Goal: Contribute content: Contribute content

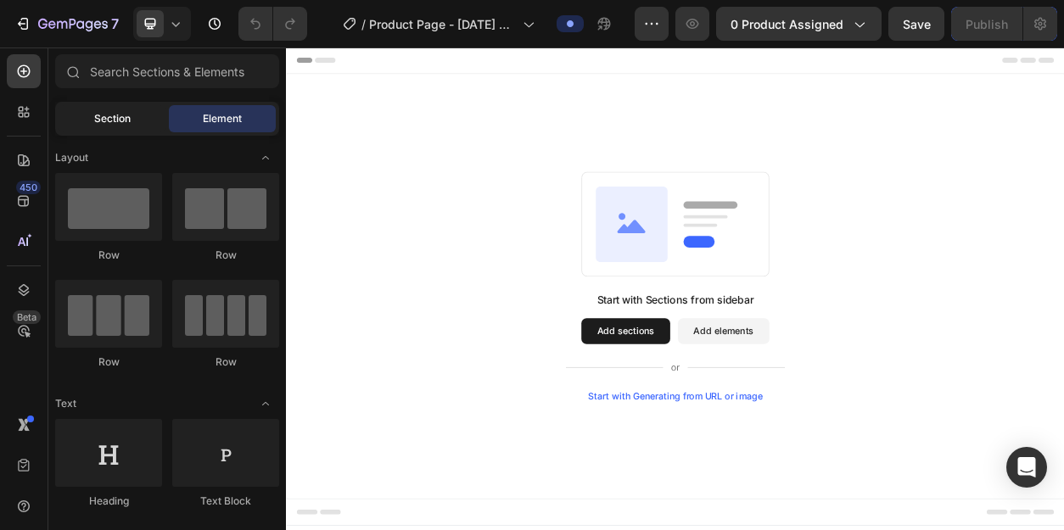
click at [121, 120] on span "Section" at bounding box center [112, 118] width 36 height 15
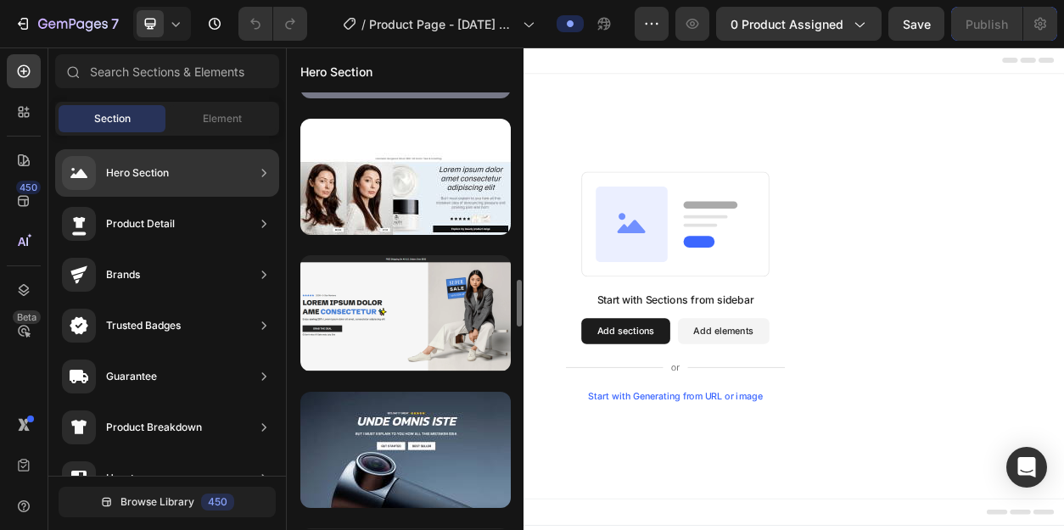
scroll to position [1773, 0]
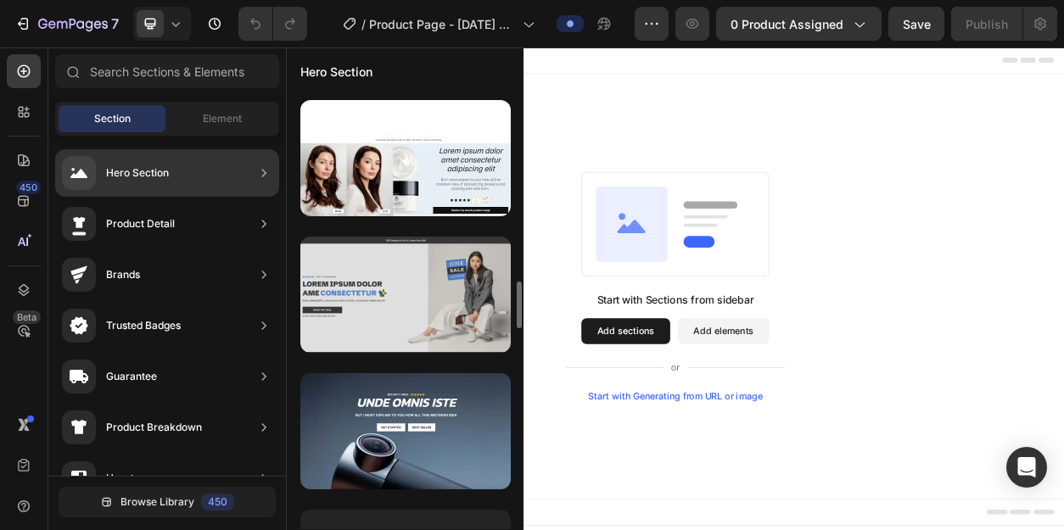
click at [386, 322] on div at bounding box center [405, 295] width 210 height 116
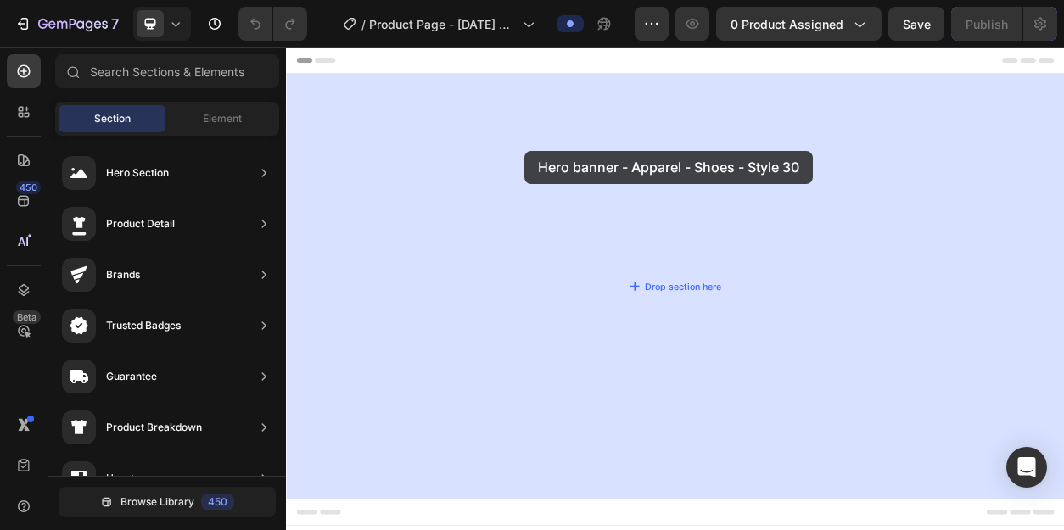
drag, startPoint x: 672, startPoint y: 370, endPoint x: 596, endPoint y: 184, distance: 200.9
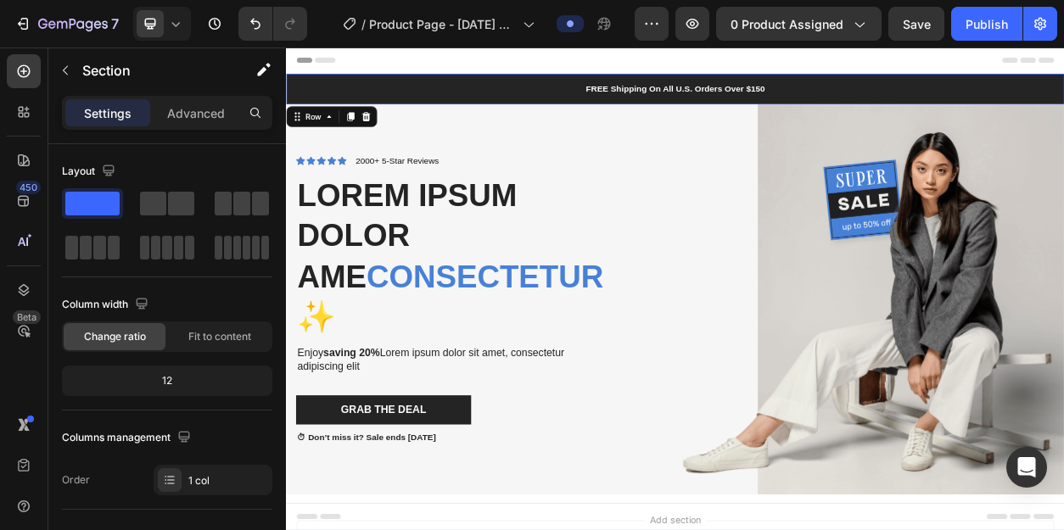
click at [644, 88] on div "FREE Shipping On All U.S. Orders Over $150 Text Block Row 0" at bounding box center [795, 102] width 1018 height 40
click at [260, 24] on icon "Undo/Redo" at bounding box center [255, 23] width 17 height 17
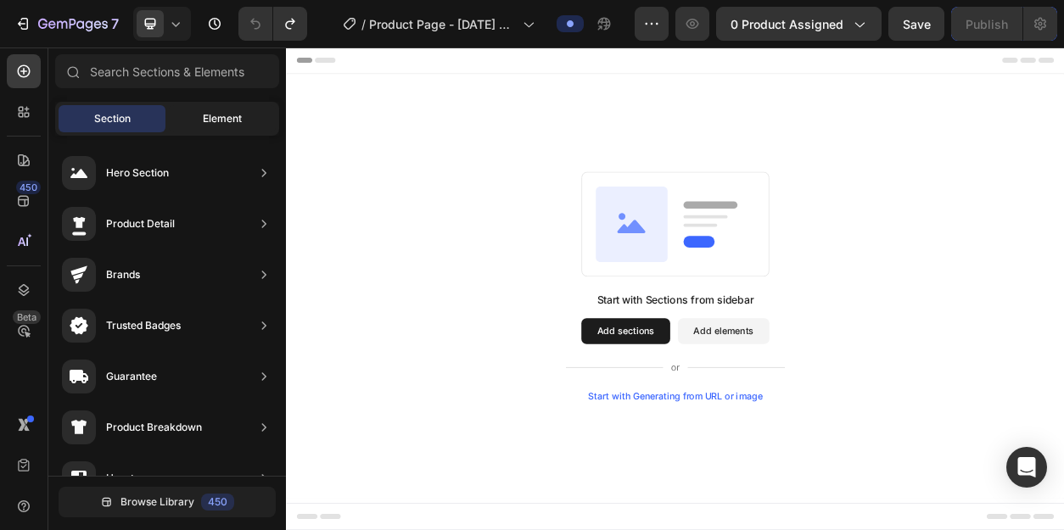
click at [216, 114] on span "Element" at bounding box center [222, 118] width 39 height 15
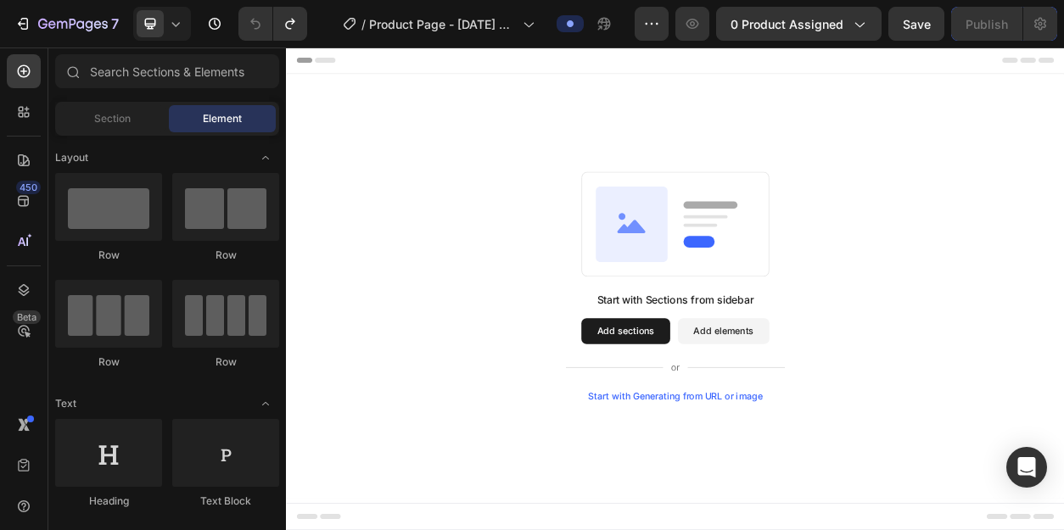
click at [708, 418] on button "Add sections" at bounding box center [730, 419] width 116 height 34
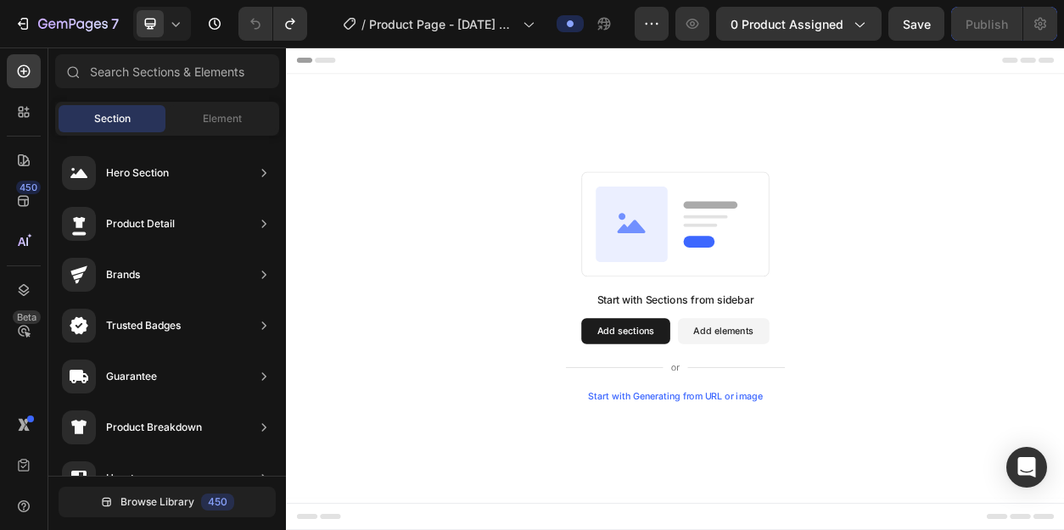
scroll to position [236, 0]
click at [221, 114] on span "Element" at bounding box center [222, 118] width 39 height 15
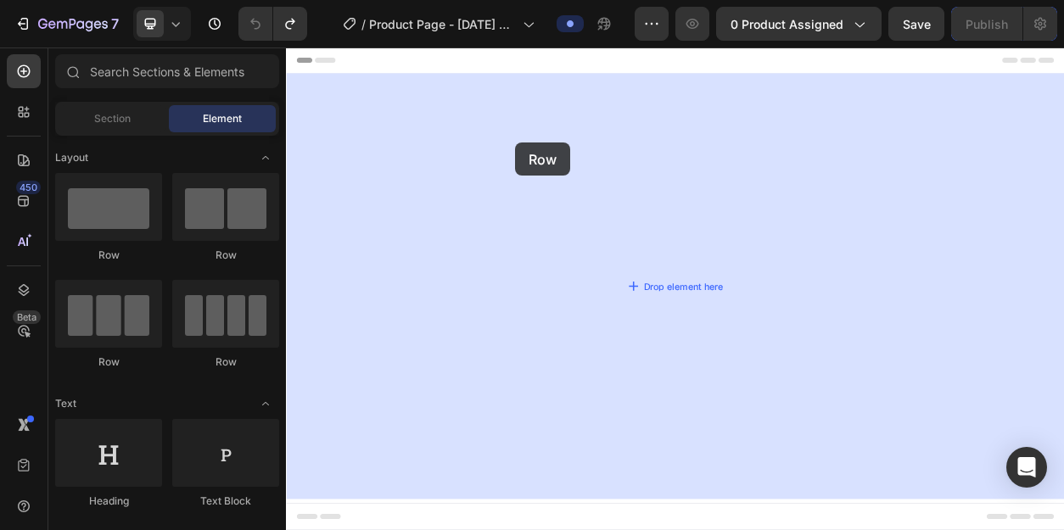
drag, startPoint x: 506, startPoint y: 257, endPoint x: 579, endPoint y: 169, distance: 114.5
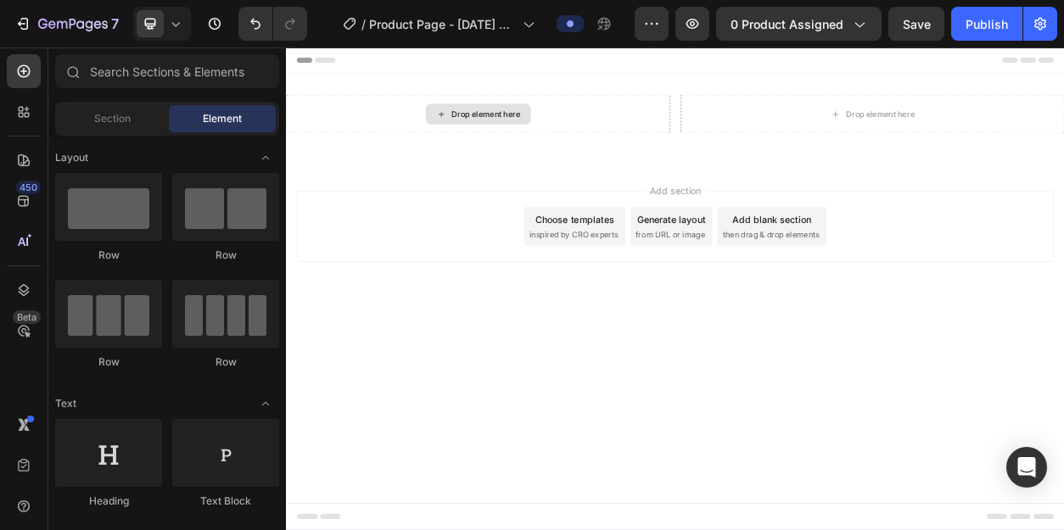
click at [575, 134] on div "Drop element here" at bounding box center [547, 135] width 90 height 14
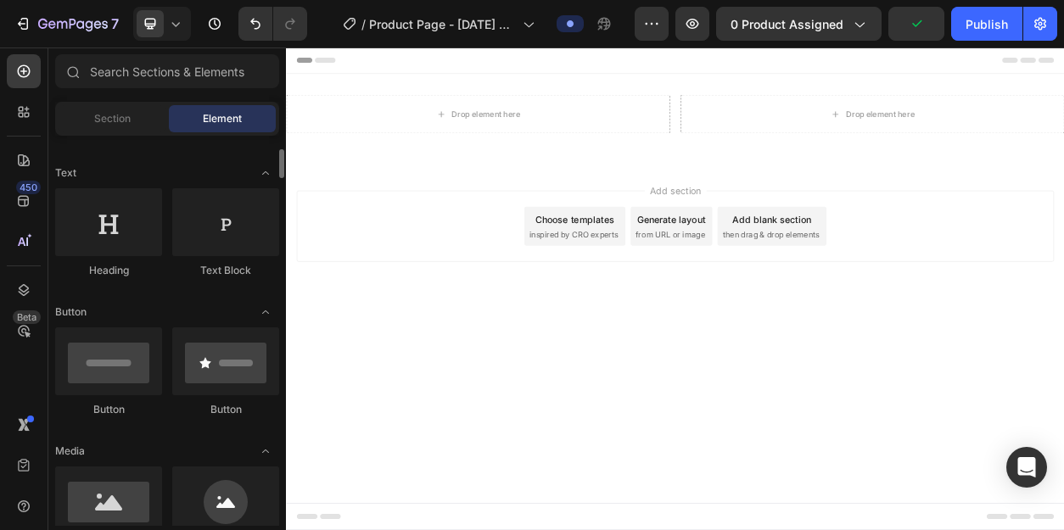
scroll to position [227, 0]
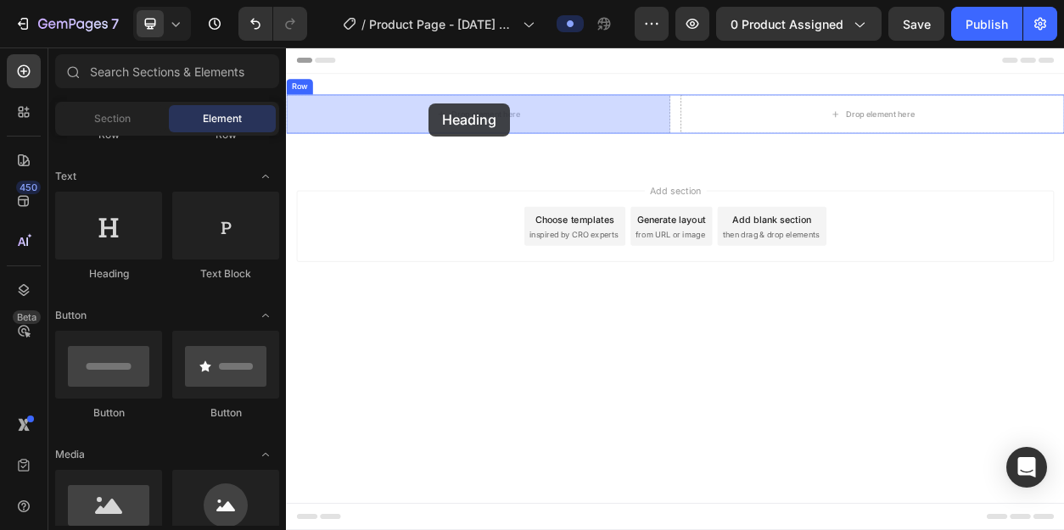
drag, startPoint x: 400, startPoint y: 285, endPoint x: 473, endPoint y: 120, distance: 180.0
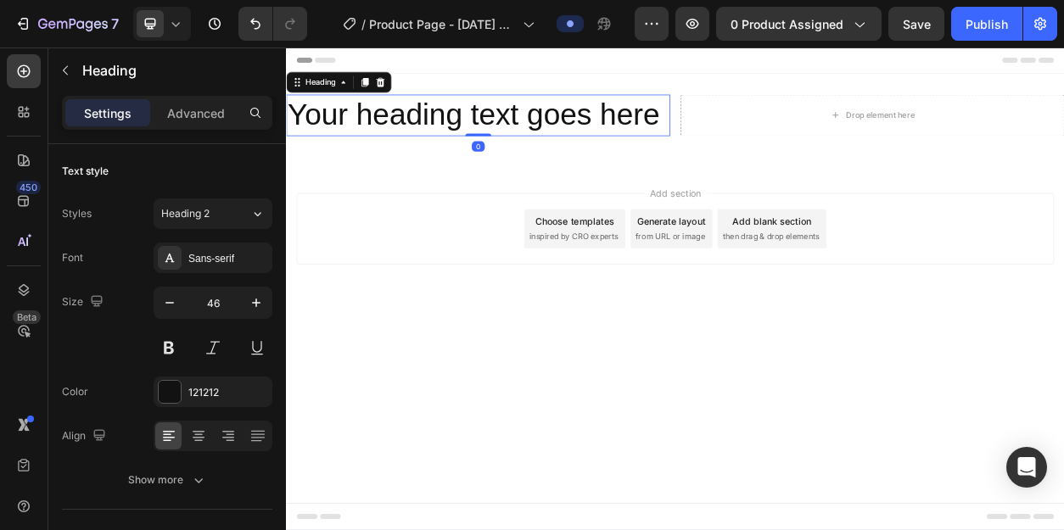
click at [554, 133] on h2 "Your heading text goes here" at bounding box center [537, 136] width 502 height 54
click at [570, 135] on p "Your heading text goes here" at bounding box center [537, 136] width 499 height 51
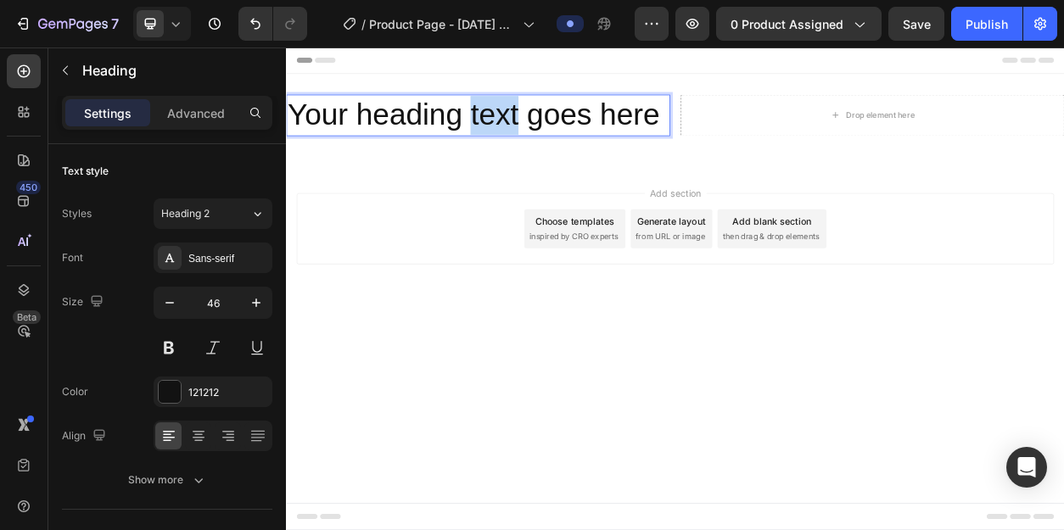
click at [570, 135] on p "Your heading text goes here" at bounding box center [537, 136] width 499 height 51
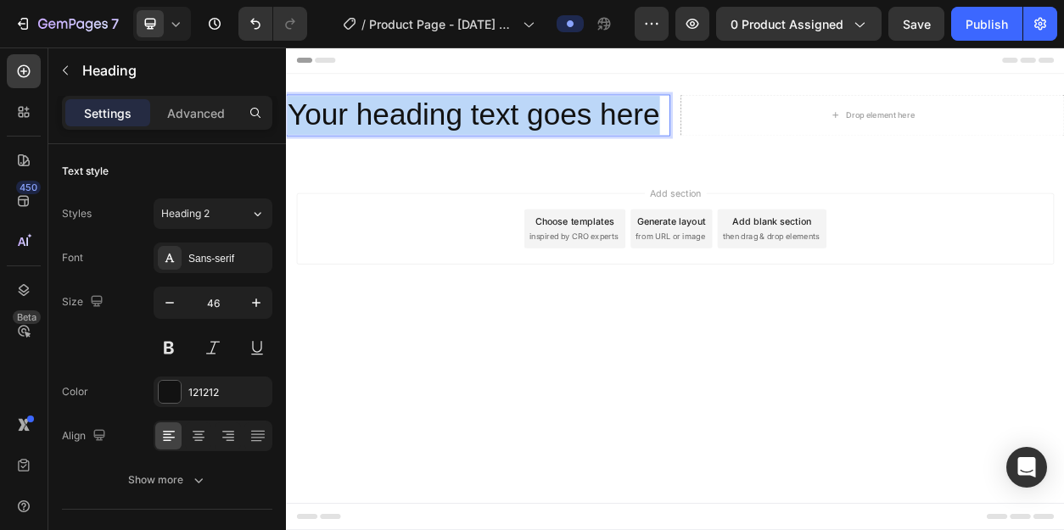
click at [570, 135] on p "Your heading text goes here" at bounding box center [537, 136] width 499 height 51
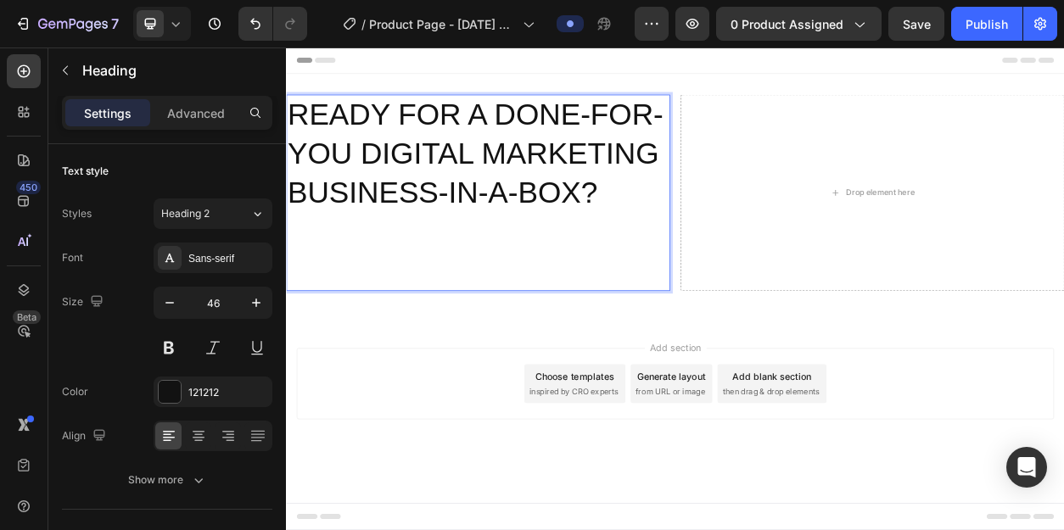
click at [430, 139] on p "READY FOR A DONE-FOR-YOU DIGITAL MARKETING BUSINESS-IN-A-BOX?" at bounding box center [537, 238] width 499 height 254
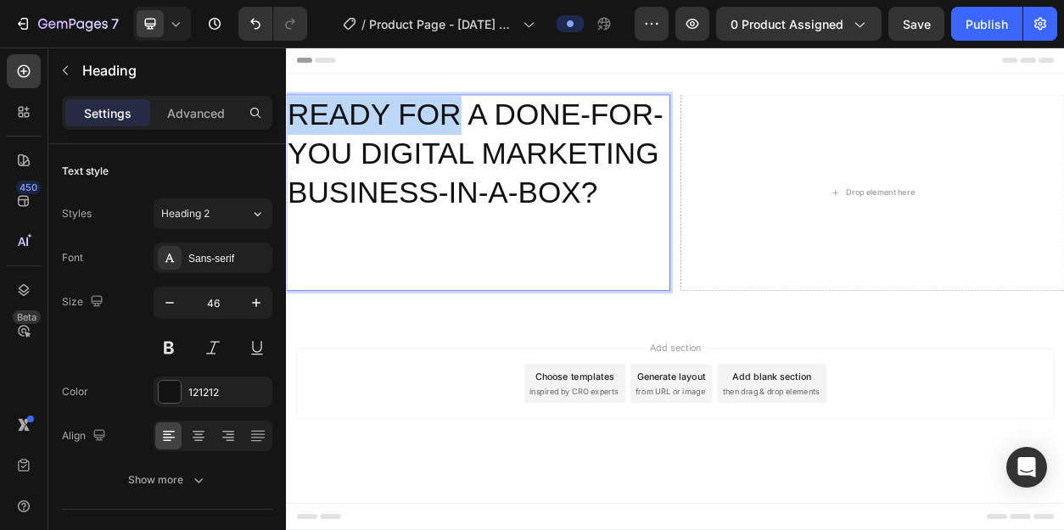
drag, startPoint x: 518, startPoint y: 138, endPoint x: 296, endPoint y: 135, distance: 221.5
click at [296, 135] on p "READY FOR A DONE-FOR-YOU DIGITAL MARKETING BUSINESS-IN-A-BOX?" at bounding box center [537, 238] width 499 height 254
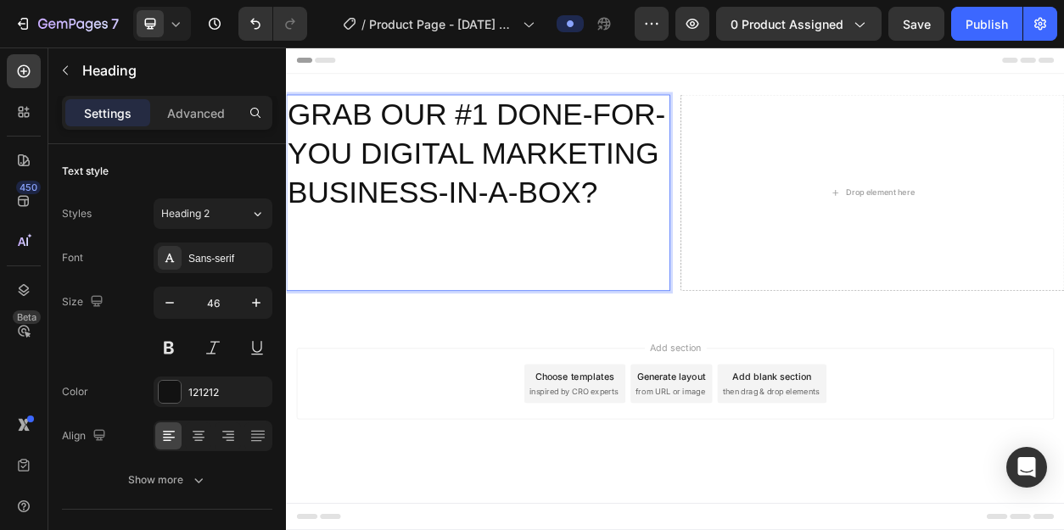
click at [767, 181] on p "GRAB OUR #1 DONE-FOR-YOU DIGITAL MARKETING BUSINESS-IN-A-BOX?" at bounding box center [537, 238] width 499 height 254
click at [725, 232] on p "GRAB OUR #1 DONE-FOR-YOU DIGITAL MARKETING BUSINESS-IN-A-BOX?" at bounding box center [537, 238] width 499 height 254
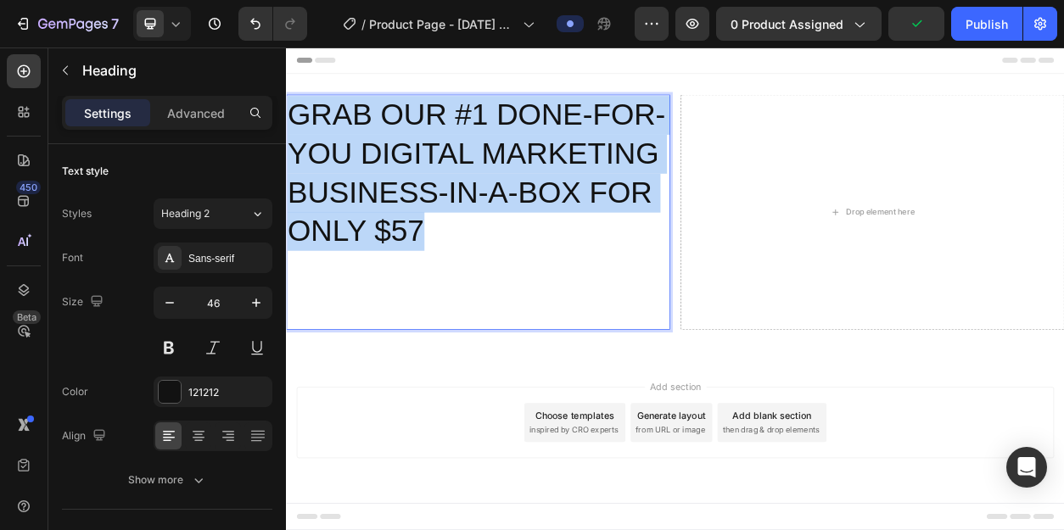
drag, startPoint x: 475, startPoint y: 287, endPoint x: 294, endPoint y: 134, distance: 236.6
click at [294, 134] on p "GRAB OUR #1 DONE-FOR-YOU DIGITAL MARKETING BUSINESS-IN-A-BOX FOR ONLY $57" at bounding box center [537, 263] width 499 height 305
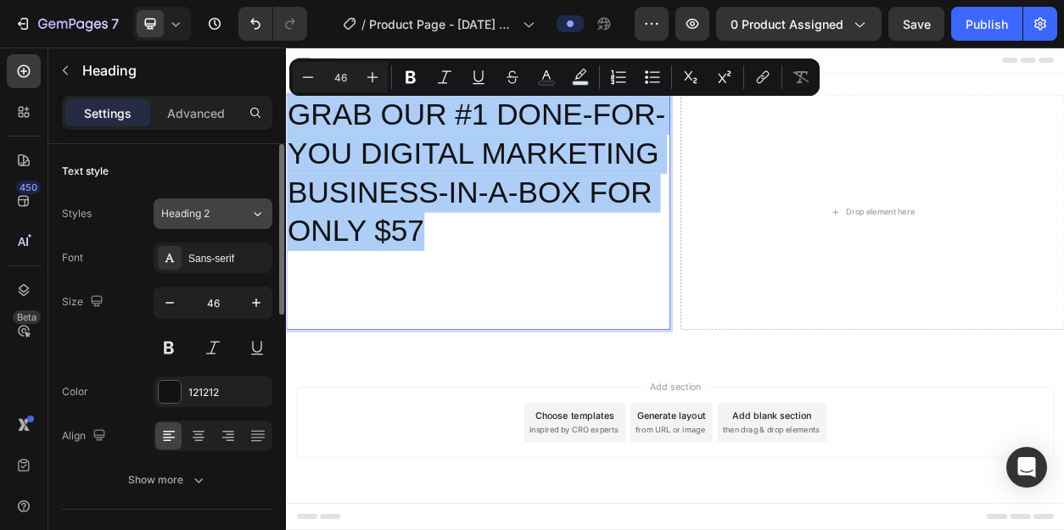
click at [225, 214] on div "Heading 2" at bounding box center [195, 213] width 69 height 15
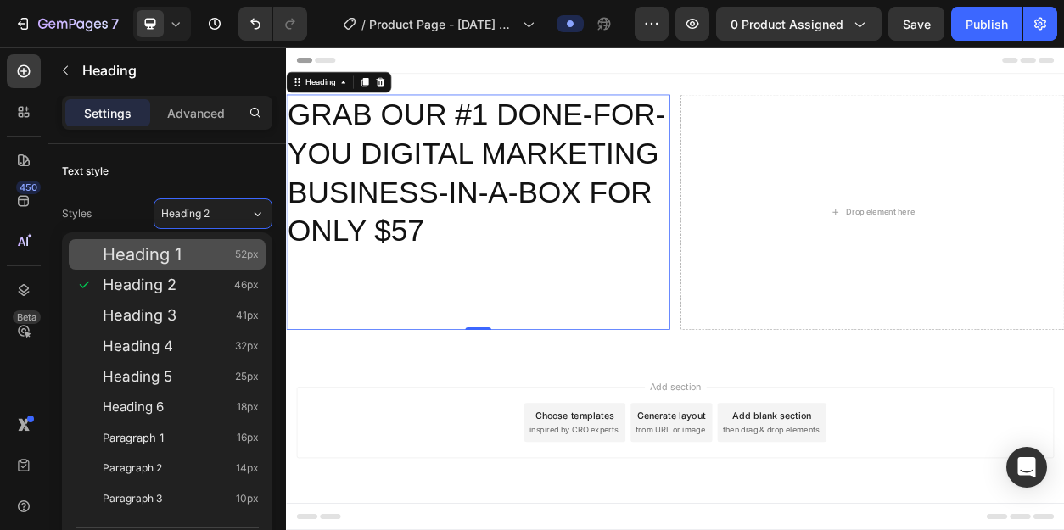
click at [200, 246] on div "Heading 1 52px" at bounding box center [181, 254] width 156 height 17
type input "52"
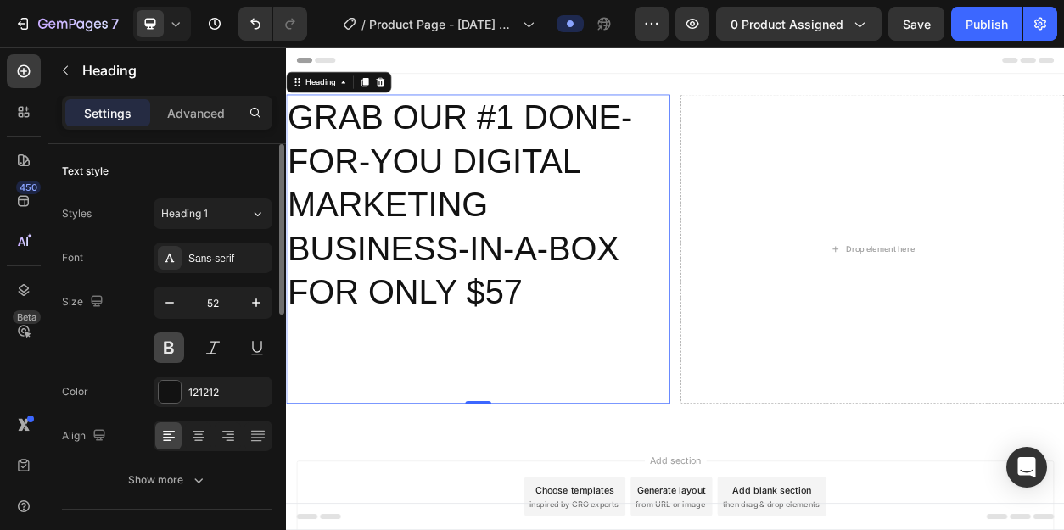
click at [171, 344] on button at bounding box center [169, 348] width 31 height 31
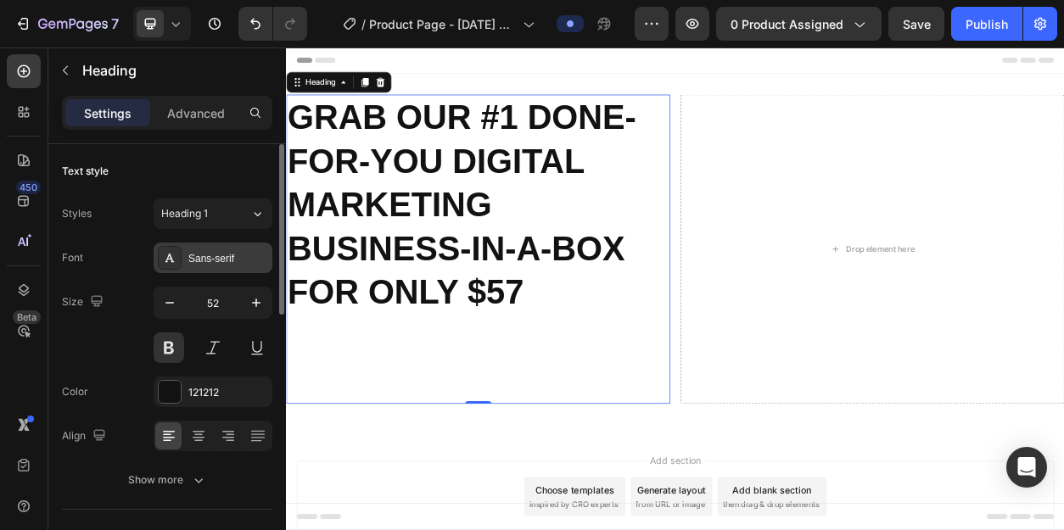
click at [211, 259] on div "Sans-serif" at bounding box center [228, 258] width 80 height 15
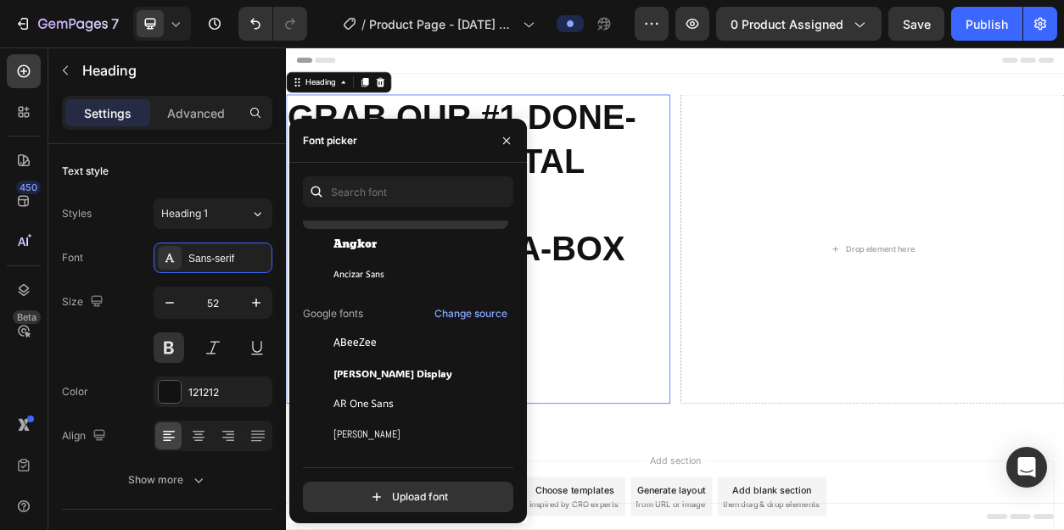
scroll to position [36, 0]
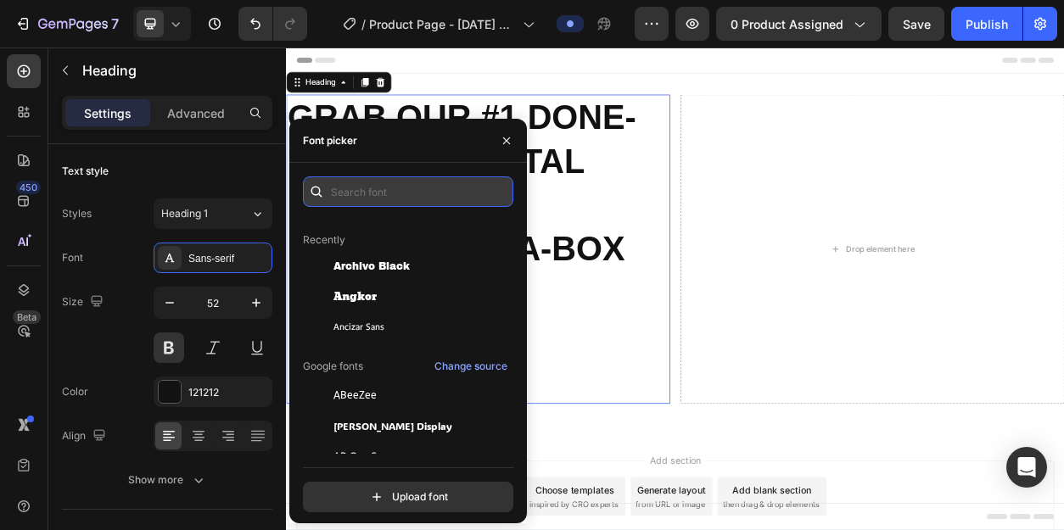
click at [424, 187] on input "text" at bounding box center [408, 191] width 210 height 31
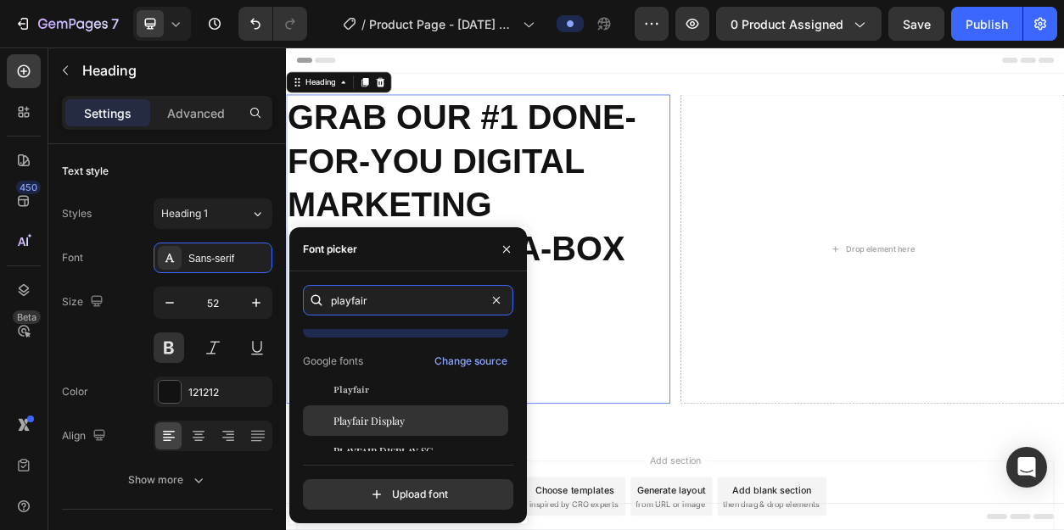
scroll to position [42, 0]
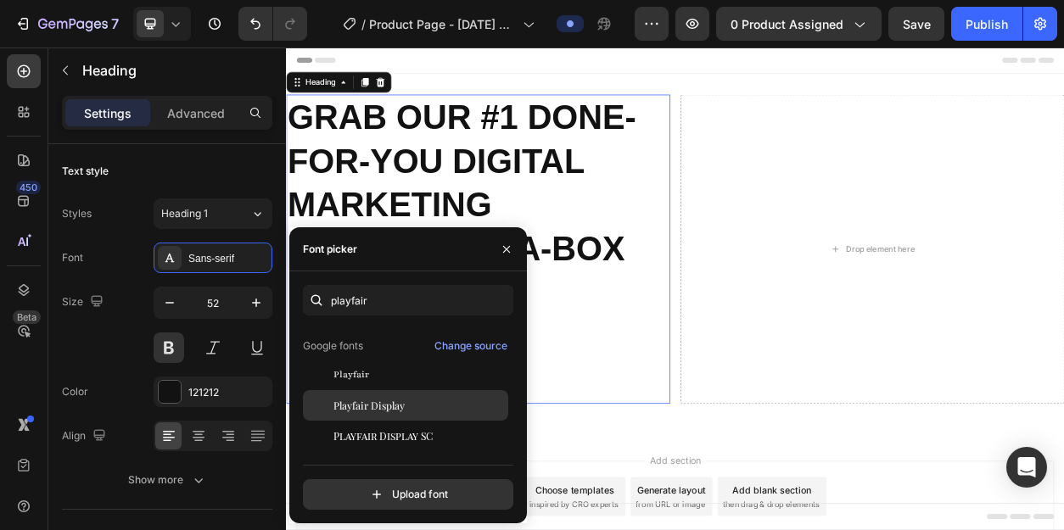
click at [380, 403] on span "Playfair Display" at bounding box center [368, 405] width 71 height 15
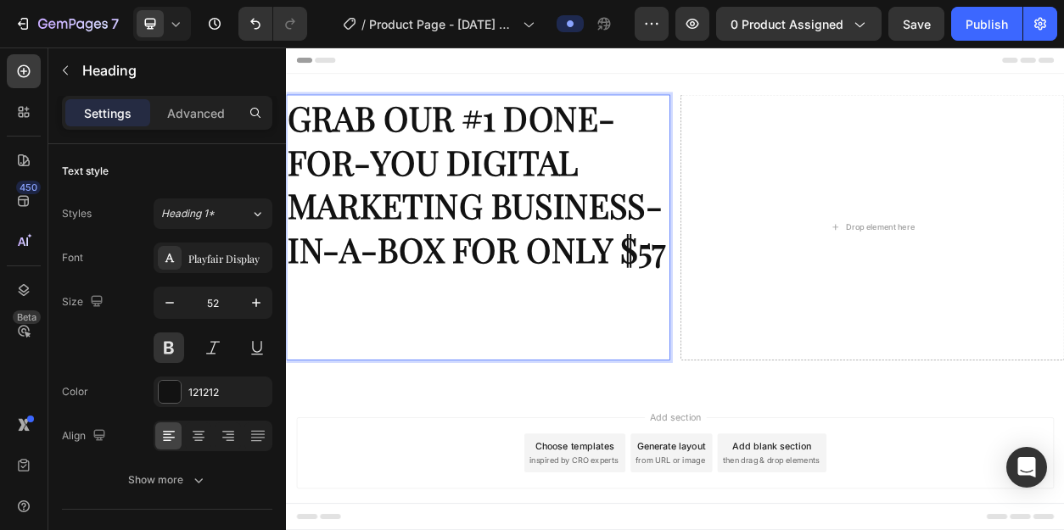
click at [585, 264] on p "GRAB OUR #1 DONE-FOR-YOU DIGITAL MARKETING BUSINESS-IN-A-BOX FOR ONLY $57" at bounding box center [537, 283] width 499 height 344
click at [776, 319] on p "GRAB OUR #1 DONE-FOR-YOU DIGITAL MARKETING BUSINESS-IN-A-BOX FOR ONLY $57" at bounding box center [537, 283] width 499 height 344
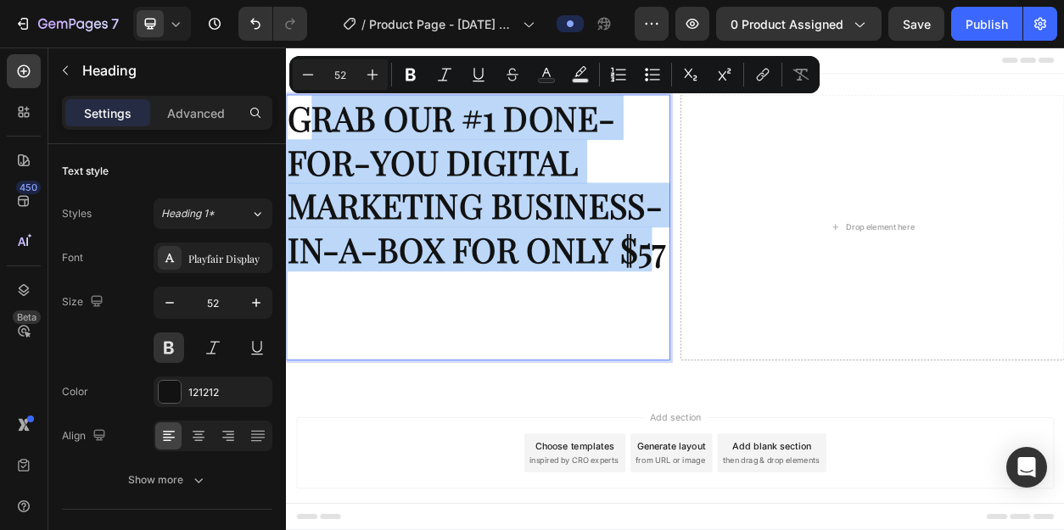
drag, startPoint x: 769, startPoint y: 319, endPoint x: 331, endPoint y: 147, distance: 471.2
click at [331, 147] on p "GRAB OUR #1 DONE-FOR-YOU DIGITAL MARKETING BUSINESS-IN-A-BOX FOR ONLY $57" at bounding box center [537, 283] width 499 height 344
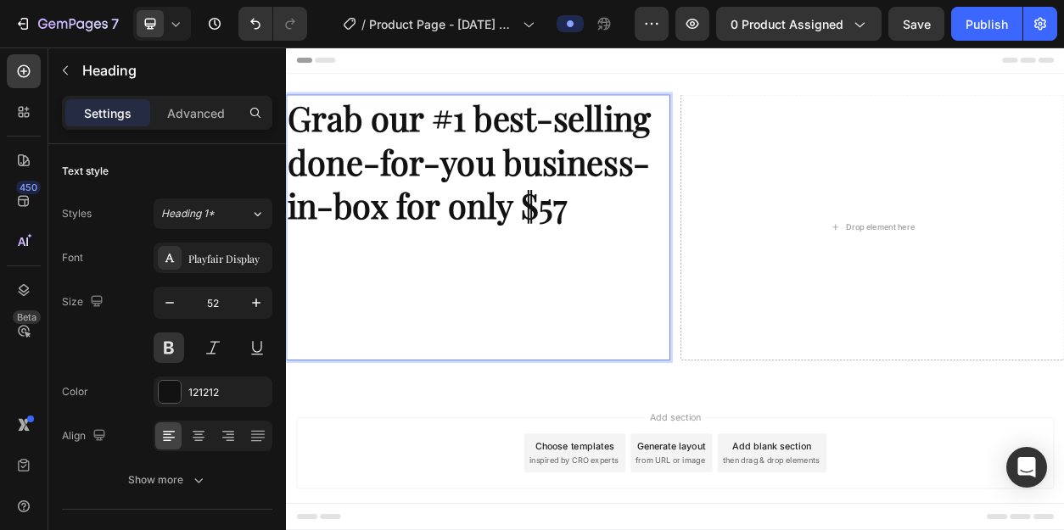
click at [565, 195] on p "Grab our #1 best-selling done-for-you business-in-box for only $57 ⁠⁠⁠⁠⁠⁠⁠" at bounding box center [537, 283] width 499 height 344
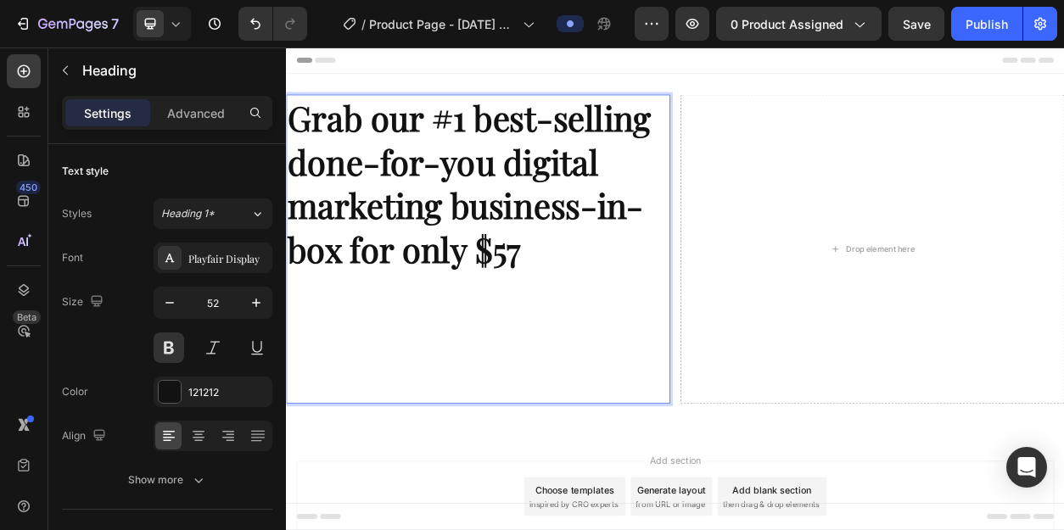
click at [623, 318] on p "Grab our #1 best-selling done-for-you digital marketing business-in-box for onl…" at bounding box center [537, 311] width 499 height 401
click at [581, 429] on p "Grab our #1 best-selling done-for-you digital marketing business-in-box for onl…" at bounding box center [537, 311] width 499 height 401
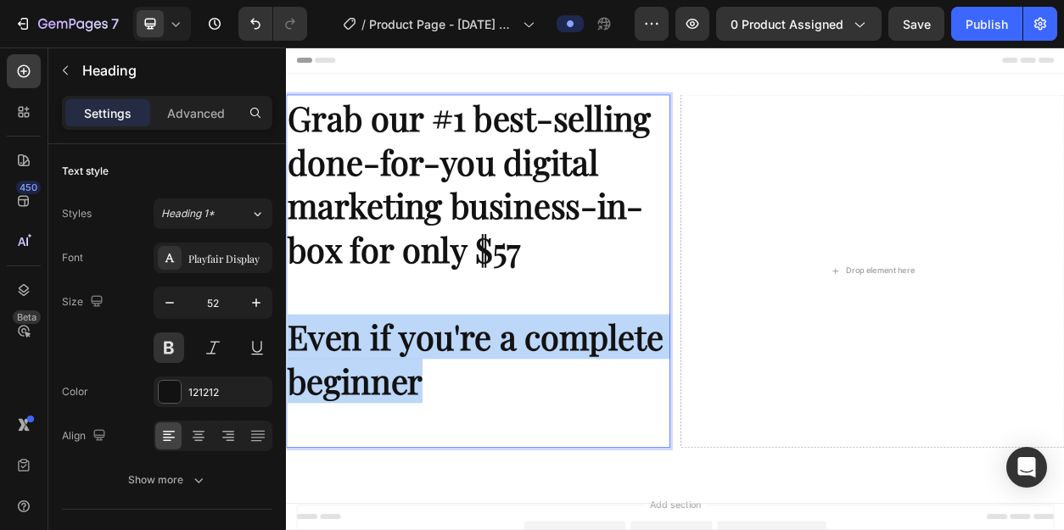
drag, startPoint x: 504, startPoint y: 480, endPoint x: 297, endPoint y: 428, distance: 213.4
click at [297, 428] on p "Grab our #1 best-selling done-for-you digital marketing business-in-box for onl…" at bounding box center [537, 340] width 499 height 459
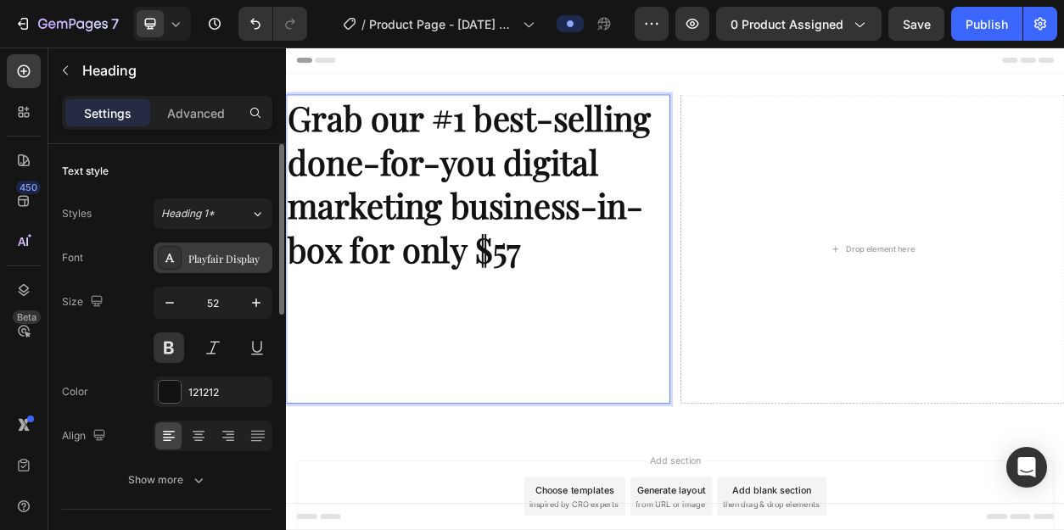
click at [213, 260] on div "Playfair Display" at bounding box center [228, 258] width 80 height 15
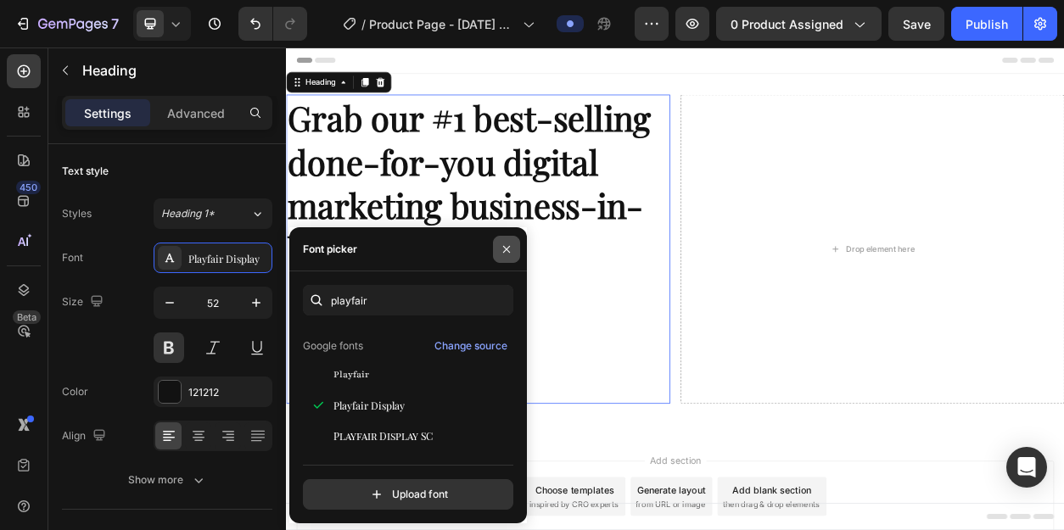
click at [509, 253] on icon "button" at bounding box center [507, 250] width 14 height 14
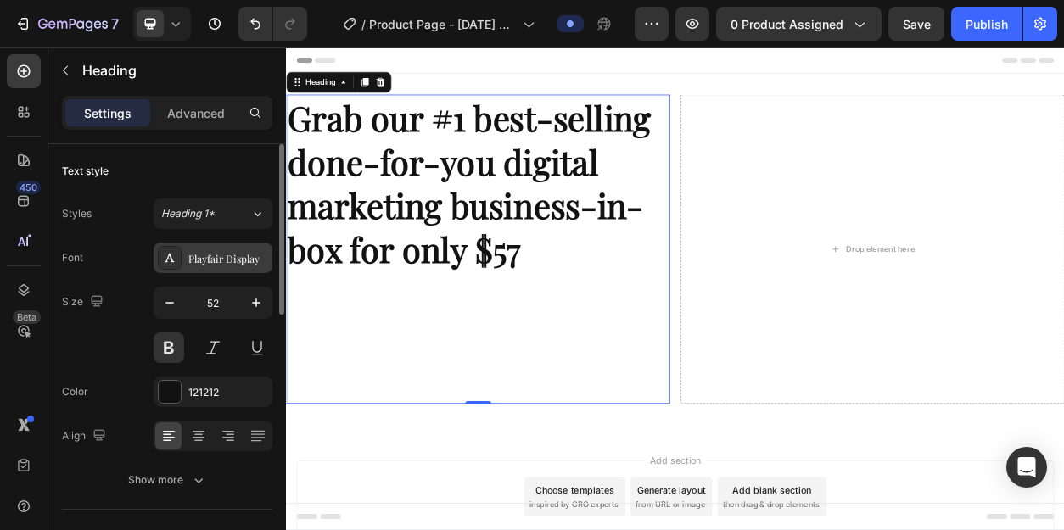
click at [210, 258] on div "Playfair Display" at bounding box center [228, 258] width 80 height 15
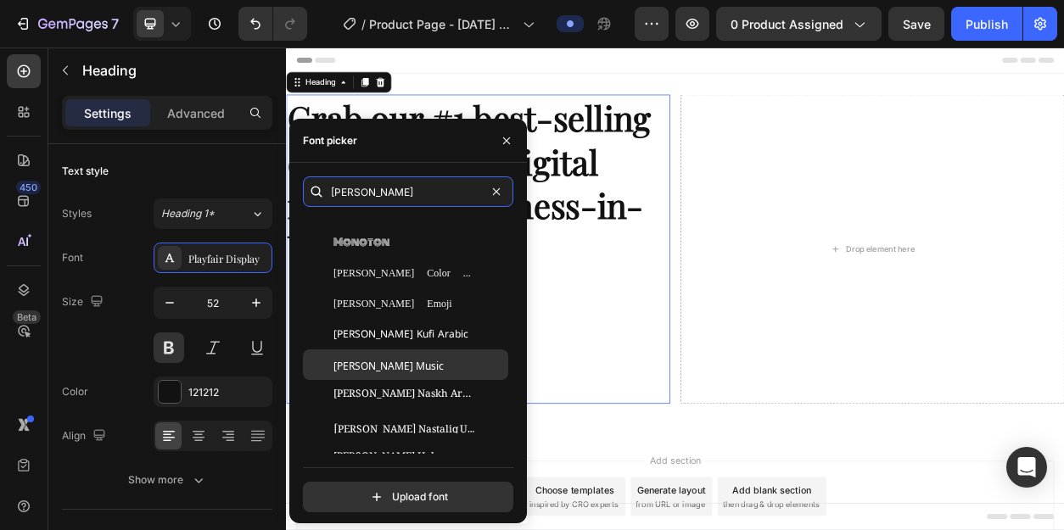
scroll to position [70, 0]
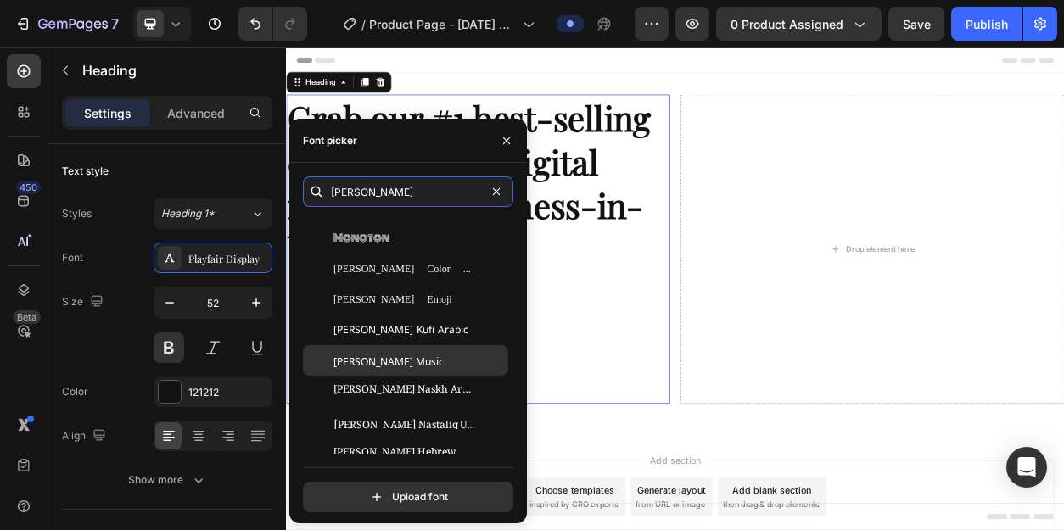
type input "[PERSON_NAME]"
click at [403, 361] on div "[PERSON_NAME] Music" at bounding box center [418, 360] width 171 height 15
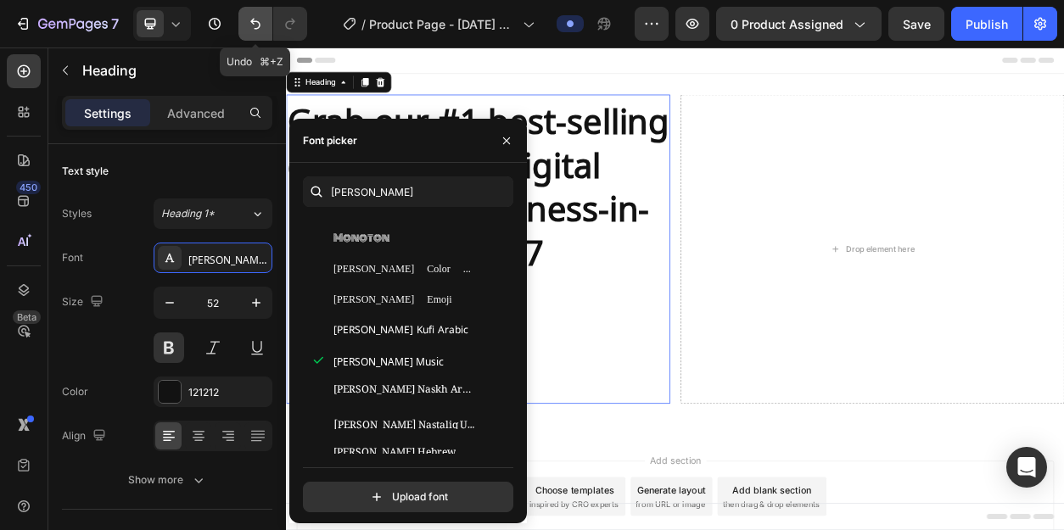
click at [255, 21] on icon "Undo/Redo" at bounding box center [255, 24] width 10 height 11
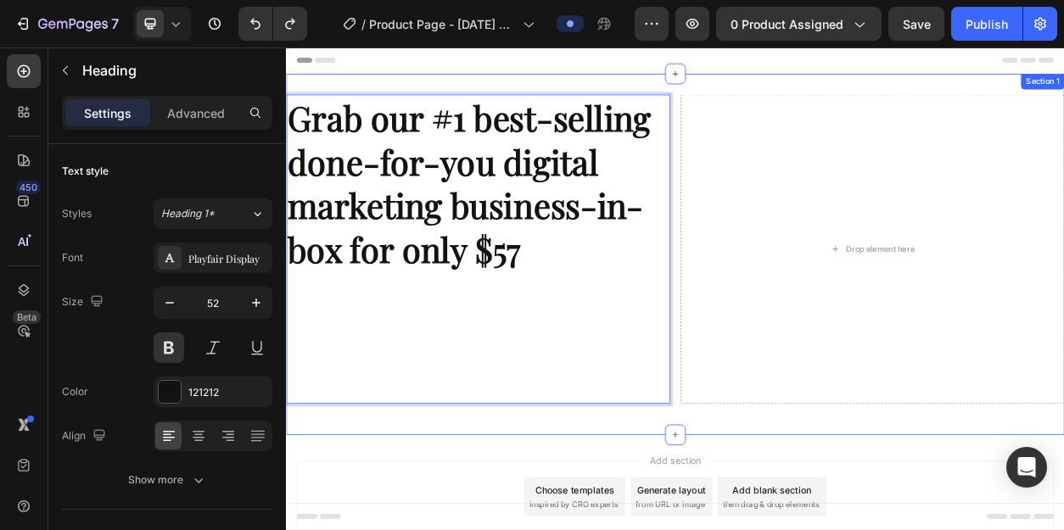
click at [477, 529] on div "Grab our #1 best-selling done-for-you digital marketing business-in-box for onl…" at bounding box center [795, 318] width 1018 height 473
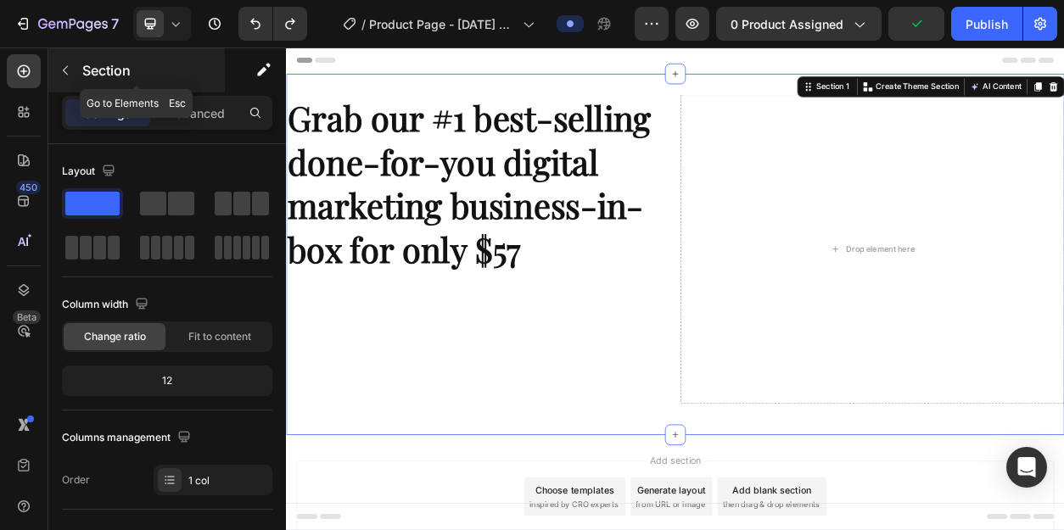
click at [64, 74] on icon "button" at bounding box center [66, 71] width 14 height 14
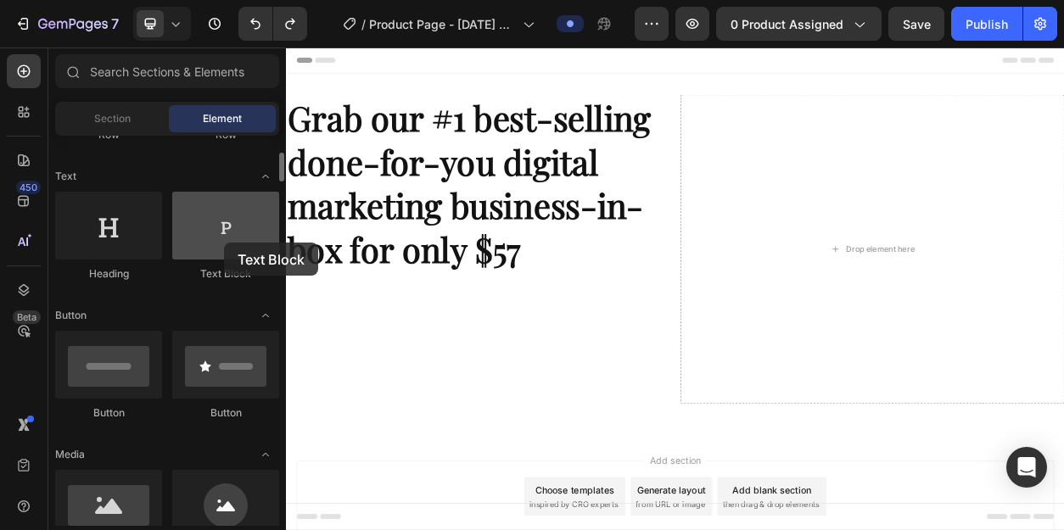
click at [224, 243] on div at bounding box center [225, 226] width 107 height 68
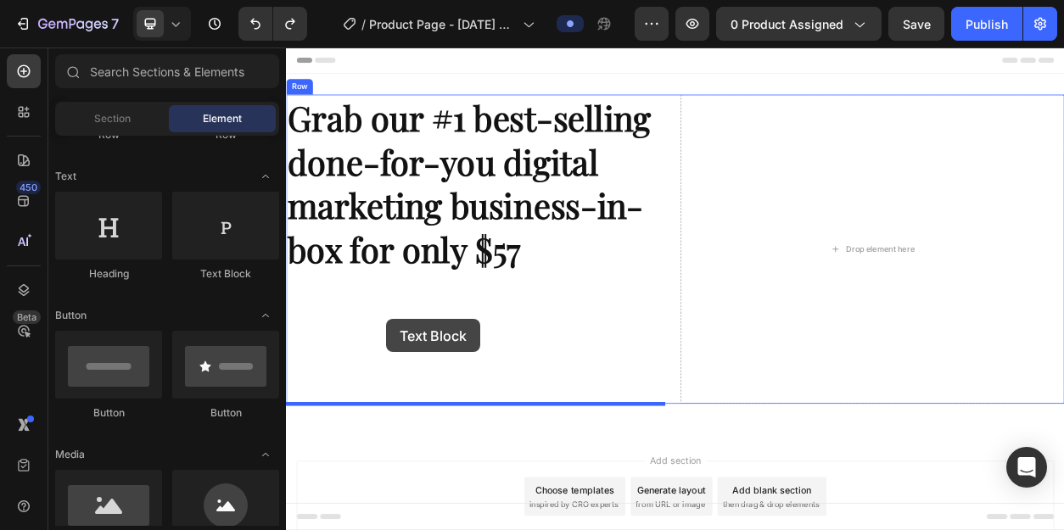
drag, startPoint x: 510, startPoint y: 283, endPoint x: 417, endPoint y: 400, distance: 149.2
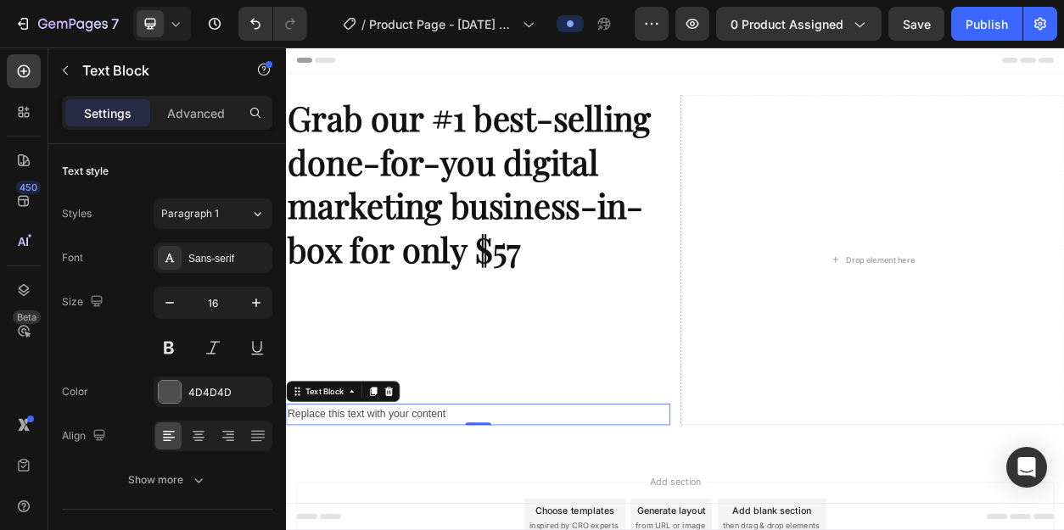
click at [491, 529] on div "Replace this text with your content" at bounding box center [537, 528] width 502 height 28
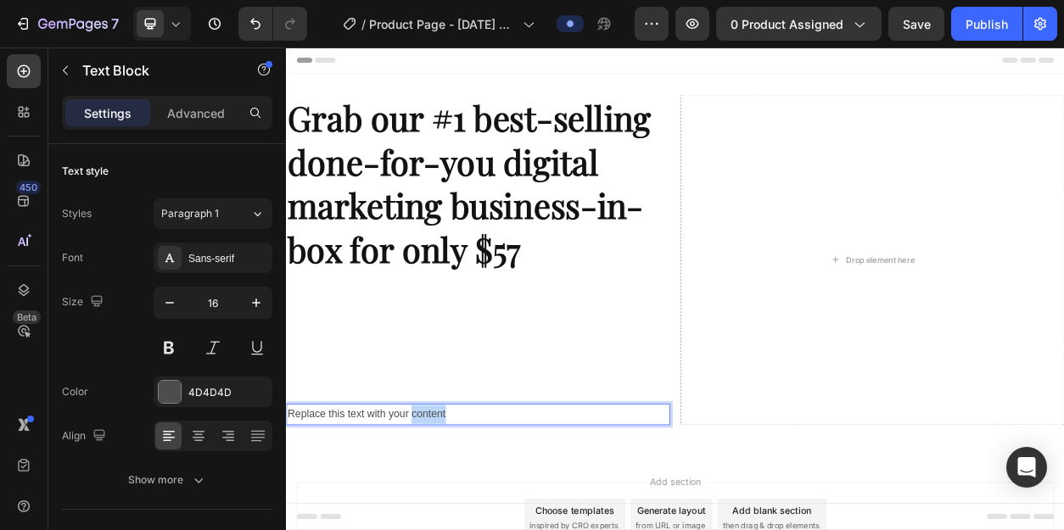
click at [491, 529] on p "Replace this text with your content" at bounding box center [537, 528] width 499 height 25
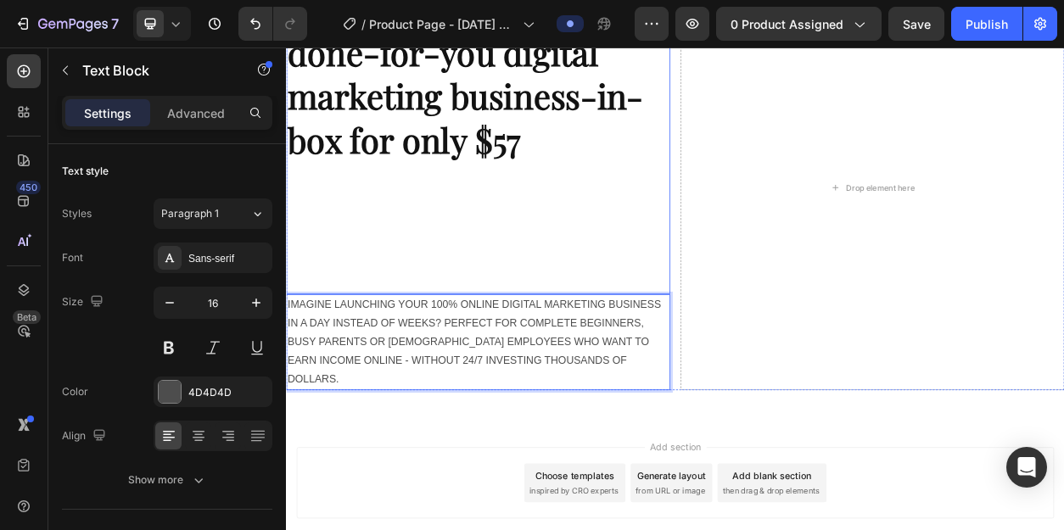
scroll to position [146, 0]
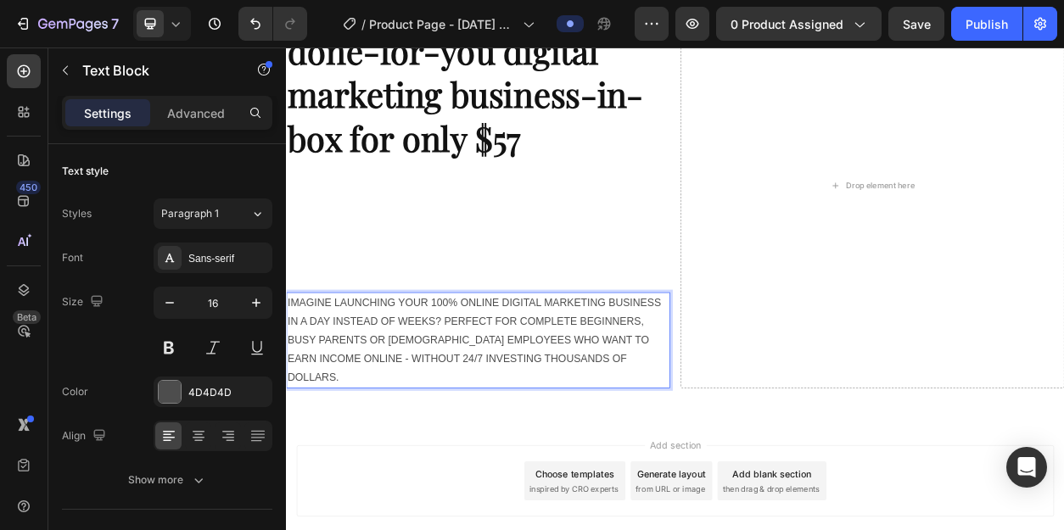
click at [706, 456] on p "IMAGINE LAUNCHING YOUR 100% ONLINE DIGITAL MARKETING BUSINESS IN A DAY INSTEAD …" at bounding box center [537, 431] width 499 height 122
click at [445, 459] on p "IMAGINE LAUNCHING YOUR 100% ONLINE DIGITAL MARKETING BUSINESS IN A DAY INSTEAD …" at bounding box center [537, 431] width 499 height 122
click at [477, 483] on p "IMAGINE LAUNCHING YOUR 100% ONLINE DIGITAL MARKETING BUSINESS IN A DAY INSTEAD …" at bounding box center [537, 431] width 499 height 122
click at [664, 455] on p "IMAGINE LAUNCHING YOUR 100% ONLINE DIGITAL MARKETING BUSINESS IN A DAY INSTEAD …" at bounding box center [537, 431] width 499 height 122
click at [567, 478] on p "IMAGINE LAUNCHING YOUR 100% ONLINE DIGITAL MARKETING BUSINESS IN A DAY INSTEAD …" at bounding box center [537, 431] width 499 height 122
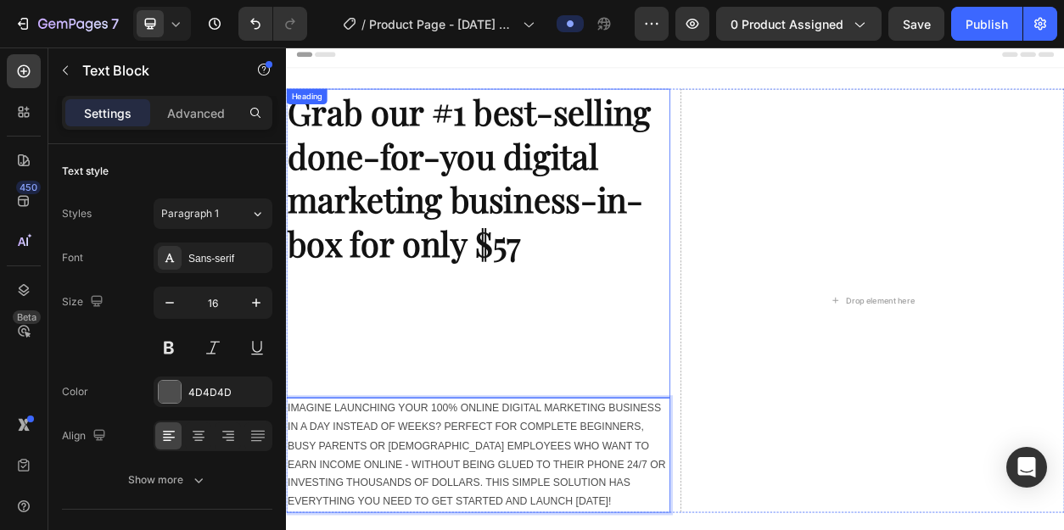
scroll to position [0, 0]
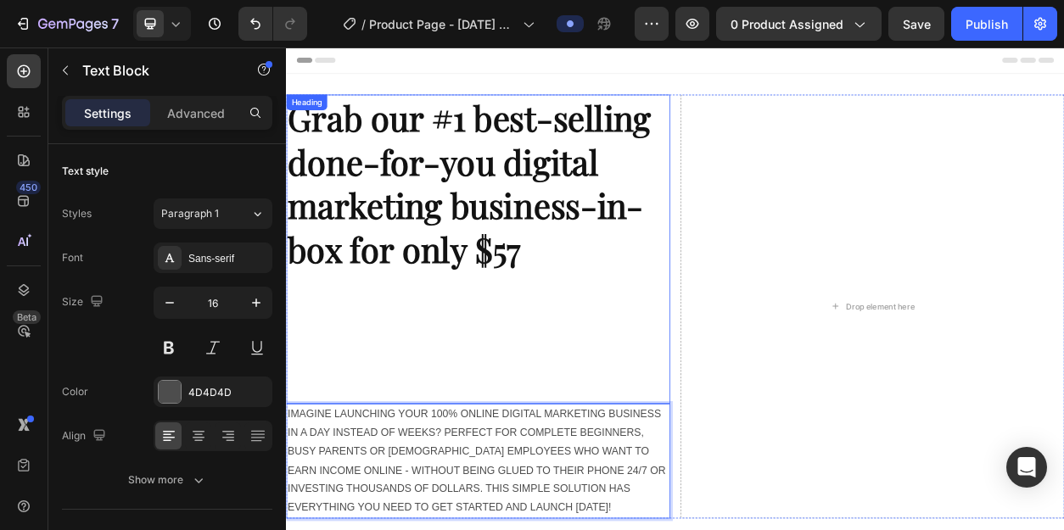
click at [624, 350] on p "Grab our #1 best-selling done-for-you digital marketing business-in-box for onl…" at bounding box center [537, 311] width 499 height 401
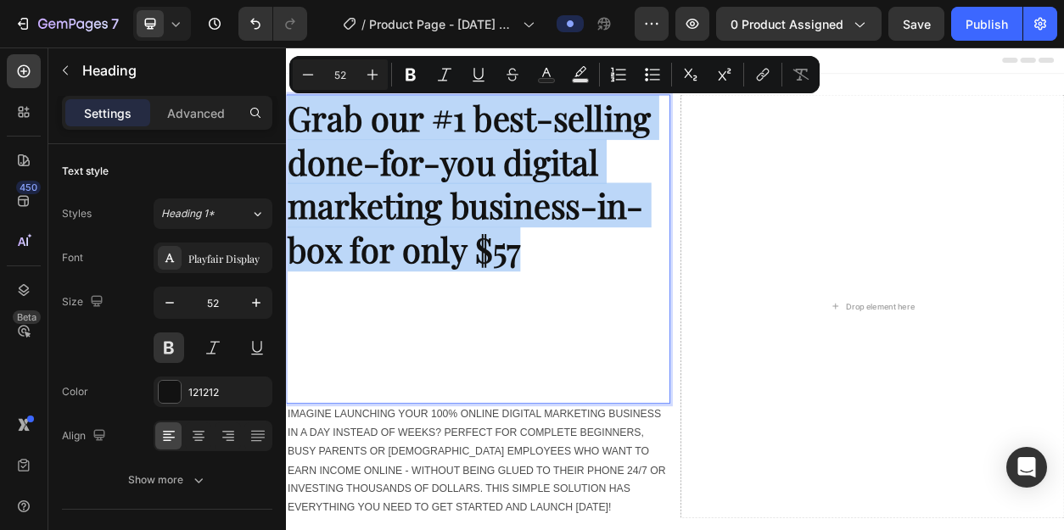
drag, startPoint x: 609, startPoint y: 322, endPoint x: 290, endPoint y: 148, distance: 363.3
click at [290, 148] on p "Grab our #1 best-selling done-for-you digital marketing business-in-box for onl…" at bounding box center [537, 311] width 499 height 401
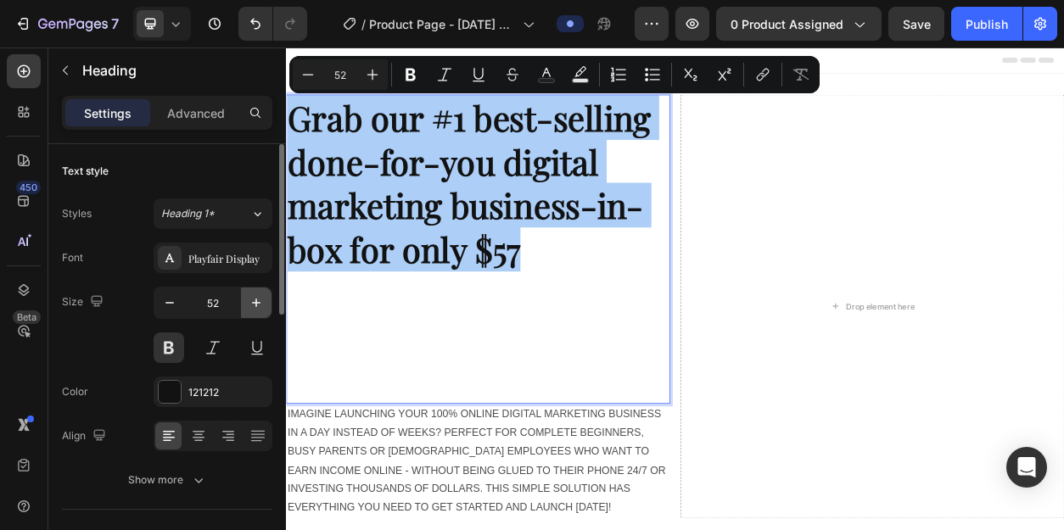
click at [251, 305] on icon "button" at bounding box center [256, 302] width 17 height 17
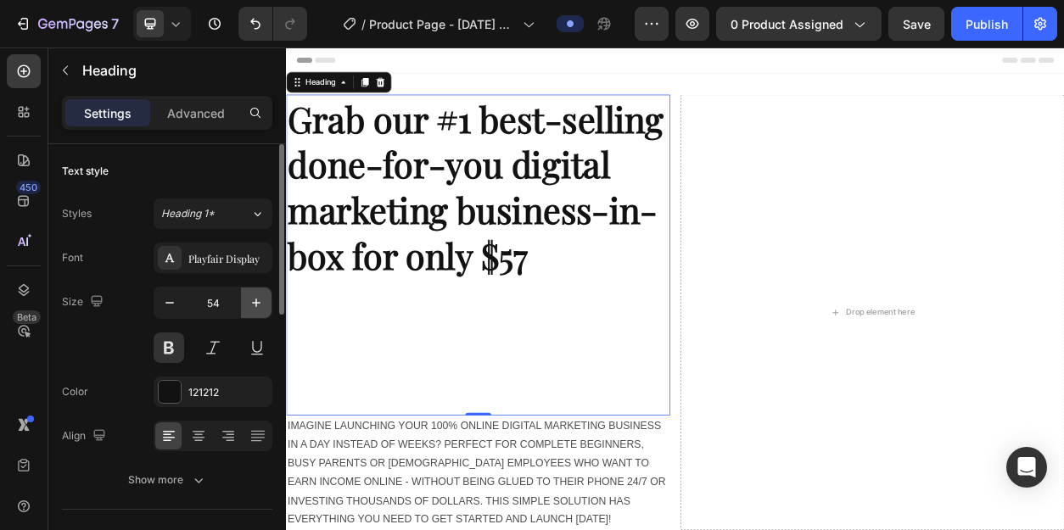
click at [251, 305] on icon "button" at bounding box center [256, 302] width 17 height 17
type input "55"
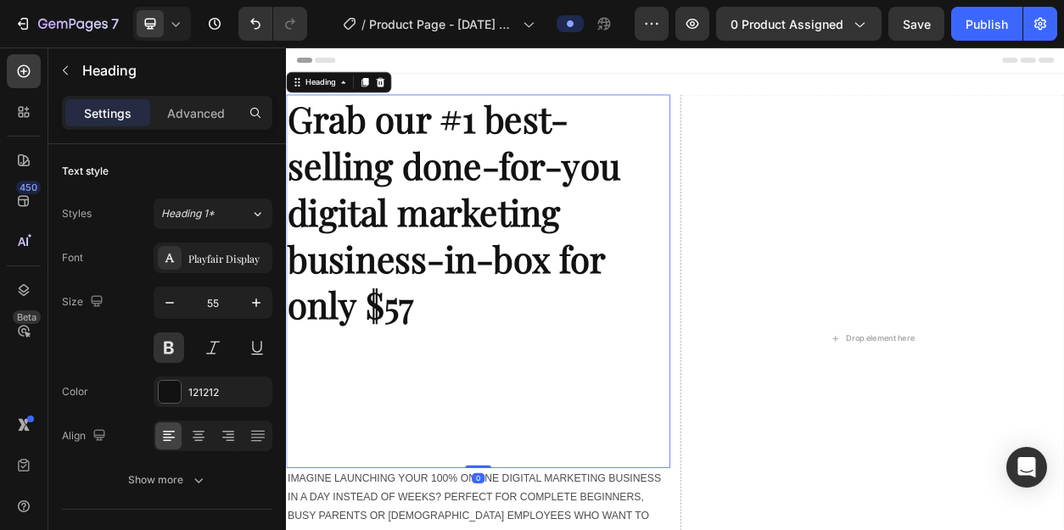
drag, startPoint x: 535, startPoint y: 596, endPoint x: 518, endPoint y: 504, distance: 93.3
click at [518, 492] on div "Grab our #1 best-selling done-for-you digital marketing business-in-box for onl…" at bounding box center [537, 353] width 502 height 489
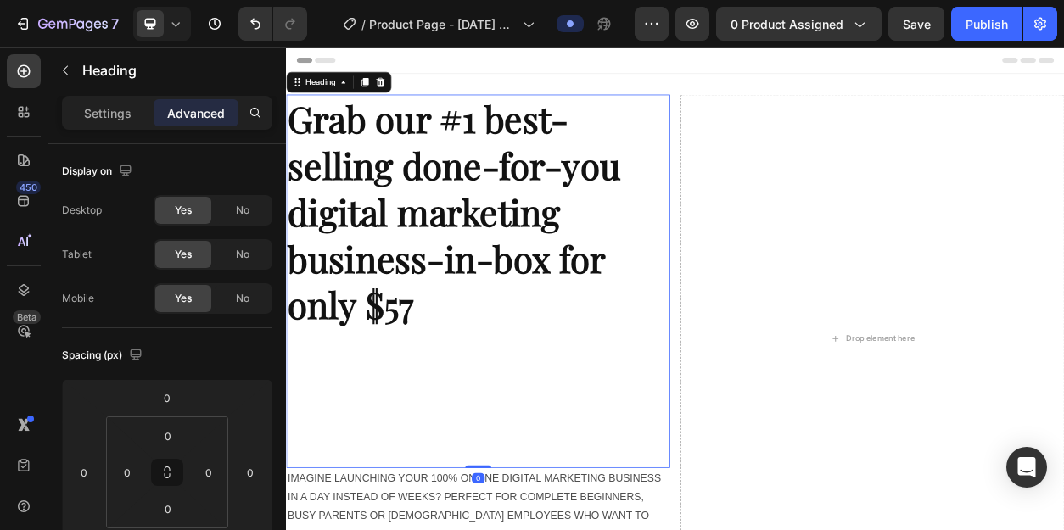
drag, startPoint x: 534, startPoint y: 596, endPoint x: 530, endPoint y: 559, distance: 36.6
click at [530, 529] on div "Grab our #1 best-selling done-for-you digital marketing business-in-box for onl…" at bounding box center [537, 353] width 502 height 489
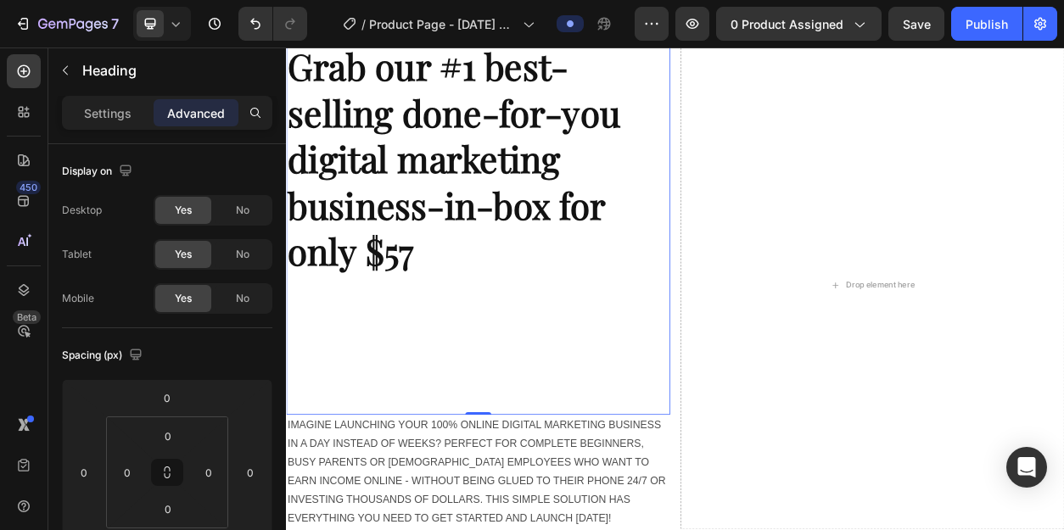
scroll to position [73, 0]
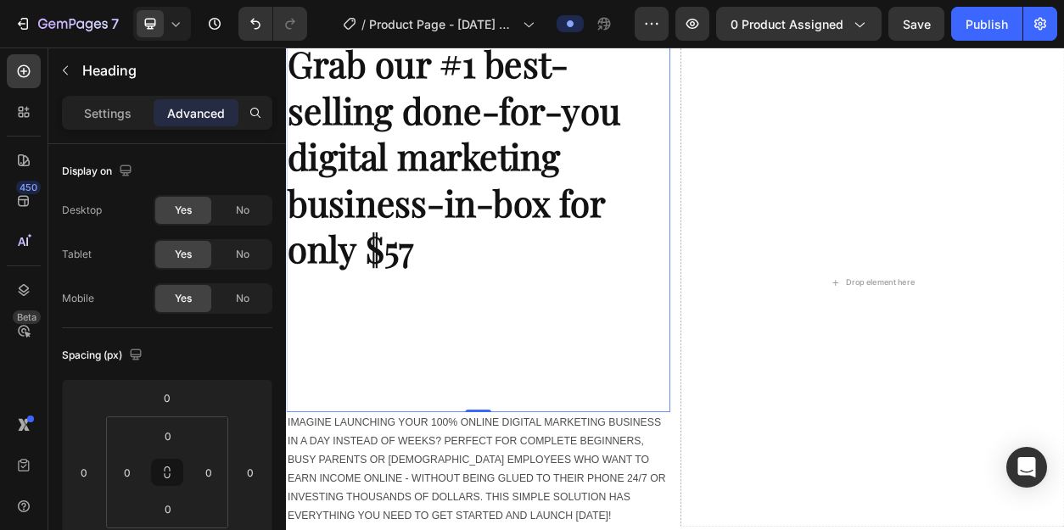
click at [545, 417] on p "Grab our #1 best-selling done-for-you digital marketing business-in-box for onl…" at bounding box center [537, 280] width 499 height 485
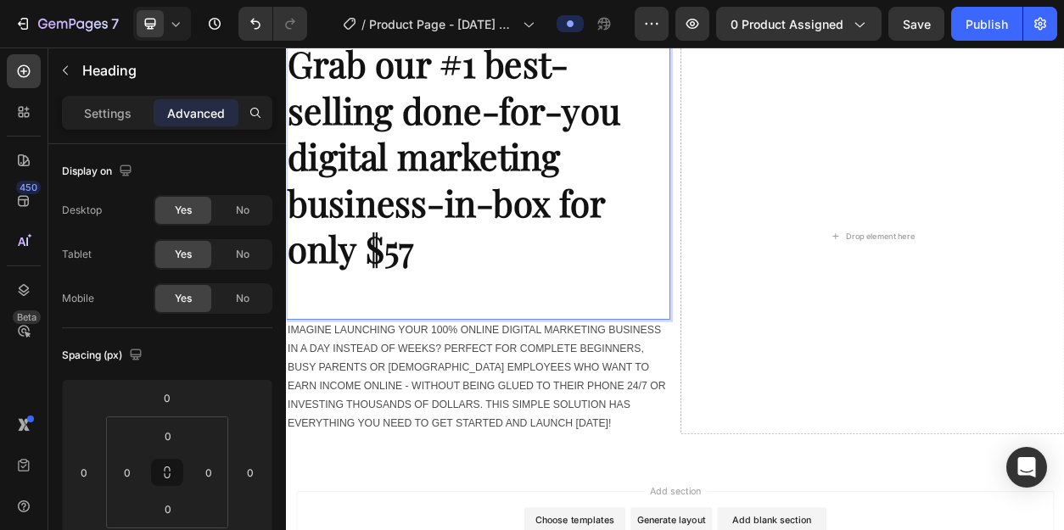
click at [494, 383] on p "Grab our #1 best-selling done-for-you digital marketing business-in-box for onl…" at bounding box center [537, 220] width 499 height 364
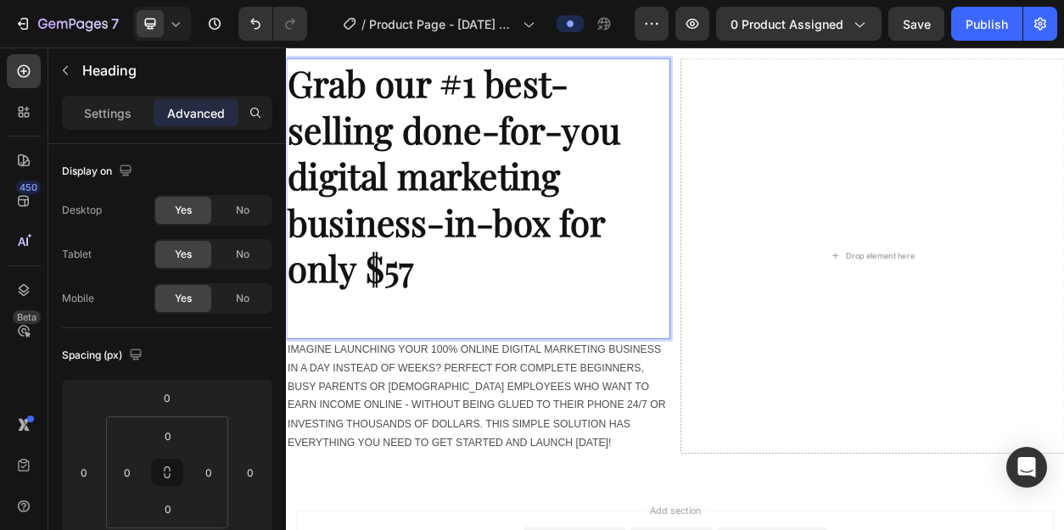
scroll to position [47, 0]
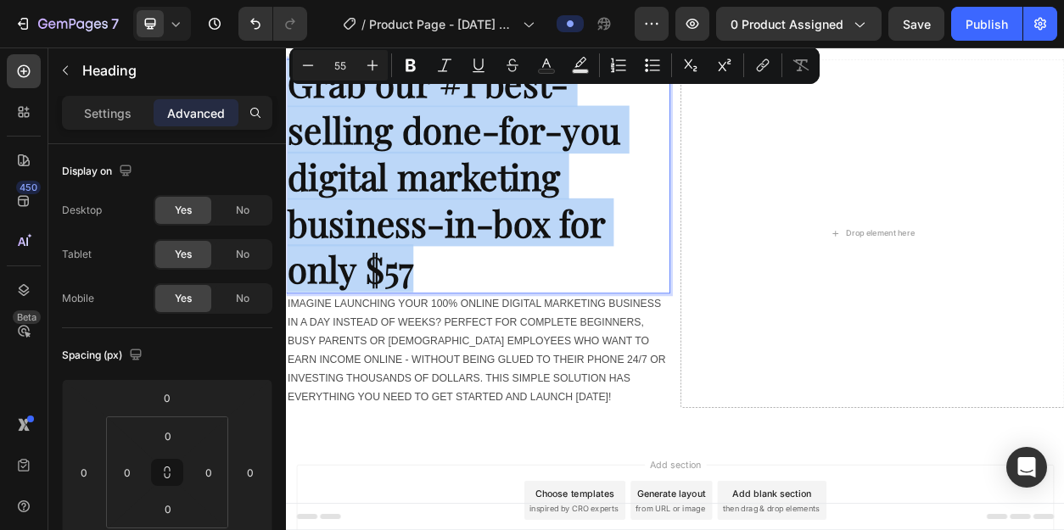
drag, startPoint x: 473, startPoint y: 347, endPoint x: 295, endPoint y: 106, distance: 299.2
click at [295, 106] on p "Grab our #1 best-selling done-for-you digital marketing business-in-box for onl…" at bounding box center [537, 216] width 499 height 304
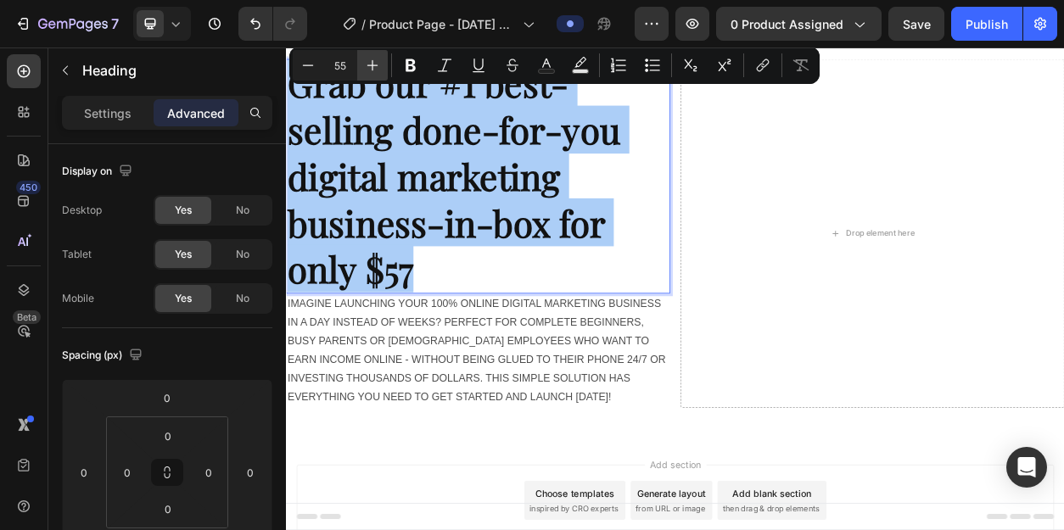
click at [378, 68] on icon "Editor contextual toolbar" at bounding box center [372, 65] width 17 height 17
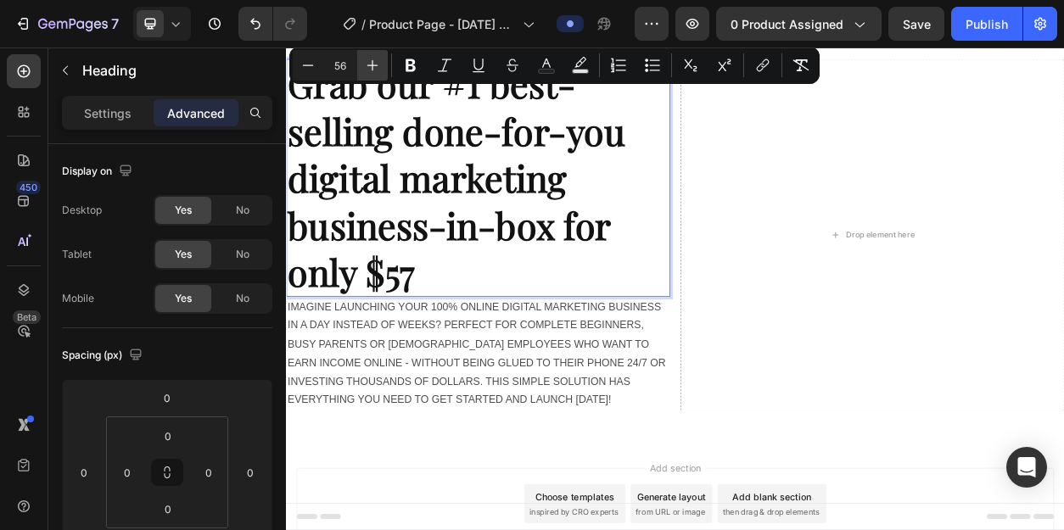
click at [378, 68] on icon "Editor contextual toolbar" at bounding box center [372, 65] width 17 height 17
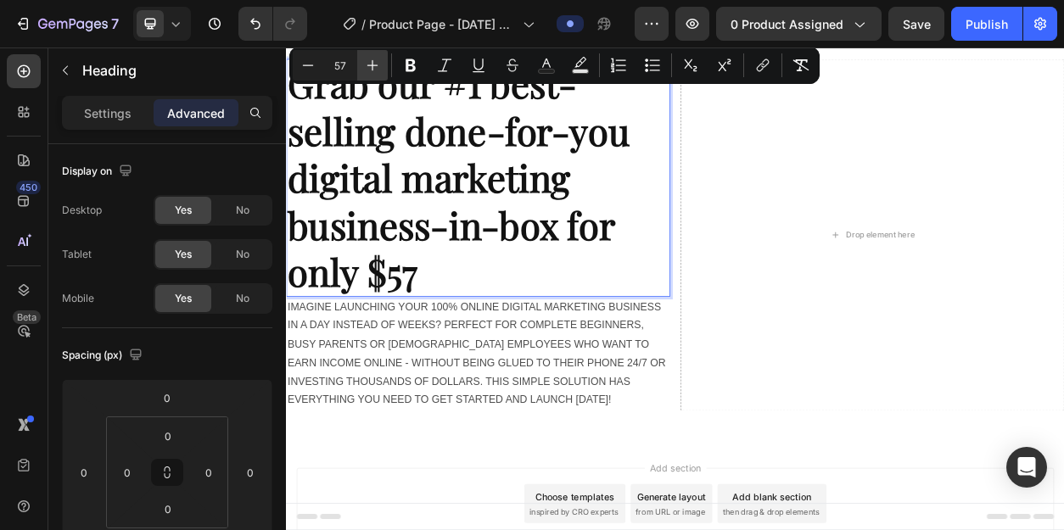
click at [378, 68] on icon "Editor contextual toolbar" at bounding box center [372, 65] width 17 height 17
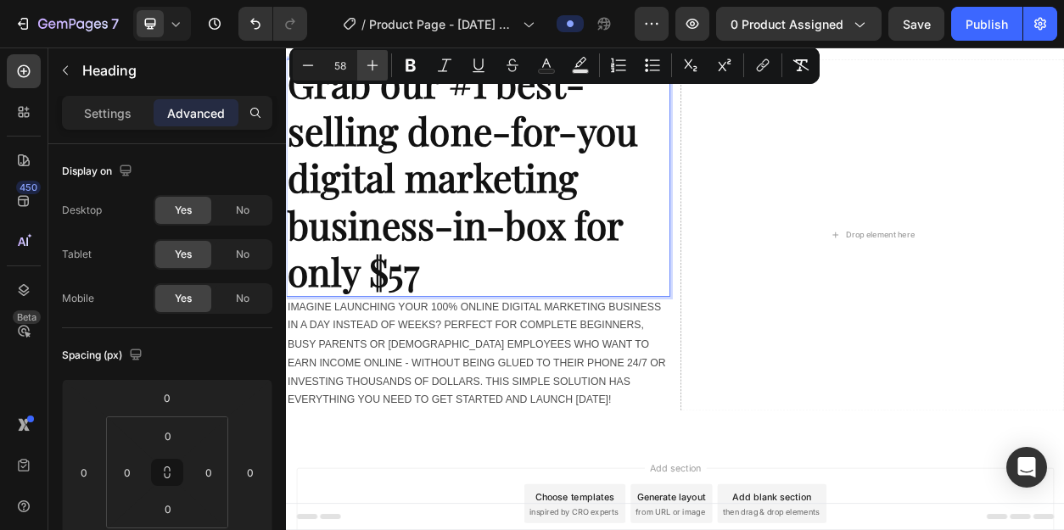
click at [378, 68] on icon "Editor contextual toolbar" at bounding box center [372, 65] width 17 height 17
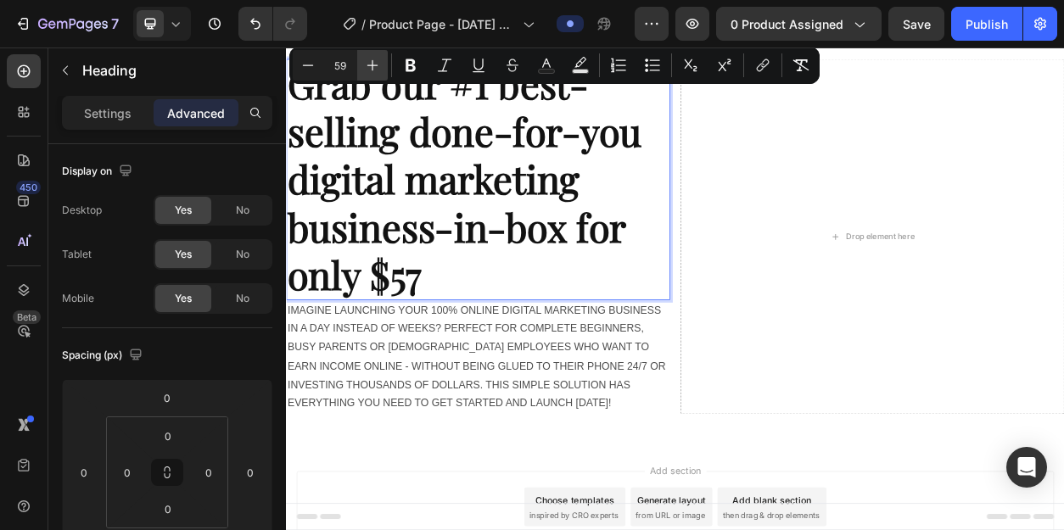
click at [378, 68] on icon "Editor contextual toolbar" at bounding box center [372, 65] width 17 height 17
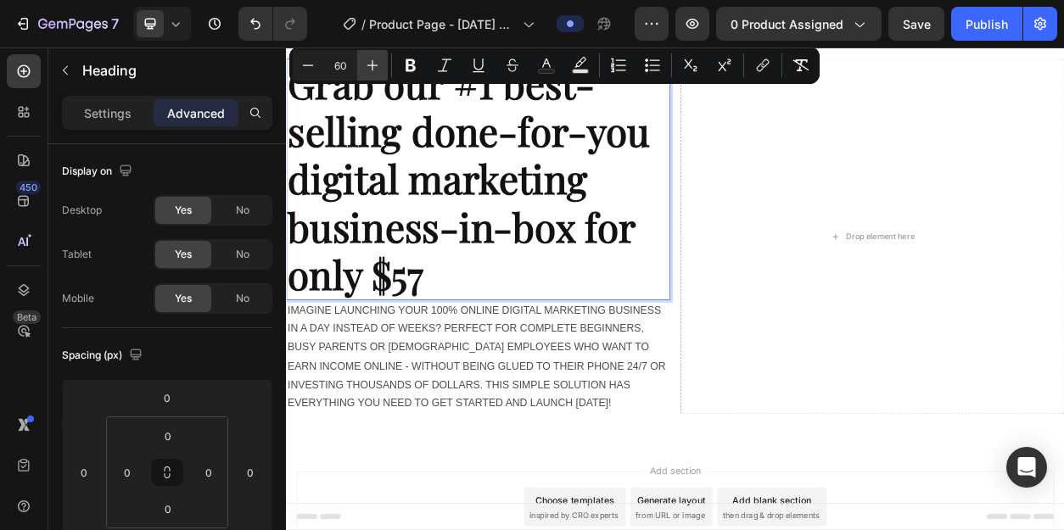
click at [378, 68] on icon "Editor contextual toolbar" at bounding box center [372, 65] width 17 height 17
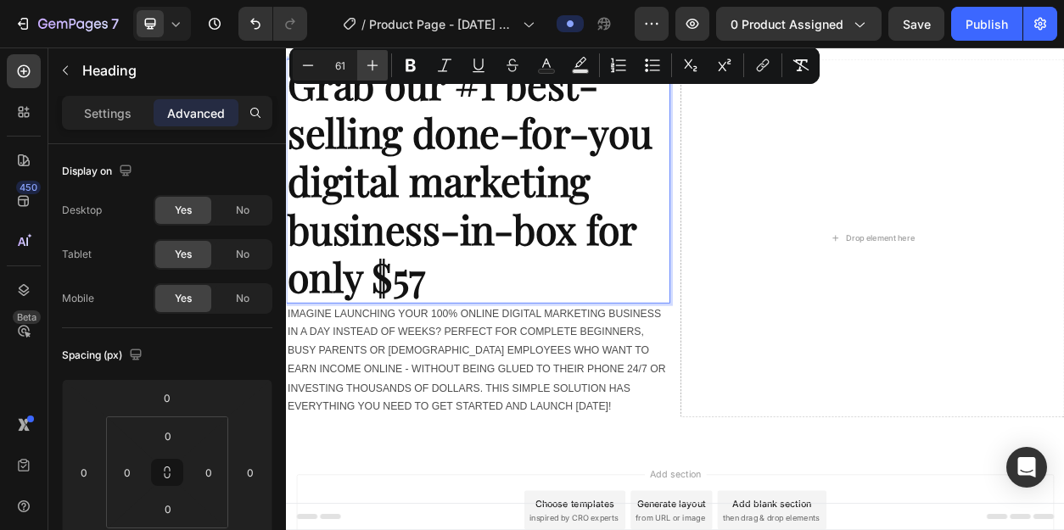
click at [378, 68] on icon "Editor contextual toolbar" at bounding box center [372, 65] width 17 height 17
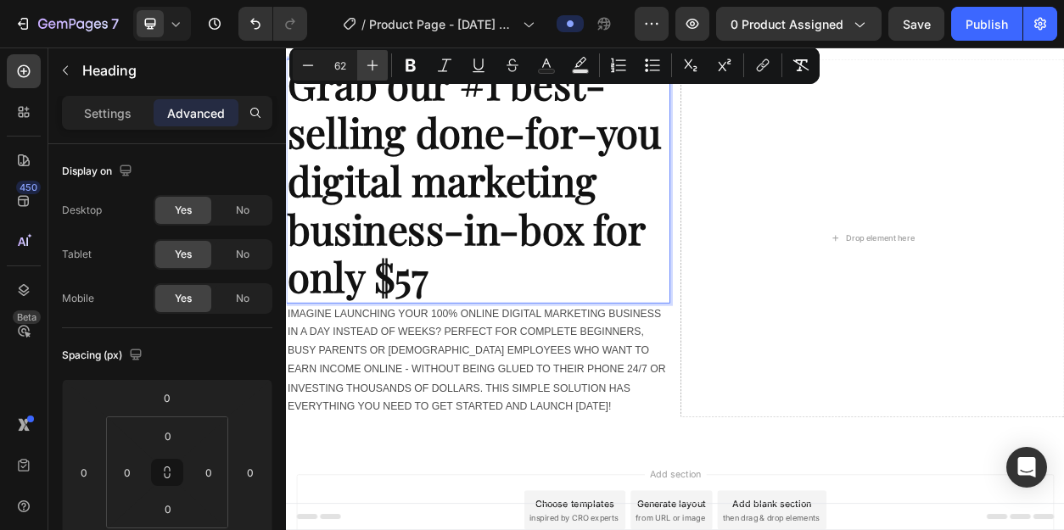
click at [378, 68] on icon "Editor contextual toolbar" at bounding box center [372, 65] width 17 height 17
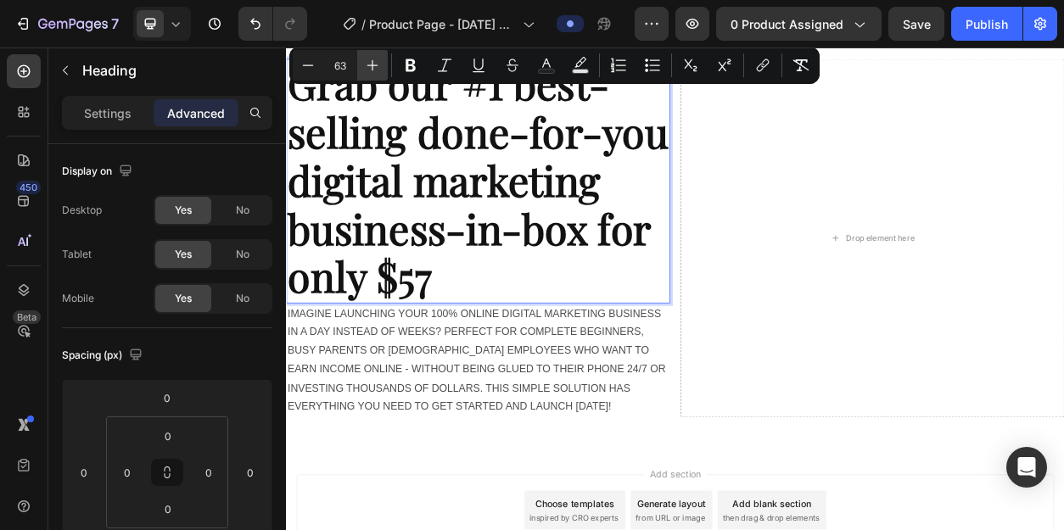
click at [378, 68] on icon "Editor contextual toolbar" at bounding box center [372, 65] width 17 height 17
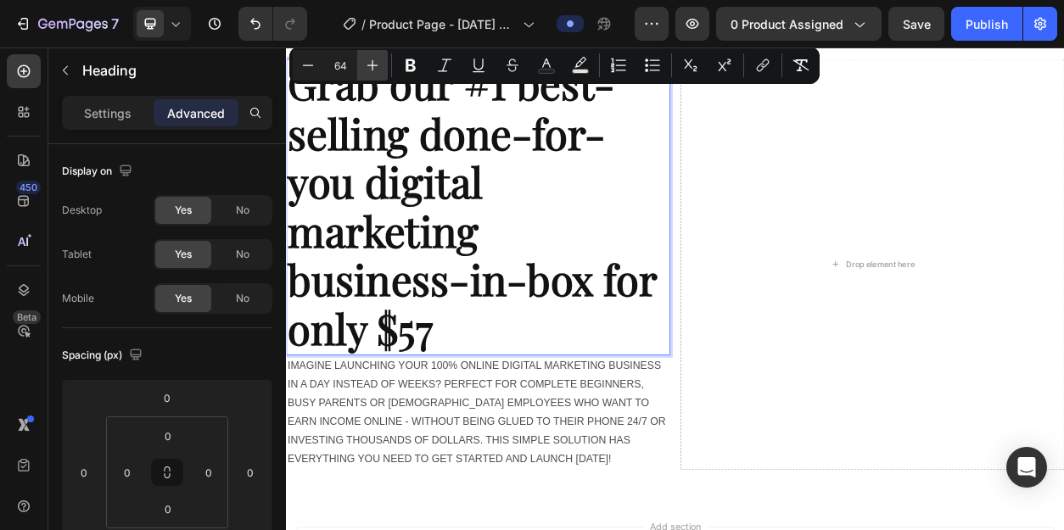
click at [378, 68] on icon "Editor contextual toolbar" at bounding box center [372, 65] width 17 height 17
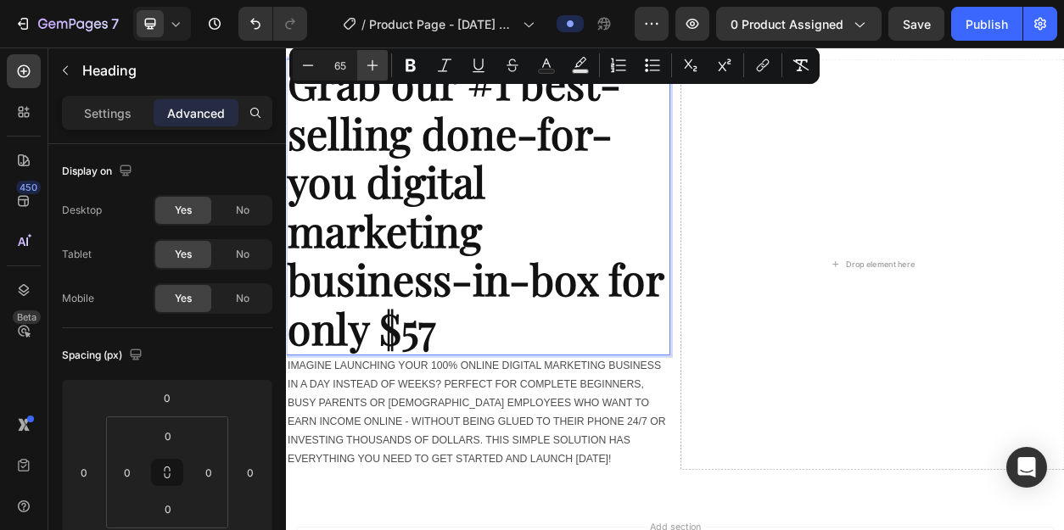
click at [378, 68] on icon "Editor contextual toolbar" at bounding box center [372, 65] width 17 height 17
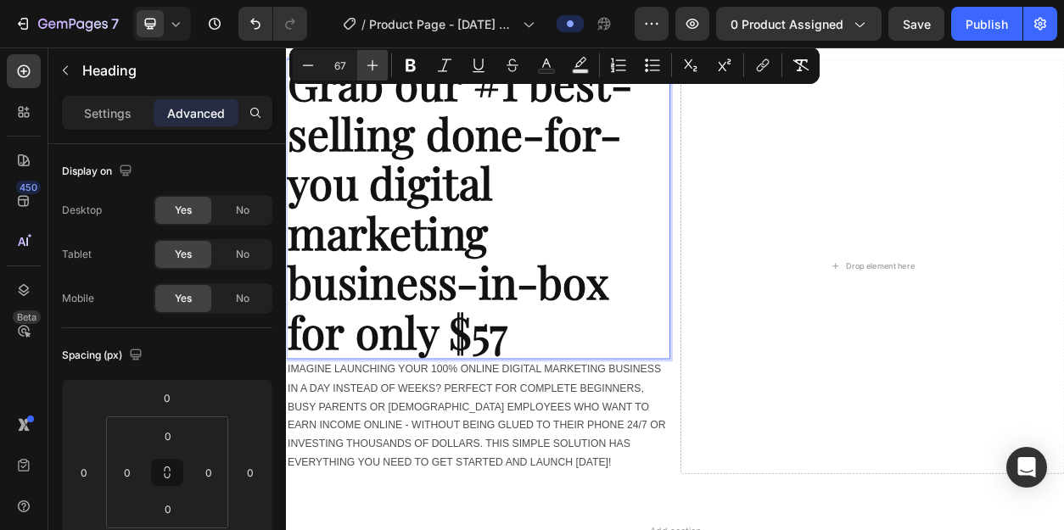
click at [378, 68] on icon "Editor contextual toolbar" at bounding box center [372, 65] width 17 height 17
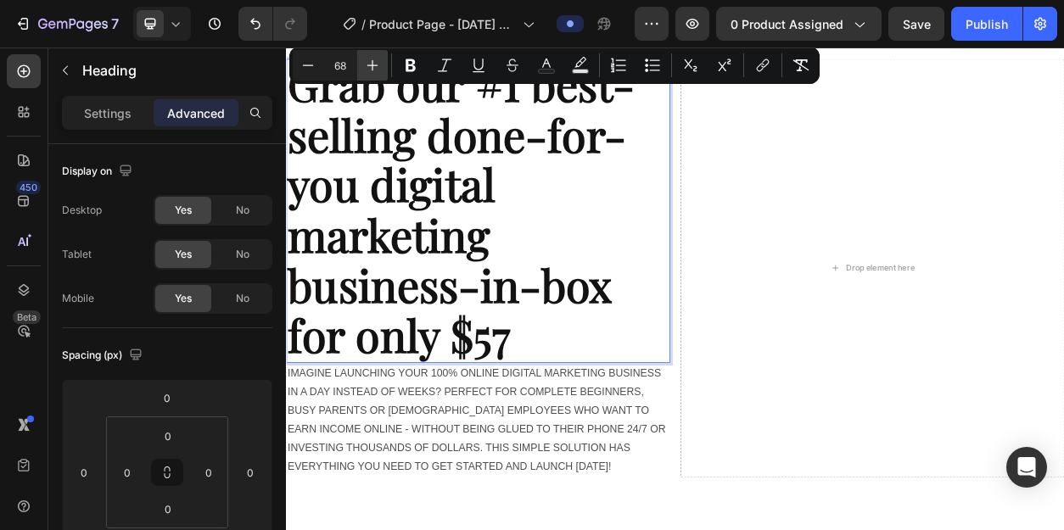
click at [378, 68] on icon "Editor contextual toolbar" at bounding box center [372, 65] width 17 height 17
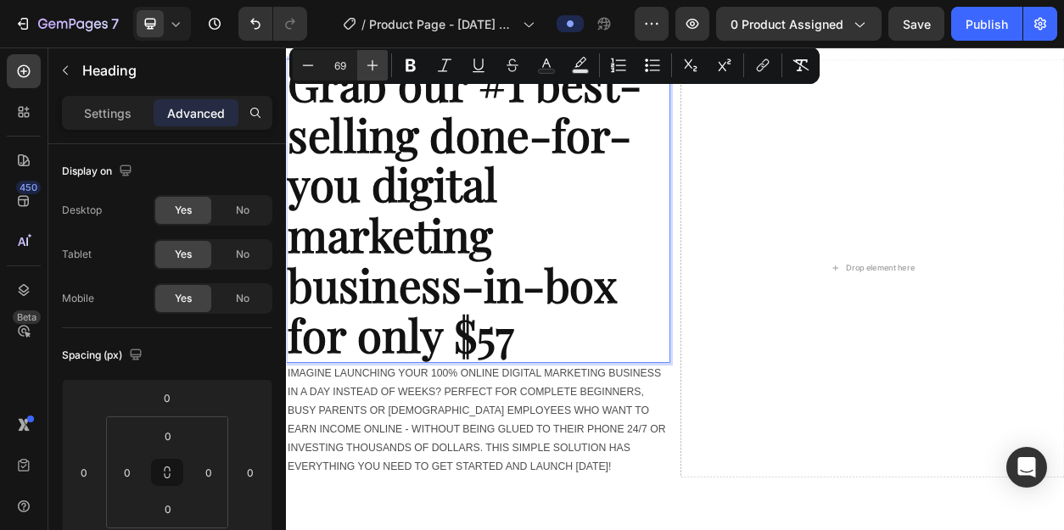
click at [378, 68] on icon "Editor contextual toolbar" at bounding box center [372, 65] width 17 height 17
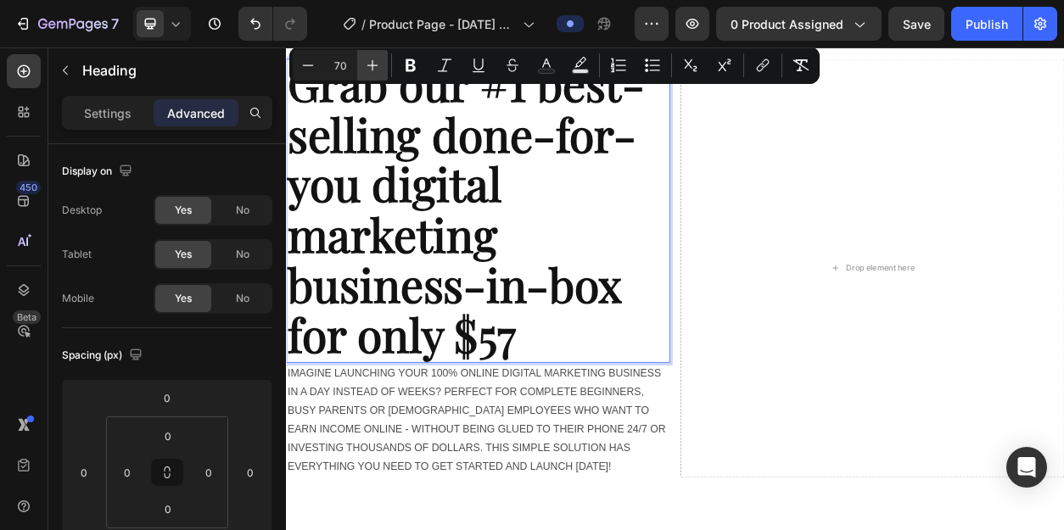
click at [378, 68] on icon "Editor contextual toolbar" at bounding box center [372, 65] width 17 height 17
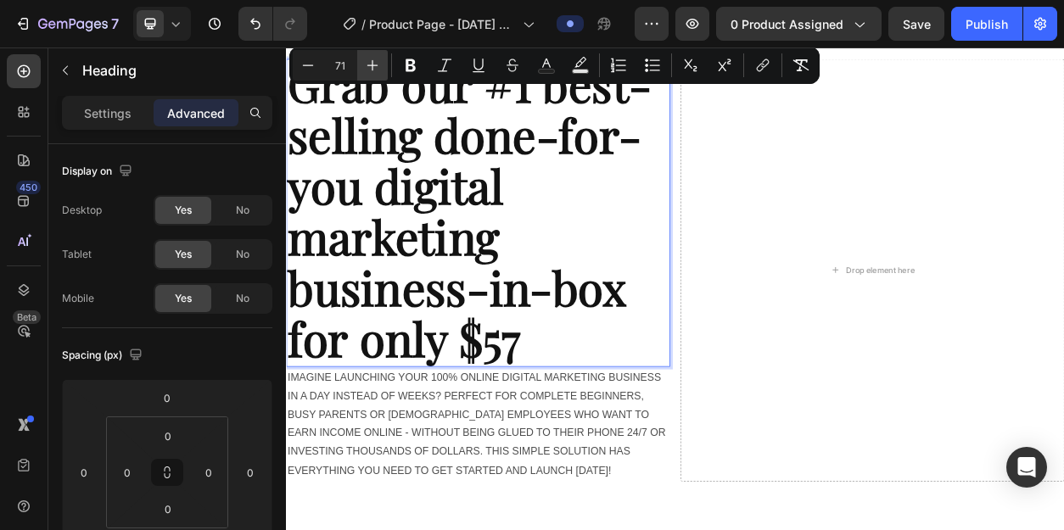
click at [378, 68] on icon "Editor contextual toolbar" at bounding box center [372, 65] width 17 height 17
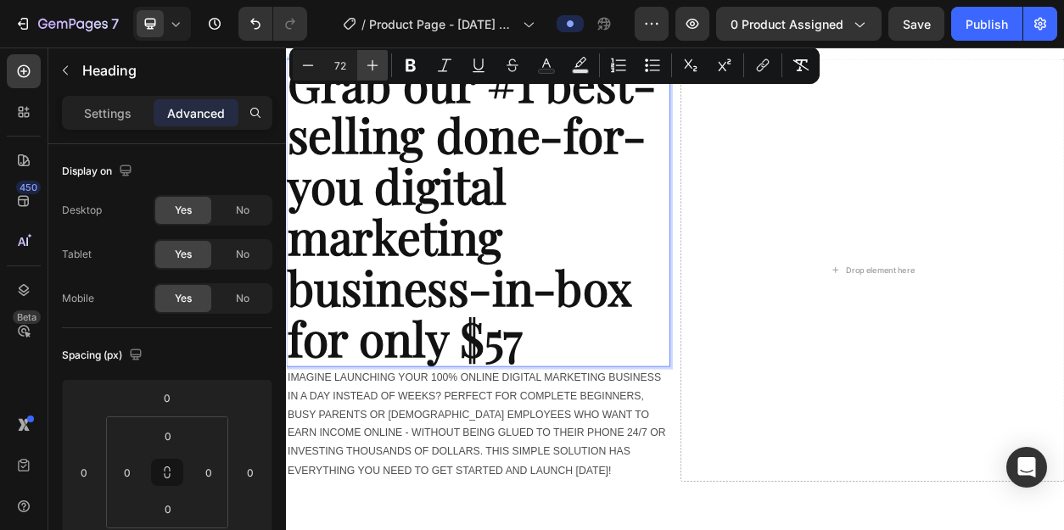
click at [378, 68] on icon "Editor contextual toolbar" at bounding box center [372, 65] width 17 height 17
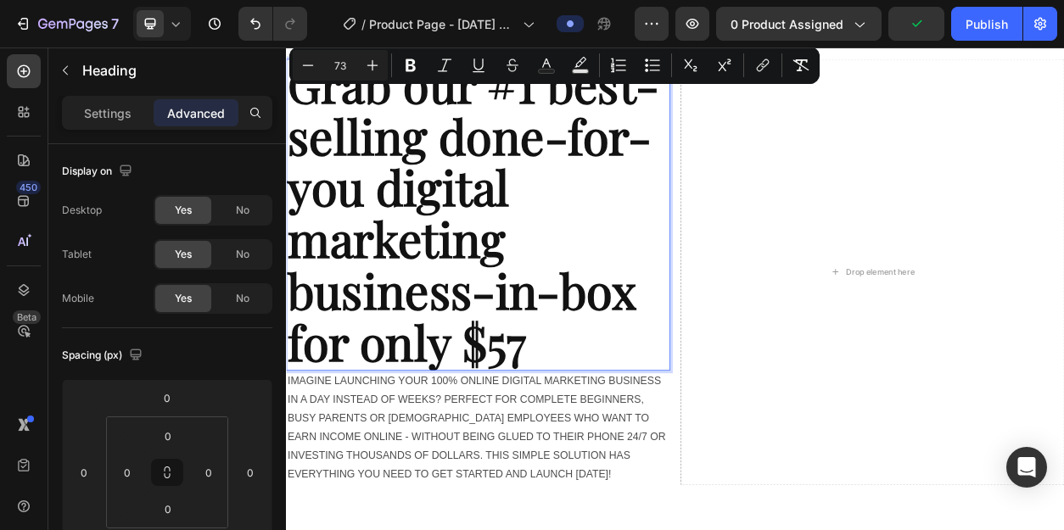
click at [340, 64] on input "73" at bounding box center [340, 65] width 34 height 20
type input "60"
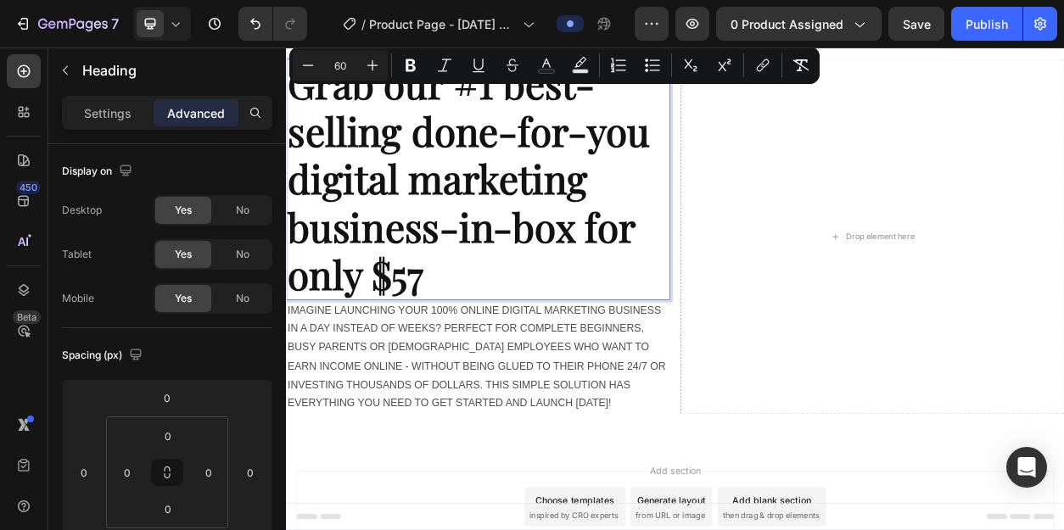
click at [490, 340] on p "Grab our #1 best-selling done-for-you digital marketing business-in-box for onl…" at bounding box center [537, 220] width 499 height 312
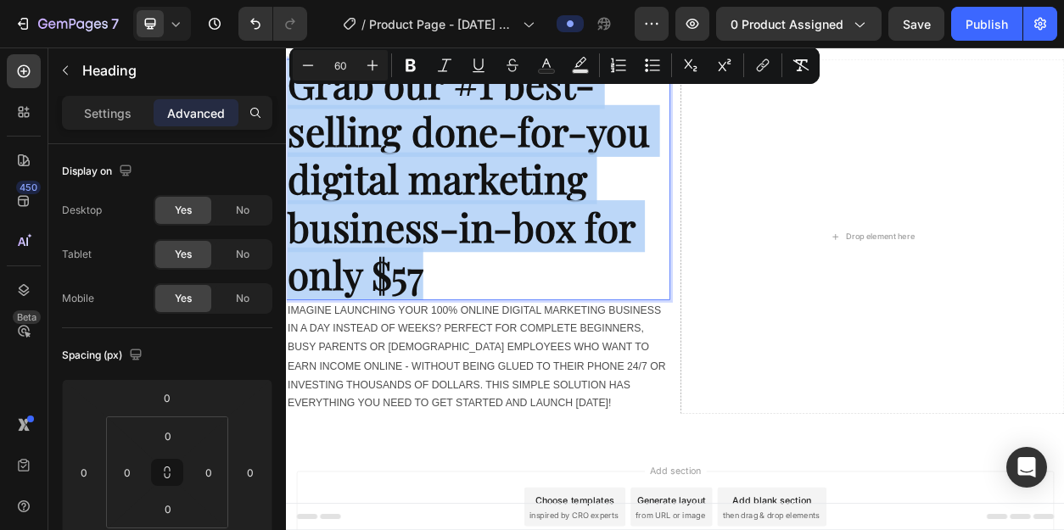
drag, startPoint x: 481, startPoint y: 347, endPoint x: 301, endPoint y: 104, distance: 302.7
click at [301, 104] on p "Grab our #1 best-selling done-for-you digital marketing business-in-box for onl…" at bounding box center [537, 220] width 499 height 312
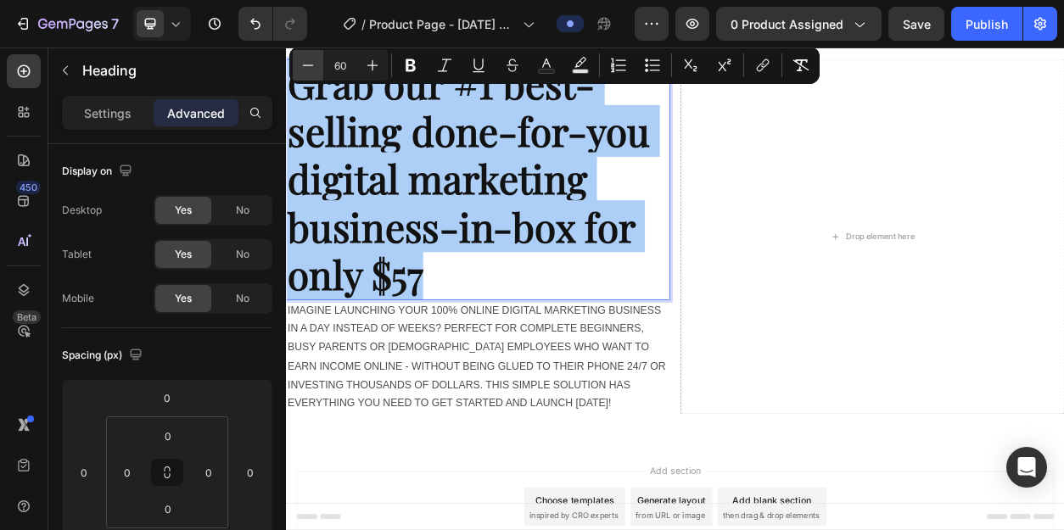
click at [311, 64] on icon "Editor contextual toolbar" at bounding box center [308, 64] width 11 height 1
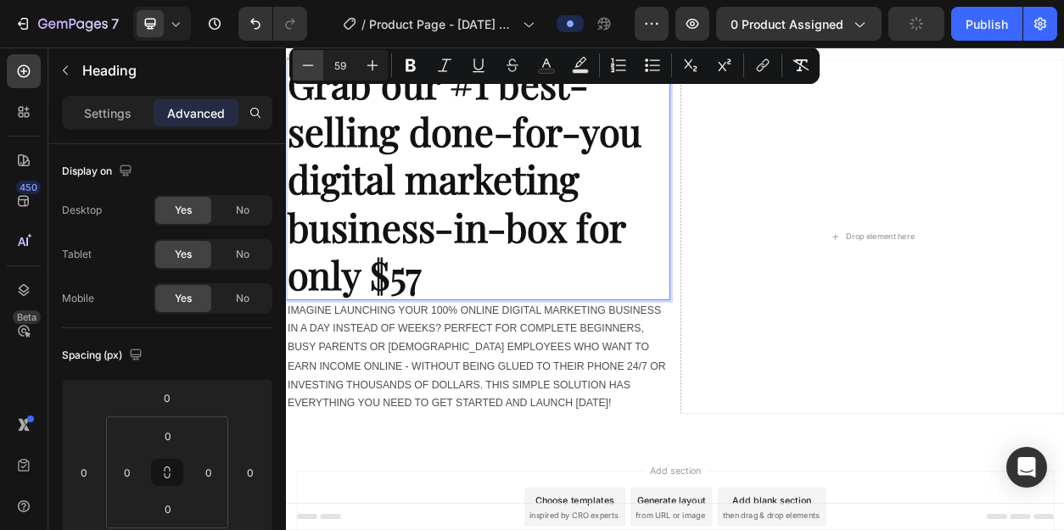
click at [311, 64] on icon "Editor contextual toolbar" at bounding box center [308, 64] width 11 height 1
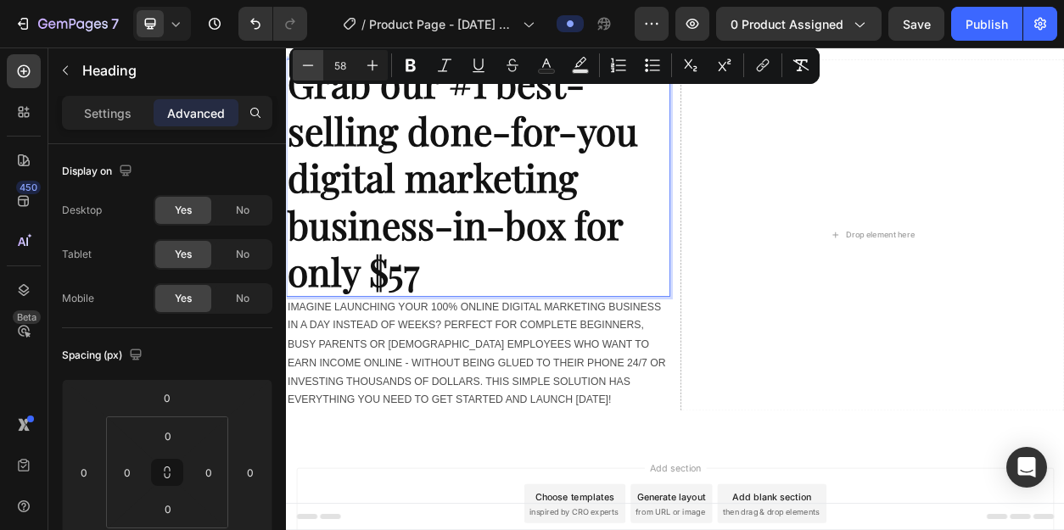
click at [311, 64] on icon "Editor contextual toolbar" at bounding box center [308, 64] width 11 height 1
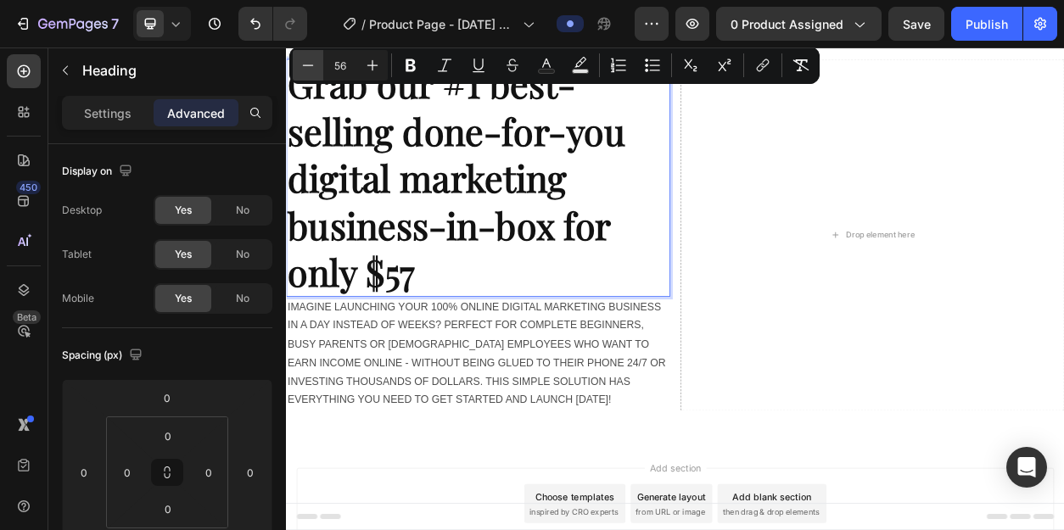
click at [311, 64] on icon "Editor contextual toolbar" at bounding box center [308, 64] width 11 height 1
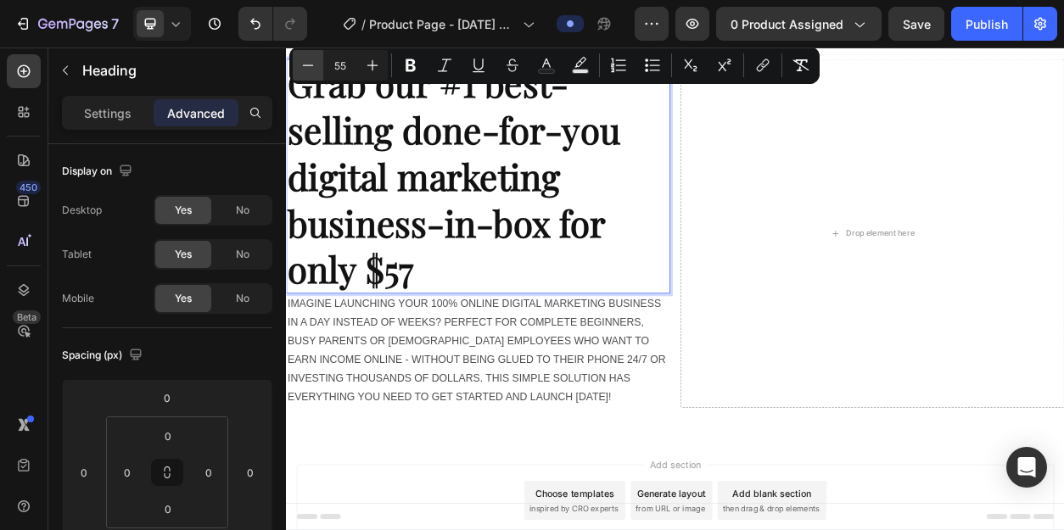
click at [311, 64] on icon "Editor contextual toolbar" at bounding box center [308, 64] width 11 height 1
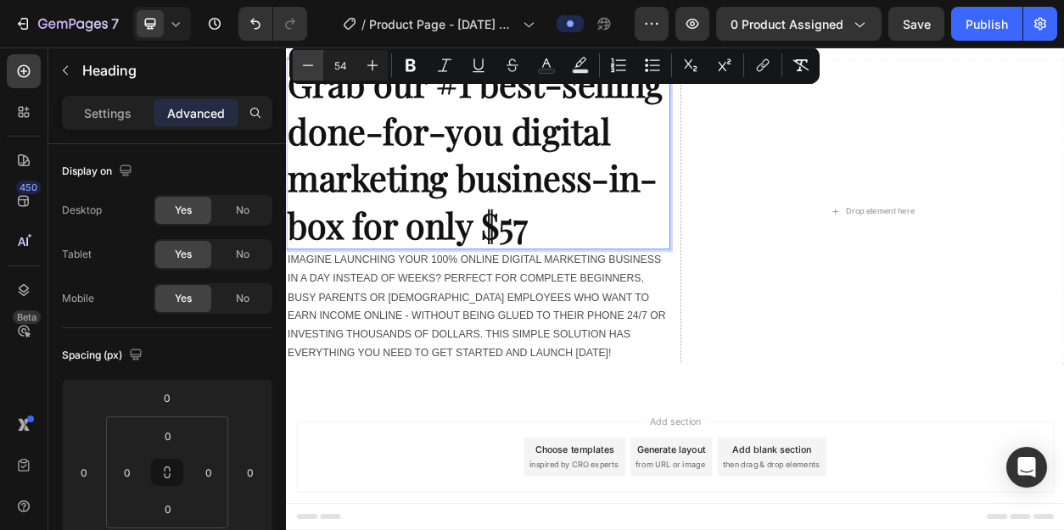
click at [311, 64] on icon "Editor contextual toolbar" at bounding box center [308, 64] width 11 height 1
type input "52"
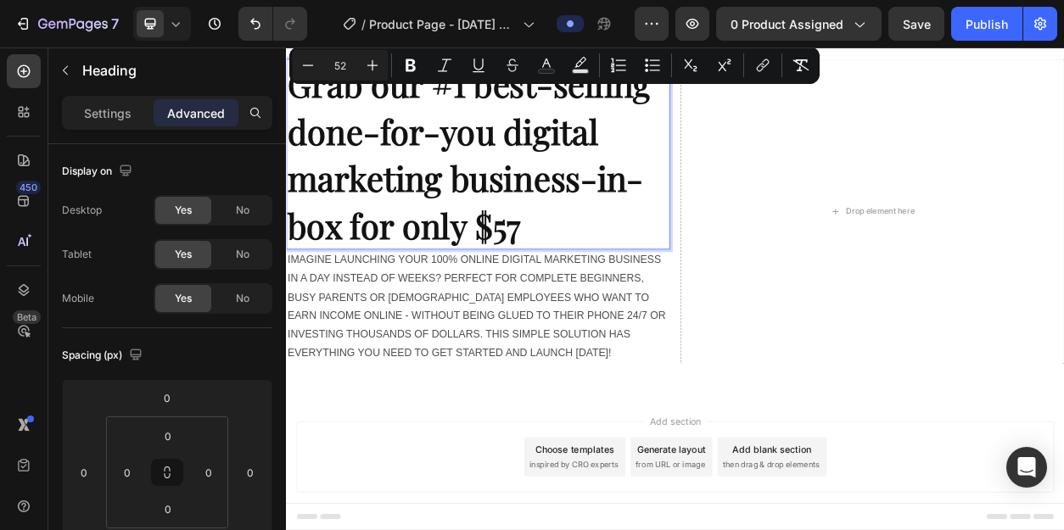
click at [658, 299] on p "Grab our #1 best-selling done-for-you digital marketing business-in-box for onl…" at bounding box center [537, 187] width 499 height 246
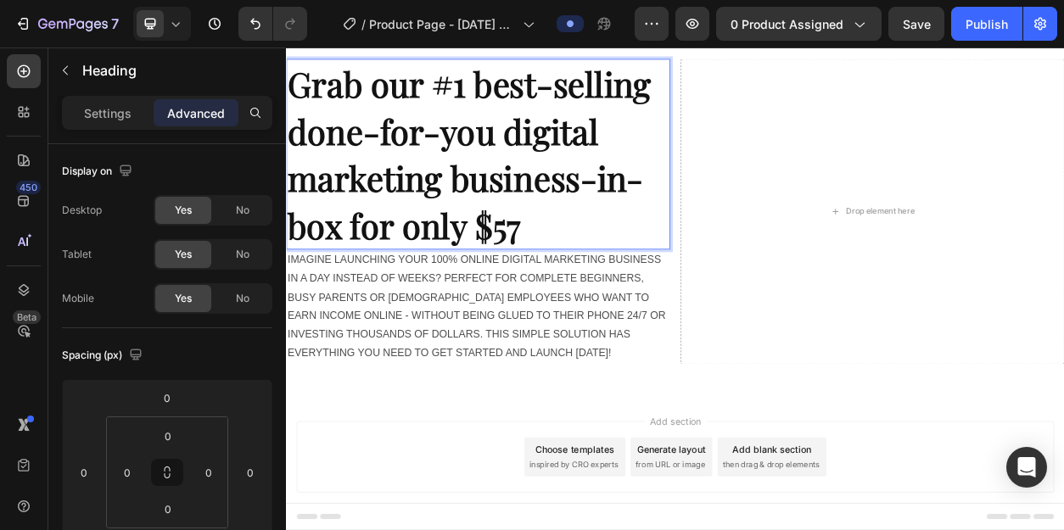
click at [569, 175] on span "Grab our #1 best-selling done-for-you digital marketing business-in-box for onl…" at bounding box center [525, 187] width 475 height 243
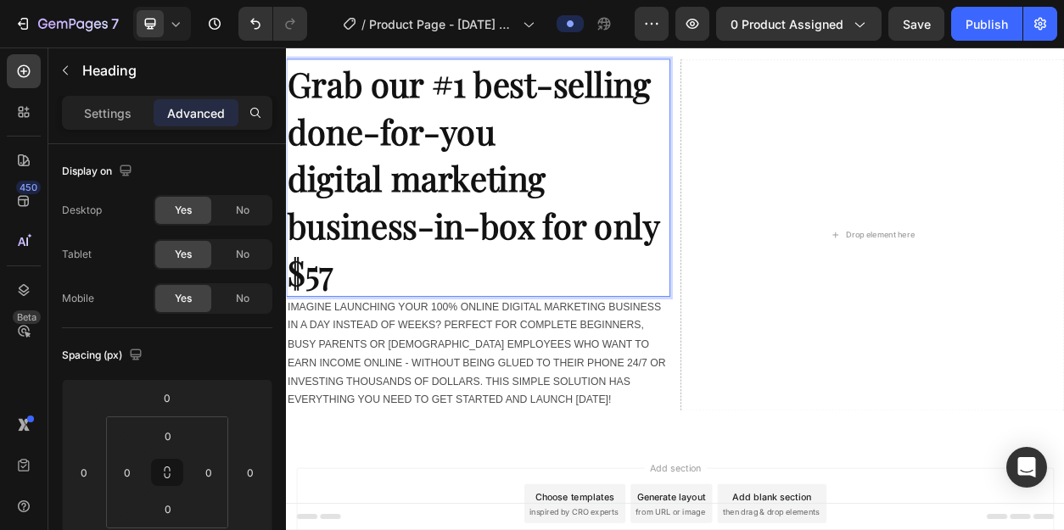
click at [630, 284] on span "digital marketing business-in-box for only $57" at bounding box center [531, 280] width 486 height 182
click at [627, 284] on span "digital marketing business-in-box for only $57" at bounding box center [531, 280] width 486 height 182
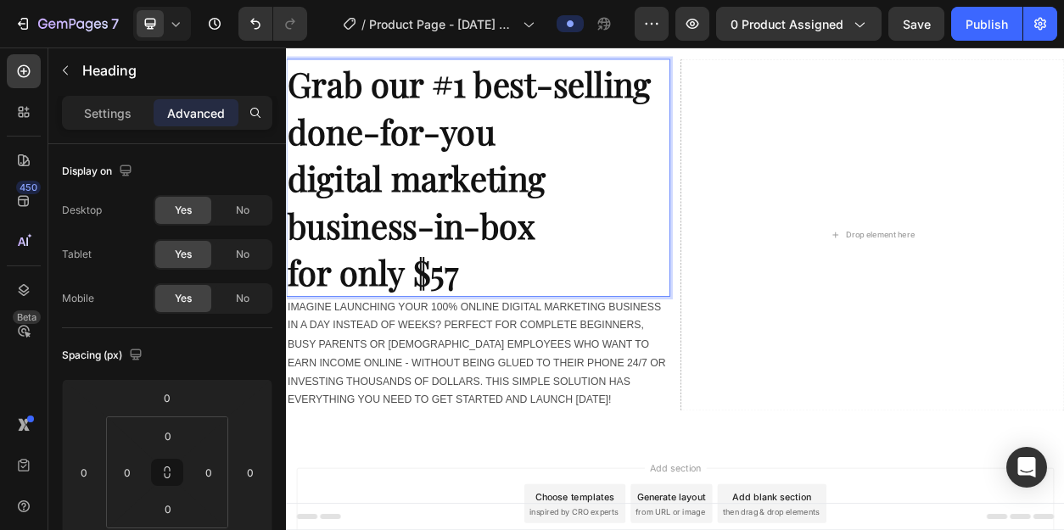
click at [621, 344] on p "Grab our #1 best-selling done-for-you digital marketing business-in-box for onl…" at bounding box center [537, 218] width 499 height 308
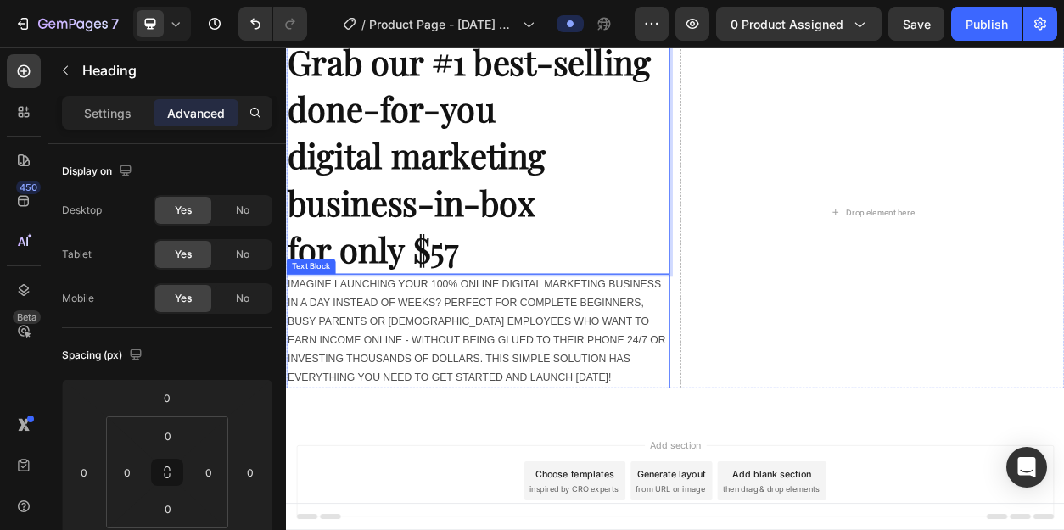
scroll to position [74, 0]
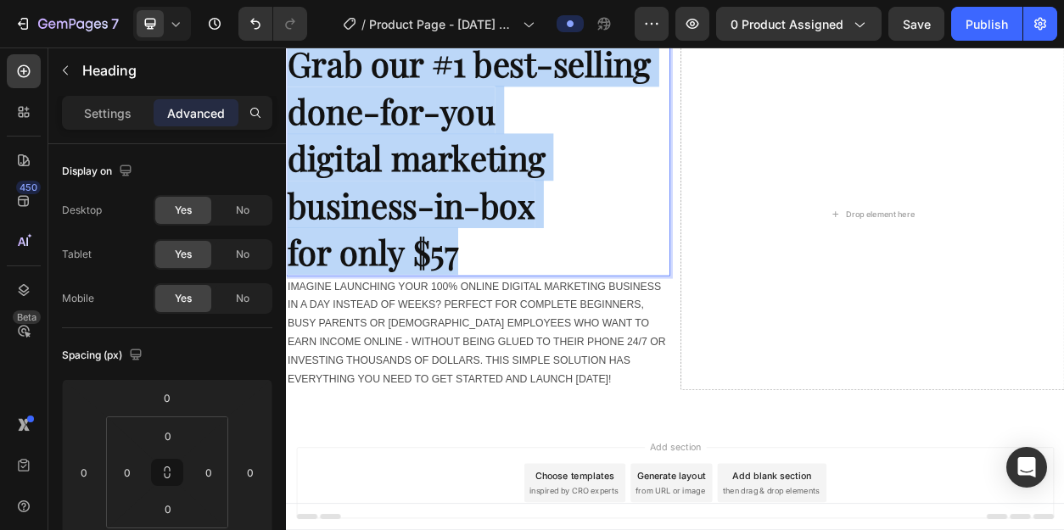
drag, startPoint x: 513, startPoint y: 322, endPoint x: 296, endPoint y: 84, distance: 322.5
click at [296, 84] on p "Grab our #1 best-selling done-for-you digital marketing business-in-box for onl…" at bounding box center [537, 191] width 499 height 308
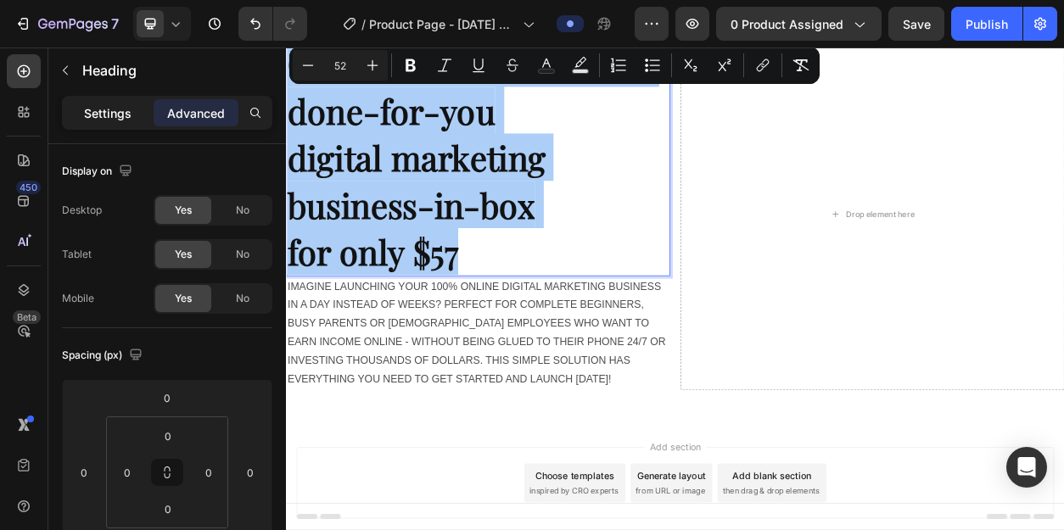
click at [115, 117] on p "Settings" at bounding box center [108, 113] width 48 height 18
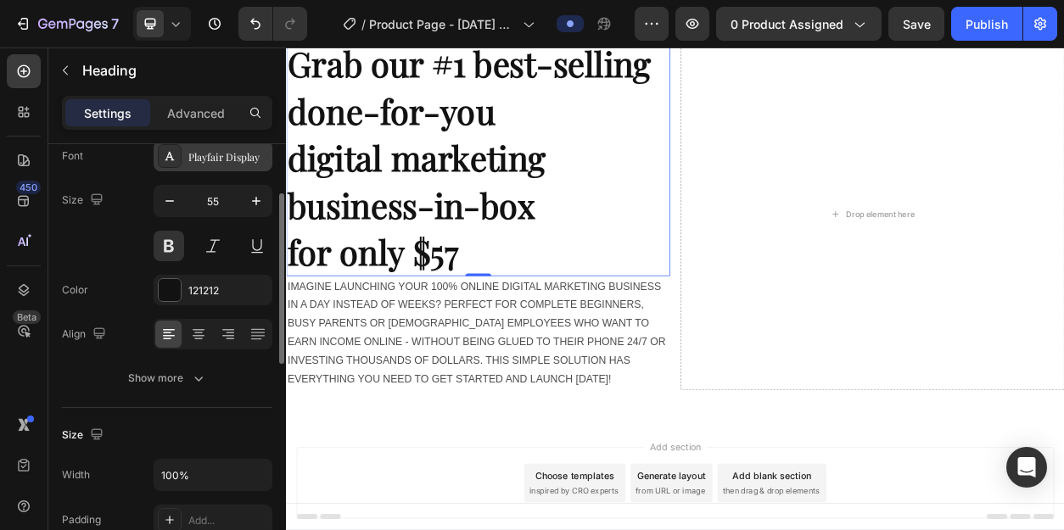
scroll to position [109, 0]
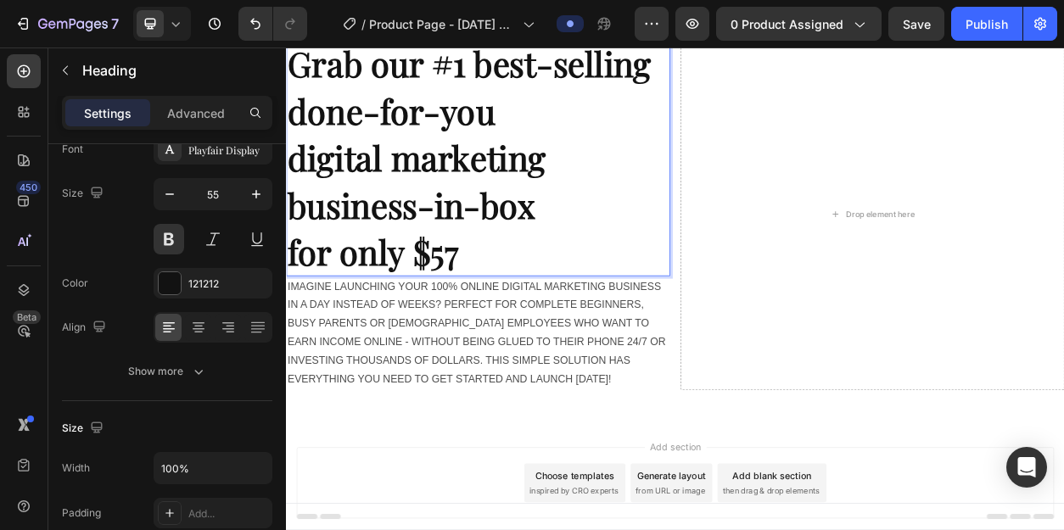
click at [531, 314] on p "Grab our #1 best-selling done-for-you digital marketing business-in-box for onl…" at bounding box center [537, 191] width 499 height 308
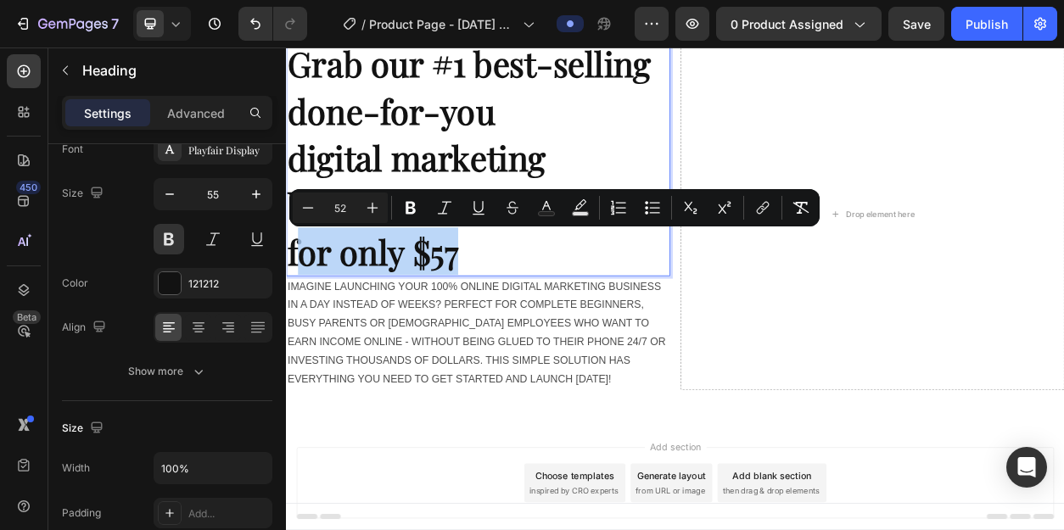
drag, startPoint x: 518, startPoint y: 314, endPoint x: 303, endPoint y: 323, distance: 215.7
click at [303, 323] on p "Grab our #1 best-selling done-for-you digital marketing business-in-box for onl…" at bounding box center [537, 191] width 499 height 308
click at [542, 293] on p "Grab our #1 best-selling done-for-you digital marketing business-in-box for onl…" at bounding box center [537, 191] width 499 height 308
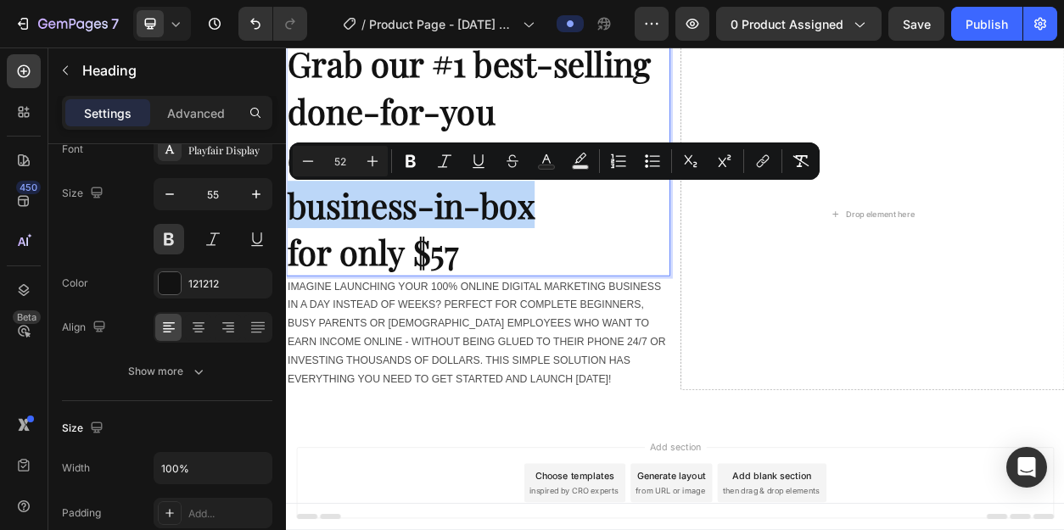
drag, startPoint x: 616, startPoint y: 245, endPoint x: 272, endPoint y: 256, distance: 343.8
click at [286, 256] on html "Header Grab our #1 best-selling done-for-you digital marketing business-in-box …" at bounding box center [795, 360] width 1018 height 772
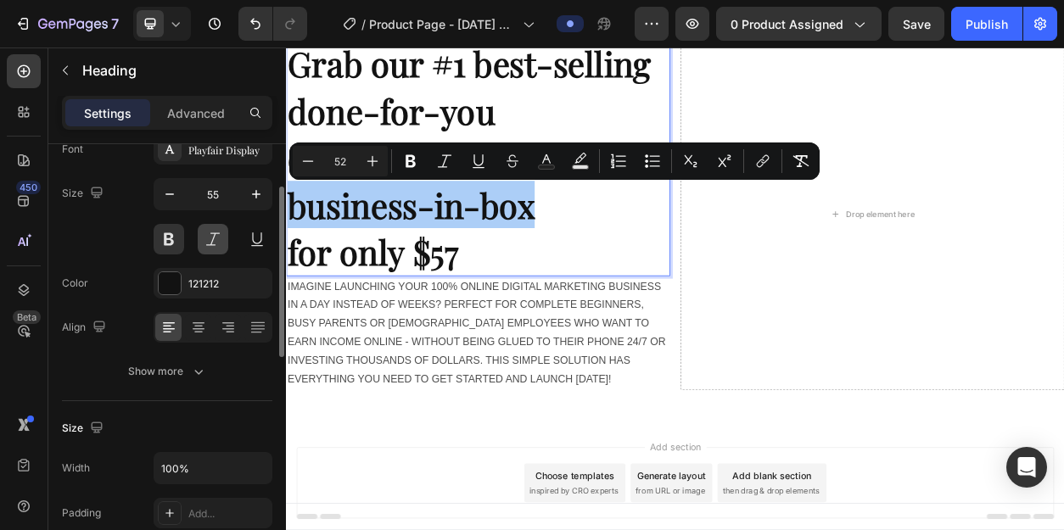
click at [212, 237] on button at bounding box center [213, 239] width 31 height 31
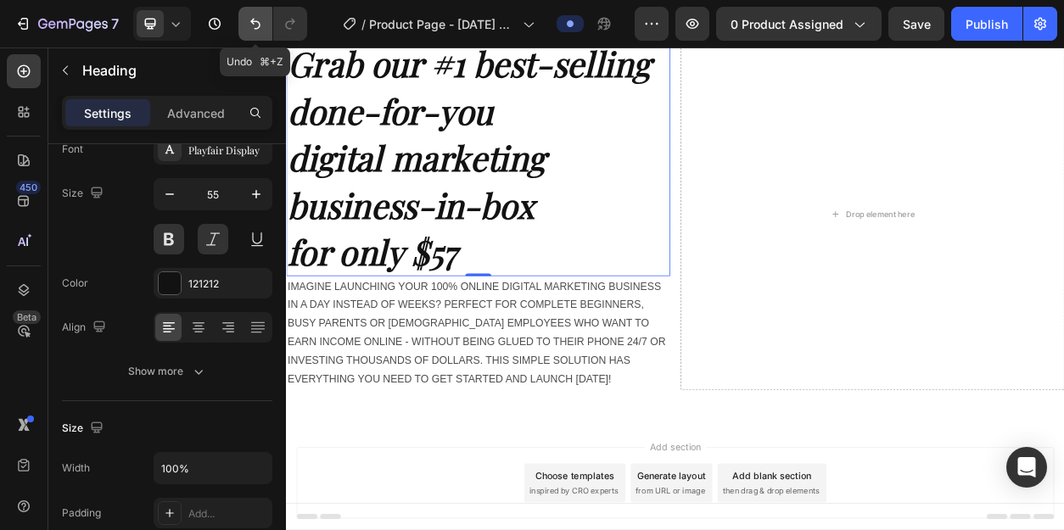
click at [254, 28] on icon "Undo/Redo" at bounding box center [255, 23] width 17 height 17
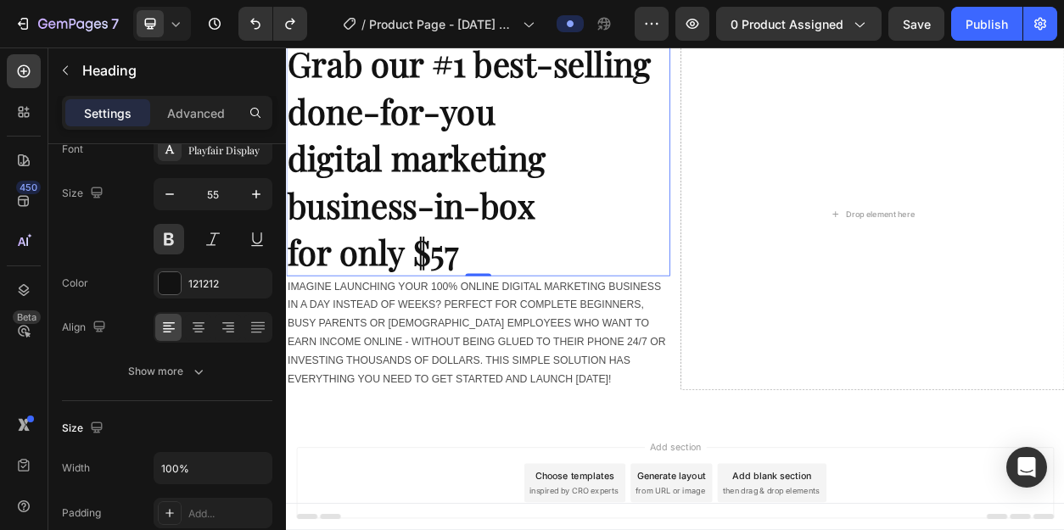
click at [572, 270] on span "digital marketing business-in-box" at bounding box center [456, 222] width 337 height 120
click at [545, 261] on span "digital marketing business-in-box" at bounding box center [456, 222] width 337 height 120
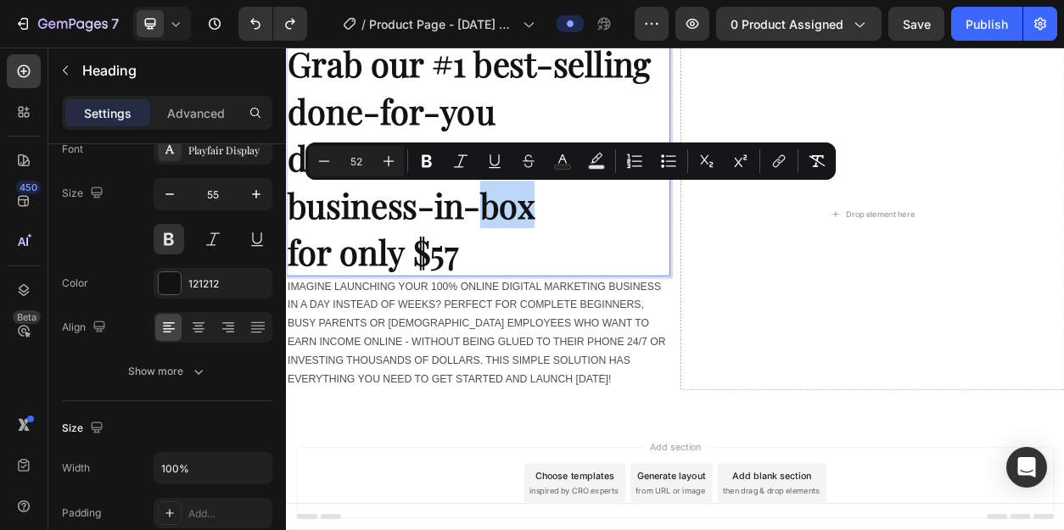
click at [604, 262] on span "digital marketing business-in-box" at bounding box center [456, 222] width 337 height 120
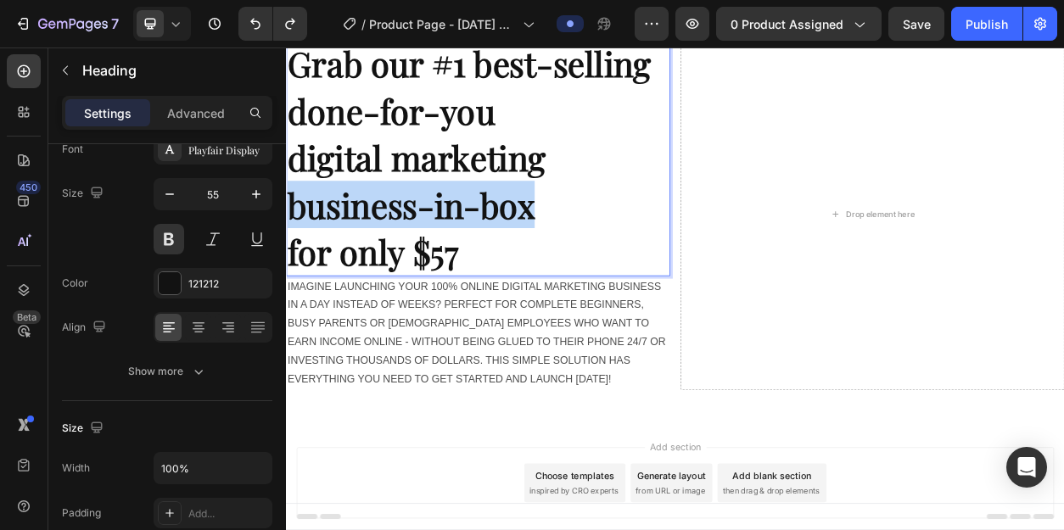
drag, startPoint x: 614, startPoint y: 261, endPoint x: 299, endPoint y: 264, distance: 315.6
click at [299, 264] on span "digital marketing business-in-box" at bounding box center [456, 222] width 337 height 120
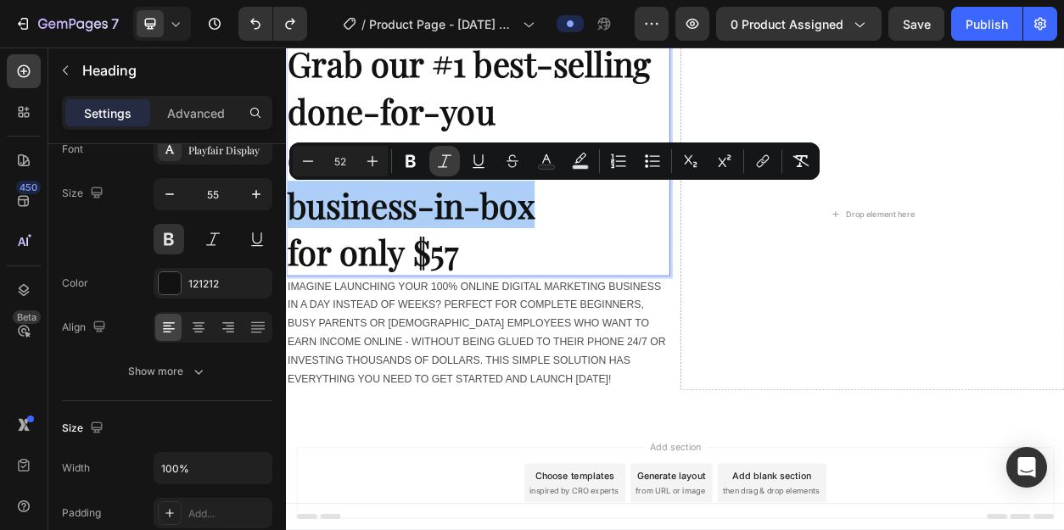
click at [445, 161] on icon "Editor contextual toolbar" at bounding box center [444, 161] width 17 height 17
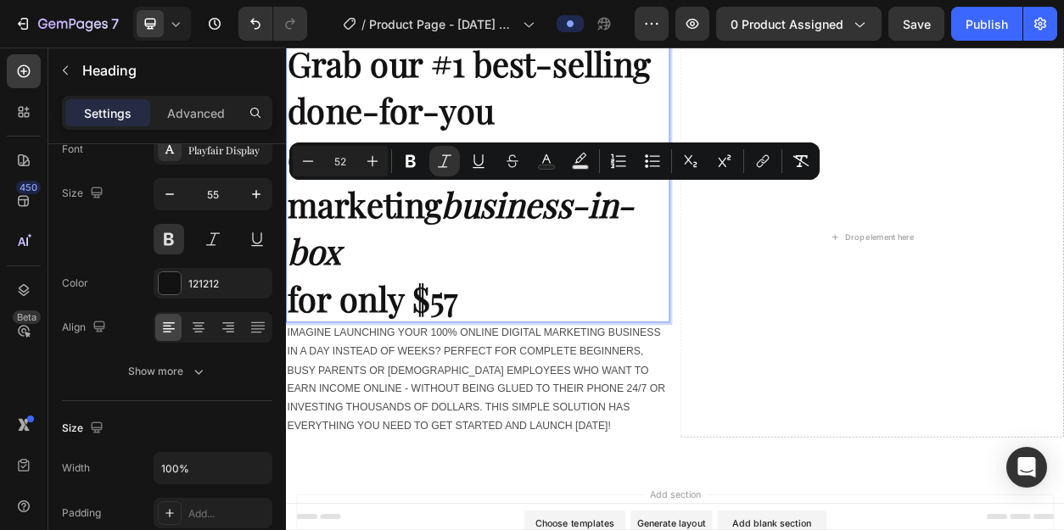
click at [561, 294] on p "Grab our #1 best-selling done-for-you digital marketing business-in-box for onl…" at bounding box center [537, 221] width 499 height 369
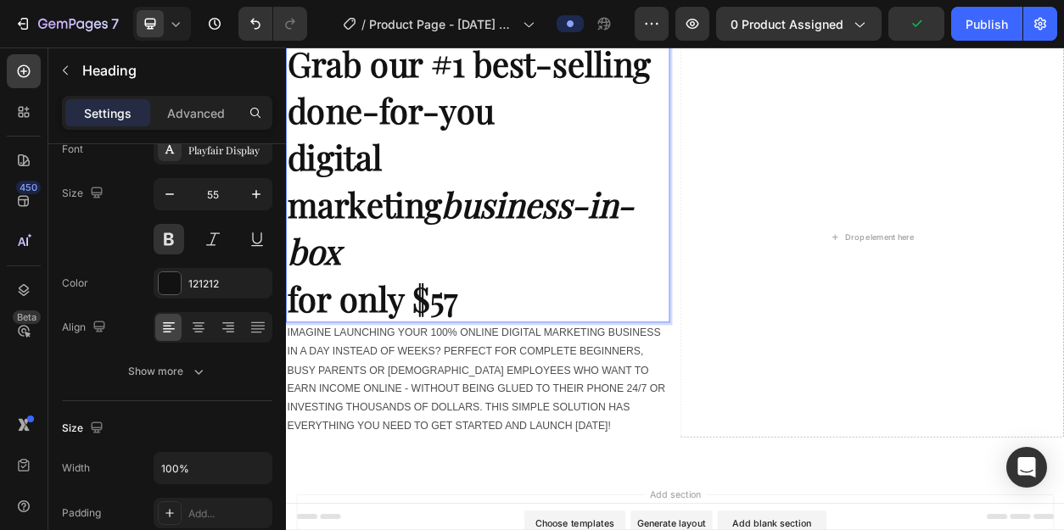
click at [617, 249] on span "digital marketing business-in-box" at bounding box center [515, 253] width 454 height 182
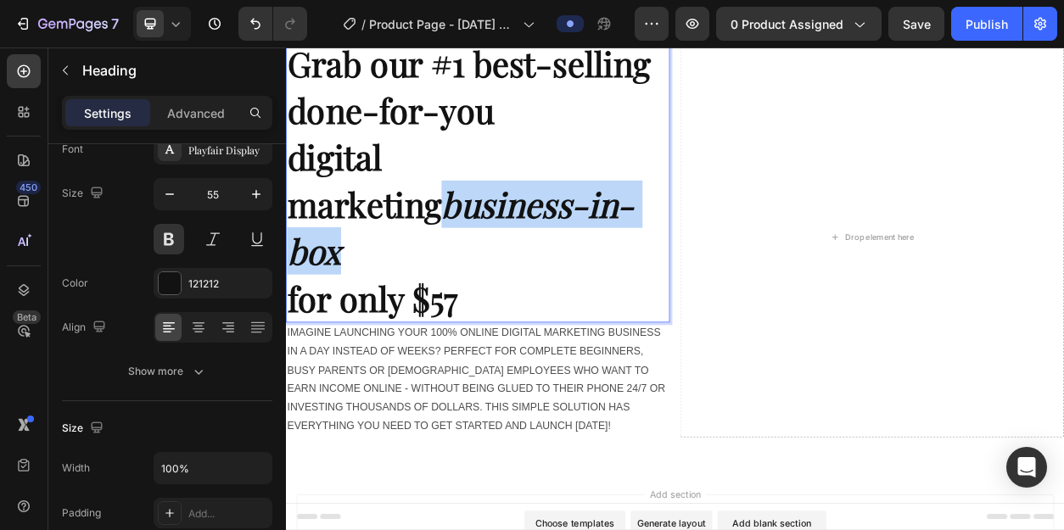
drag, startPoint x: 617, startPoint y: 249, endPoint x: 295, endPoint y: 253, distance: 321.6
click at [295, 253] on span "digital marketing business-in-box" at bounding box center [515, 253] width 454 height 182
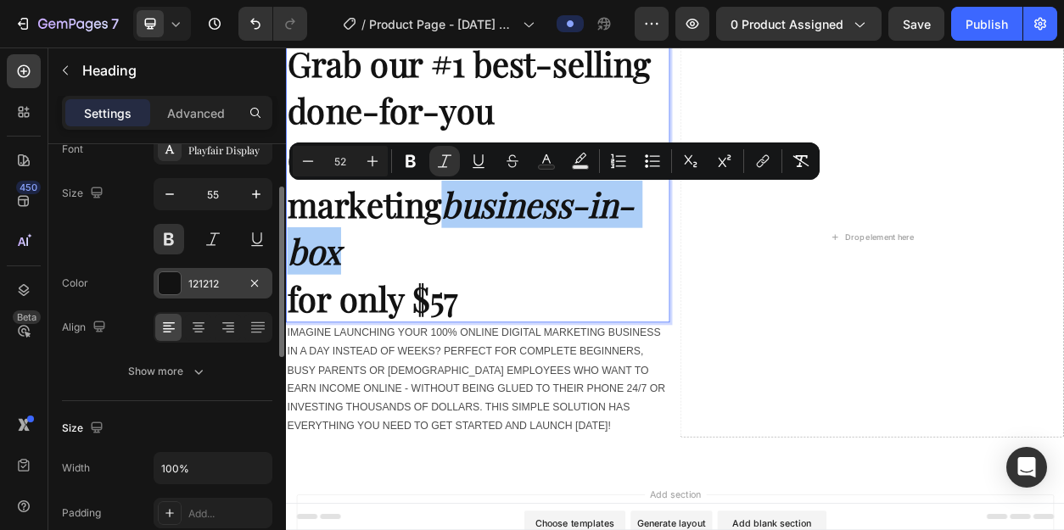
click at [165, 282] on div at bounding box center [170, 283] width 22 height 22
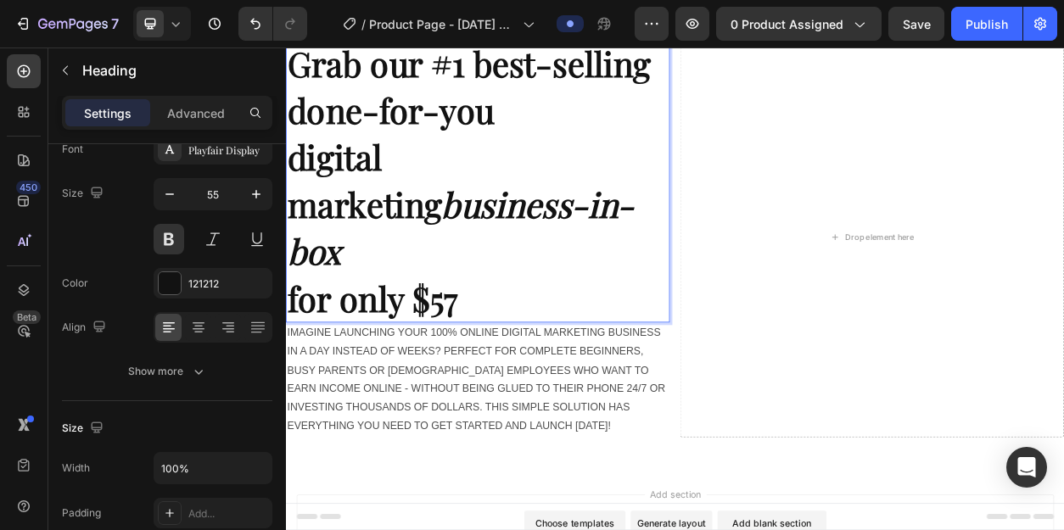
click at [608, 254] on icon "business-in-box" at bounding box center [515, 284] width 454 height 120
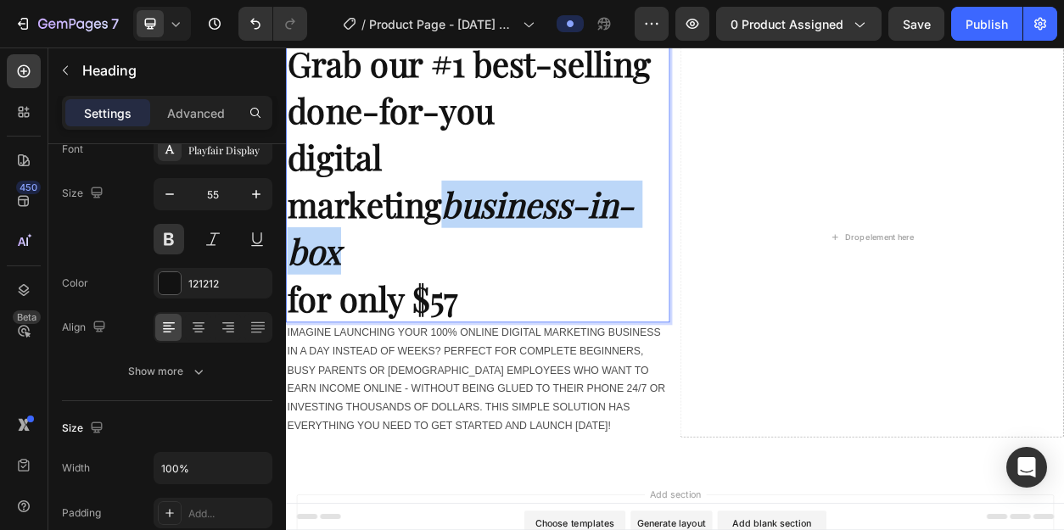
drag, startPoint x: 611, startPoint y: 255, endPoint x: 298, endPoint y: 256, distance: 313.1
click at [298, 256] on icon "business-in-box" at bounding box center [515, 284] width 454 height 120
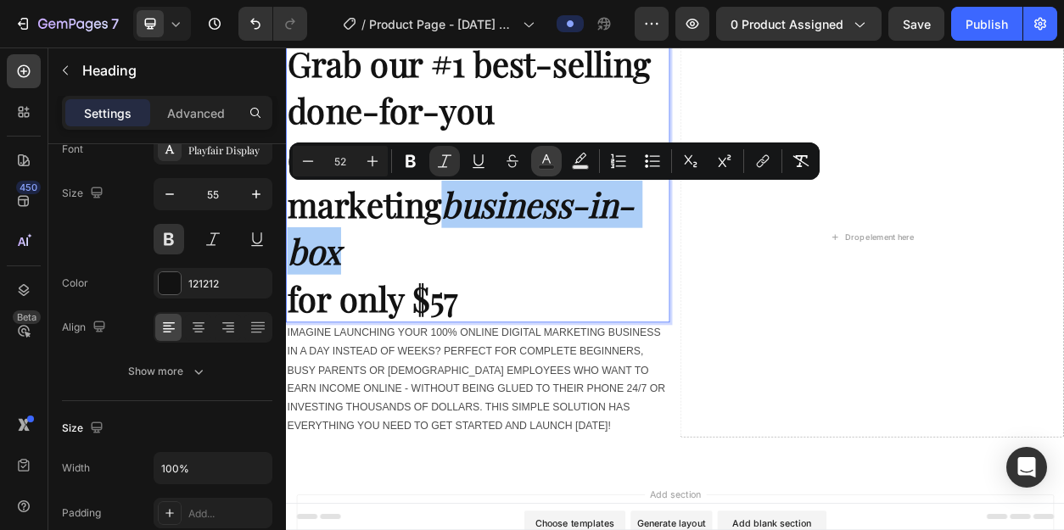
click at [546, 163] on icon "Editor contextual toolbar" at bounding box center [546, 161] width 17 height 17
type input "121212"
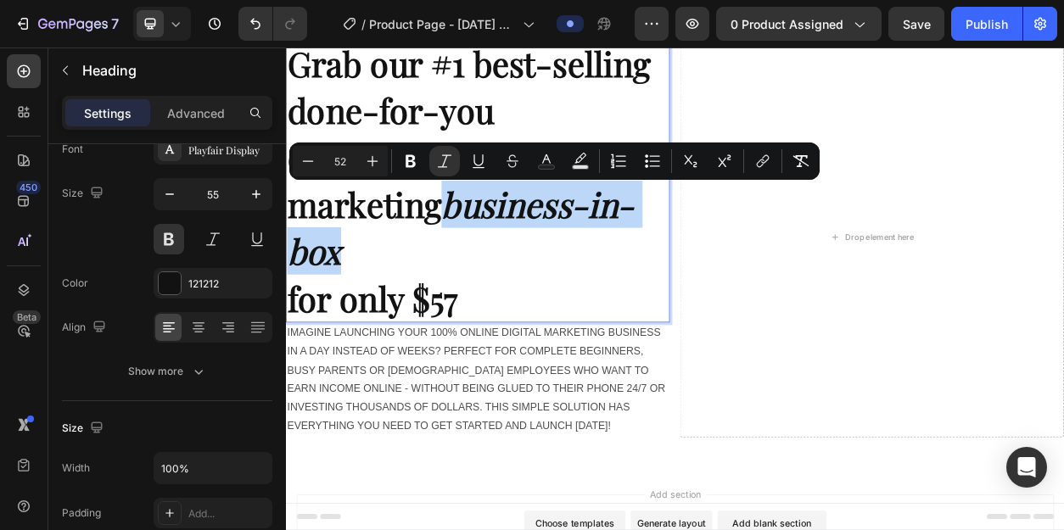
click at [440, 249] on icon "business-in-box" at bounding box center [515, 284] width 454 height 120
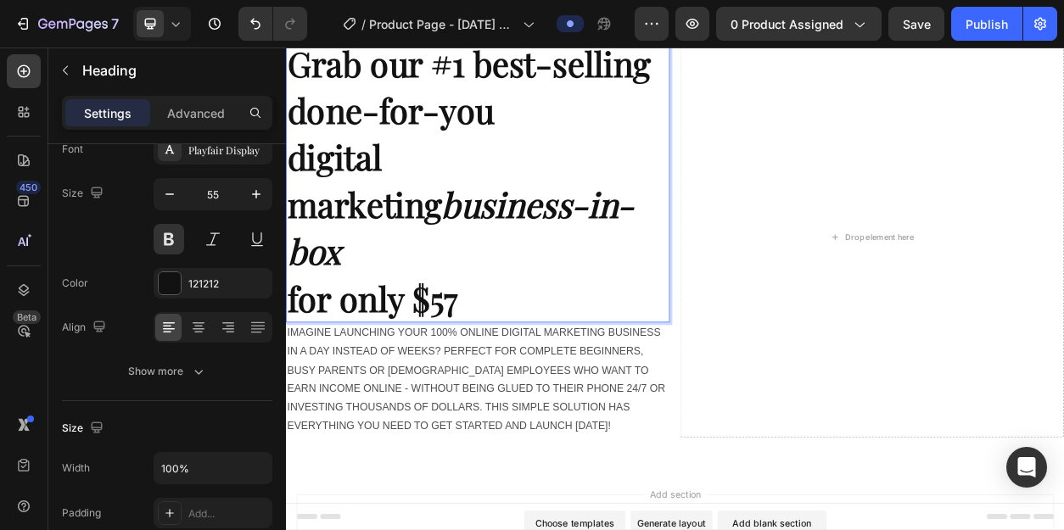
click at [612, 245] on icon "business-in-box" at bounding box center [515, 284] width 454 height 120
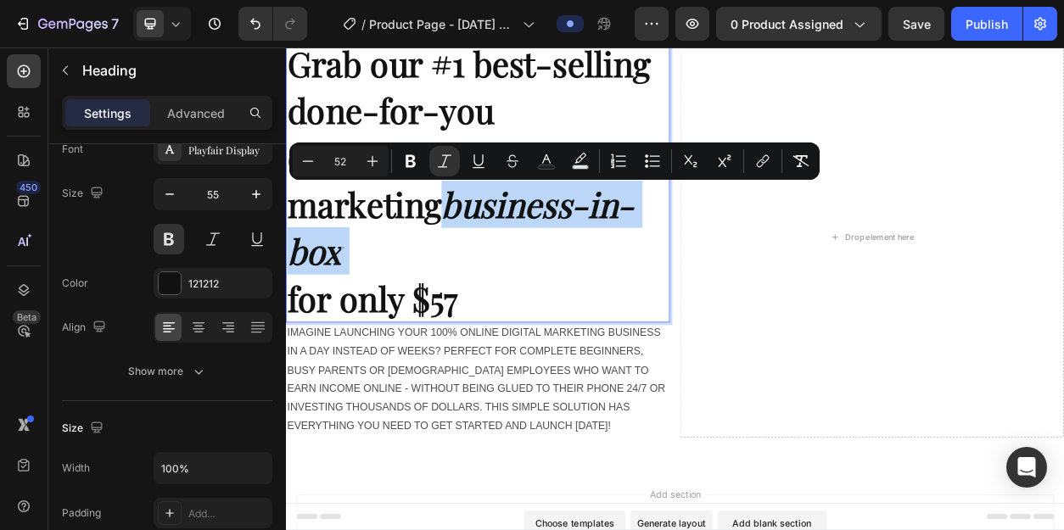
drag, startPoint x: 612, startPoint y: 245, endPoint x: 313, endPoint y: 256, distance: 298.8
click at [313, 256] on icon "business-in-box" at bounding box center [515, 284] width 454 height 120
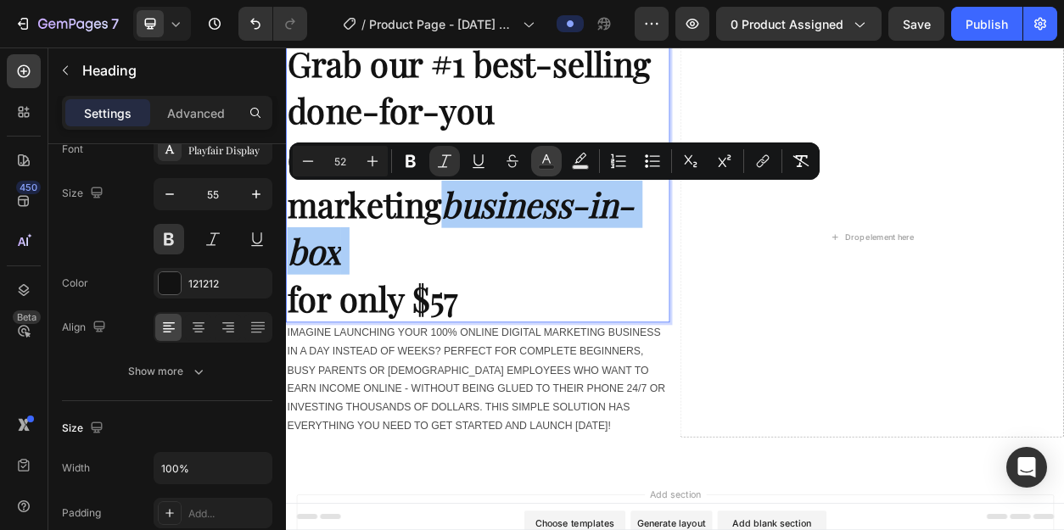
click at [546, 161] on icon "Editor contextual toolbar" at bounding box center [546, 161] width 17 height 17
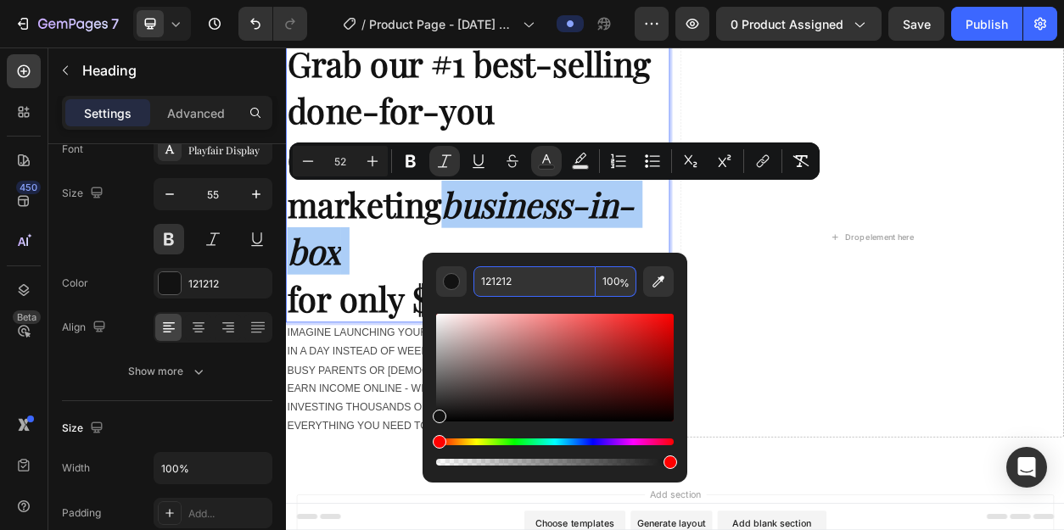
drag, startPoint x: 520, startPoint y: 286, endPoint x: 469, endPoint y: 285, distance: 50.9
click at [469, 285] on div "121212 100 %" at bounding box center [555, 281] width 238 height 31
click at [502, 291] on input "121212" at bounding box center [534, 281] width 122 height 31
paste input "#b41470"
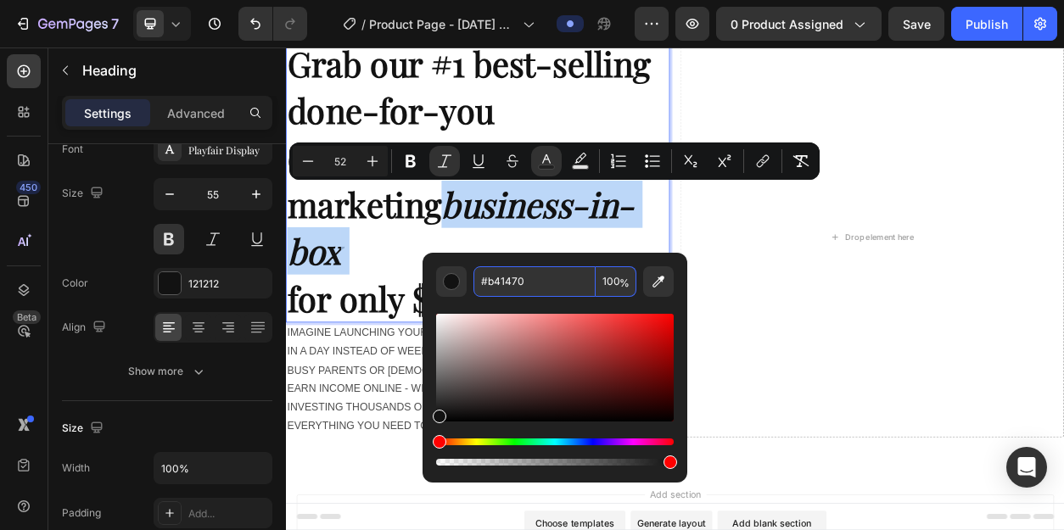
type input "B41470"
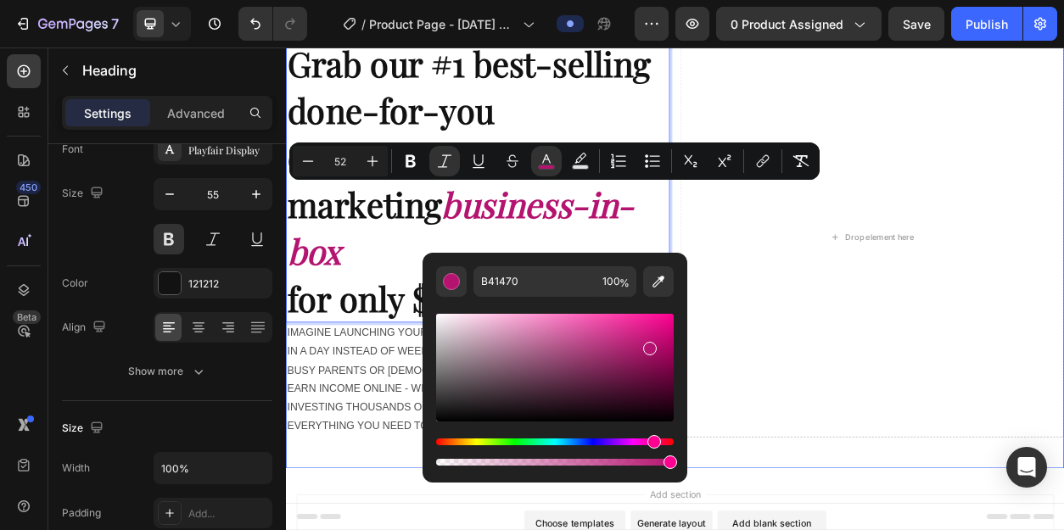
click at [403, 511] on div "Grab our #1 best-selling done-for-you digital marketing business-in-box for onl…" at bounding box center [795, 303] width 1018 height 590
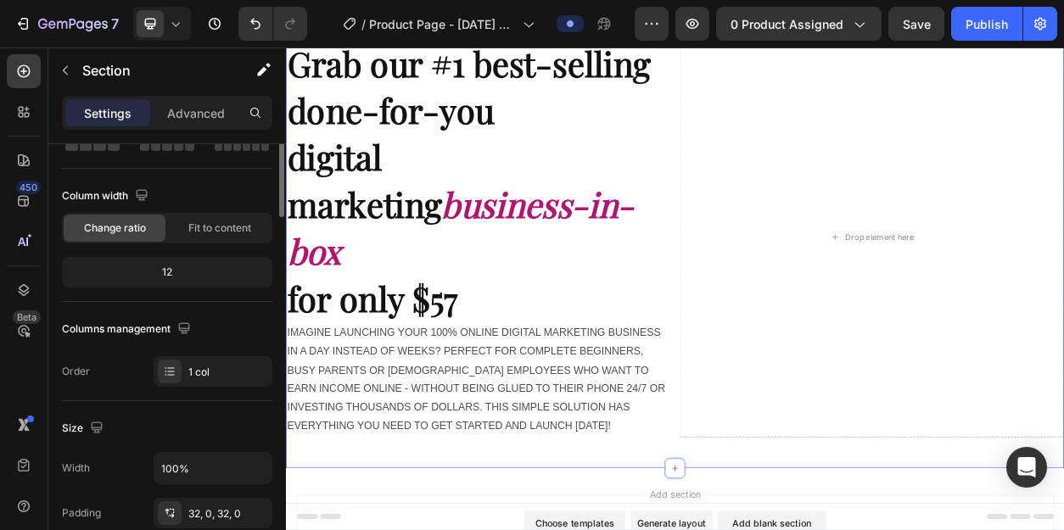
scroll to position [0, 0]
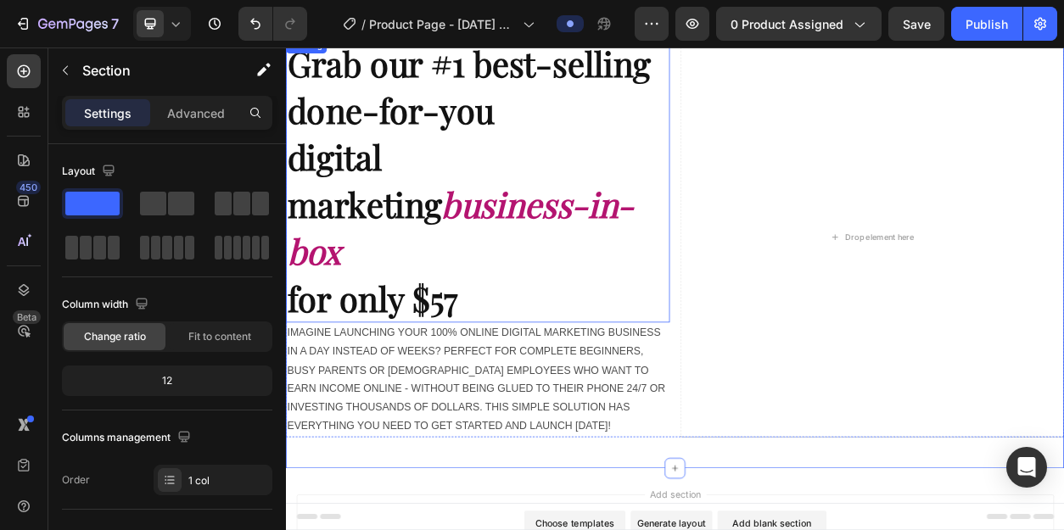
click at [550, 258] on icon "business-in-box" at bounding box center [515, 284] width 454 height 120
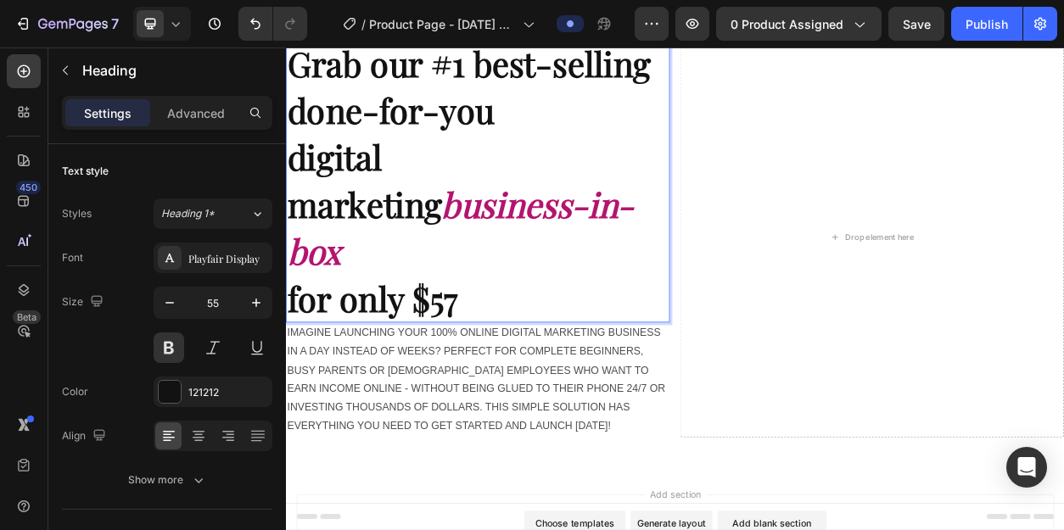
click at [561, 259] on icon "business-in-box" at bounding box center [515, 284] width 454 height 120
click at [568, 258] on icon "business-in-box" at bounding box center [515, 284] width 454 height 120
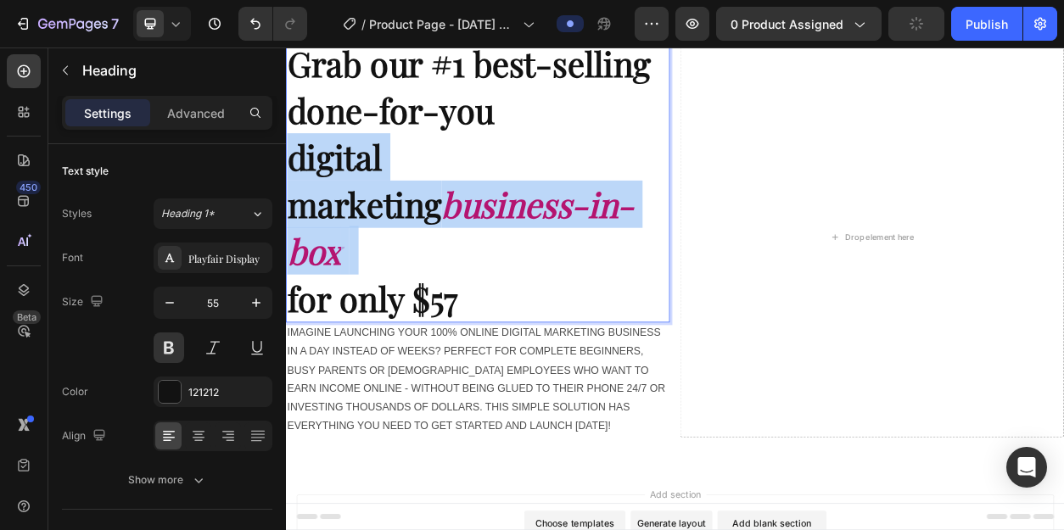
click at [568, 258] on icon "business-in-box" at bounding box center [515, 284] width 454 height 120
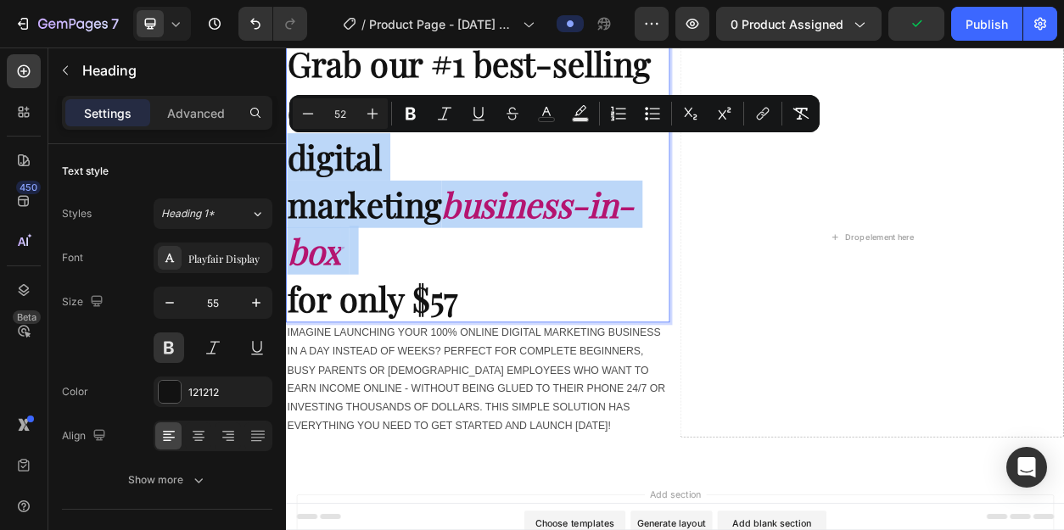
click at [568, 258] on icon "business-in-box" at bounding box center [515, 284] width 454 height 120
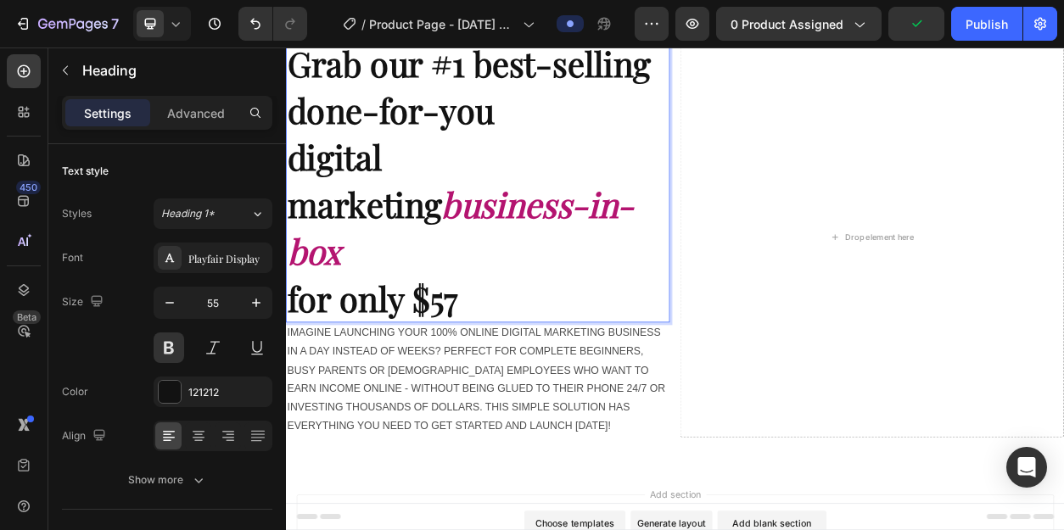
click at [625, 260] on p "Grab our #1 best-selling done-for-you digital marketing business-in-box for onl…" at bounding box center [537, 221] width 499 height 369
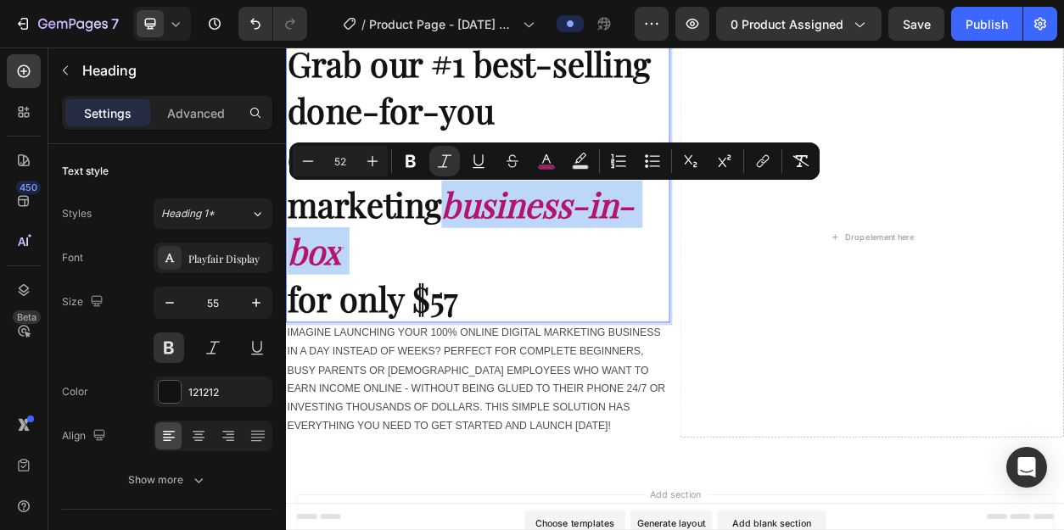
drag, startPoint x: 625, startPoint y: 260, endPoint x: 298, endPoint y: 260, distance: 327.5
click at [298, 260] on p "Grab our #1 best-selling done-for-you digital marketing business-in-box for onl…" at bounding box center [537, 221] width 499 height 369
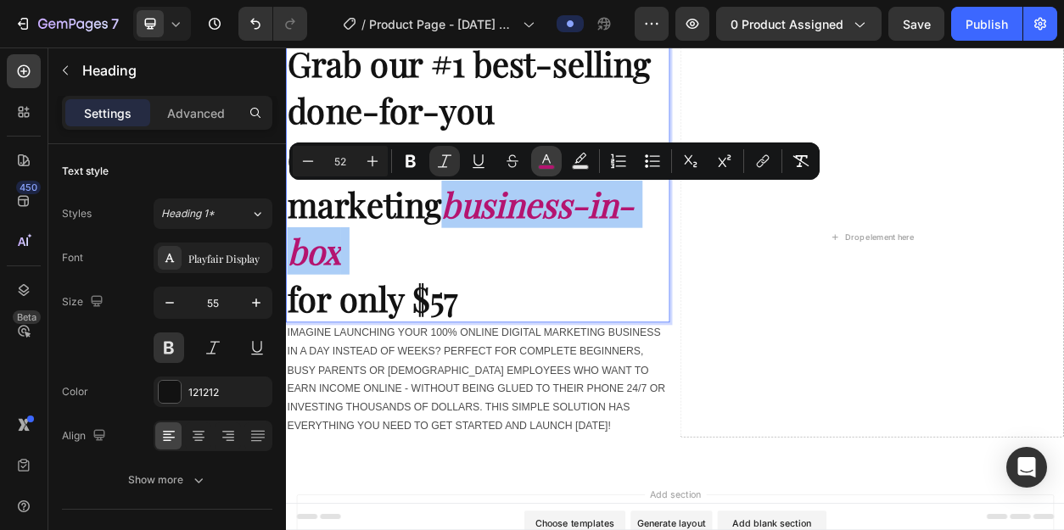
click at [546, 165] on rect "Editor contextual toolbar" at bounding box center [547, 167] width 16 height 4
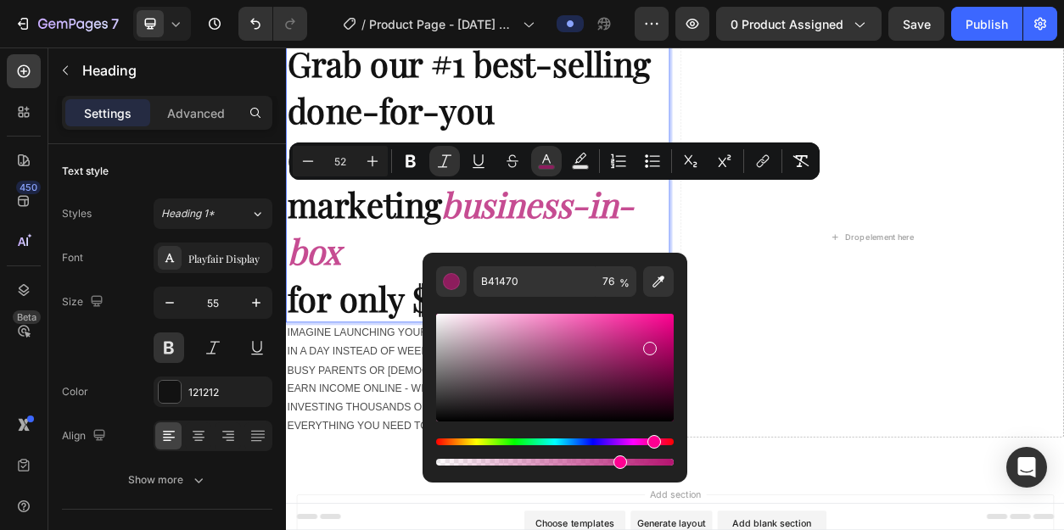
drag, startPoint x: 670, startPoint y: 463, endPoint x: 618, endPoint y: 459, distance: 51.9
click at [618, 459] on div "Editor contextual toolbar" at bounding box center [620, 463] width 14 height 14
type input "77"
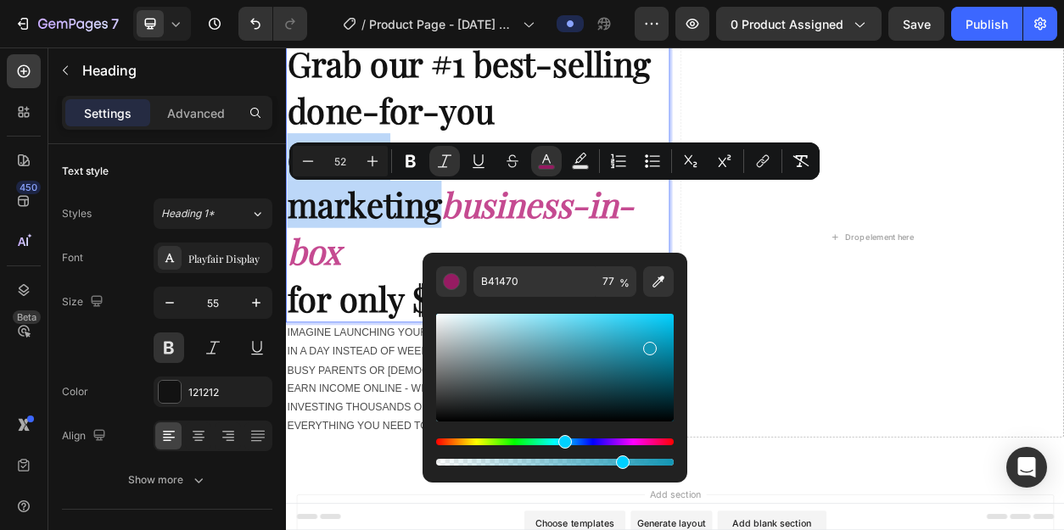
click at [562, 440] on div "Hue" at bounding box center [555, 442] width 238 height 7
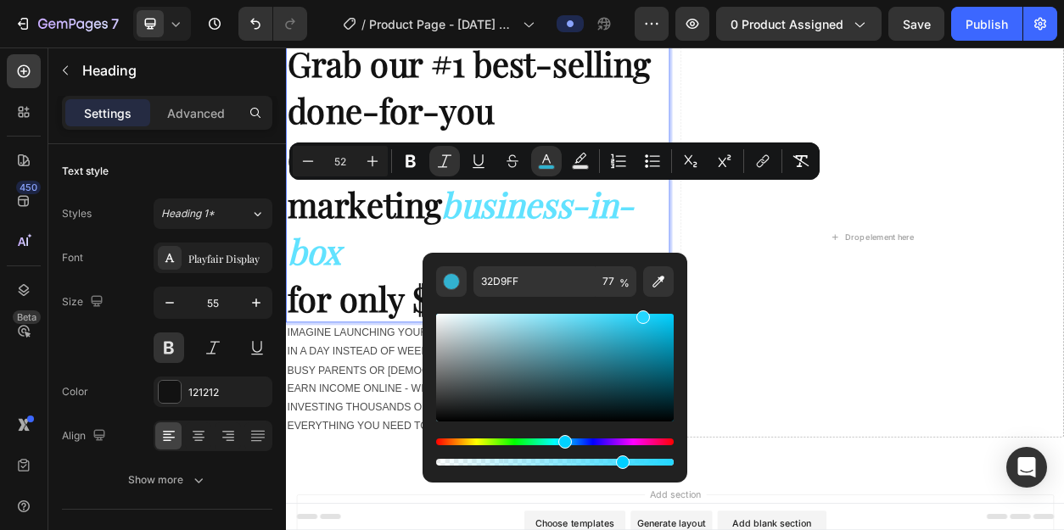
type input "23D6FF"
drag, startPoint x: 651, startPoint y: 347, endPoint x: 641, endPoint y: 295, distance: 52.7
click at [641, 295] on div "23D6FF 77 %" at bounding box center [555, 367] width 238 height 203
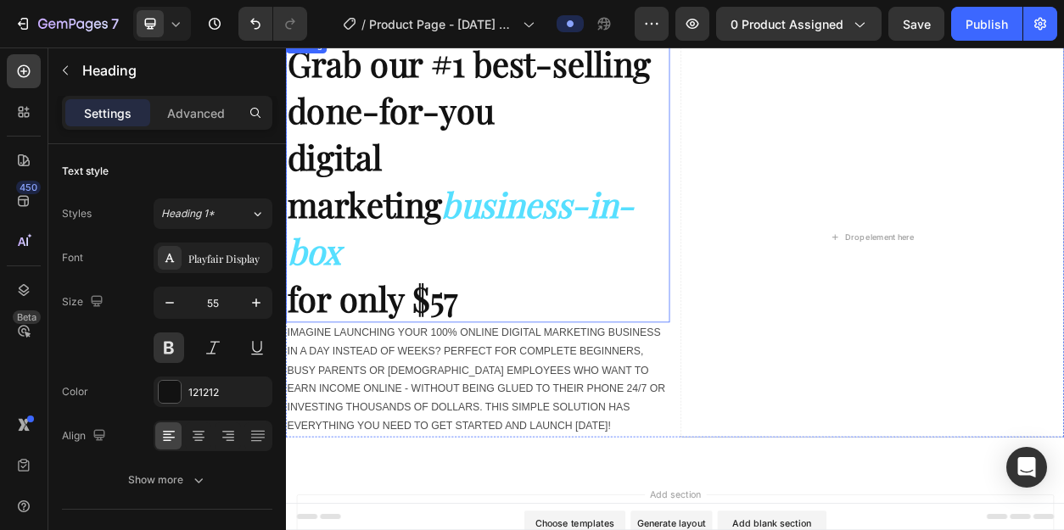
click at [520, 306] on p "⁠⁠⁠⁠⁠⁠⁠ Grab our #1 best-selling done-for-you digital marketing business-in-box…" at bounding box center [537, 221] width 499 height 369
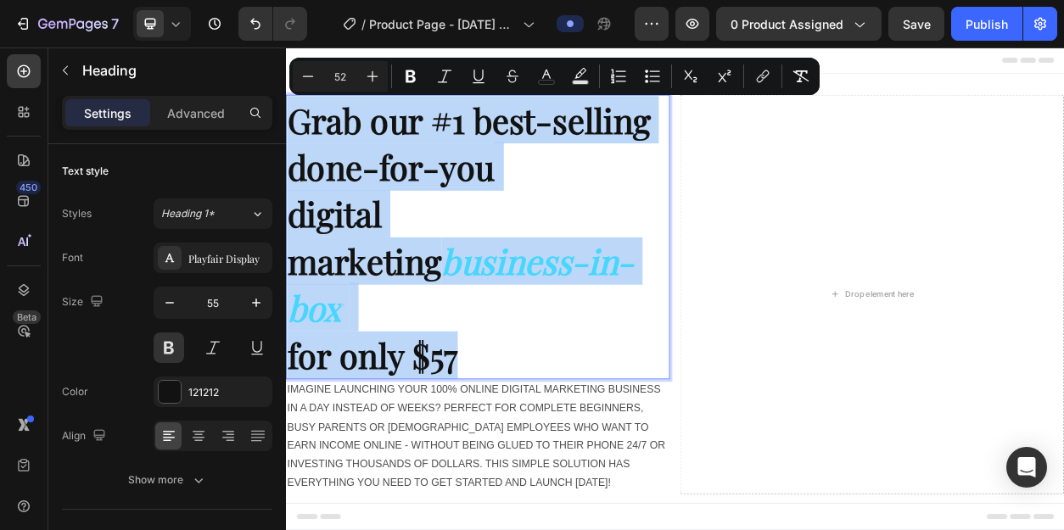
drag, startPoint x: 516, startPoint y: 316, endPoint x: 294, endPoint y: 144, distance: 280.5
click at [295, 144] on p "Grab our #1 best-selling done-for-you digital marketing business-in-box for onl…" at bounding box center [537, 295] width 499 height 369
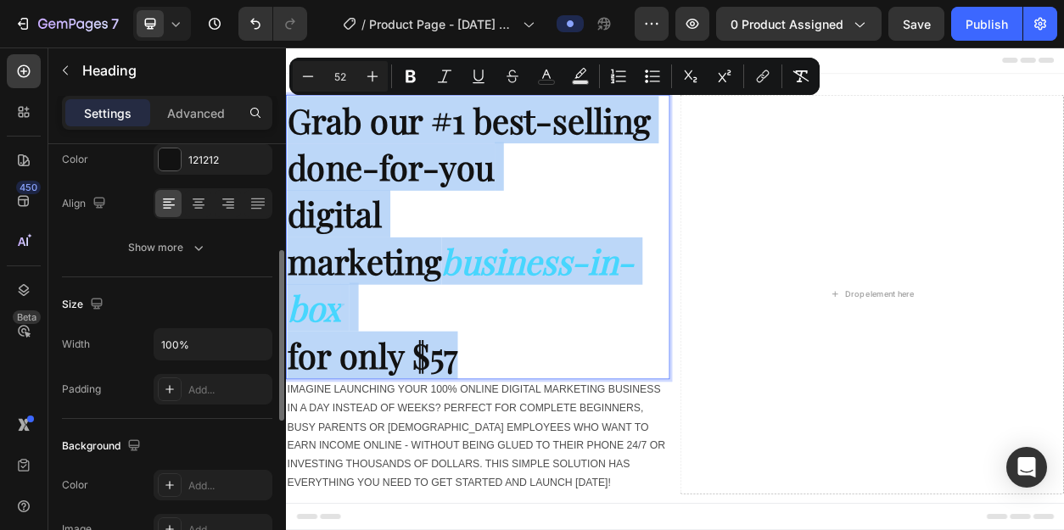
scroll to position [217, 0]
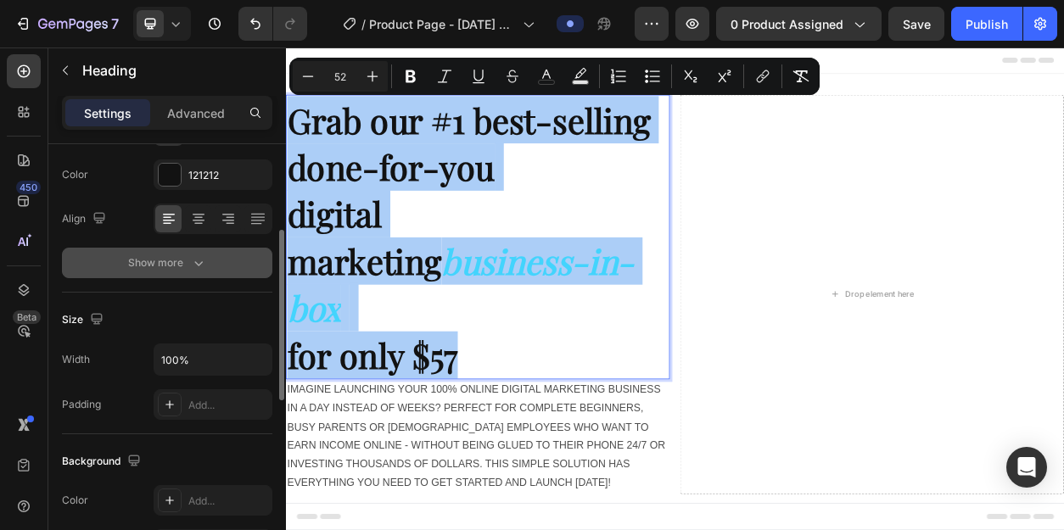
click at [167, 260] on div "Show more" at bounding box center [167, 263] width 79 height 17
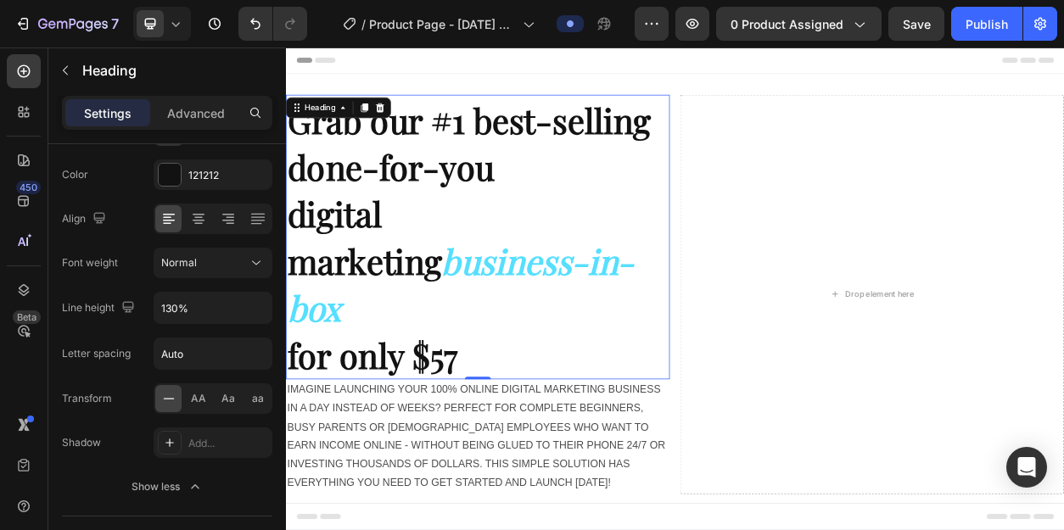
click at [530, 385] on h2 "Grab our #1 best-selling done-for-you digital marketing business-in-box for onl…" at bounding box center [537, 295] width 502 height 372
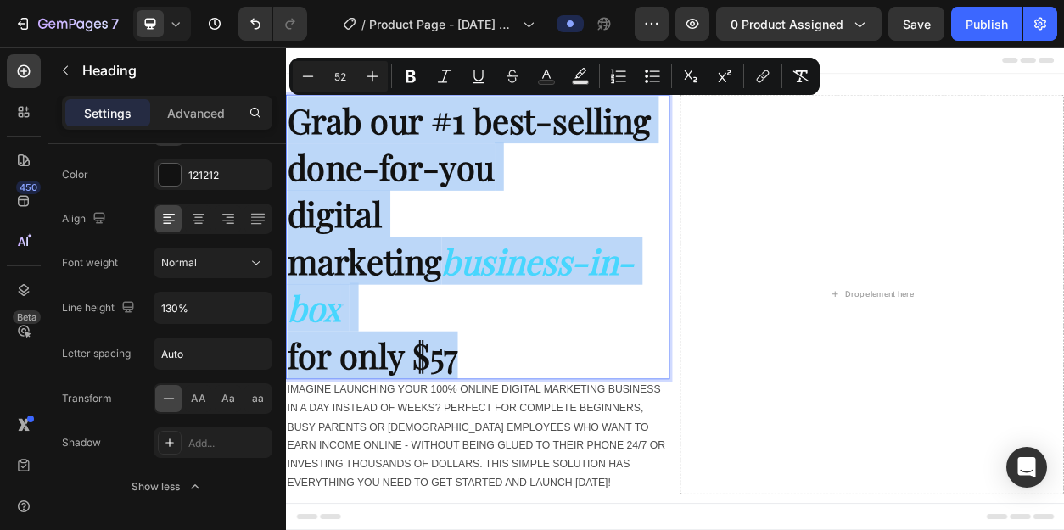
drag, startPoint x: 526, startPoint y: 392, endPoint x: 297, endPoint y: 150, distance: 333.1
click at [297, 150] on p "Grab our #1 best-selling done-for-you digital marketing business-in-box for onl…" at bounding box center [537, 295] width 499 height 369
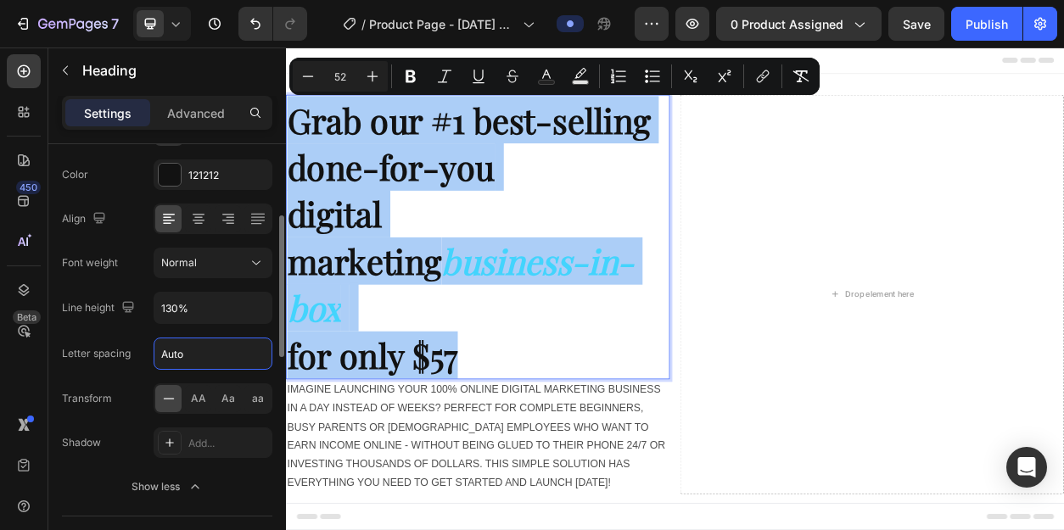
click at [193, 355] on input "Auto" at bounding box center [212, 354] width 117 height 31
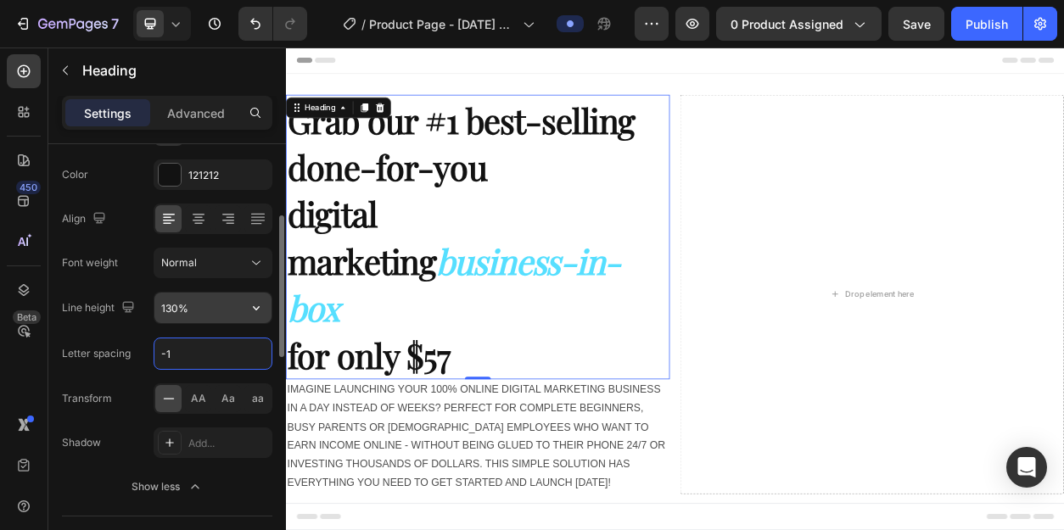
type input "-1"
click at [176, 308] on input "130%" at bounding box center [212, 308] width 117 height 31
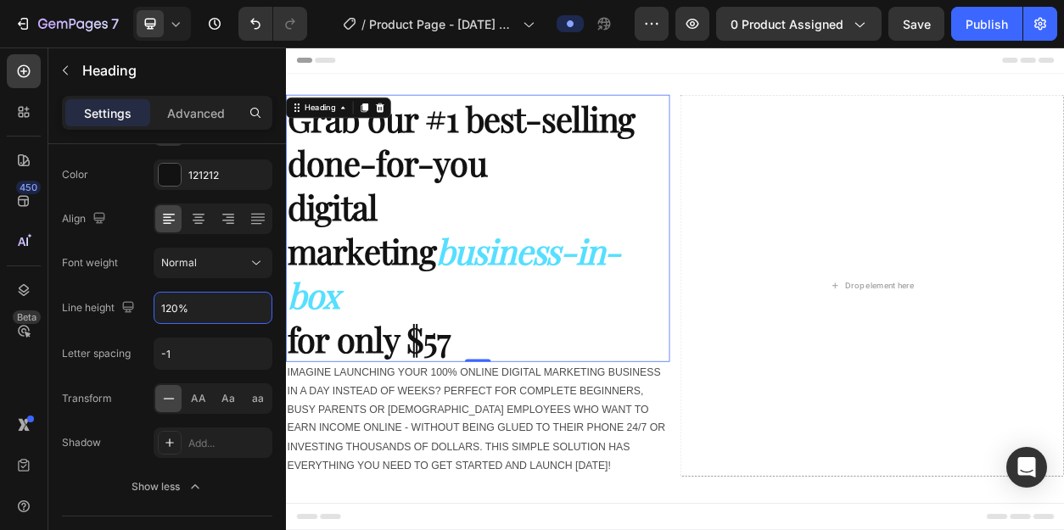
type input "120%"
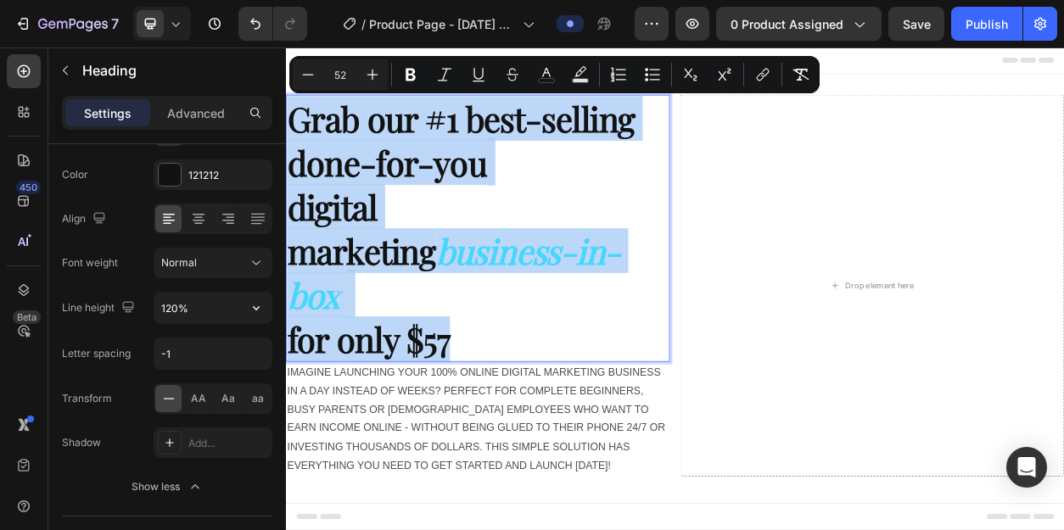
drag, startPoint x: 515, startPoint y: 374, endPoint x: 293, endPoint y: 155, distance: 312.0
click at [293, 155] on p "Grab our #1 best-selling done-for-you digital marketing business-in-box for onl…" at bounding box center [537, 284] width 499 height 346
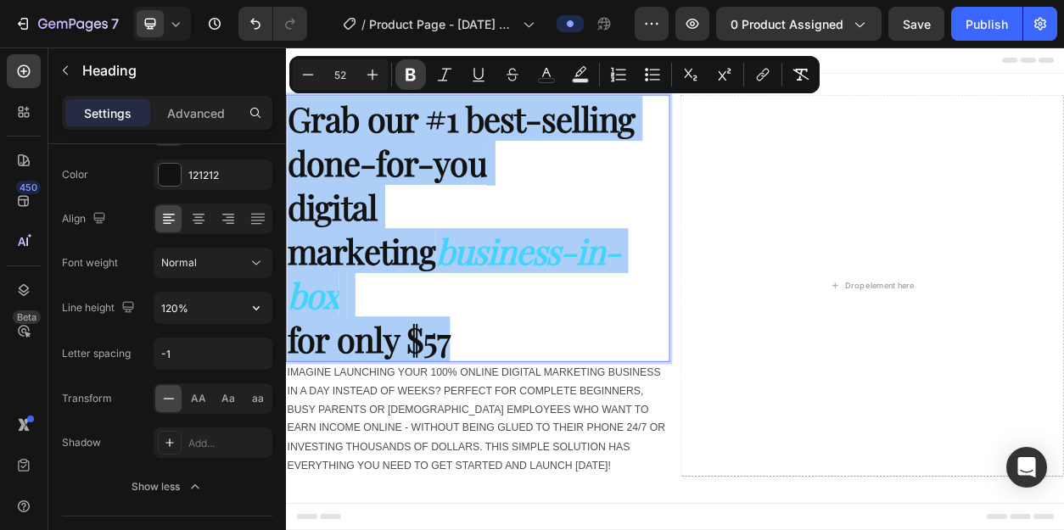
click at [413, 76] on icon "Editor contextual toolbar" at bounding box center [411, 75] width 10 height 13
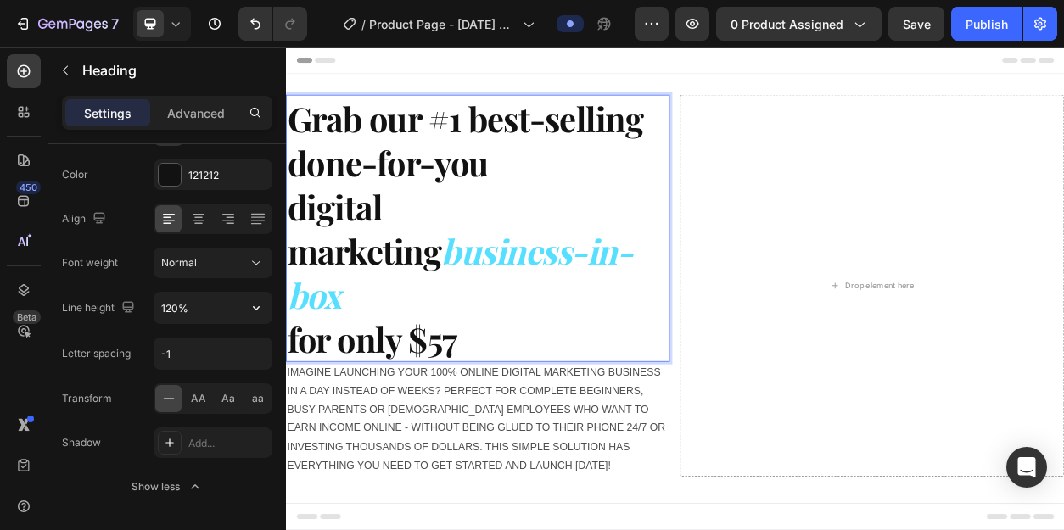
click at [534, 356] on p "Grab our #1 best-selling done-for-you digital marketing business-in-box for onl…" at bounding box center [537, 284] width 499 height 346
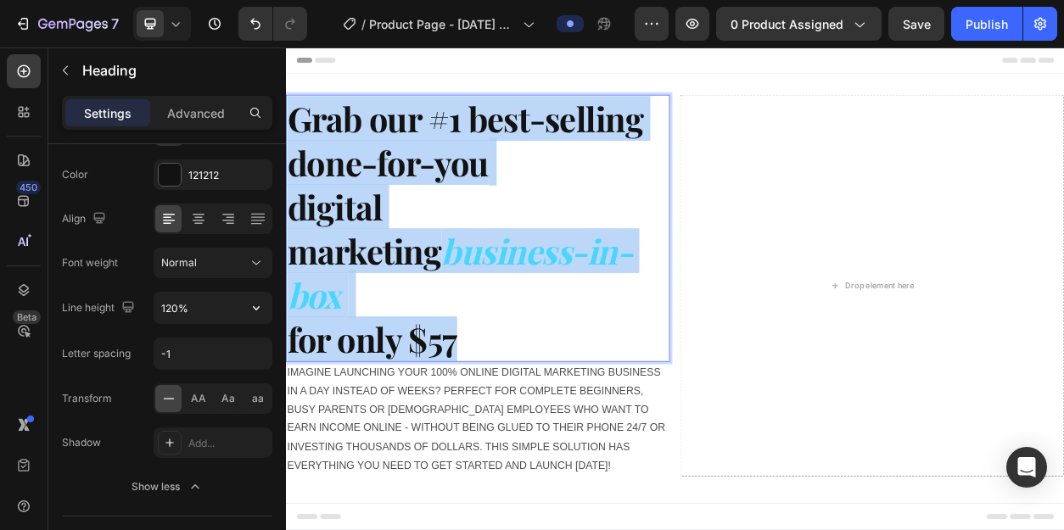
drag, startPoint x: 529, startPoint y: 367, endPoint x: 303, endPoint y: 147, distance: 316.2
click at [303, 147] on p "Grab our #1 best-selling done-for-you digital marketing business-in-box for onl…" at bounding box center [537, 284] width 499 height 346
click at [456, 193] on strong "Grab our #1 best-selling done-for-you" at bounding box center [521, 169] width 466 height 116
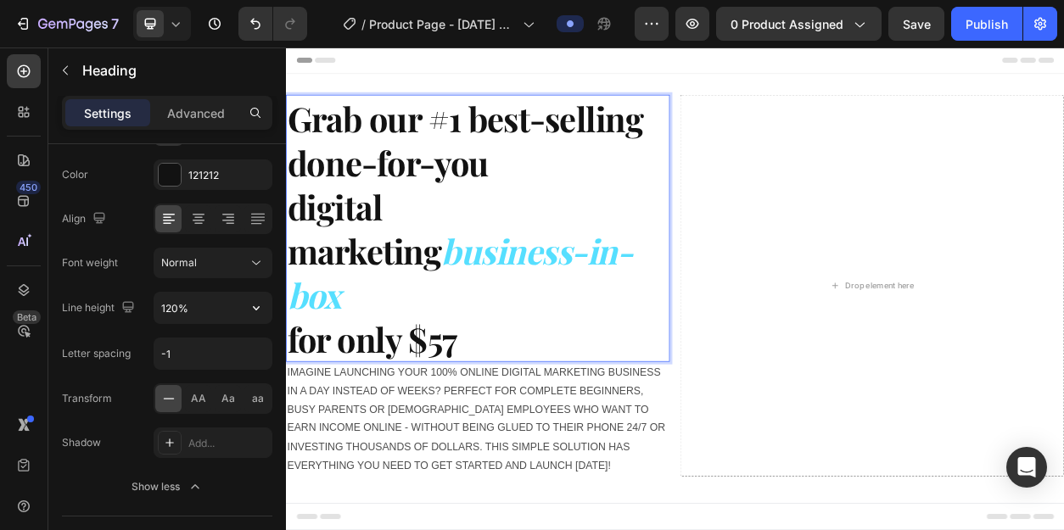
click at [518, 359] on p "Grab our #1 best-selling done-for-you digital marketing business-in-box for onl…" at bounding box center [537, 284] width 499 height 346
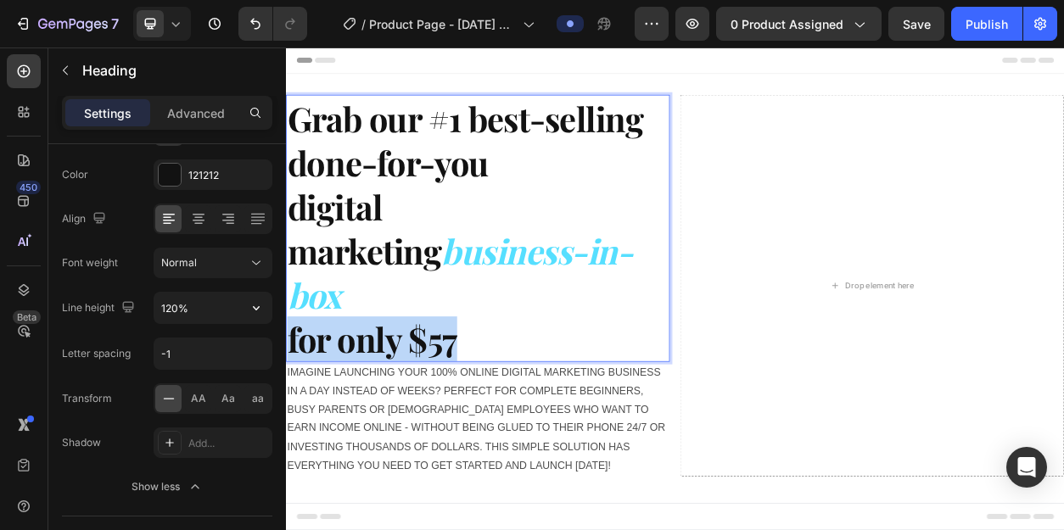
click at [518, 359] on p "Grab our #1 best-selling done-for-you digital marketing business-in-box for onl…" at bounding box center [537, 284] width 499 height 346
click at [518, 361] on p "Grab our #1 best-selling done-for-you digital marketing business-in-box for onl…" at bounding box center [537, 284] width 499 height 346
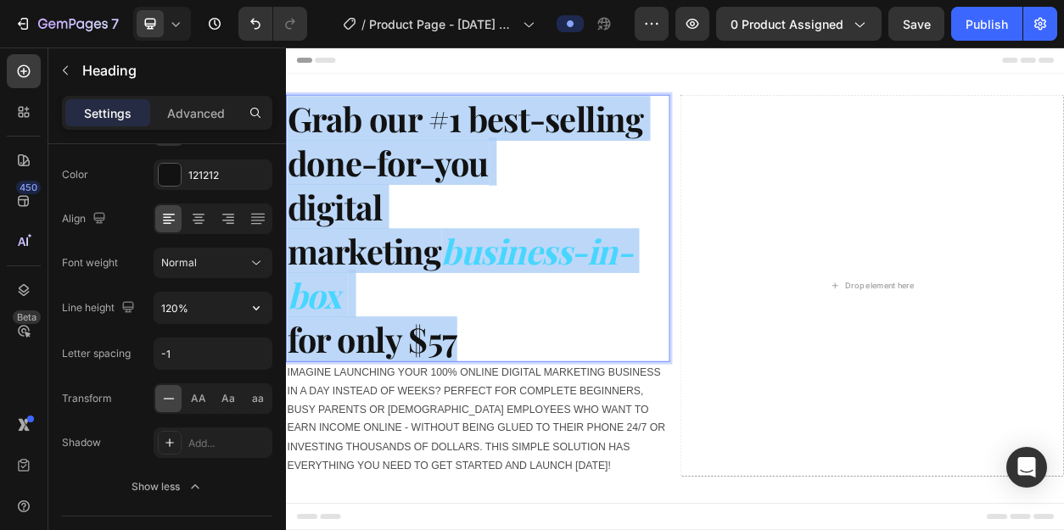
drag, startPoint x: 519, startPoint y: 359, endPoint x: 294, endPoint y: 131, distance: 319.8
click at [294, 131] on p "Grab our #1 best-selling done-for-you digital marketing business-in-box for onl…" at bounding box center [537, 284] width 499 height 346
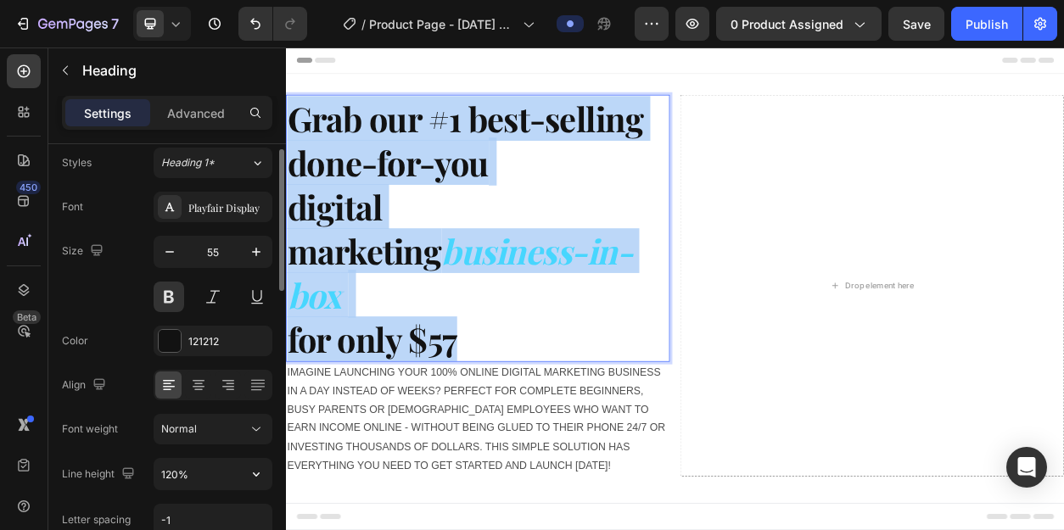
scroll to position [42, 0]
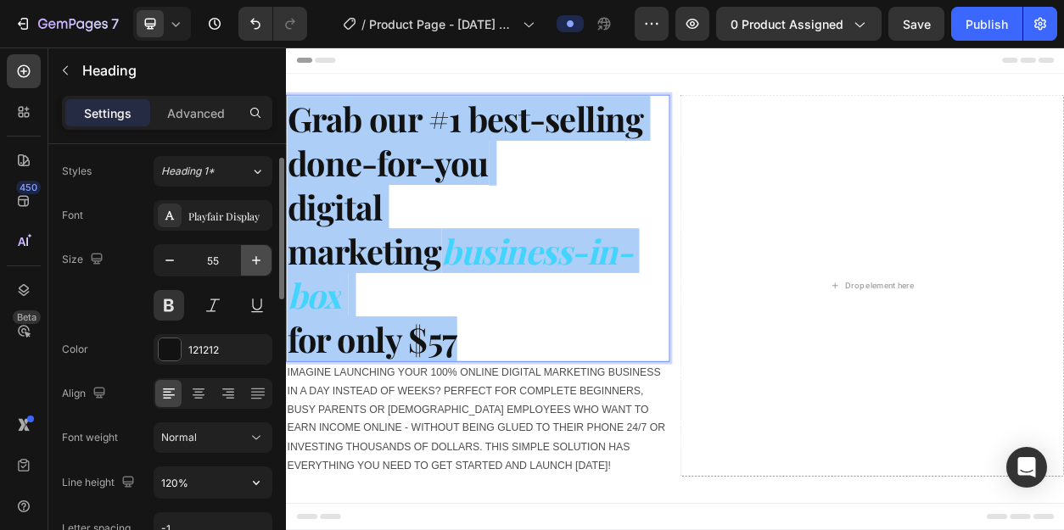
click at [258, 260] on icon "button" at bounding box center [256, 260] width 8 height 8
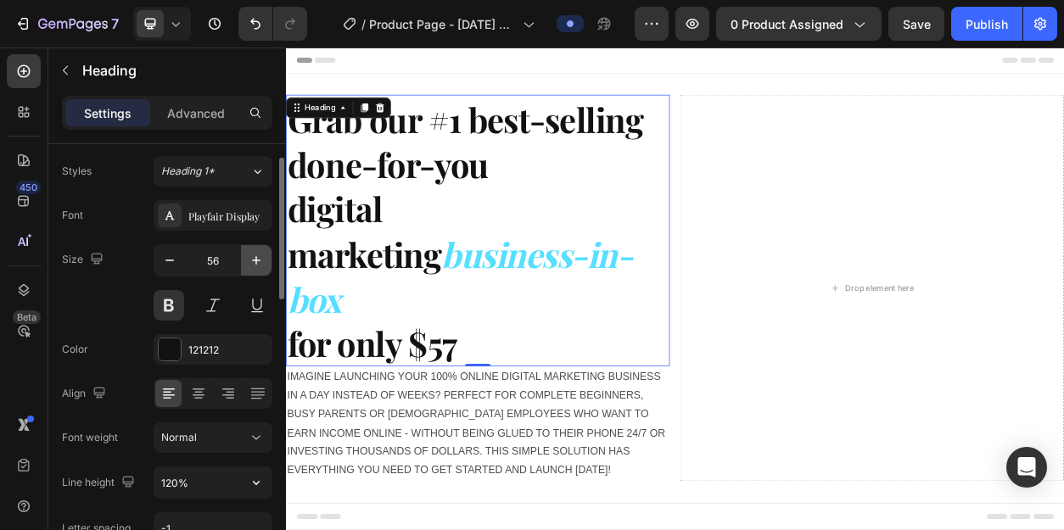
click at [258, 260] on icon "button" at bounding box center [256, 260] width 8 height 8
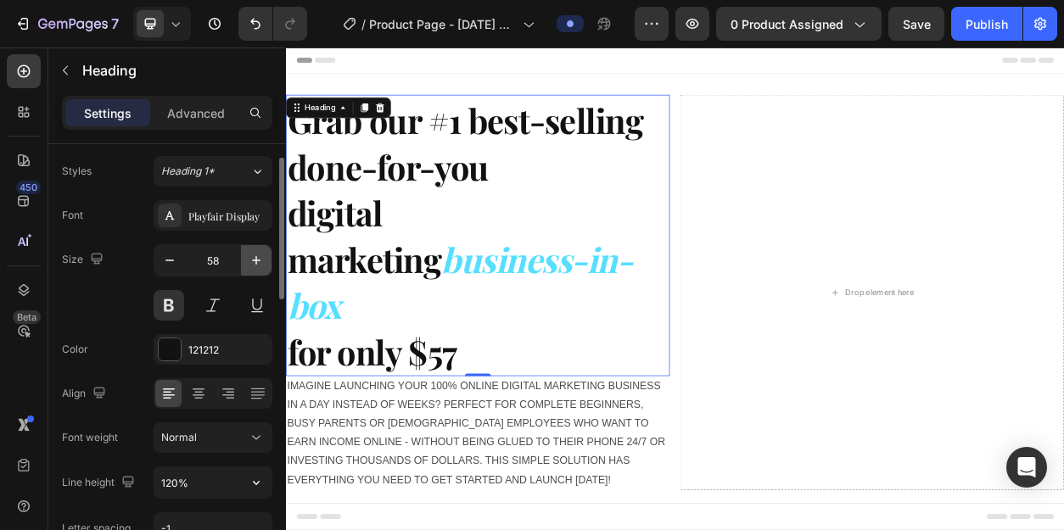
click at [258, 260] on icon "button" at bounding box center [256, 260] width 8 height 8
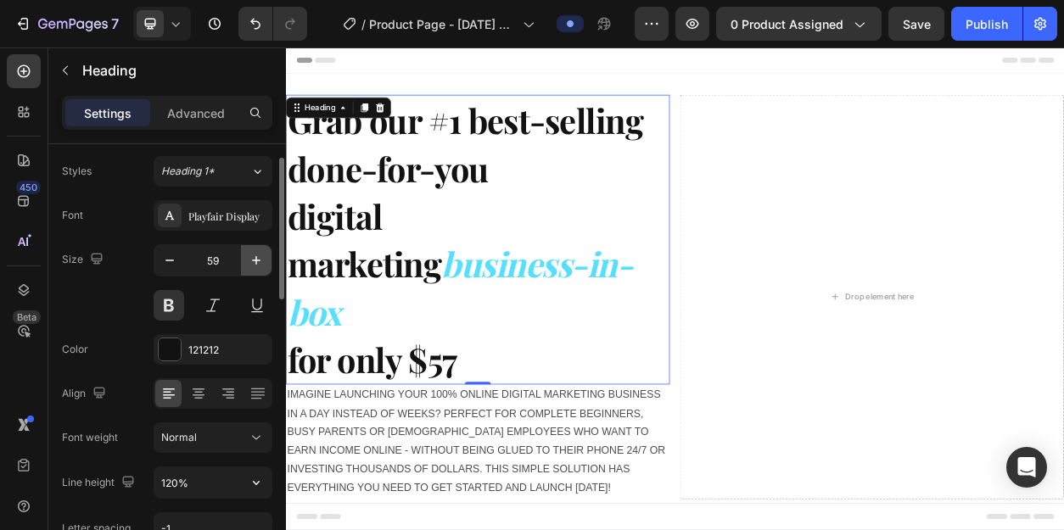
click at [258, 260] on icon "button" at bounding box center [256, 260] width 8 height 8
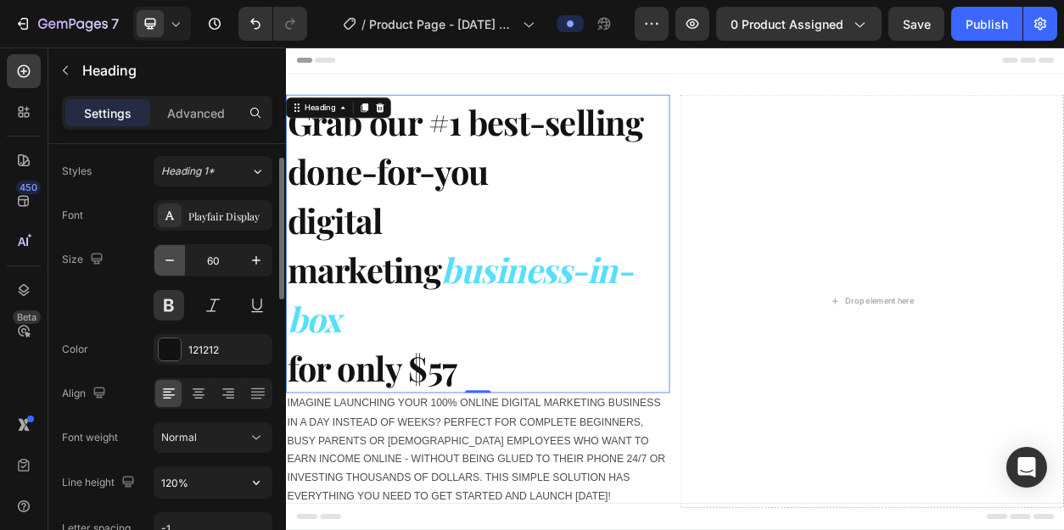
click at [174, 260] on icon "button" at bounding box center [169, 260] width 17 height 17
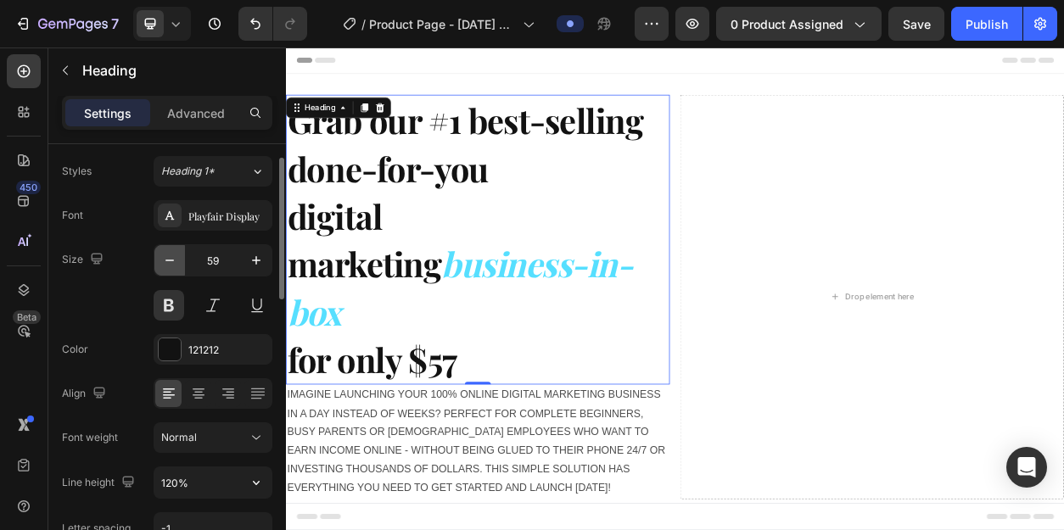
click at [174, 260] on icon "button" at bounding box center [169, 260] width 17 height 17
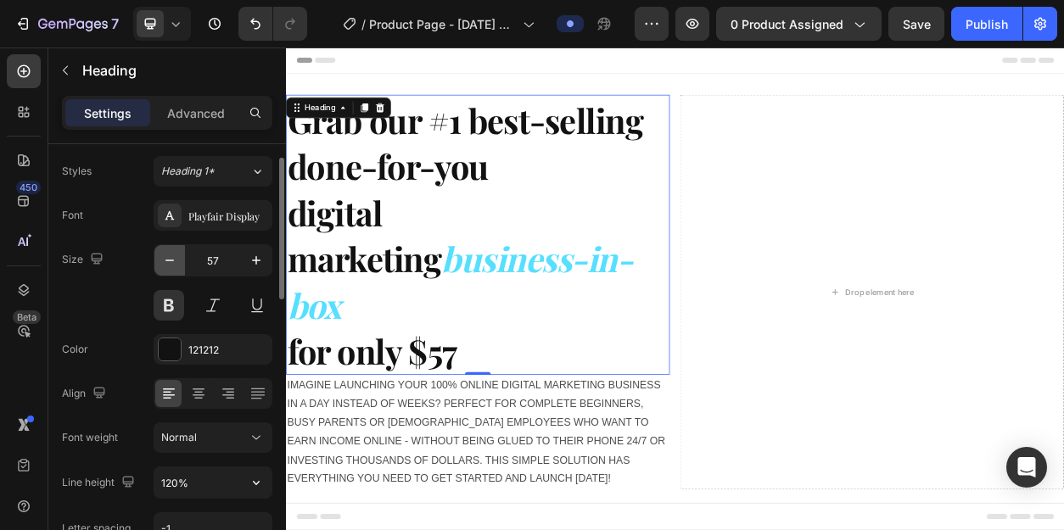
click at [174, 260] on icon "button" at bounding box center [169, 260] width 17 height 17
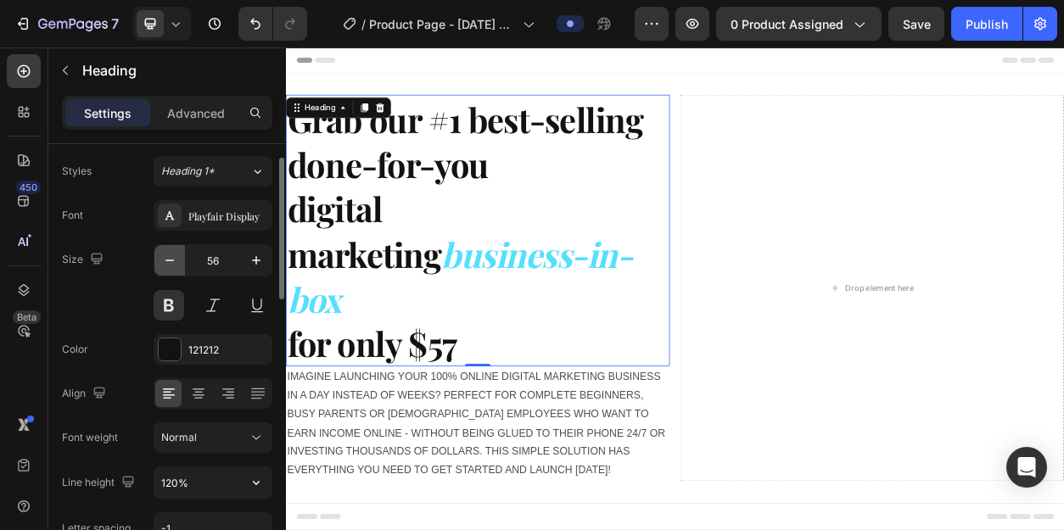
click at [174, 260] on icon "button" at bounding box center [169, 260] width 17 height 17
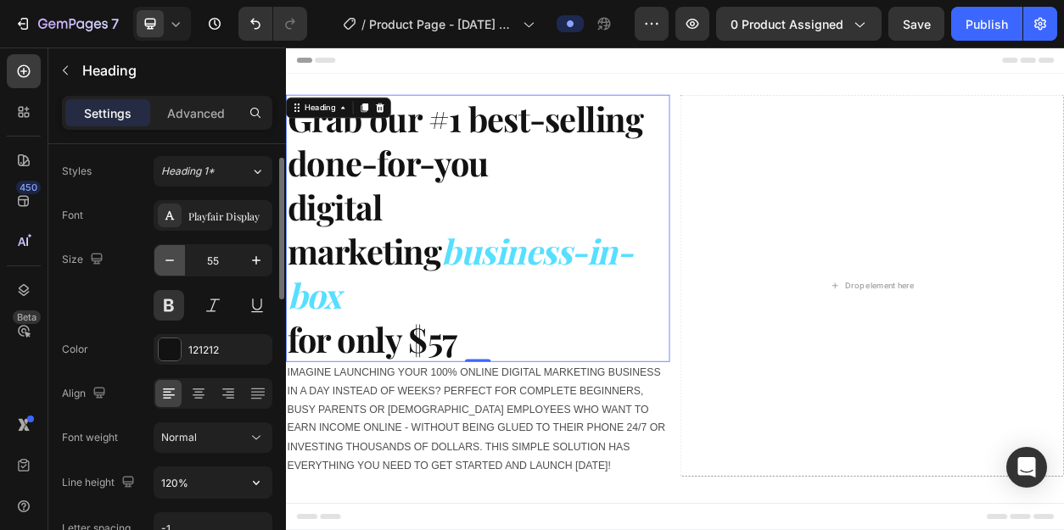
click at [174, 260] on icon "button" at bounding box center [169, 260] width 17 height 17
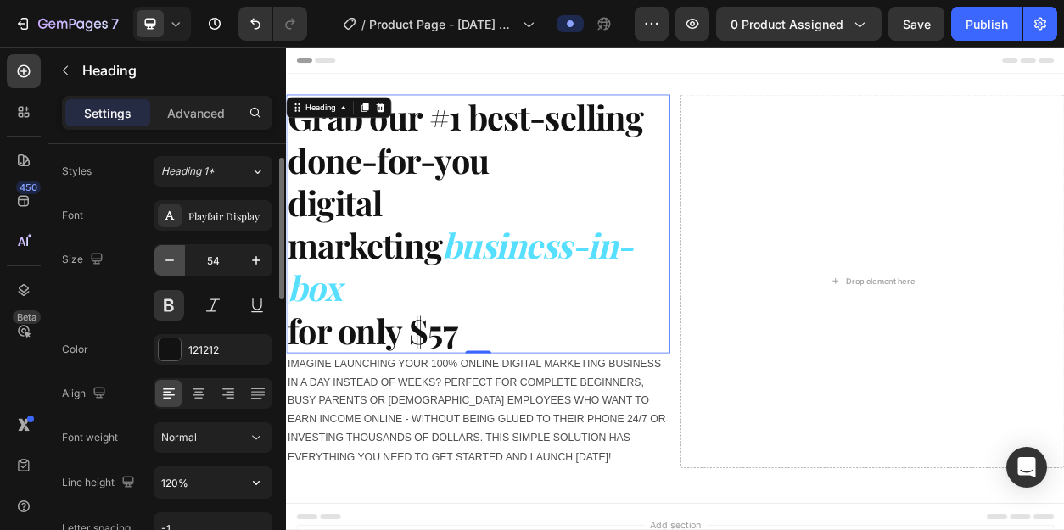
click at [174, 260] on icon "button" at bounding box center [169, 260] width 17 height 17
type input "53"
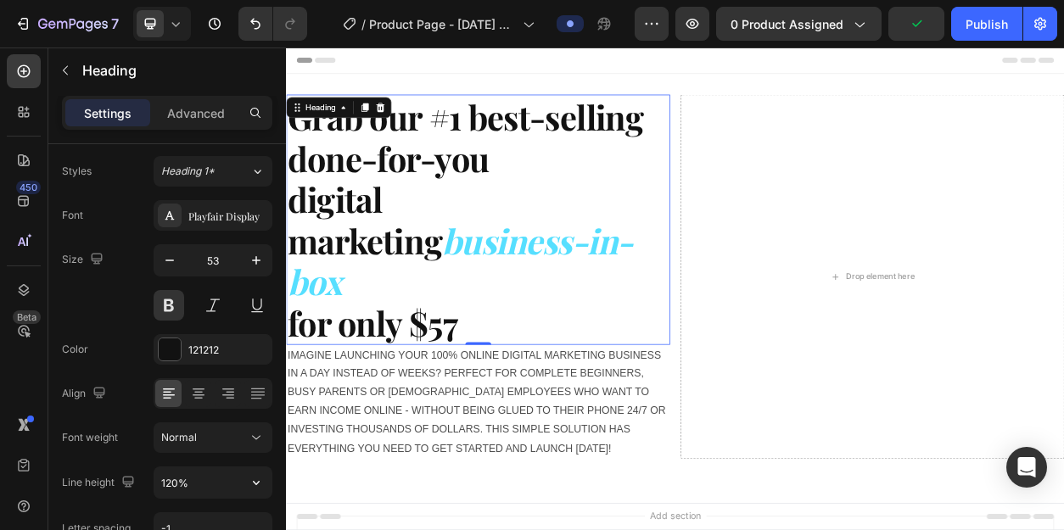
click at [505, 378] on strong "for only $57" at bounding box center [399, 407] width 222 height 59
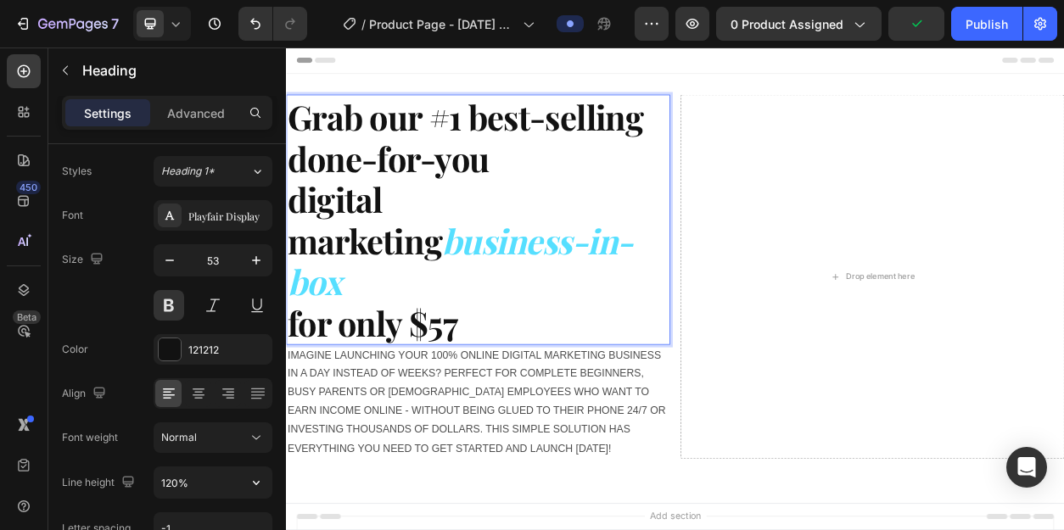
click at [520, 349] on p "Grab our #1 best-selling done-for-you digital marketing business-in-box for onl…" at bounding box center [537, 273] width 499 height 324
click at [526, 307] on strong "business-in-box" at bounding box center [513, 327] width 451 height 113
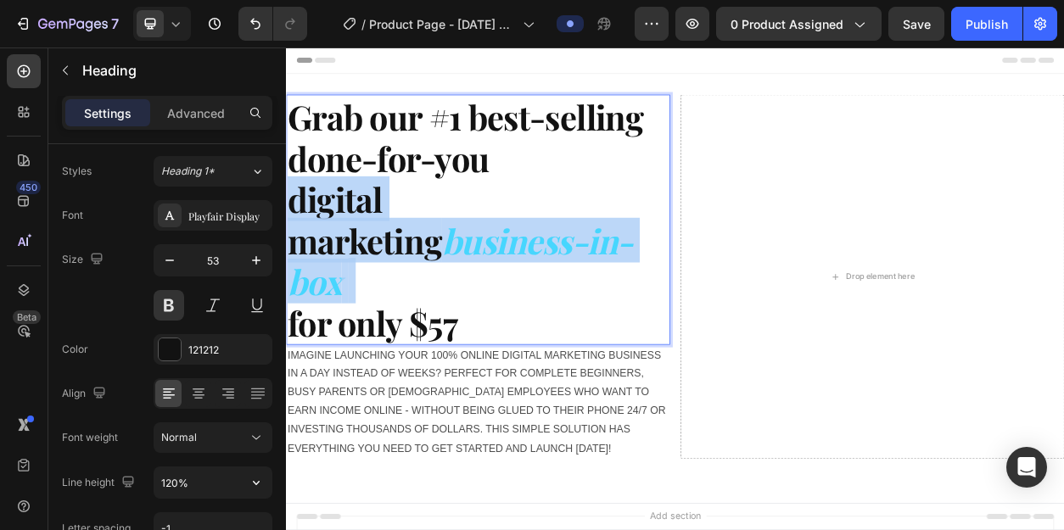
click at [526, 307] on strong "business-in-box" at bounding box center [513, 327] width 451 height 113
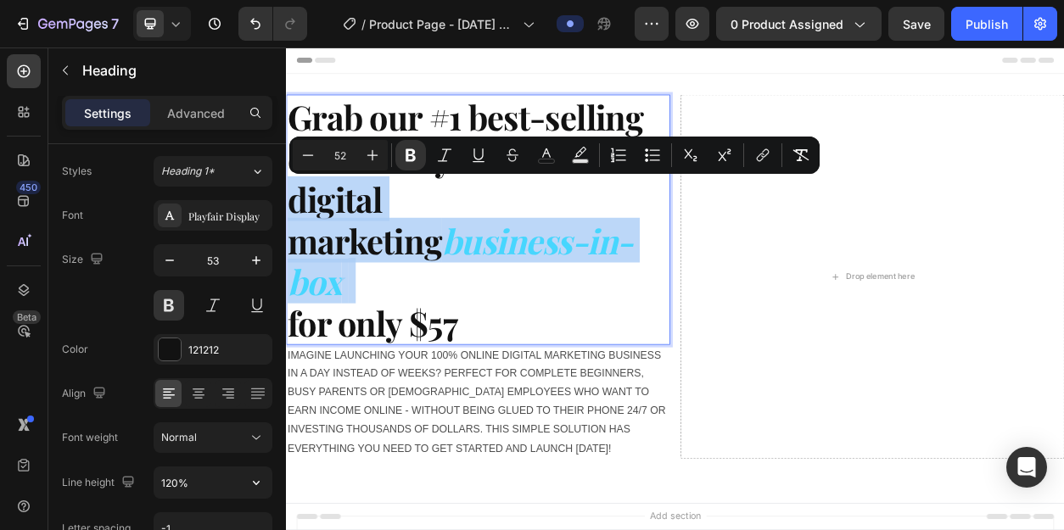
click at [526, 307] on strong "business-in-box" at bounding box center [513, 327] width 451 height 113
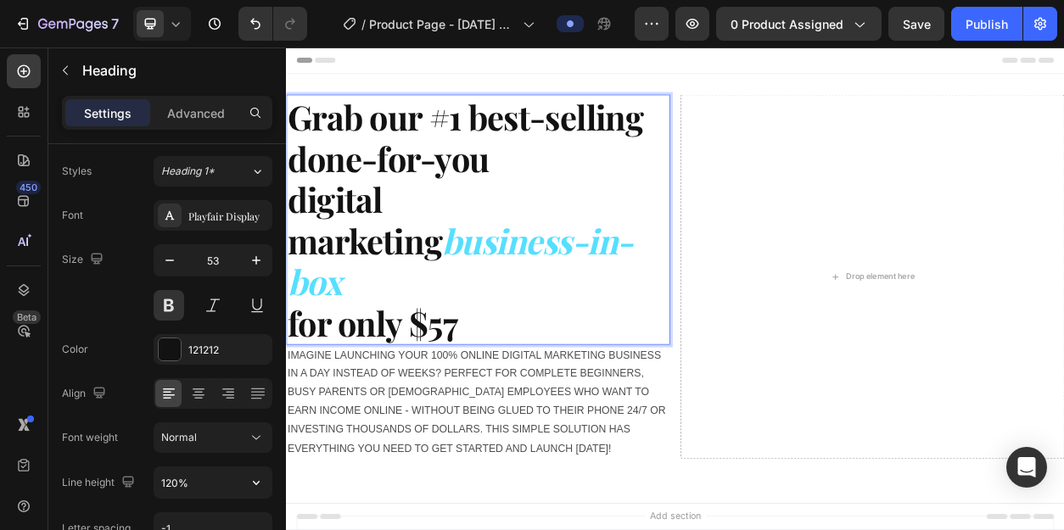
click at [520, 350] on p "Grab our #1 best-selling done-for-you digital marketing business-in-box for onl…" at bounding box center [537, 273] width 499 height 324
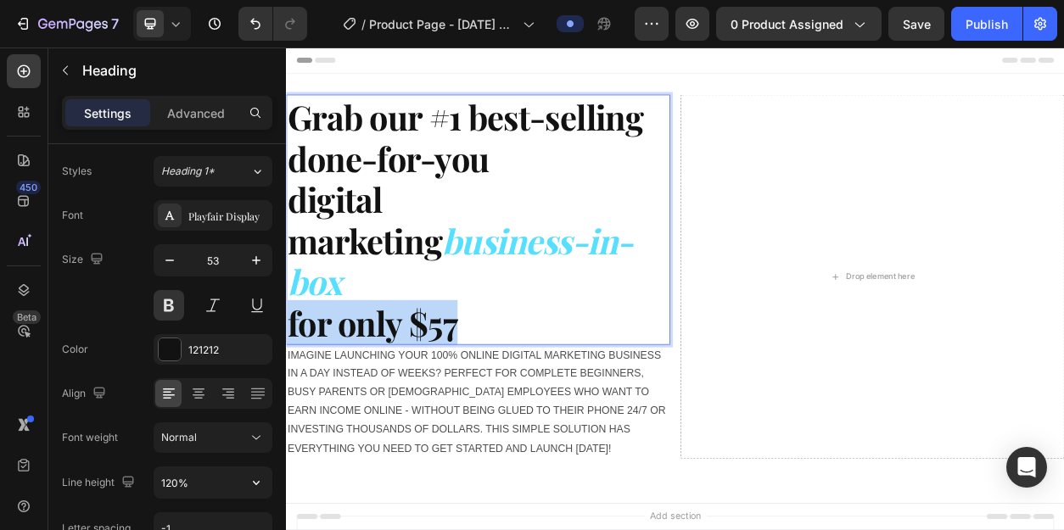
click at [520, 350] on p "Grab our #1 best-selling done-for-you digital marketing business-in-box for onl…" at bounding box center [537, 273] width 499 height 324
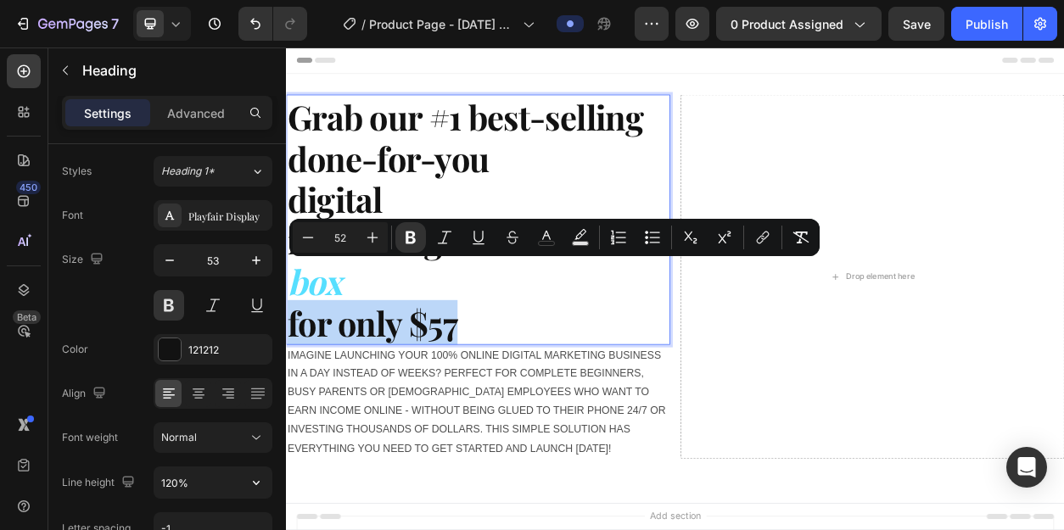
click at [520, 350] on p "Grab our #1 best-selling done-for-you digital marketing business-in-box for onl…" at bounding box center [537, 273] width 499 height 324
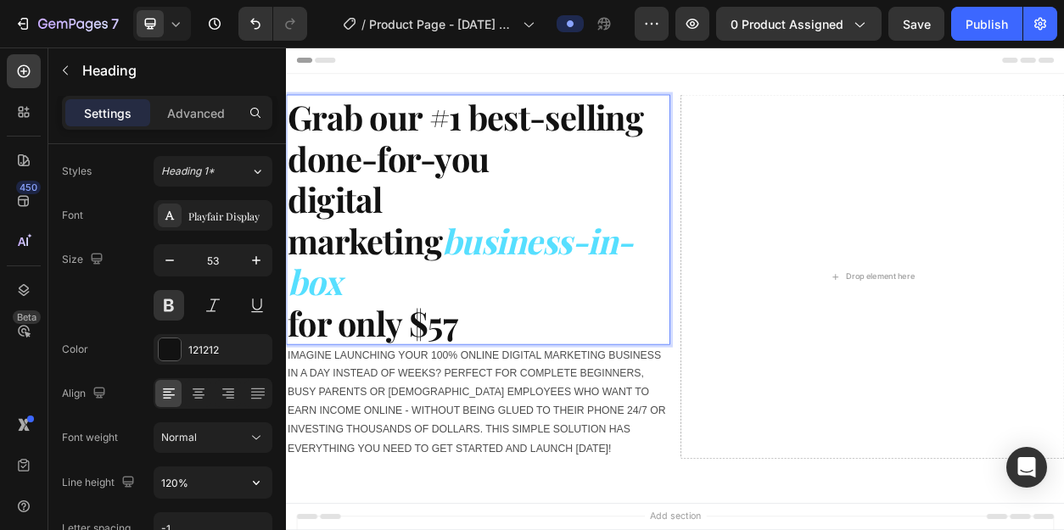
click at [517, 351] on p "Grab our #1 best-selling done-for-you digital marketing business-in-box for onl…" at bounding box center [537, 273] width 499 height 324
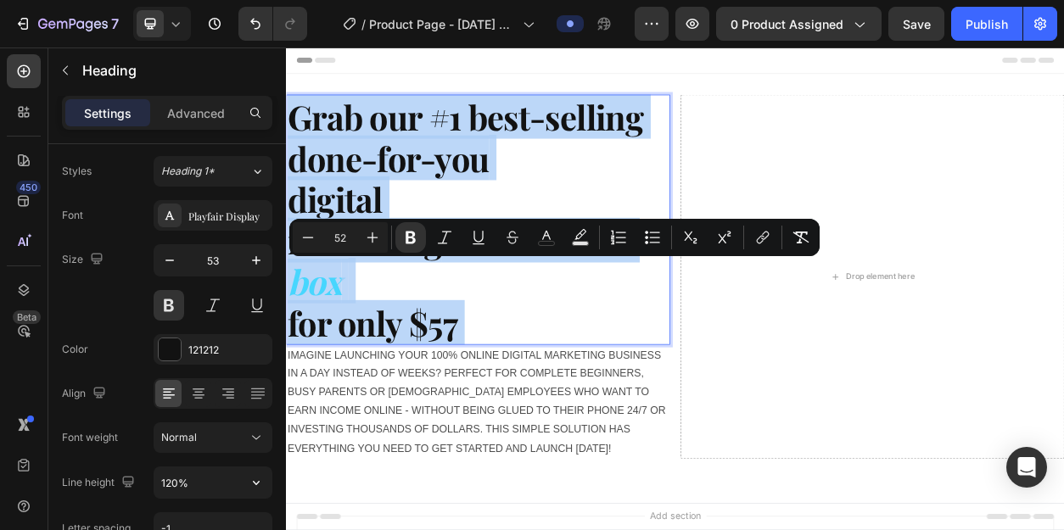
drag, startPoint x: 517, startPoint y: 351, endPoint x: 299, endPoint y: 145, distance: 300.1
click at [299, 145] on p "Grab our #1 best-selling done-for-you digital marketing business-in-box for onl…" at bounding box center [537, 273] width 499 height 324
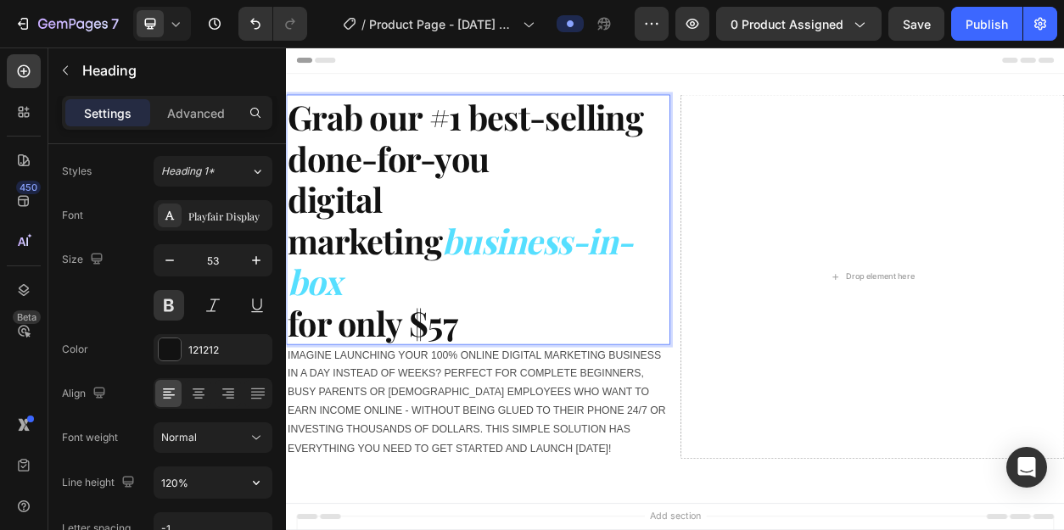
click at [297, 144] on strong "Grab our #1 best-selling done-for-you" at bounding box center [521, 165] width 466 height 113
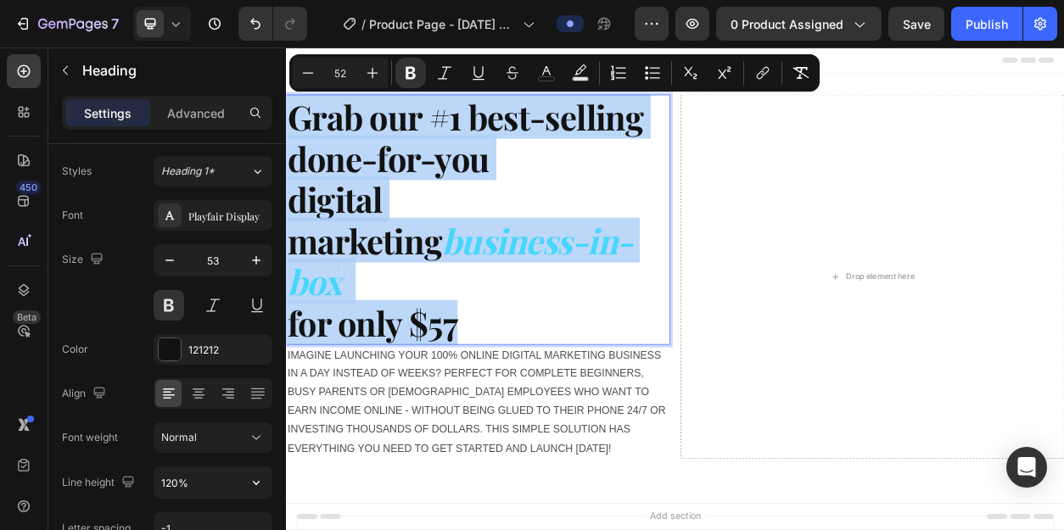
drag, startPoint x: 297, startPoint y: 144, endPoint x: 515, endPoint y: 344, distance: 295.4
click at [515, 343] on p "Grab our #1 best-selling done-for-you digital marketing business-in-box for onl…" at bounding box center [537, 273] width 499 height 324
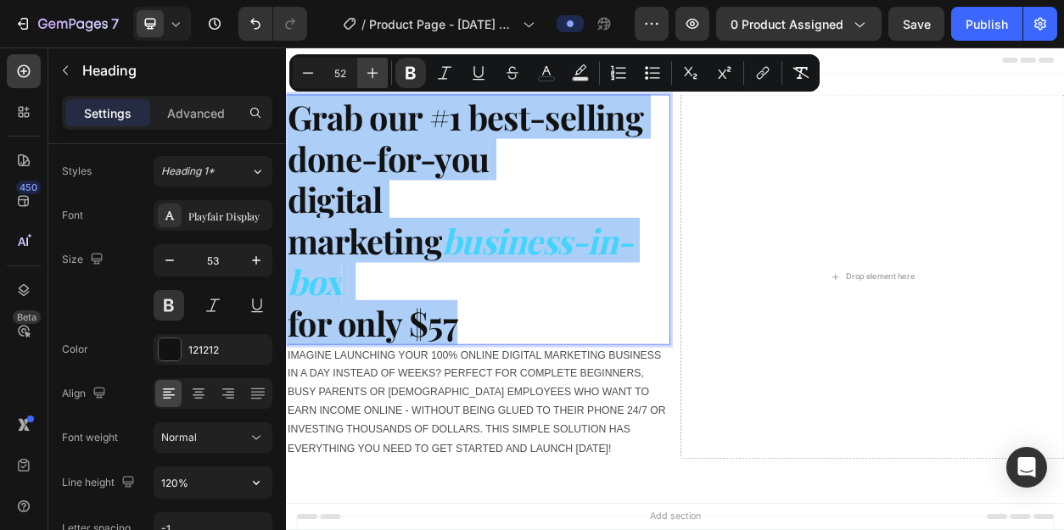
click at [369, 72] on icon "Editor contextual toolbar" at bounding box center [372, 72] width 17 height 17
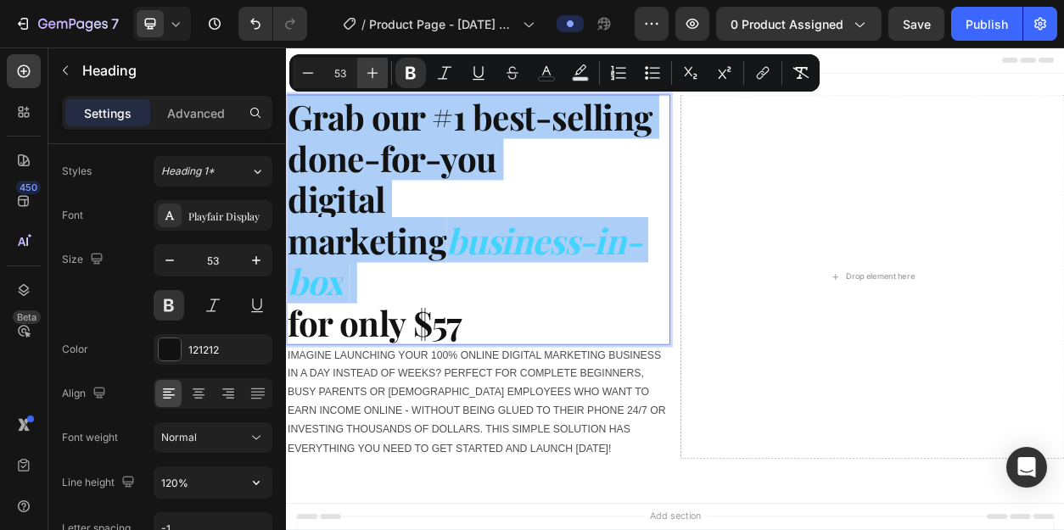
click at [369, 72] on icon "Editor contextual toolbar" at bounding box center [372, 72] width 17 height 17
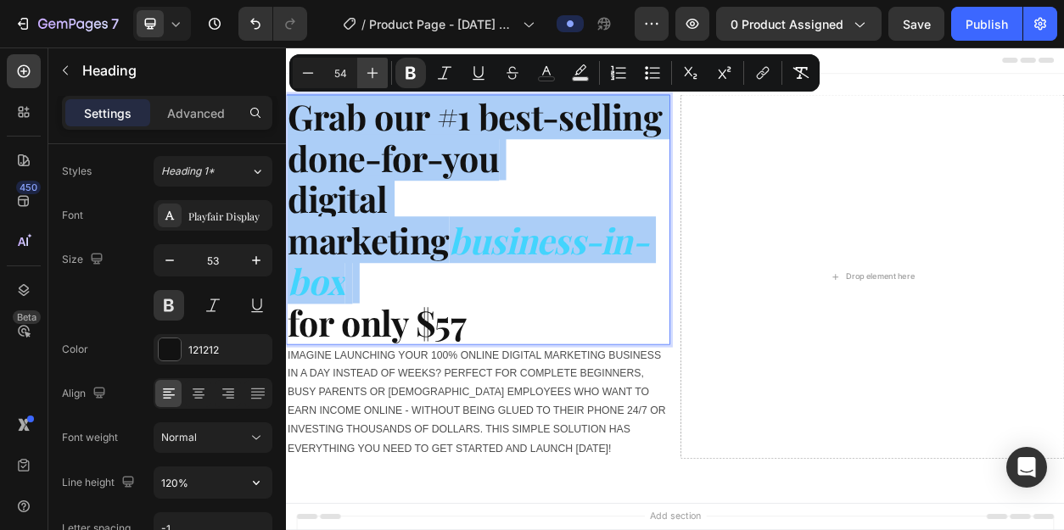
click at [369, 72] on icon "Editor contextual toolbar" at bounding box center [372, 72] width 17 height 17
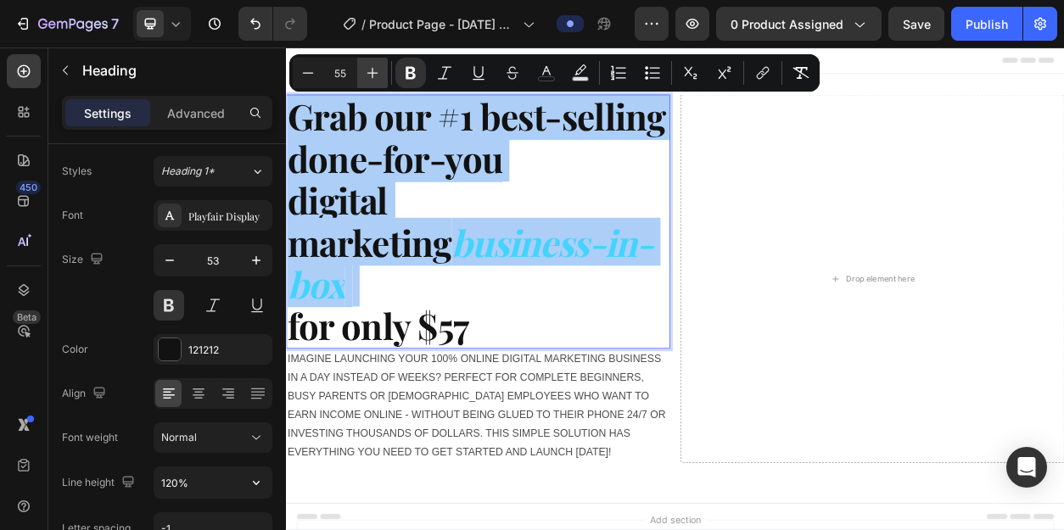
click at [369, 72] on icon "Editor contextual toolbar" at bounding box center [372, 72] width 17 height 17
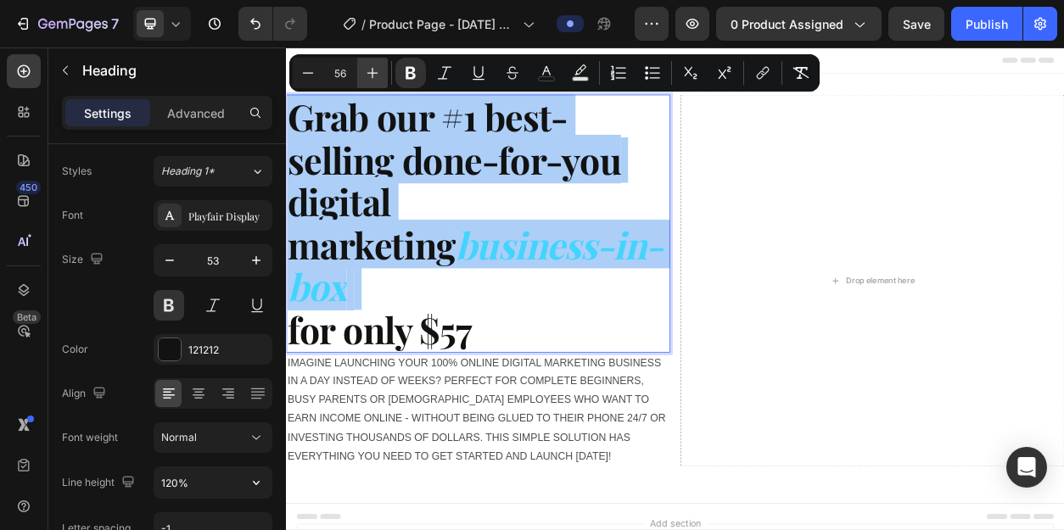
click at [369, 72] on icon "Editor contextual toolbar" at bounding box center [372, 72] width 17 height 17
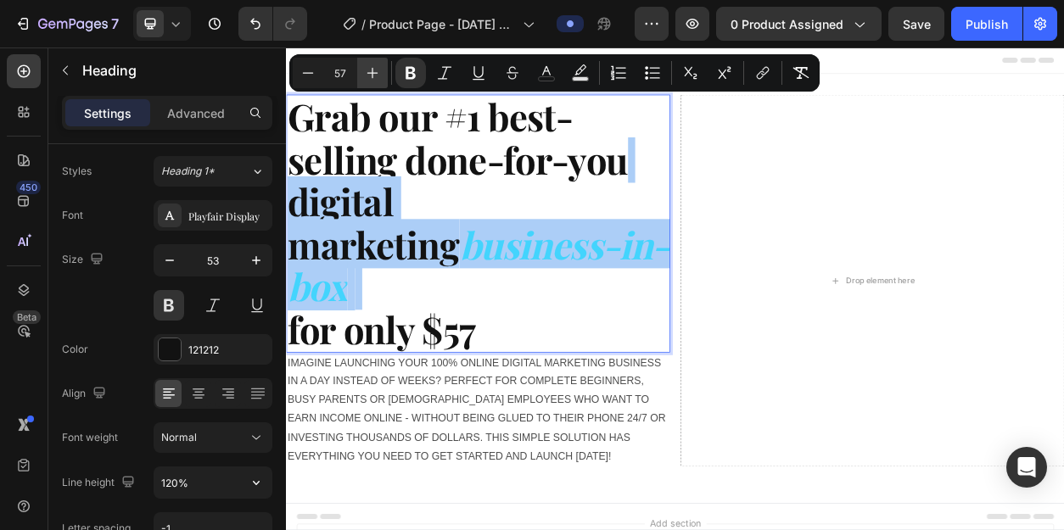
click at [369, 72] on icon "Editor contextual toolbar" at bounding box center [372, 72] width 17 height 17
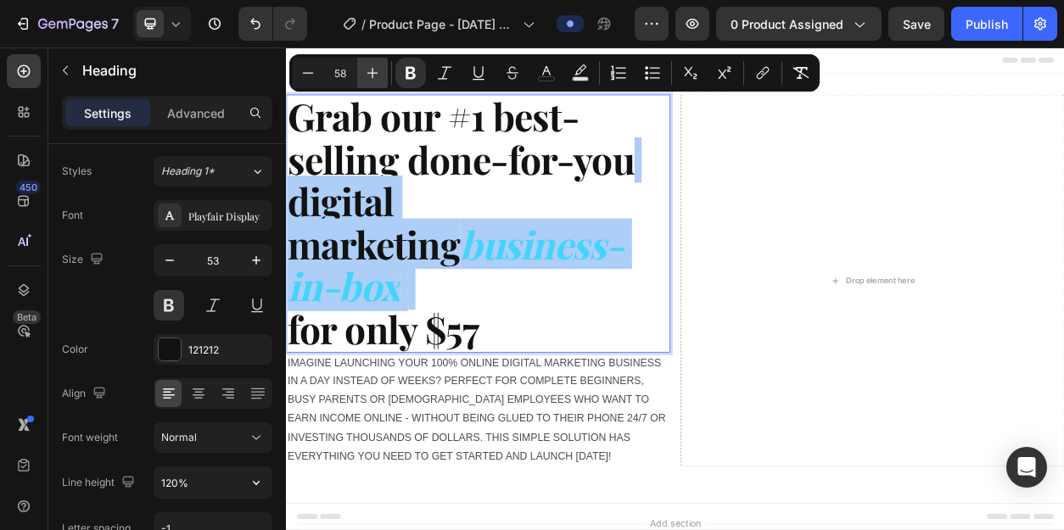
click at [369, 72] on icon "Editor contextual toolbar" at bounding box center [372, 72] width 17 height 17
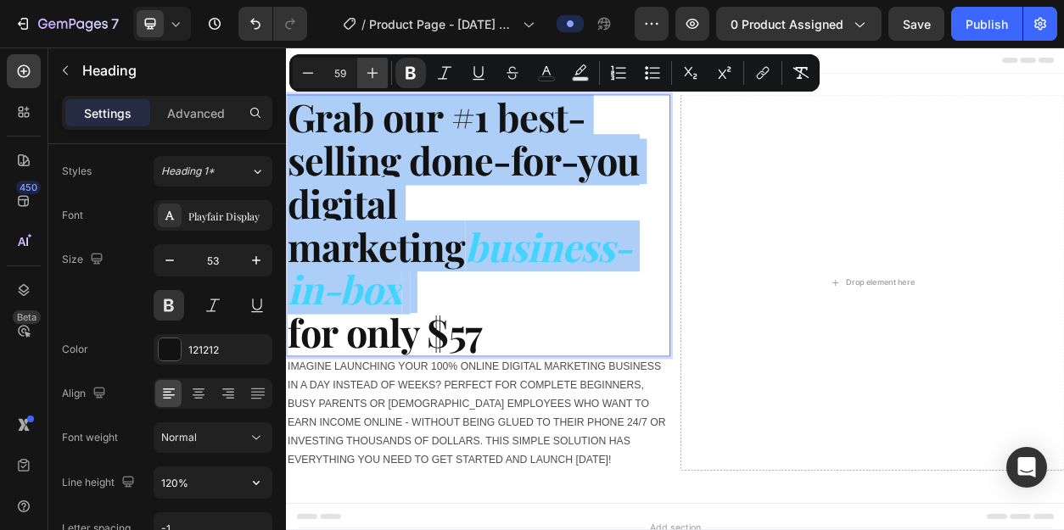
click at [369, 72] on icon "Editor contextual toolbar" at bounding box center [372, 72] width 17 height 17
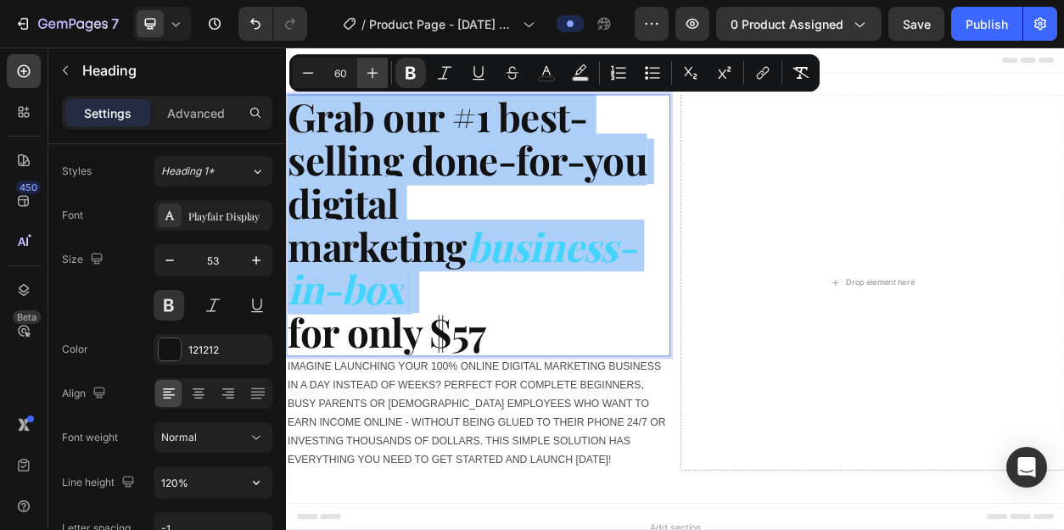
click at [369, 72] on icon "Editor contextual toolbar" at bounding box center [372, 72] width 17 height 17
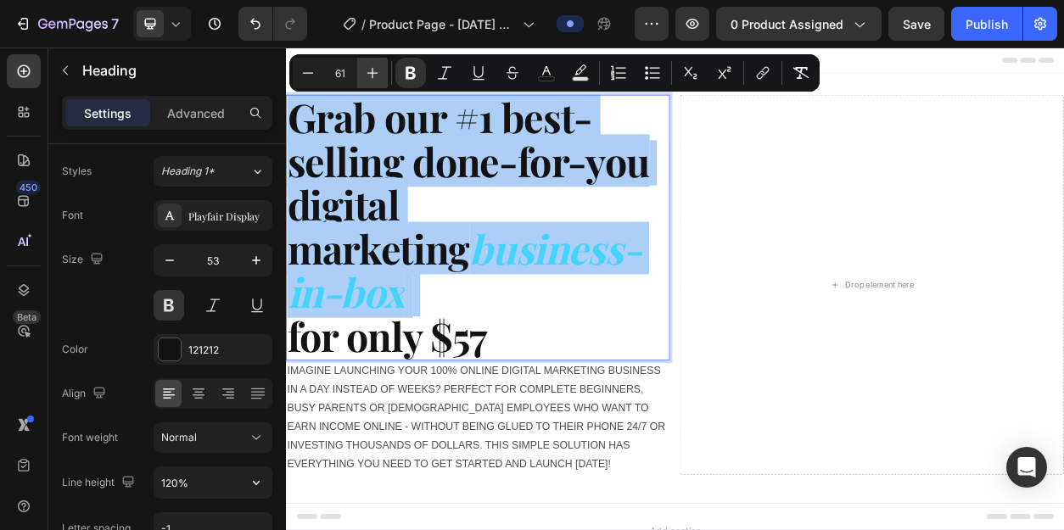
click at [369, 72] on icon "Editor contextual toolbar" at bounding box center [372, 72] width 17 height 17
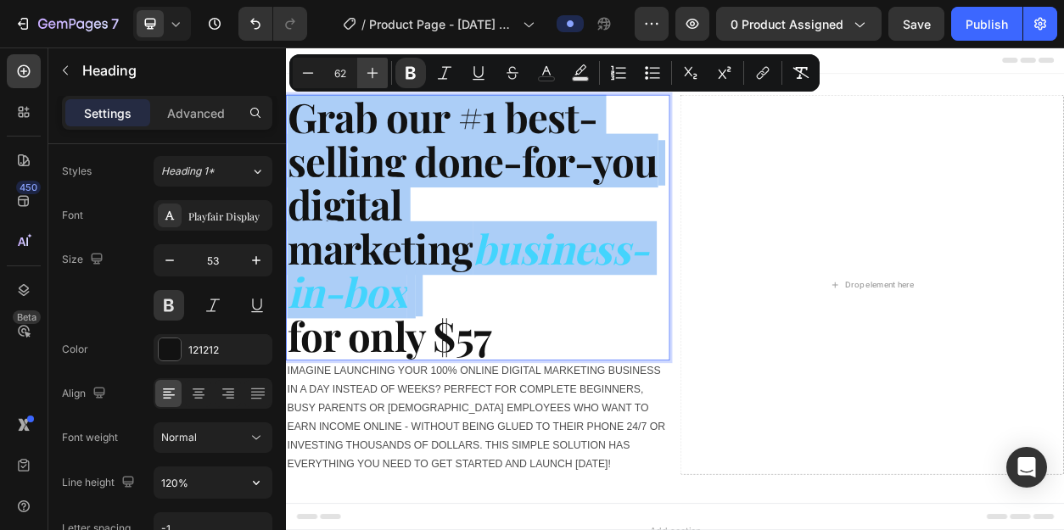
click at [369, 72] on icon "Editor contextual toolbar" at bounding box center [372, 72] width 17 height 17
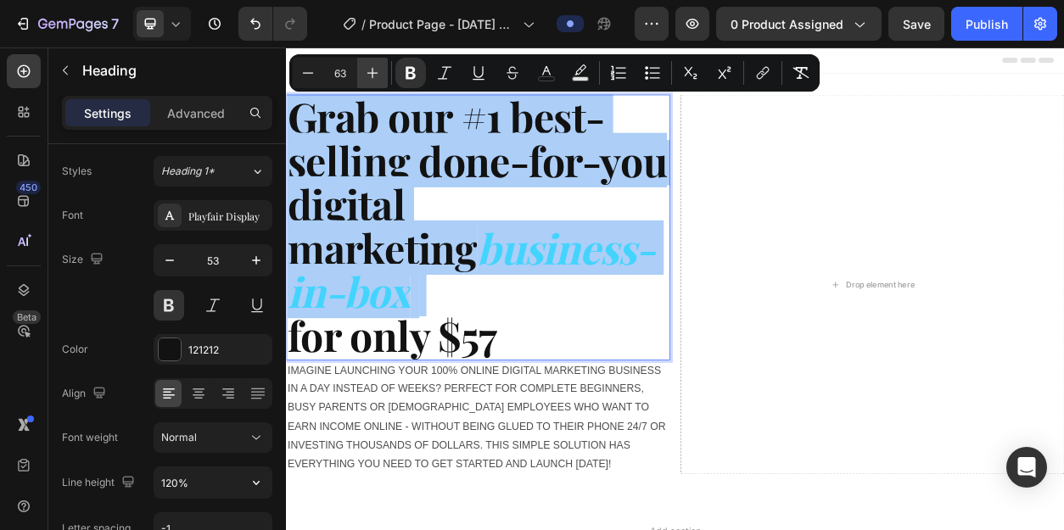
click at [369, 72] on icon "Editor contextual toolbar" at bounding box center [372, 72] width 17 height 17
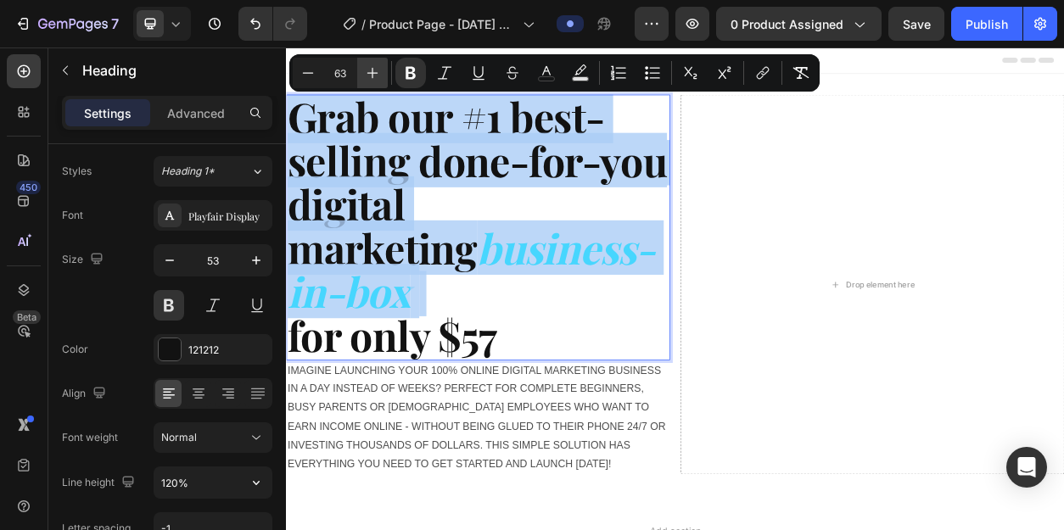
type input "64"
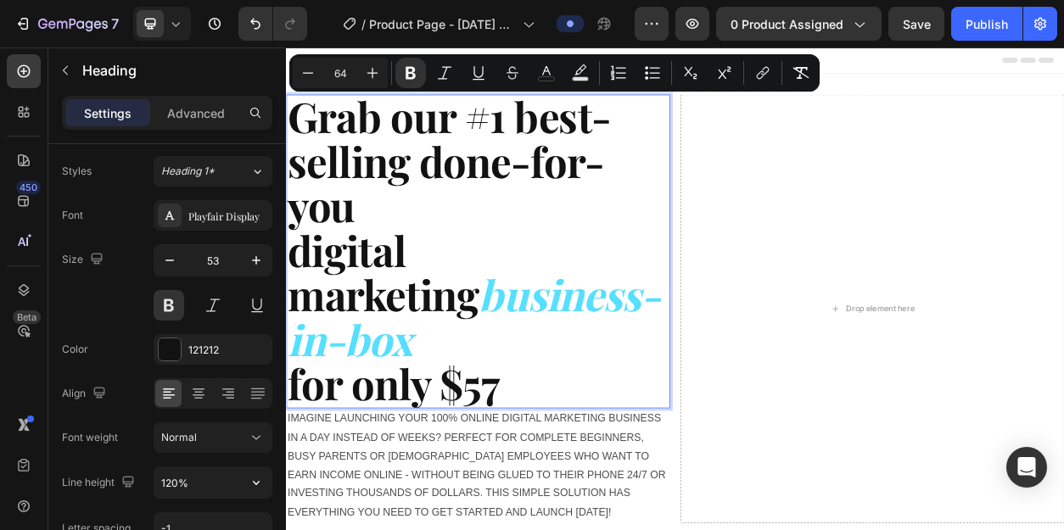
click at [406, 260] on p "Grab our #1 best-selling done-for-you digital marketing business-in-box for onl…" at bounding box center [537, 314] width 499 height 407
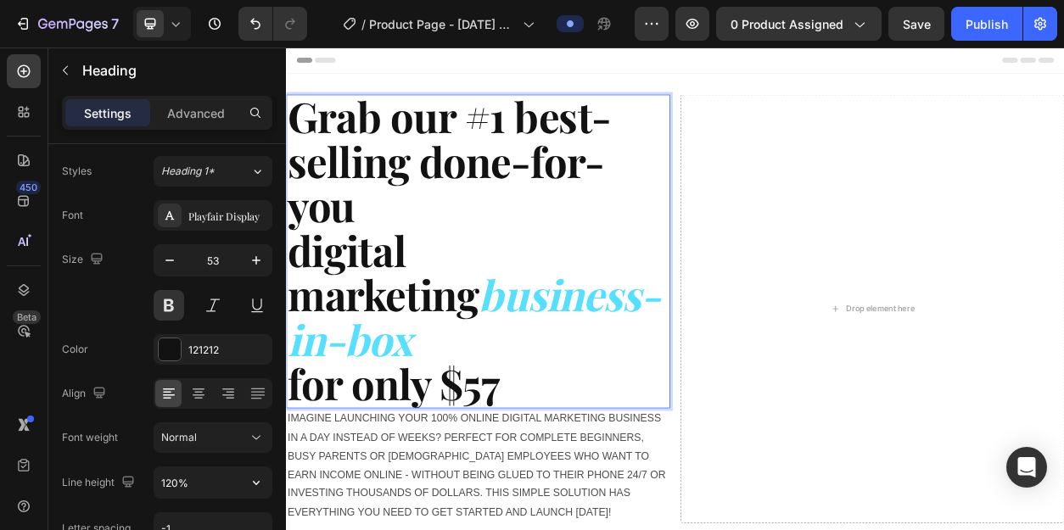
click at [303, 301] on strong "digital marketing" at bounding box center [413, 342] width 250 height 131
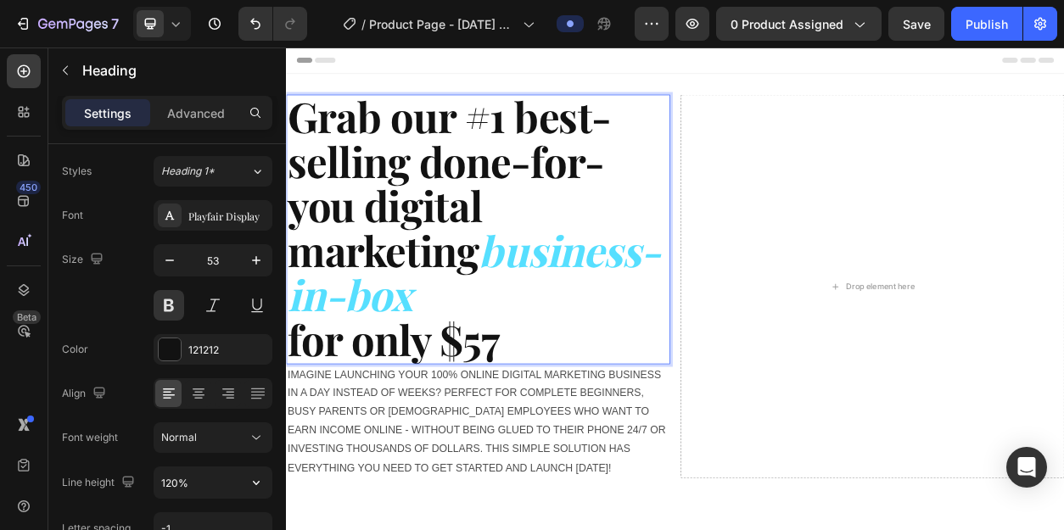
click at [579, 148] on strong "Grab our #1 best-selling done-for-you digital marketing" at bounding box center [499, 225] width 423 height 247
click at [771, 289] on p "Grab our #1 best-selling done-for-you digital marketing business-in-box for onl…" at bounding box center [537, 286] width 499 height 350
click at [569, 429] on p "Grab our #1 best-selling done-for-you digital marketing business-in-box for onl…" at bounding box center [537, 286] width 499 height 350
click at [625, 371] on strong "business-in-box" at bounding box center [532, 342] width 488 height 131
click at [630, 371] on strong "business-in-box" at bounding box center [532, 342] width 488 height 131
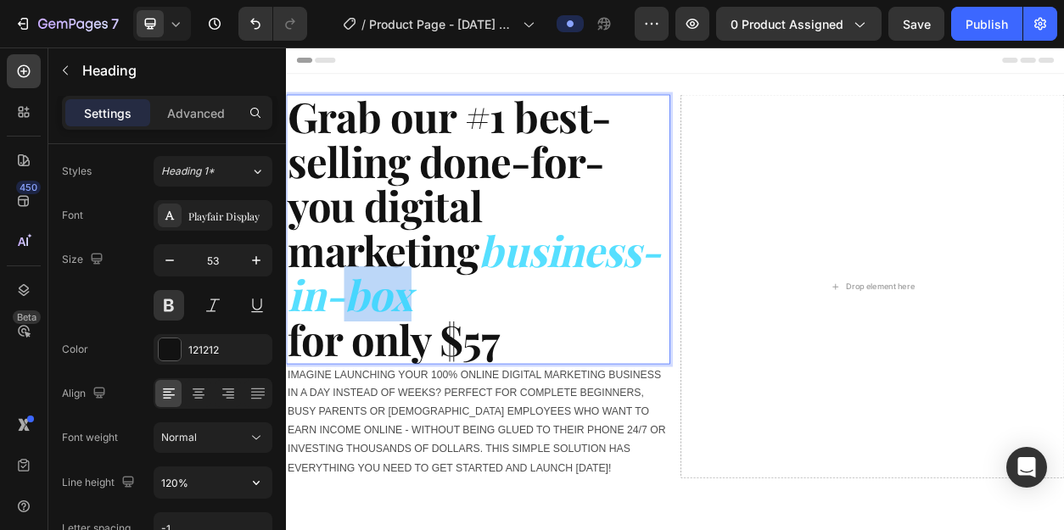
click at [630, 371] on strong "business-in-box" at bounding box center [532, 342] width 488 height 131
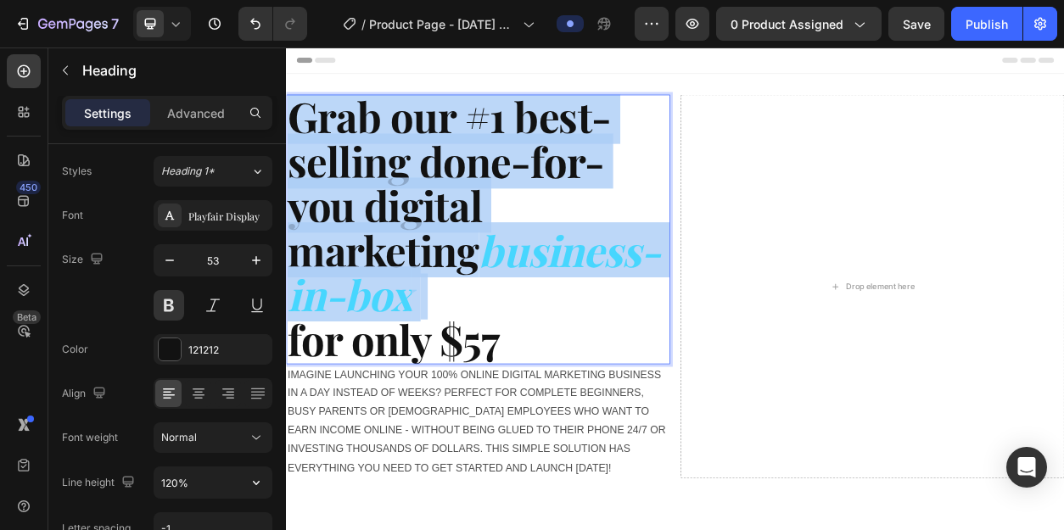
click at [630, 371] on strong "business-in-box" at bounding box center [532, 342] width 488 height 131
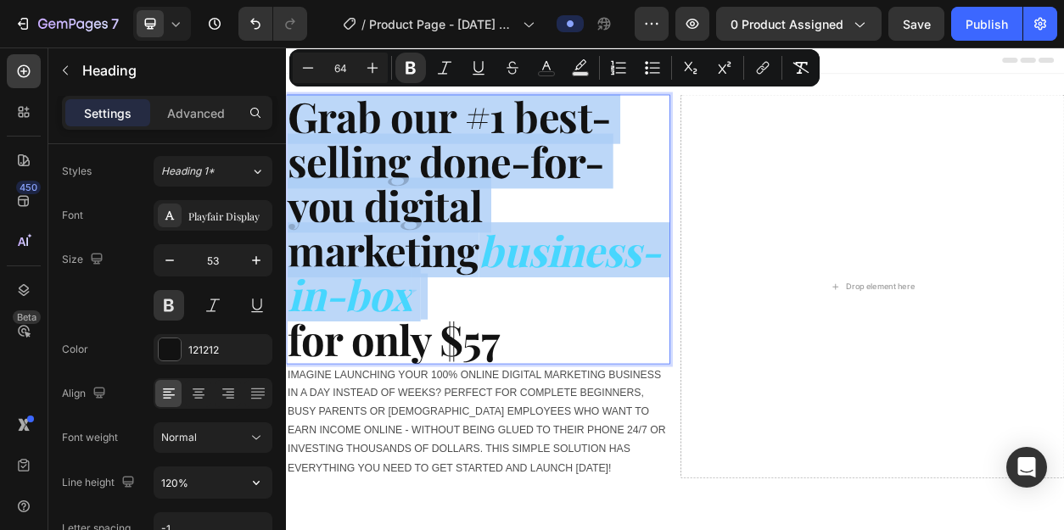
click at [630, 371] on strong "business-in-box" at bounding box center [532, 342] width 488 height 131
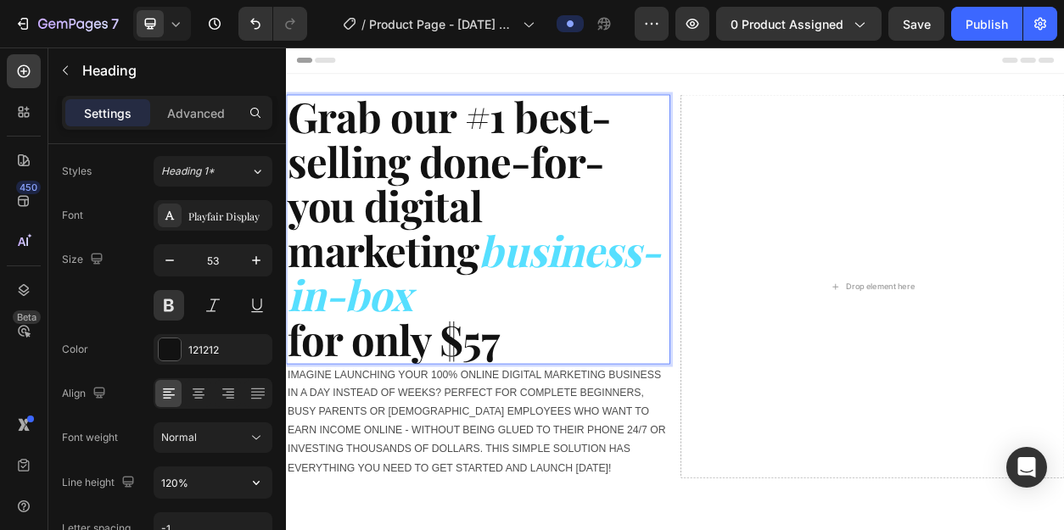
click at [681, 371] on strong "business-in-box" at bounding box center [532, 342] width 488 height 131
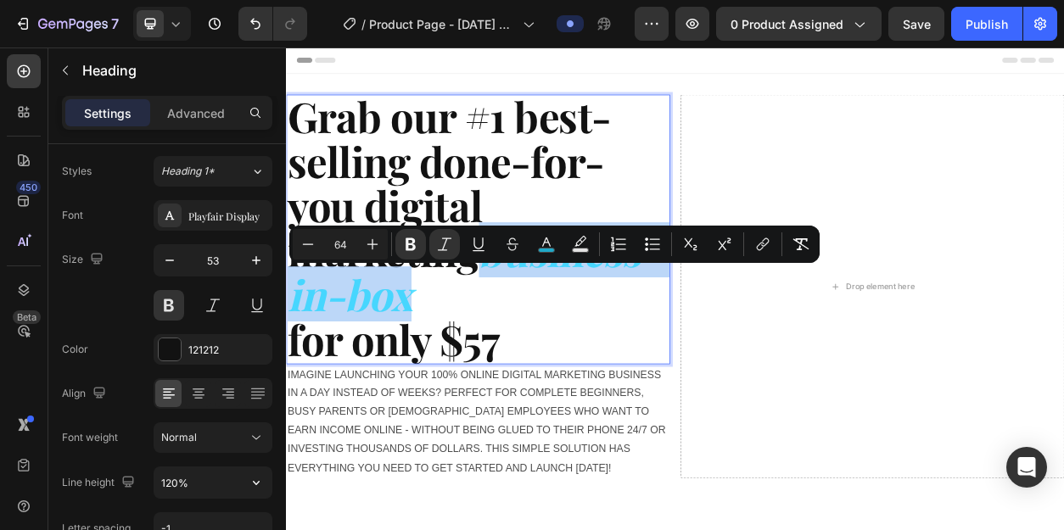
drag, startPoint x: 678, startPoint y: 370, endPoint x: 301, endPoint y: 374, distance: 376.7
click at [300, 374] on strong "business-in-box" at bounding box center [532, 342] width 488 height 131
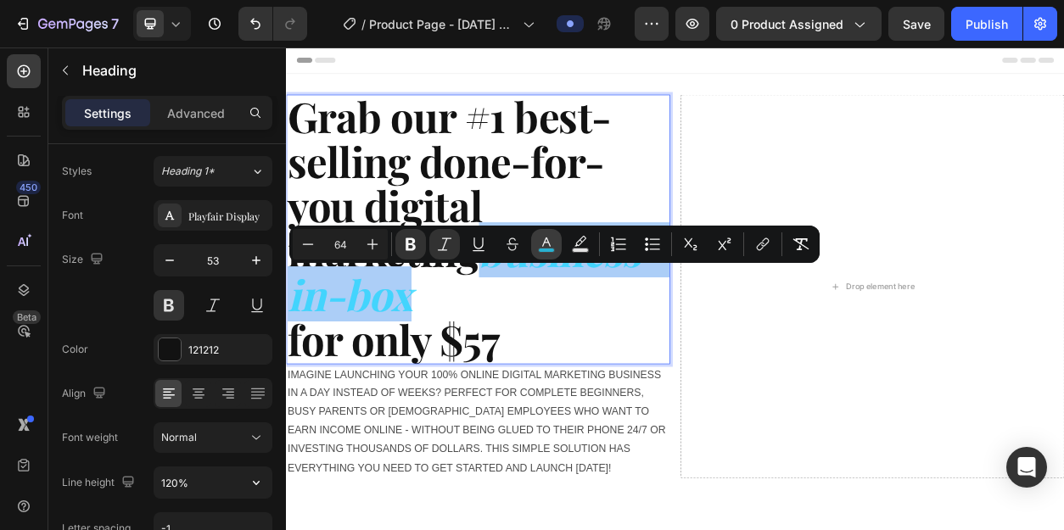
click at [545, 246] on icon "Editor contextual toolbar" at bounding box center [546, 244] width 17 height 17
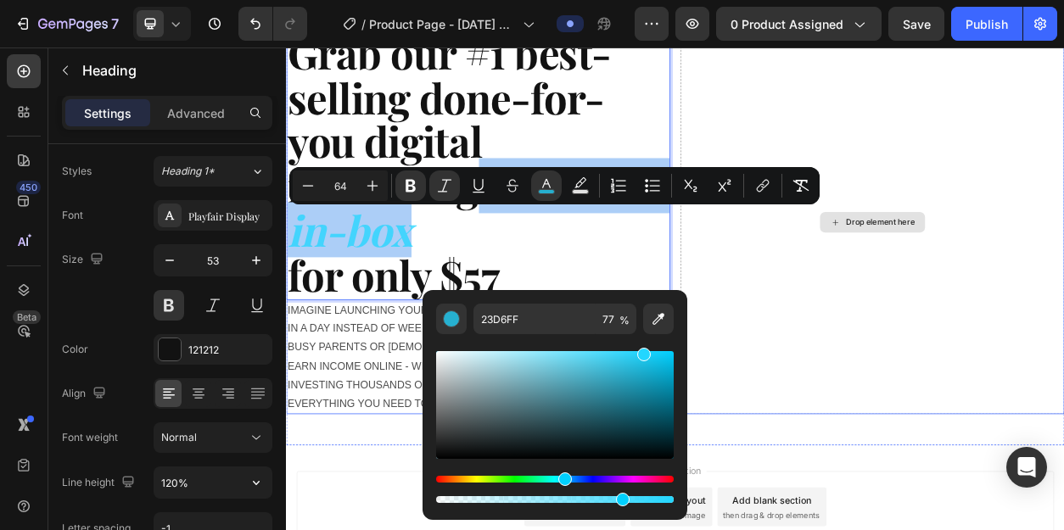
scroll to position [88, 0]
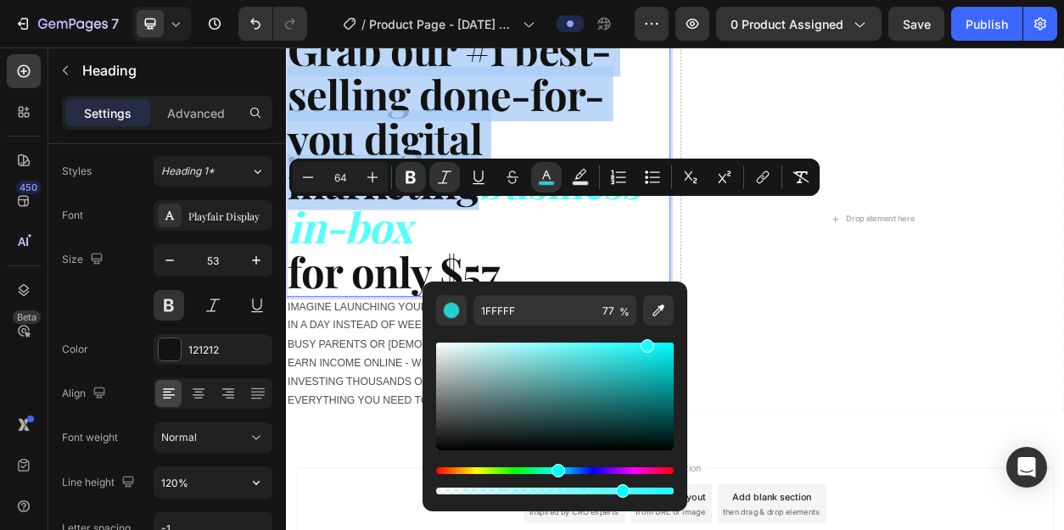
drag, startPoint x: 564, startPoint y: 471, endPoint x: 555, endPoint y: 471, distance: 9.3
click at [555, 471] on div "Hue" at bounding box center [558, 471] width 14 height 14
type input "04E0E0"
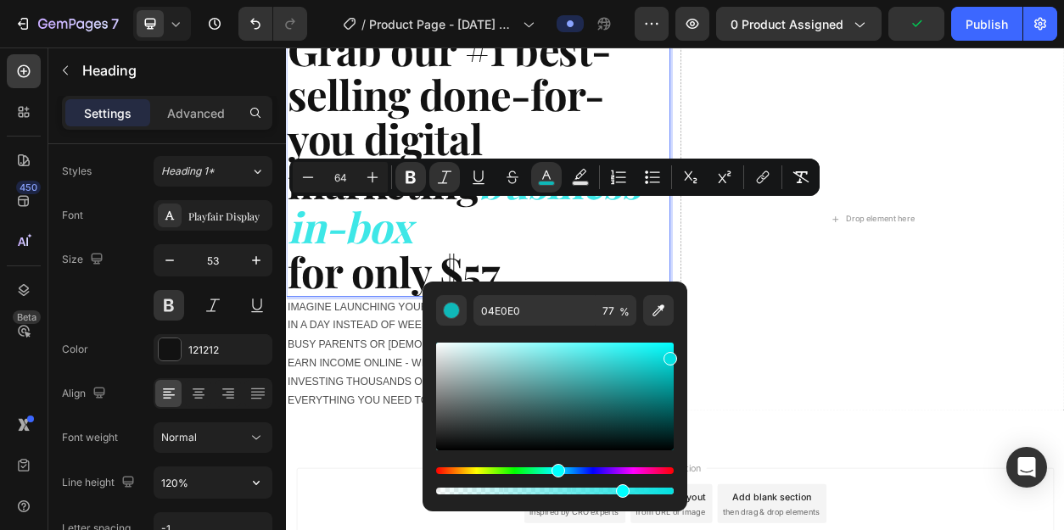
drag, startPoint x: 647, startPoint y: 346, endPoint x: 670, endPoint y: 355, distance: 24.4
click at [670, 355] on div "Editor contextual toolbar" at bounding box center [670, 359] width 14 height 14
click at [832, 529] on div "Grab our #1 best-selling done-for-you digital marketing business-in-box for onl…" at bounding box center [795, 279] width 1018 height 570
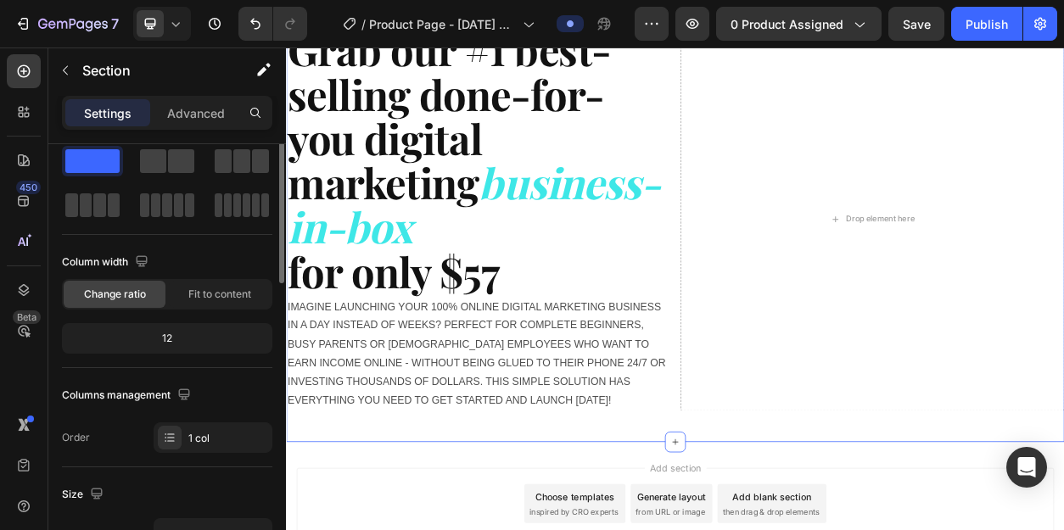
scroll to position [0, 0]
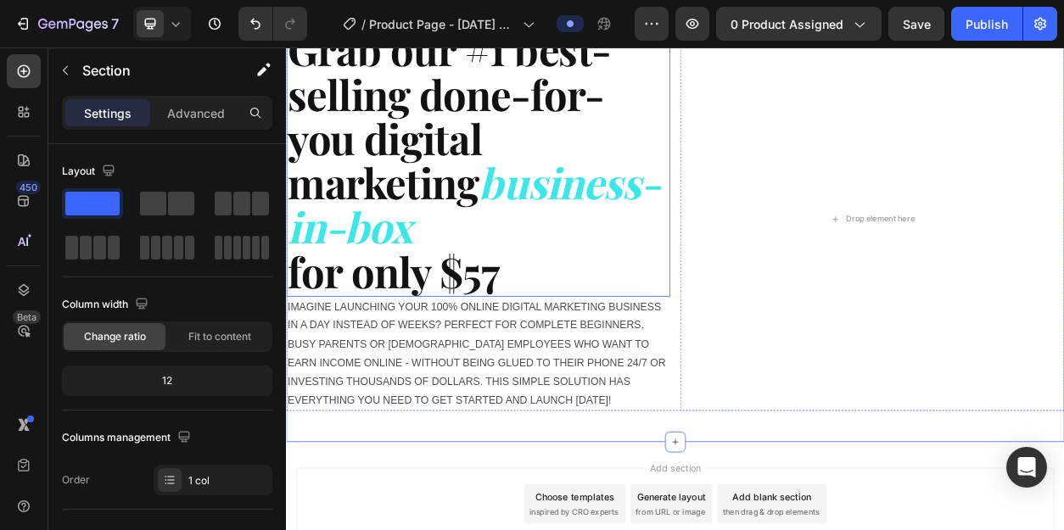
click at [602, 299] on strong "business-in-box" at bounding box center [532, 253] width 488 height 131
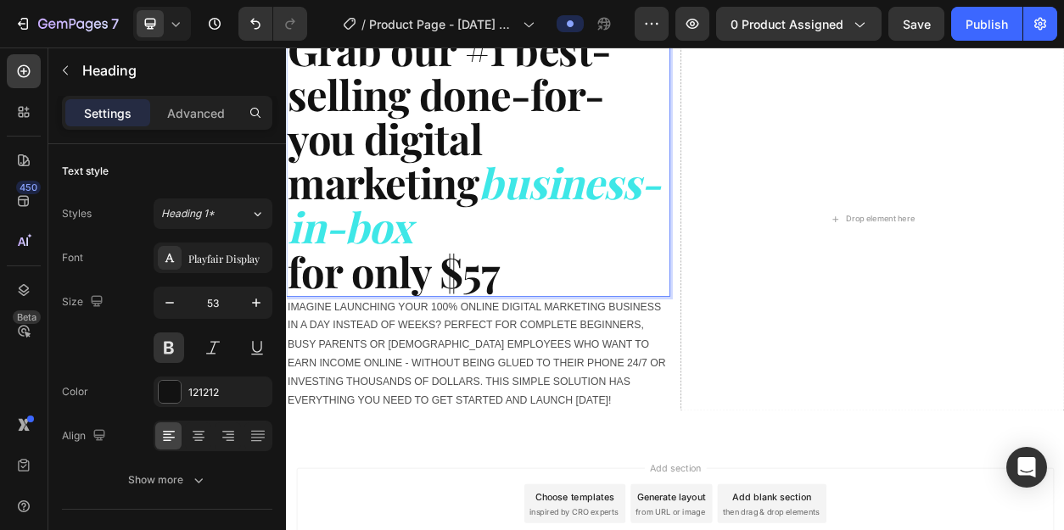
click at [601, 290] on strong "business-in-box" at bounding box center [532, 253] width 488 height 131
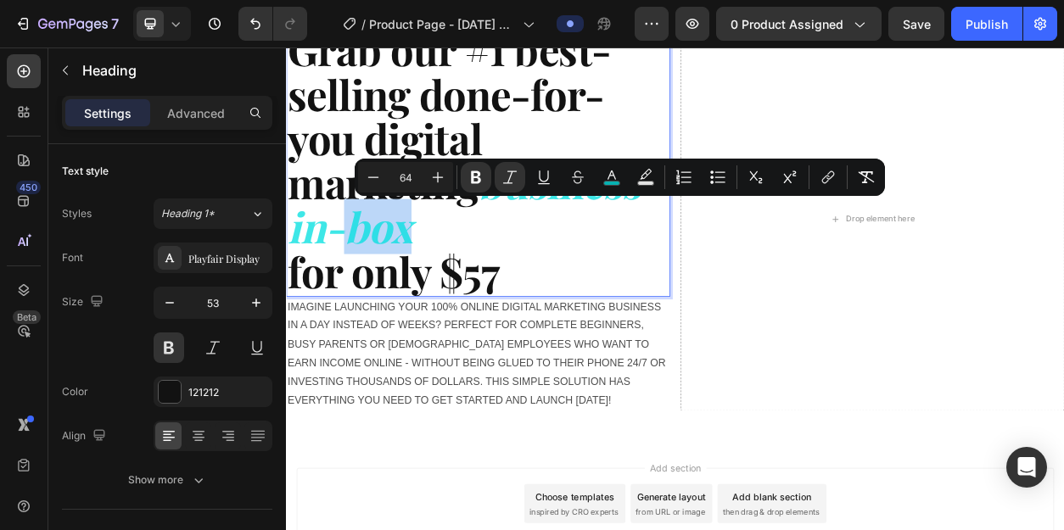
click at [601, 290] on strong "business-in-box" at bounding box center [532, 253] width 488 height 131
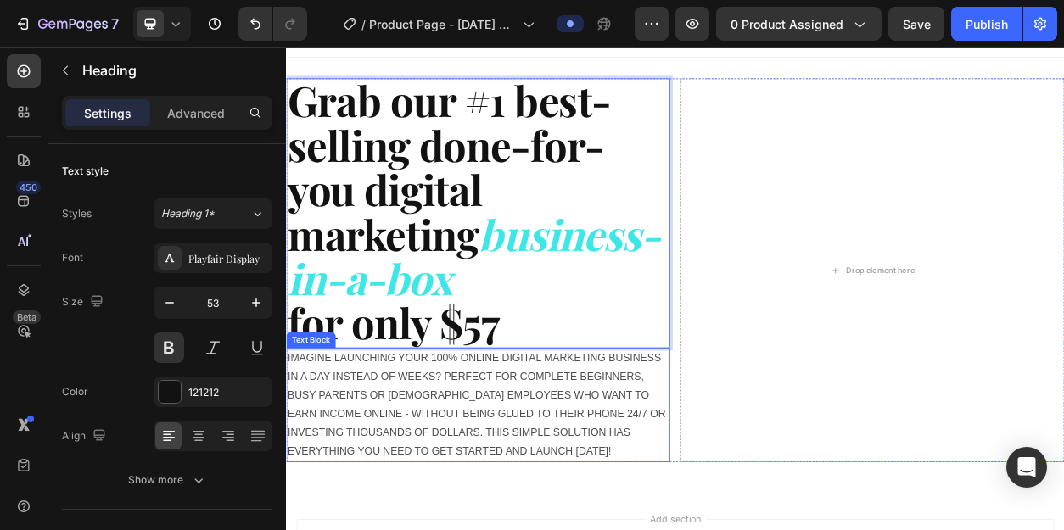
scroll to position [25, 0]
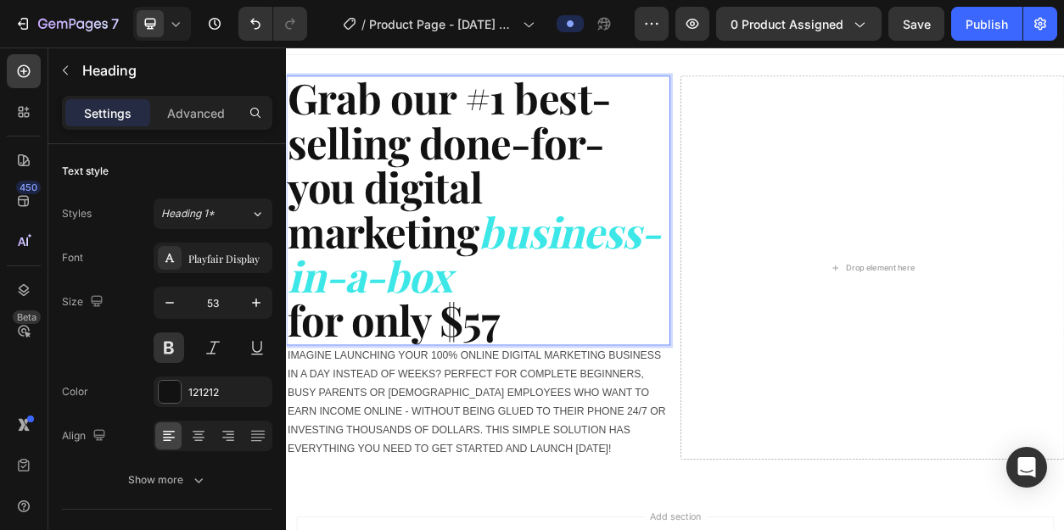
click at [559, 422] on strong "for only $57" at bounding box center [426, 404] width 277 height 72
click at [560, 421] on strong "for only $57" at bounding box center [426, 404] width 277 height 72
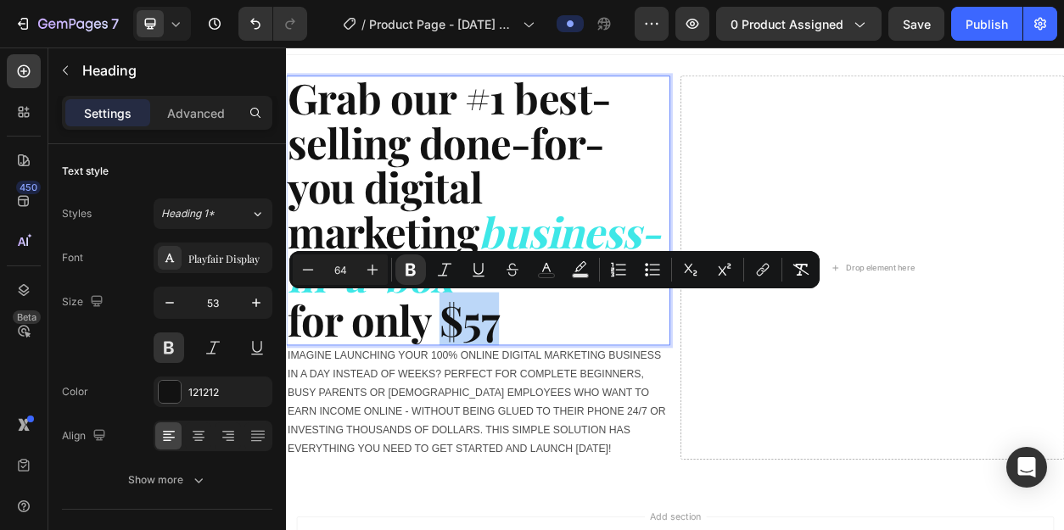
drag, startPoint x: 560, startPoint y: 421, endPoint x: 495, endPoint y: 417, distance: 65.5
click at [495, 417] on strong "for only $57" at bounding box center [426, 404] width 277 height 72
click at [516, 411] on strong "for only $57" at bounding box center [426, 404] width 277 height 72
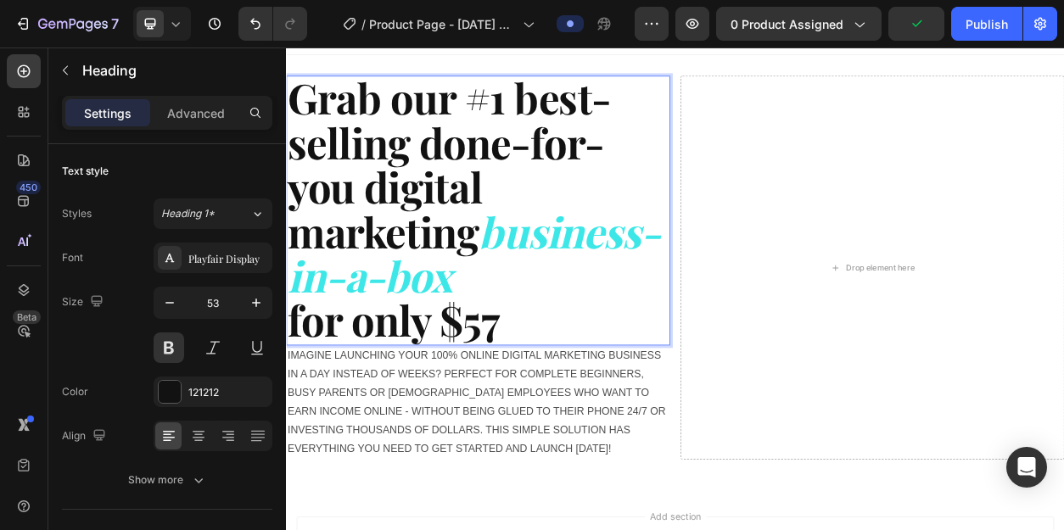
click at [599, 417] on p "Grab our #1 best-selling done-for-you digital marketing business-in-a-box for o…" at bounding box center [537, 262] width 499 height 350
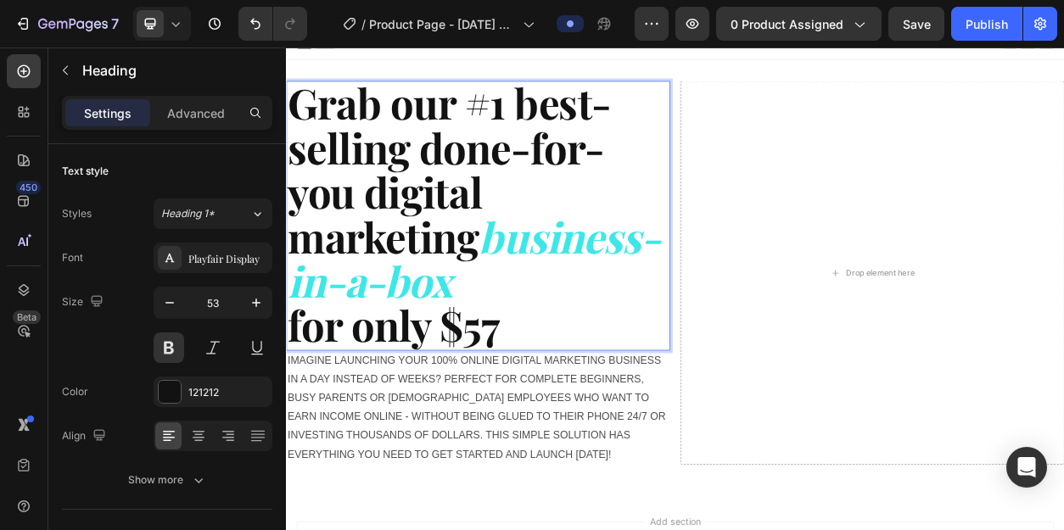
scroll to position [14, 0]
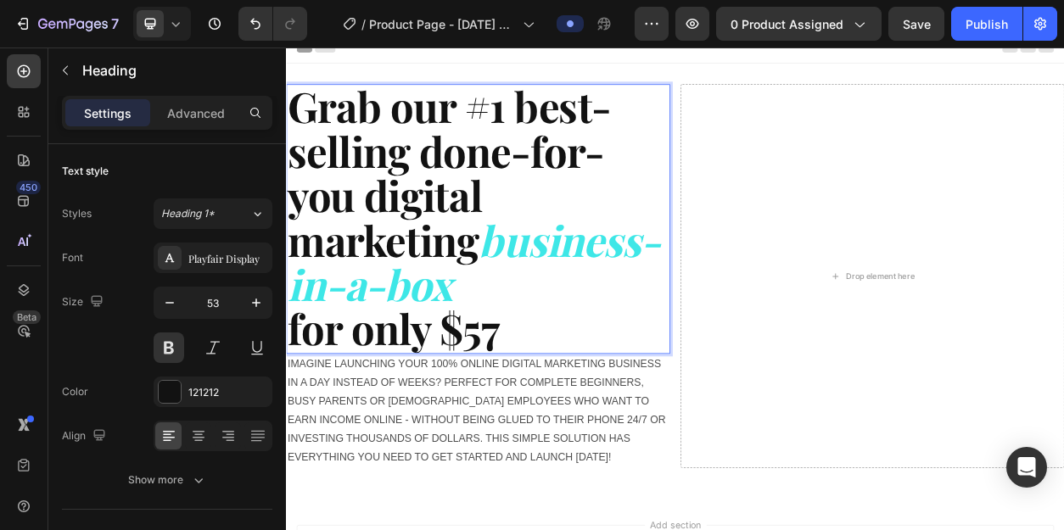
click at [581, 140] on strong "Grab our #1 best-selling done-for-you digital marketing" at bounding box center [499, 211] width 423 height 247
click at [568, 413] on p "Grab our best-selling done-for-you digital marketing business-in-a-box for only…" at bounding box center [537, 273] width 499 height 350
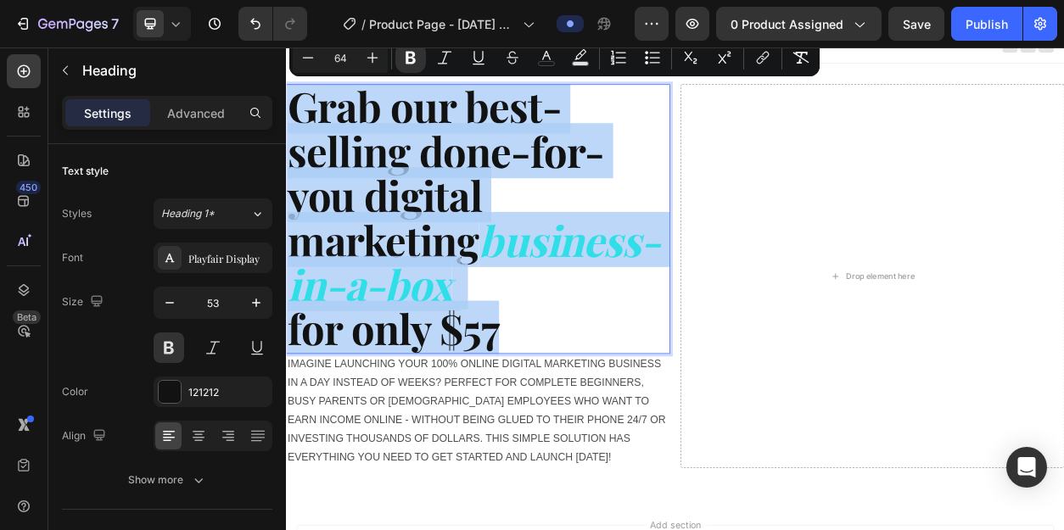
drag, startPoint x: 568, startPoint y: 413, endPoint x: 298, endPoint y: 143, distance: 382.1
click at [298, 143] on p "Grab our best-selling done-for-you digital marketing business-in-a-box for only…" at bounding box center [537, 273] width 499 height 350
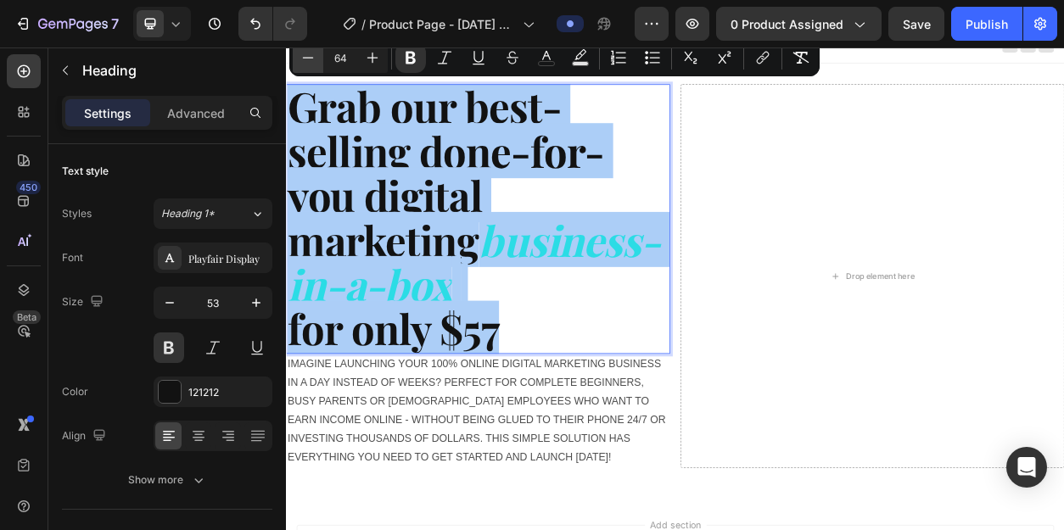
click at [310, 64] on icon "Editor contextual toolbar" at bounding box center [307, 57] width 17 height 17
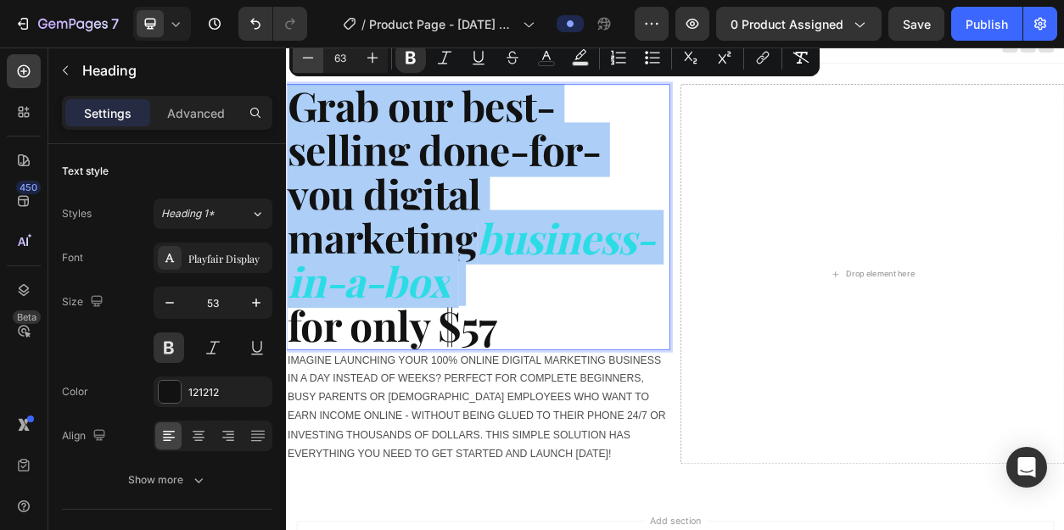
click at [310, 64] on icon "Editor contextual toolbar" at bounding box center [307, 57] width 17 height 17
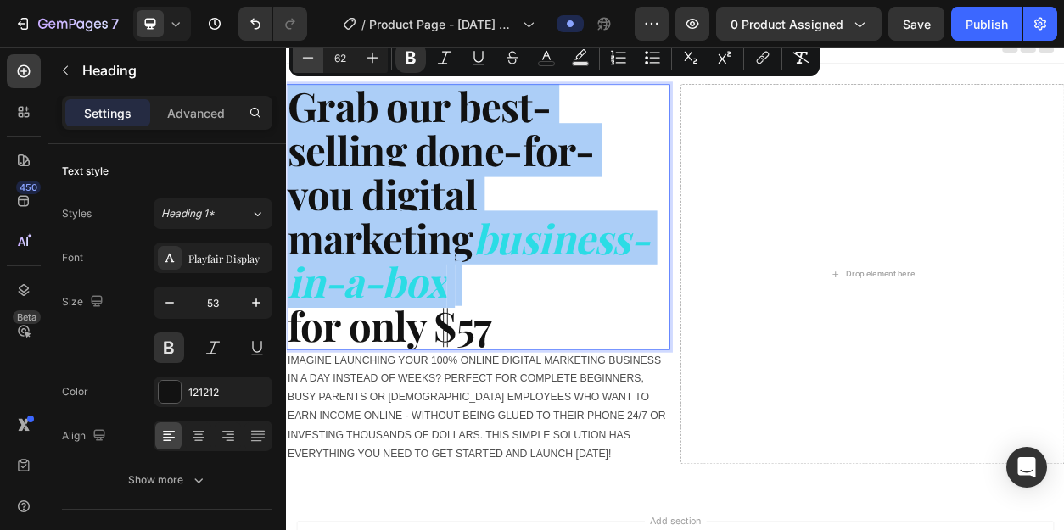
click at [310, 64] on icon "Editor contextual toolbar" at bounding box center [307, 57] width 17 height 17
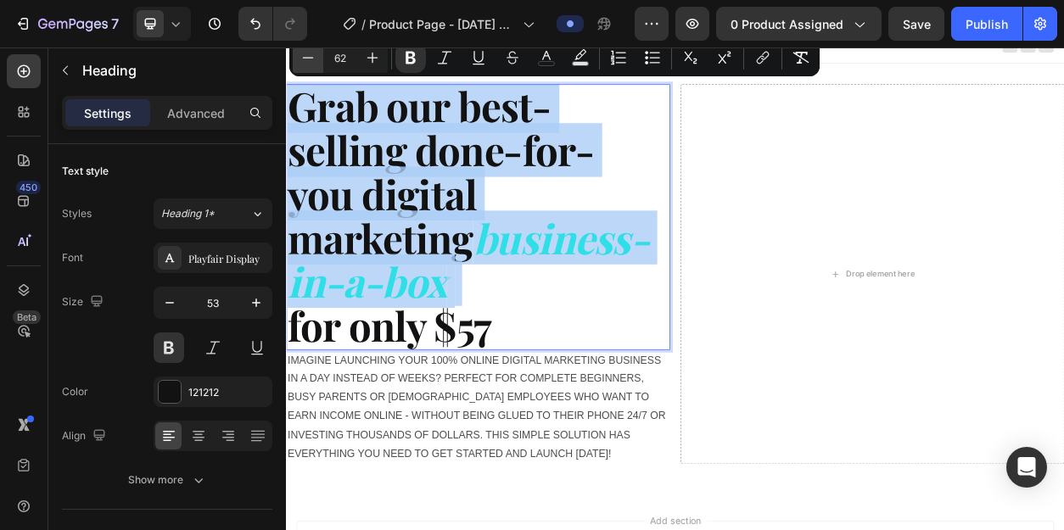
type input "61"
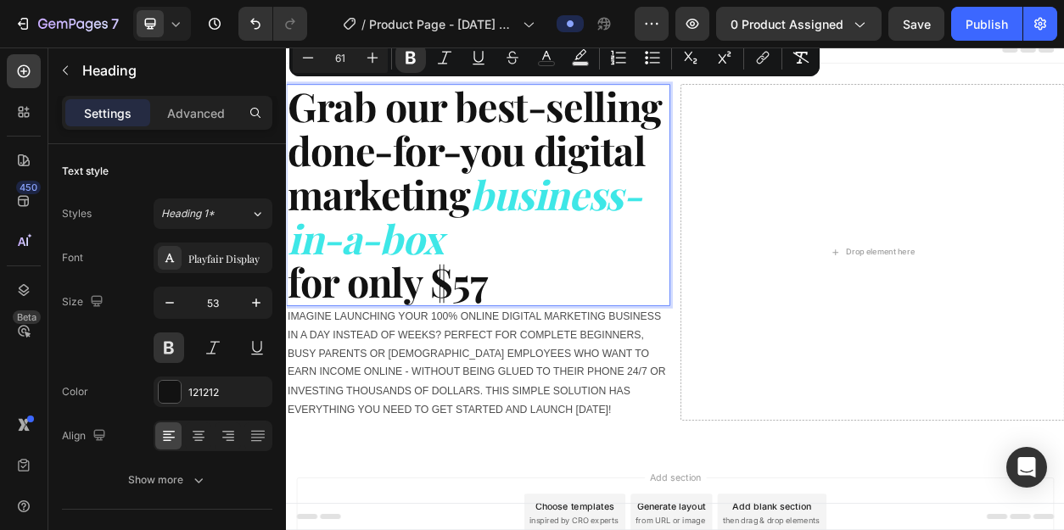
click at [620, 310] on p "Grab our best-selling done-for-you digital marketing business-in-a-box for only…" at bounding box center [537, 241] width 499 height 287
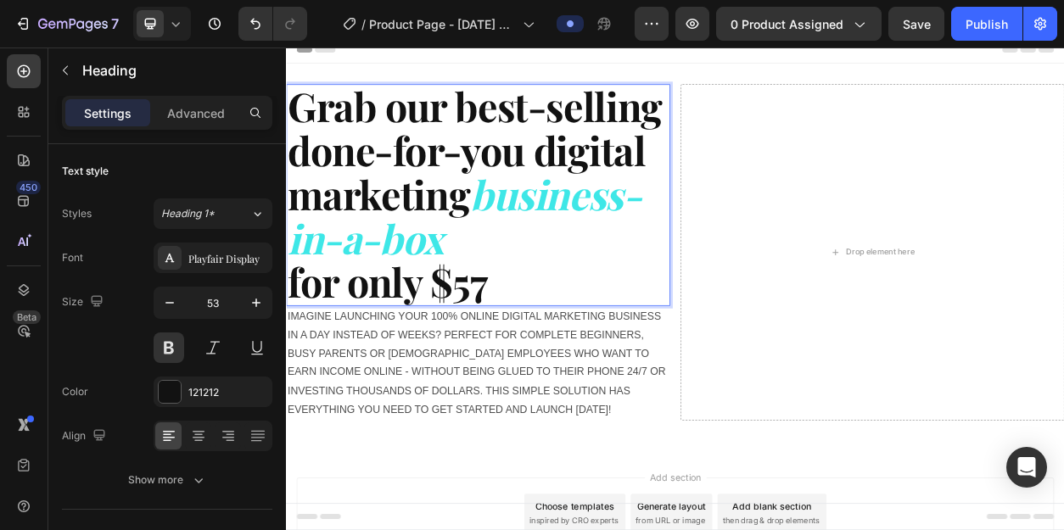
click at [613, 187] on strong "Grab our best-selling done-for-you digital marketing" at bounding box center [533, 181] width 490 height 183
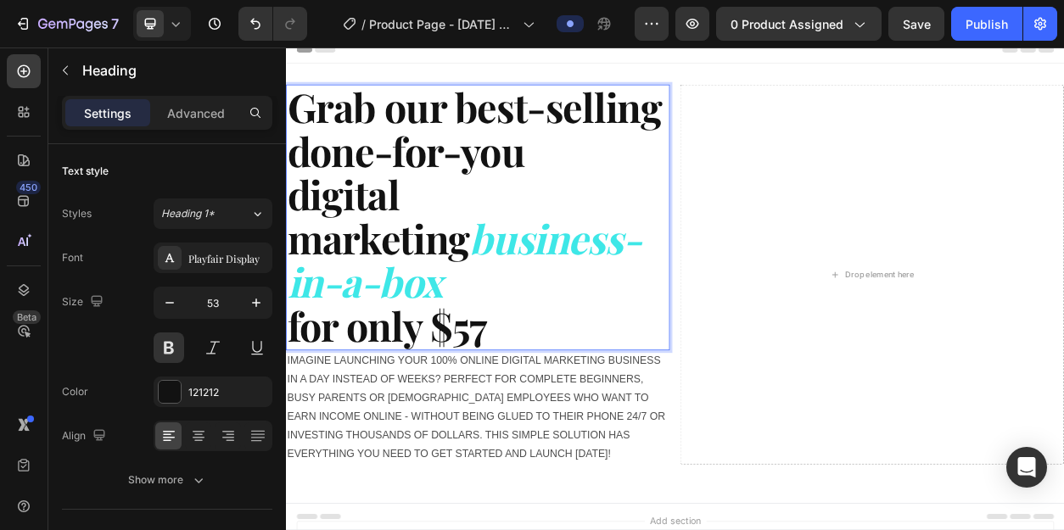
click at [623, 353] on p "Grab our best-selling done-for-you digital marketing business-in-a-box for only…" at bounding box center [537, 270] width 499 height 344
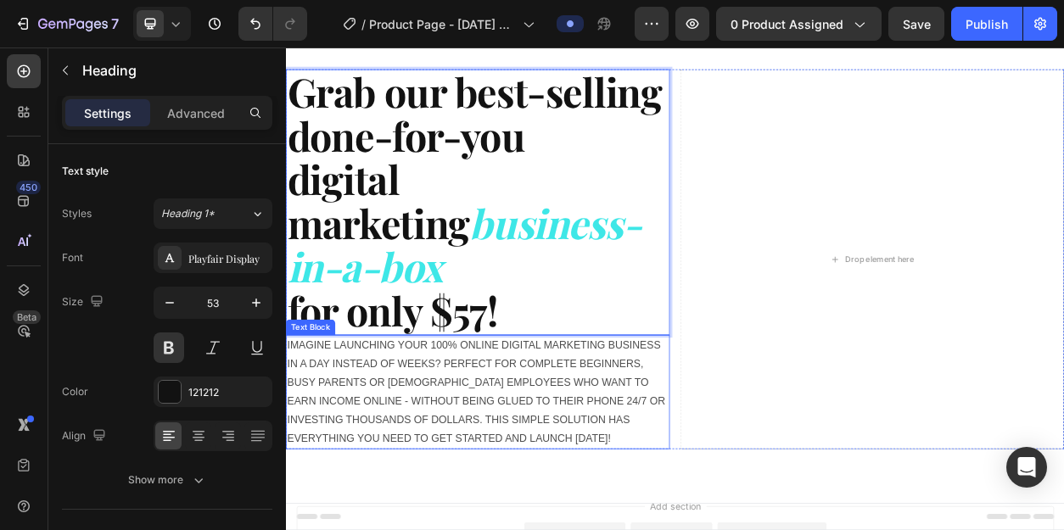
scroll to position [36, 0]
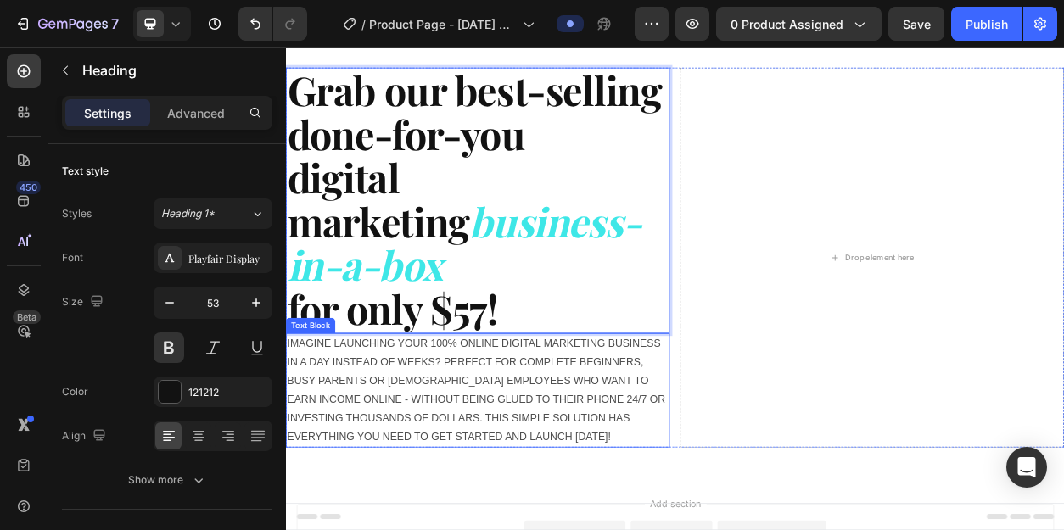
click at [641, 490] on p "IMAGINE LAUNCHING YOUR 100% ONLINE DIGITAL MARKETING BUSINESS IN A DAY INSTEAD …" at bounding box center [537, 496] width 499 height 147
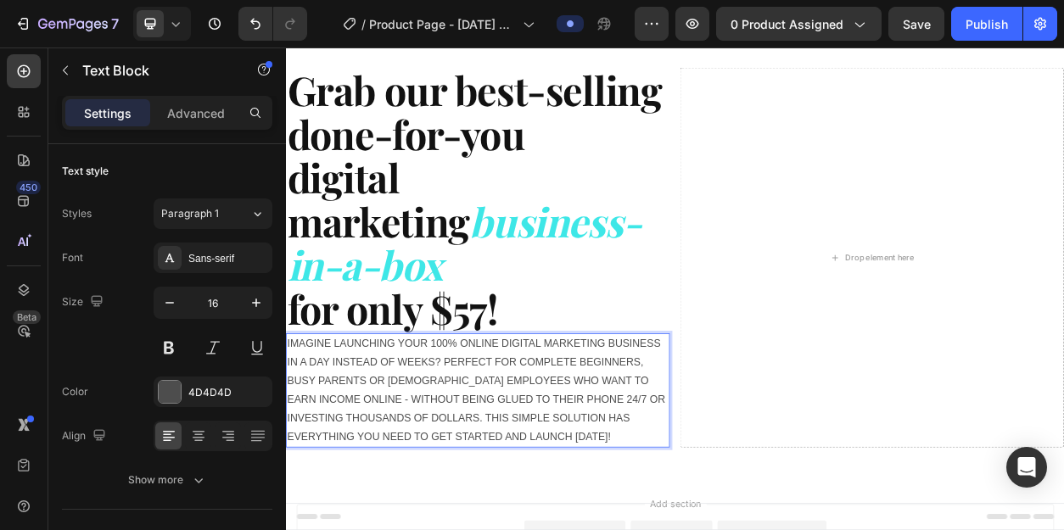
click at [636, 490] on p "IMAGINE LAUNCHING YOUR 100% ONLINE DIGITAL MARKETING BUSINESS IN A DAY INSTEAD …" at bounding box center [537, 496] width 499 height 147
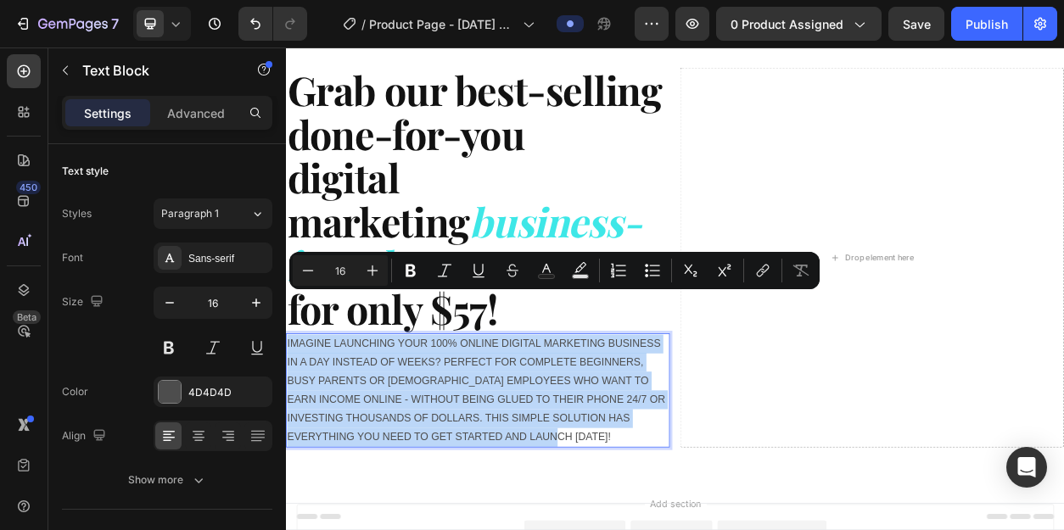
drag, startPoint x: 636, startPoint y: 490, endPoint x: 289, endPoint y: 374, distance: 365.9
click at [288, 423] on p "IMAGINE LAUNCHING YOUR 100% ONLINE DIGITAL MARKETING BUSINESS IN A DAY INSTEAD …" at bounding box center [537, 496] width 499 height 147
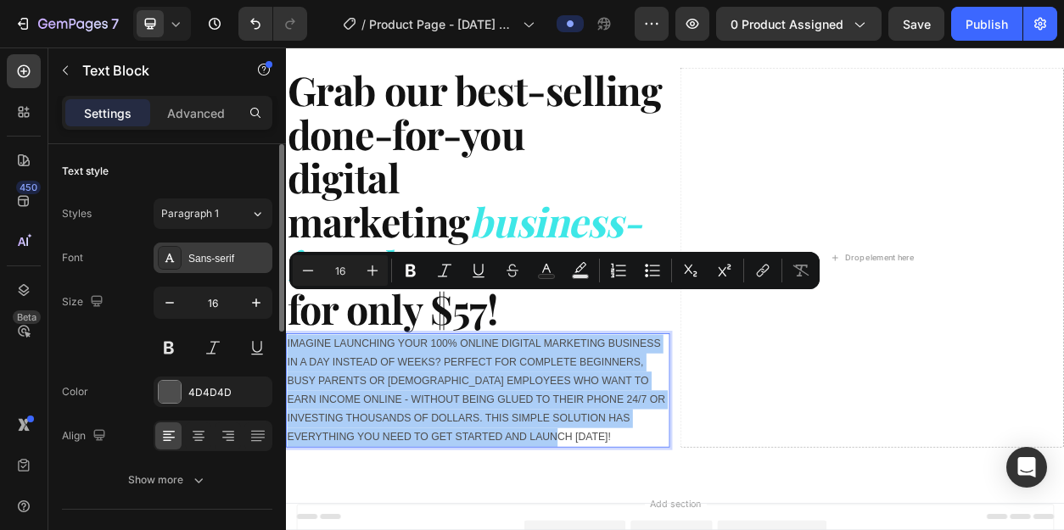
click at [214, 253] on div "Sans-serif" at bounding box center [228, 258] width 80 height 15
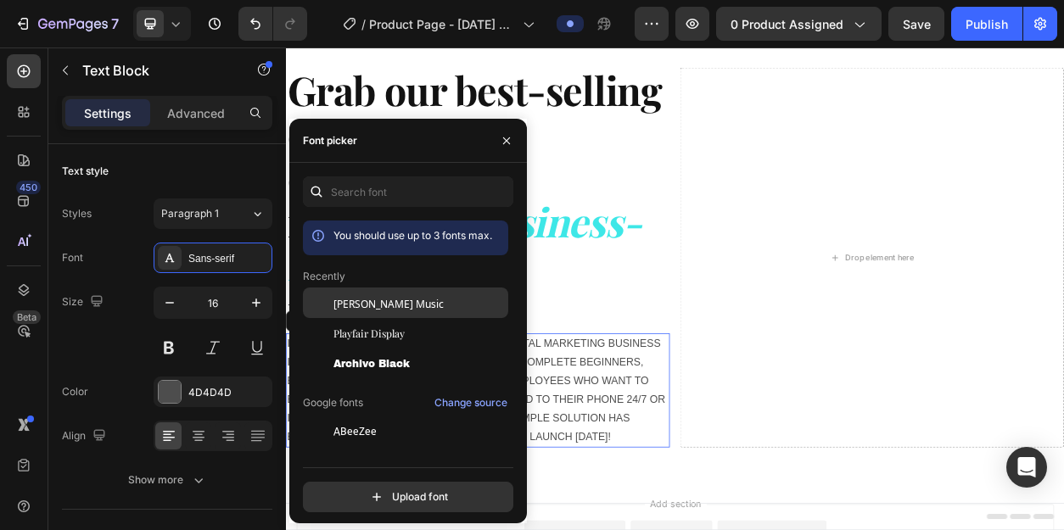
click at [392, 299] on div "[PERSON_NAME] Music" at bounding box center [418, 302] width 171 height 15
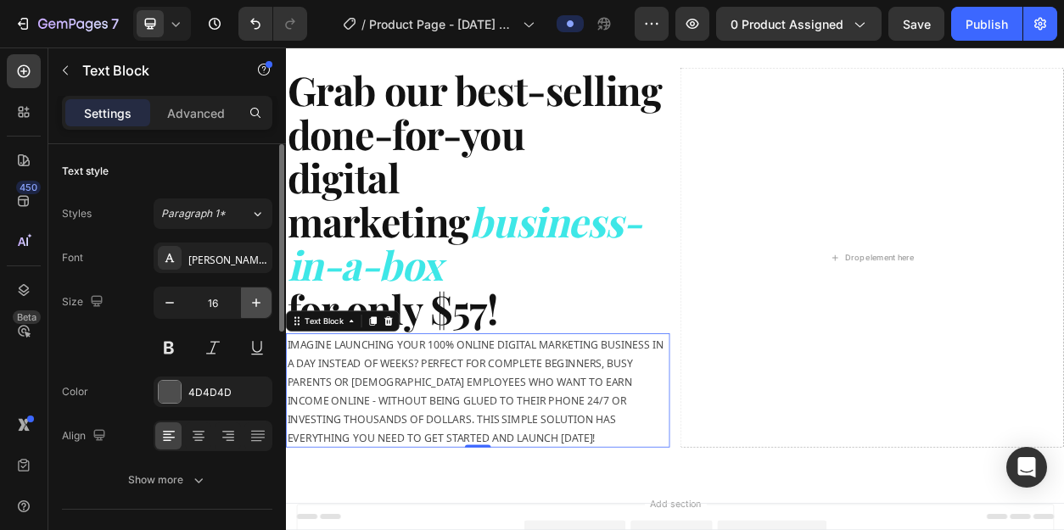
click at [257, 302] on icon "button" at bounding box center [256, 302] width 17 height 17
type input "17"
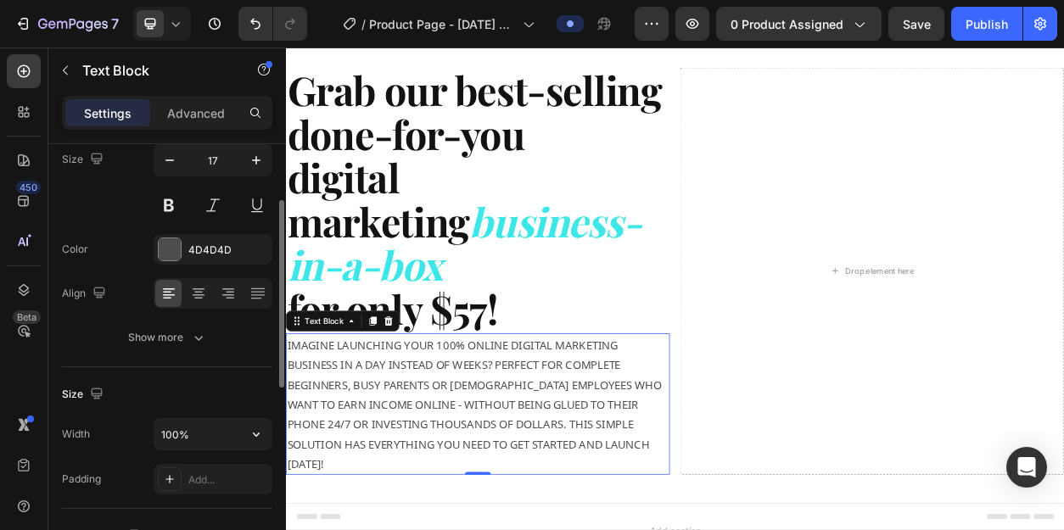
scroll to position [127, 0]
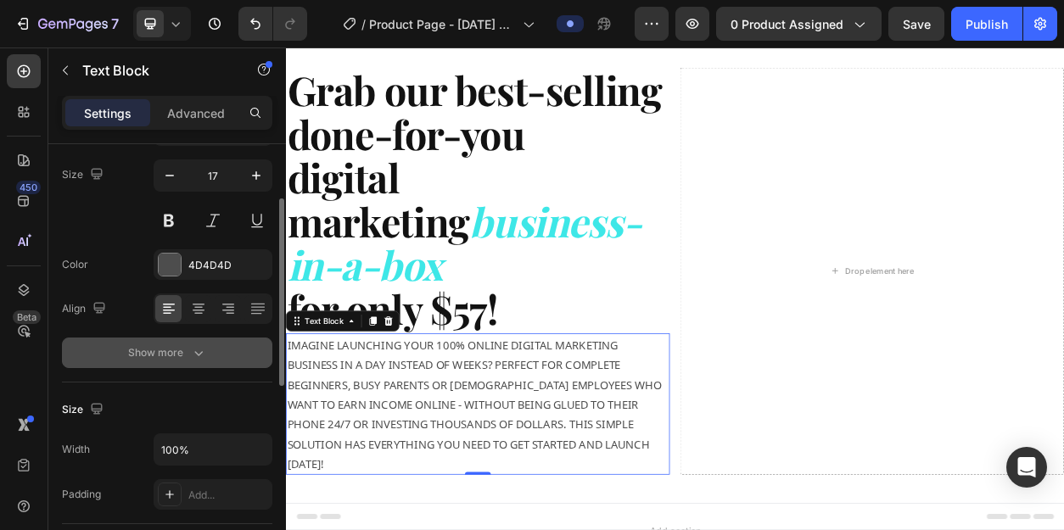
click at [178, 346] on div "Show more" at bounding box center [167, 352] width 79 height 17
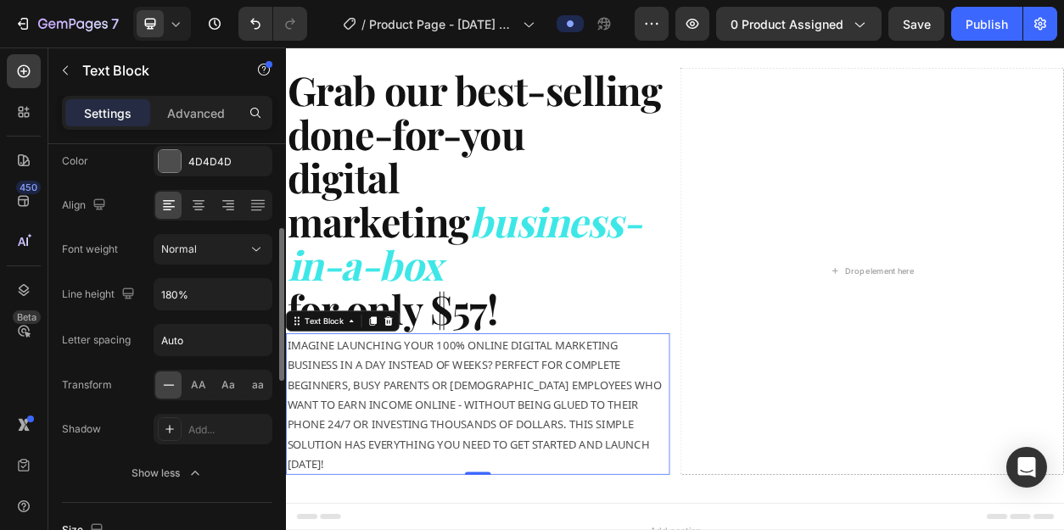
scroll to position [243, 0]
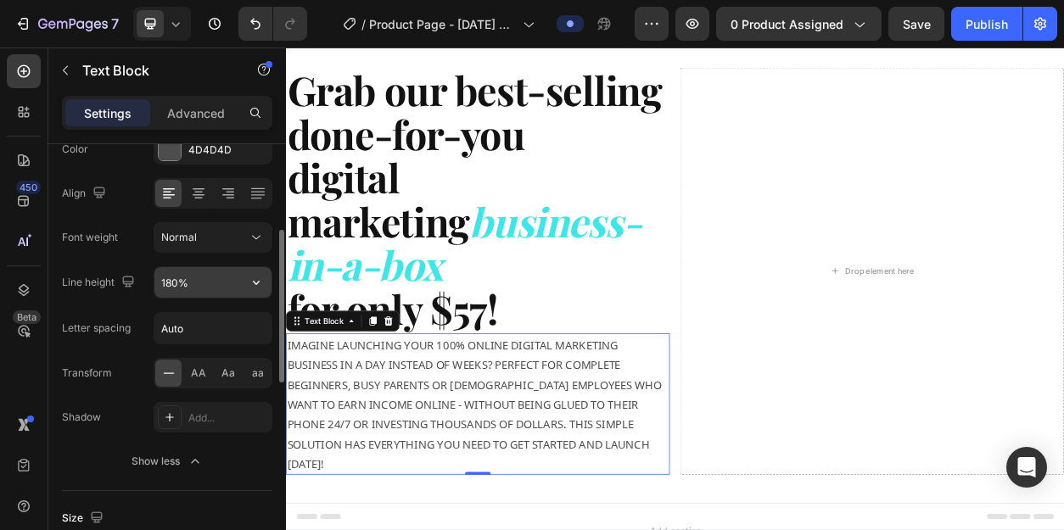
click at [176, 284] on input "180%" at bounding box center [212, 282] width 117 height 31
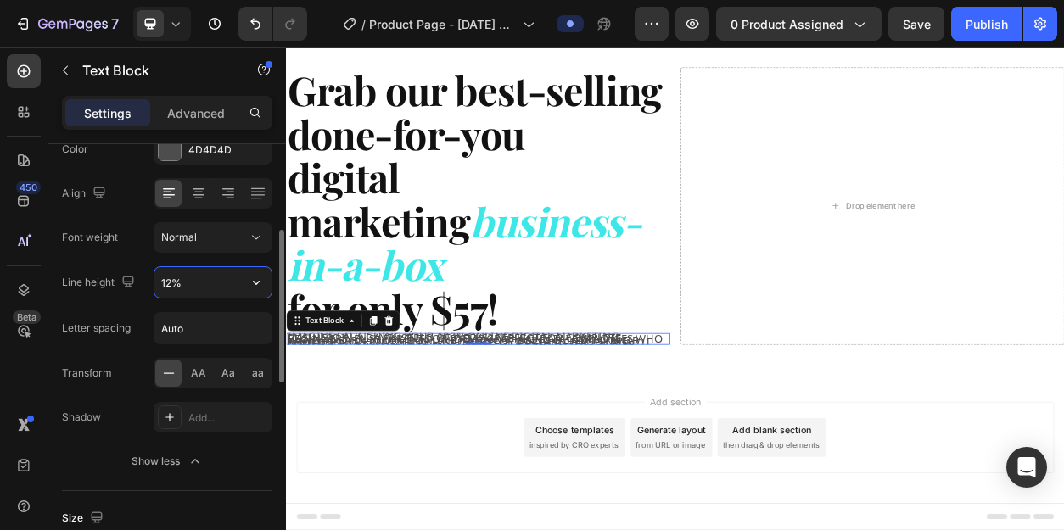
scroll to position [0, 0]
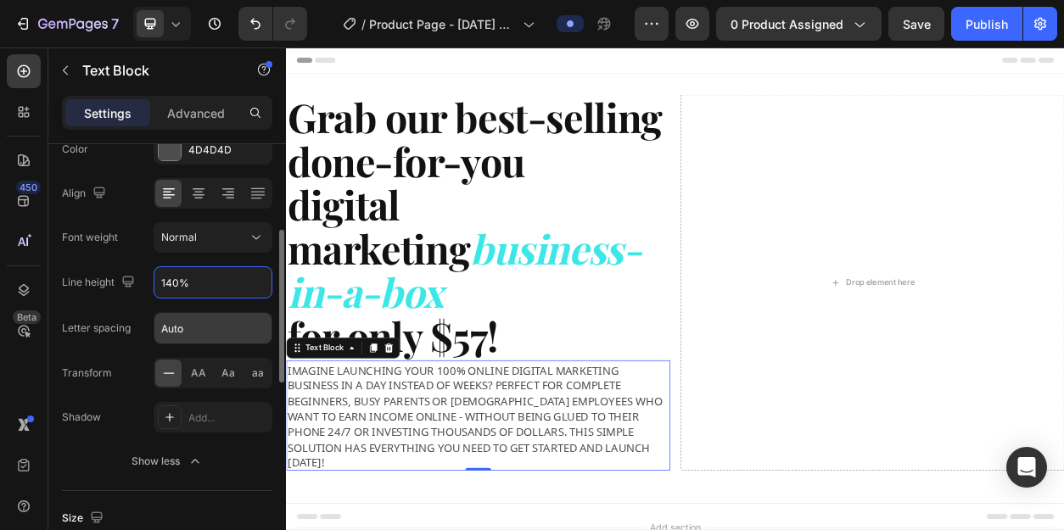
type input "140%"
click at [189, 331] on input "Auto" at bounding box center [212, 328] width 117 height 31
type input "5"
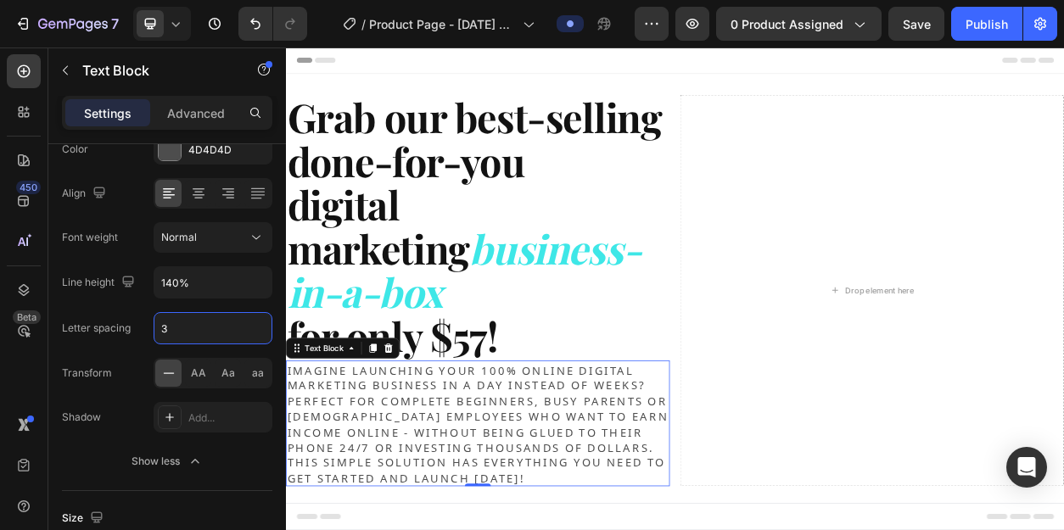
type input "3"
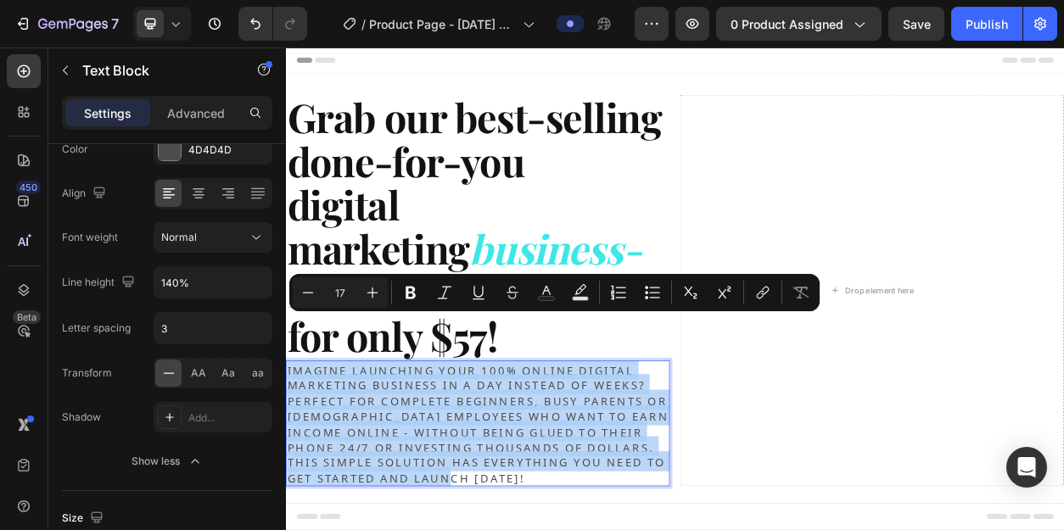
drag, startPoint x: 636, startPoint y: 554, endPoint x: 288, endPoint y: 414, distance: 374.9
click at [288, 459] on p "IMAGINE LAUNCHING YOUR 100% ONLINE DIGITAL MARKETING BUSINESS IN A DAY INSTEAD …" at bounding box center [537, 539] width 499 height 161
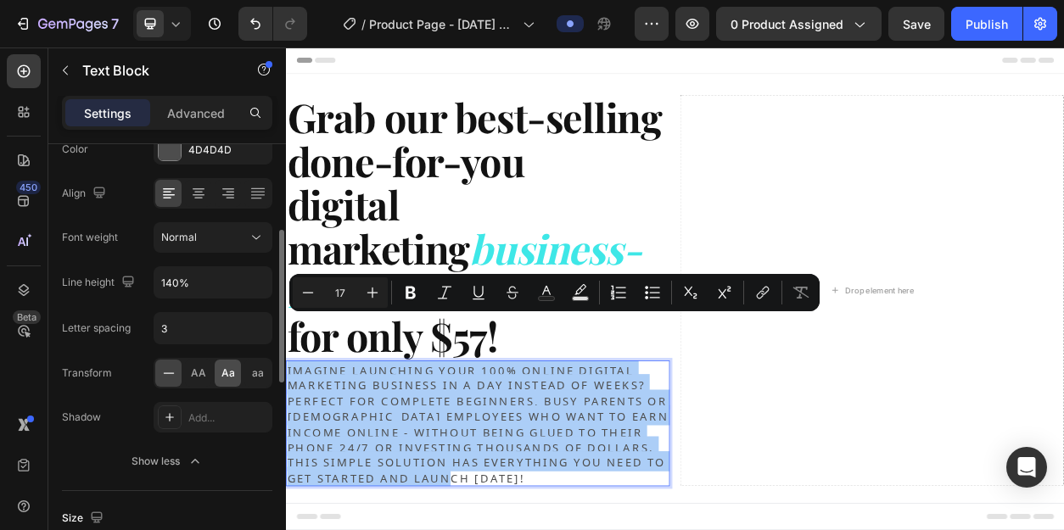
click at [224, 370] on span "Aa" at bounding box center [228, 373] width 14 height 15
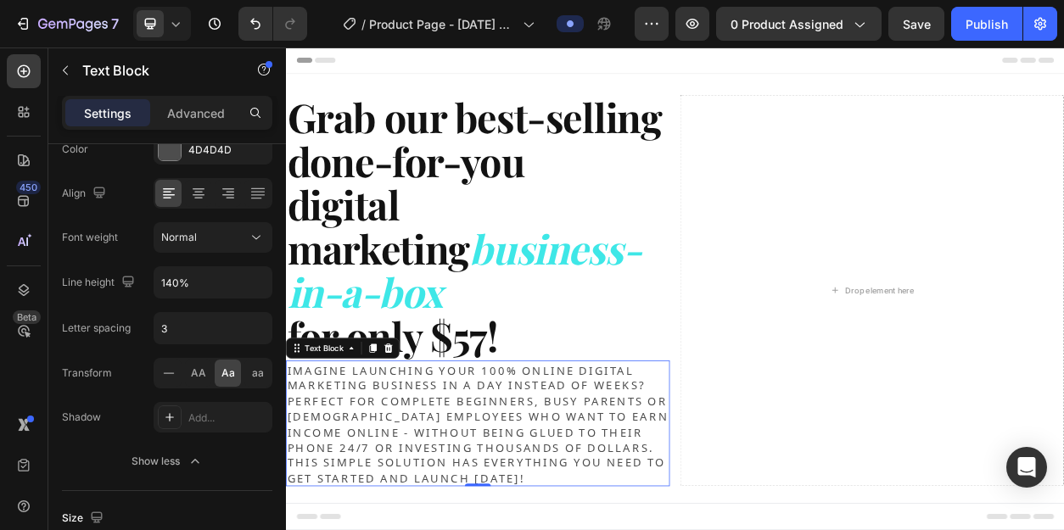
click at [382, 469] on p "IMAGINE LAUNCHING YOUR 100% ONLINE DIGITAL MARKETING BUSINESS IN A DAY INSTEAD …" at bounding box center [537, 539] width 499 height 161
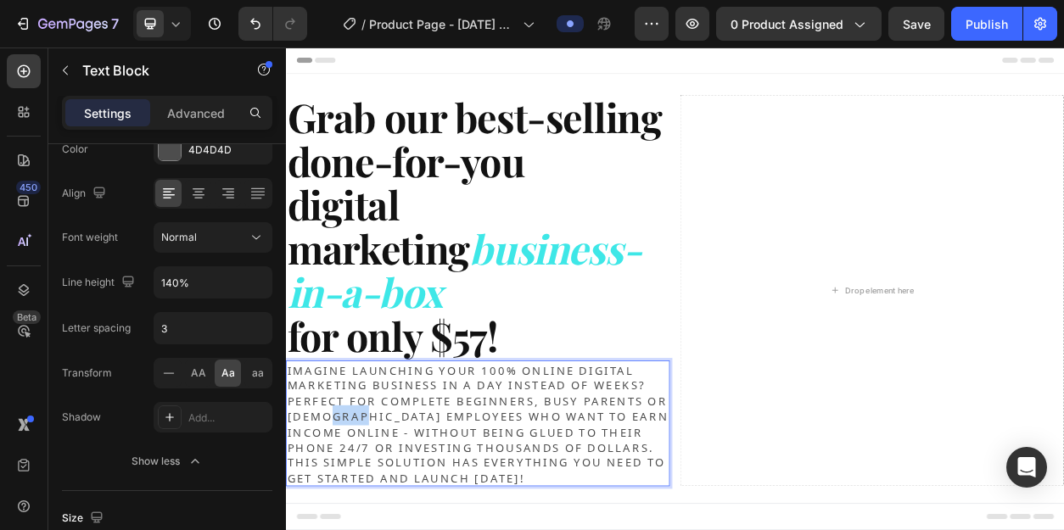
click at [382, 469] on p "IMAGINE LAUNCHING YOUR 100% ONLINE DIGITAL MARKETING BUSINESS IN A DAY INSTEAD …" at bounding box center [537, 539] width 499 height 161
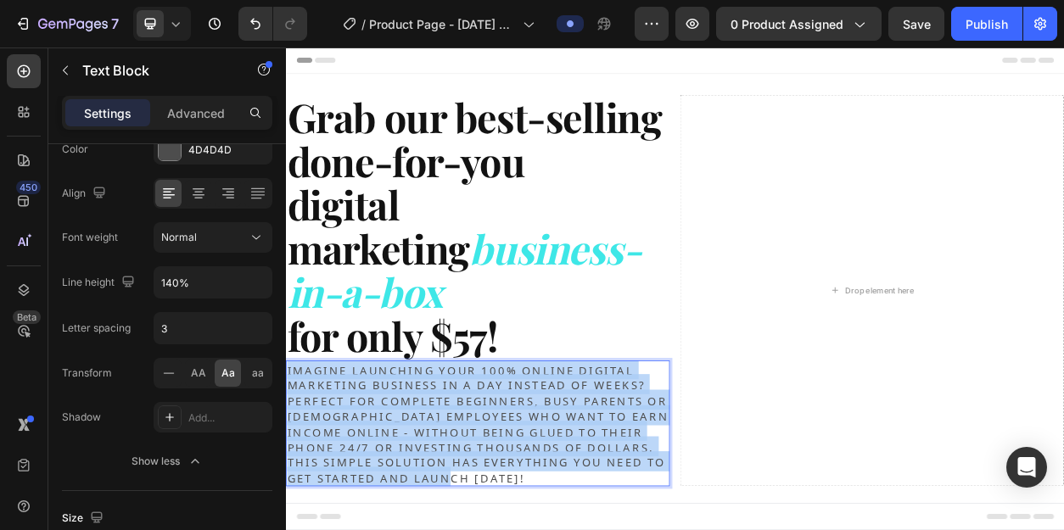
click at [382, 469] on p "IMAGINE LAUNCHING YOUR 100% ONLINE DIGITAL MARKETING BUSINESS IN A DAY INSTEAD …" at bounding box center [537, 539] width 499 height 161
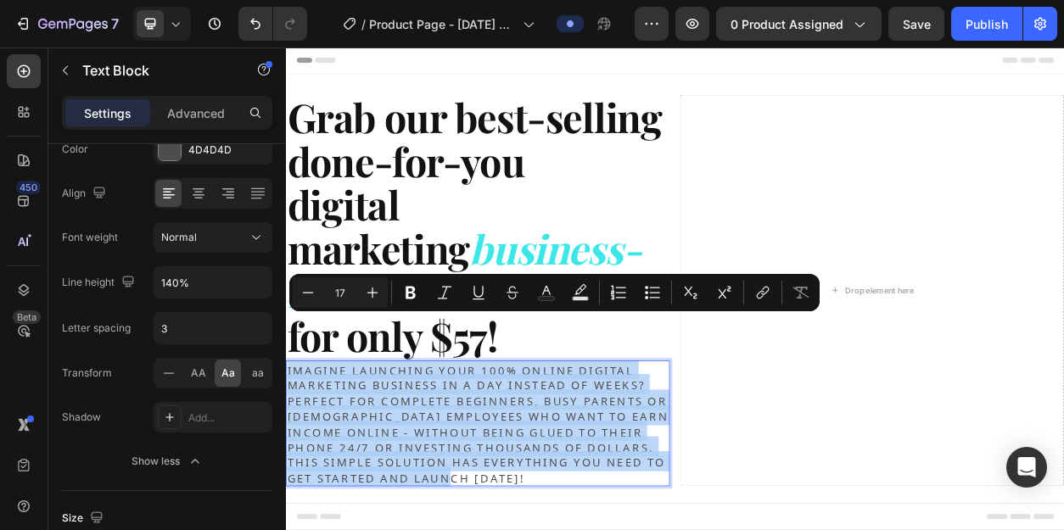
click at [382, 469] on p "IMAGINE LAUNCHING YOUR 100% ONLINE DIGITAL MARKETING BUSINESS IN A DAY INSTEAD …" at bounding box center [537, 539] width 499 height 161
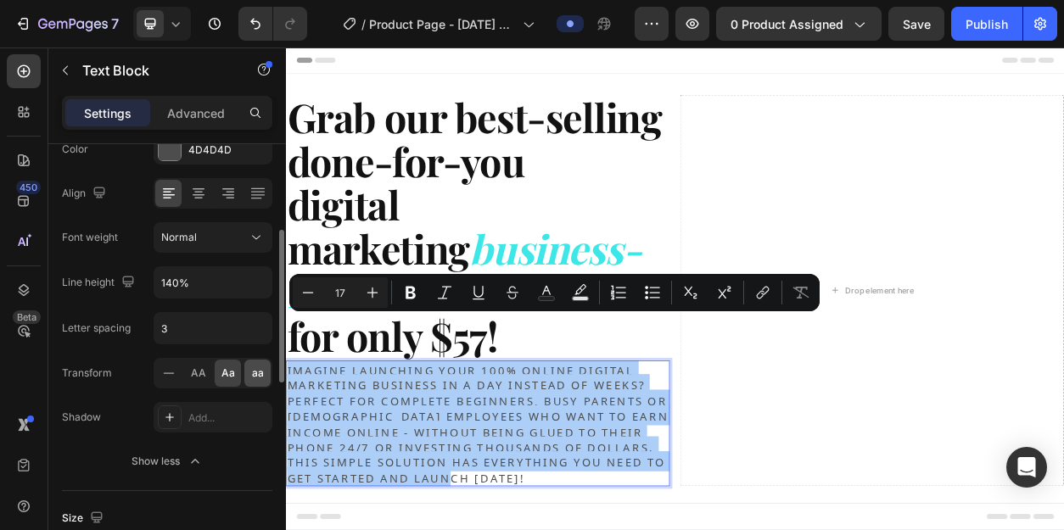
click at [254, 373] on span "aa" at bounding box center [258, 373] width 12 height 15
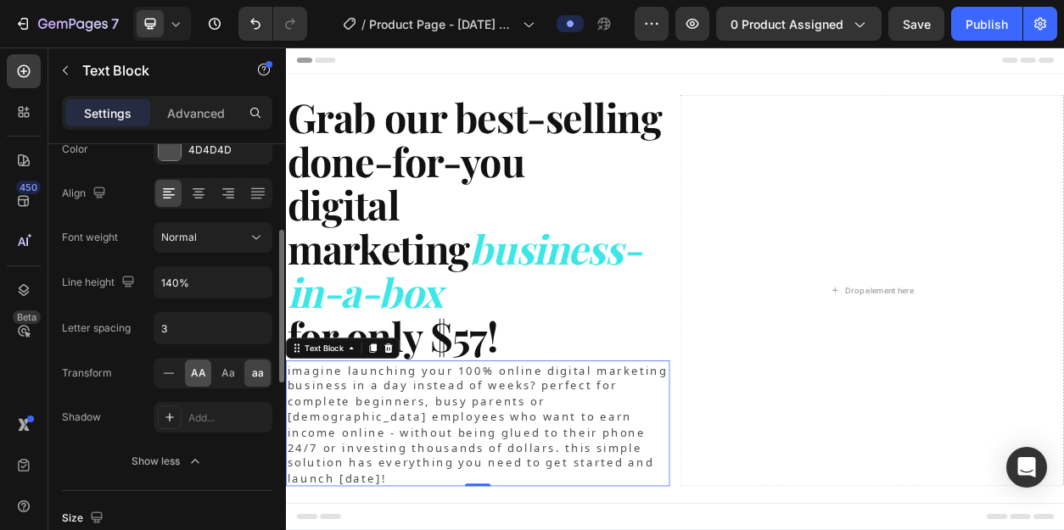
click at [198, 374] on span "AA" at bounding box center [198, 373] width 15 height 15
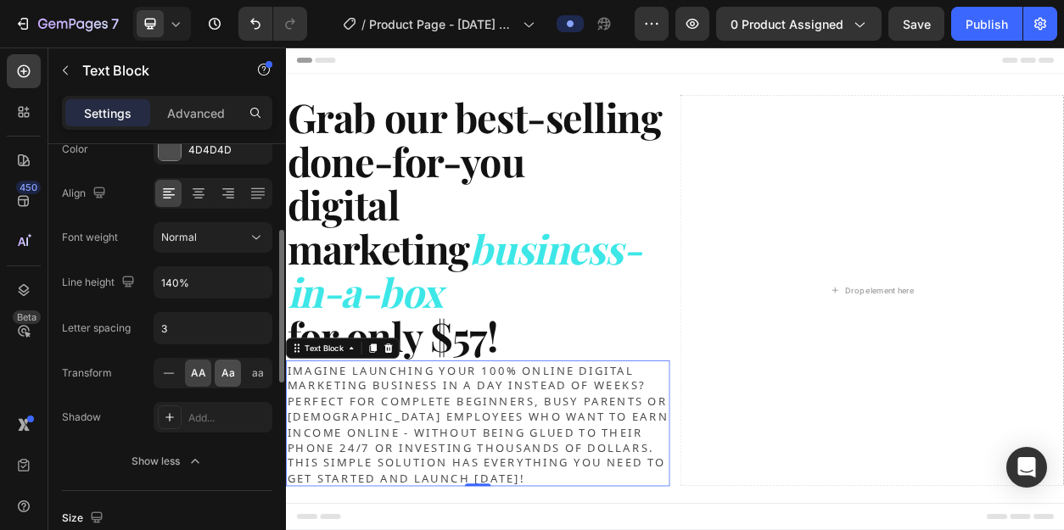
click at [222, 378] on span "Aa" at bounding box center [228, 373] width 14 height 15
click at [255, 377] on span "aa" at bounding box center [258, 373] width 12 height 15
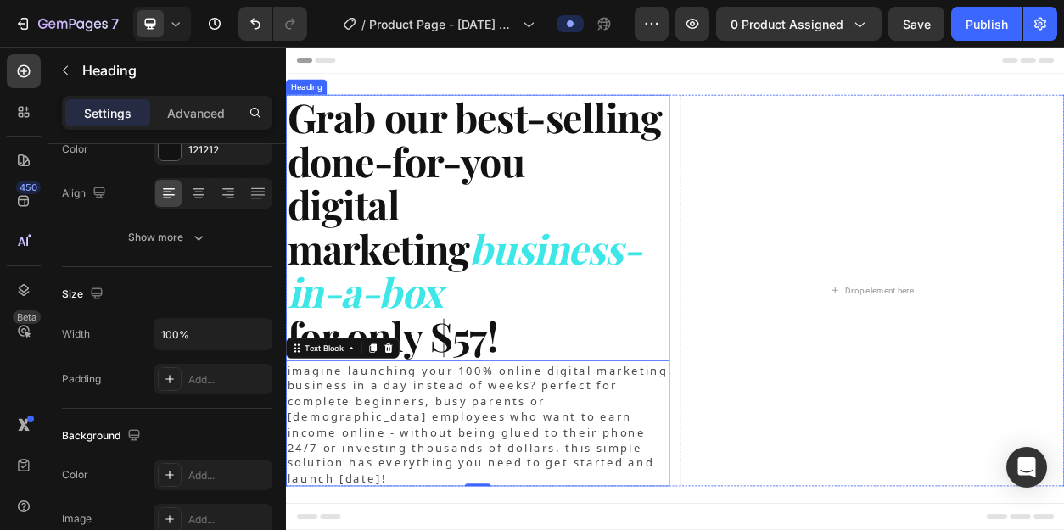
click at [569, 364] on p "⁠⁠⁠⁠⁠⁠⁠ Grab our best-selling done-for-you digital marketing business-in-a-box …" at bounding box center [537, 283] width 499 height 344
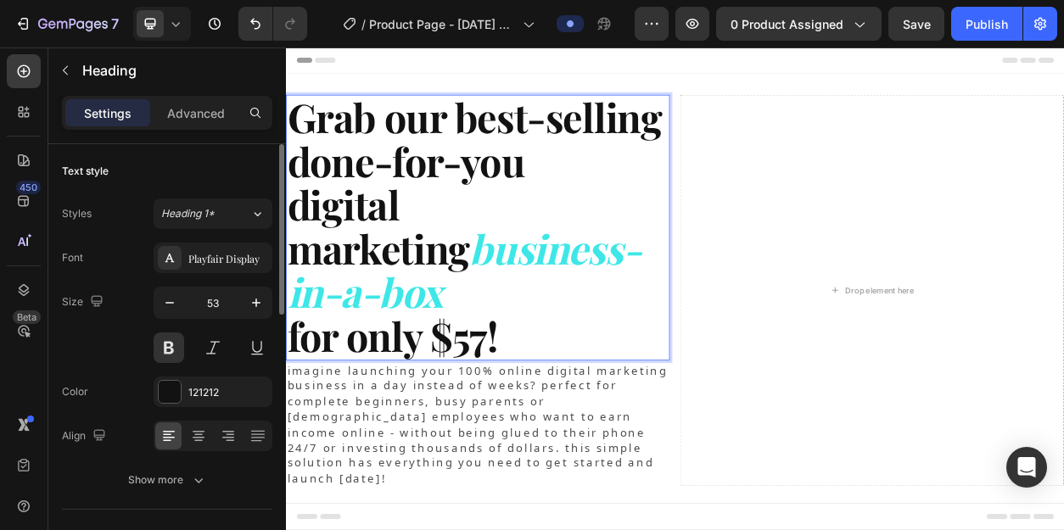
click at [568, 372] on p "Grab our best-selling done-for-you digital marketing business-in-a-box for only…" at bounding box center [537, 283] width 499 height 344
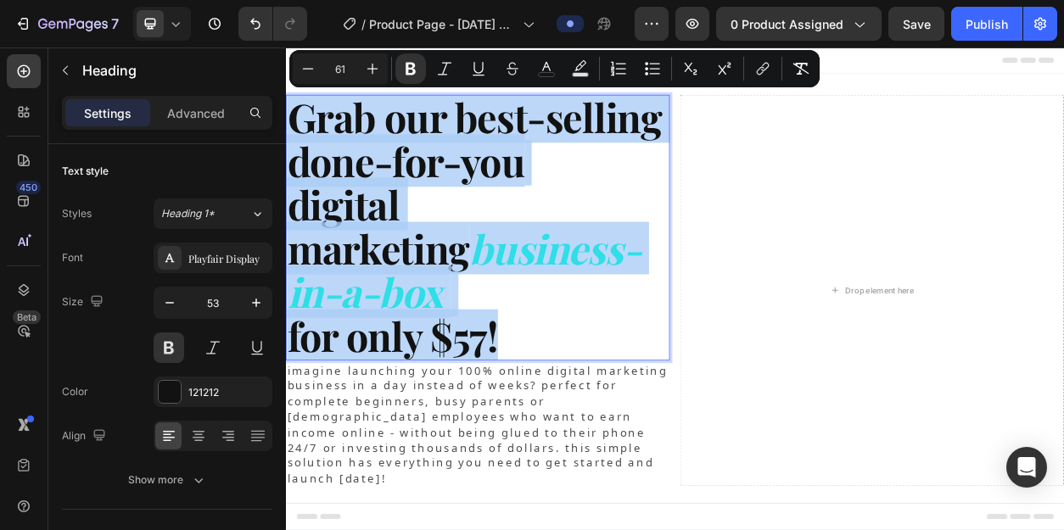
drag, startPoint x: 568, startPoint y: 372, endPoint x: 302, endPoint y: 147, distance: 347.9
click at [302, 147] on p "Grab our best-selling done-for-you digital marketing business-in-a-box for only…" at bounding box center [537, 283] width 499 height 344
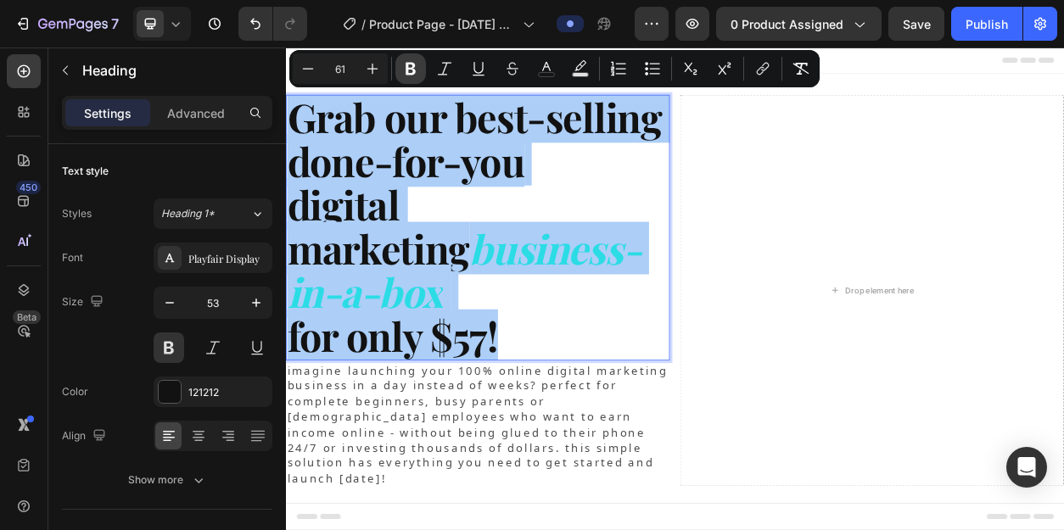
click at [417, 70] on icon "Editor contextual toolbar" at bounding box center [410, 68] width 17 height 17
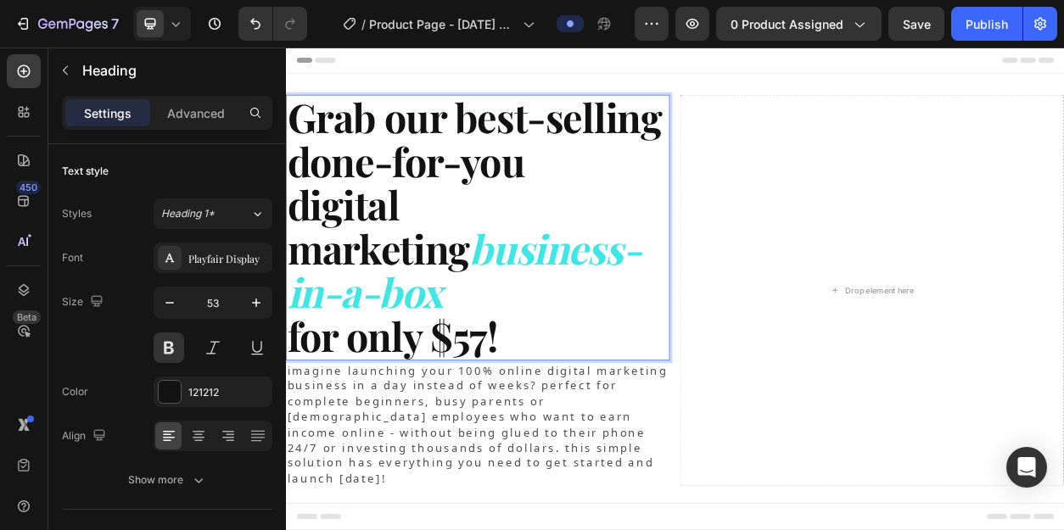
click at [566, 360] on p "Grab our best-selling done-for-you digital marketing business-in-a-box for only…" at bounding box center [537, 283] width 499 height 344
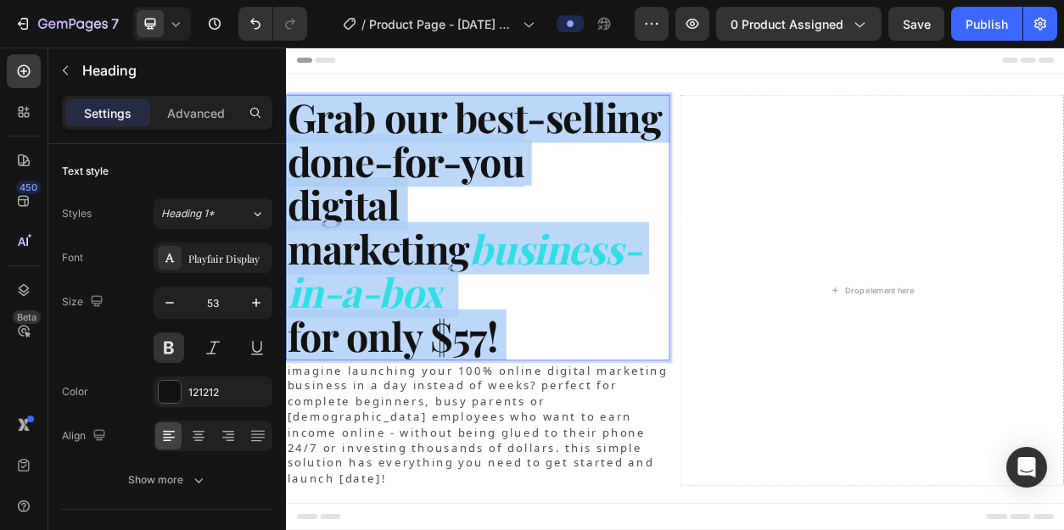
drag, startPoint x: 566, startPoint y: 360, endPoint x: 331, endPoint y: 166, distance: 304.4
click at [331, 166] on p "Grab our best-selling done-for-you digital marketing business-in-a-box for only…" at bounding box center [537, 283] width 499 height 344
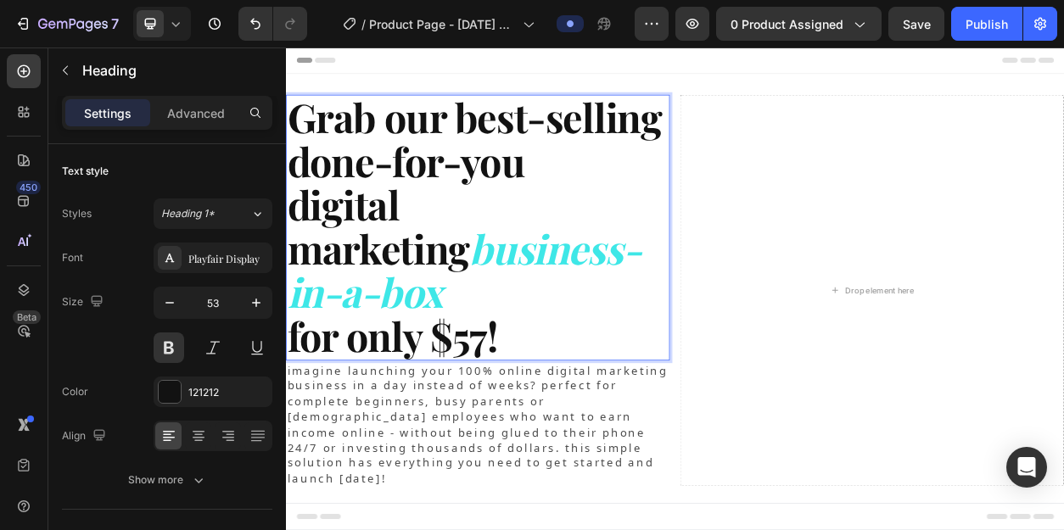
click at [299, 145] on span "Grab our best-selling done-for-you" at bounding box center [533, 167] width 490 height 126
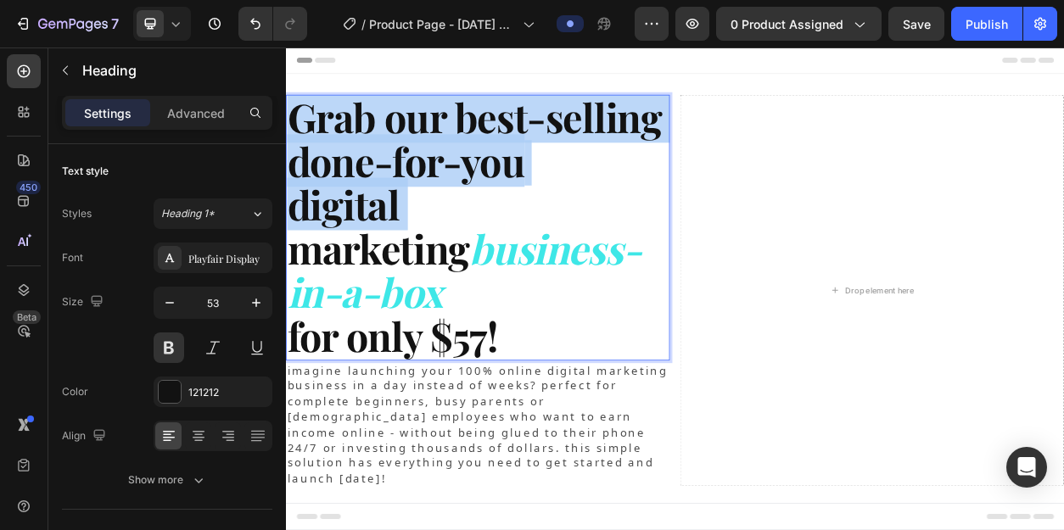
drag, startPoint x: 299, startPoint y: 145, endPoint x: 434, endPoint y: 224, distance: 157.0
click at [434, 225] on p "Grab our best-selling done-for-you digital marketing business-in-a-box for only…" at bounding box center [537, 283] width 499 height 344
click at [434, 224] on span "digital marketing" at bounding box center [407, 281] width 238 height 126
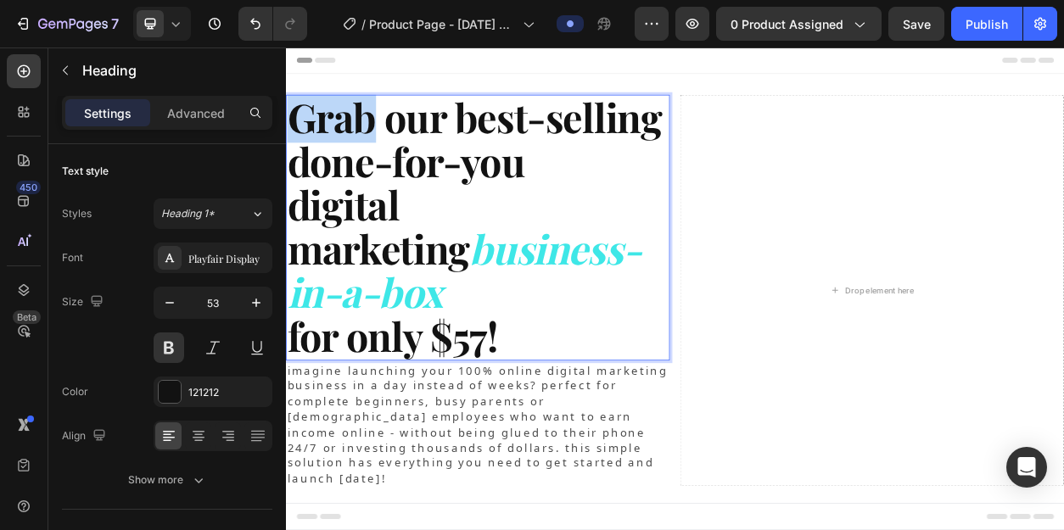
click at [295, 149] on span "Grab our best-selling done-for-you" at bounding box center [533, 167] width 490 height 126
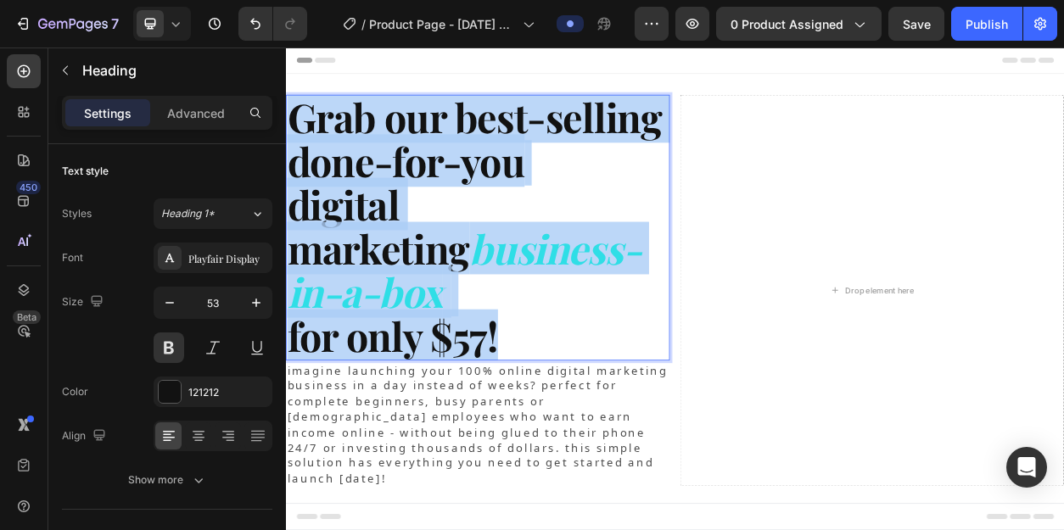
drag, startPoint x: 295, startPoint y: 149, endPoint x: 562, endPoint y: 350, distance: 333.2
click at [562, 350] on p "Grab our best-selling done-for-you digital marketing business-in-a-box for only…" at bounding box center [537, 283] width 499 height 344
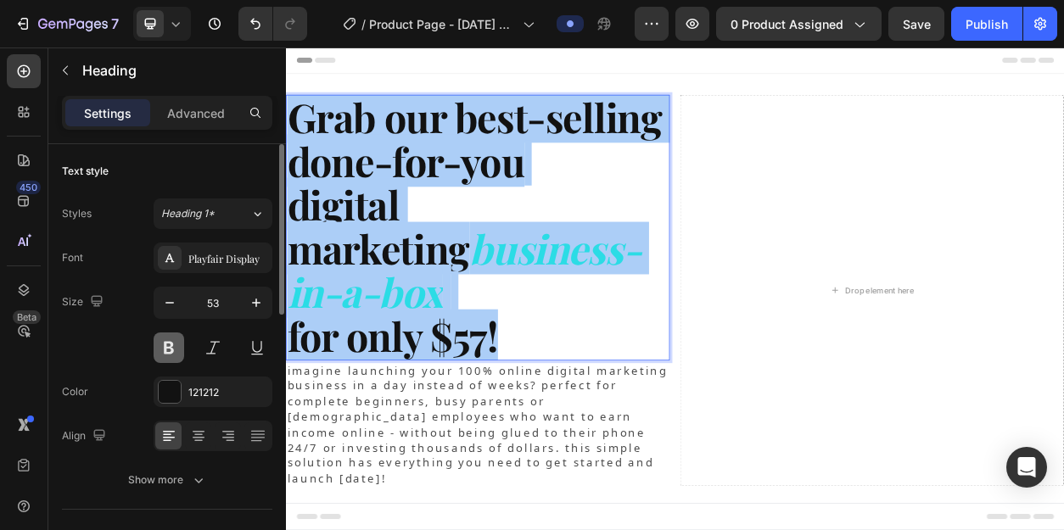
click at [176, 347] on button at bounding box center [169, 348] width 31 height 31
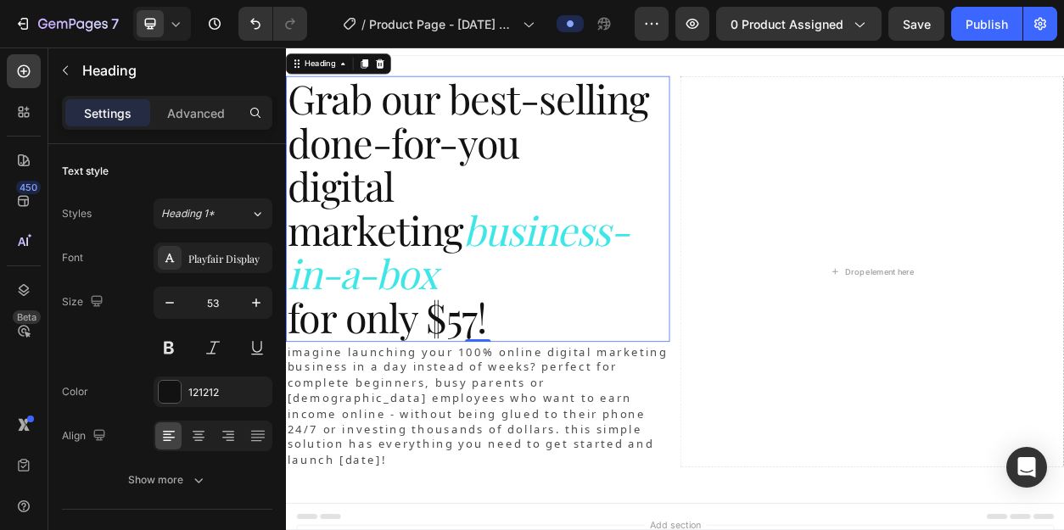
scroll to position [26, 0]
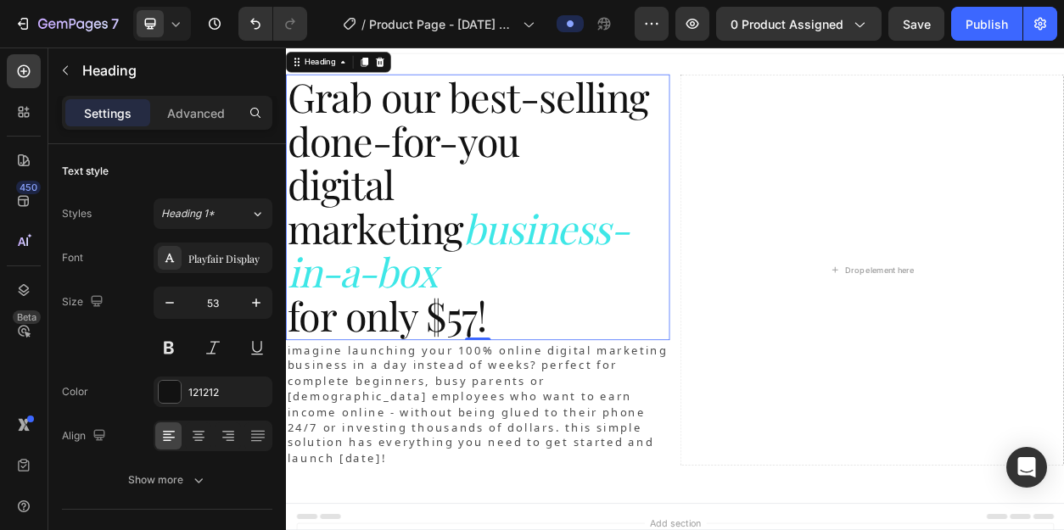
click at [549, 364] on span "for only $57!" at bounding box center [418, 398] width 261 height 69
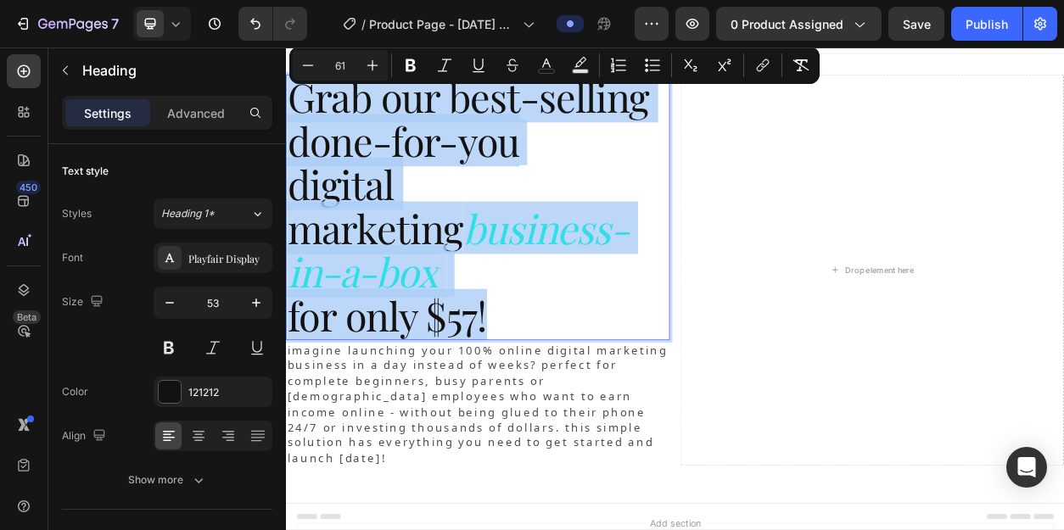
drag, startPoint x: 551, startPoint y: 346, endPoint x: 295, endPoint y: 130, distance: 335.3
click at [295, 130] on p "Grab our best-selling done-for-you digital marketing business-in-a-box for only…" at bounding box center [537, 257] width 499 height 344
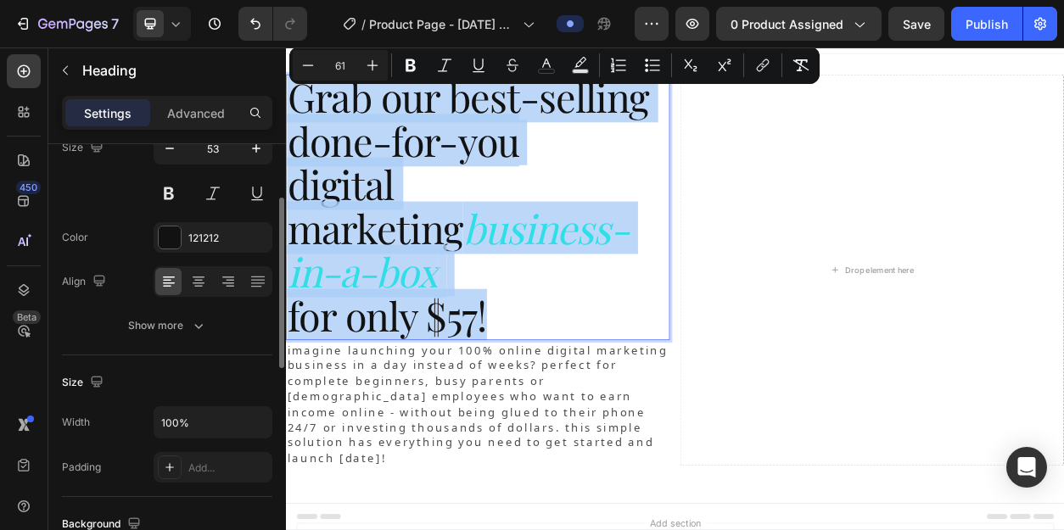
scroll to position [176, 0]
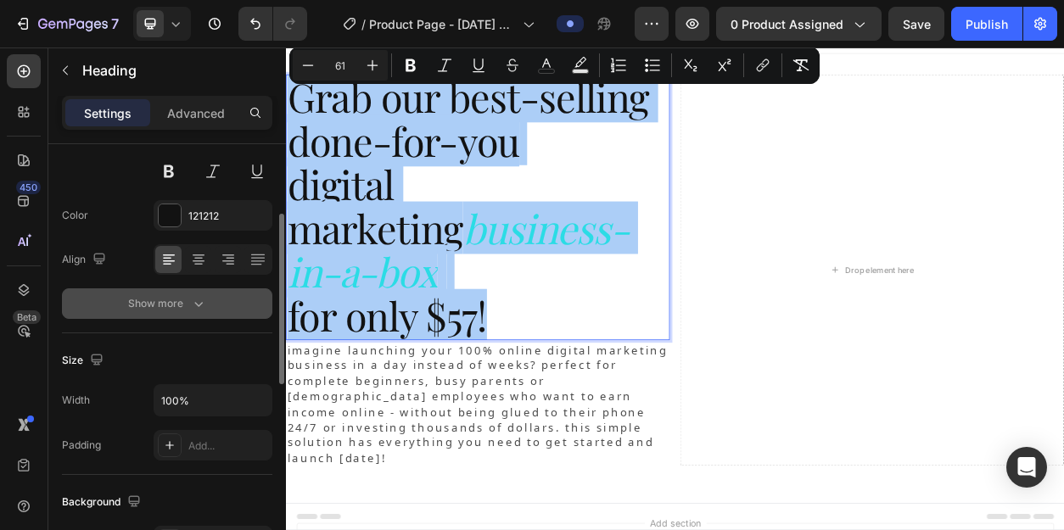
click at [193, 311] on icon "button" at bounding box center [198, 303] width 17 height 17
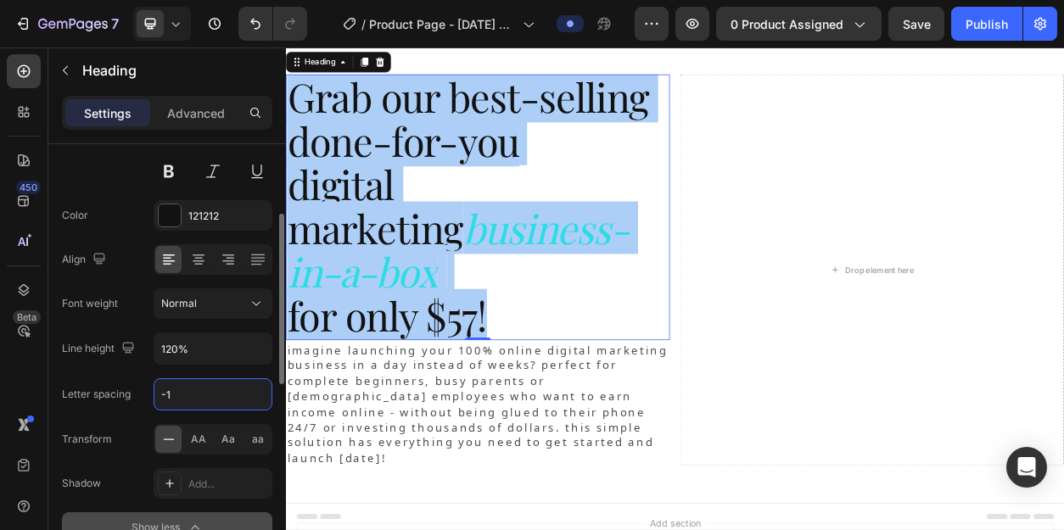
click at [177, 398] on input "-1" at bounding box center [212, 394] width 117 height 31
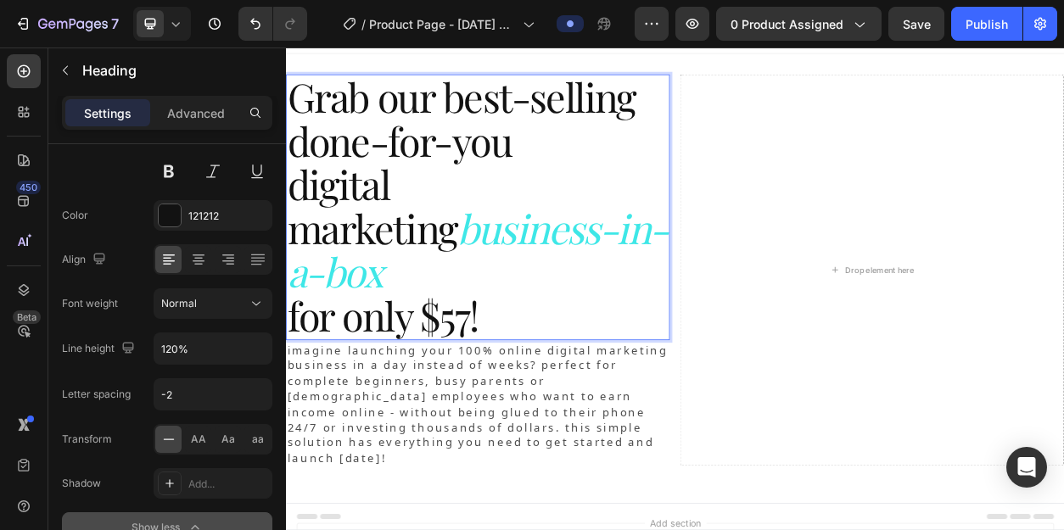
click at [596, 176] on p "Grab our best-selling done-for-you digital marketing business-in-a-box for only…" at bounding box center [537, 257] width 499 height 344
click at [589, 175] on span "Grab our best-selling done-for-you" at bounding box center [516, 140] width 456 height 126
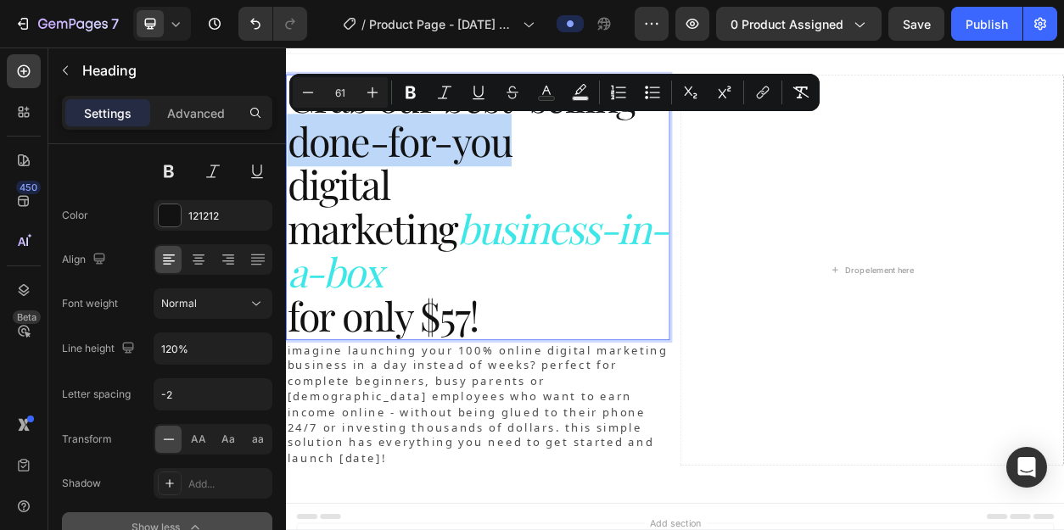
drag, startPoint x: 590, startPoint y: 175, endPoint x: 299, endPoint y: 184, distance: 290.3
click at [299, 184] on span "Grab our best-selling done-for-you" at bounding box center [516, 140] width 456 height 126
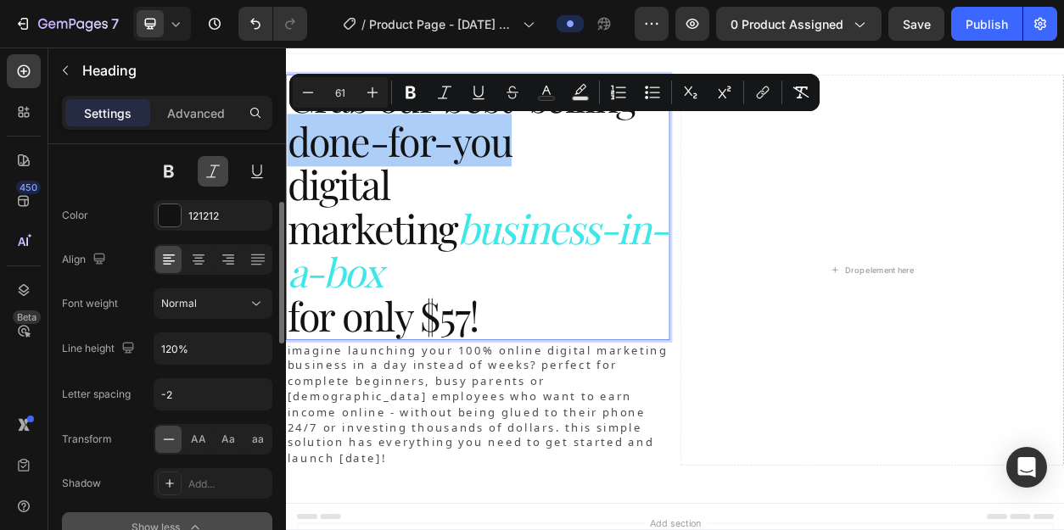
click at [213, 176] on button at bounding box center [213, 171] width 31 height 31
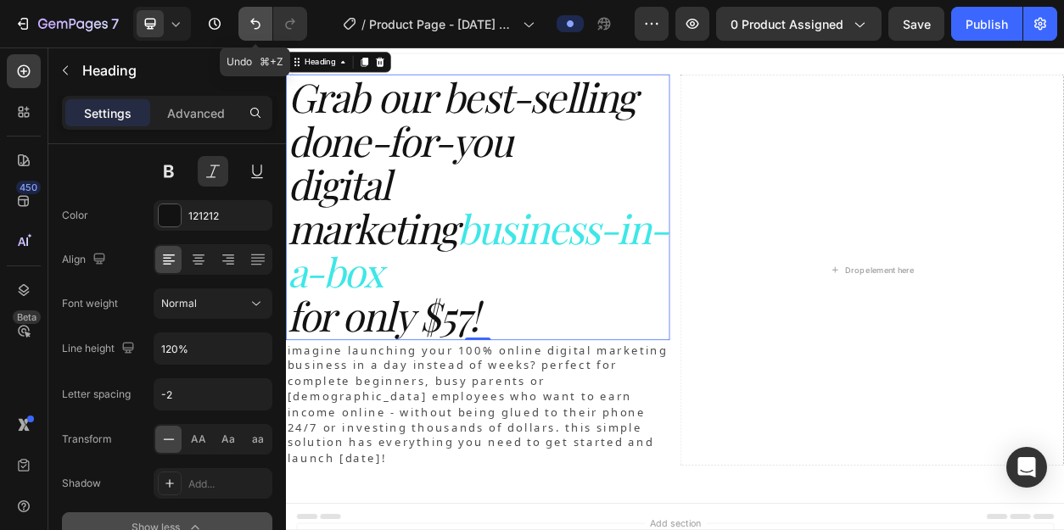
click at [252, 18] on icon "Undo/Redo" at bounding box center [255, 23] width 17 height 17
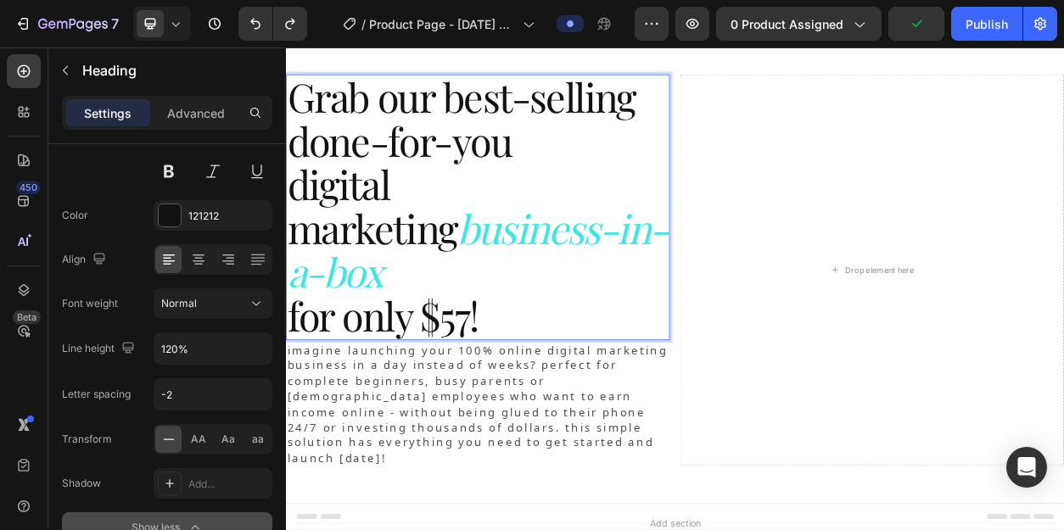
click at [548, 176] on span "Grab our best-selling done-for-you" at bounding box center [516, 140] width 456 height 126
click at [592, 175] on span "Grab our best-selling done-for-you" at bounding box center [516, 140] width 456 height 126
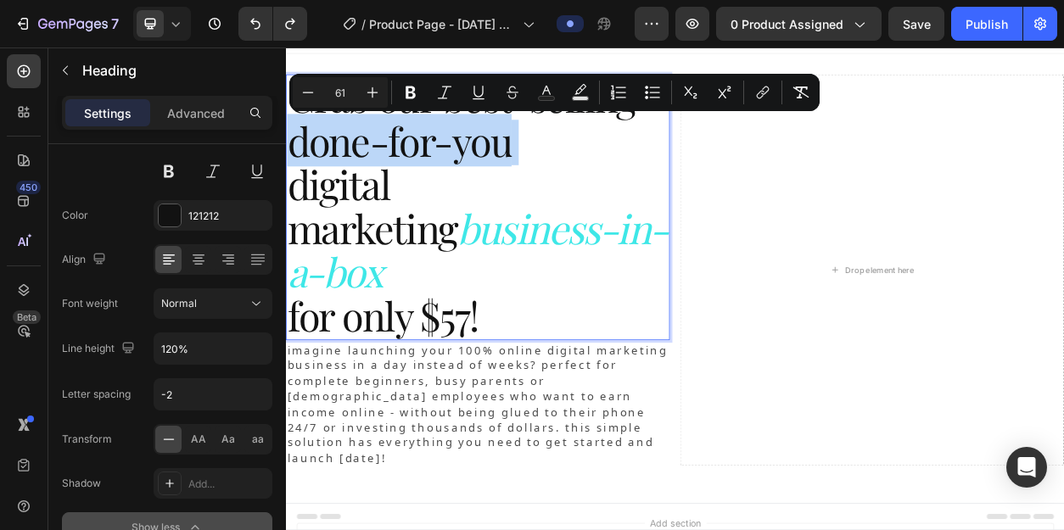
drag, startPoint x: 592, startPoint y: 175, endPoint x: 308, endPoint y: 175, distance: 284.2
click at [308, 175] on span "Grab our best-selling done-for-you" at bounding box center [516, 140] width 456 height 126
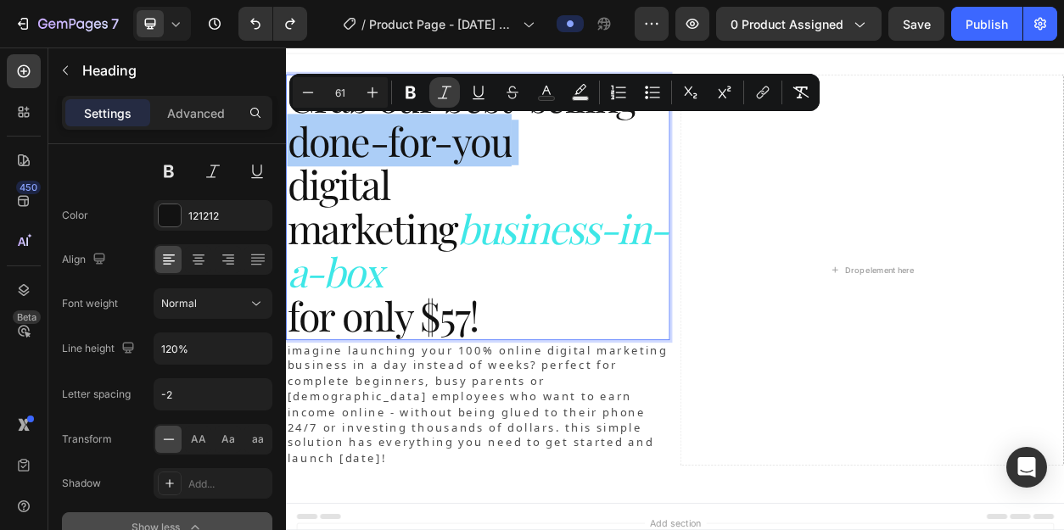
click at [441, 88] on icon "Editor contextual toolbar" at bounding box center [444, 92] width 17 height 17
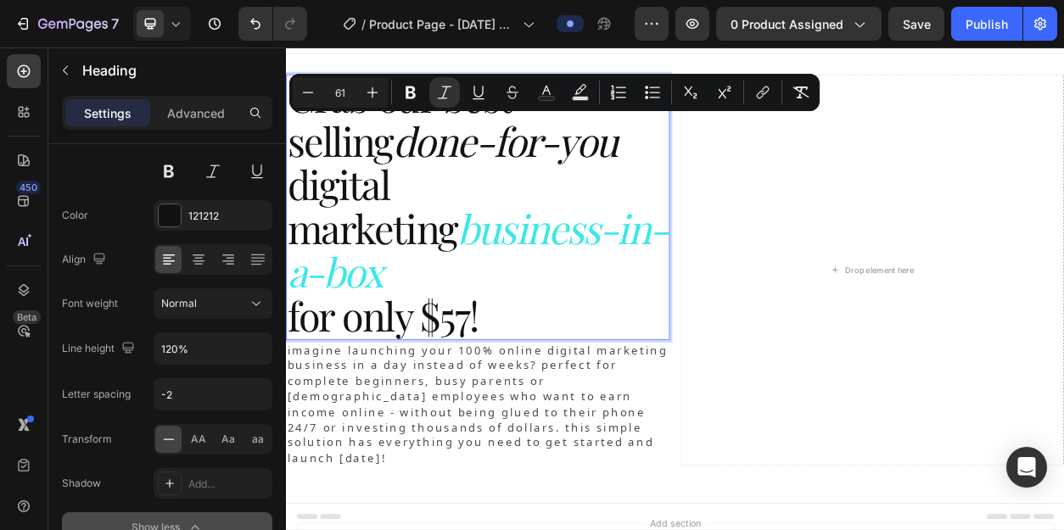
click at [627, 182] on p "Grab our best-selling done-for-you digital marketing business-in-a-box for only…" at bounding box center [537, 257] width 499 height 344
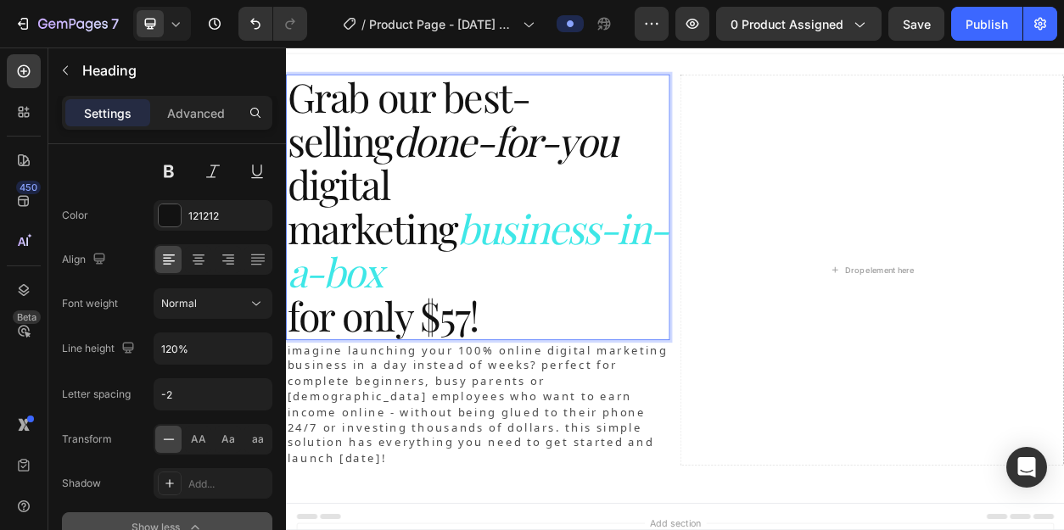
click at [618, 343] on p "Grab our best-selling done-for-you digital marketing business-in-a-box for only…" at bounding box center [537, 257] width 499 height 344
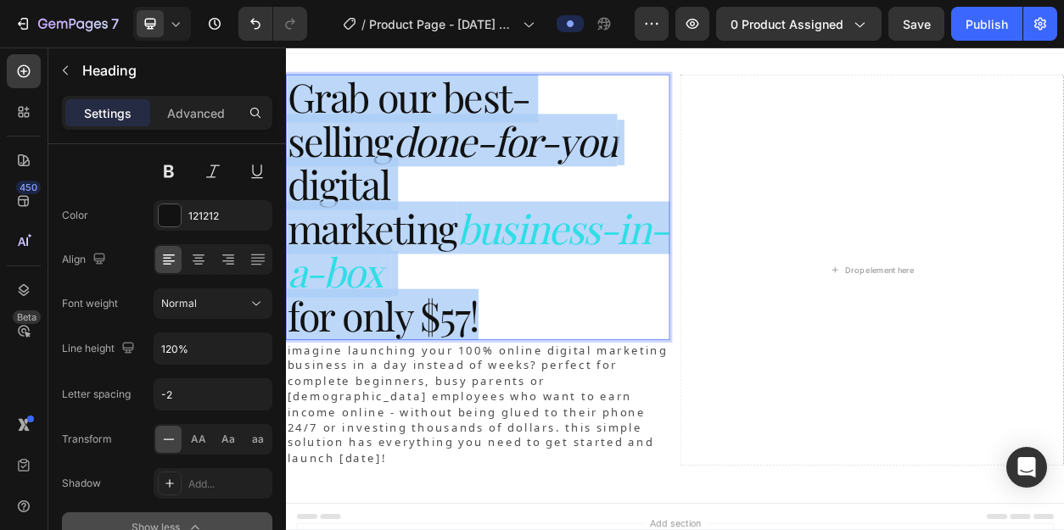
drag, startPoint x: 567, startPoint y: 342, endPoint x: 297, endPoint y: 123, distance: 347.4
click at [297, 123] on p "Grab our best-selling done-for-you digital marketing business-in-a-box for only…" at bounding box center [537, 257] width 499 height 344
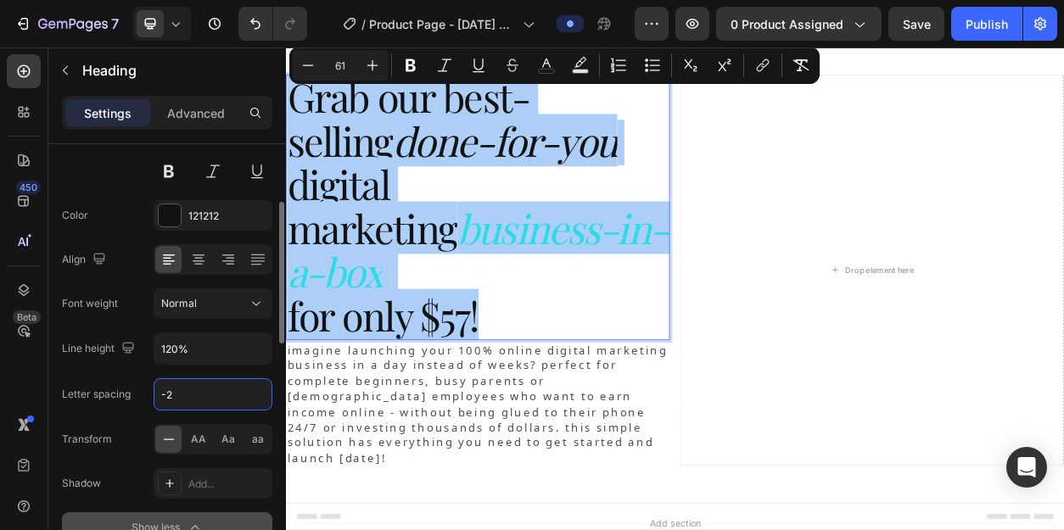
click at [193, 396] on input "-2" at bounding box center [212, 394] width 117 height 31
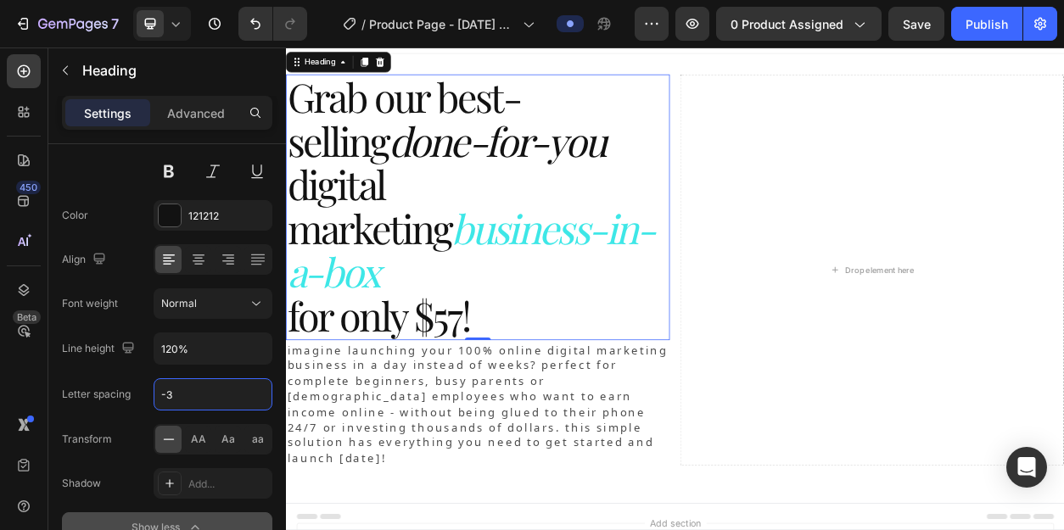
type input "-3"
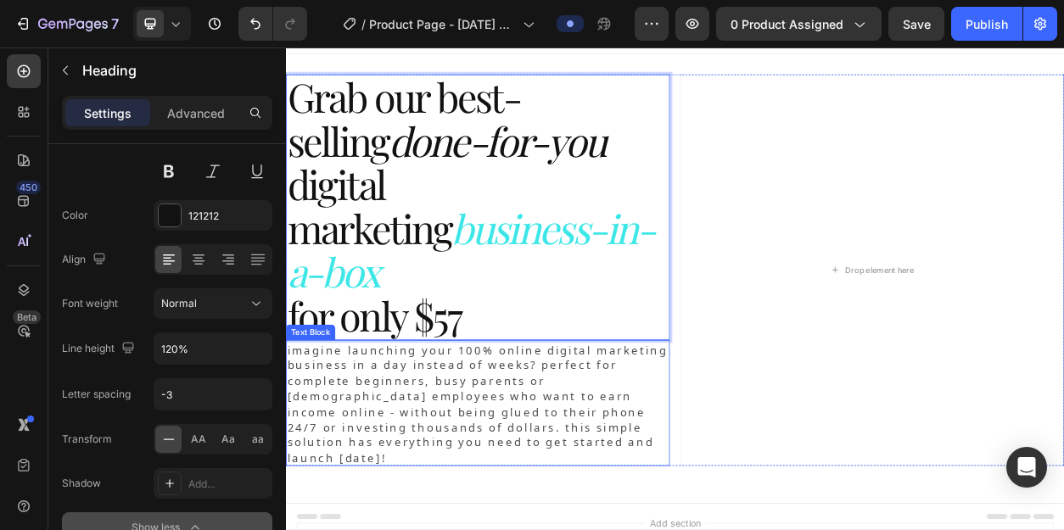
scroll to position [3, 0]
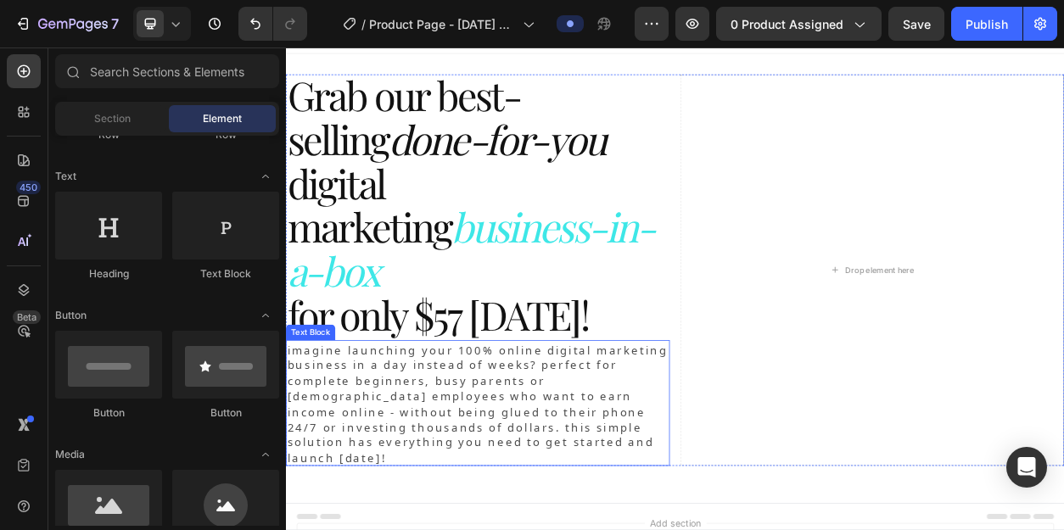
click at [332, 433] on p "IMAGINE LAUNCHING YOUR 100% ONLINE DIGITAL MARKETING BUSINESS IN A DAY INSTEAD …" at bounding box center [537, 513] width 499 height 161
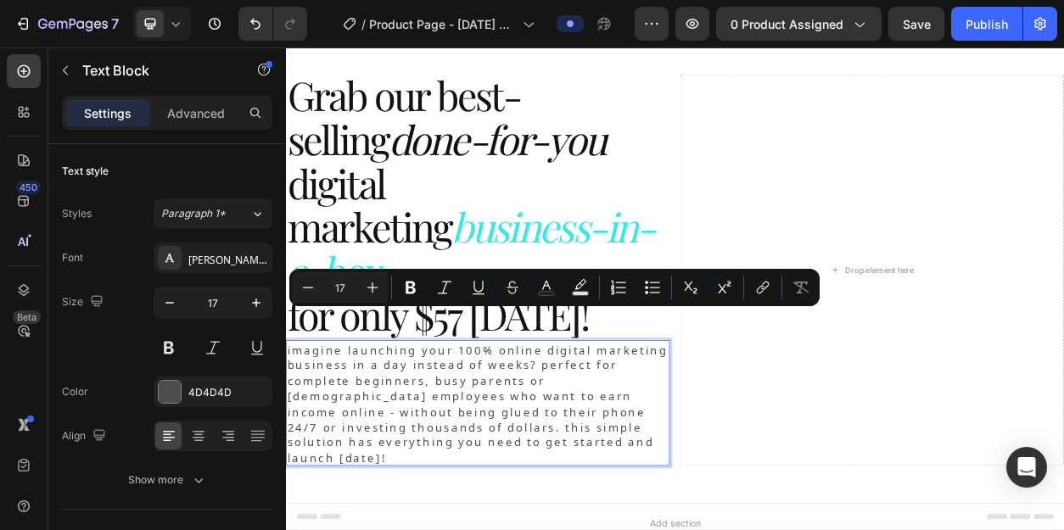
click at [299, 433] on p "IMAGINE LAUNCHING YOUR 100% ONLINE DIGITAL MARKETING BUSINESS IN A DAY INSTEAD …" at bounding box center [537, 513] width 499 height 161
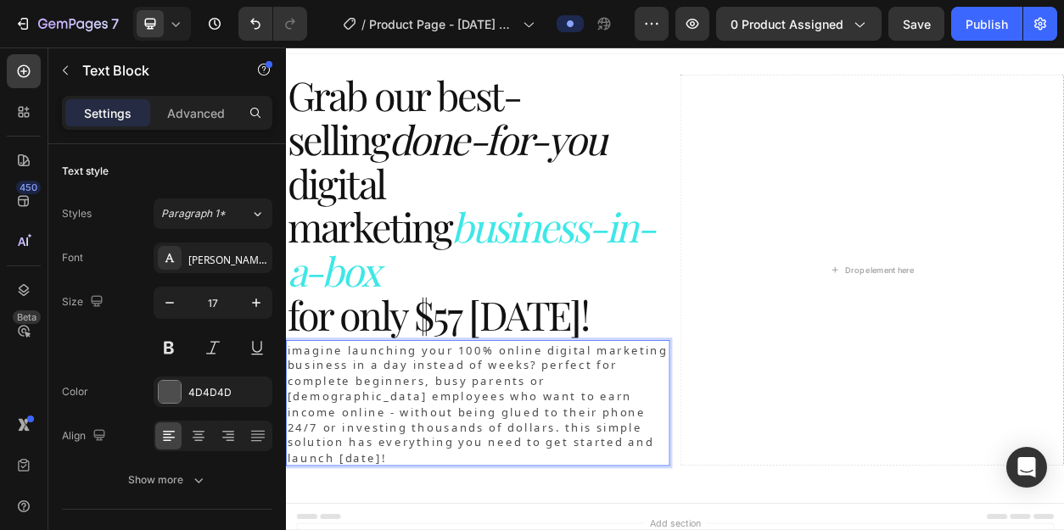
click at [774, 507] on p "IMAGINE LAUNCHING YOUR 100% ONLINE DIGITAL MARKETING BUSINESS IN A DAY INSTEAD …" at bounding box center [537, 513] width 499 height 161
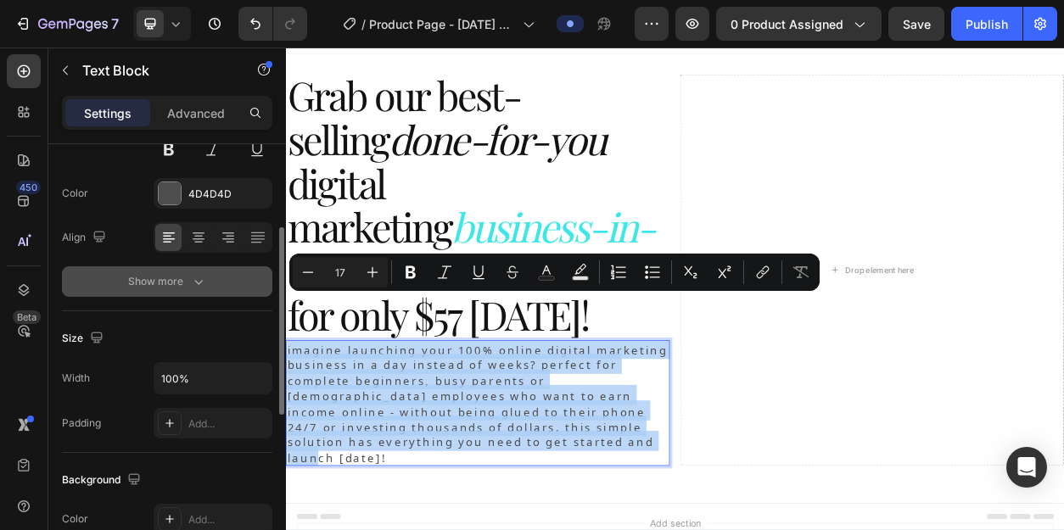
scroll to position [197, 0]
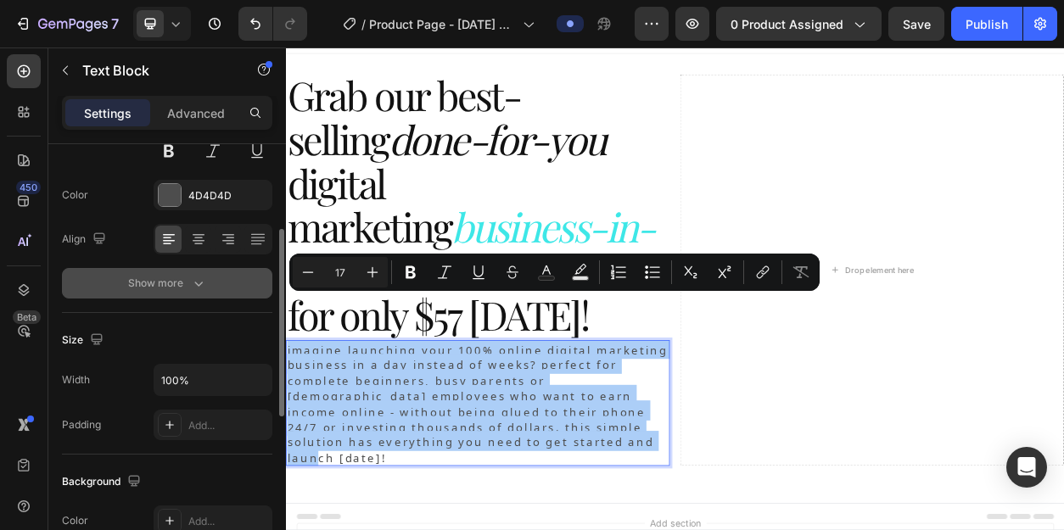
click at [187, 283] on div "Show more" at bounding box center [167, 283] width 79 height 17
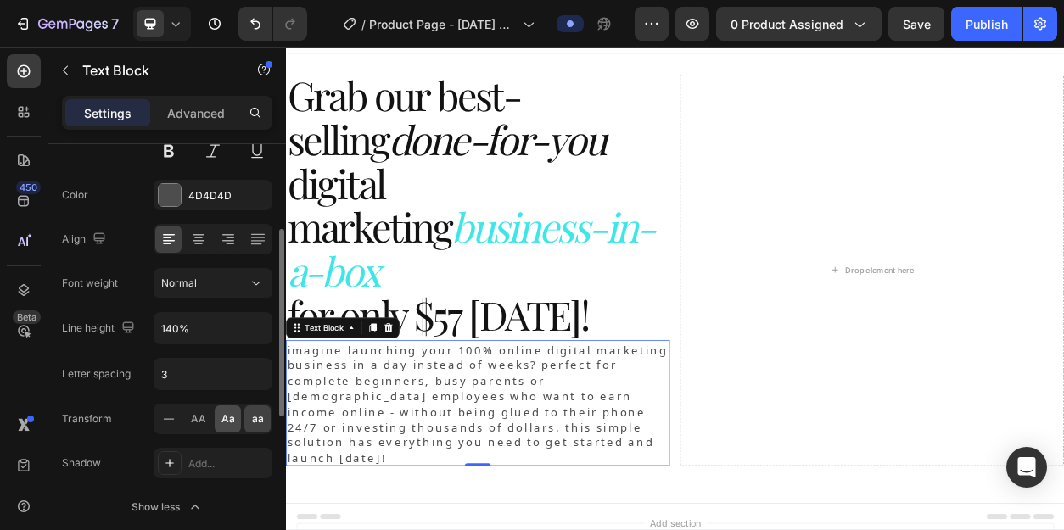
click at [227, 416] on span "Aa" at bounding box center [228, 418] width 14 height 15
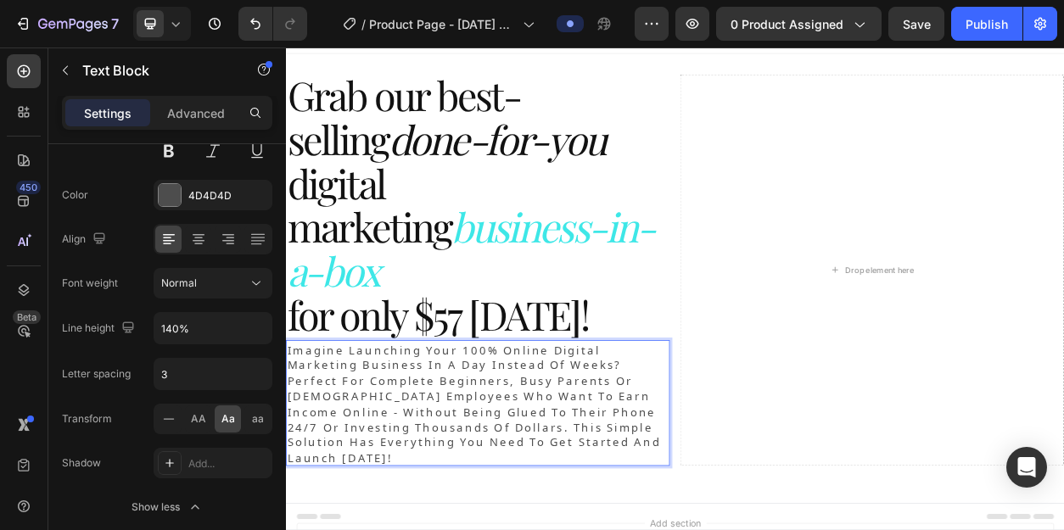
click at [727, 433] on p "imagine launching your 100% online digital marketing business in a day instead …" at bounding box center [537, 513] width 499 height 161
click at [365, 467] on p "imagine launching your 100% online digital marketing business in a day instead …" at bounding box center [537, 513] width 499 height 161
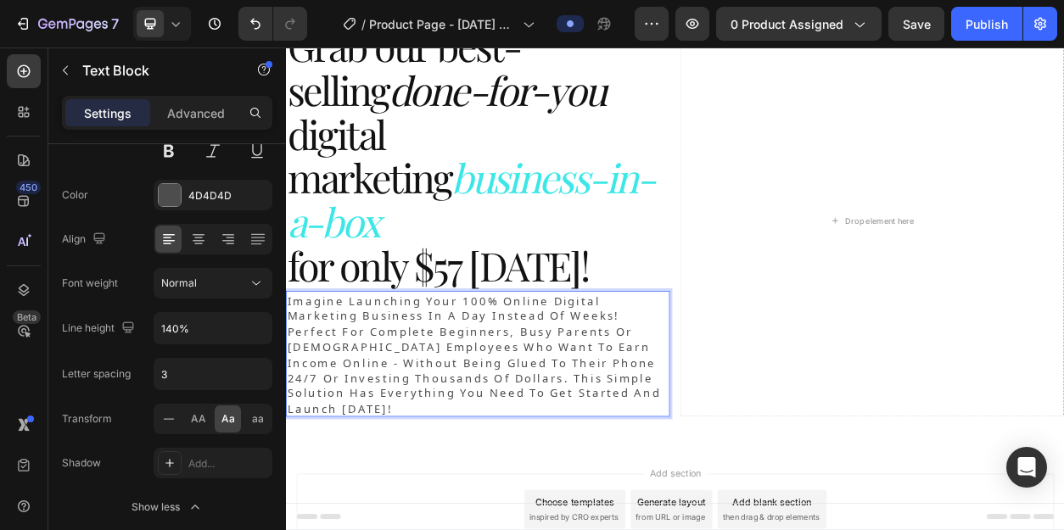
scroll to position [92, 0]
click at [702, 444] on p "imagine launching your 100% online digital marketing business in a day instead …" at bounding box center [537, 447] width 499 height 161
click at [688, 434] on p "imagine launching your 100% online digital marketing business in a day instead …" at bounding box center [537, 447] width 499 height 161
click at [512, 460] on p "imagine launching your 100% online digital marketing business in a day instead …" at bounding box center [537, 447] width 499 height 161
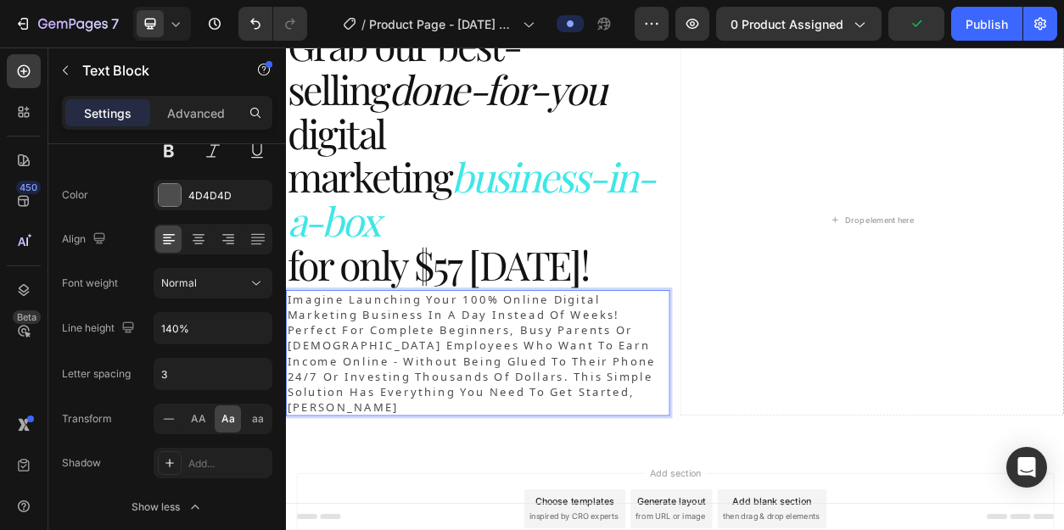
click at [718, 442] on p "imagine launching your 100% online digital marketing business in a day instead …" at bounding box center [537, 447] width 499 height 161
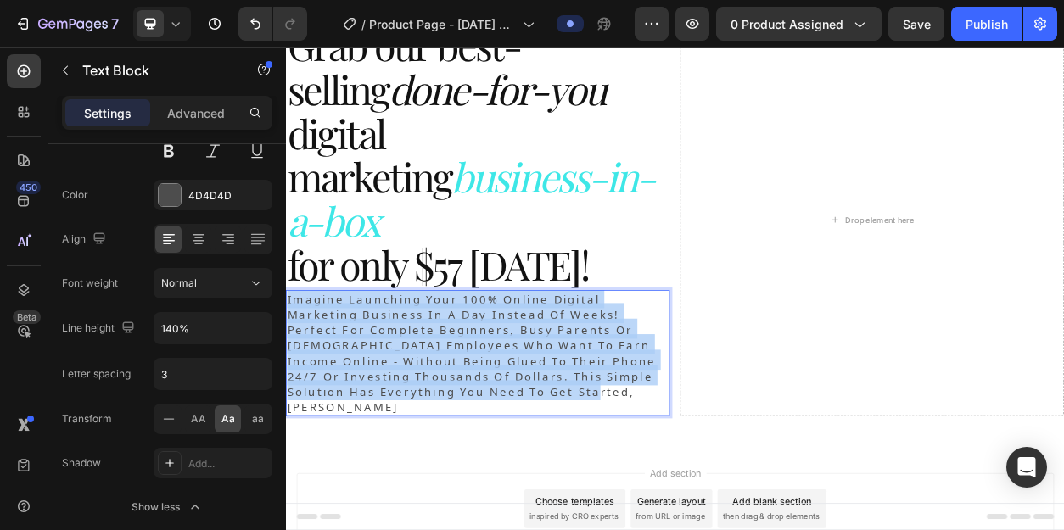
drag, startPoint x: 713, startPoint y: 435, endPoint x: 290, endPoint y: 322, distance: 438.1
click at [289, 367] on p "imagine launching your 100% online digital marketing business in a day instead …" at bounding box center [537, 447] width 499 height 161
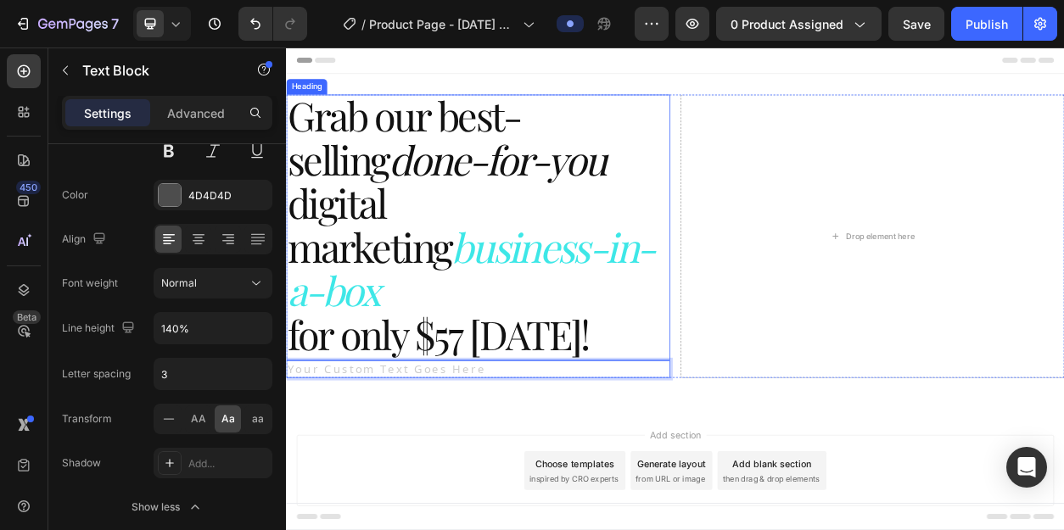
scroll to position [0, 0]
click at [384, 457] on div "Rich Text Editor. Editing area: main" at bounding box center [537, 469] width 502 height 24
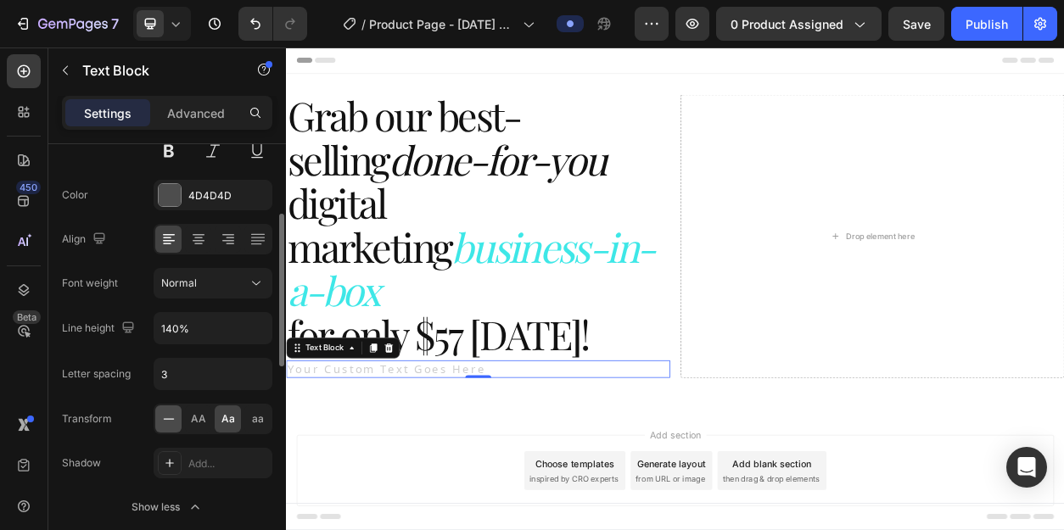
click at [169, 418] on icon at bounding box center [168, 419] width 17 height 17
click at [350, 457] on div "Rich Text Editor. Editing area: main" at bounding box center [537, 469] width 502 height 24
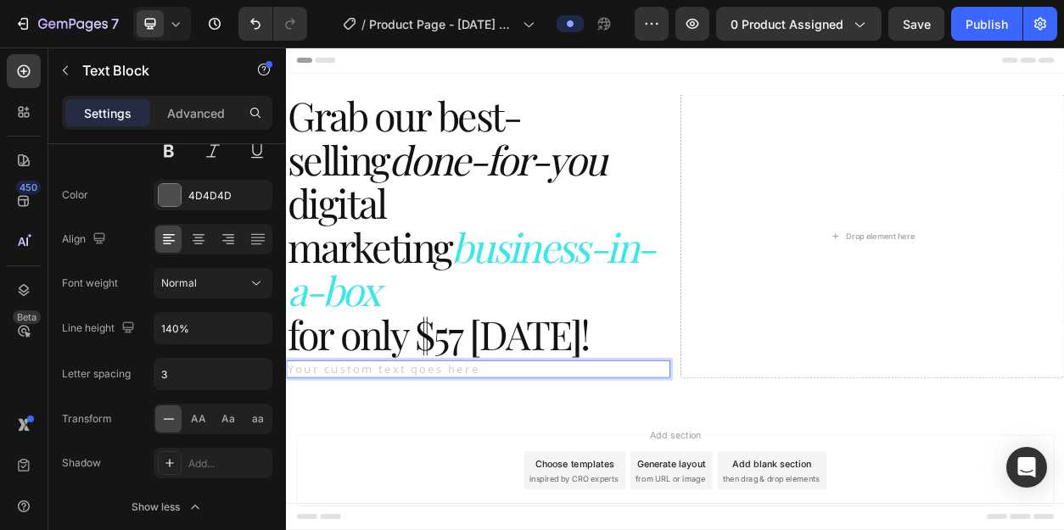
scroll to position [1, 0]
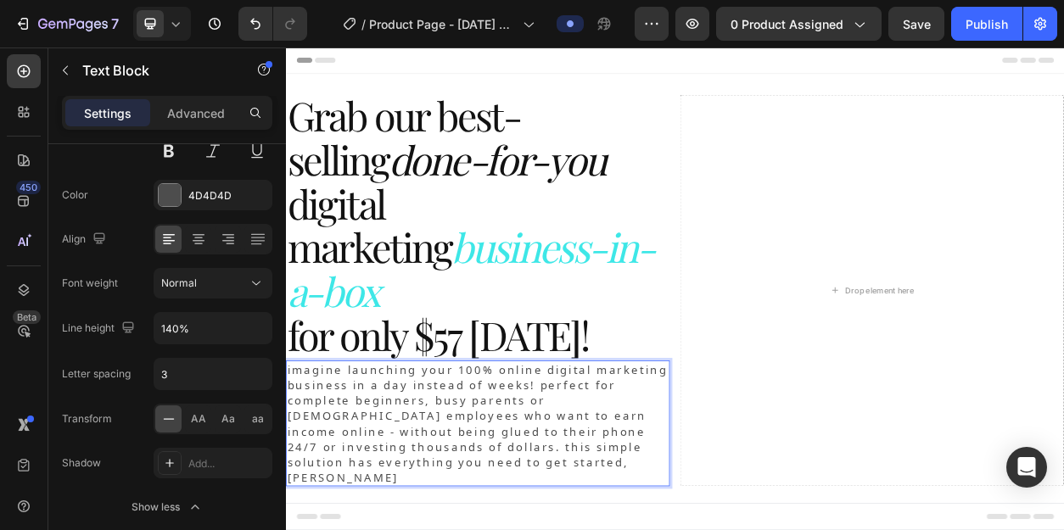
click at [294, 458] on p "imagine launching your 100% online digital marketing business in a day instead …" at bounding box center [537, 538] width 499 height 161
click at [299, 459] on p "Imagine launching your 100% online digital marketing business in a day instead …" at bounding box center [537, 539] width 499 height 161
click at [494, 513] on p "Imagine launching your 100% online digital marketing business in a day instead …" at bounding box center [537, 539] width 499 height 161
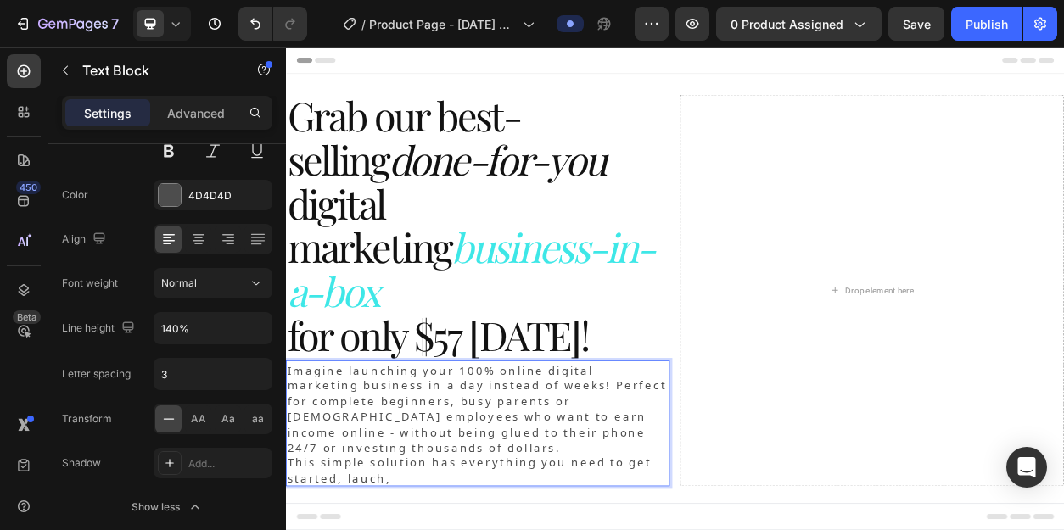
scroll to position [1, 0]
click at [716, 458] on p "Imagine launching your 100% online digital marketing business in a day instead …" at bounding box center [537, 518] width 499 height 121
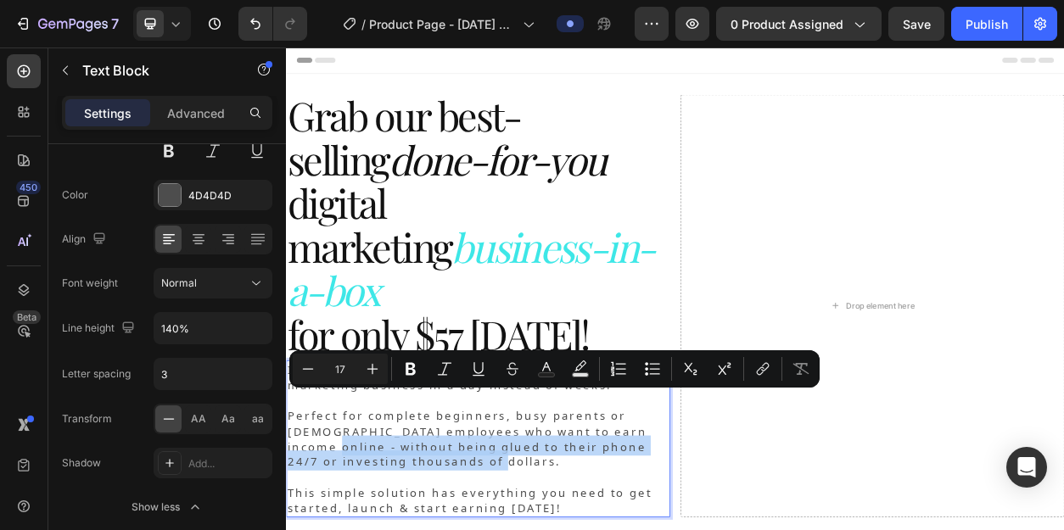
drag, startPoint x: 489, startPoint y: 534, endPoint x: 288, endPoint y: 518, distance: 200.9
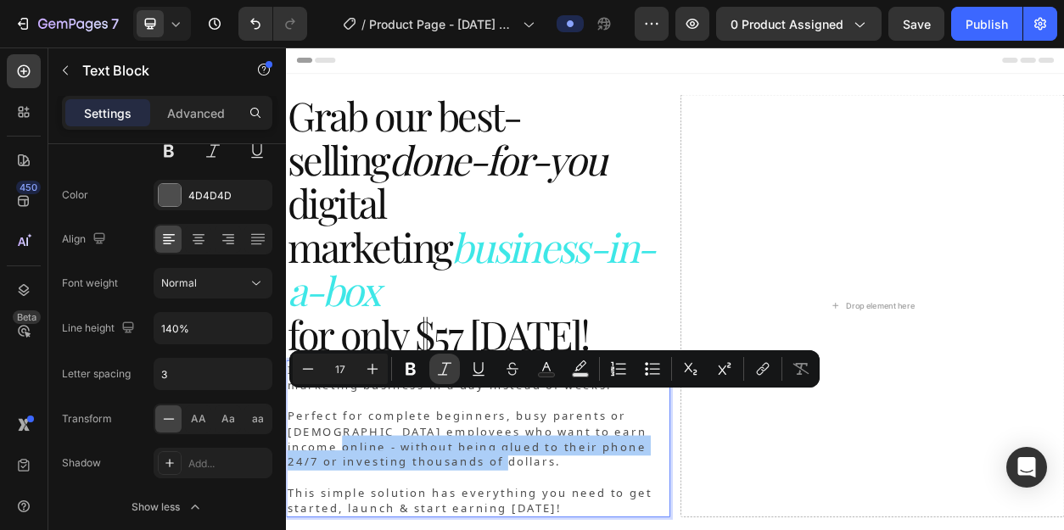
click at [443, 372] on icon "Editor contextual toolbar" at bounding box center [445, 368] width 14 height 13
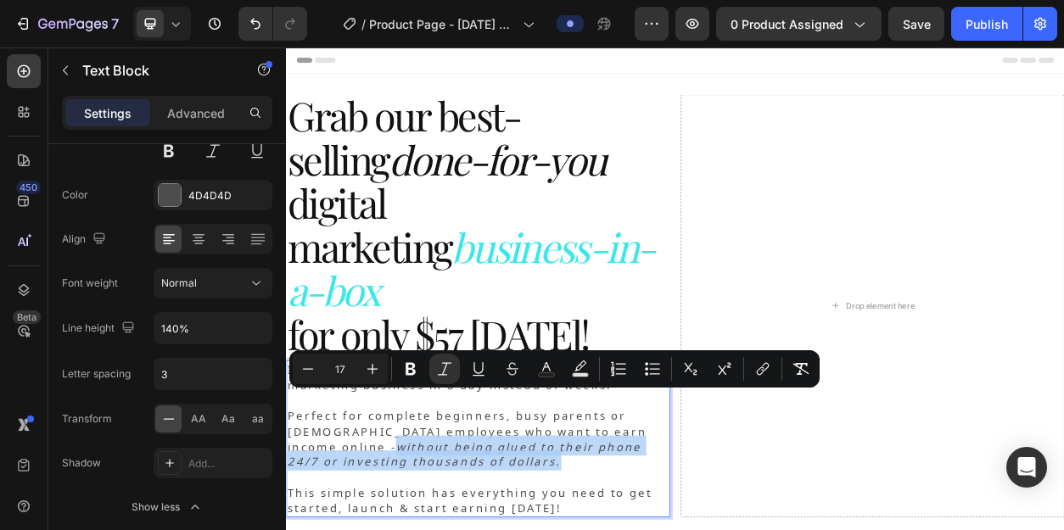
drag, startPoint x: 485, startPoint y: 530, endPoint x: 288, endPoint y: 510, distance: 197.9
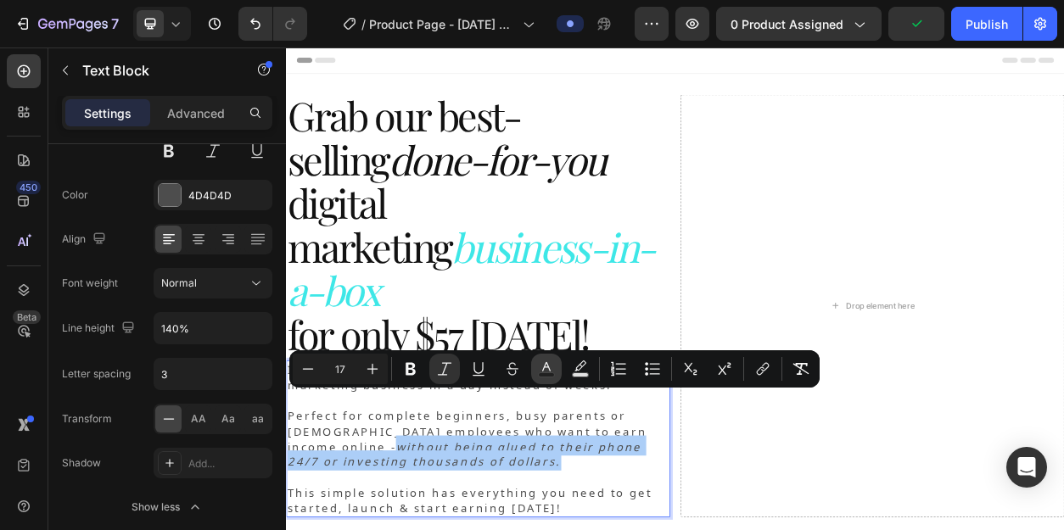
click at [544, 371] on icon "Editor contextual toolbar" at bounding box center [546, 369] width 17 height 17
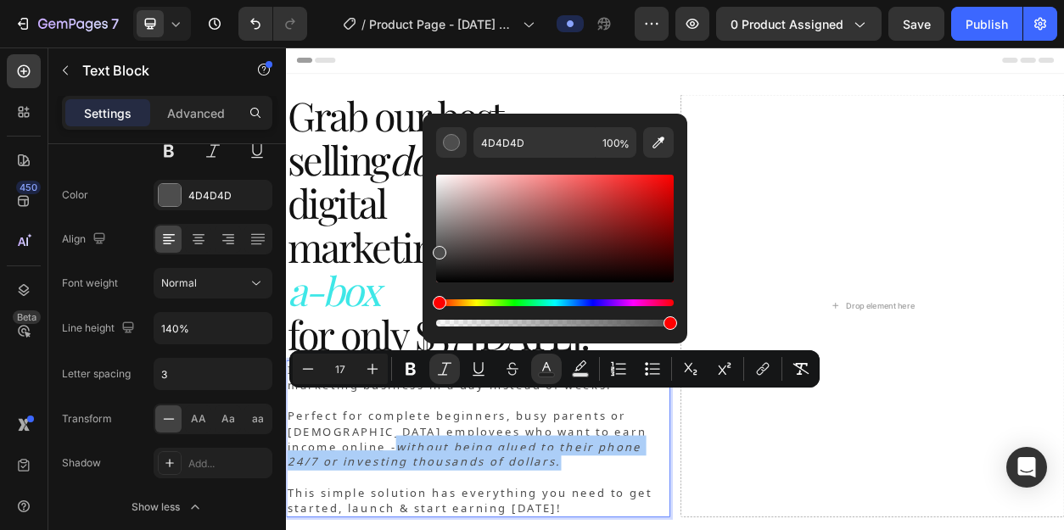
click at [635, 304] on div "Hue" at bounding box center [555, 302] width 238 height 7
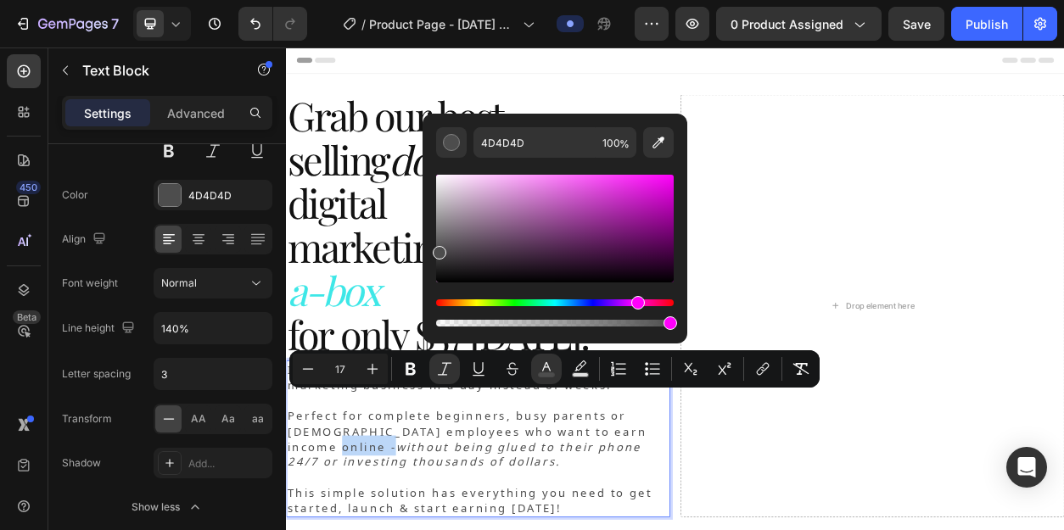
drag, startPoint x: 439, startPoint y: 305, endPoint x: 637, endPoint y: 307, distance: 197.7
click at [637, 307] on div "Hue" at bounding box center [638, 303] width 14 height 14
click at [669, 199] on div "Editor contextual toolbar" at bounding box center [555, 229] width 238 height 108
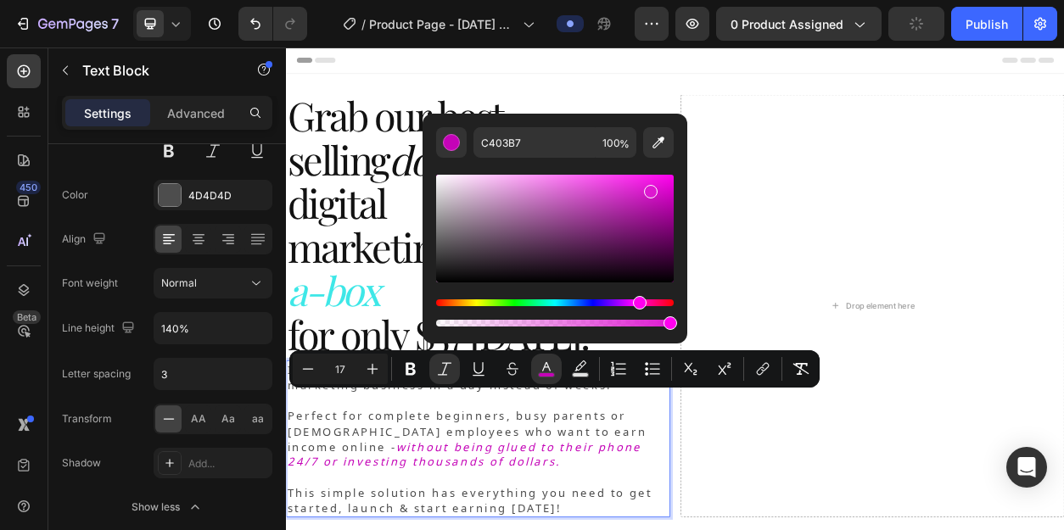
click at [649, 188] on div "Editor contextual toolbar" at bounding box center [555, 229] width 238 height 108
type input "DD18D0"
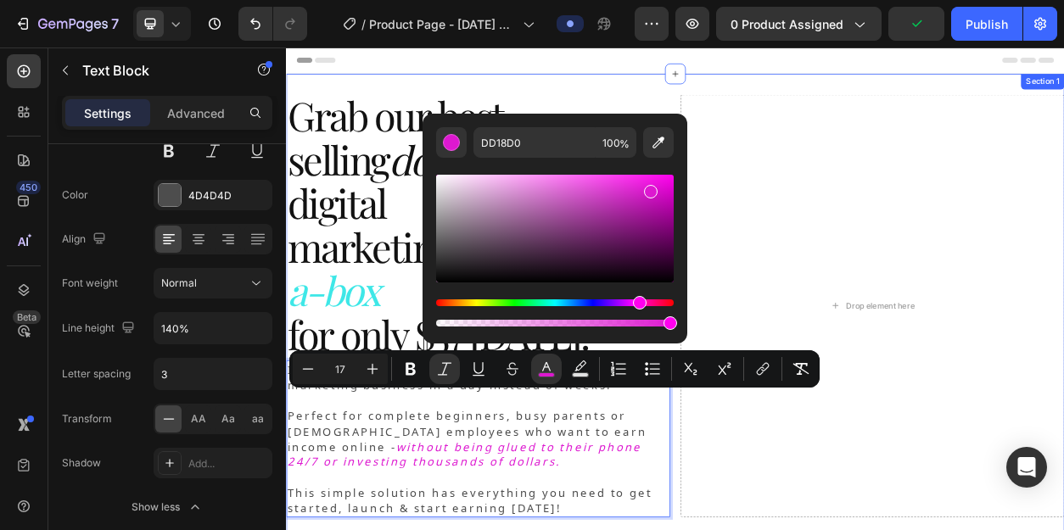
click at [715, 529] on div "⁠⁠⁠⁠⁠⁠⁠ Grab our best-selling done-for-you digital marketing business-in-a-box …" at bounding box center [795, 392] width 1018 height 621
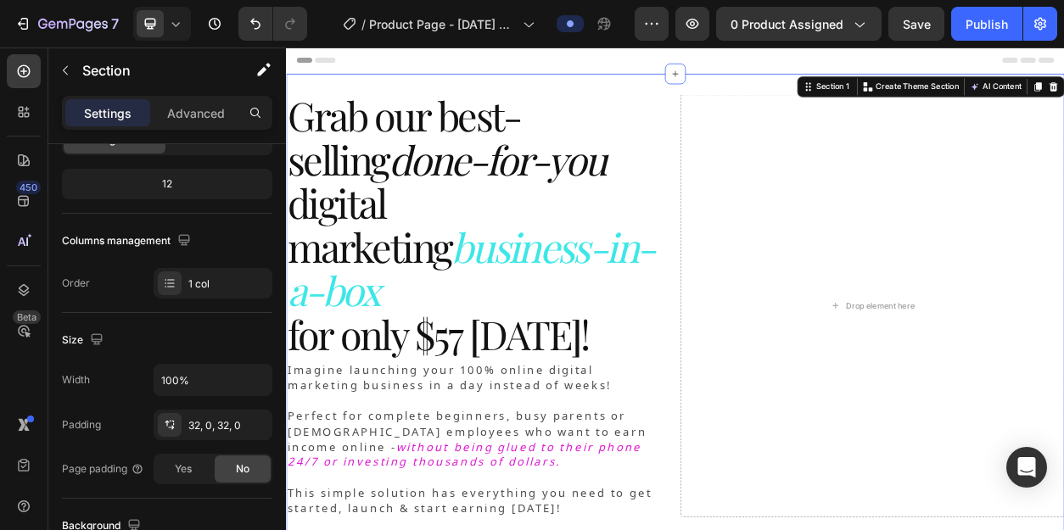
scroll to position [0, 0]
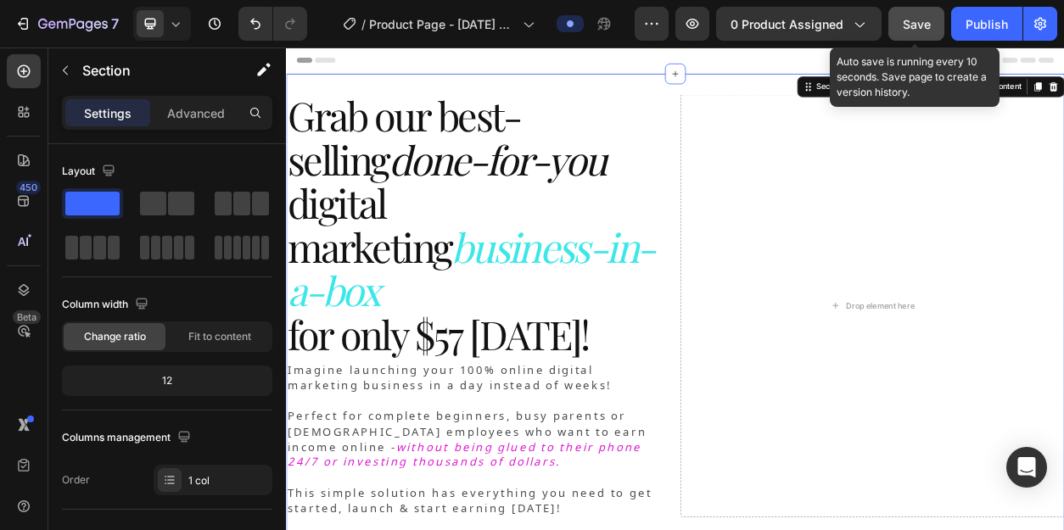
click at [921, 20] on span "Save" at bounding box center [917, 24] width 28 height 14
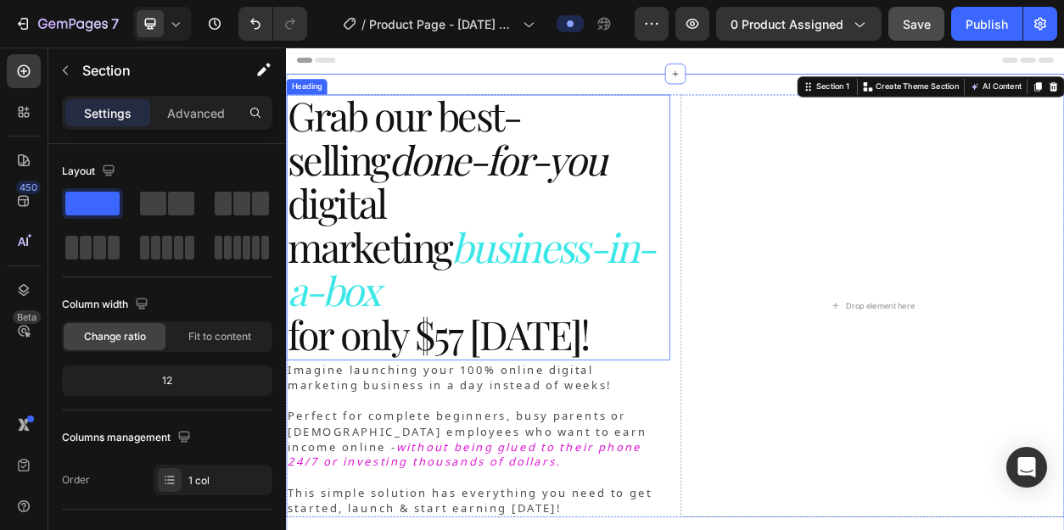
click at [585, 393] on span "for only $57 [DATE]!" at bounding box center [485, 423] width 394 height 69
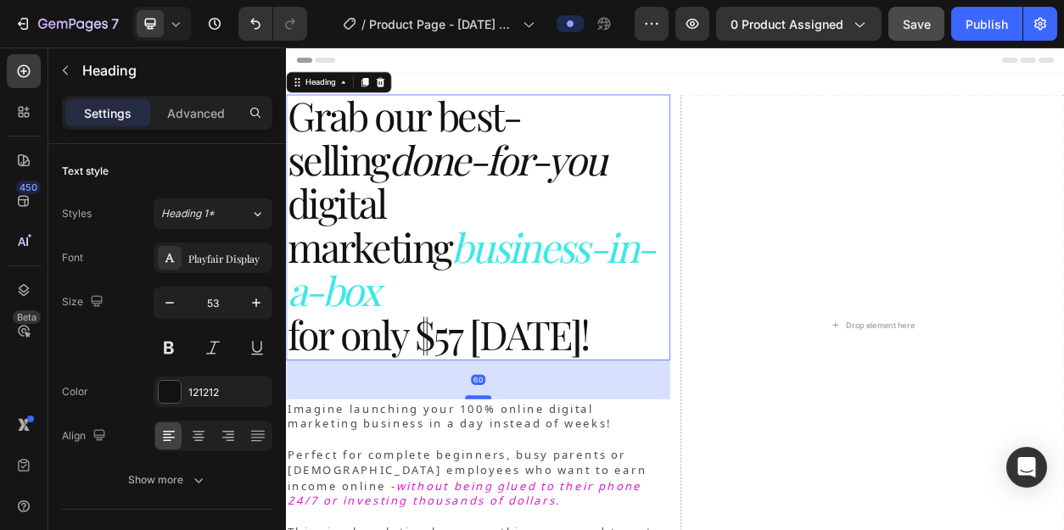
drag, startPoint x: 534, startPoint y: 395, endPoint x: 536, endPoint y: 446, distance: 51.0
click at [536, 503] on div at bounding box center [537, 505] width 34 height 5
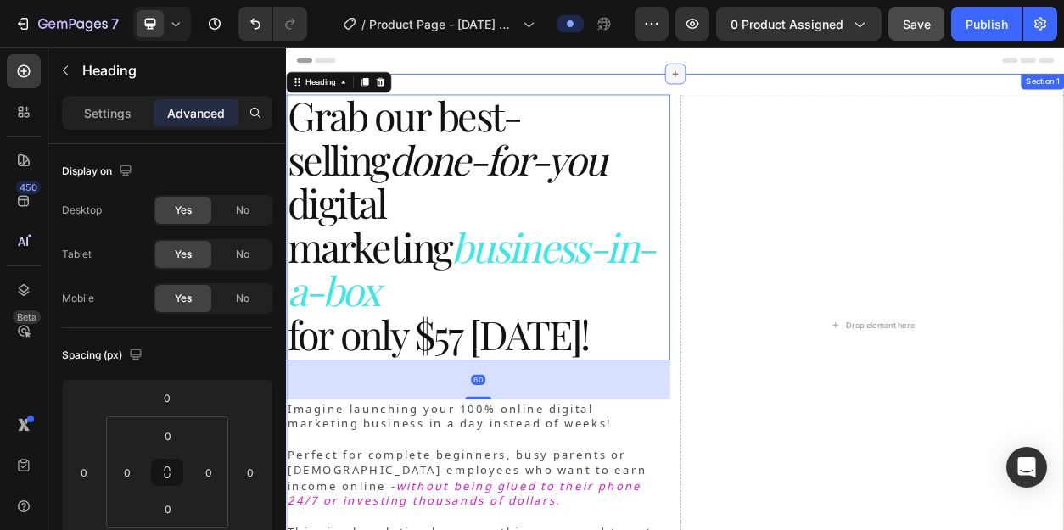
click at [791, 88] on icon at bounding box center [795, 83] width 14 height 14
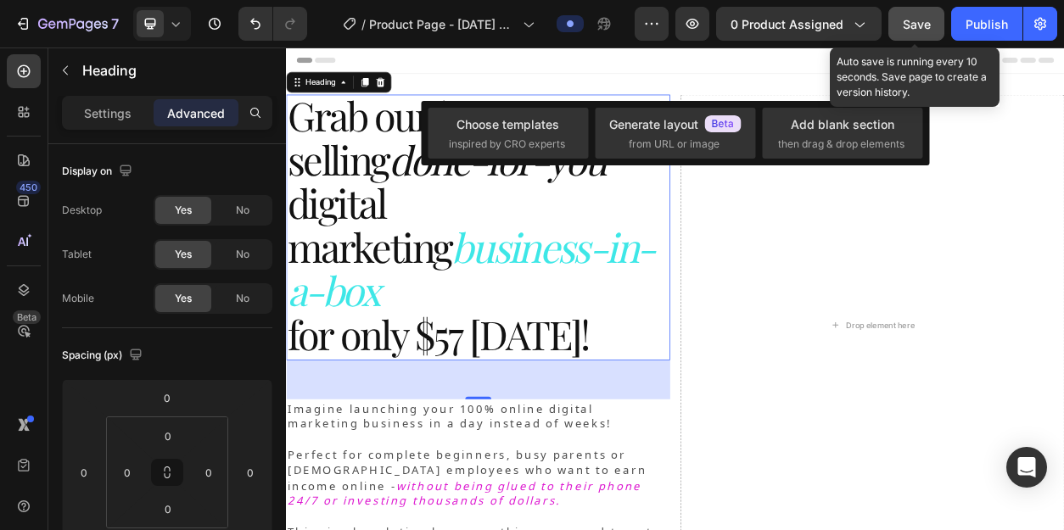
click at [909, 32] on button "Save" at bounding box center [916, 24] width 56 height 34
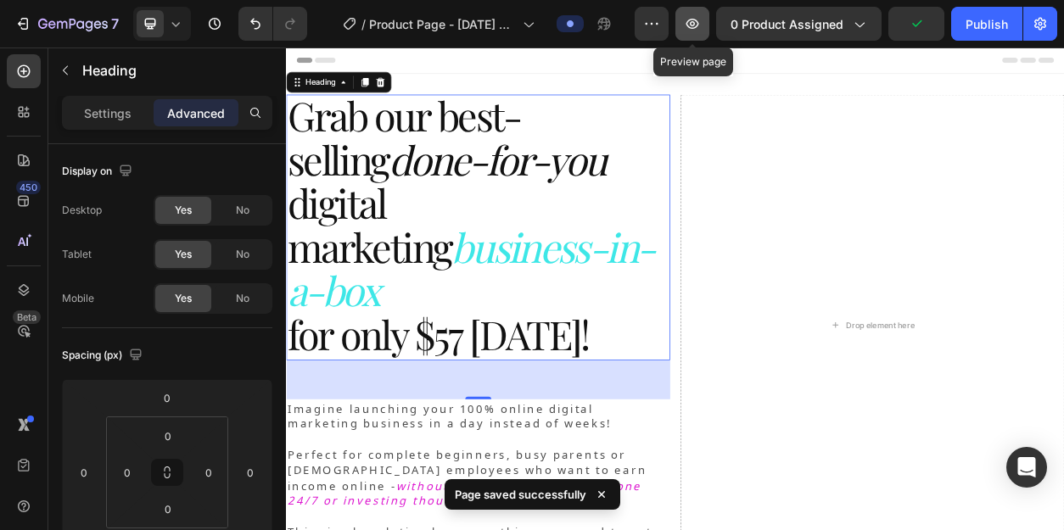
click at [692, 23] on icon "button" at bounding box center [692, 23] width 5 height 5
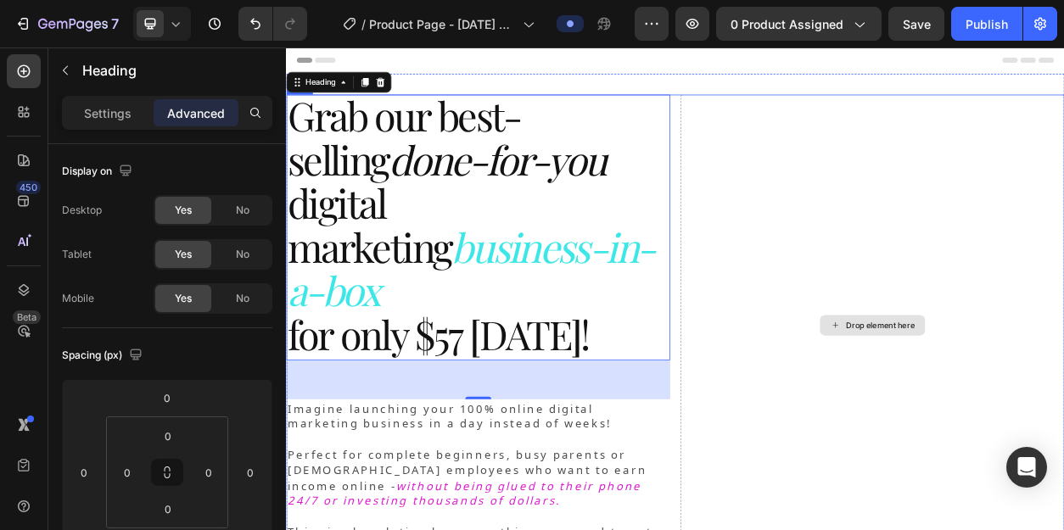
click at [1038, 405] on div "Drop element here" at bounding box center [1063, 412] width 90 height 14
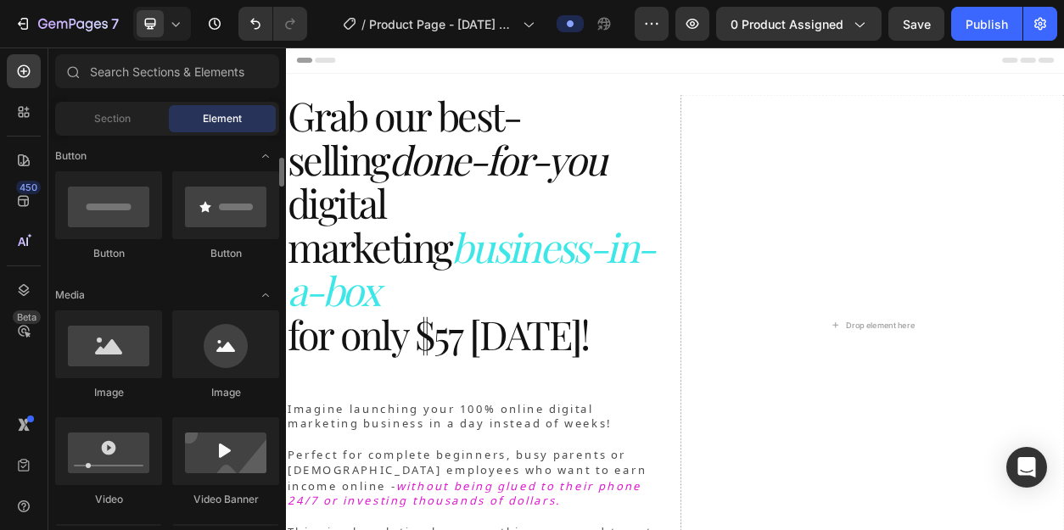
scroll to position [412, 0]
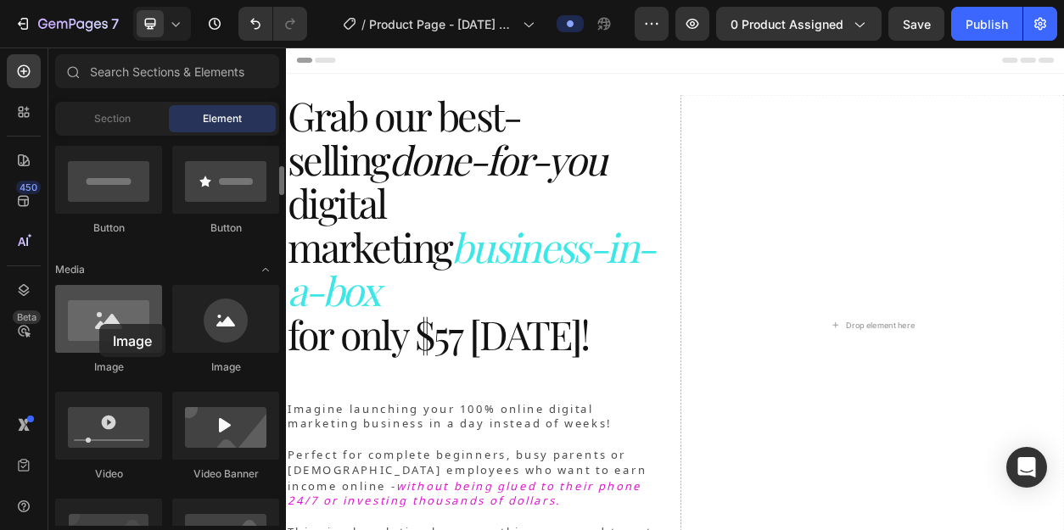
click at [99, 324] on div at bounding box center [108, 319] width 107 height 68
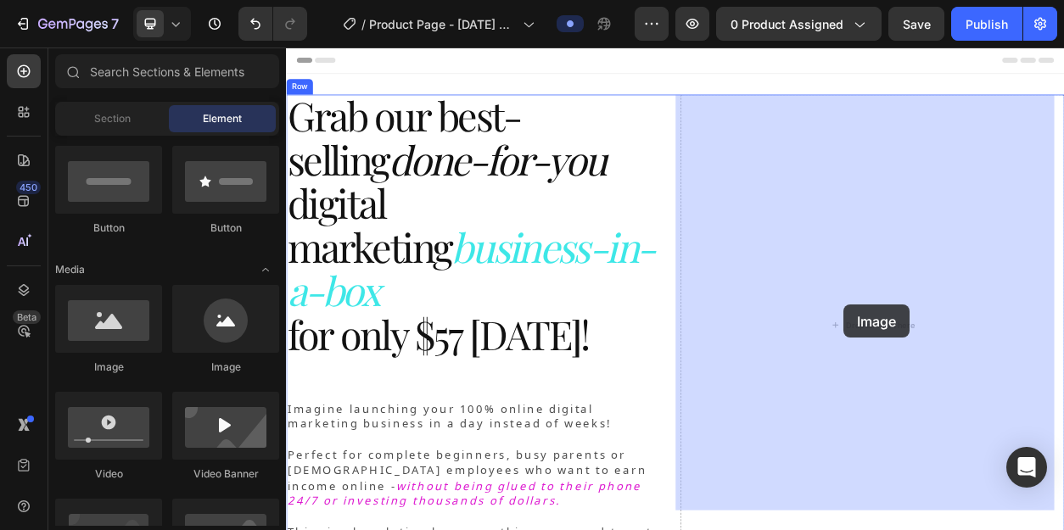
drag, startPoint x: 385, startPoint y: 372, endPoint x: 1004, endPoint y: 364, distance: 619.4
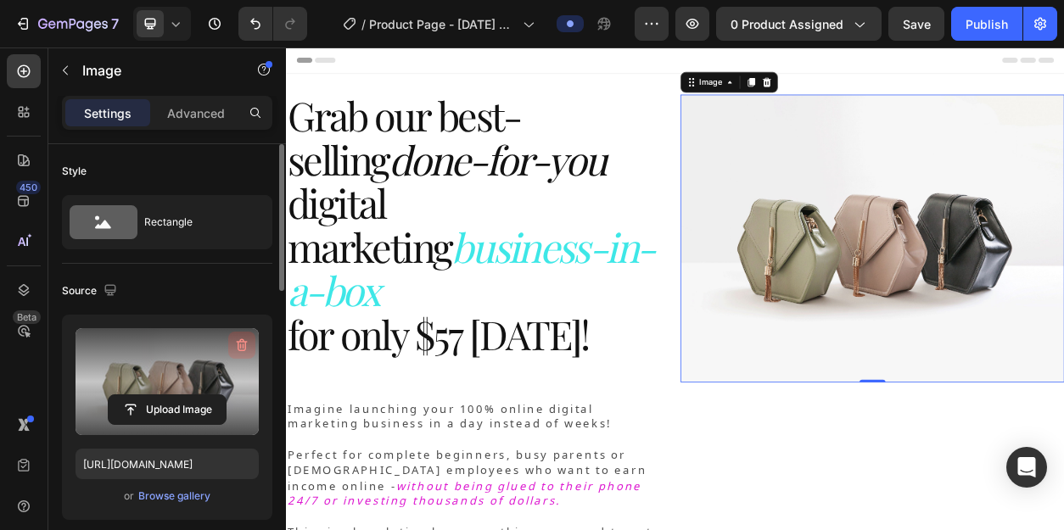
click at [244, 339] on icon "button" at bounding box center [241, 345] width 17 height 17
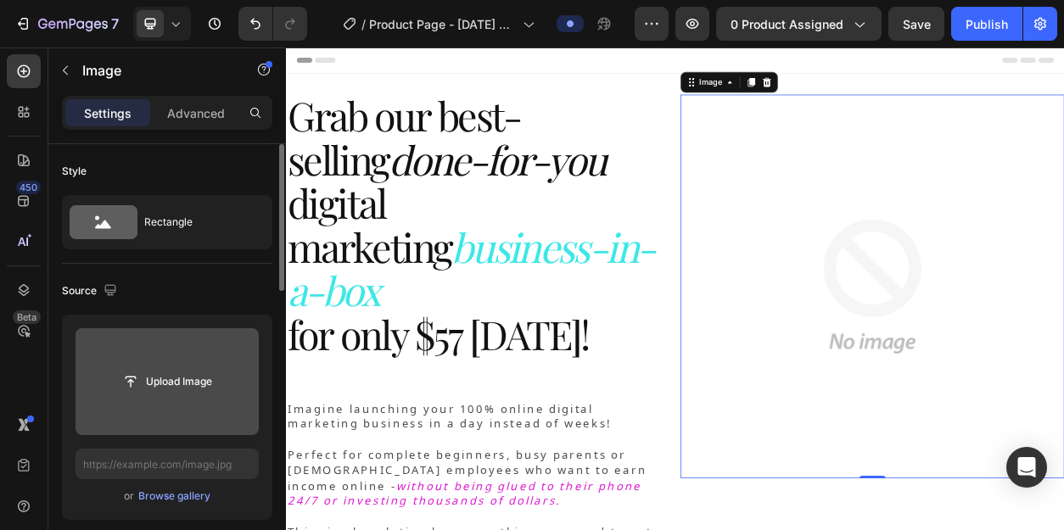
click at [187, 383] on input "file" at bounding box center [167, 381] width 117 height 29
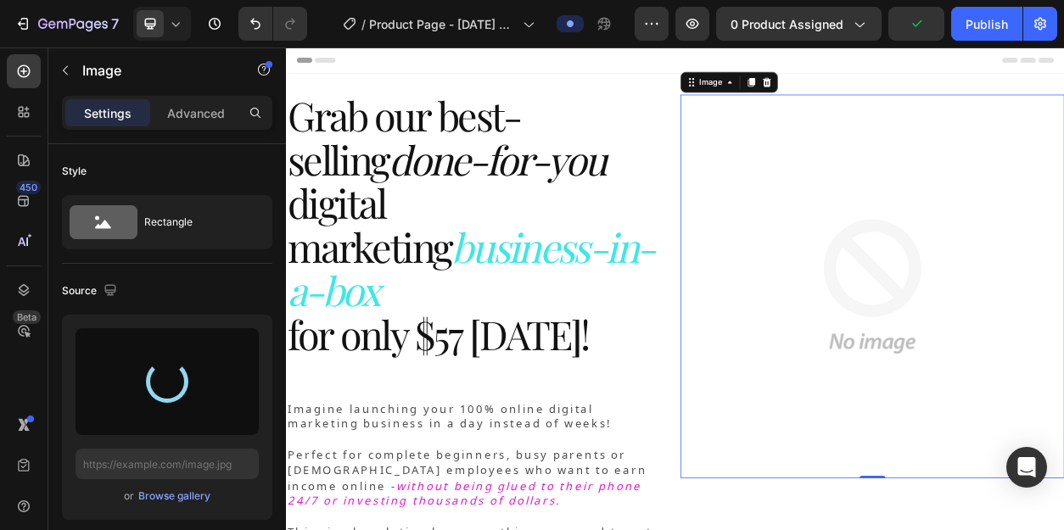
type input "[URL][DOMAIN_NAME]"
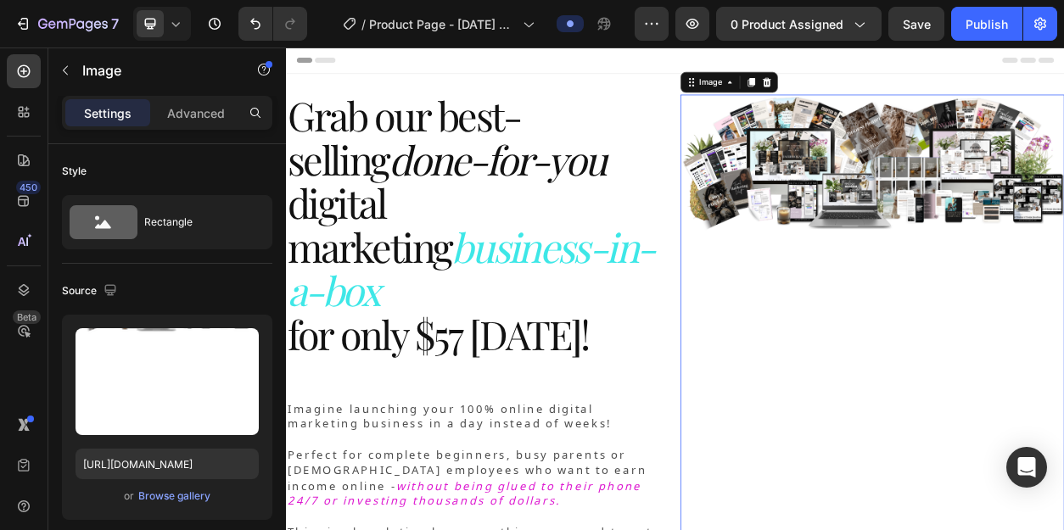
click at [953, 349] on img at bounding box center [1053, 423] width 502 height 628
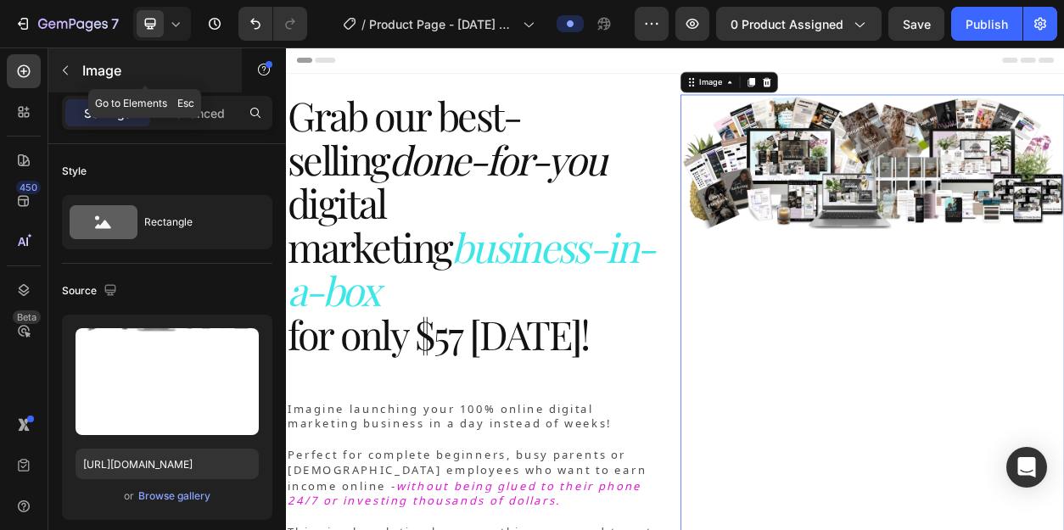
click at [70, 67] on icon "button" at bounding box center [66, 71] width 14 height 14
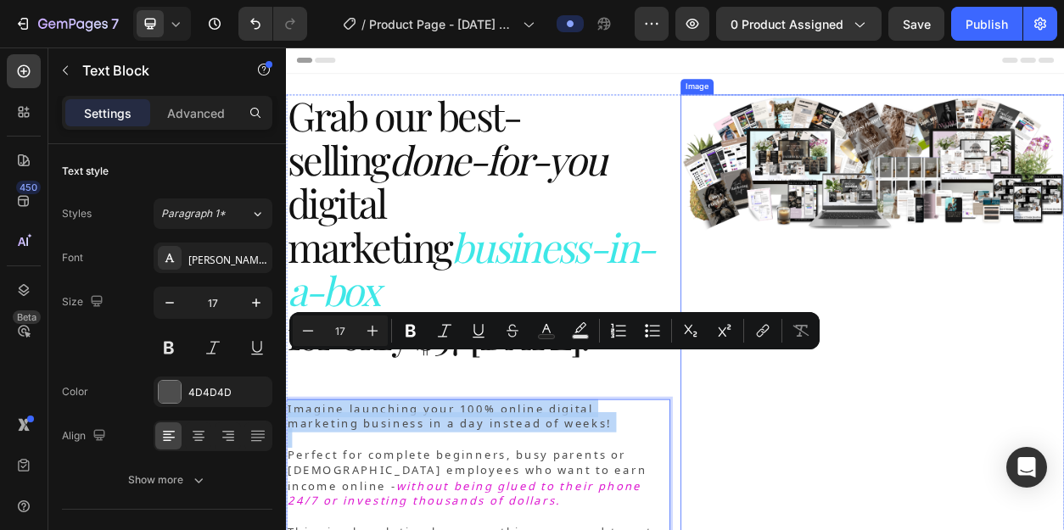
drag, startPoint x: 561, startPoint y: 501, endPoint x: 1023, endPoint y: 405, distance: 472.2
click at [1025, 390] on img at bounding box center [1053, 423] width 502 height 628
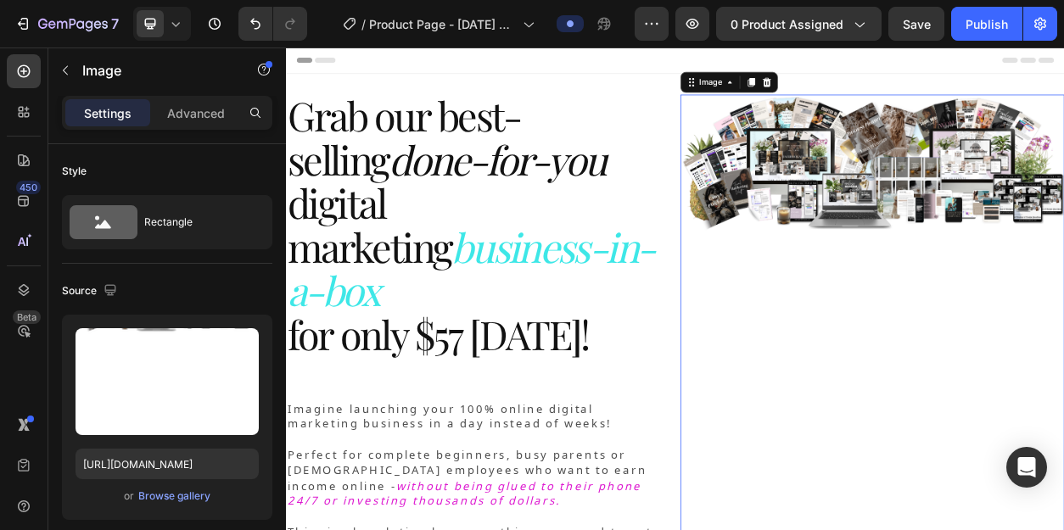
click at [932, 433] on img at bounding box center [1053, 423] width 502 height 628
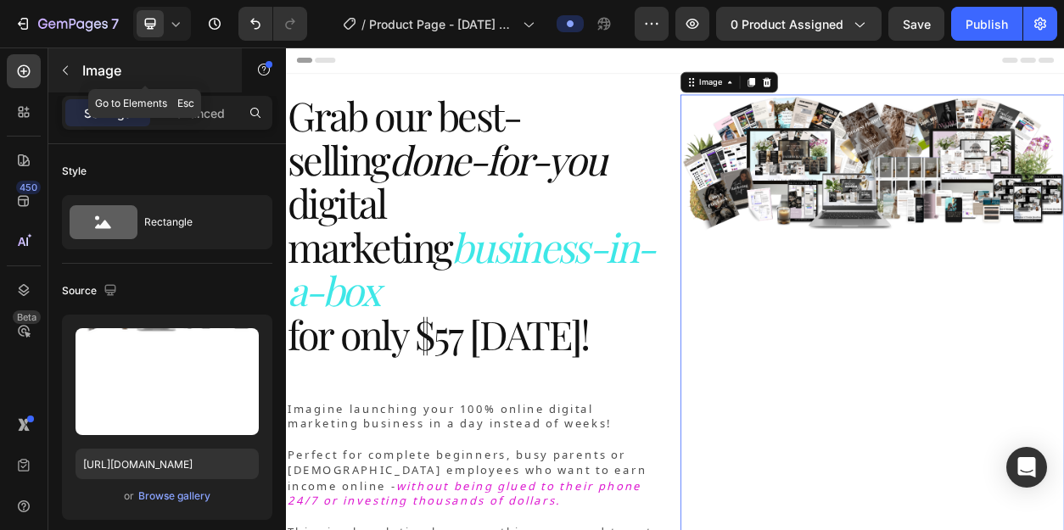
click at [63, 65] on icon "button" at bounding box center [66, 71] width 14 height 14
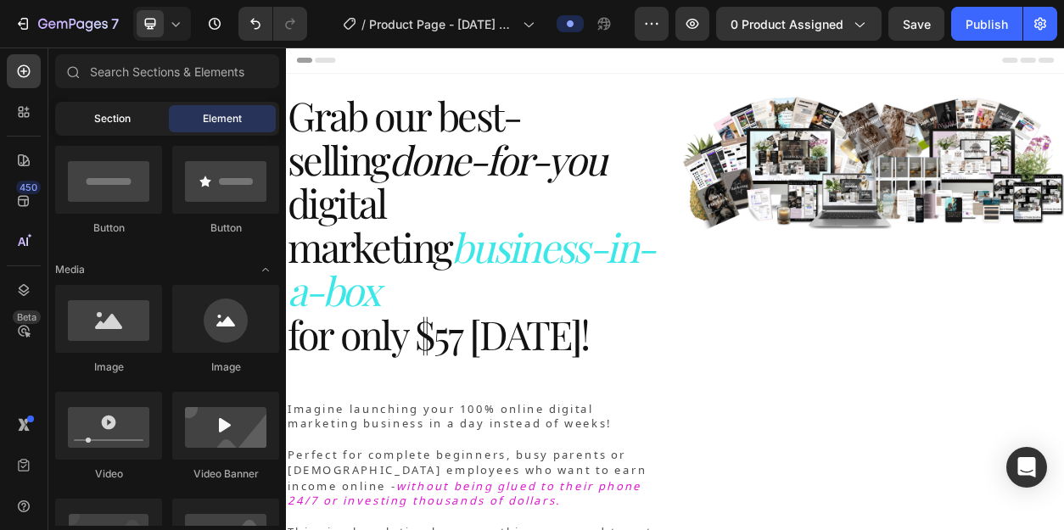
click at [126, 120] on span "Section" at bounding box center [112, 118] width 36 height 15
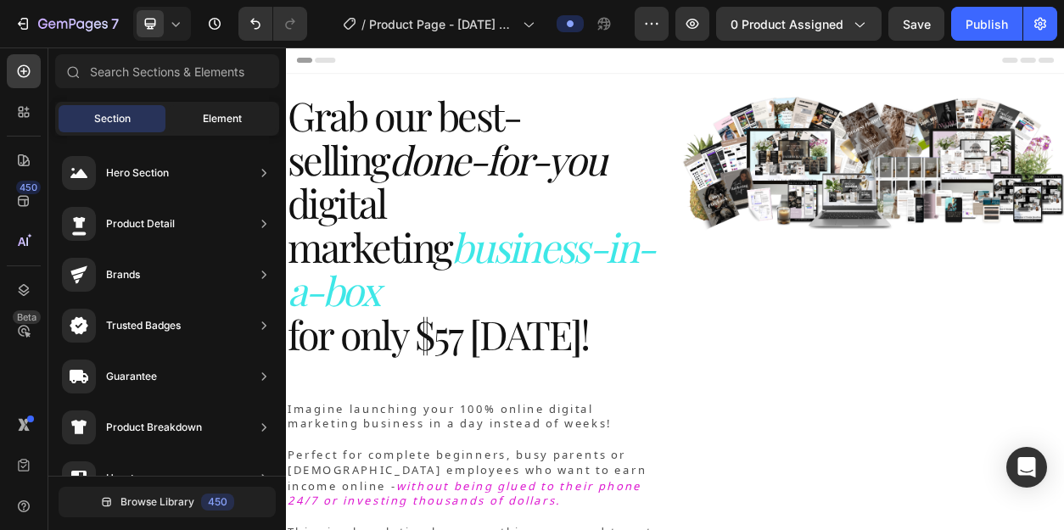
click at [211, 120] on span "Element" at bounding box center [222, 118] width 39 height 15
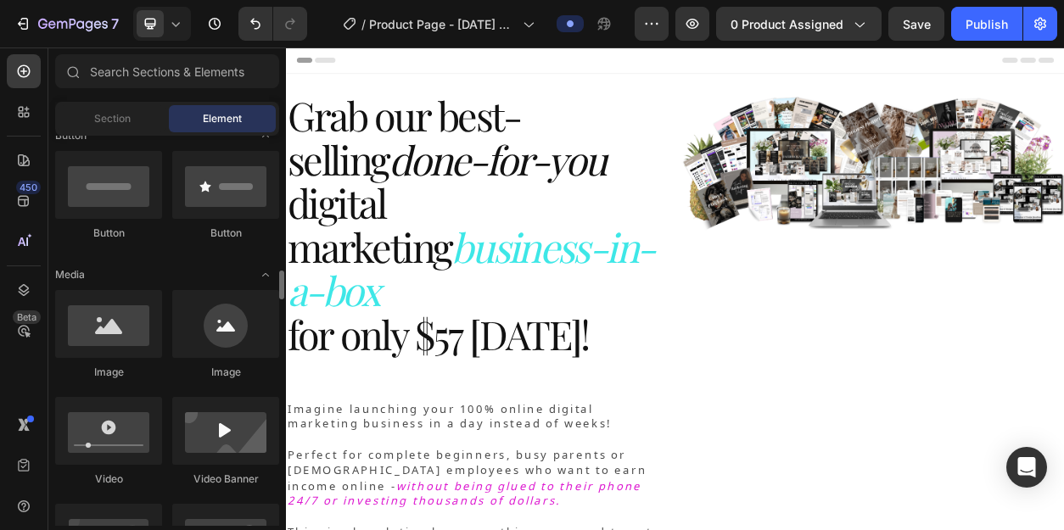
scroll to position [367, 0]
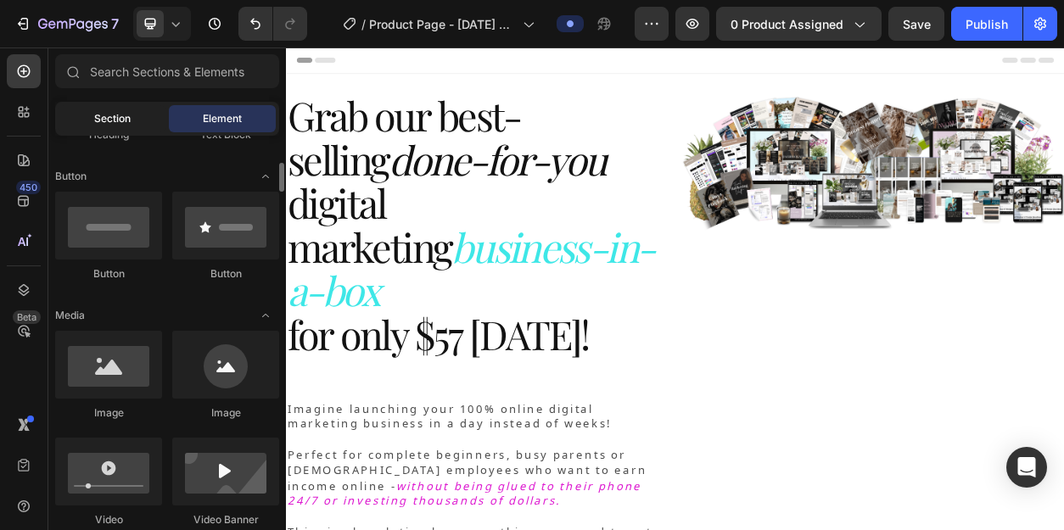
click at [125, 115] on span "Section" at bounding box center [112, 118] width 36 height 15
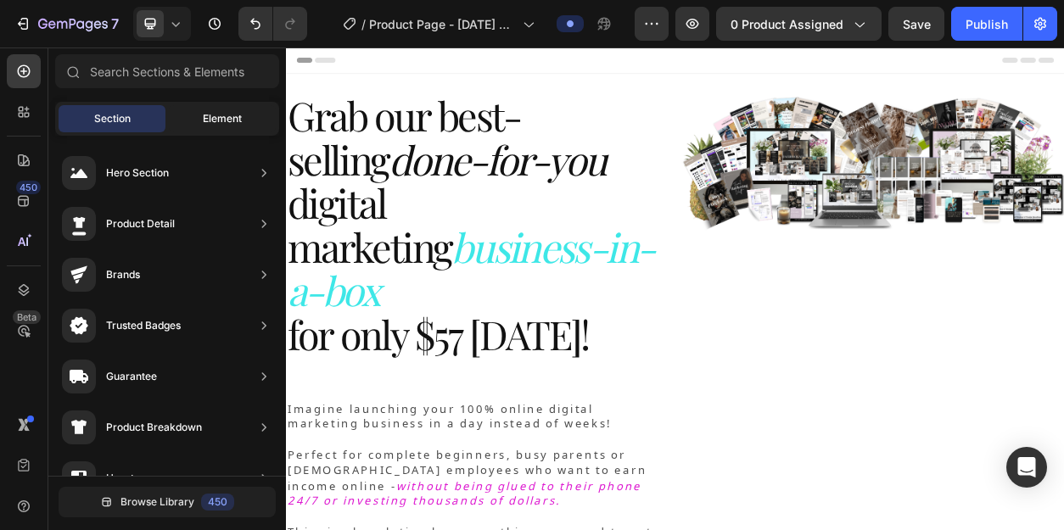
click at [215, 123] on span "Element" at bounding box center [222, 118] width 39 height 15
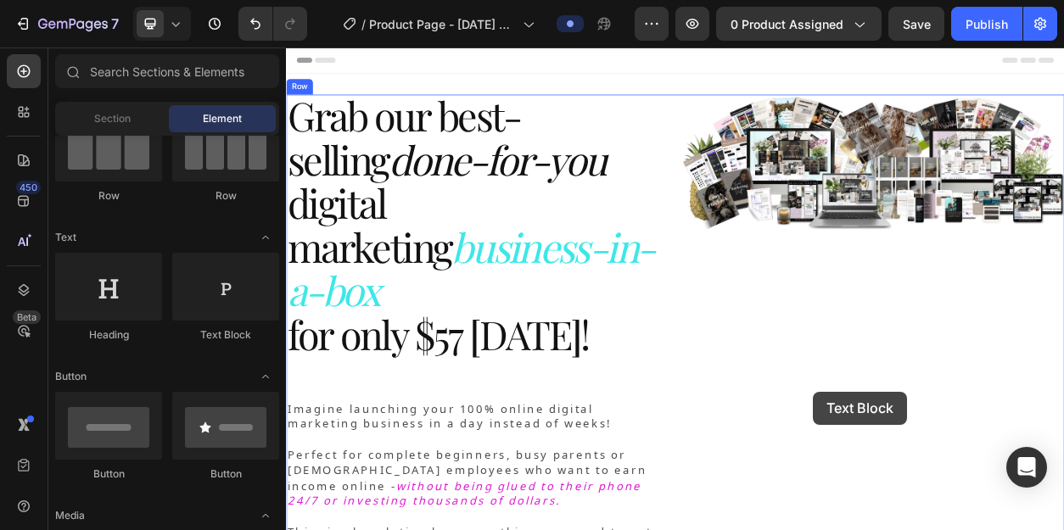
scroll to position [50, 0]
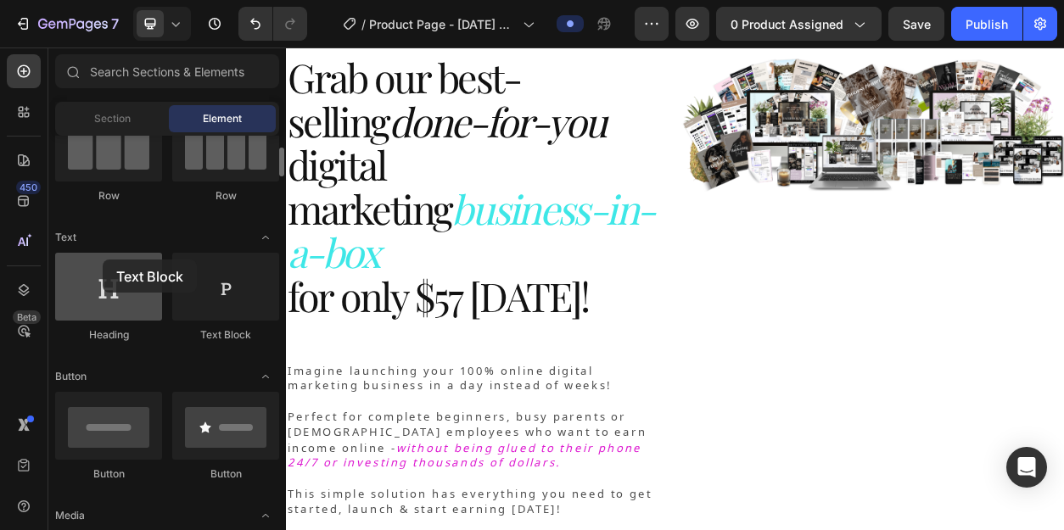
drag, startPoint x: 214, startPoint y: 298, endPoint x: 99, endPoint y: 259, distance: 121.0
click at [99, 259] on div "Heading Text Block" at bounding box center [167, 305] width 224 height 105
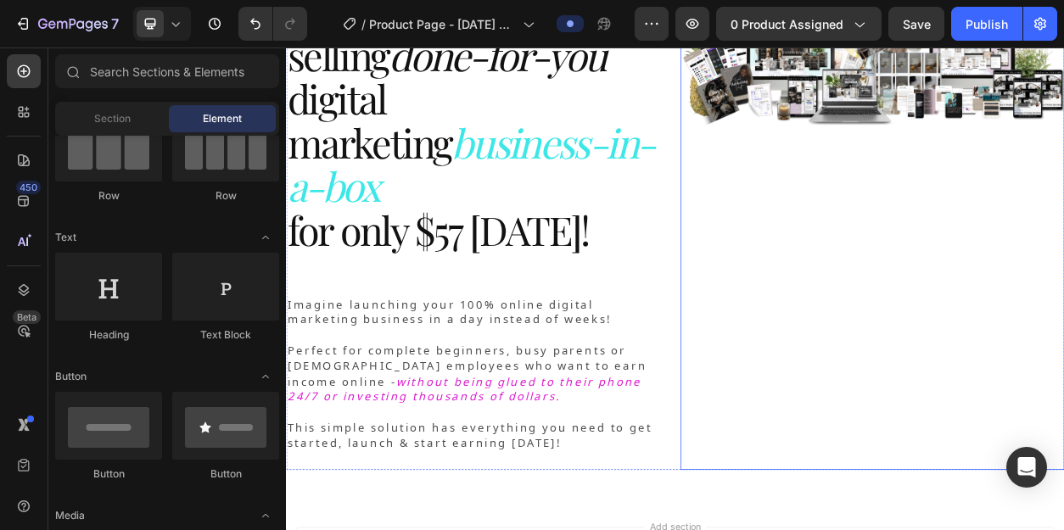
scroll to position [141, 0]
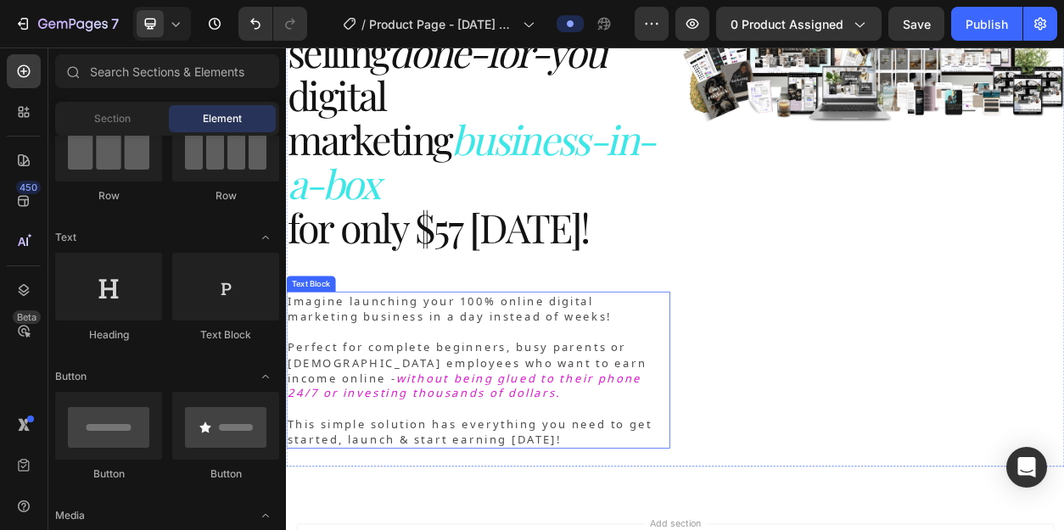
click at [633, 466] on icon "without being glued to their phone 24/7 or investing thousands of dollars." at bounding box center [519, 489] width 463 height 47
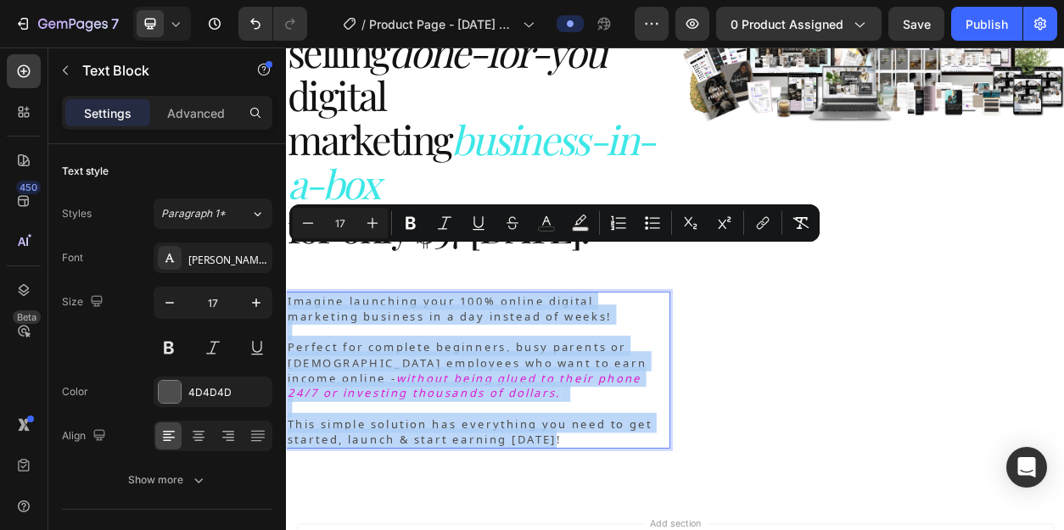
drag, startPoint x: 641, startPoint y: 502, endPoint x: 289, endPoint y: 322, distance: 395.4
click at [289, 367] on div "Imagine launching your 100% online digital marketing business in a day instead …" at bounding box center [537, 469] width 502 height 205
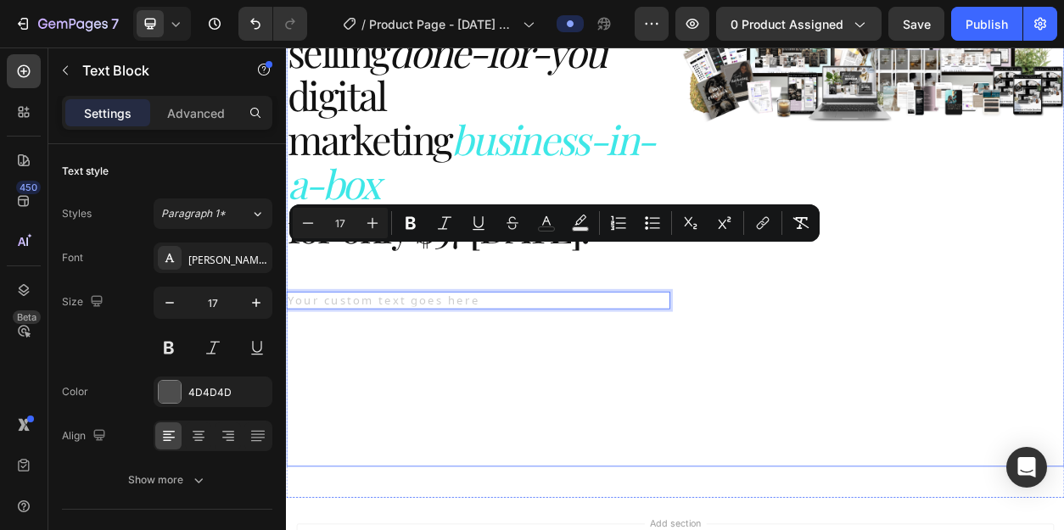
scroll to position [0, 0]
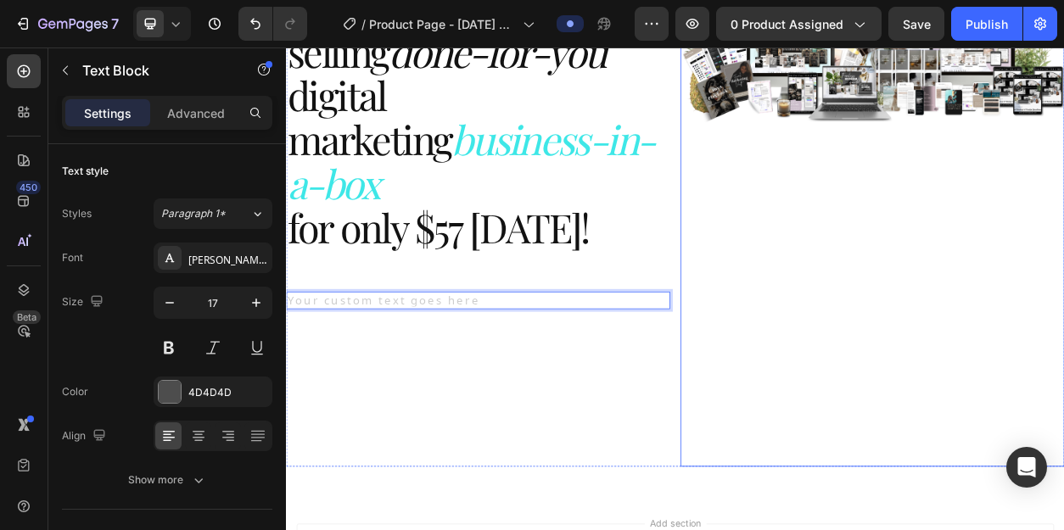
click at [996, 268] on img at bounding box center [1053, 283] width 502 height 628
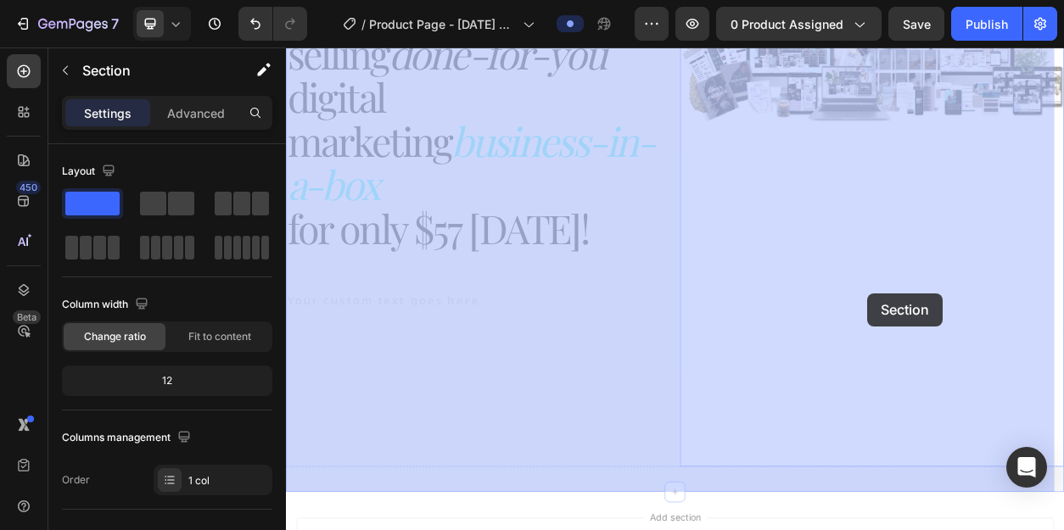
drag, startPoint x: 1050, startPoint y: 588, endPoint x: 1047, endPoint y: 369, distance: 218.9
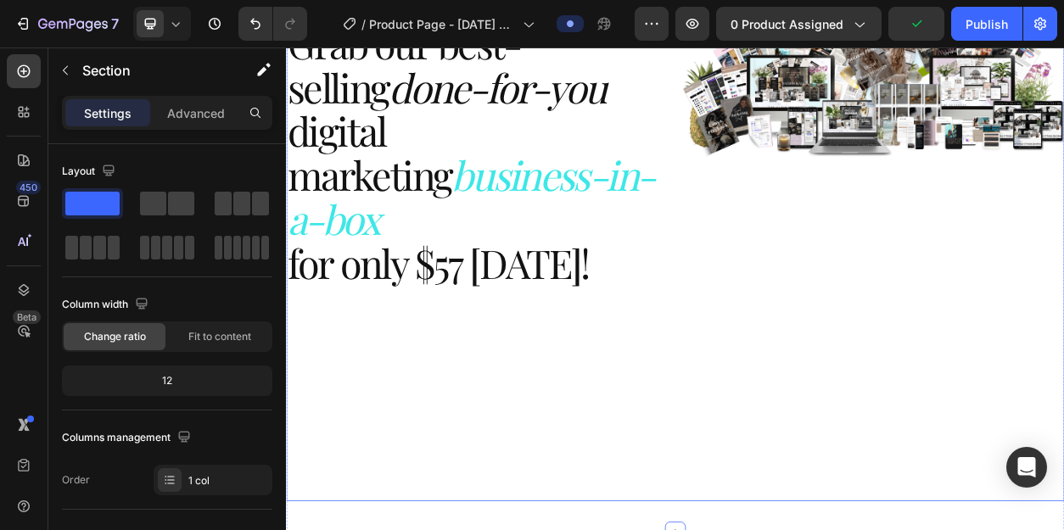
scroll to position [93, 0]
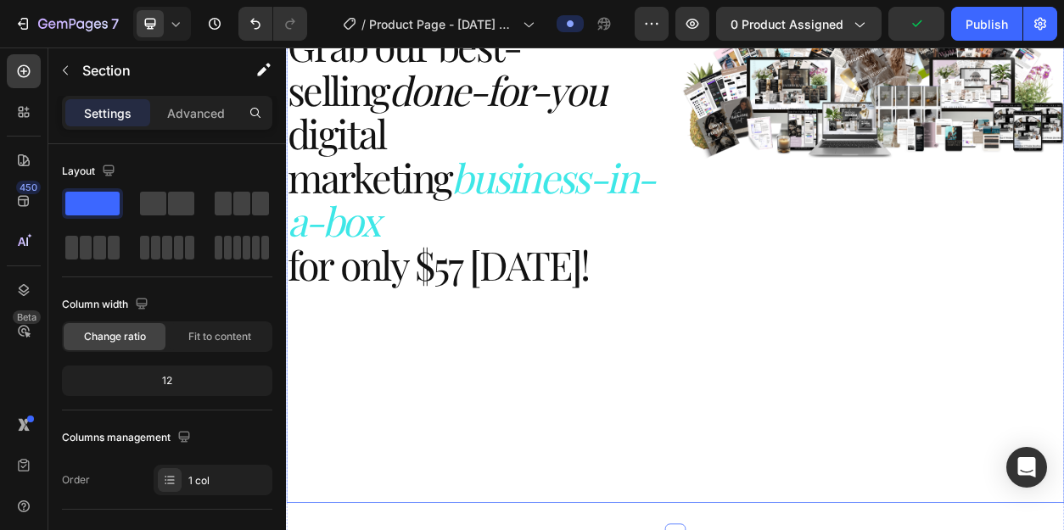
click at [787, 529] on div "Grab our best-selling done-for-you digital marketing business-in-a-box for only…" at bounding box center [795, 330] width 1018 height 628
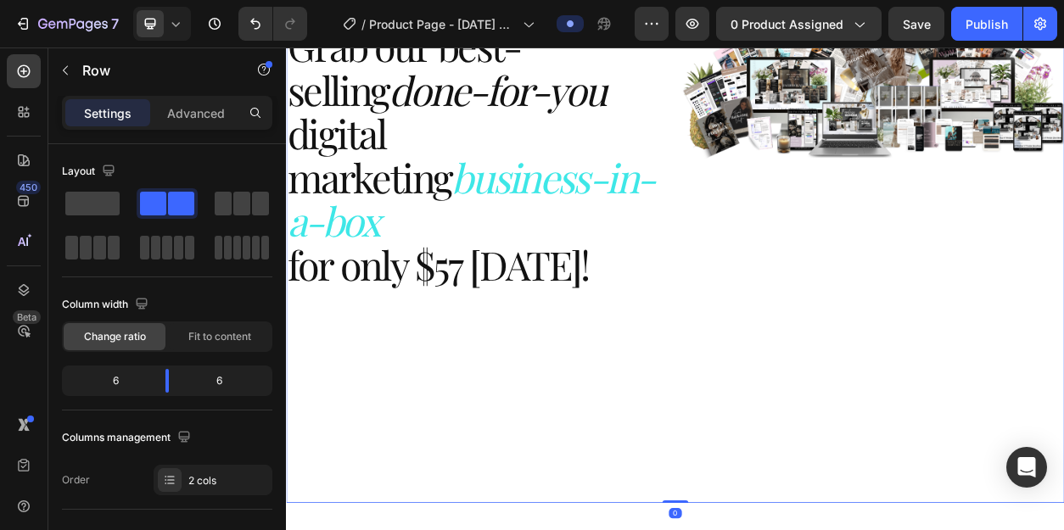
drag, startPoint x: 796, startPoint y: 646, endPoint x: 789, endPoint y: 335, distance: 310.6
click at [789, 335] on div "Grab our best-selling done-for-you digital marketing business-in-a-box for only…" at bounding box center [795, 330] width 1018 height 628
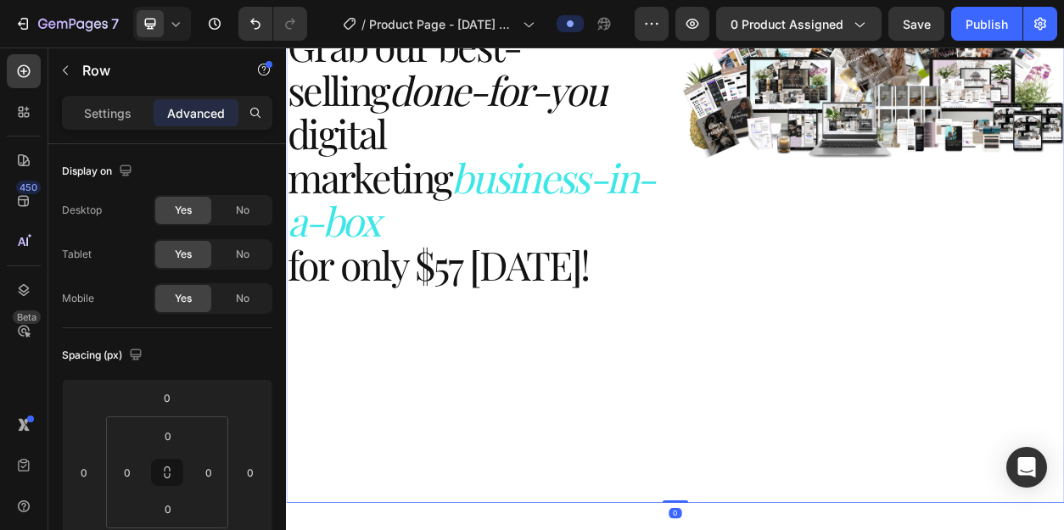
click at [486, 529] on div "Grab our best-selling done-for-you digital marketing business-in-a-box for only…" at bounding box center [537, 330] width 502 height 628
click at [502, 529] on div "Grab our best-selling done-for-you digital marketing business-in-a-box for only…" at bounding box center [537, 330] width 502 height 628
click at [523, 409] on div "Grab our best-selling done-for-you digital marketing business-in-a-box for only…" at bounding box center [537, 330] width 502 height 628
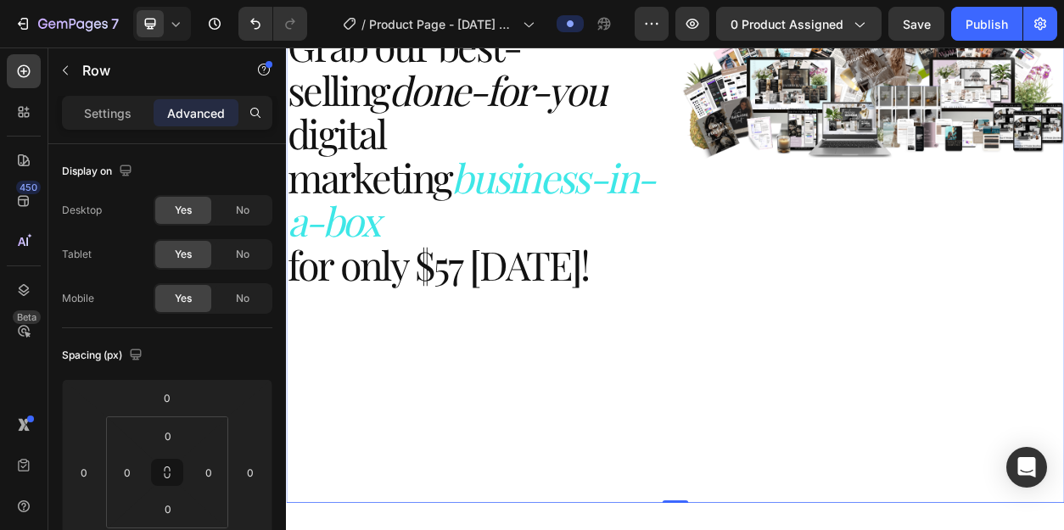
click at [531, 415] on div "Text Block" at bounding box center [537, 416] width 502 height 3
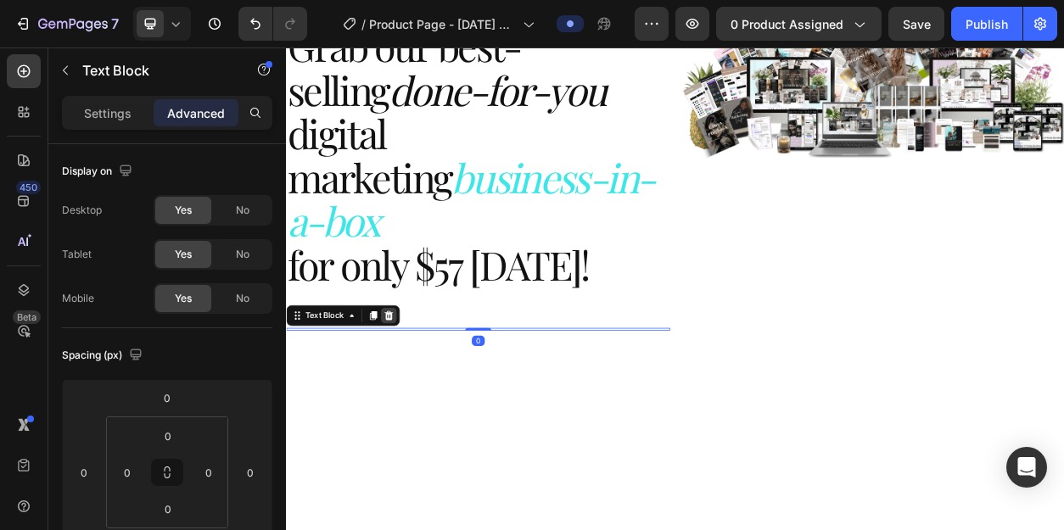
click at [420, 392] on icon at bounding box center [420, 398] width 11 height 12
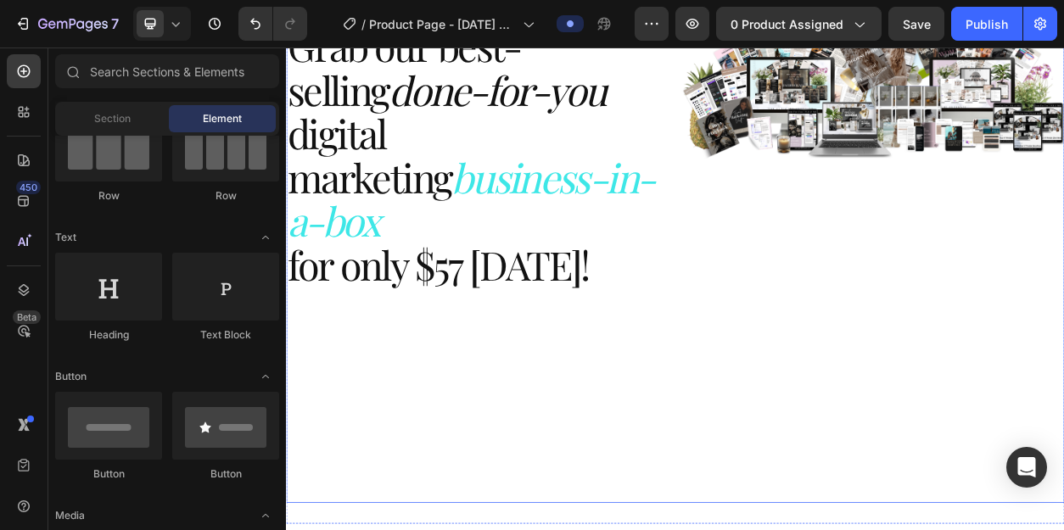
click at [613, 523] on div "Grab our best-selling done-for-you digital marketing business-in-a-box for only…" at bounding box center [537, 330] width 502 height 628
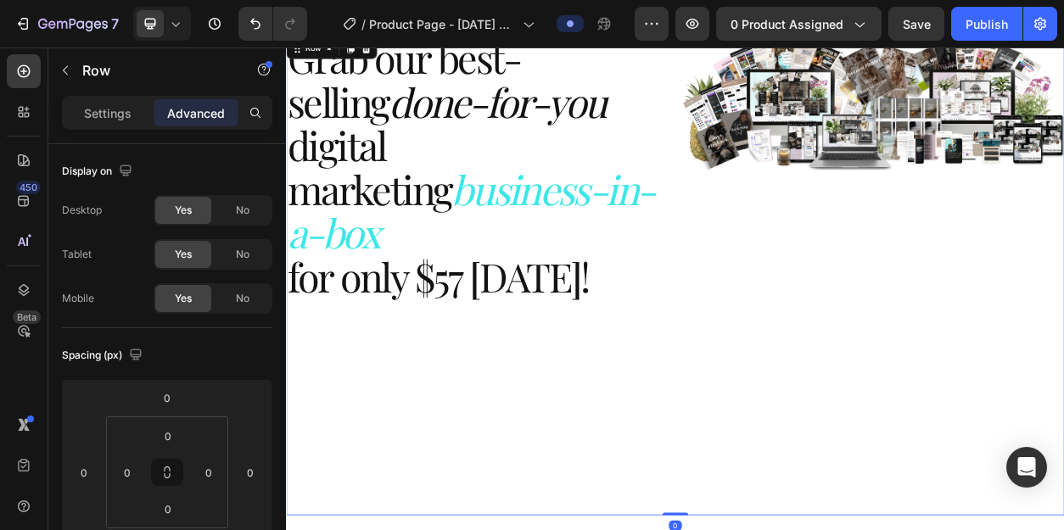
scroll to position [59, 0]
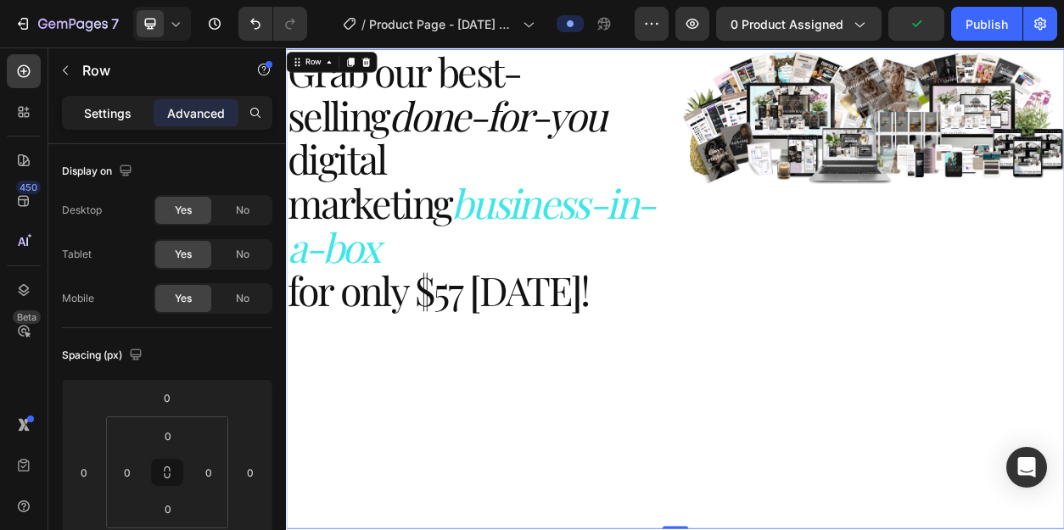
click at [116, 117] on p "Settings" at bounding box center [108, 113] width 48 height 18
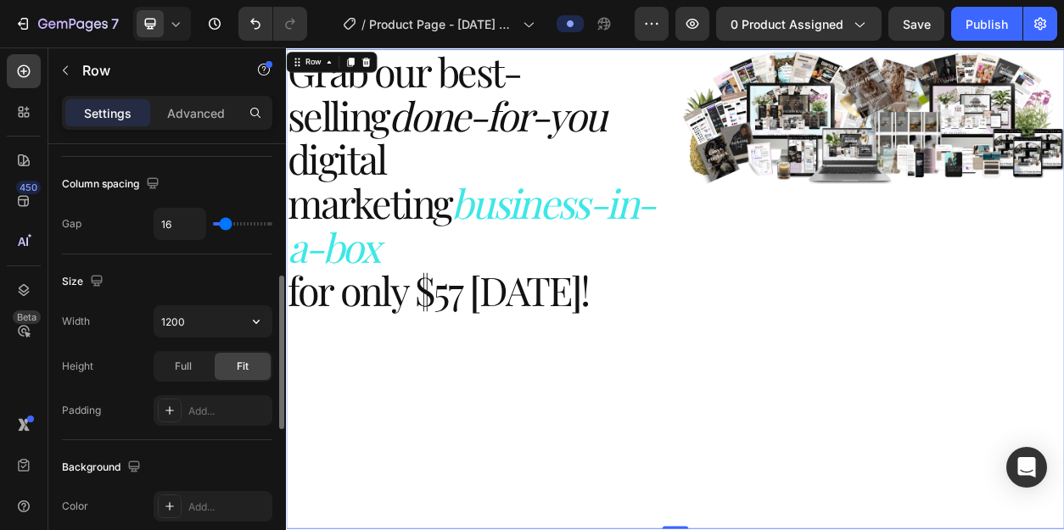
scroll to position [373, 0]
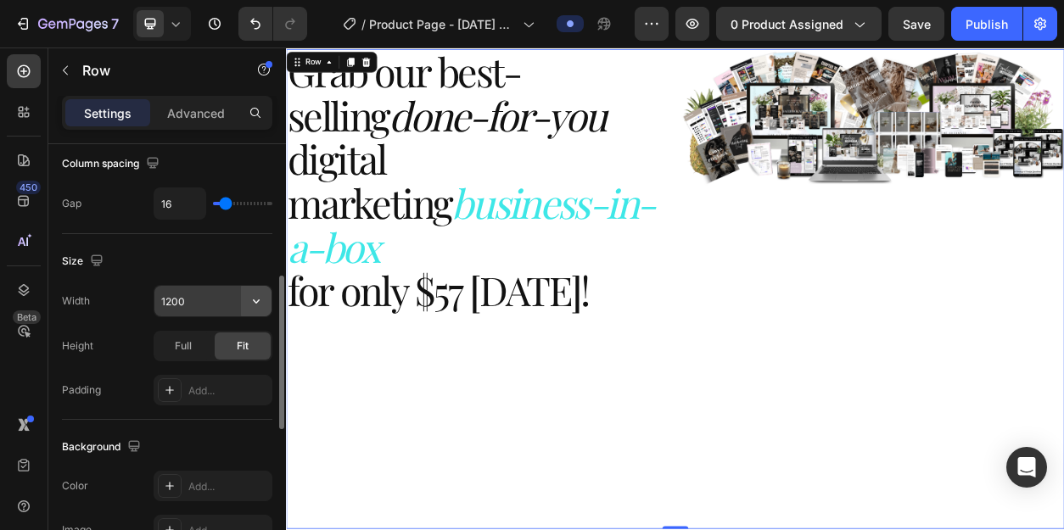
click at [257, 296] on icon "button" at bounding box center [256, 301] width 17 height 17
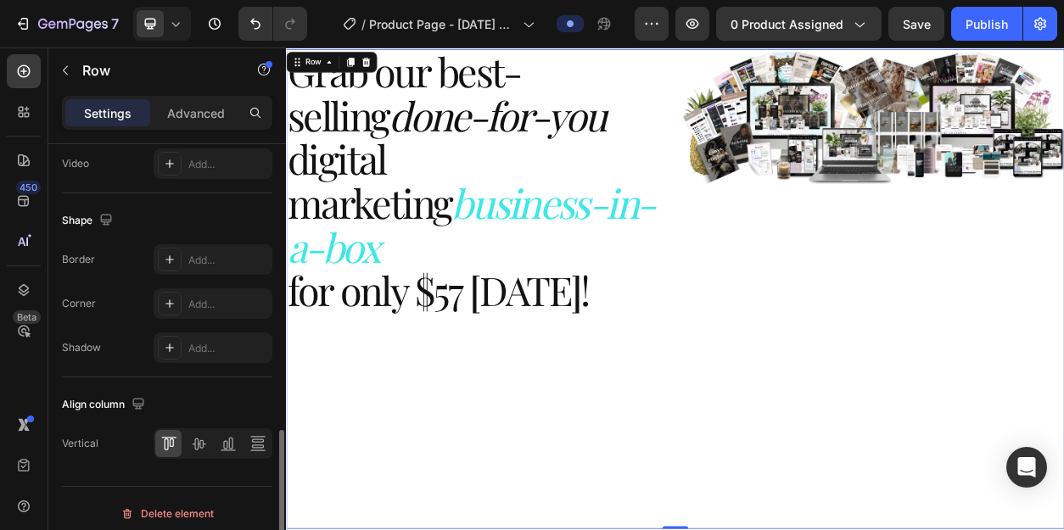
scroll to position [794, 0]
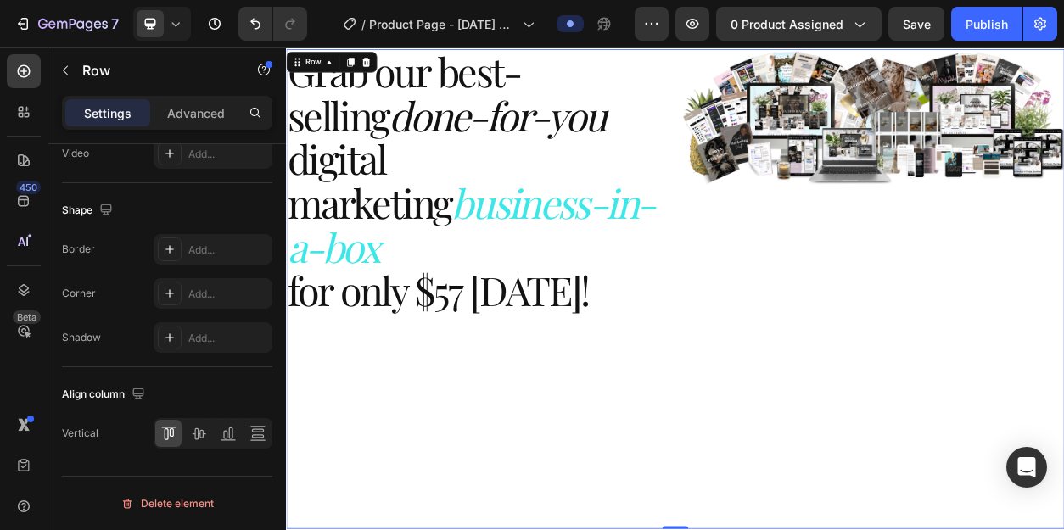
click at [695, 446] on div "Grab our best-selling done-for-you digital marketing business-in-a-box for only…" at bounding box center [537, 364] width 502 height 628
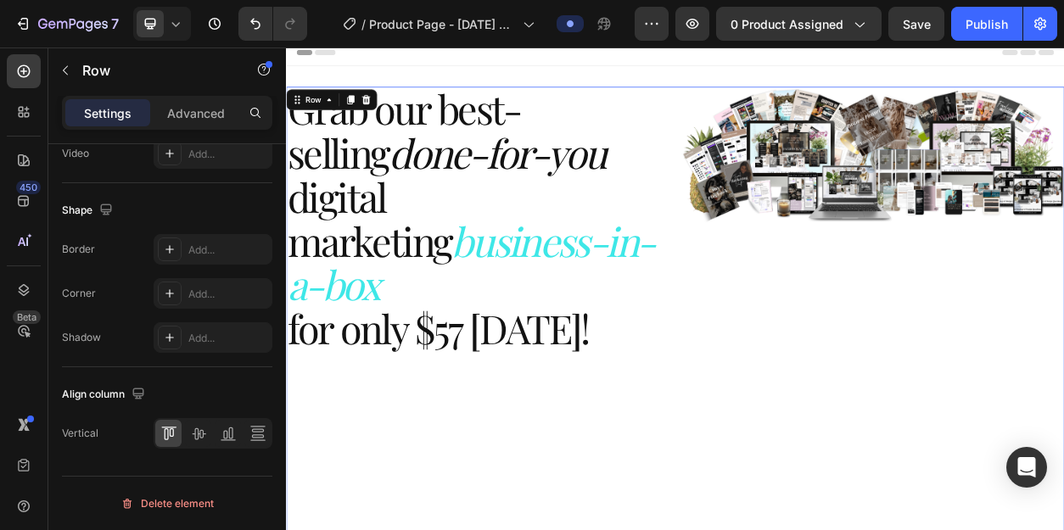
scroll to position [0, 0]
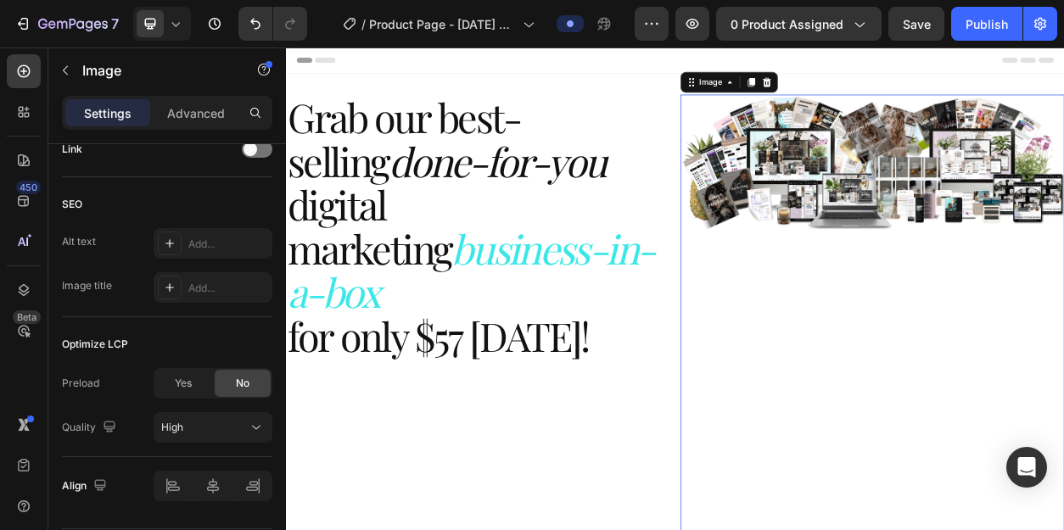
click at [977, 202] on img at bounding box center [1053, 423] width 502 height 628
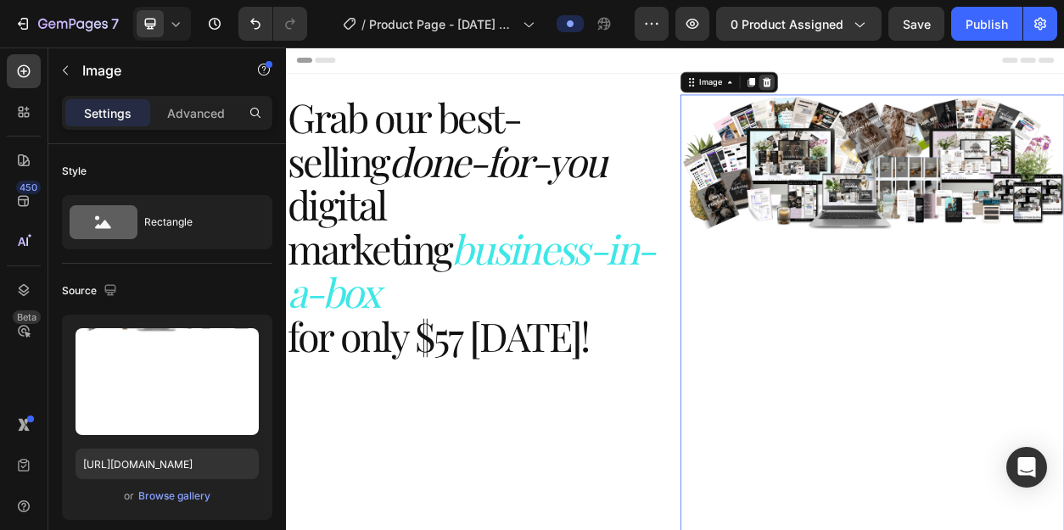
click at [909, 97] on icon at bounding box center [914, 93] width 11 height 12
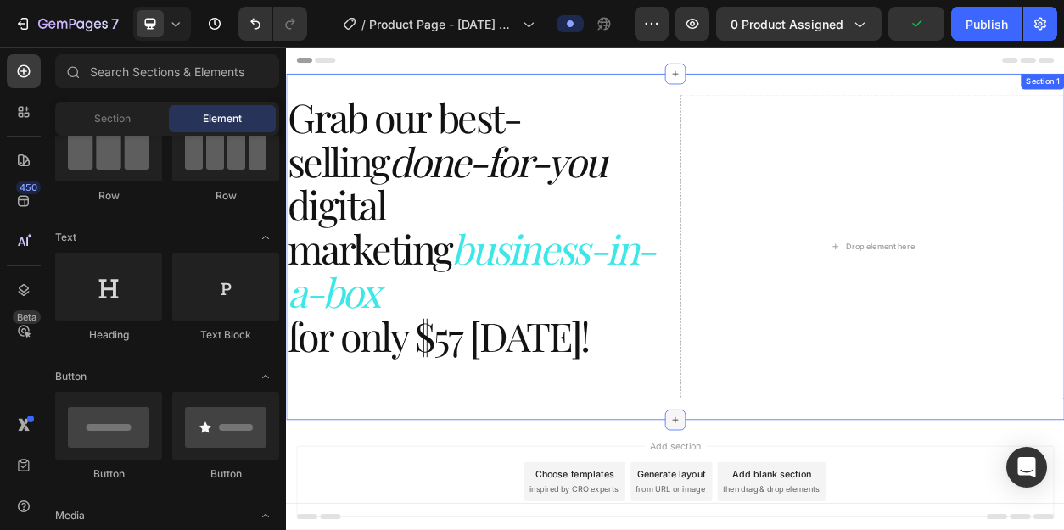
click at [792, 529] on icon at bounding box center [796, 535] width 8 height 8
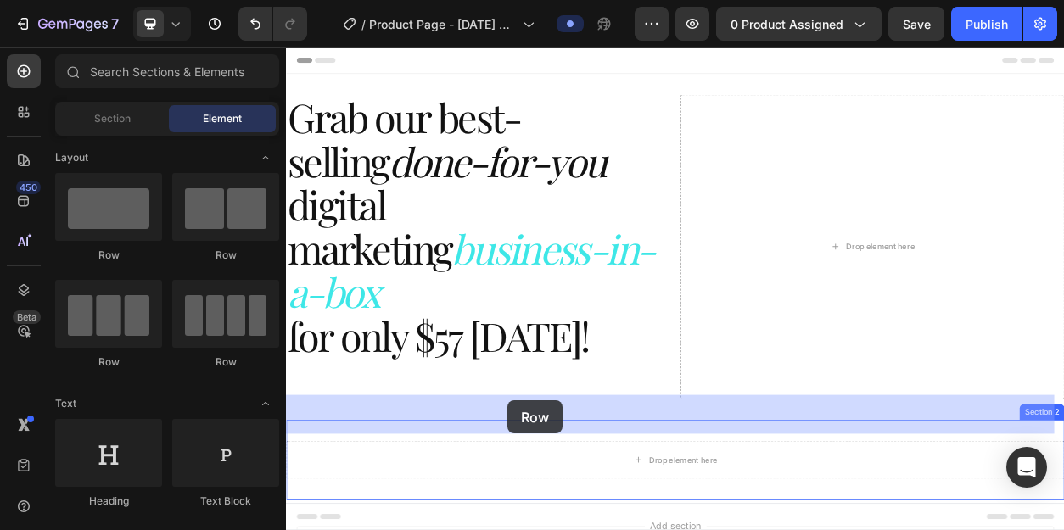
scroll to position [110, 0]
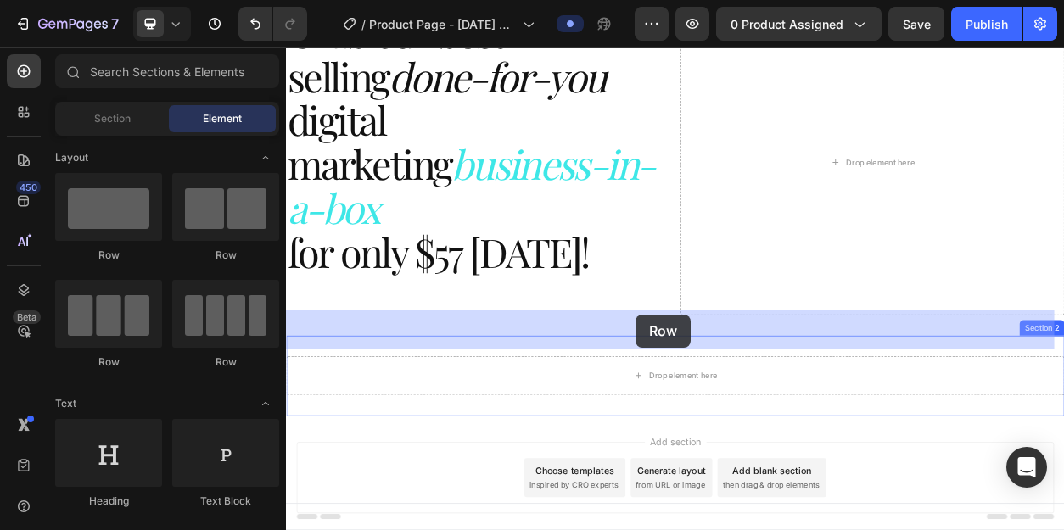
drag, startPoint x: 389, startPoint y: 255, endPoint x: 741, endPoint y: 402, distance: 381.4
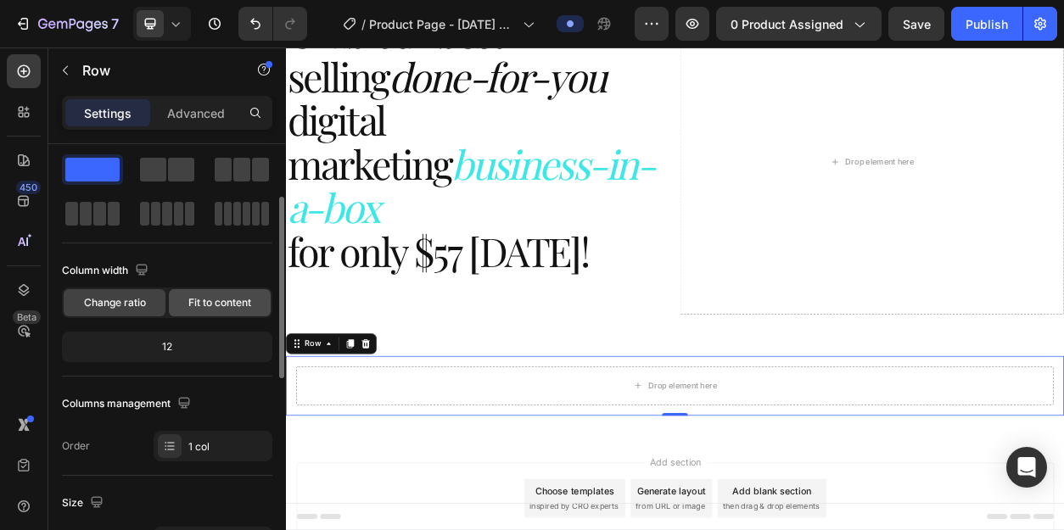
scroll to position [0, 0]
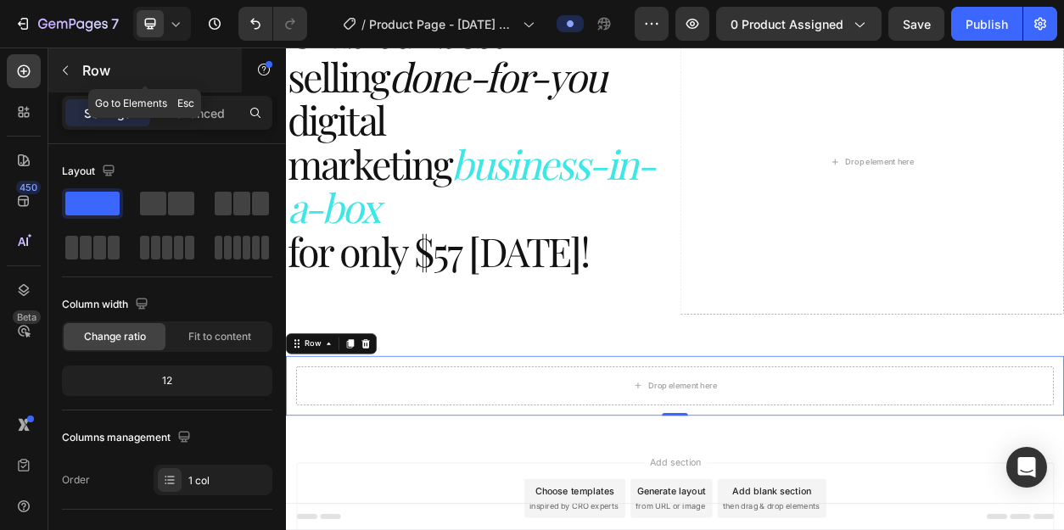
click at [67, 64] on icon "button" at bounding box center [66, 71] width 14 height 14
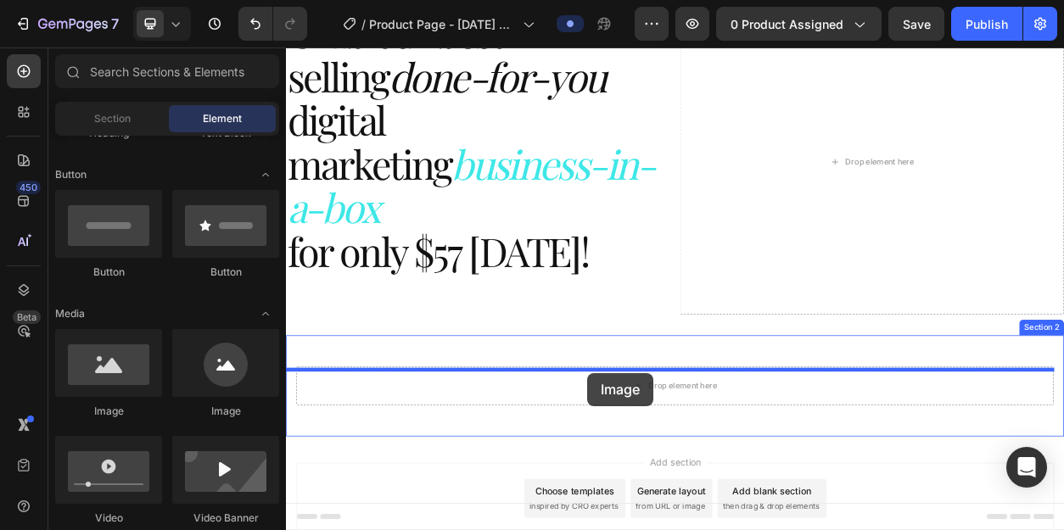
scroll to position [132, 0]
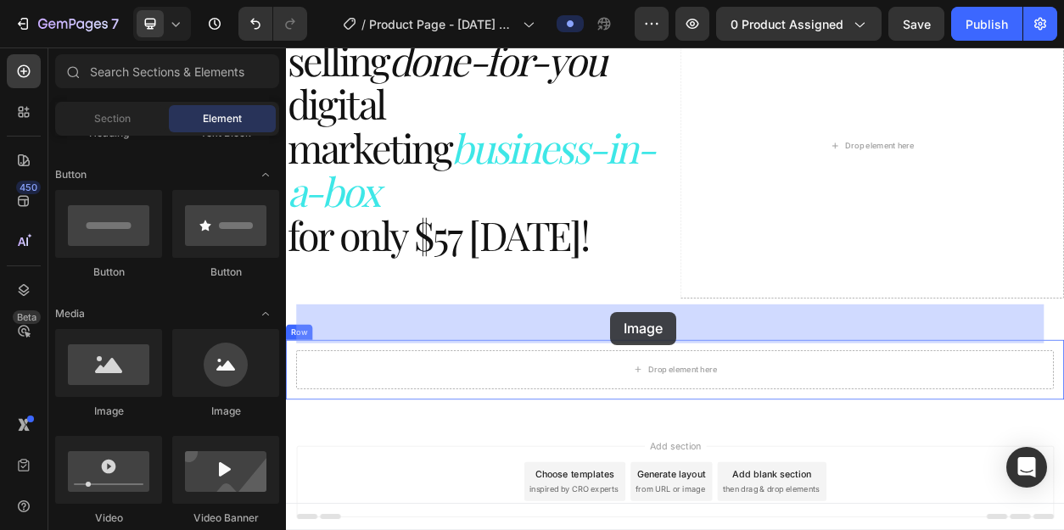
drag, startPoint x: 390, startPoint y: 418, endPoint x: 709, endPoint y: 390, distance: 320.2
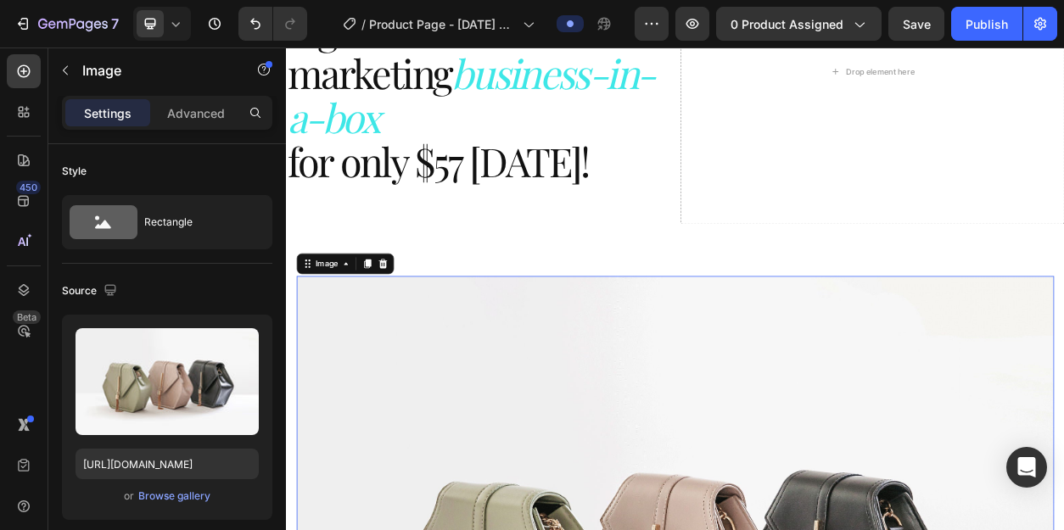
scroll to position [230, 0]
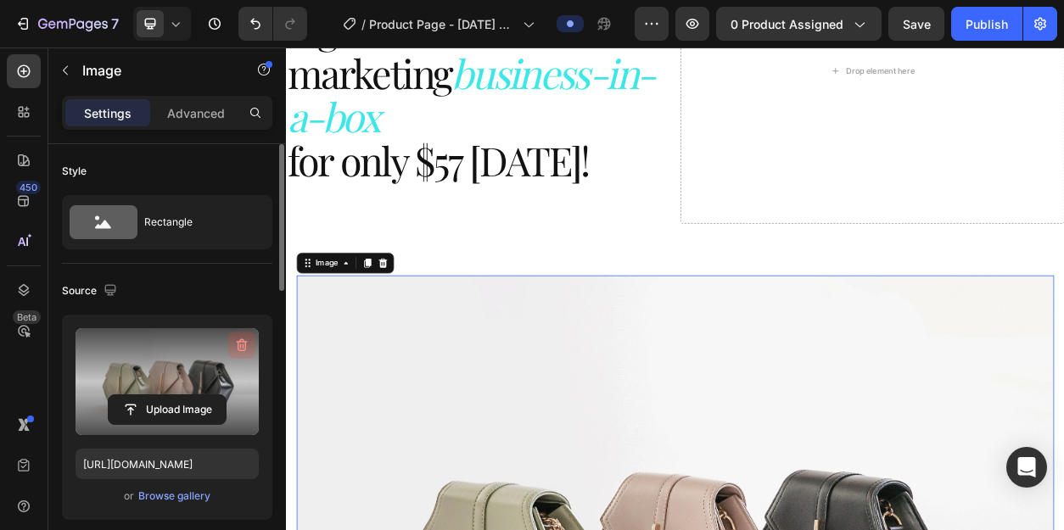
click at [245, 343] on icon "button" at bounding box center [242, 345] width 11 height 13
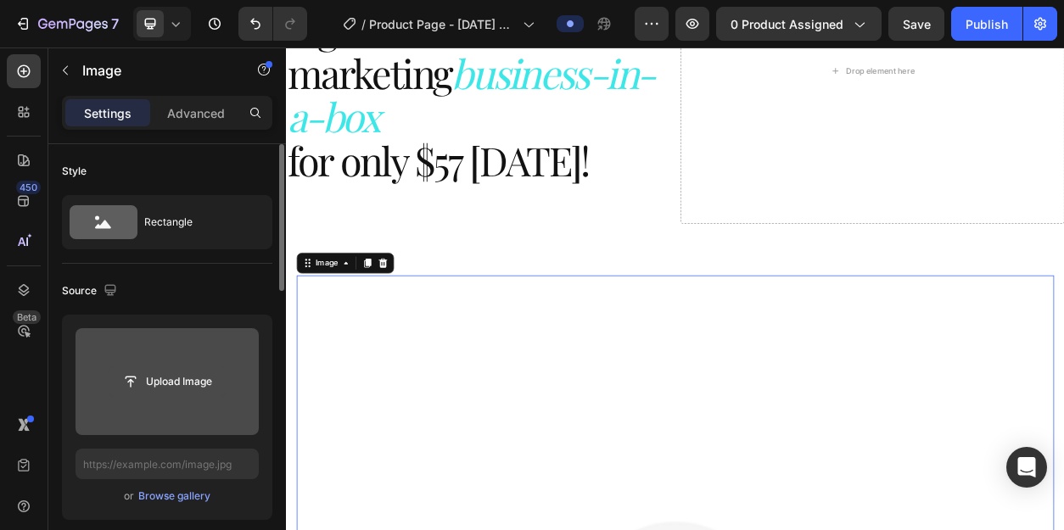
click at [179, 375] on input "file" at bounding box center [167, 381] width 117 height 29
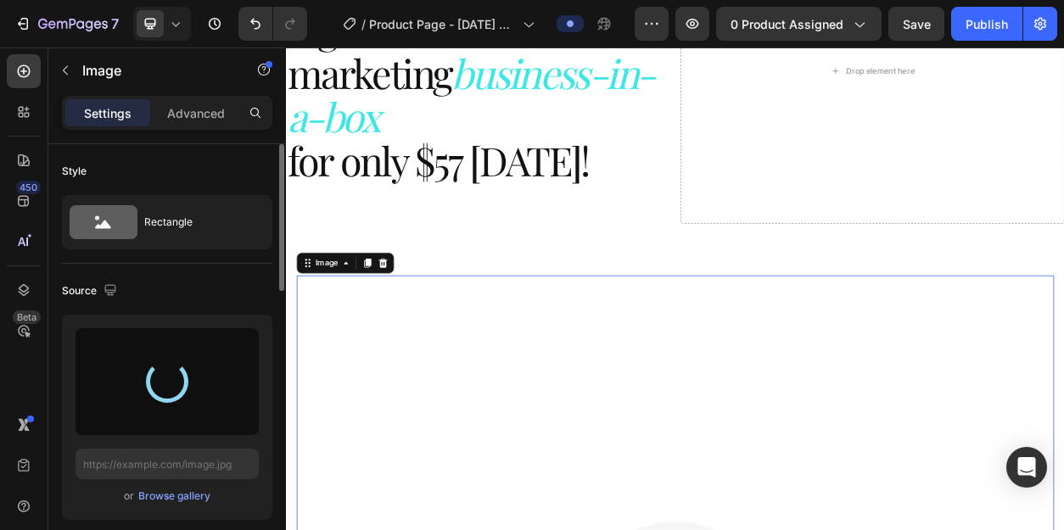
type input "[URL][DOMAIN_NAME]"
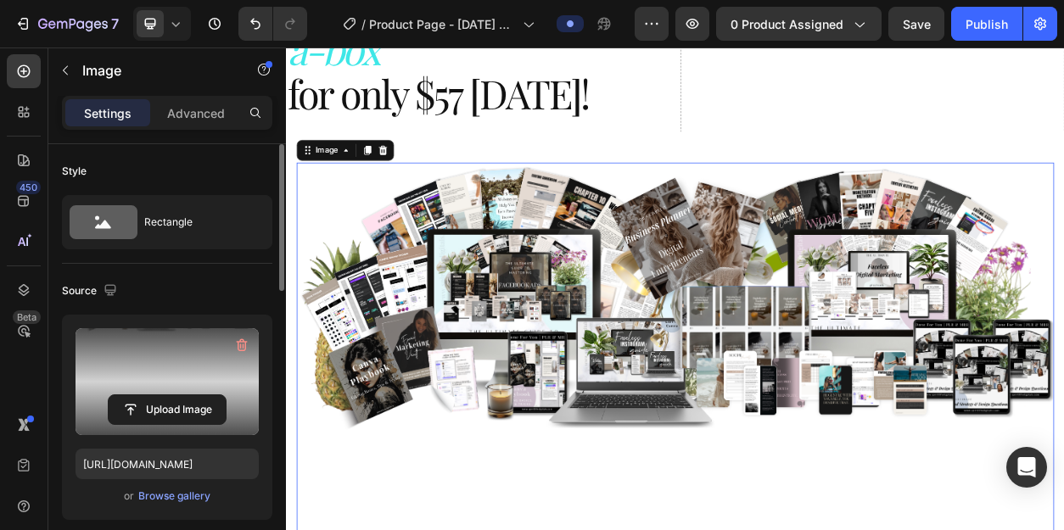
scroll to position [316, 0]
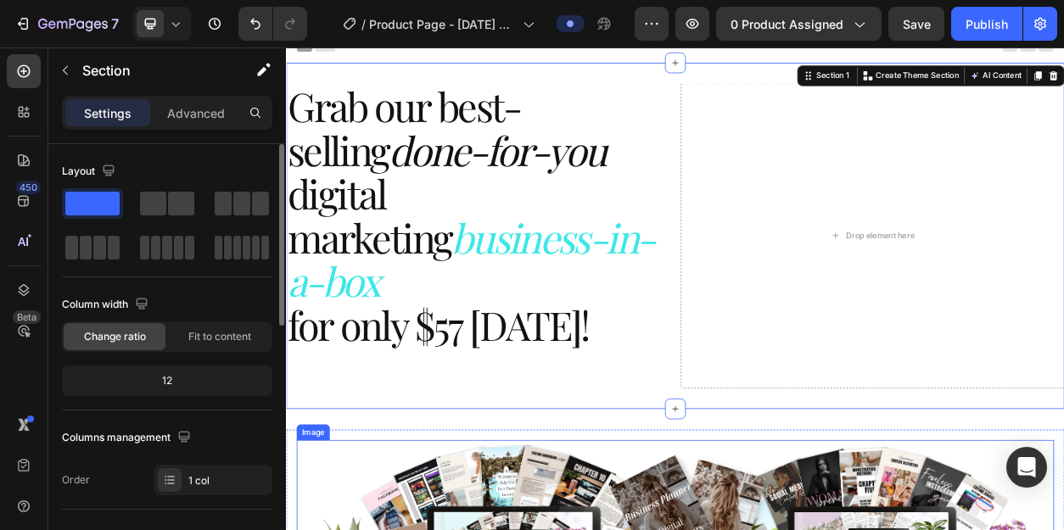
scroll to position [0, 0]
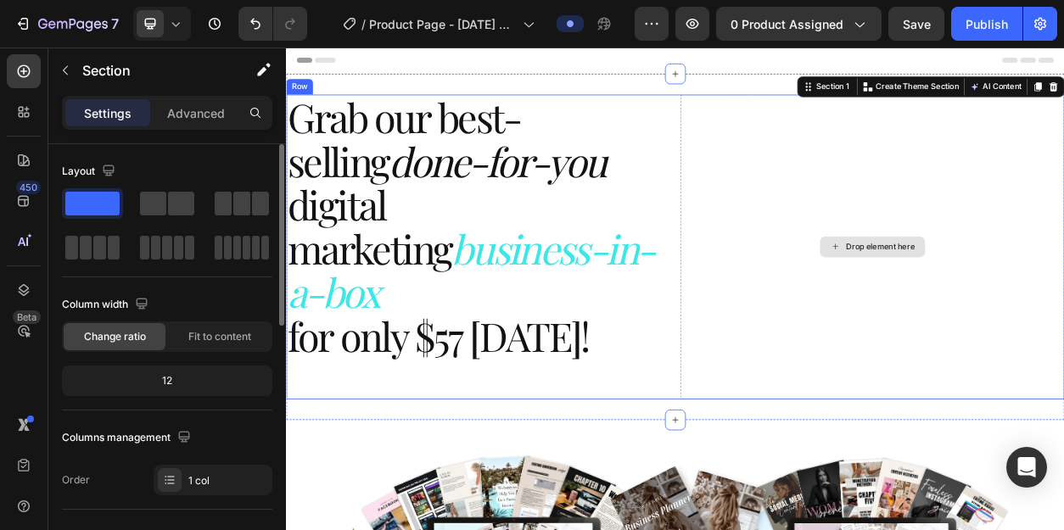
click at [1063, 173] on div "Drop element here" at bounding box center [1053, 308] width 502 height 399
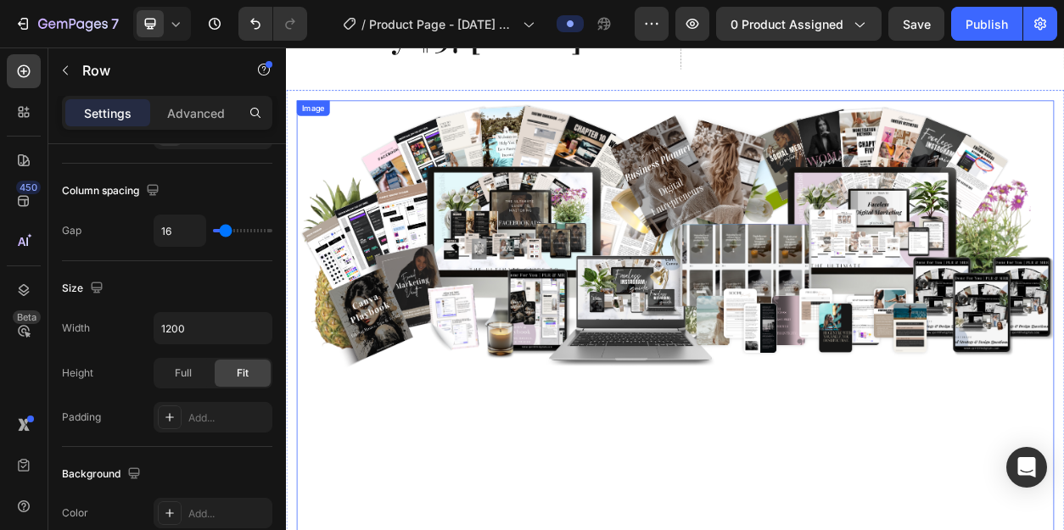
scroll to position [406, 0]
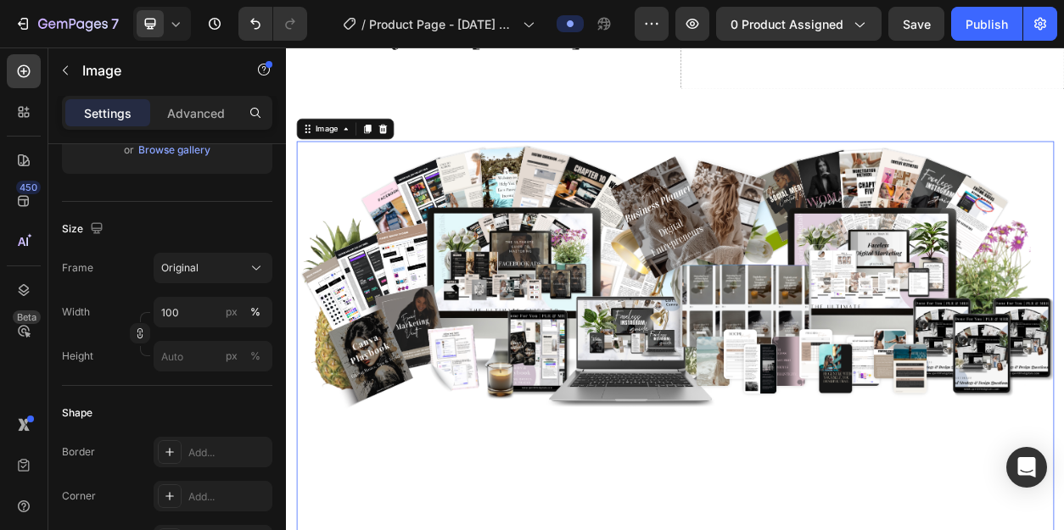
scroll to position [0, 0]
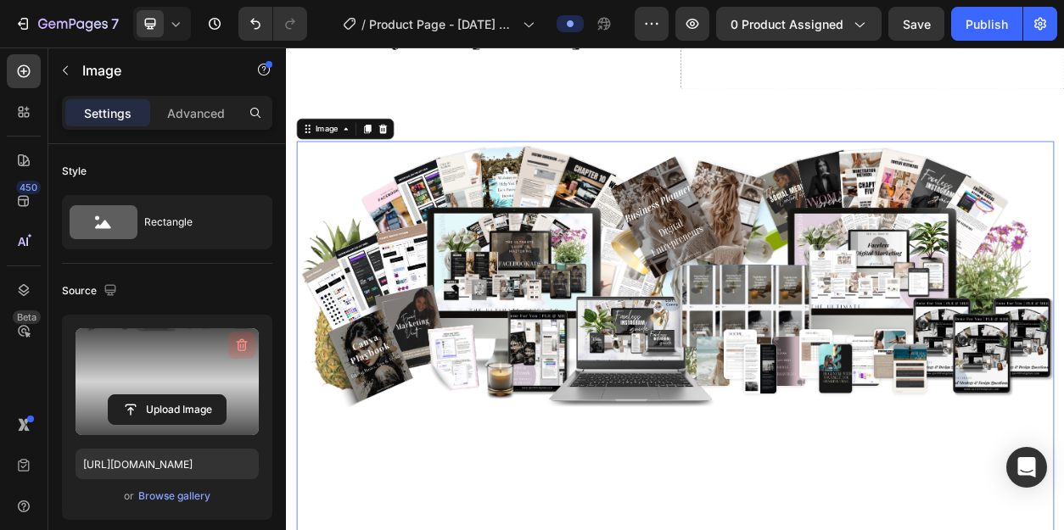
click at [244, 340] on icon "button" at bounding box center [241, 345] width 17 height 17
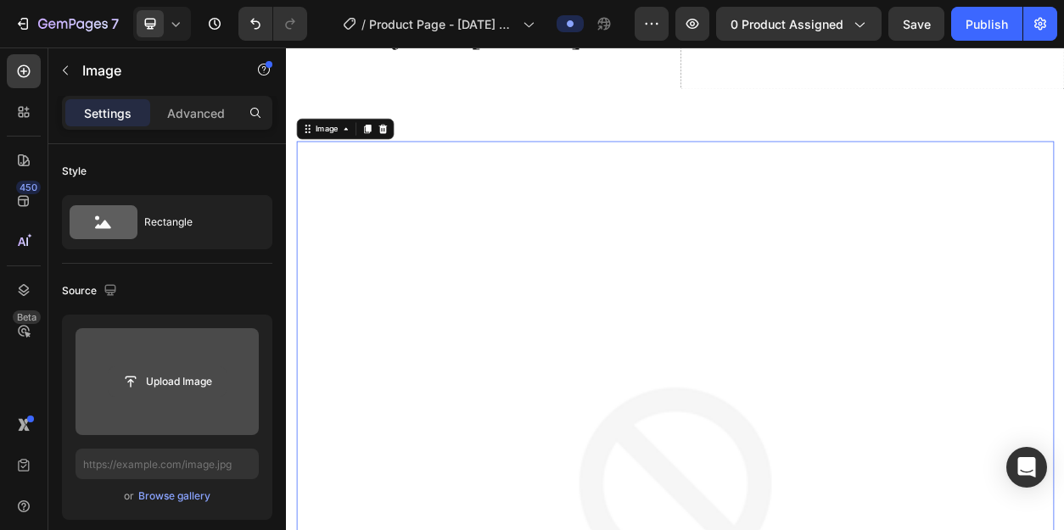
click at [178, 382] on input "file" at bounding box center [167, 381] width 117 height 29
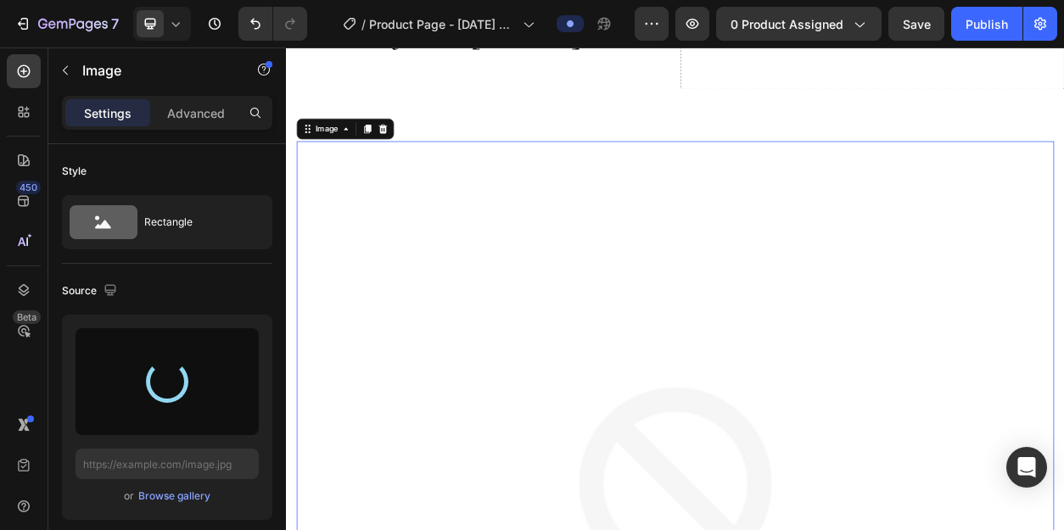
type input "[URL][DOMAIN_NAME]"
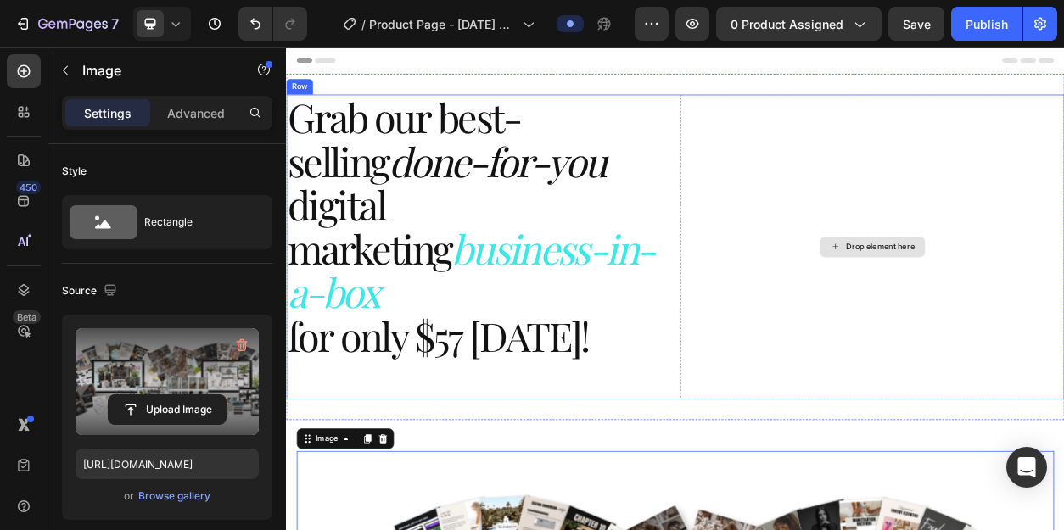
click at [1049, 183] on div "Drop element here" at bounding box center [1053, 308] width 502 height 399
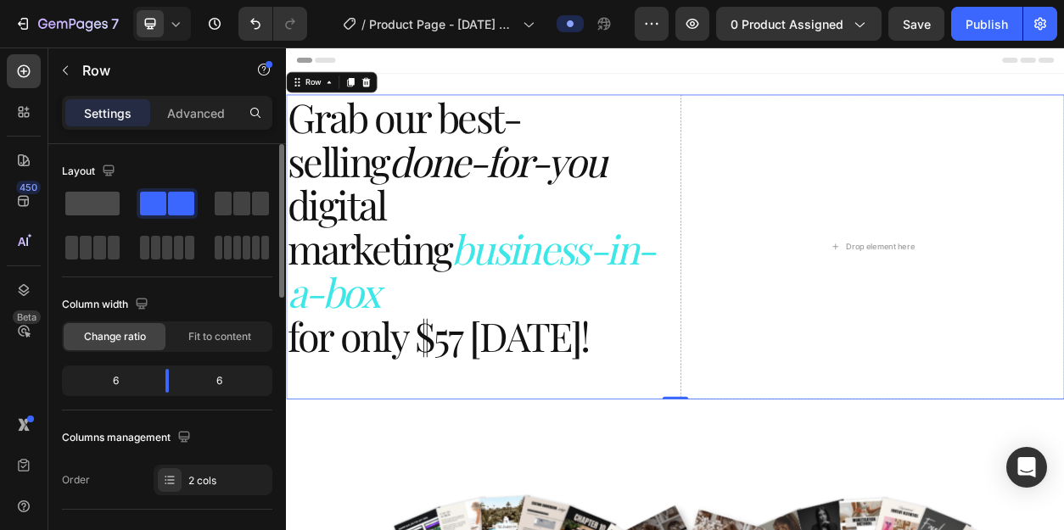
click at [101, 206] on span at bounding box center [92, 204] width 54 height 24
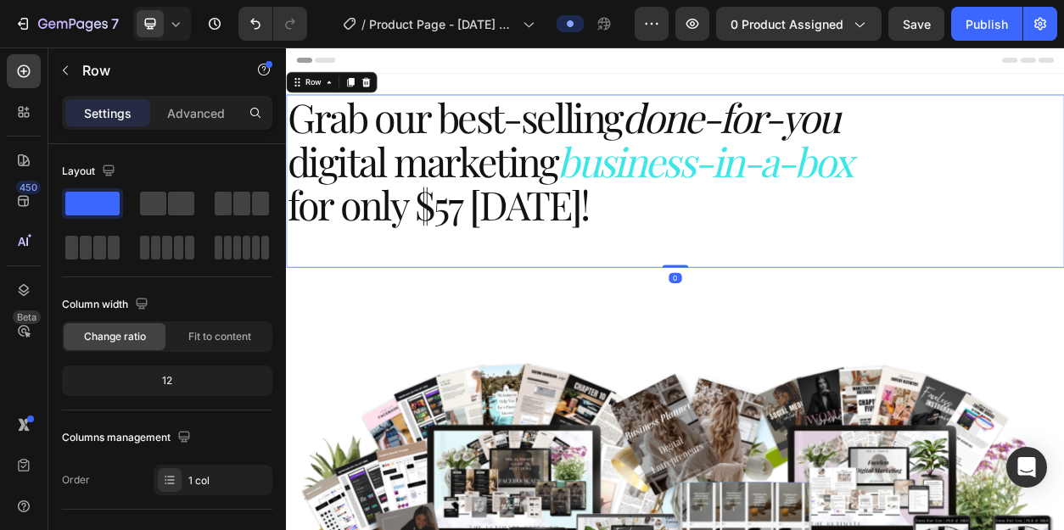
drag, startPoint x: 792, startPoint y: 332, endPoint x: 792, endPoint y: 277, distance: 54.3
click at [792, 278] on div "Grab our best-selling done-for-you digital marketing business-in-a-box for only…" at bounding box center [795, 222] width 1018 height 227
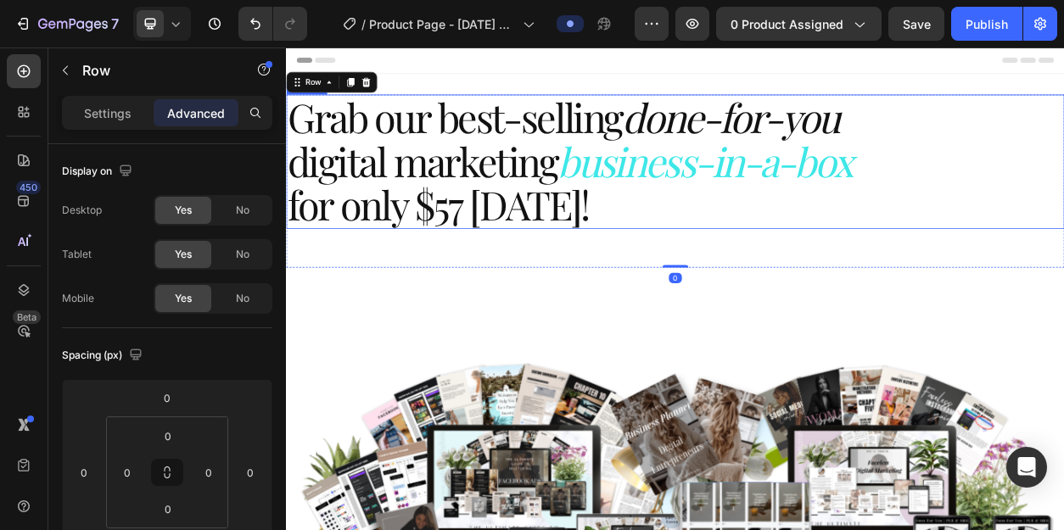
click at [710, 257] on h2 "Grab our best-selling done-for-you digital marketing business-in-a-box for only…" at bounding box center [795, 197] width 1018 height 176
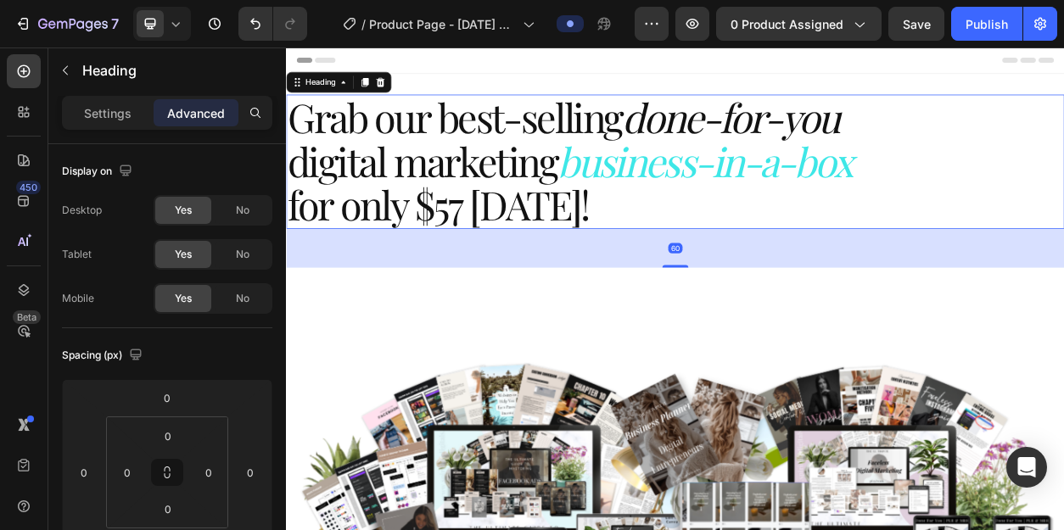
click at [733, 254] on h2 "Grab our best-selling done-for-you digital marketing business-in-a-box for only…" at bounding box center [795, 197] width 1018 height 176
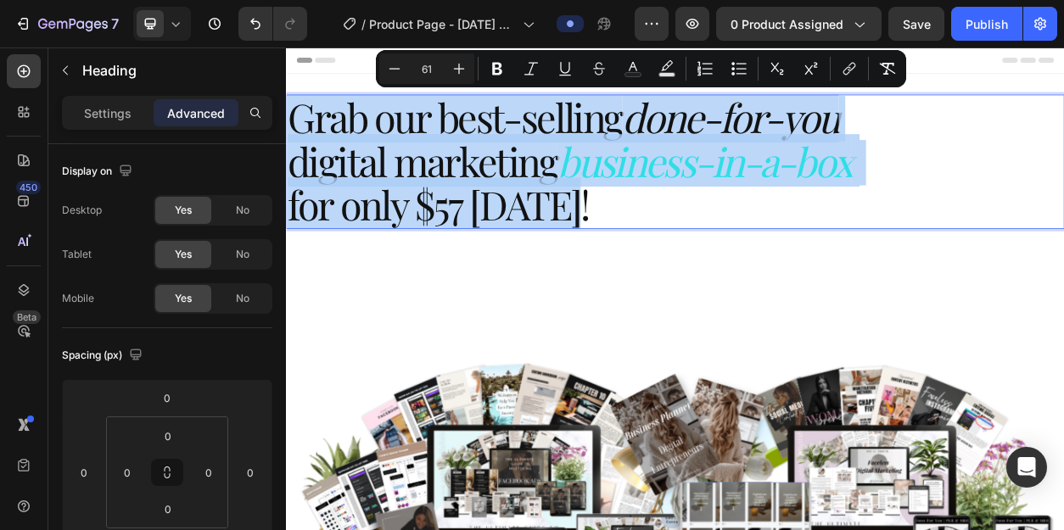
drag, startPoint x: 685, startPoint y: 256, endPoint x: 298, endPoint y: 153, distance: 401.3
click at [298, 153] on p "Grab our best-selling done-for-you digital marketing business-in-a-box for only…" at bounding box center [795, 197] width 1015 height 172
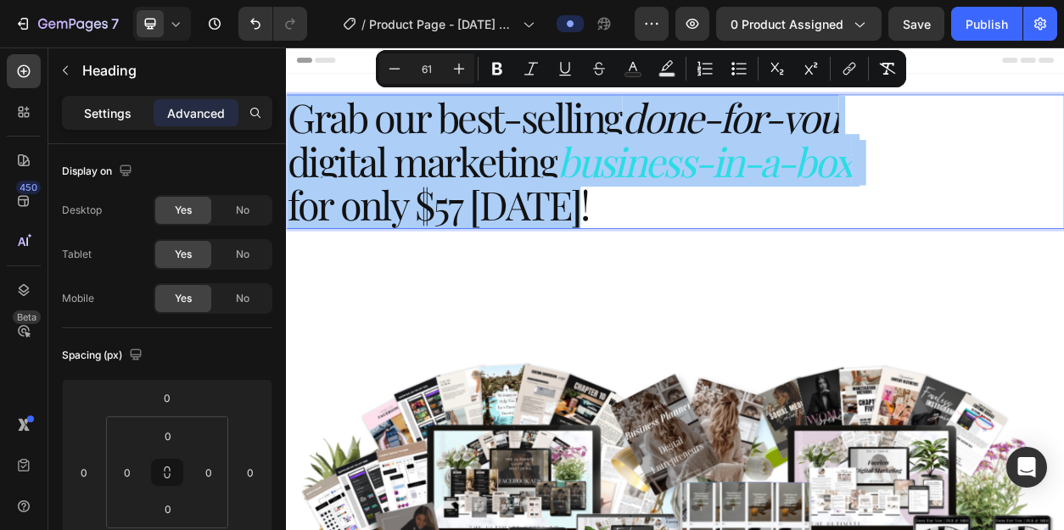
click at [115, 113] on p "Settings" at bounding box center [108, 113] width 48 height 18
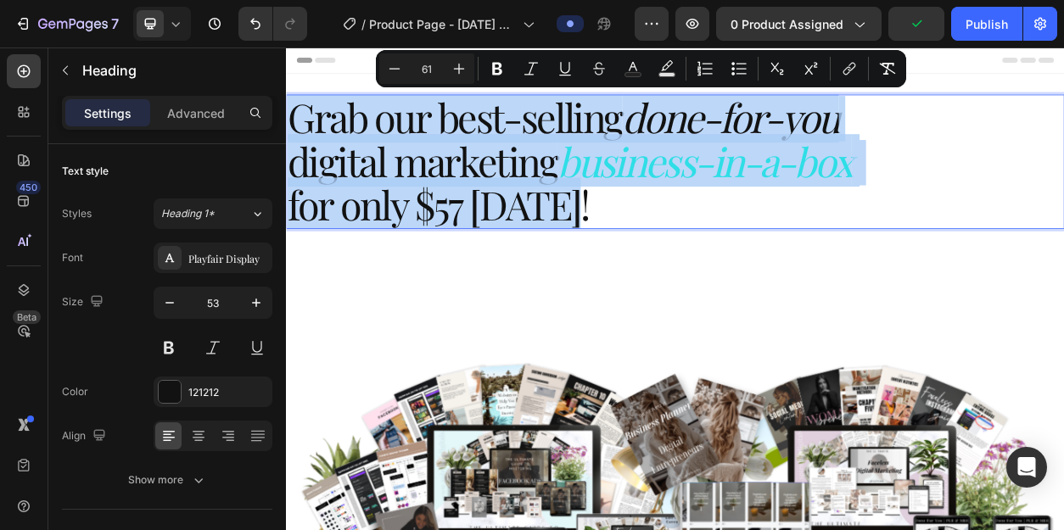
drag, startPoint x: 671, startPoint y: 257, endPoint x: 294, endPoint y: 147, distance: 393.3
click at [294, 147] on p "Grab our best-selling done-for-you digital marketing business-in-a-box for only…" at bounding box center [795, 197] width 1015 height 172
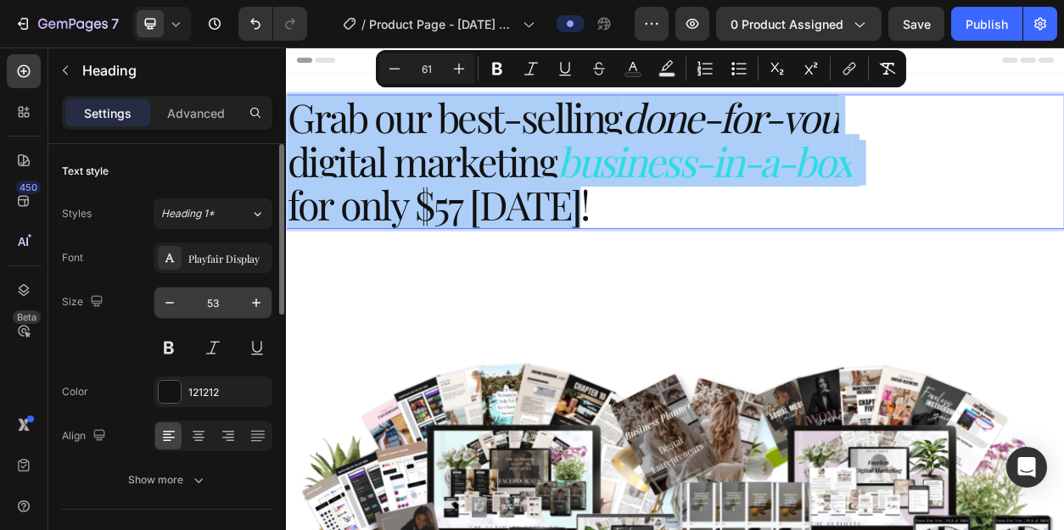
click at [219, 299] on input "53" at bounding box center [213, 303] width 56 height 31
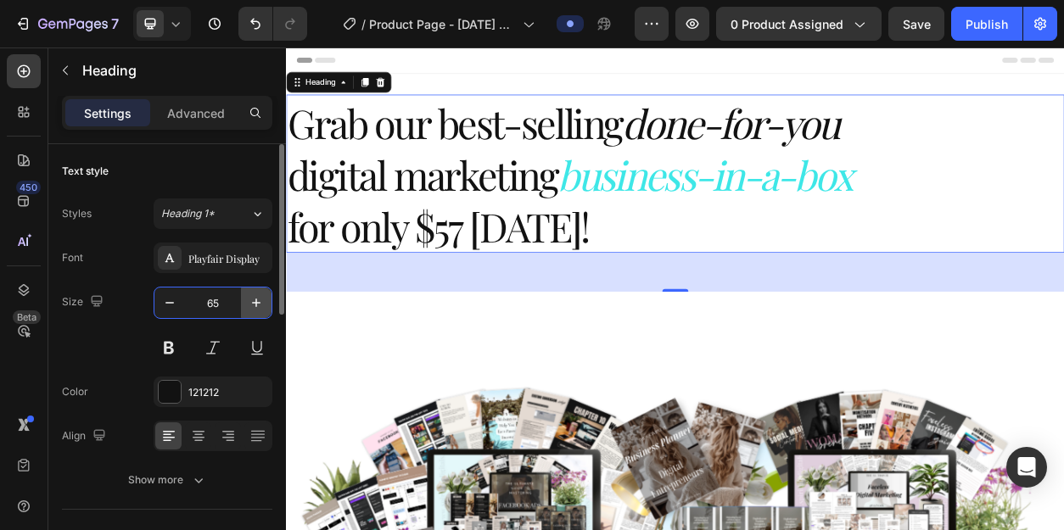
click at [255, 303] on icon "button" at bounding box center [256, 303] width 8 height 8
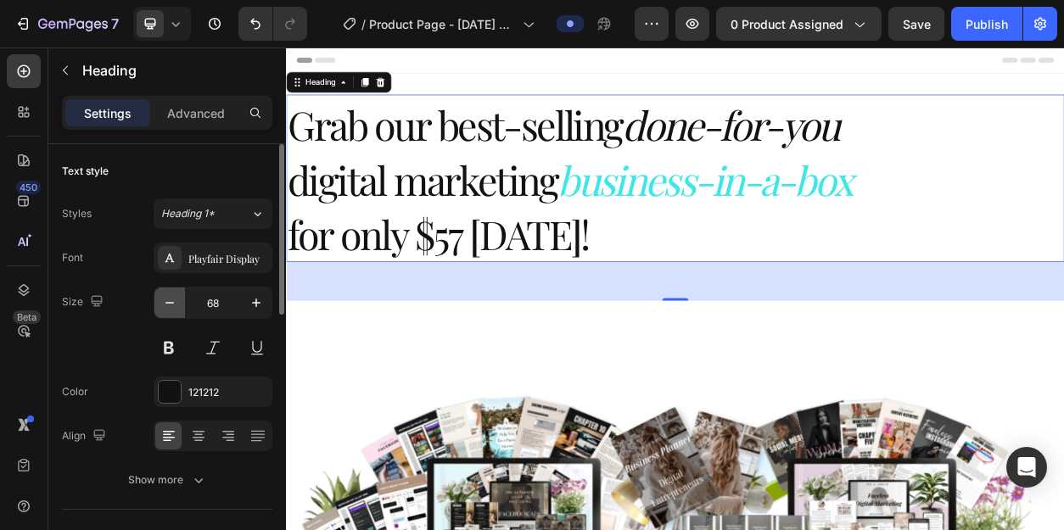
click at [169, 308] on icon "button" at bounding box center [169, 302] width 17 height 17
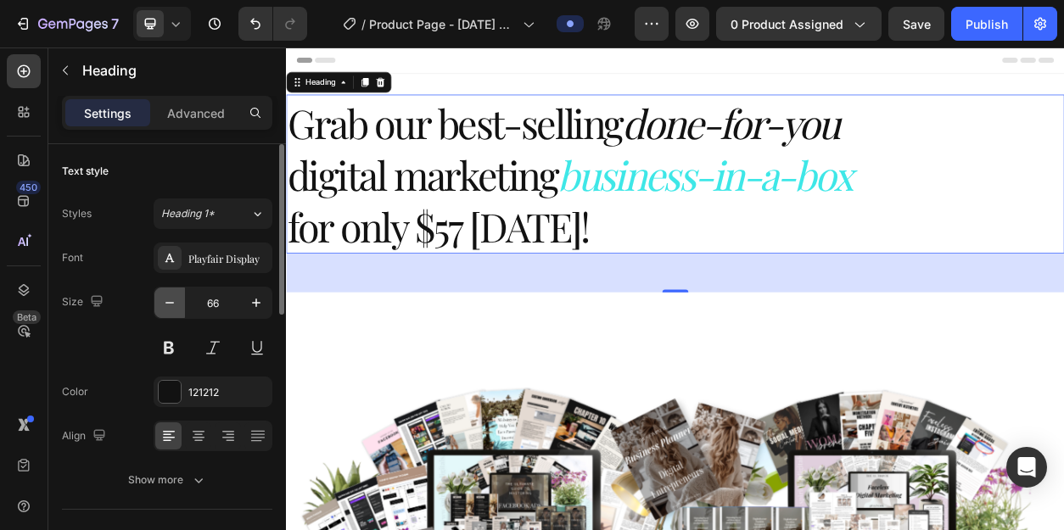
click at [169, 308] on icon "button" at bounding box center [169, 302] width 17 height 17
type input "65"
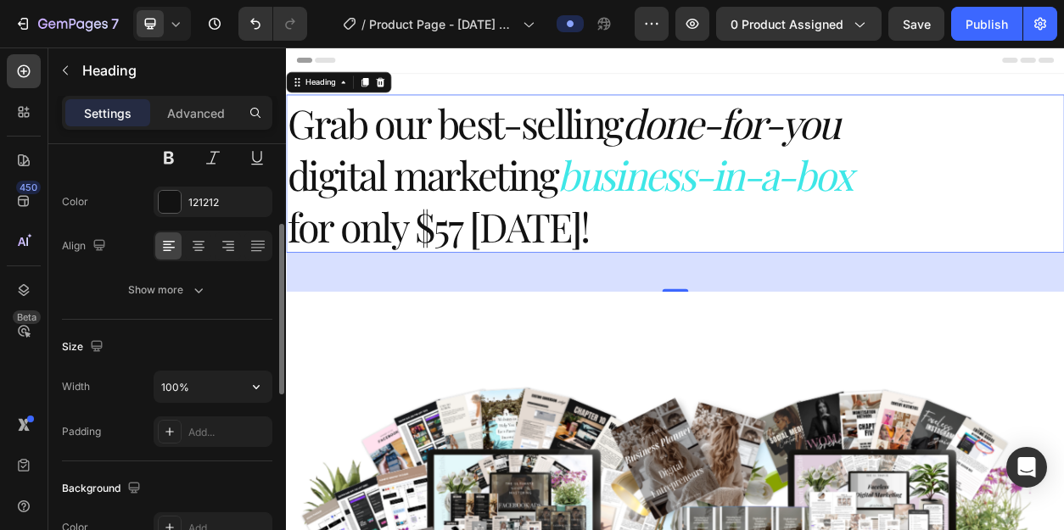
scroll to position [193, 0]
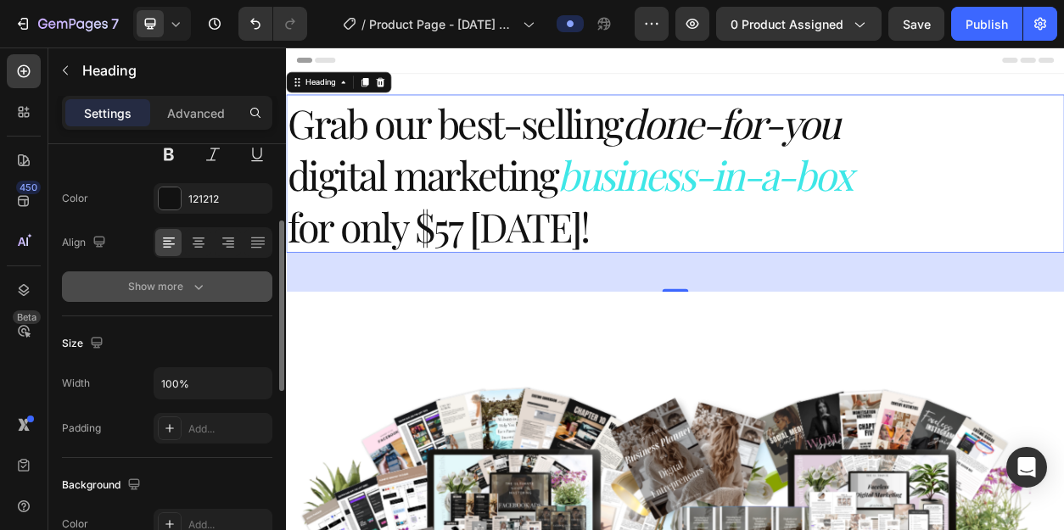
click at [196, 291] on icon "button" at bounding box center [198, 286] width 17 height 17
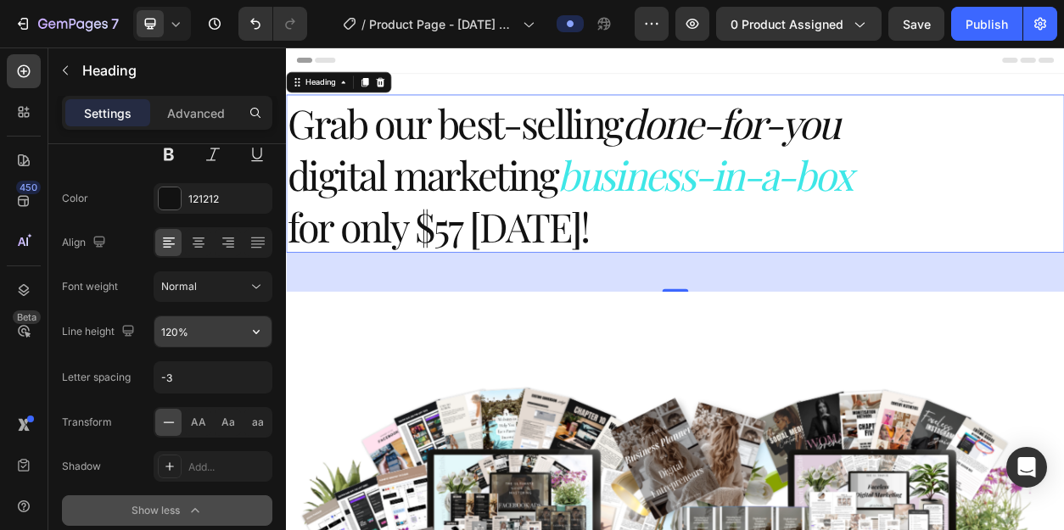
click at [200, 336] on input "120%" at bounding box center [212, 331] width 117 height 31
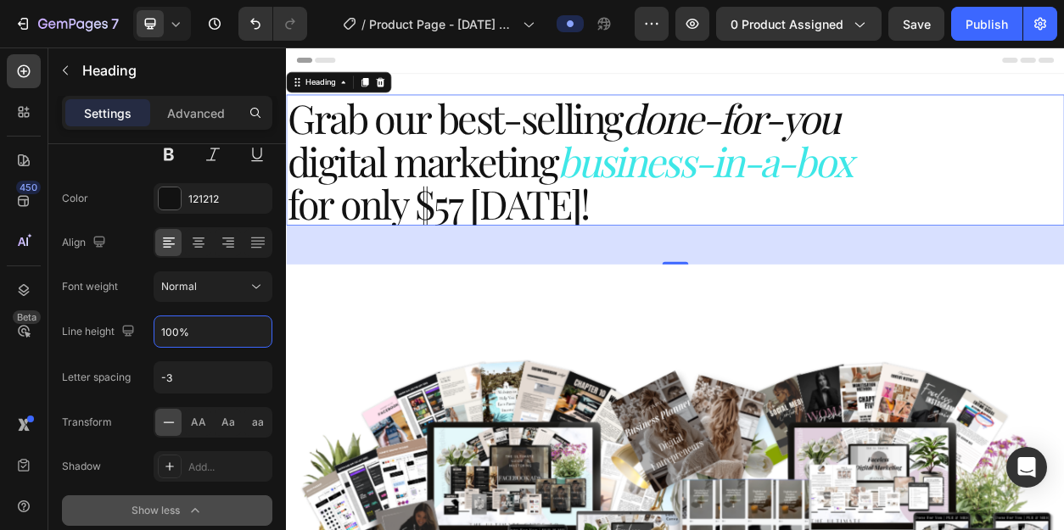
type input "100%"
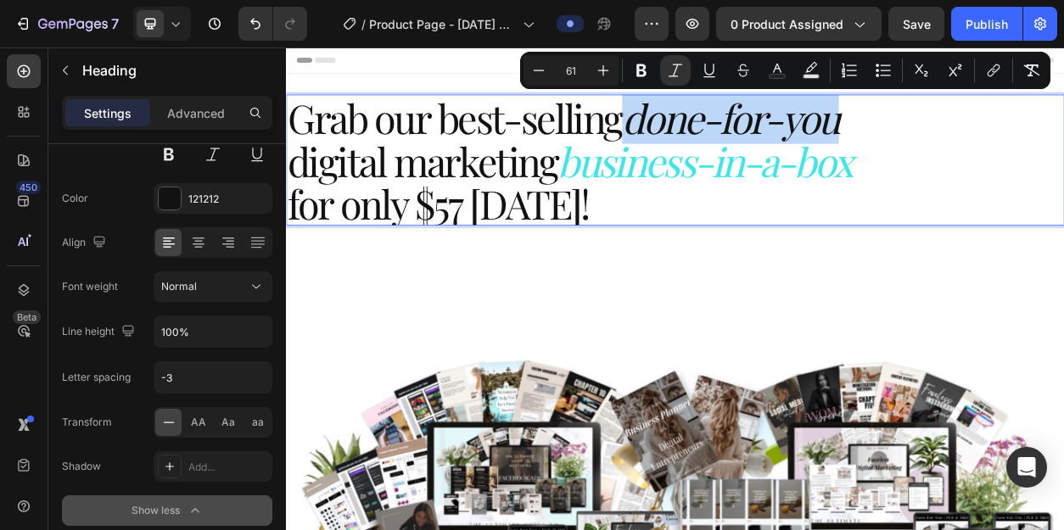
drag, startPoint x: 743, startPoint y: 143, endPoint x: 1027, endPoint y: 153, distance: 284.4
click at [1009, 153] on icon "done-for-you" at bounding box center [866, 139] width 283 height 69
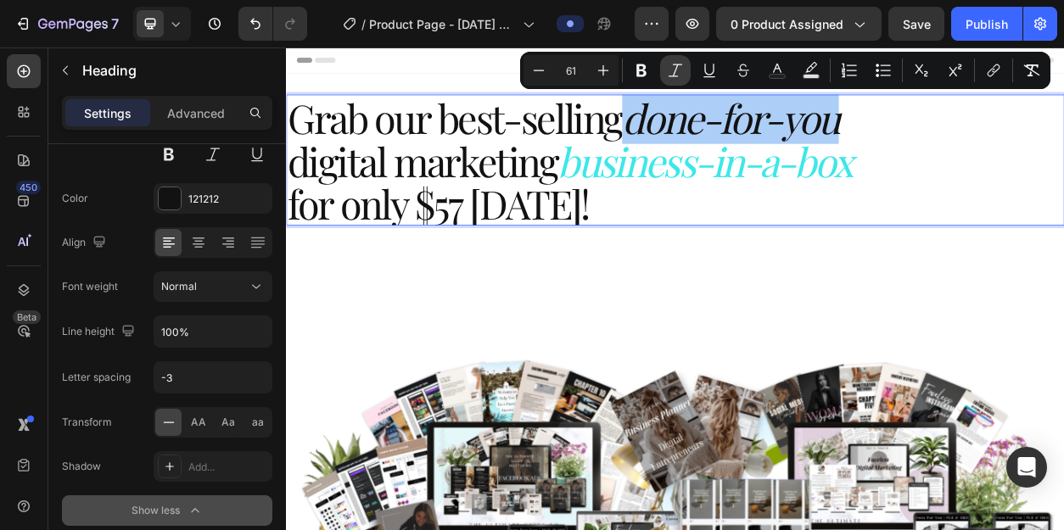
click at [675, 76] on icon "Editor contextual toolbar" at bounding box center [676, 70] width 14 height 13
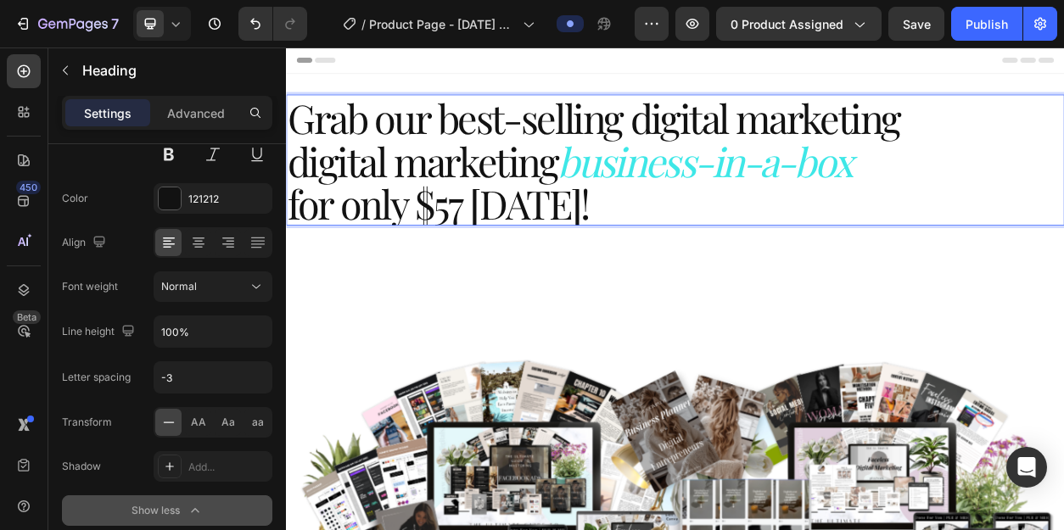
drag, startPoint x: 651, startPoint y: 201, endPoint x: 299, endPoint y: 205, distance: 352.1
click at [299, 205] on span "digital marketing" at bounding box center [464, 195] width 353 height 69
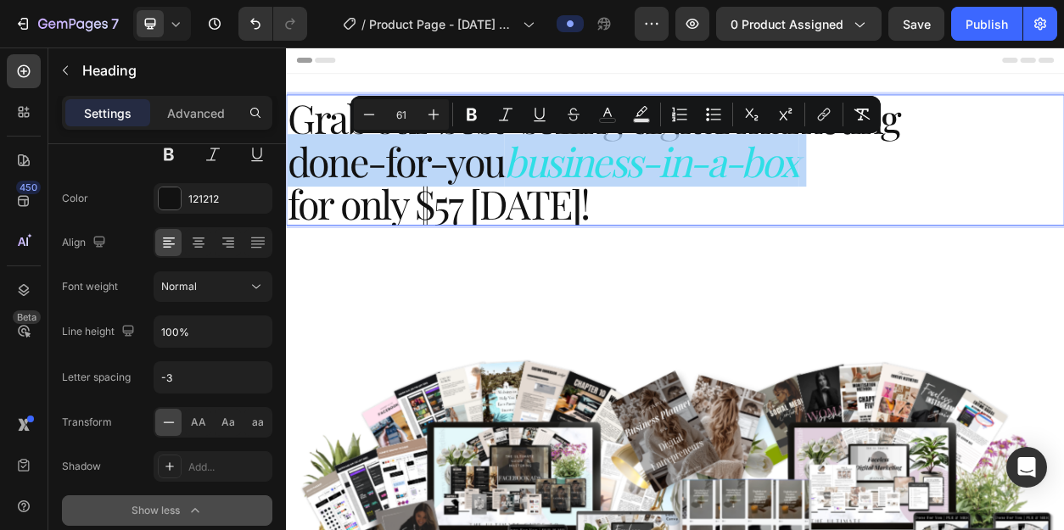
drag, startPoint x: 985, startPoint y: 215, endPoint x: 294, endPoint y: 209, distance: 690.6
click at [294, 208] on p "Grab our best-selling digital marketing done-for-you business-in-a-box for only…" at bounding box center [795, 195] width 1015 height 168
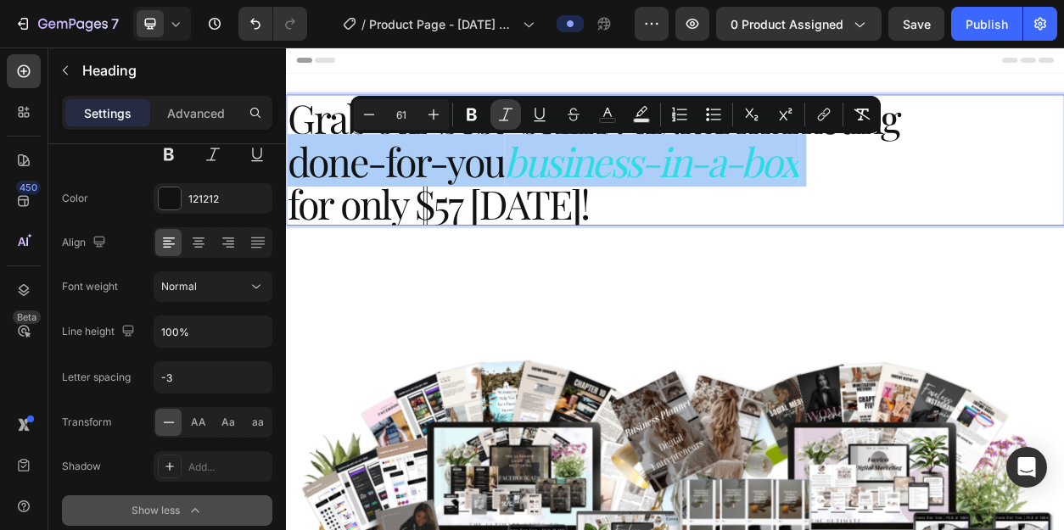
click at [508, 116] on icon "Editor contextual toolbar" at bounding box center [505, 114] width 17 height 17
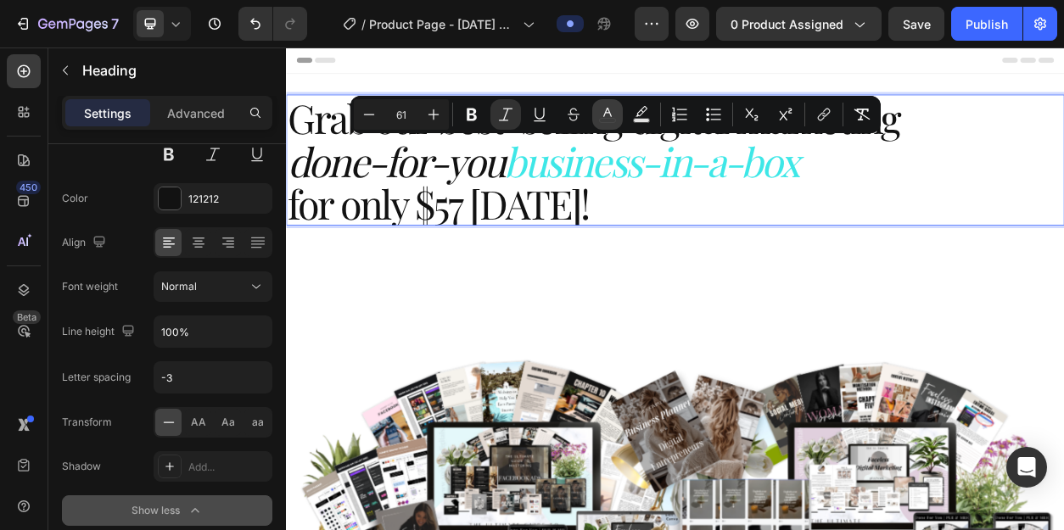
click at [607, 115] on icon "Editor contextual toolbar" at bounding box center [607, 114] width 17 height 17
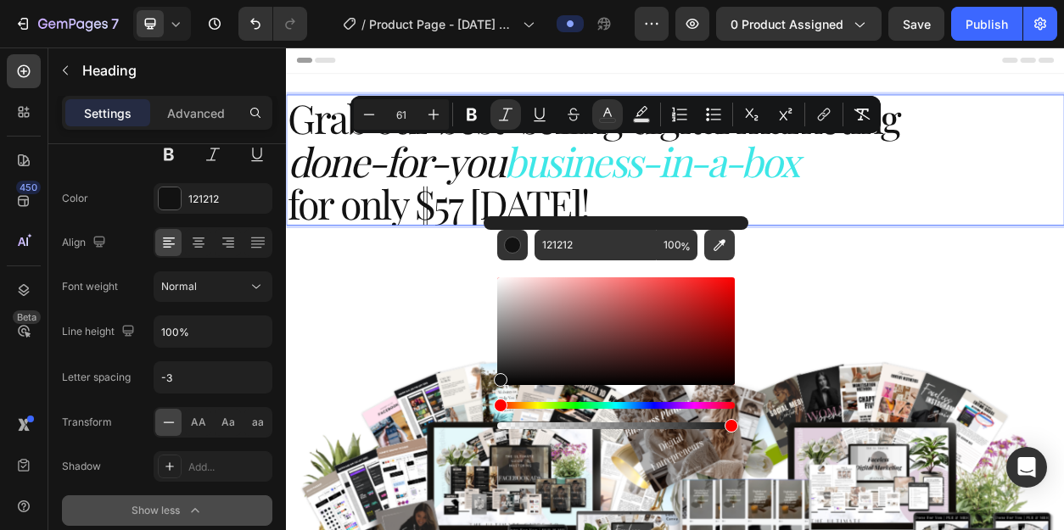
click at [720, 241] on icon "Editor contextual toolbar" at bounding box center [719, 245] width 12 height 12
type input "46DCE4"
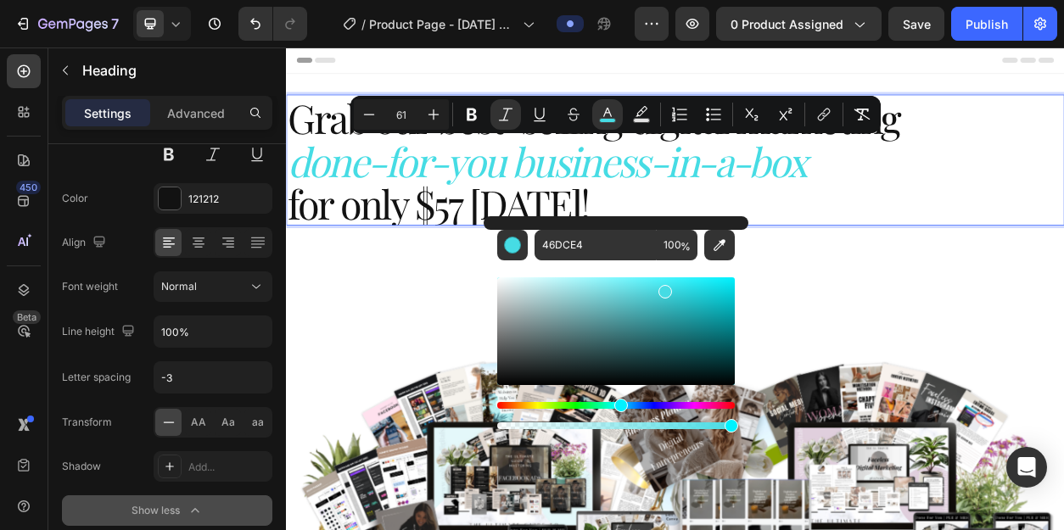
click at [956, 244] on p "Grab our best-selling digital marketing done-for-you business-in-a-box for only…" at bounding box center [795, 195] width 1015 height 168
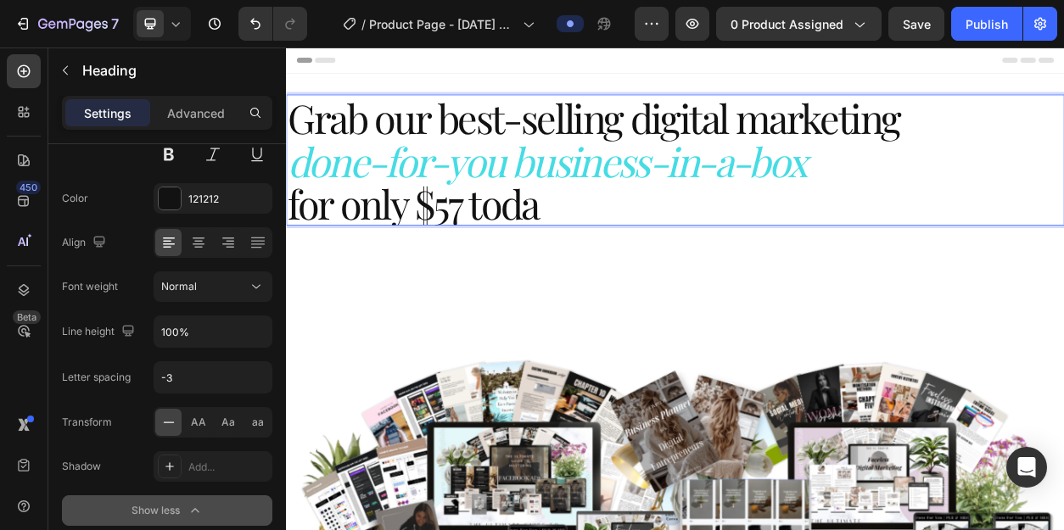
scroll to position [5, 0]
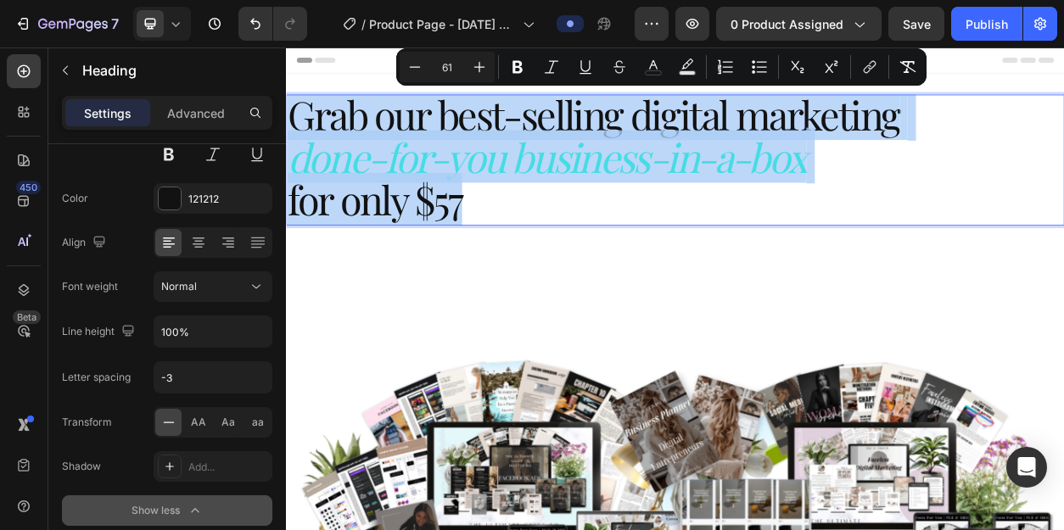
drag, startPoint x: 527, startPoint y: 261, endPoint x: 297, endPoint y: 142, distance: 259.2
click at [297, 141] on p "Grab our best-selling digital marketing done-for-you business-in-a-box for only…" at bounding box center [795, 190] width 1015 height 168
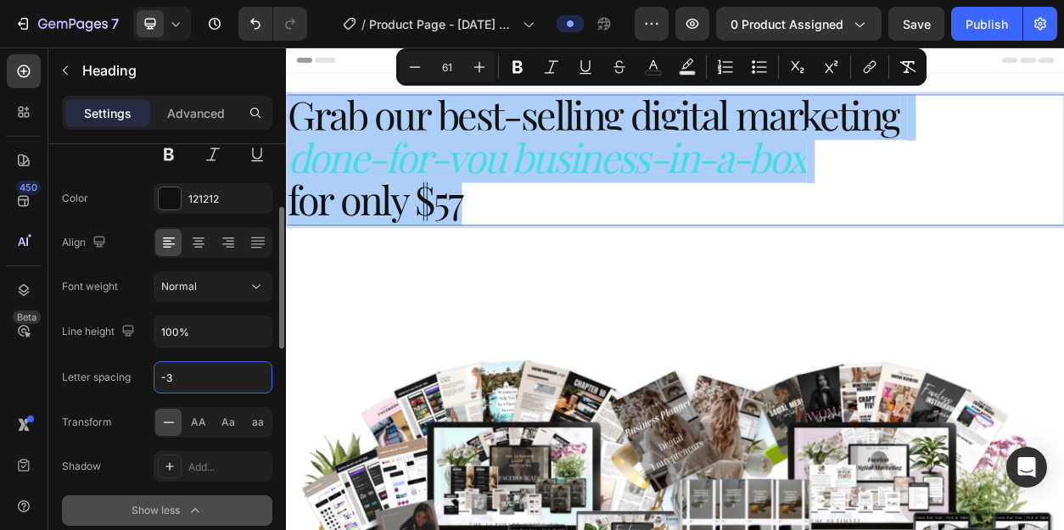
click at [192, 373] on input "-3" at bounding box center [212, 377] width 117 height 31
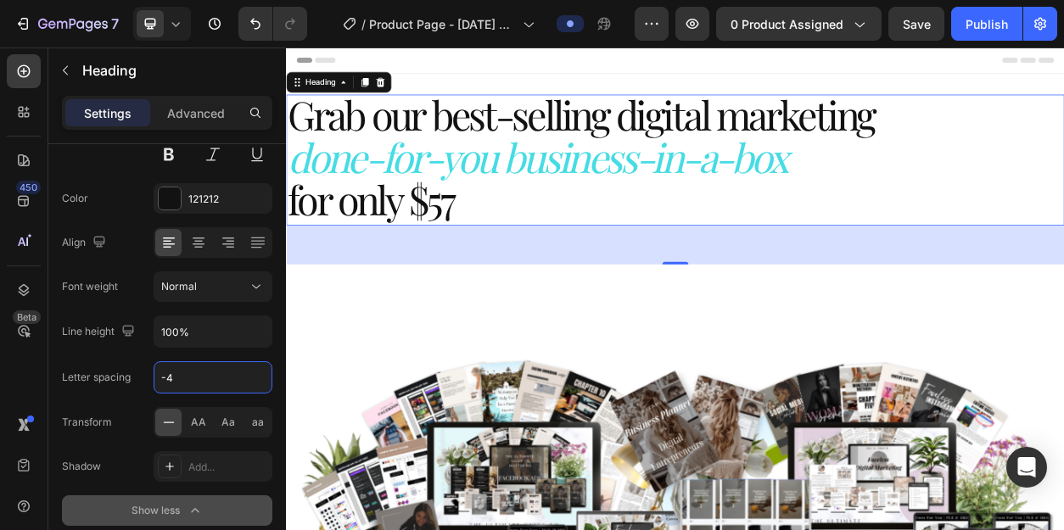
type input "-4"
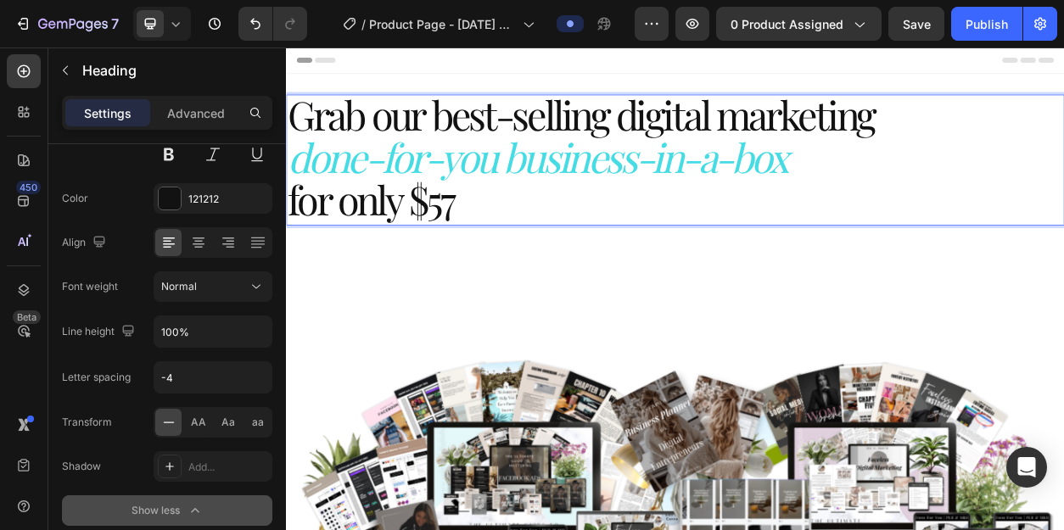
click at [305, 257] on span "for only $57" at bounding box center [397, 246] width 218 height 69
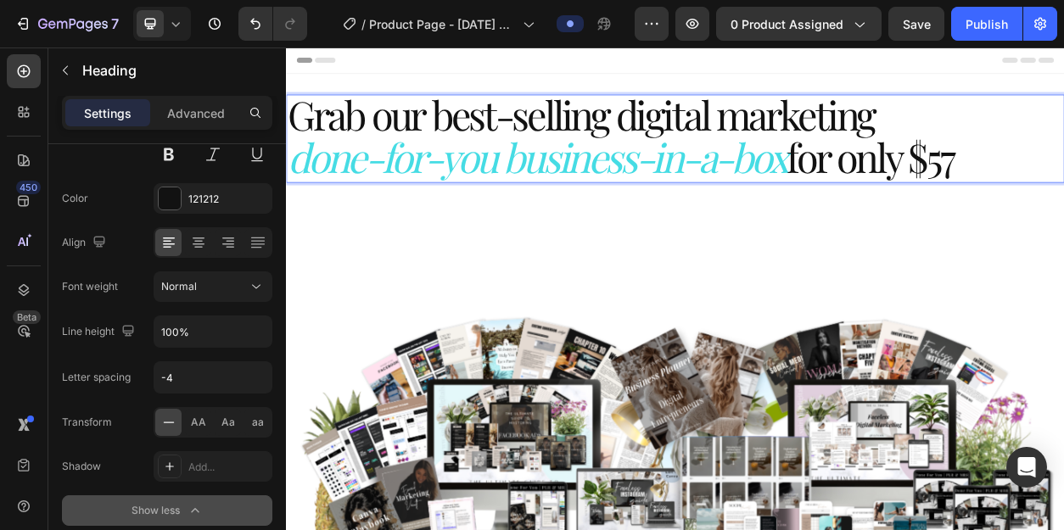
click at [1063, 193] on p "Grab our best-selling digital marketing done-for-you business-in-a-box for only…" at bounding box center [795, 162] width 1015 height 112
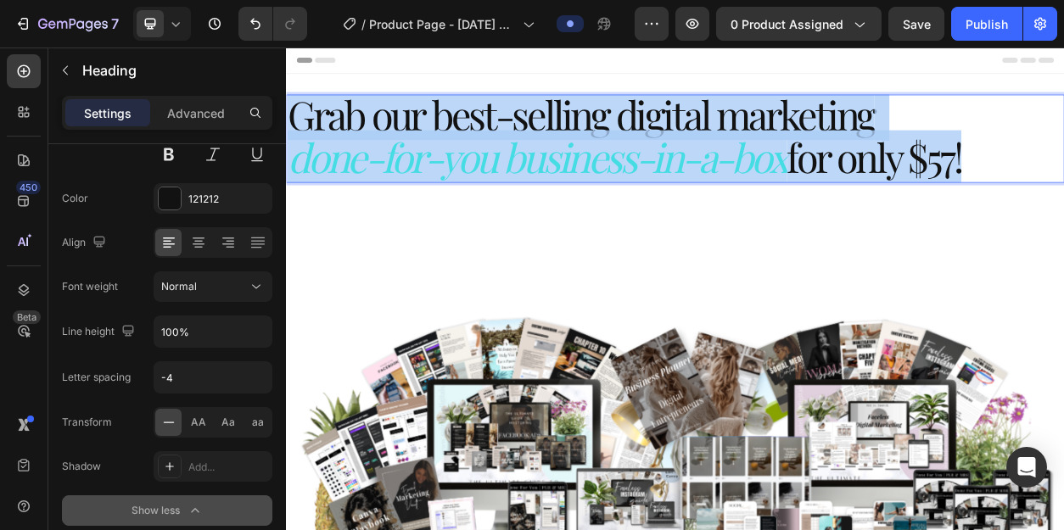
drag, startPoint x: 1218, startPoint y: 197, endPoint x: 281, endPoint y: 140, distance: 939.2
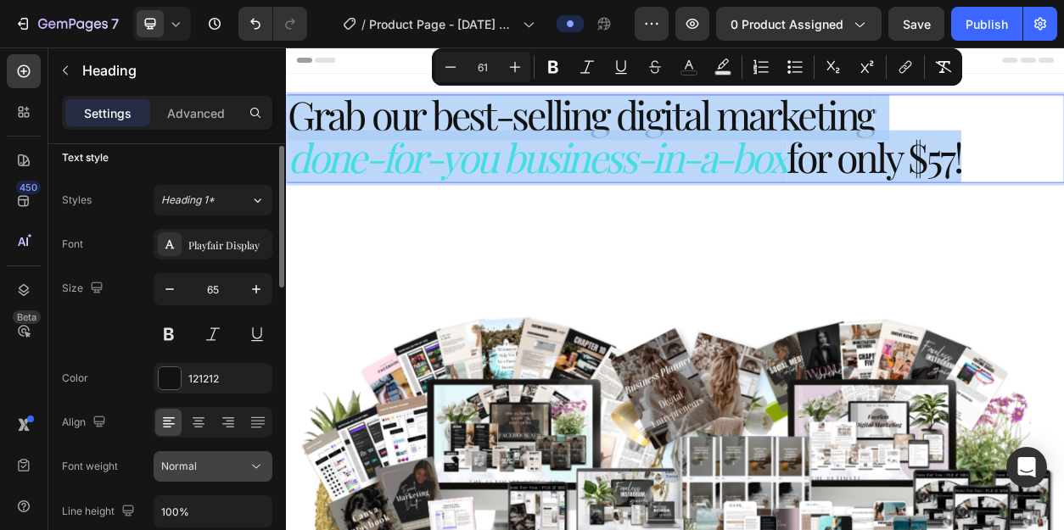
scroll to position [0, 0]
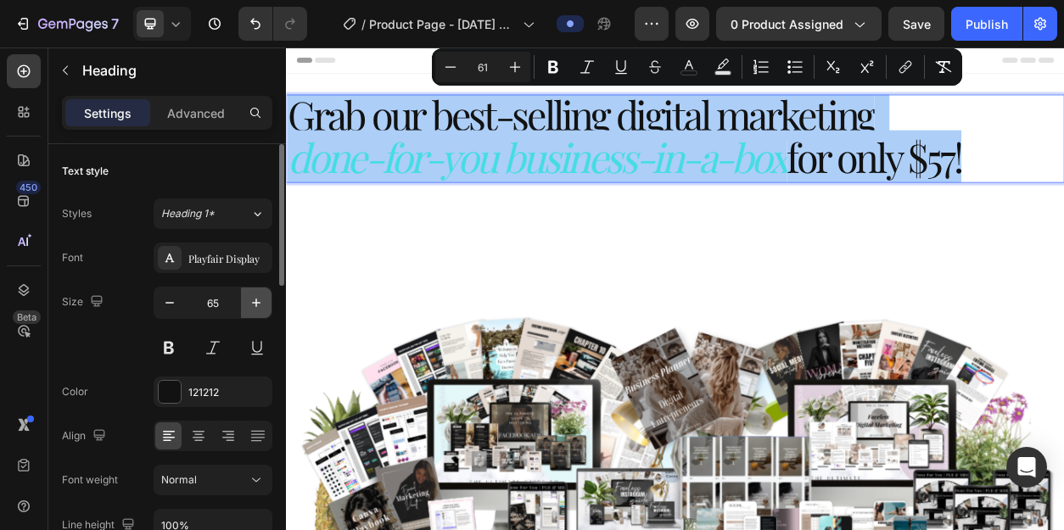
click at [257, 299] on icon "button" at bounding box center [256, 302] width 17 height 17
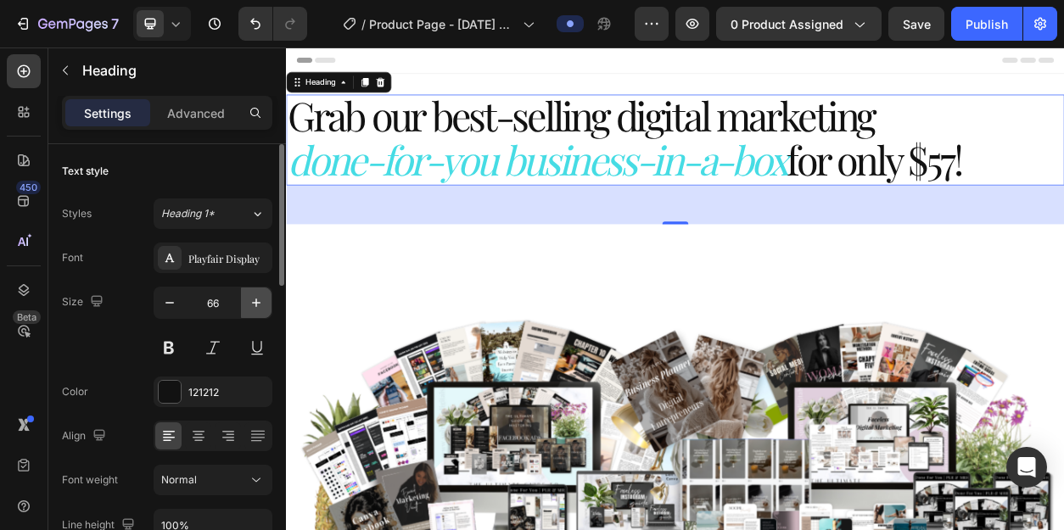
click at [257, 299] on icon "button" at bounding box center [256, 302] width 17 height 17
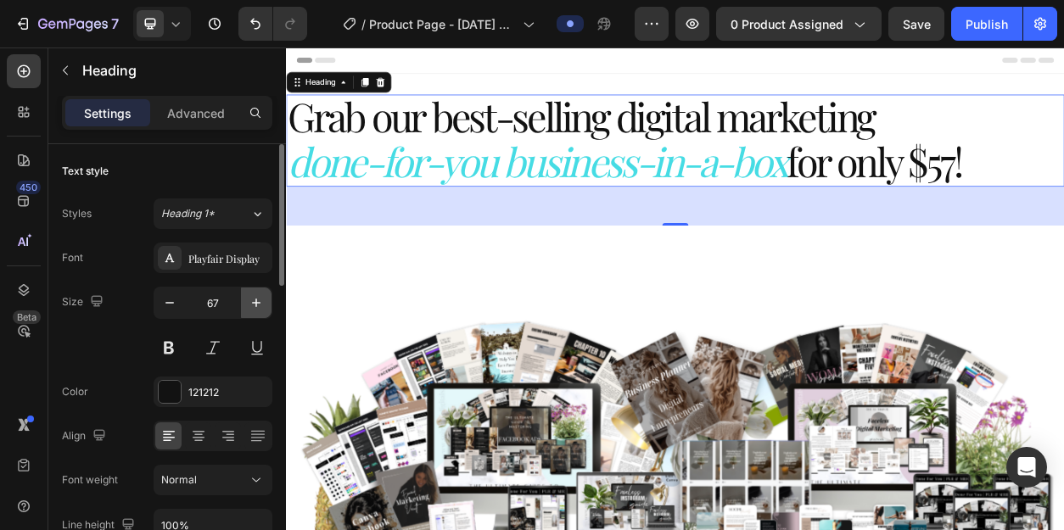
click at [257, 299] on icon "button" at bounding box center [256, 302] width 17 height 17
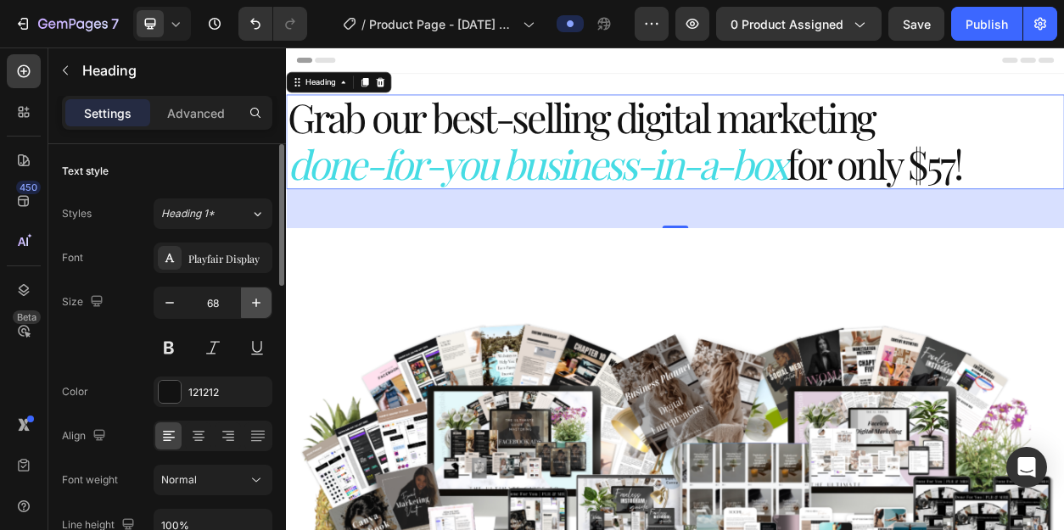
click at [257, 299] on icon "button" at bounding box center [256, 302] width 17 height 17
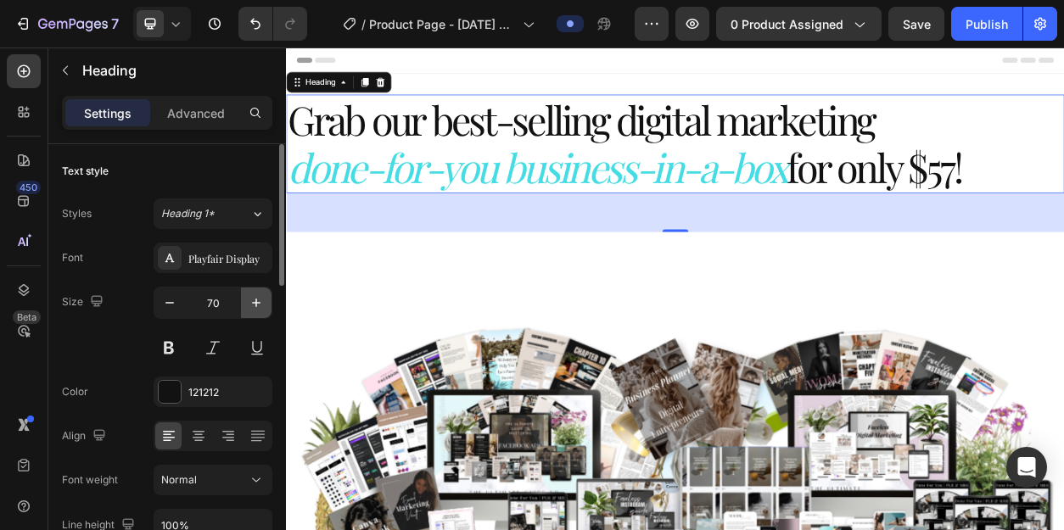
scroll to position [3, 0]
click at [257, 299] on icon "button" at bounding box center [256, 302] width 17 height 17
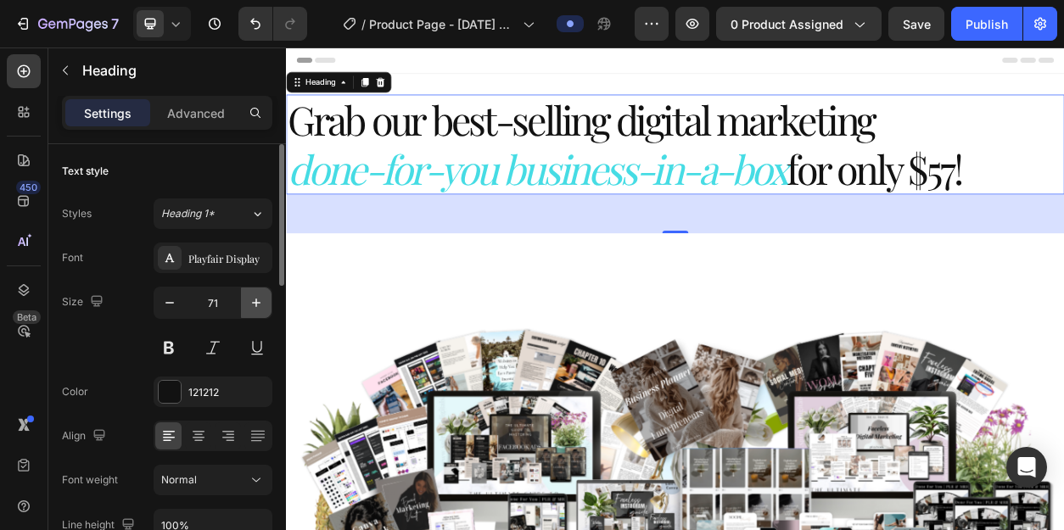
click at [257, 299] on icon "button" at bounding box center [256, 302] width 17 height 17
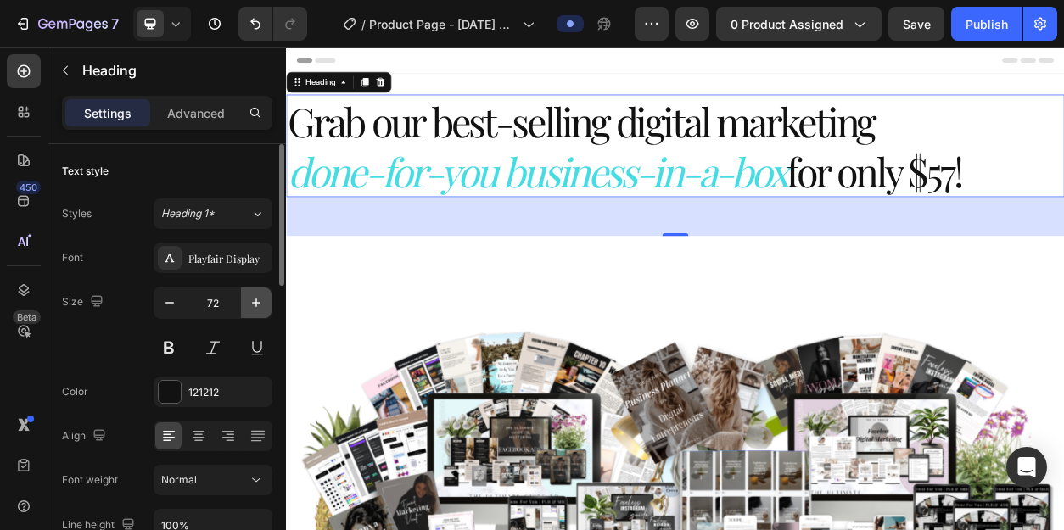
click at [257, 299] on icon "button" at bounding box center [256, 302] width 17 height 17
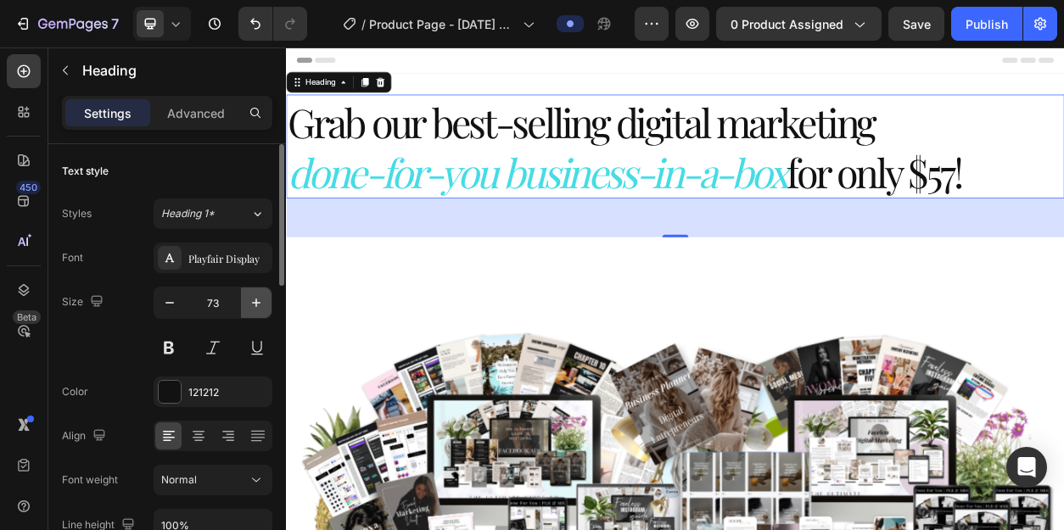
click at [257, 299] on icon "button" at bounding box center [256, 302] width 17 height 17
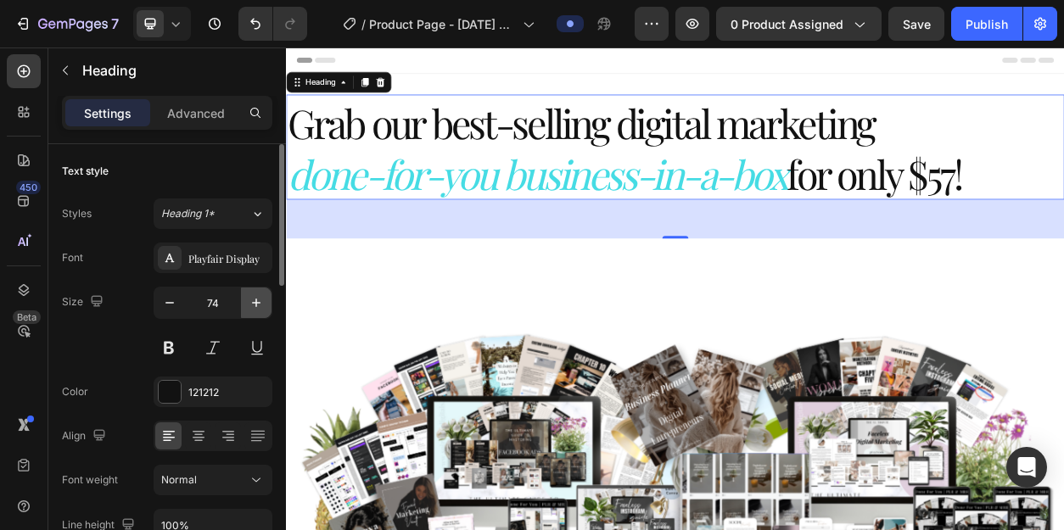
scroll to position [1, 0]
click at [257, 299] on icon "button" at bounding box center [256, 302] width 17 height 17
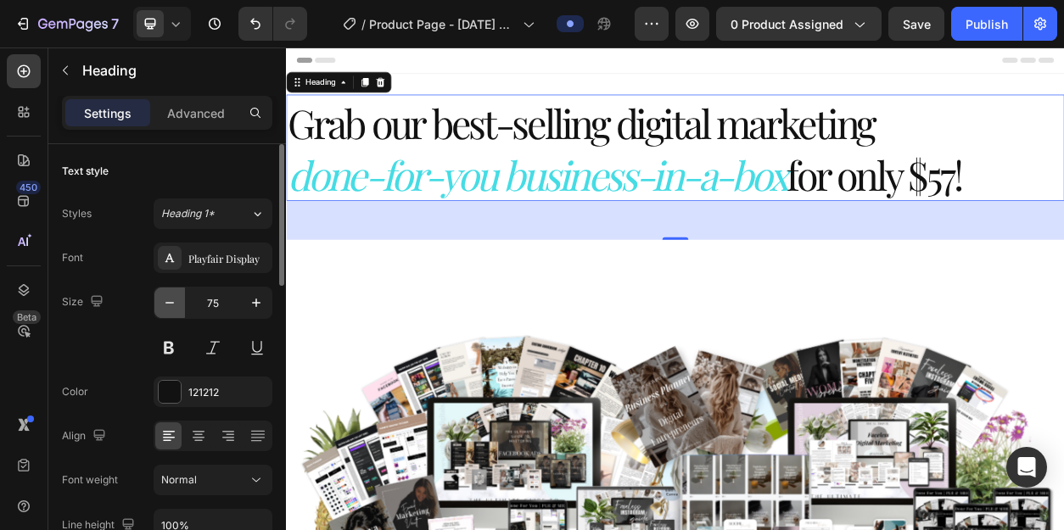
click at [184, 299] on button "button" at bounding box center [169, 303] width 31 height 31
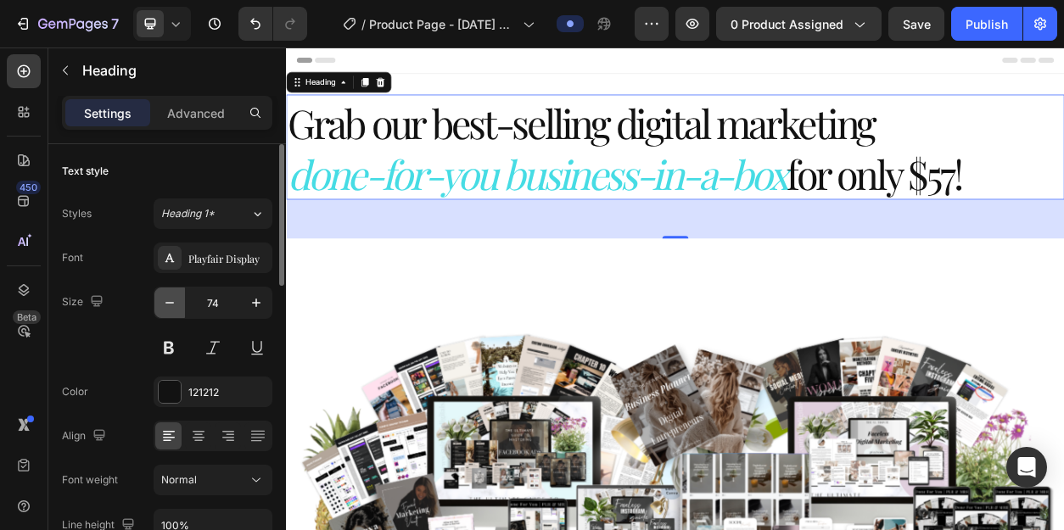
click at [184, 299] on button "button" at bounding box center [169, 303] width 31 height 31
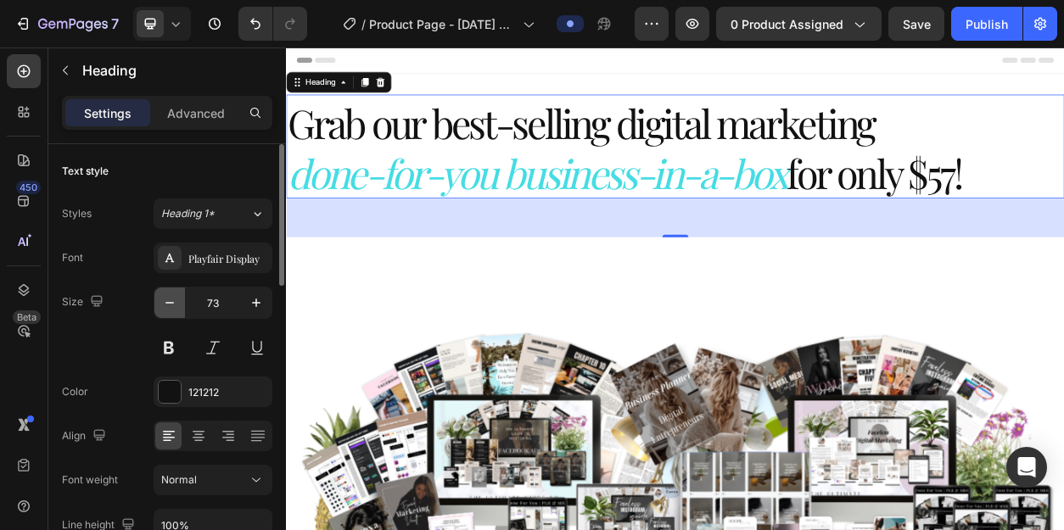
scroll to position [0, 0]
click at [184, 299] on button "button" at bounding box center [169, 303] width 31 height 31
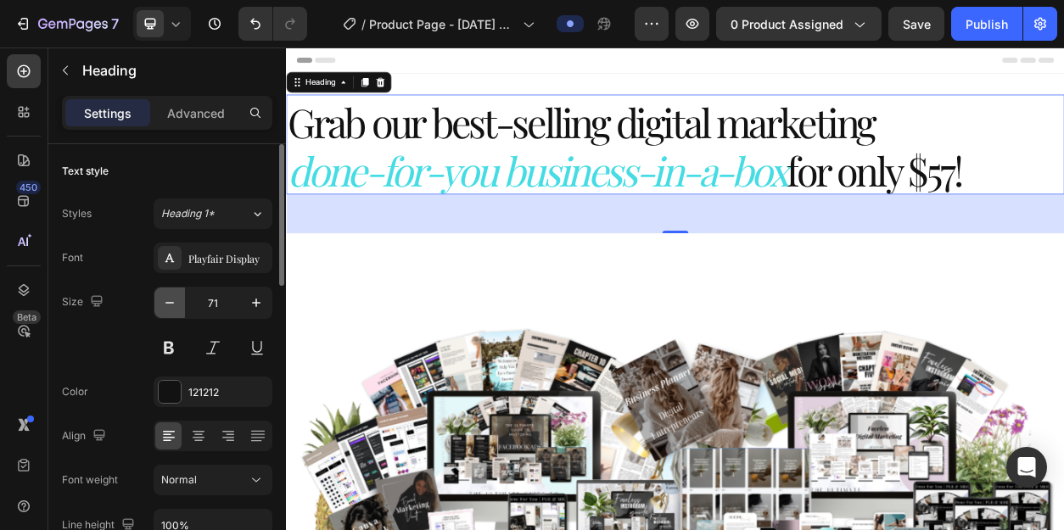
click at [184, 299] on button "button" at bounding box center [169, 303] width 31 height 31
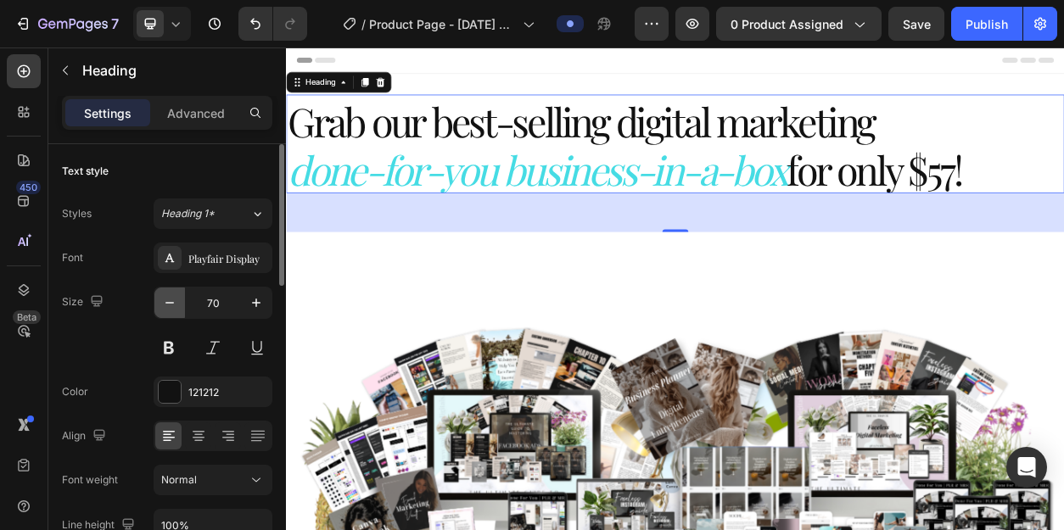
click at [184, 299] on button "button" at bounding box center [169, 303] width 31 height 31
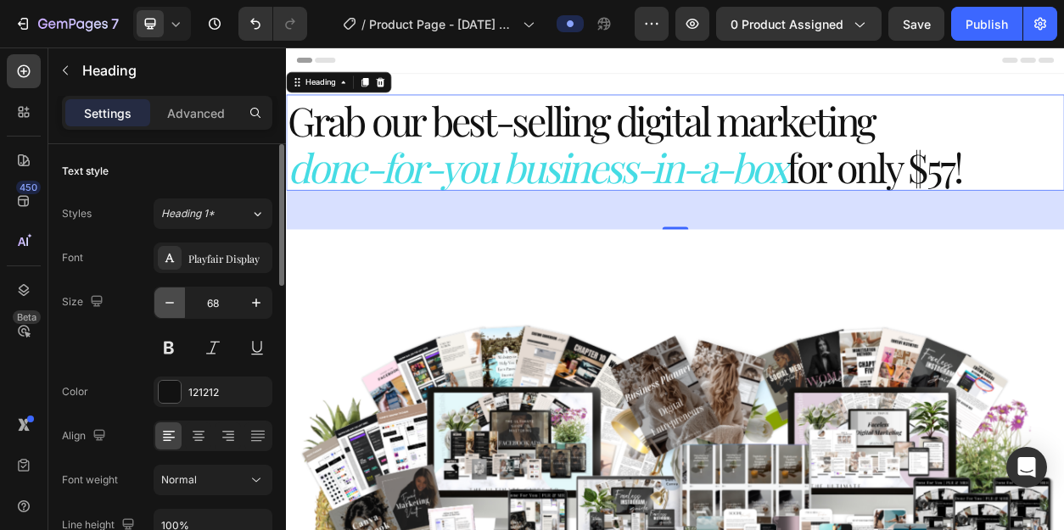
click at [184, 299] on button "button" at bounding box center [169, 303] width 31 height 31
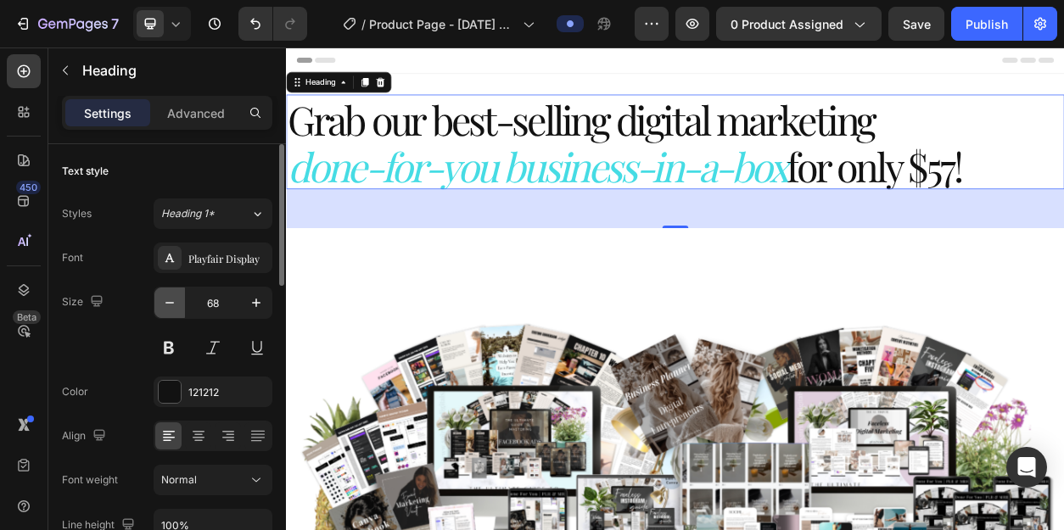
type input "67"
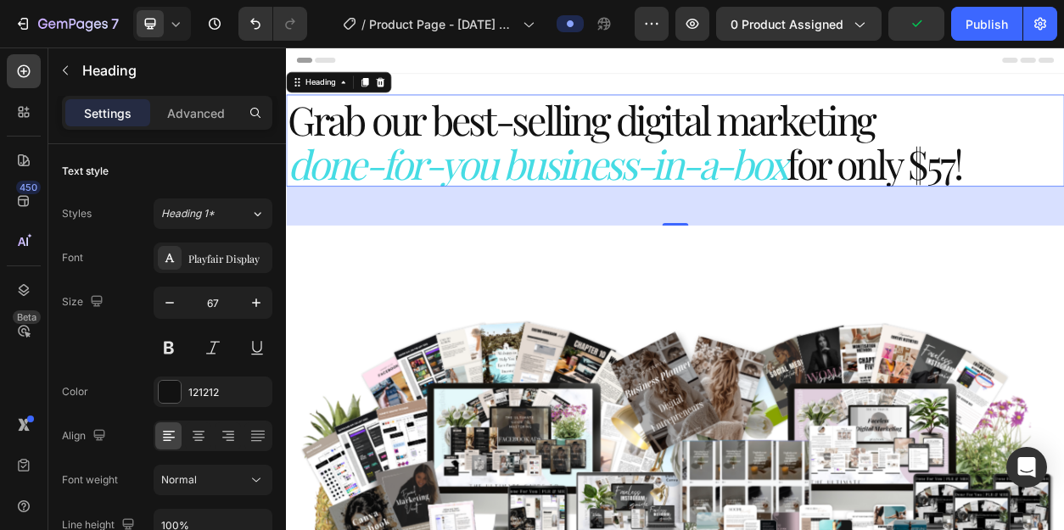
click at [1063, 193] on p "Grab our best-selling digital marketing done-for-you business-in-a-box for only…" at bounding box center [795, 169] width 1015 height 117
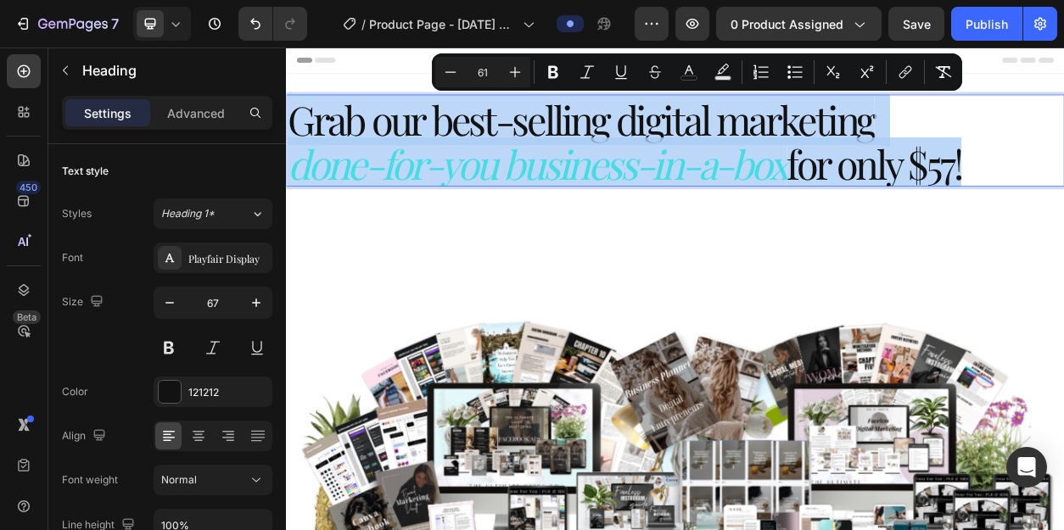
drag, startPoint x: 1221, startPoint y: 196, endPoint x: 283, endPoint y: 139, distance: 939.2
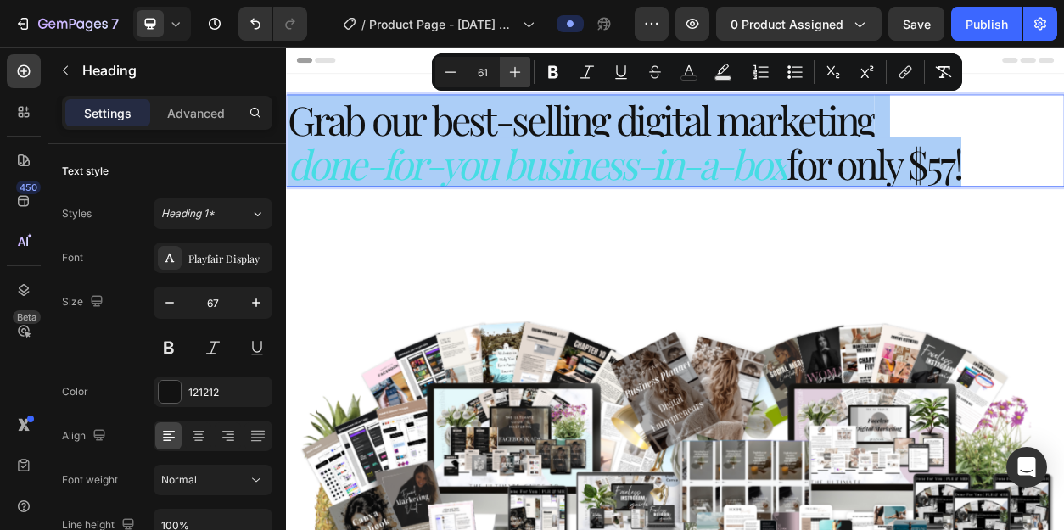
click at [522, 71] on icon "Editor contextual toolbar" at bounding box center [514, 72] width 17 height 17
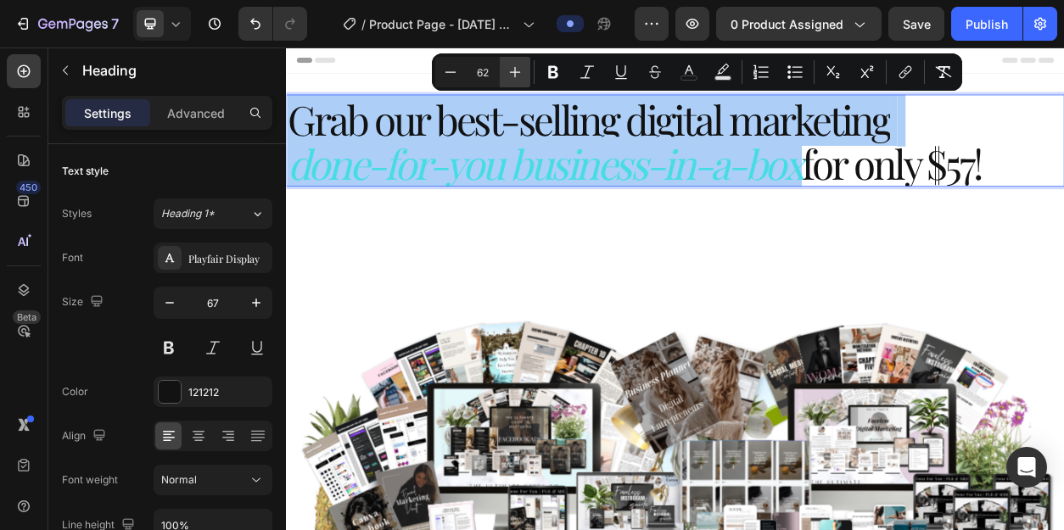
click at [522, 71] on icon "Editor contextual toolbar" at bounding box center [514, 72] width 17 height 17
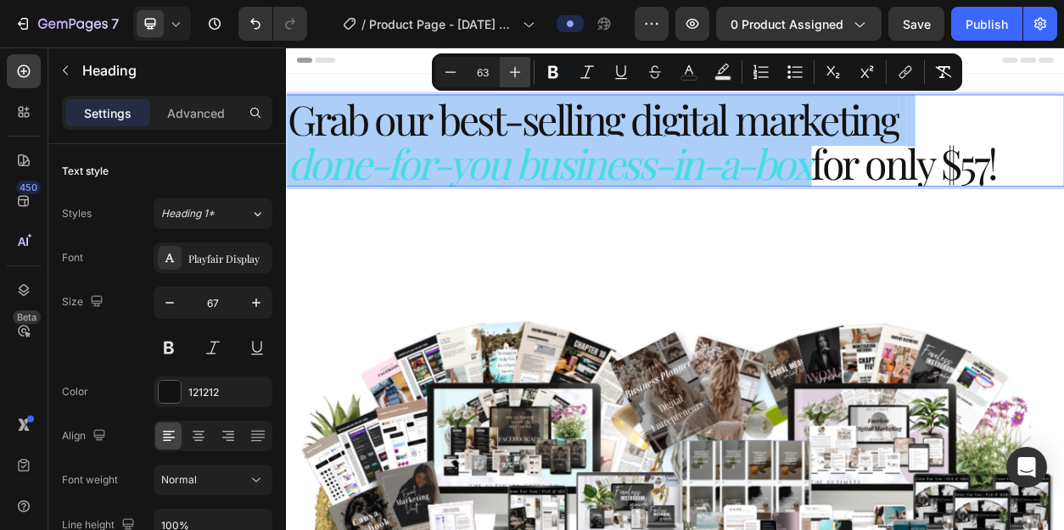
click at [522, 71] on icon "Editor contextual toolbar" at bounding box center [514, 72] width 17 height 17
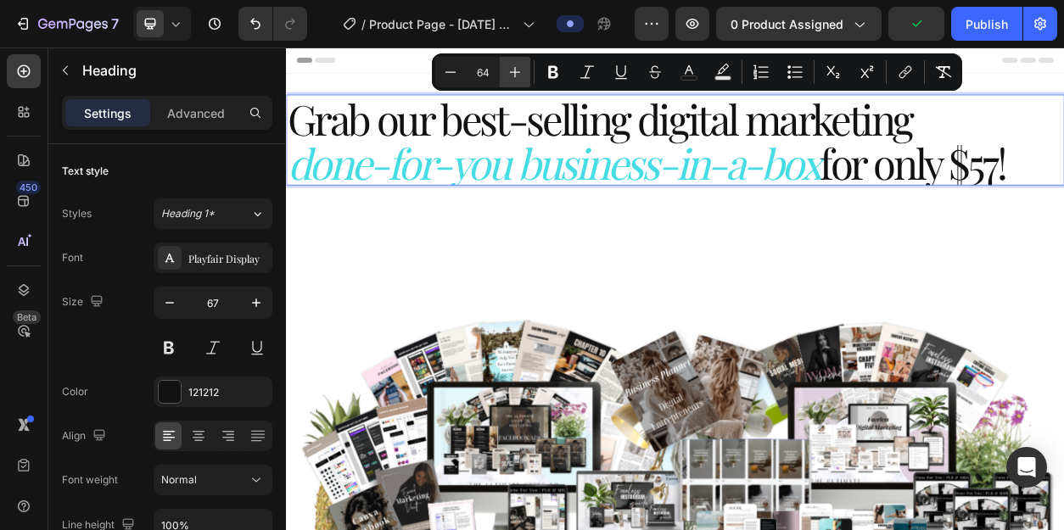
click at [522, 71] on icon "Editor contextual toolbar" at bounding box center [514, 72] width 17 height 17
type input "65"
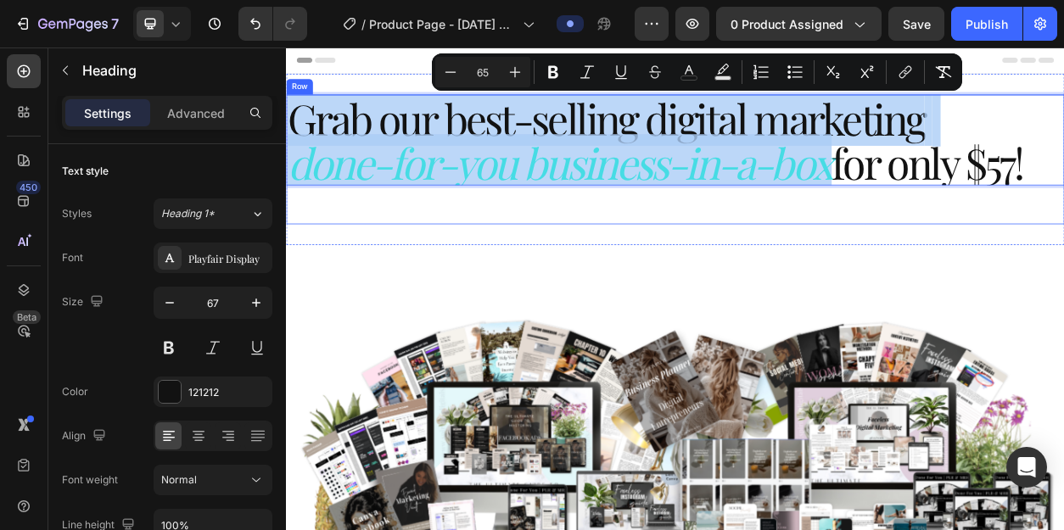
click at [659, 275] on div "Grab our best-selling digital marketing done-for-you business-in-a-box for only…" at bounding box center [795, 194] width 1018 height 170
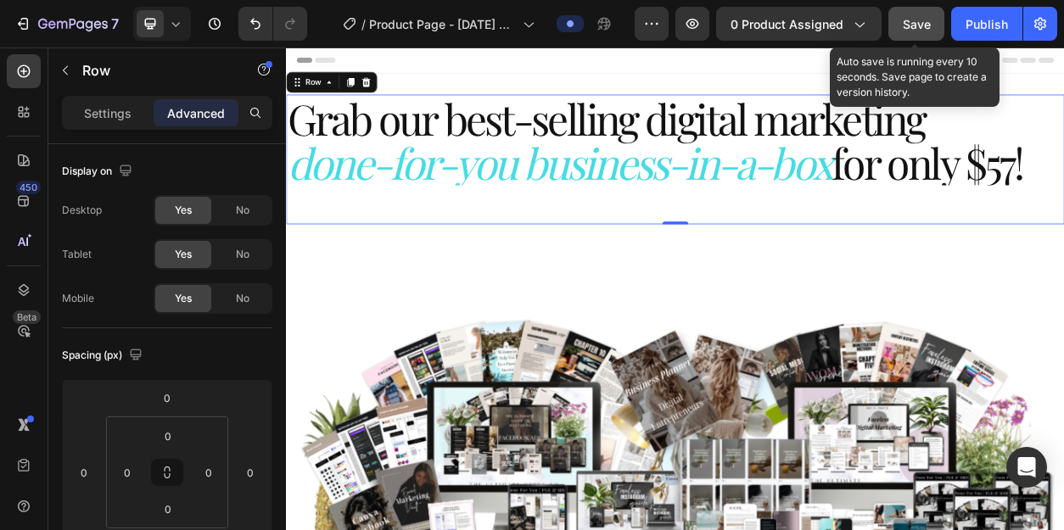
click at [914, 33] on button "Save" at bounding box center [916, 24] width 56 height 34
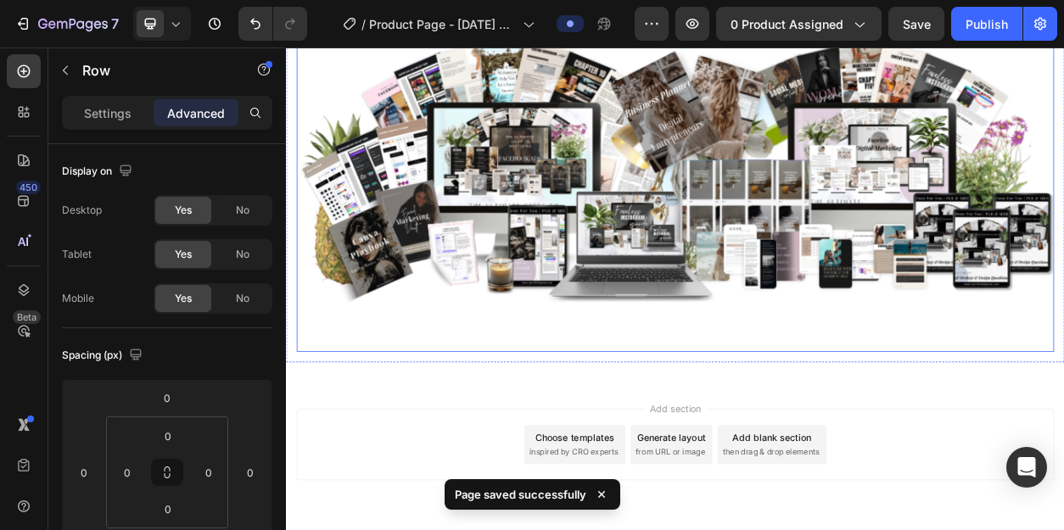
scroll to position [411, 0]
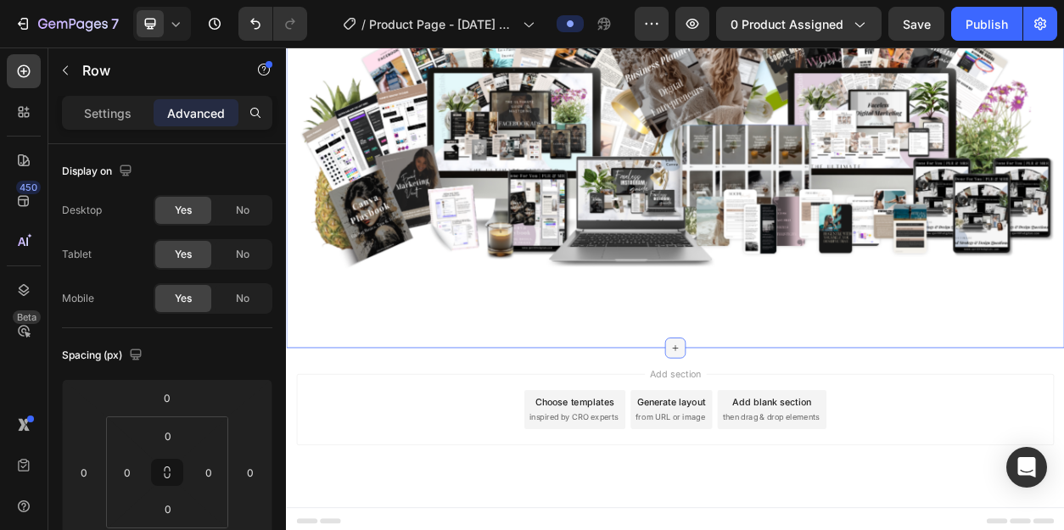
click at [789, 435] on icon at bounding box center [795, 441] width 14 height 14
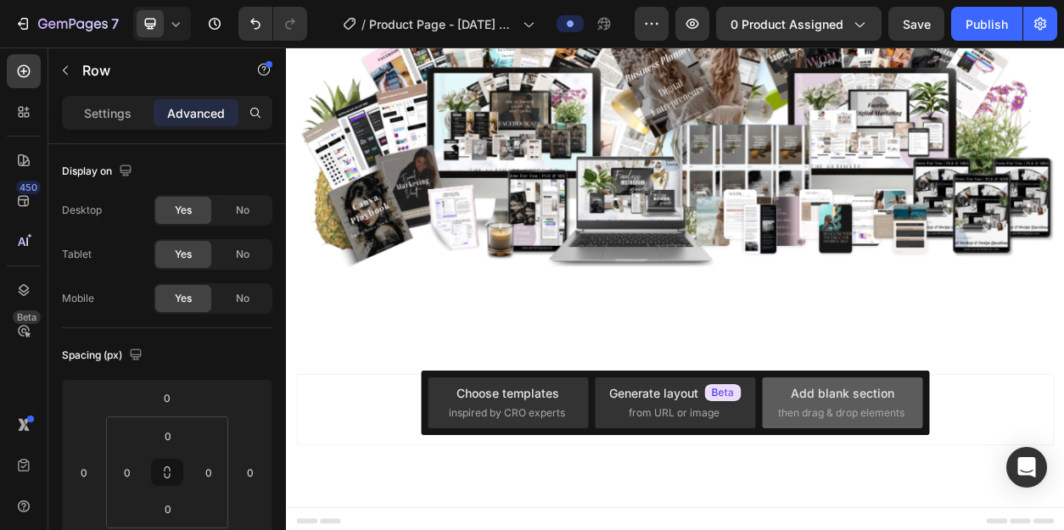
click at [837, 389] on div "Add blank section" at bounding box center [843, 393] width 104 height 18
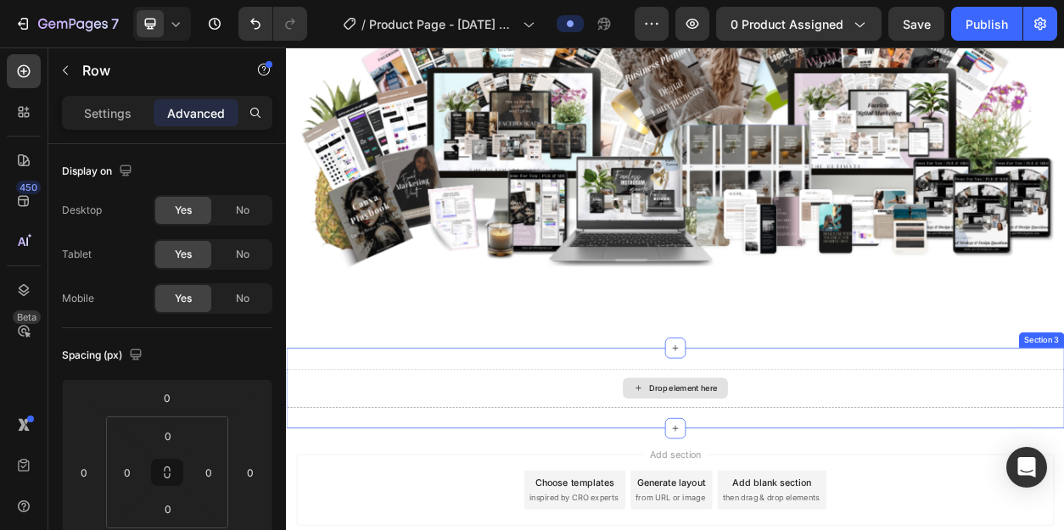
click at [808, 489] on div "Drop element here" at bounding box center [805, 494] width 90 height 14
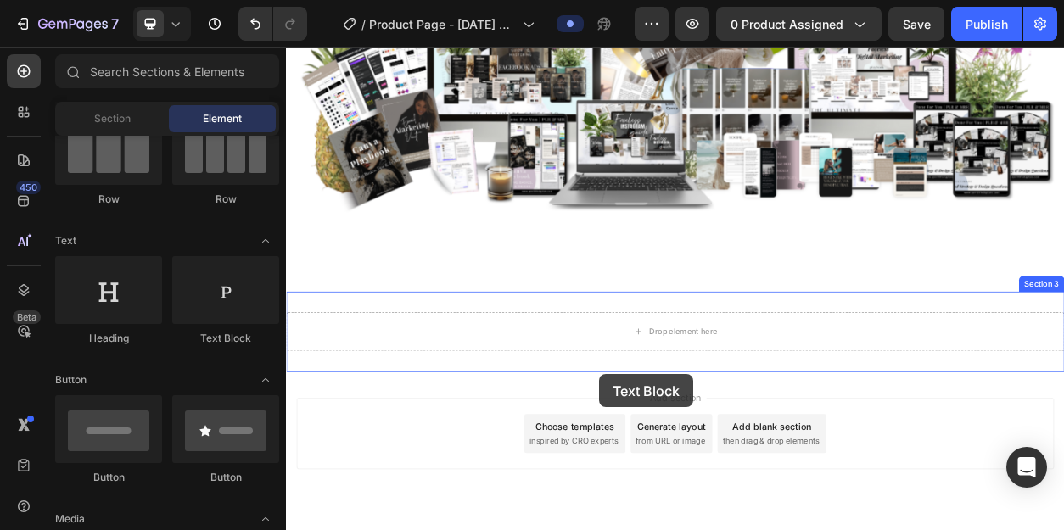
scroll to position [516, 0]
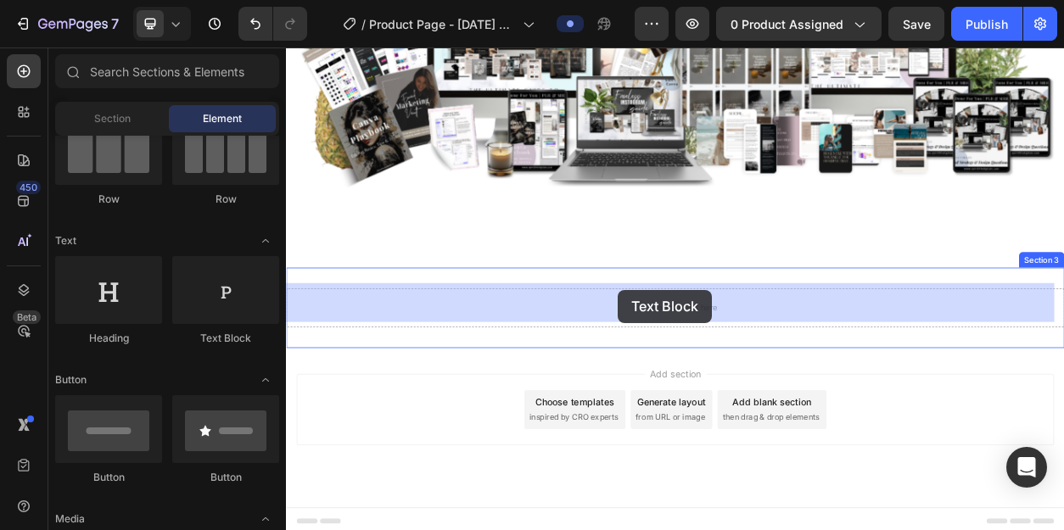
drag, startPoint x: 505, startPoint y: 340, endPoint x: 719, endPoint y: 359, distance: 214.6
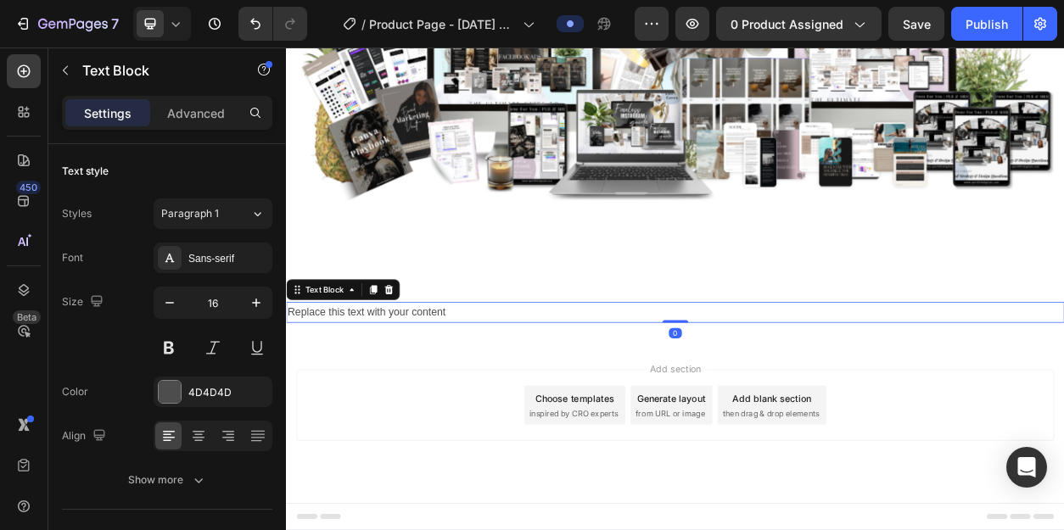
scroll to position [493, 0]
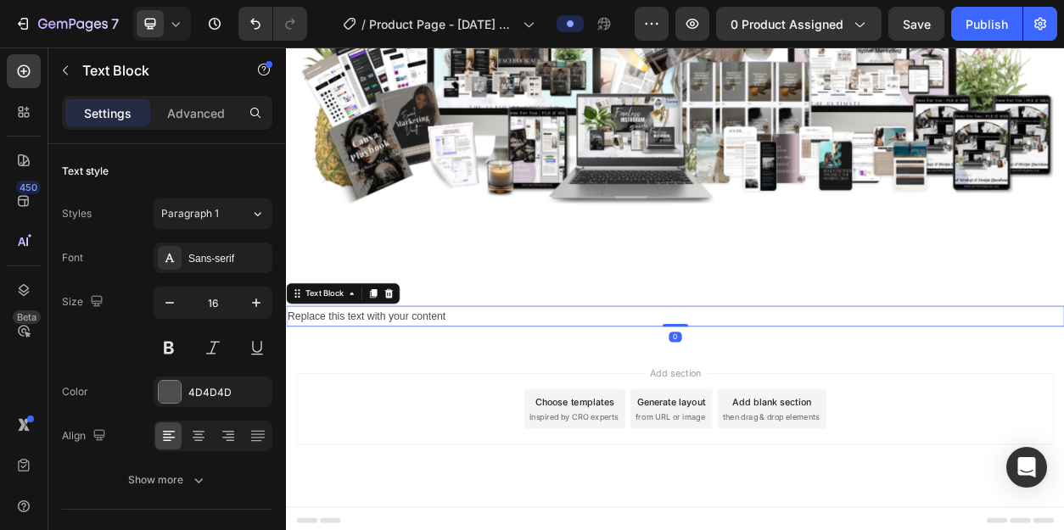
click at [475, 389] on div "Replace this text with your content" at bounding box center [795, 400] width 1018 height 28
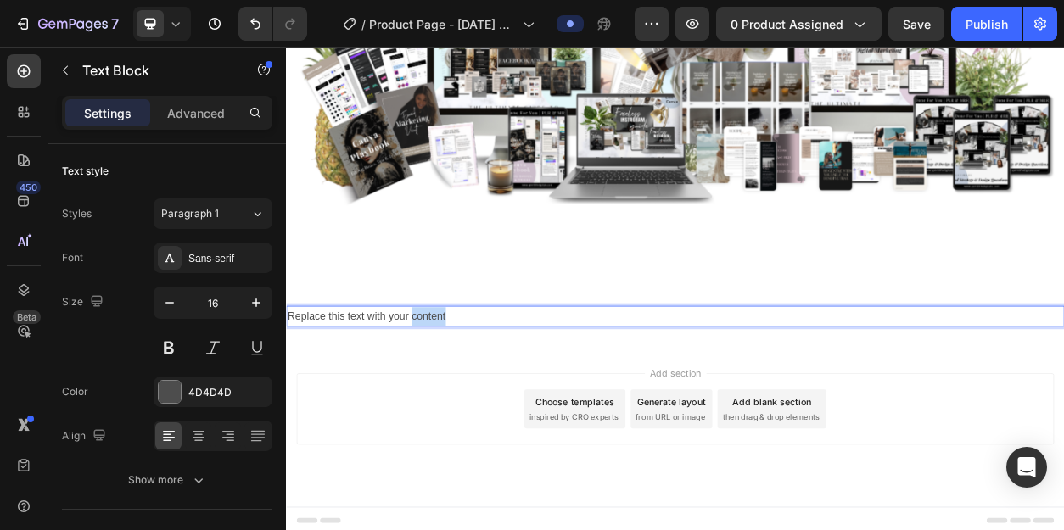
click at [475, 389] on p "Replace this text with your content" at bounding box center [795, 400] width 1015 height 25
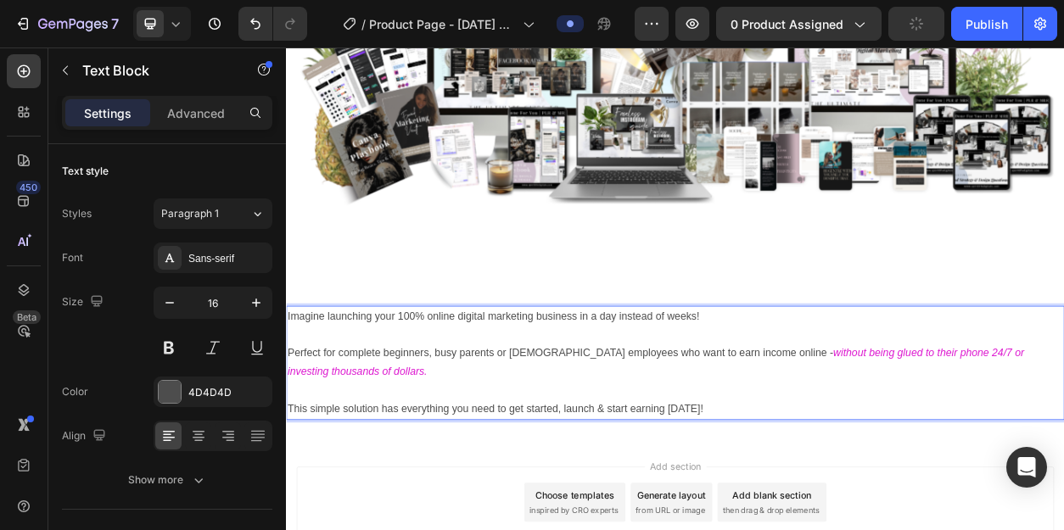
click at [838, 518] on p "This simple solution has everything you need to get started, launch & start ear…" at bounding box center [795, 521] width 1015 height 25
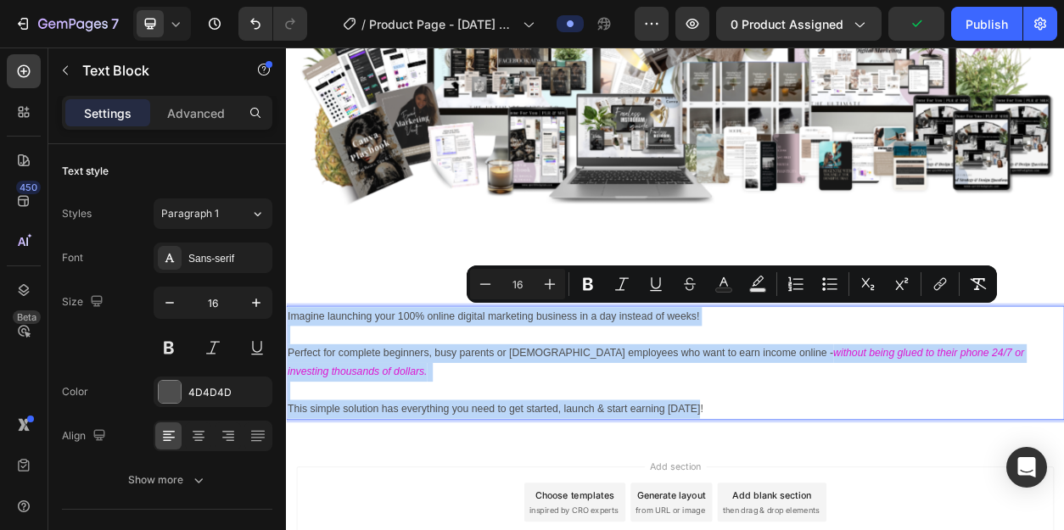
drag, startPoint x: 837, startPoint y: 517, endPoint x: 285, endPoint y: 384, distance: 567.1
click at [286, 384] on html "Header Image Row Section 2 Imagine launching your 100% online digital marketing…" at bounding box center [795, 181] width 1018 height 1252
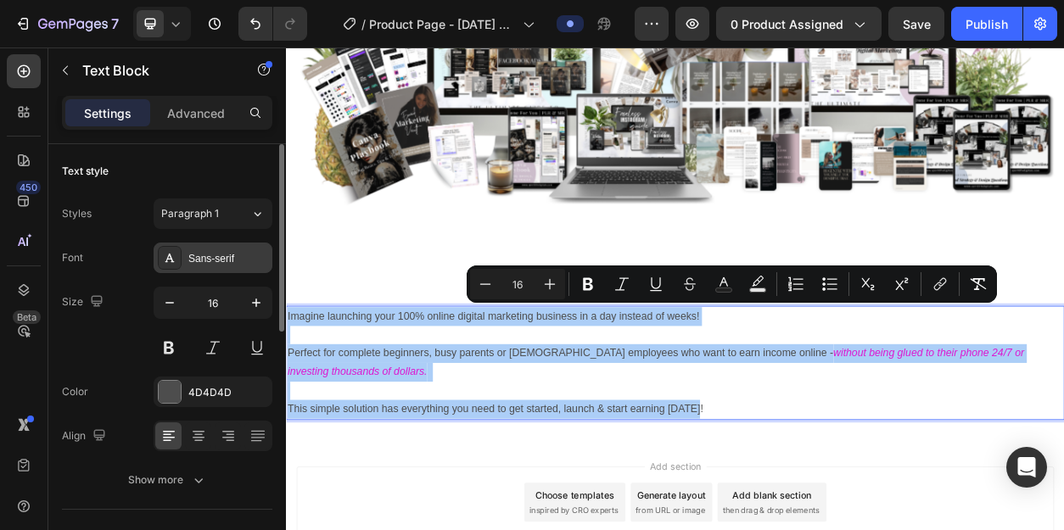
click at [238, 258] on div "Sans-serif" at bounding box center [228, 258] width 80 height 15
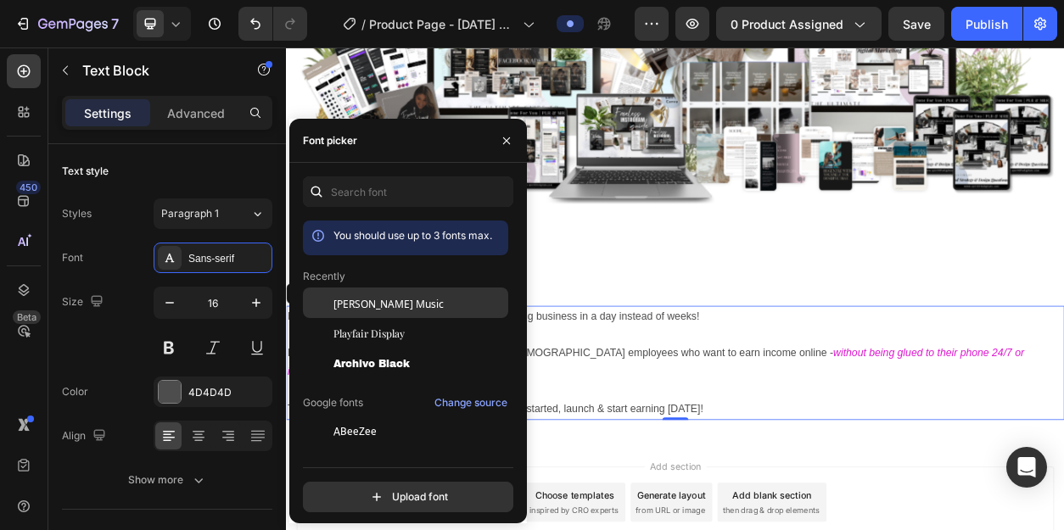
click at [394, 305] on div "[PERSON_NAME] Music" at bounding box center [418, 302] width 171 height 15
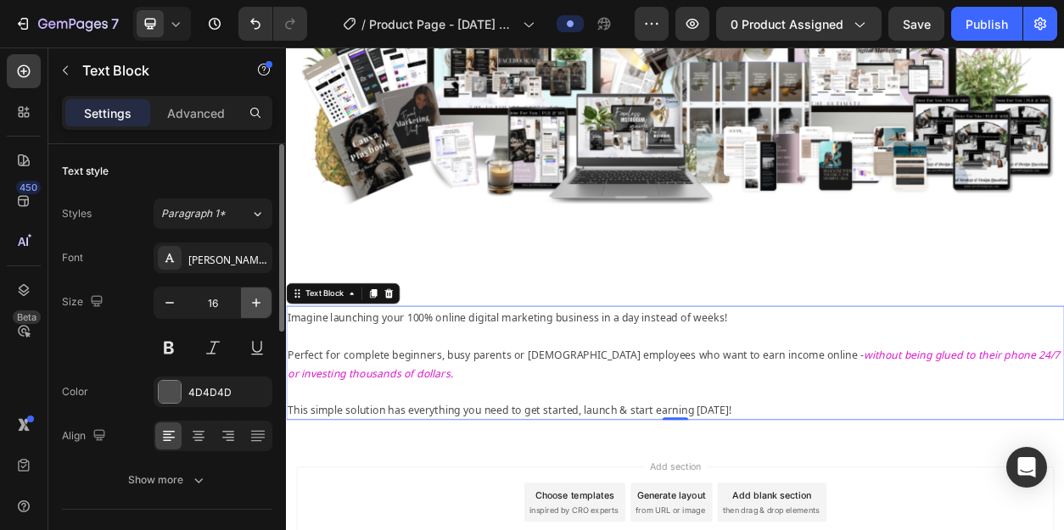
click at [259, 302] on icon "button" at bounding box center [256, 302] width 17 height 17
type input "17"
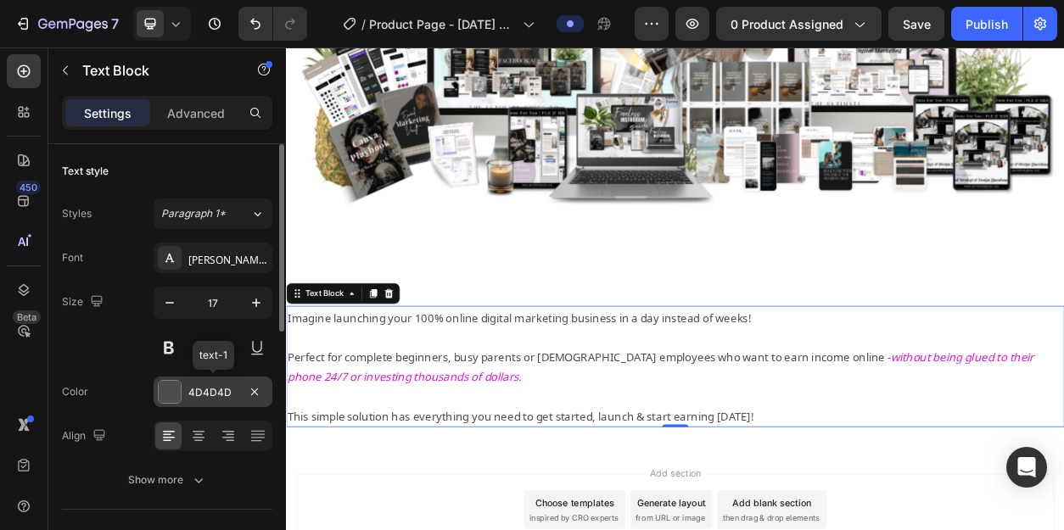
click at [168, 391] on div at bounding box center [170, 392] width 22 height 22
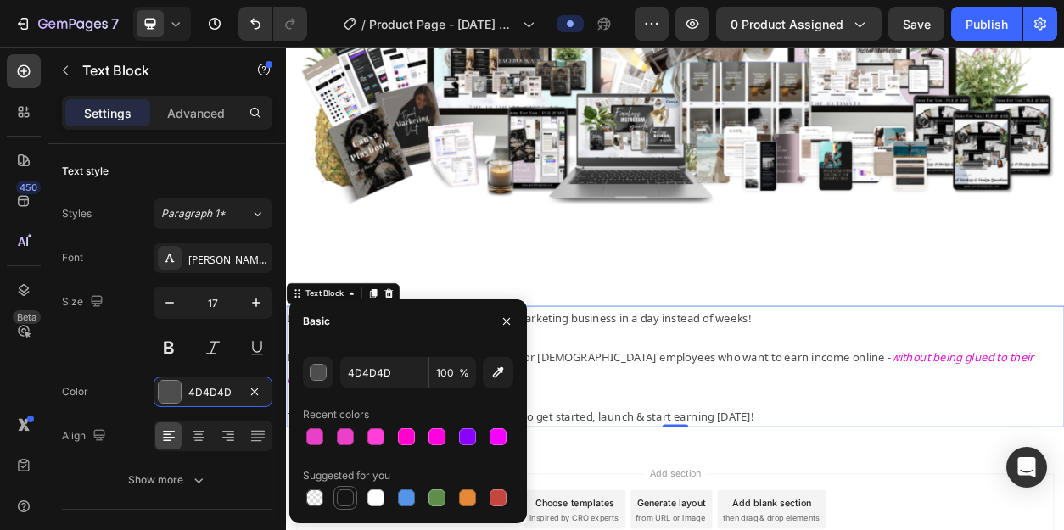
click at [346, 494] on div at bounding box center [345, 498] width 17 height 17
type input "151515"
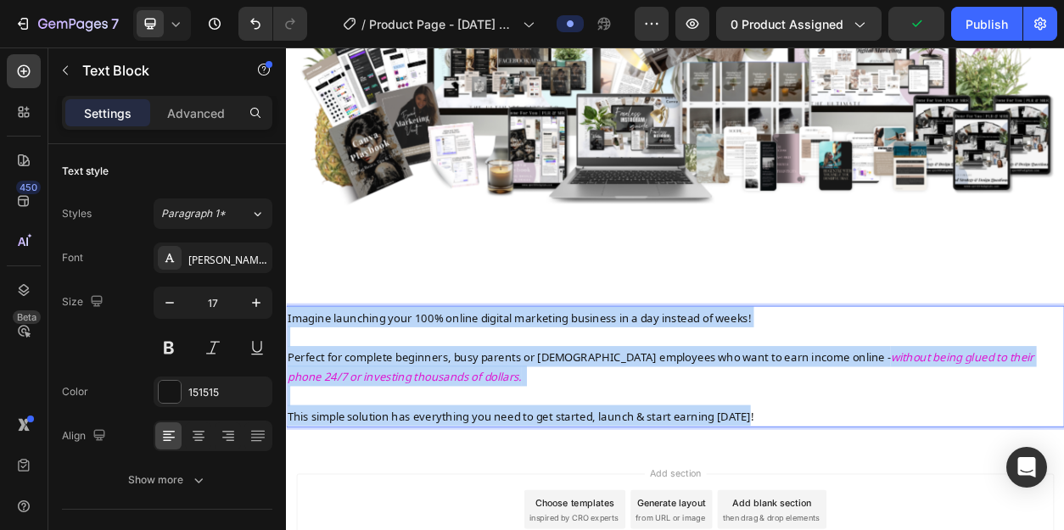
drag, startPoint x: 915, startPoint y: 526, endPoint x: 288, endPoint y: 396, distance: 640.3
click at [288, 396] on div "Imagine launching your 100% online digital marketing business in a day instead …" at bounding box center [795, 465] width 1018 height 159
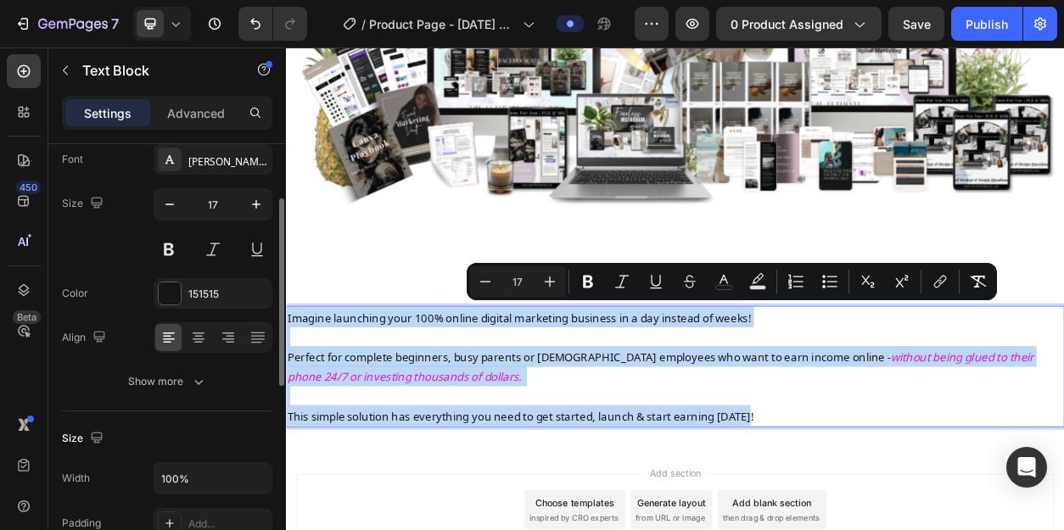
scroll to position [107, 0]
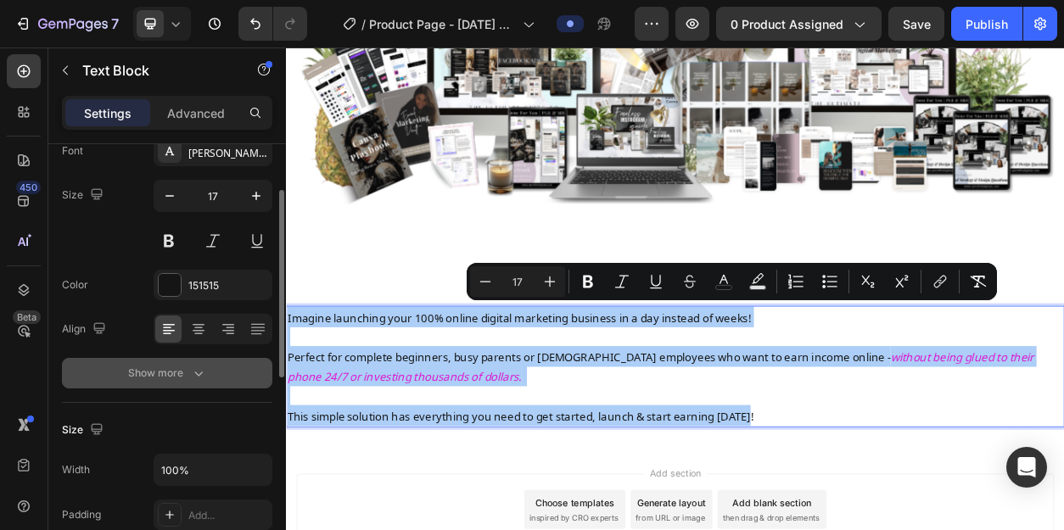
click at [199, 380] on icon "button" at bounding box center [198, 373] width 17 height 17
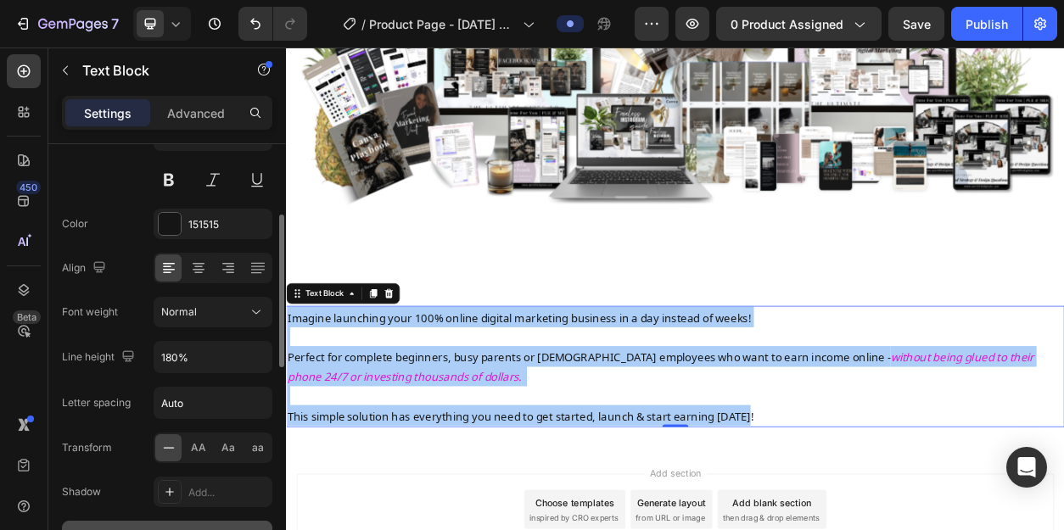
scroll to position [176, 0]
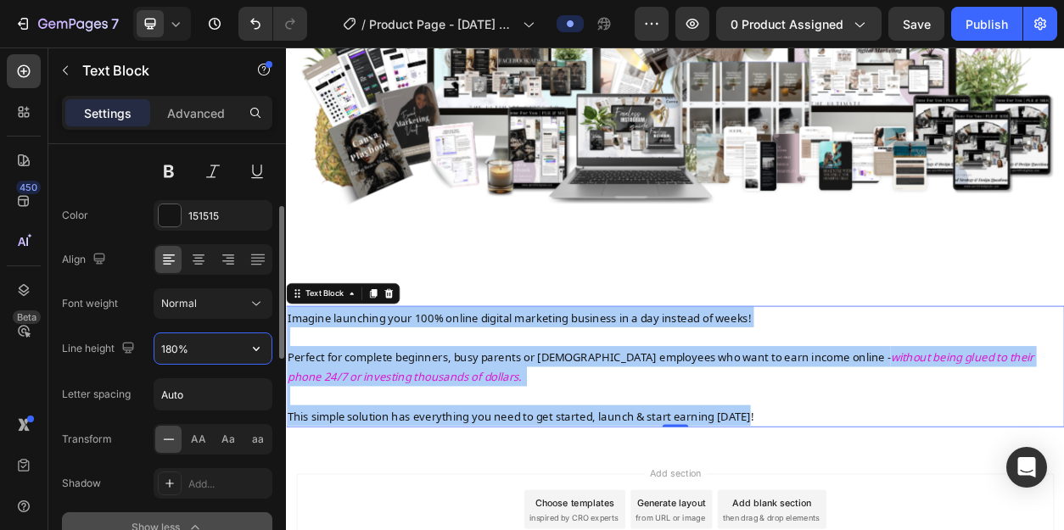
click at [170, 350] on input "180%" at bounding box center [212, 348] width 117 height 31
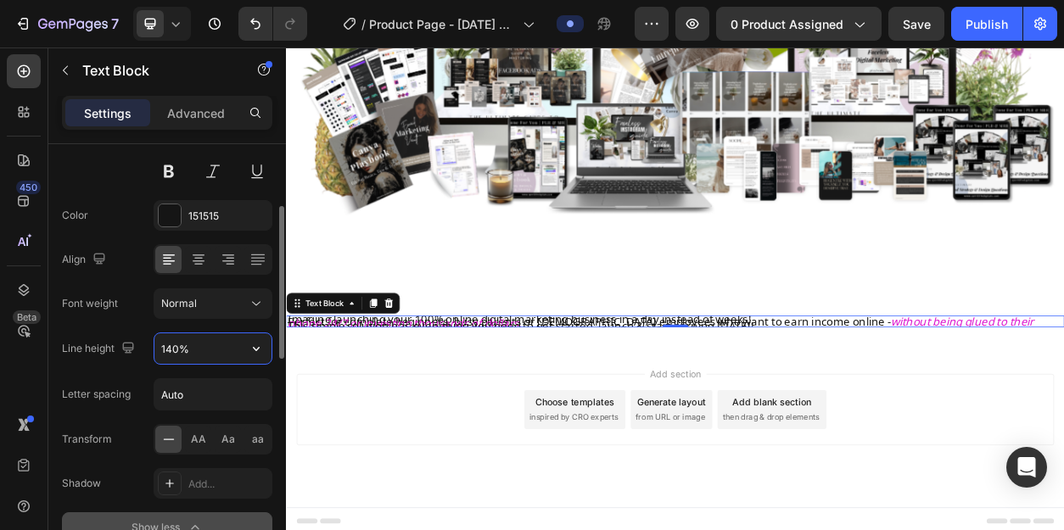
scroll to position [493, 0]
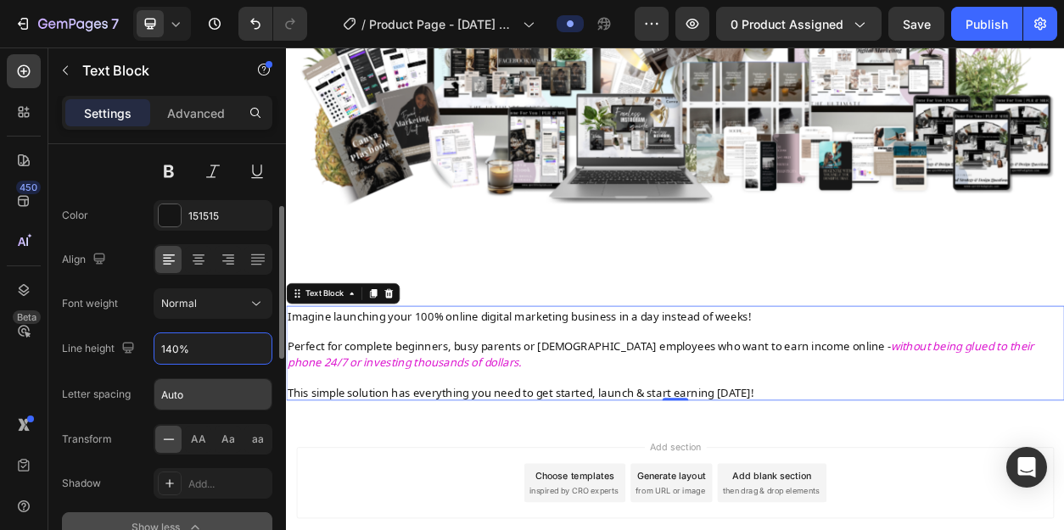
type input "140%"
click at [206, 400] on input "Auto" at bounding box center [212, 394] width 117 height 31
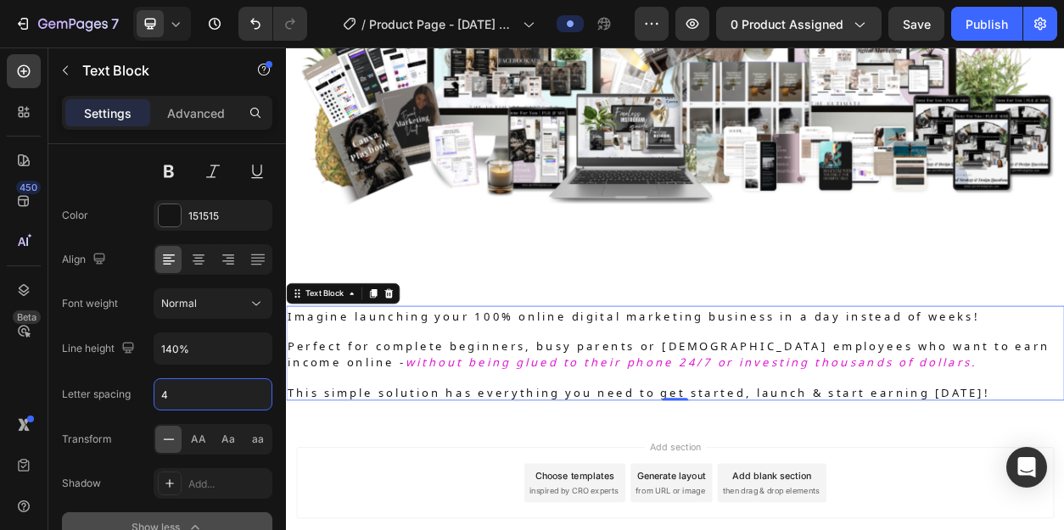
type input "4"
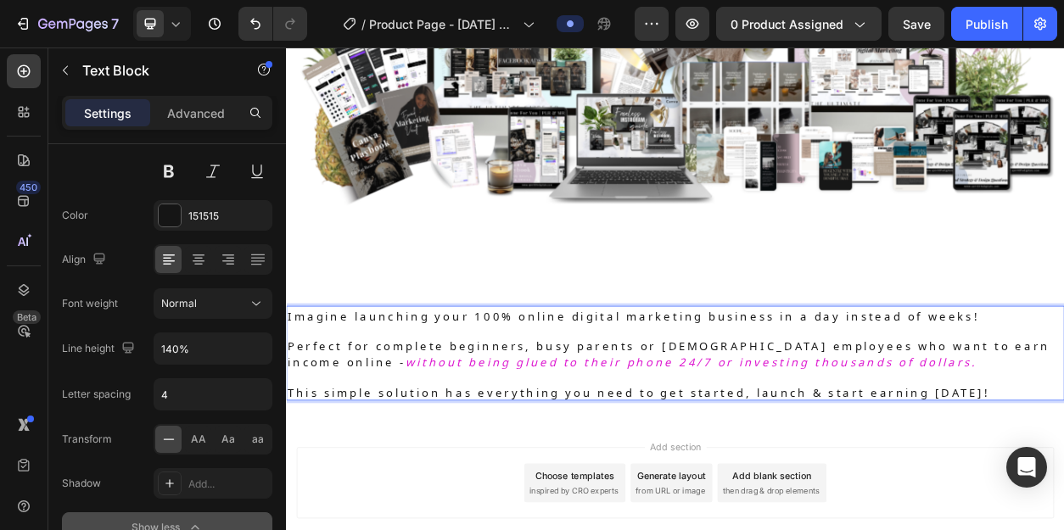
click at [1063, 490] on p "This simple solution has everything you need to get started, launch & start ear…" at bounding box center [795, 498] width 1015 height 20
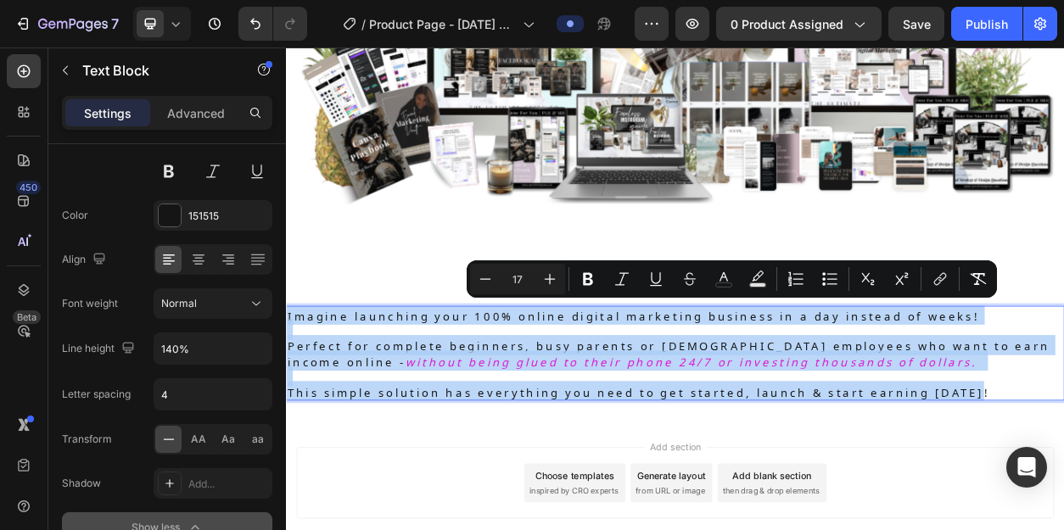
drag, startPoint x: 1206, startPoint y: 490, endPoint x: 288, endPoint y: 390, distance: 922.6
click at [288, 390] on div "Imagine launching your 100% online digital marketing business in a day instead …" at bounding box center [795, 448] width 1018 height 125
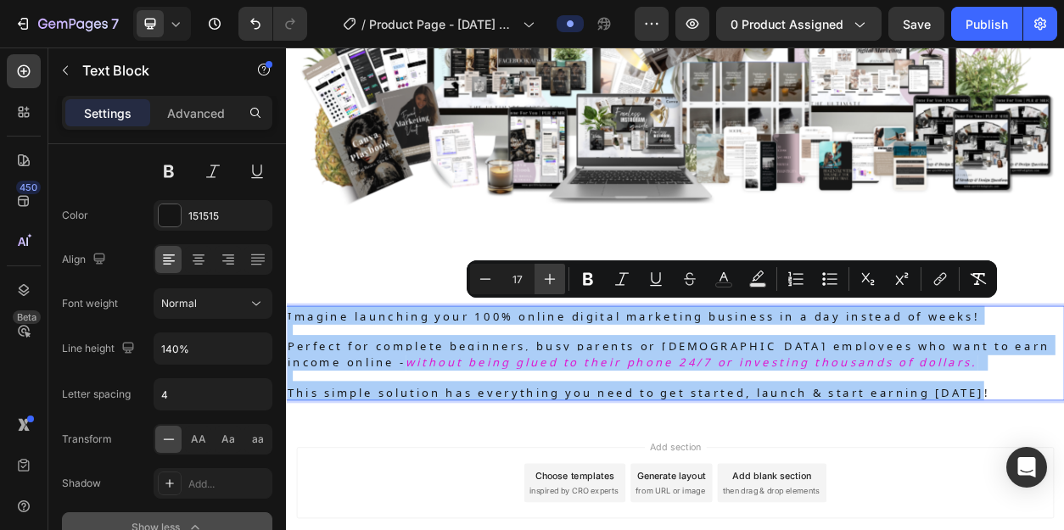
click at [547, 277] on icon "Editor contextual toolbar" at bounding box center [549, 279] width 17 height 17
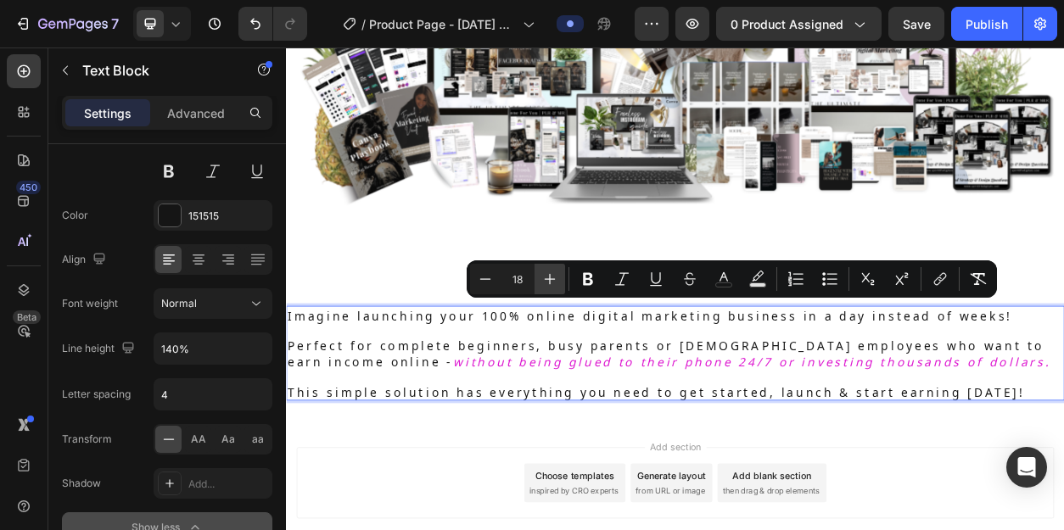
click at [547, 277] on icon "Editor contextual toolbar" at bounding box center [549, 279] width 17 height 17
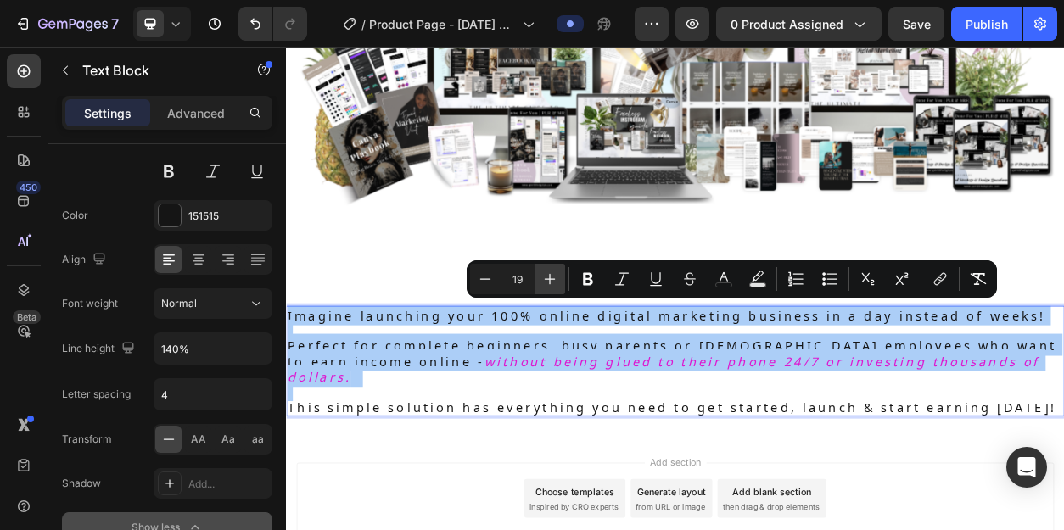
click at [547, 277] on icon "Editor contextual toolbar" at bounding box center [549, 279] width 17 height 17
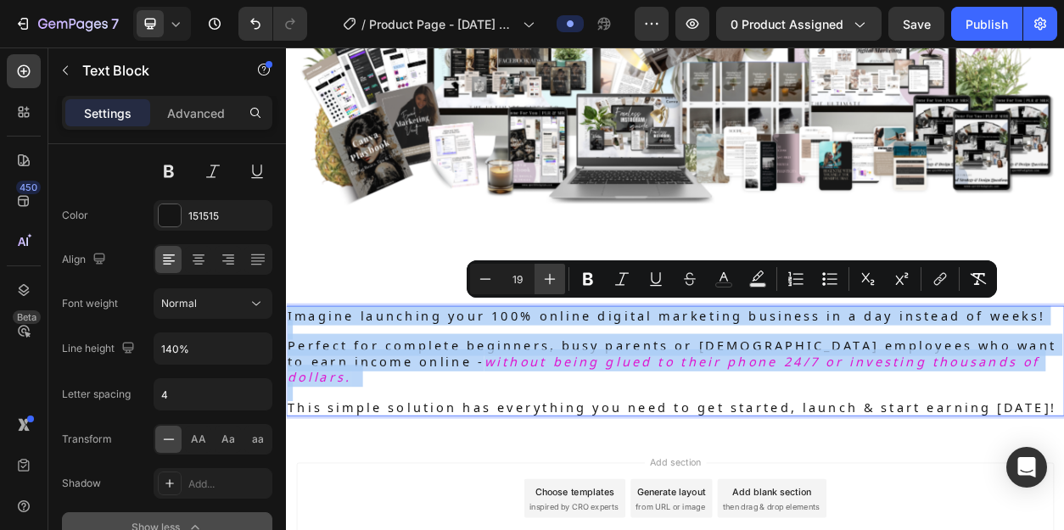
type input "20"
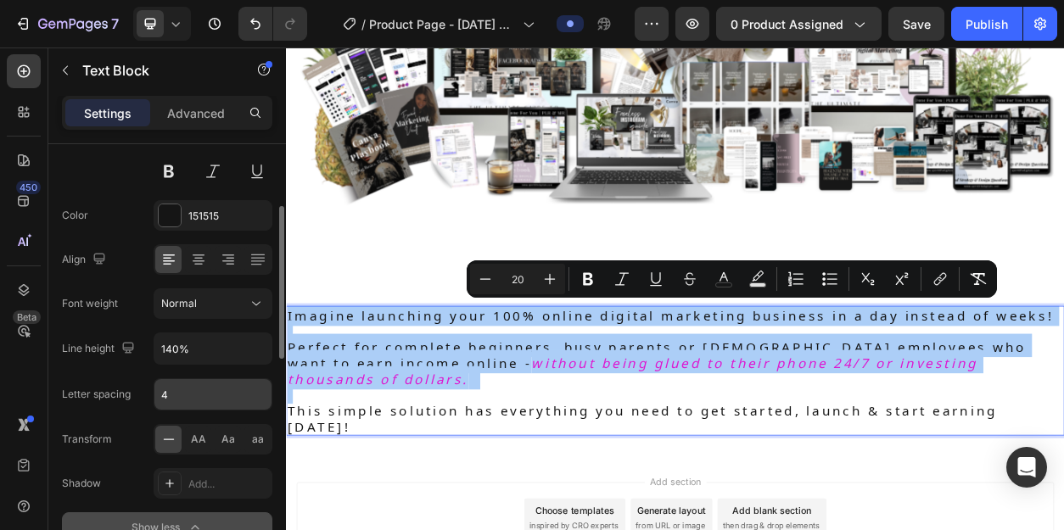
click at [193, 389] on input "4" at bounding box center [212, 394] width 117 height 31
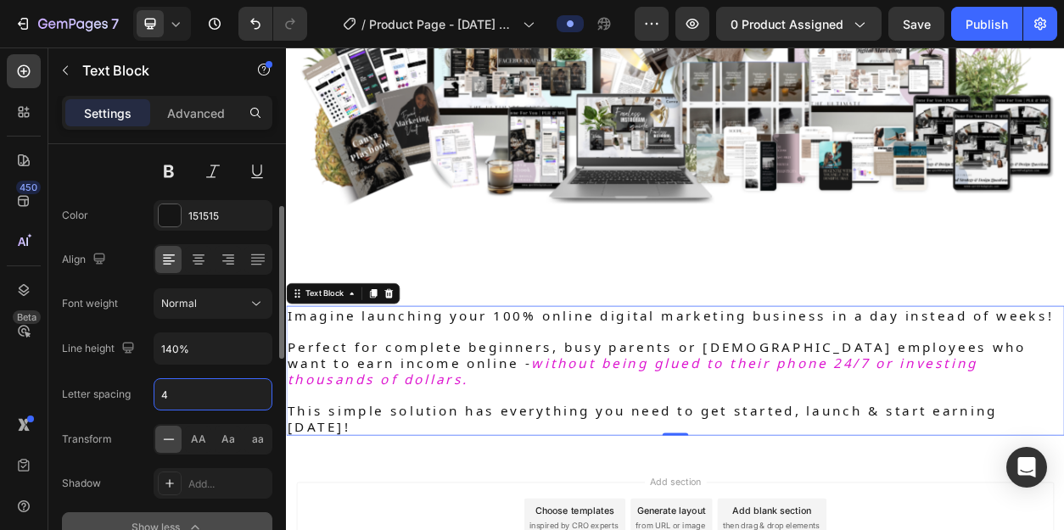
type input "5"
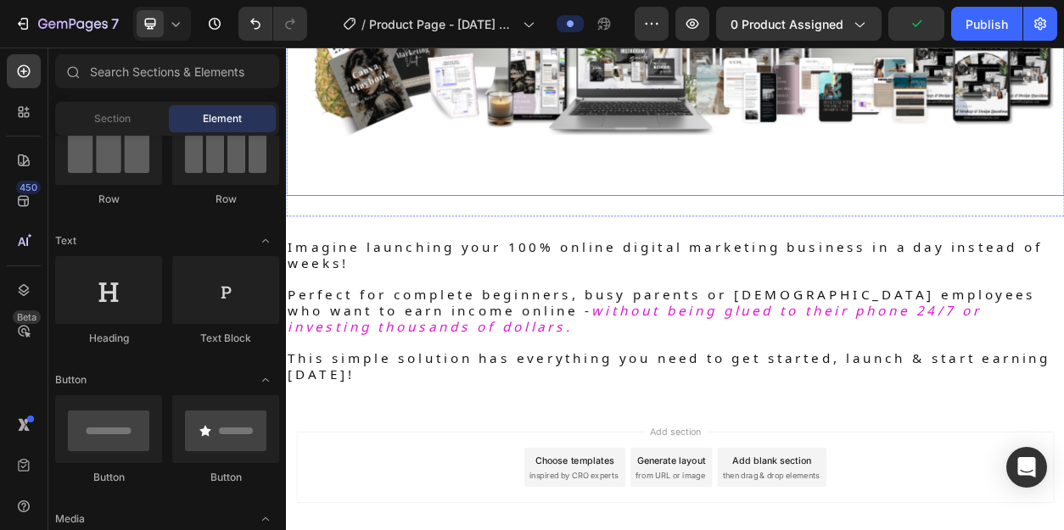
scroll to position [594, 0]
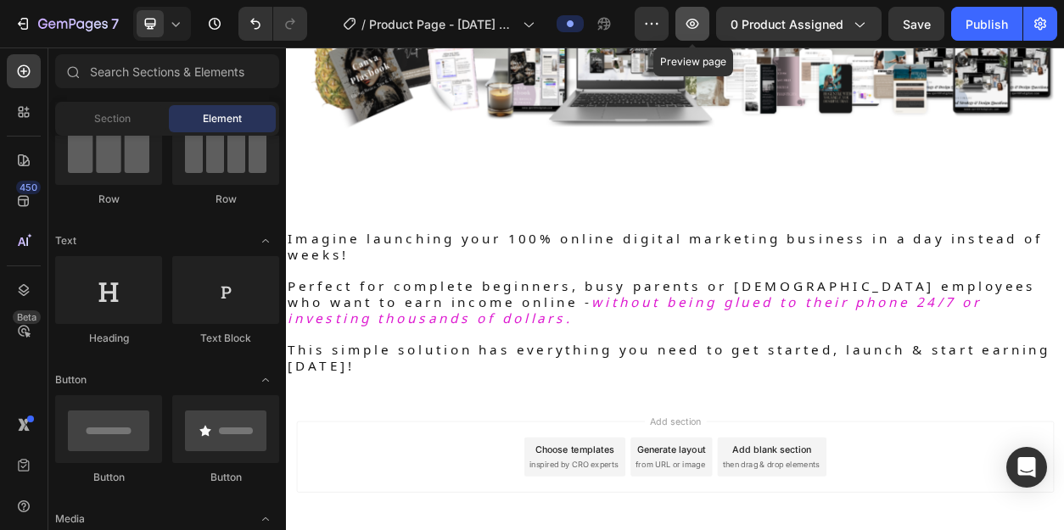
click at [697, 22] on icon "button" at bounding box center [692, 23] width 17 height 17
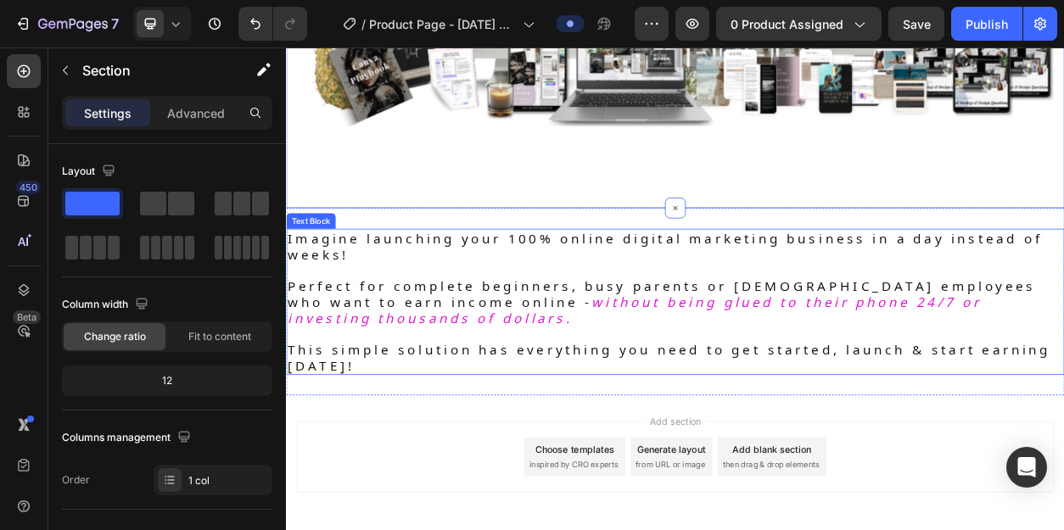
click at [600, 401] on p "Perfect for complete beginners, busy parents or [DEMOGRAPHIC_DATA] employees wh…" at bounding box center [795, 380] width 1015 height 63
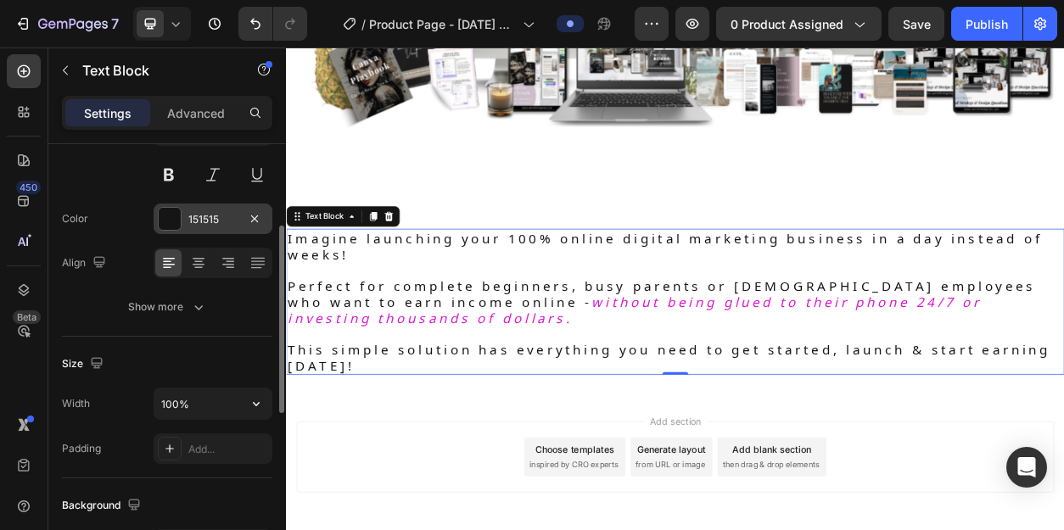
scroll to position [182, 0]
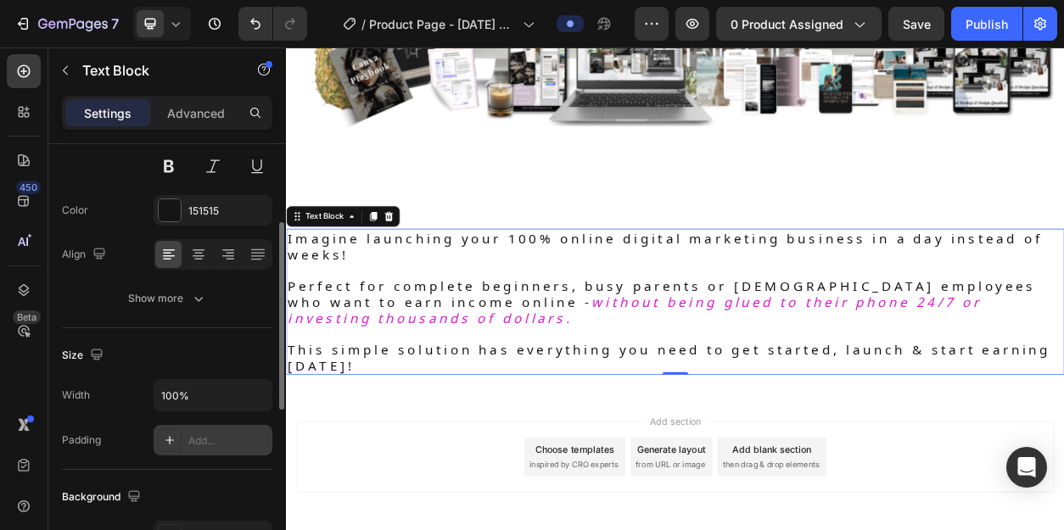
click at [171, 440] on icon at bounding box center [170, 441] width 14 height 14
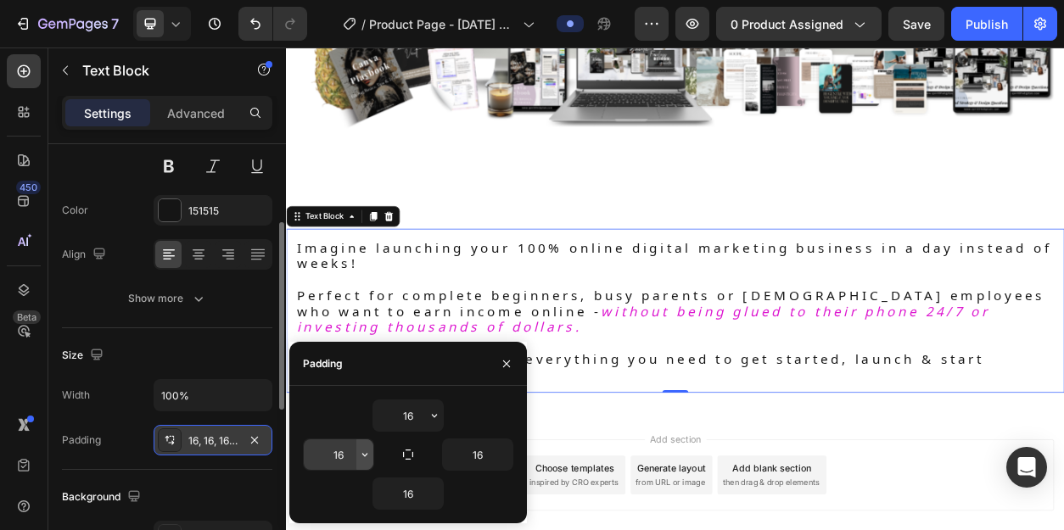
click at [361, 457] on icon "button" at bounding box center [365, 455] width 14 height 14
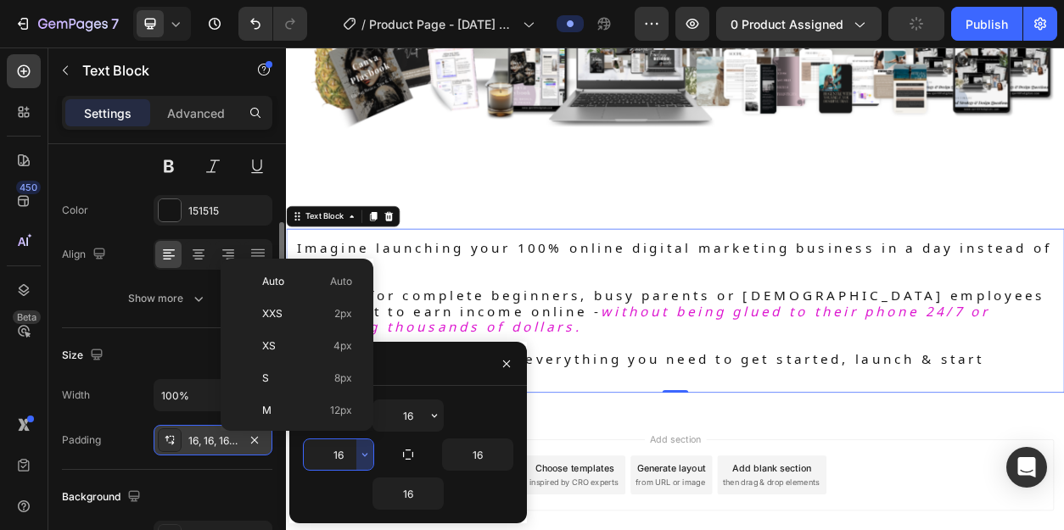
click at [349, 456] on input "16" at bounding box center [339, 454] width 70 height 31
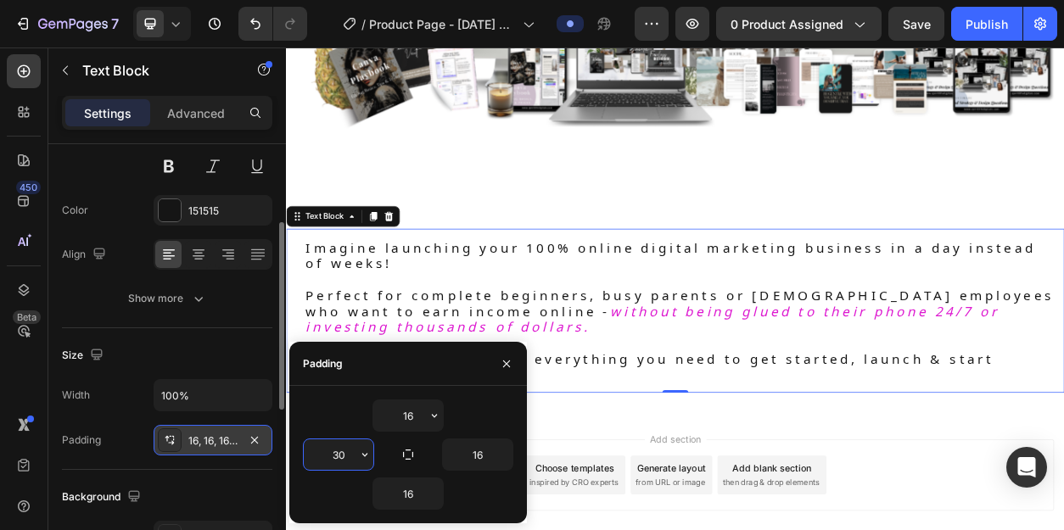
type input "3"
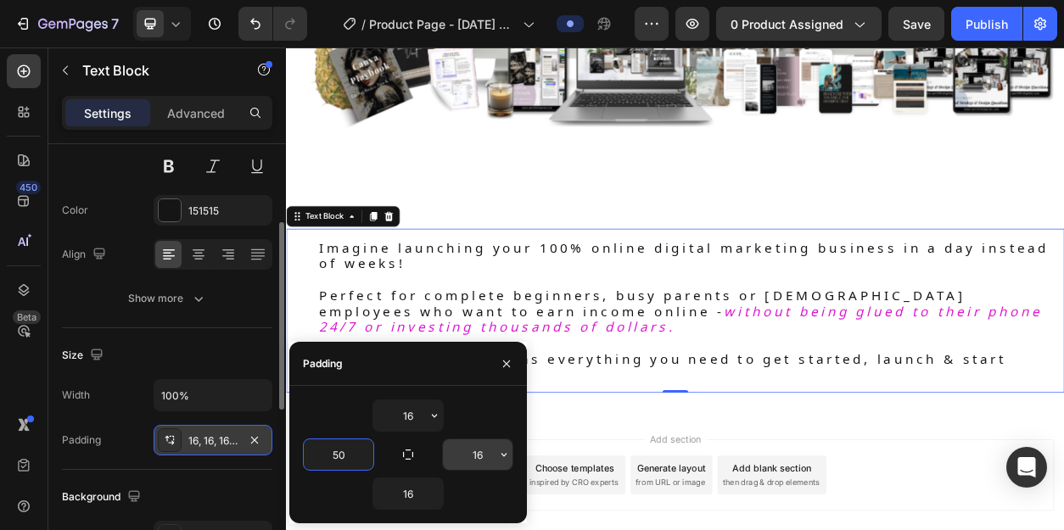
type input "50"
drag, startPoint x: 490, startPoint y: 453, endPoint x: 469, endPoint y: 453, distance: 21.2
click at [469, 453] on input "16" at bounding box center [478, 454] width 70 height 31
click at [474, 453] on input "16" at bounding box center [478, 454] width 70 height 31
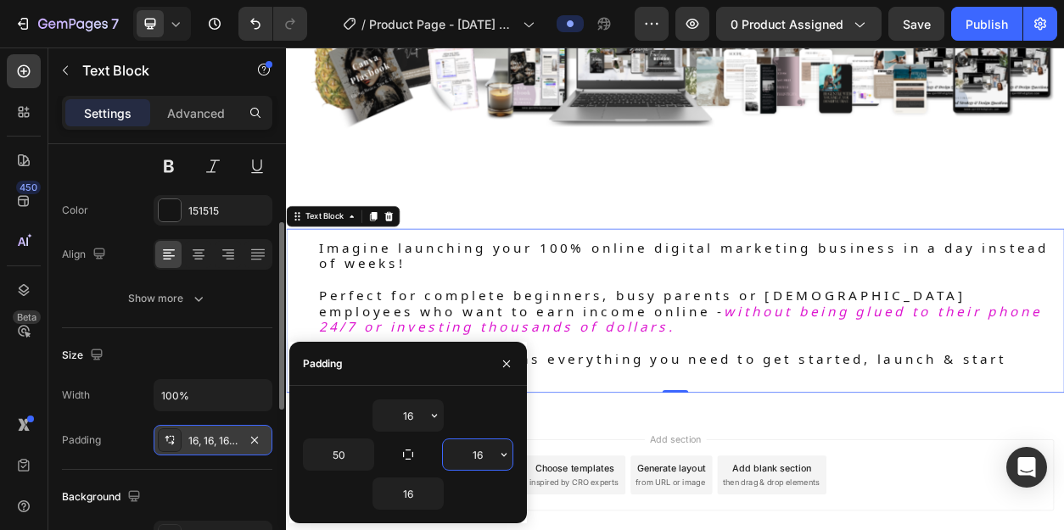
click at [474, 453] on input "16" at bounding box center [478, 454] width 70 height 31
type input "50"
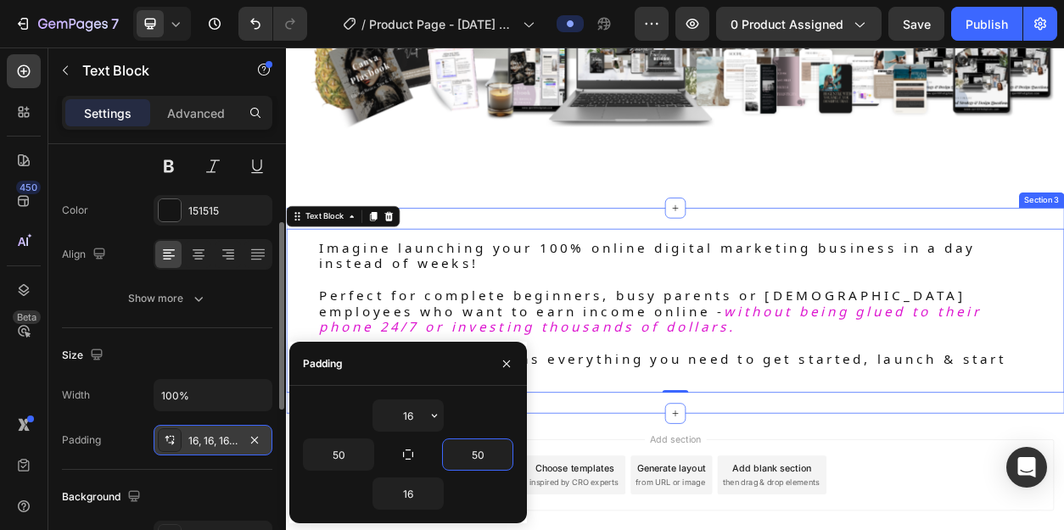
click at [912, 506] on div "Imagine launching your 100% online digital marketing business in a day instead …" at bounding box center [795, 392] width 1018 height 269
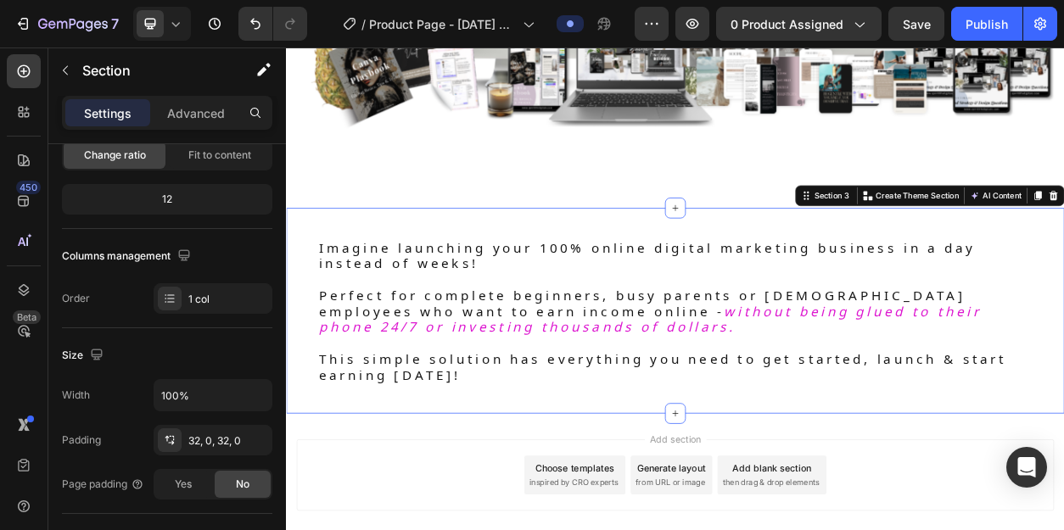
scroll to position [0, 0]
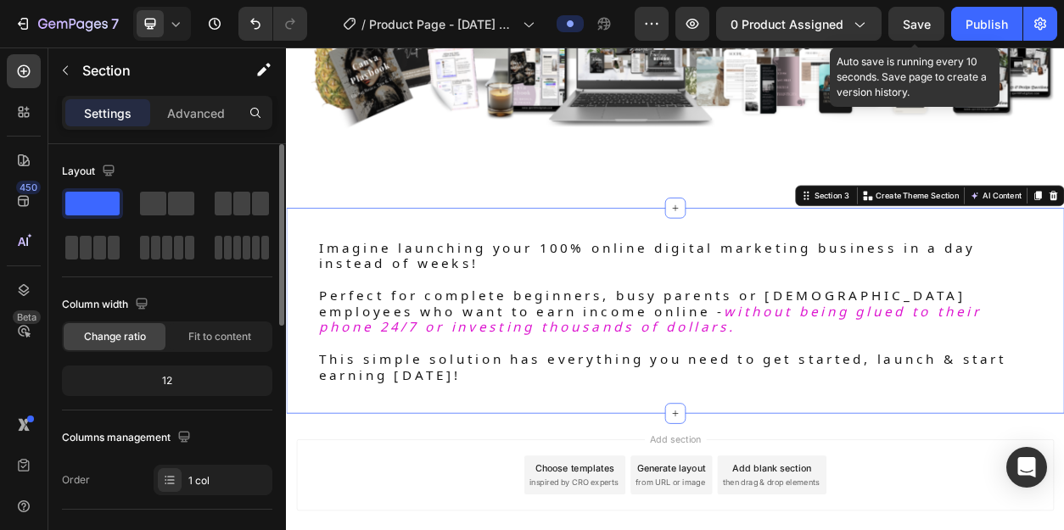
click at [923, 17] on span "Save" at bounding box center [917, 24] width 28 height 14
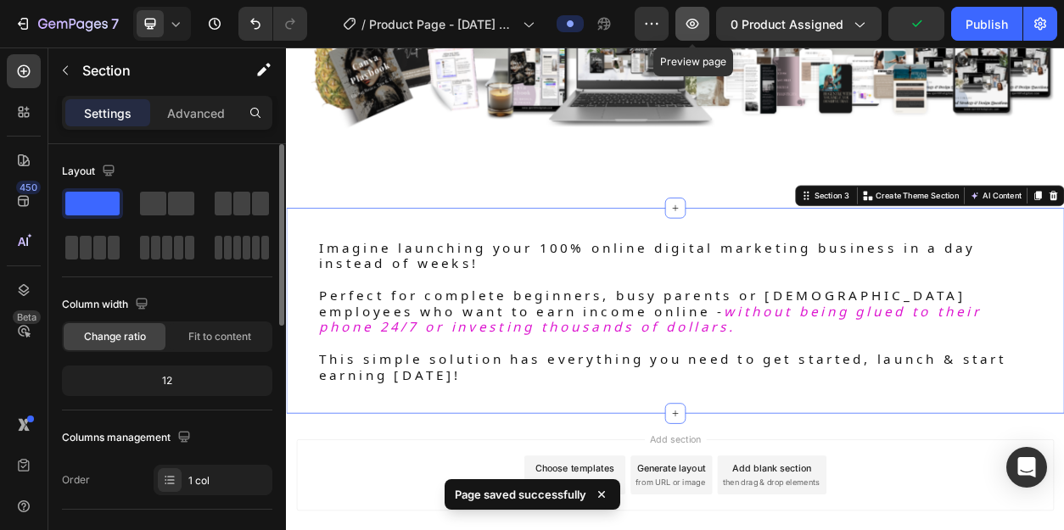
click at [693, 23] on icon "button" at bounding box center [692, 23] width 5 height 5
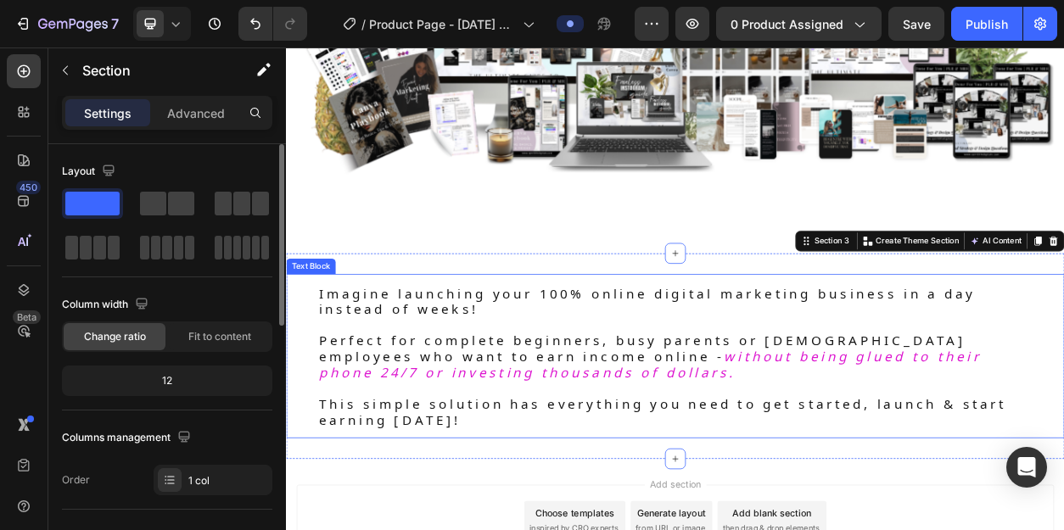
scroll to position [535, 0]
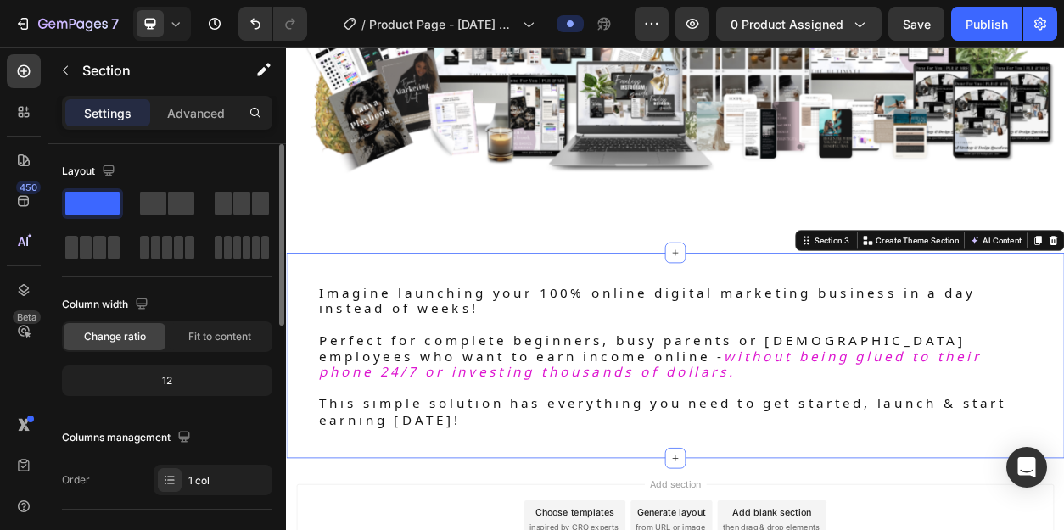
click at [716, 329] on div "Imagine launching your 100% online digital marketing business in a day instead …" at bounding box center [795, 450] width 1018 height 269
click at [549, 322] on div "Imagine launching your 100% online digital marketing business in a day instead …" at bounding box center [795, 450] width 1018 height 269
click at [730, 307] on div "Image Row Section 2" at bounding box center [795, 43] width 1018 height 546
click at [853, 335] on div "Imagine launching your 100% online digital marketing business in a day instead …" at bounding box center [795, 450] width 1018 height 269
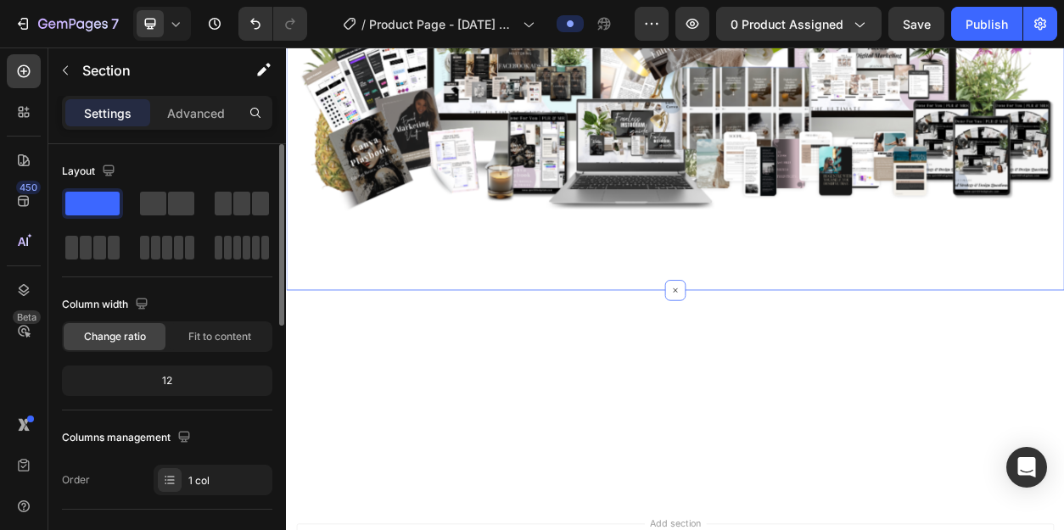
scroll to position [0, 0]
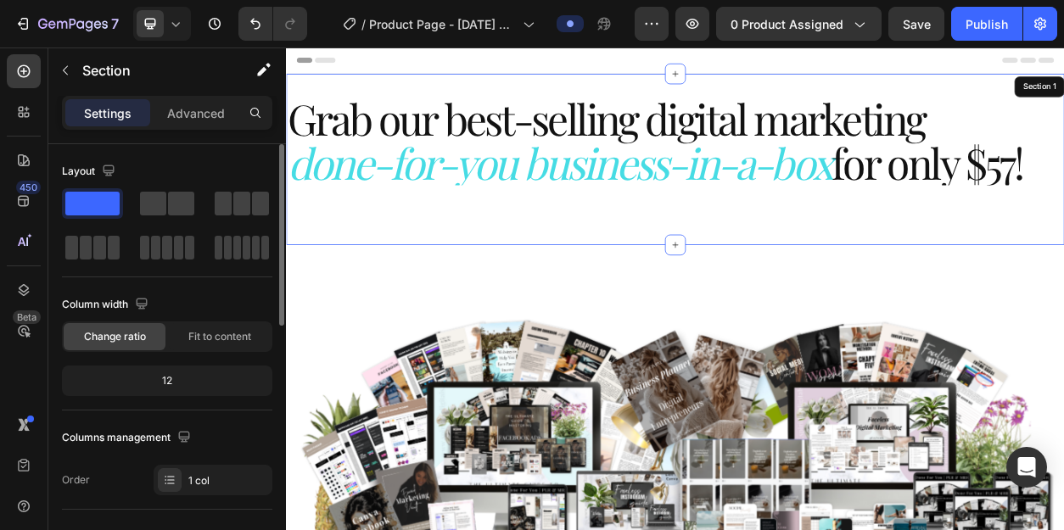
click at [644, 98] on div "Grab our best-selling digital marketing done-for-you business-in-a-box for only…" at bounding box center [795, 194] width 1018 height 224
click at [982, 104] on div "Section 1" at bounding box center [1001, 99] width 50 height 15
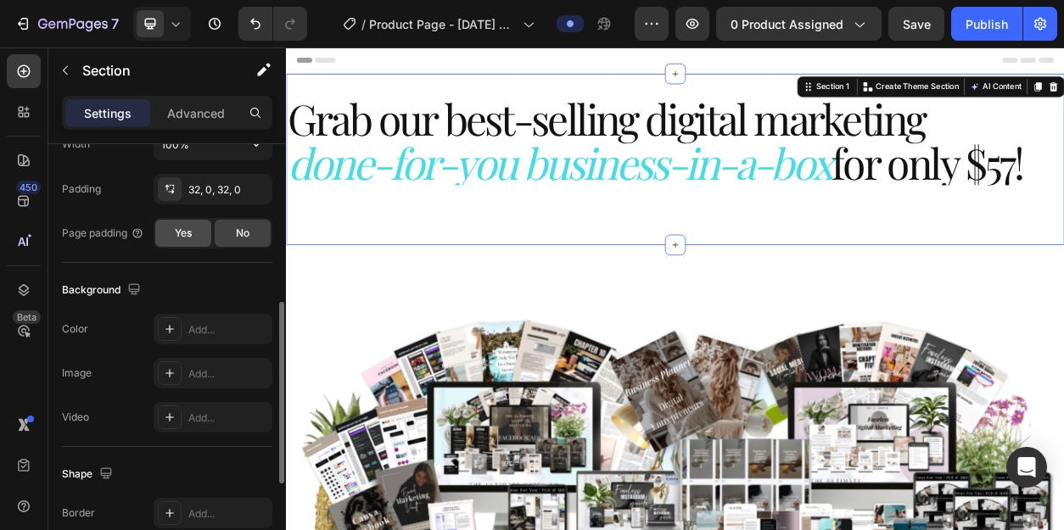
scroll to position [438, 0]
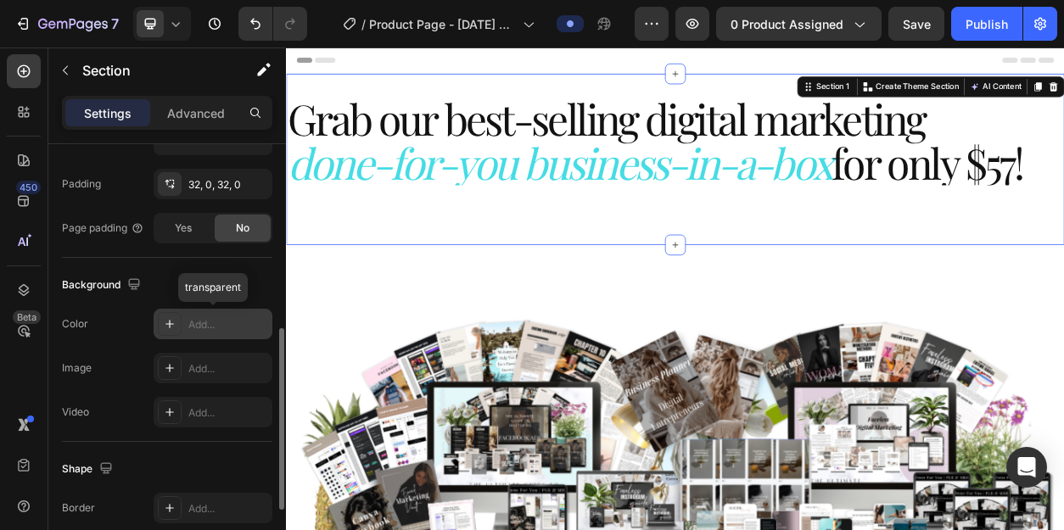
click at [171, 323] on icon at bounding box center [169, 324] width 8 height 8
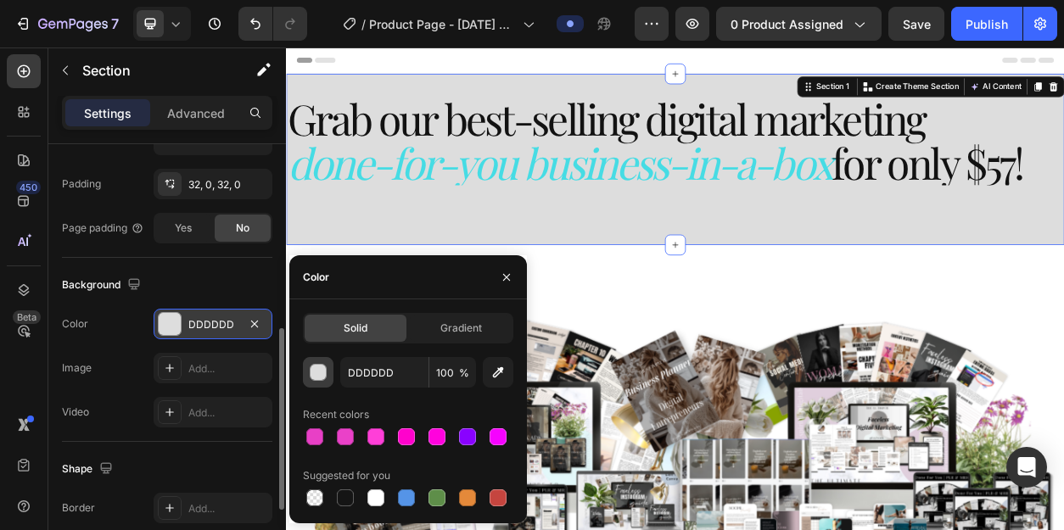
click at [322, 376] on div "button" at bounding box center [319, 373] width 17 height 17
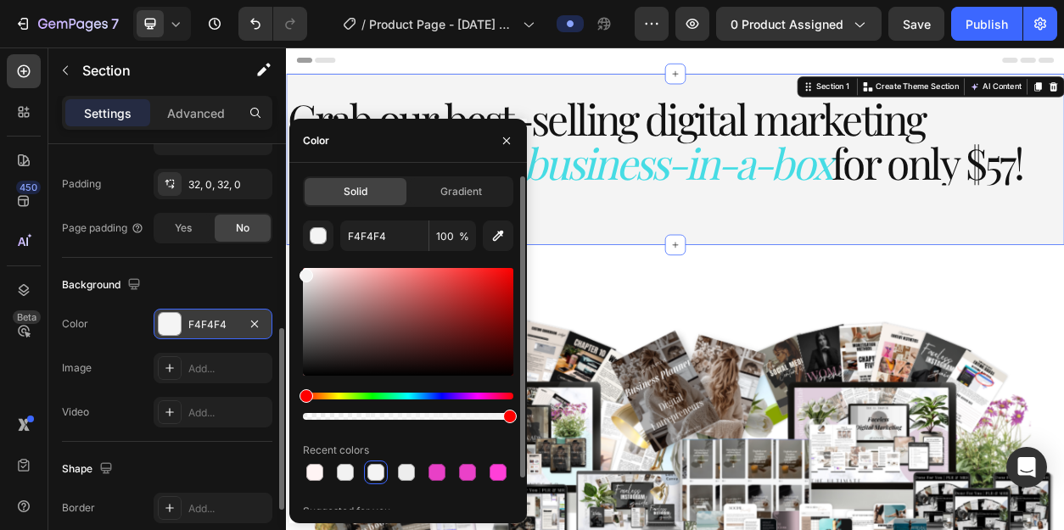
drag, startPoint x: 303, startPoint y: 283, endPoint x: 289, endPoint y: 271, distance: 18.0
click at [289, 271] on div "Solid Gradient F4F4F4 100 % Recent colors Suggested for you" at bounding box center [408, 360] width 238 height 369
click at [400, 240] on input "F4F4F4" at bounding box center [384, 236] width 88 height 31
paste input "#e5dad"
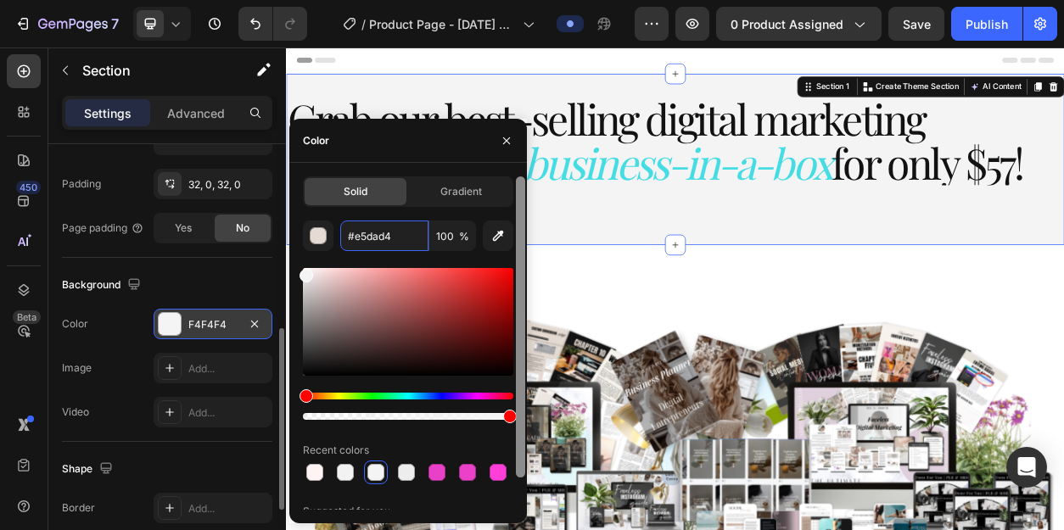
drag, startPoint x: 507, startPoint y: 417, endPoint x: 517, endPoint y: 417, distance: 9.4
click at [516, 417] on div "Solid Gradient #e5dad4 100 % Recent colors Suggested for you" at bounding box center [408, 342] width 238 height 333
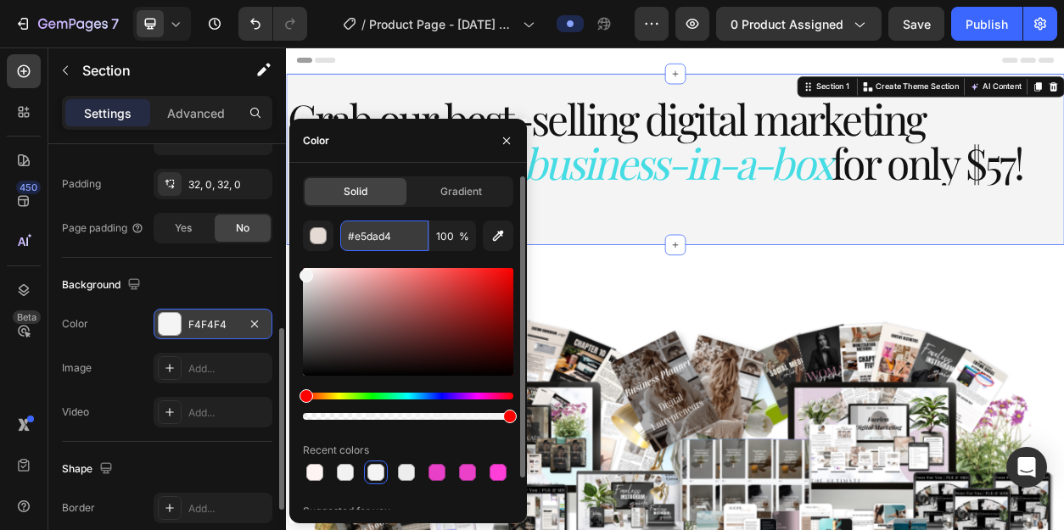
click at [404, 232] on input "#e5dad4" at bounding box center [384, 236] width 88 height 31
type input "E5DAD4"
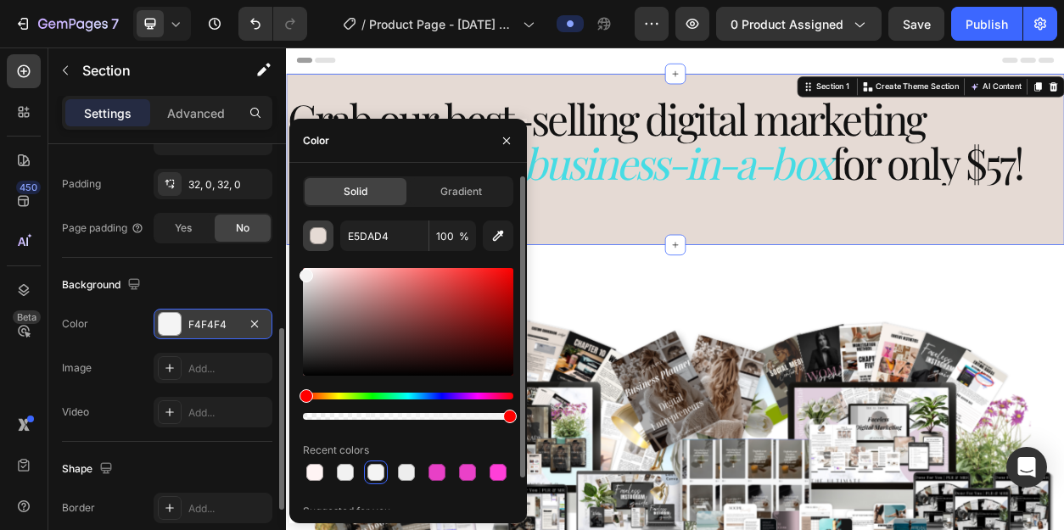
click at [319, 237] on div "button" at bounding box center [319, 236] width 17 height 17
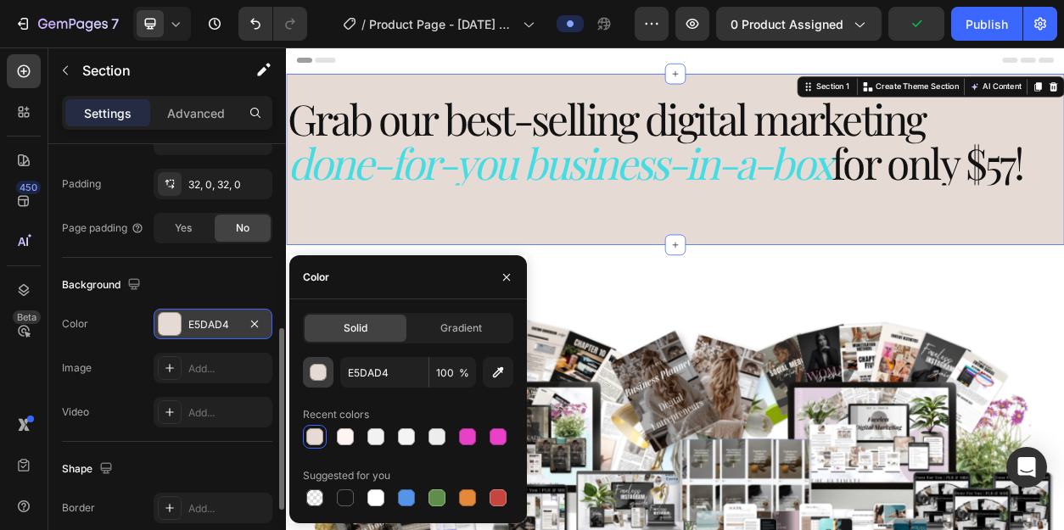
click at [322, 371] on div "button" at bounding box center [319, 373] width 17 height 17
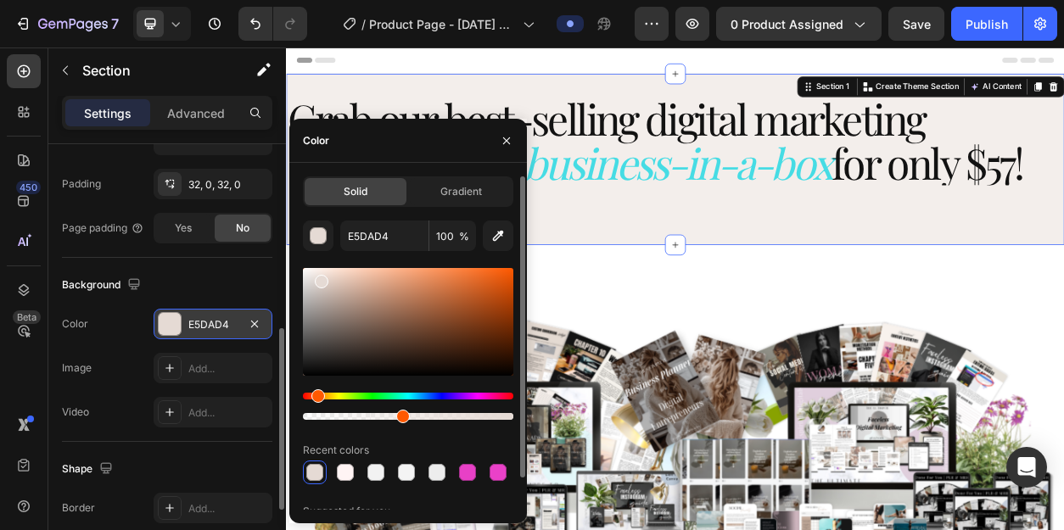
type input "46"
drag, startPoint x: 508, startPoint y: 416, endPoint x: 400, endPoint y: 415, distance: 107.7
click at [400, 415] on div at bounding box center [403, 417] width 14 height 14
click at [684, 64] on div "Header" at bounding box center [794, 65] width 991 height 34
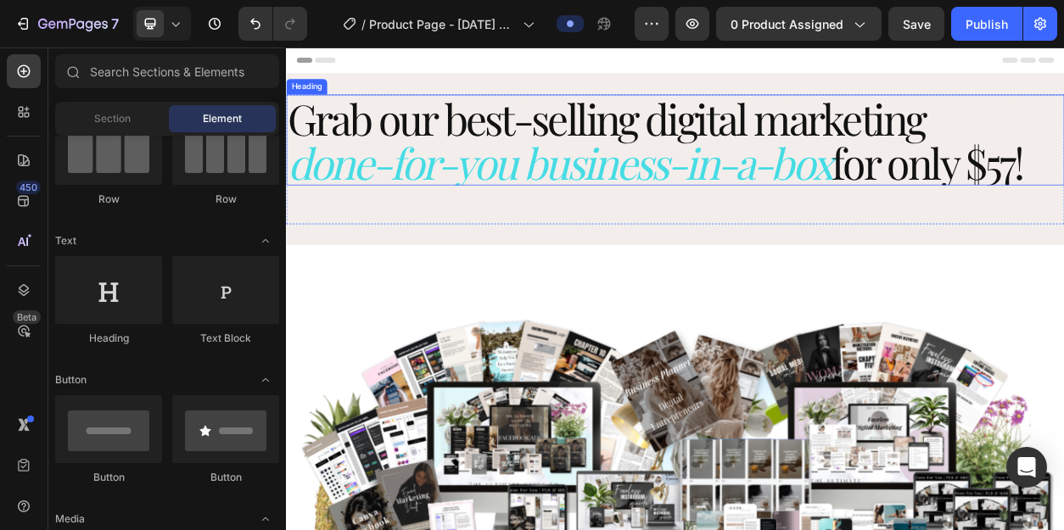
click at [859, 167] on icon "done-for-you business-in-a-box" at bounding box center [644, 197] width 712 height 73
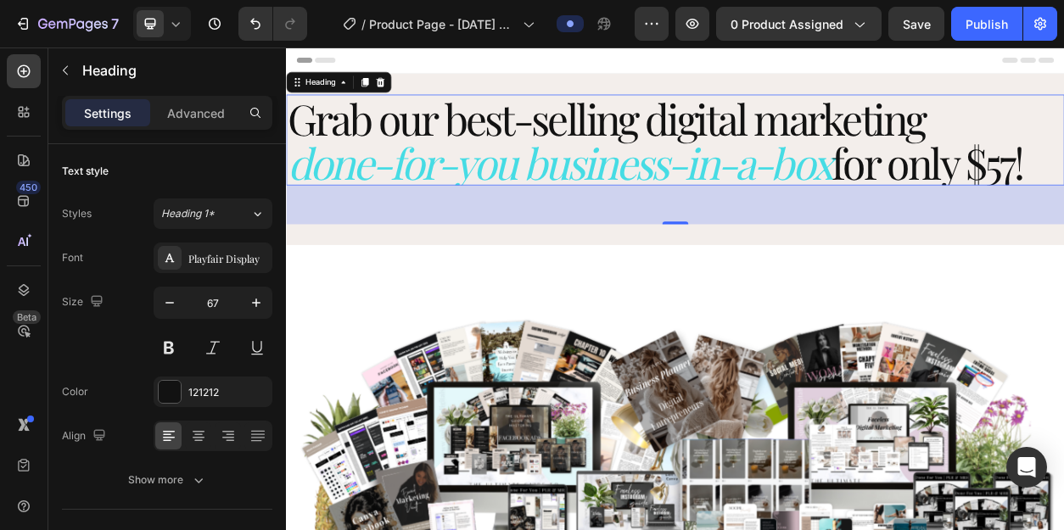
click at [828, 251] on div "60" at bounding box center [795, 253] width 1018 height 51
click at [759, 255] on div "60" at bounding box center [795, 253] width 1018 height 51
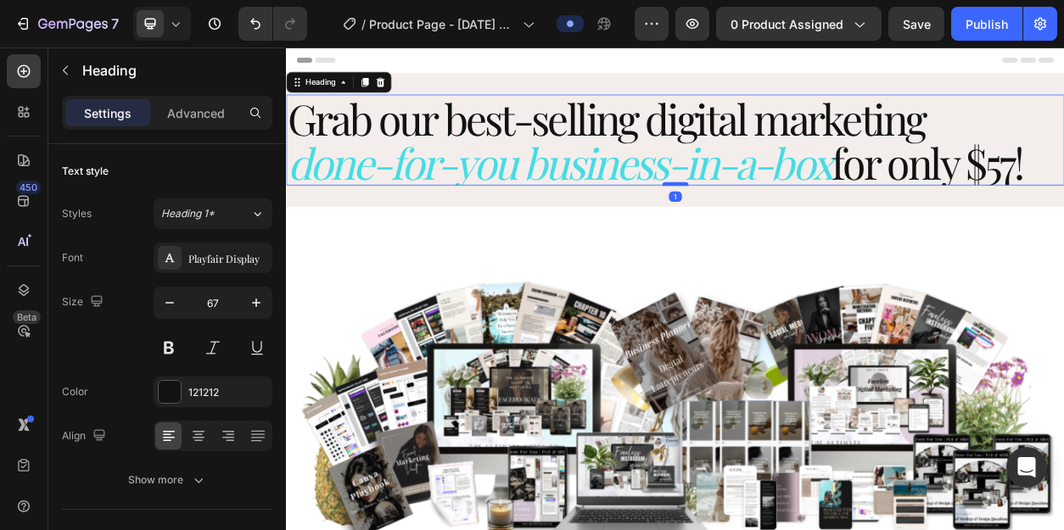
drag, startPoint x: 793, startPoint y: 275, endPoint x: 795, endPoint y: 225, distance: 50.1
click at [795, 225] on div at bounding box center [795, 226] width 34 height 5
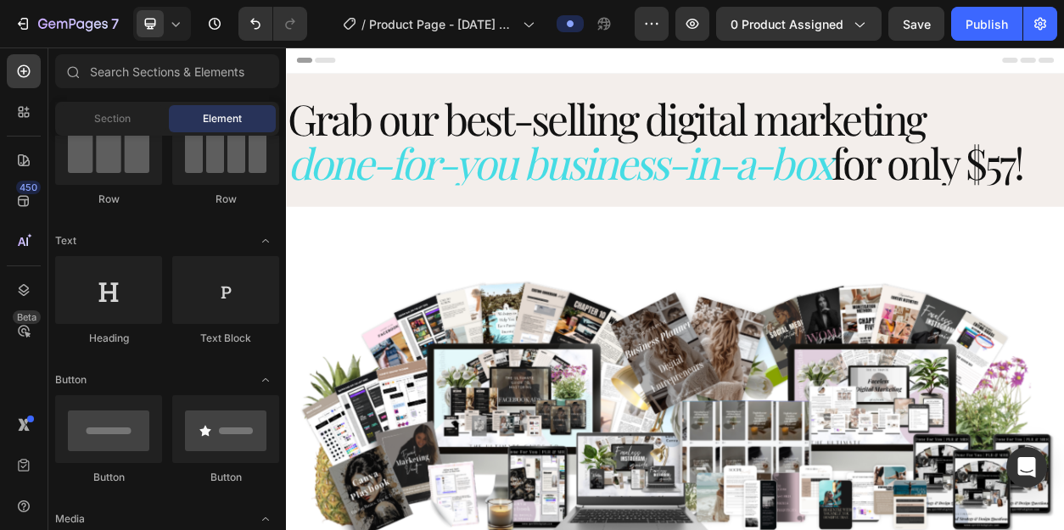
click at [867, 62] on div "Header" at bounding box center [794, 65] width 991 height 34
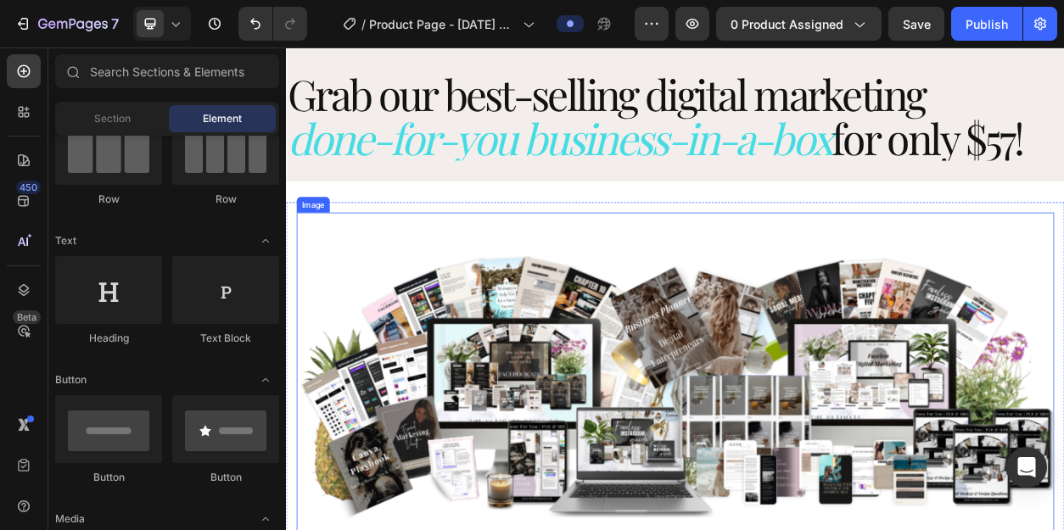
scroll to position [0, 0]
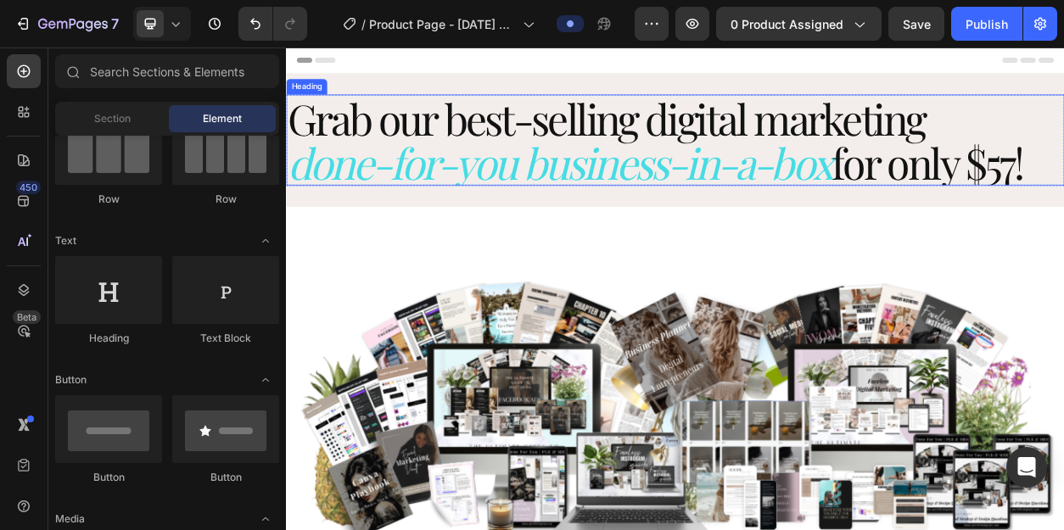
click at [1063, 210] on h2 "Grab our best-selling digital marketing done-for-you business-in-a-box for only…" at bounding box center [795, 168] width 1018 height 119
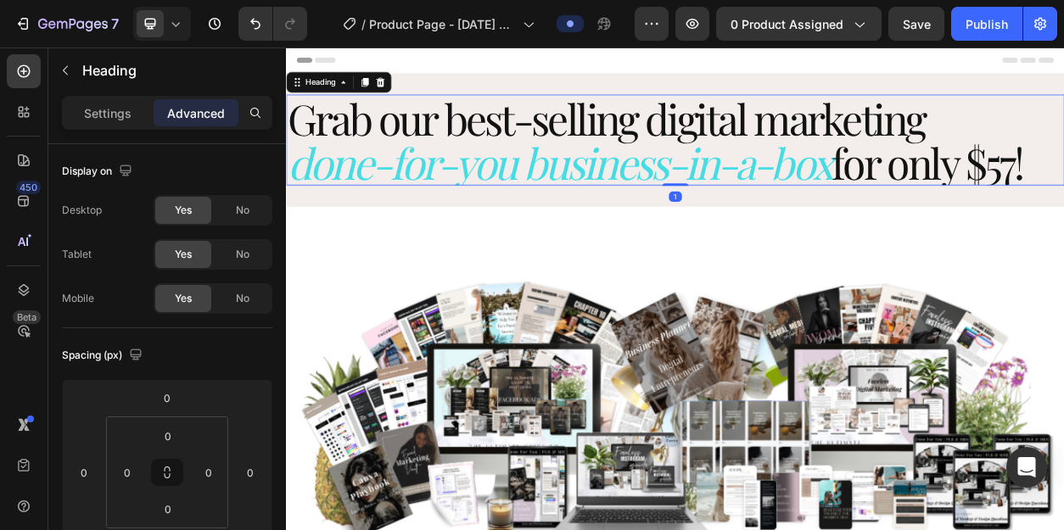
click at [1063, 202] on h2 "Grab our best-selling digital marketing done-for-you business-in-a-box for only…" at bounding box center [795, 168] width 1018 height 119
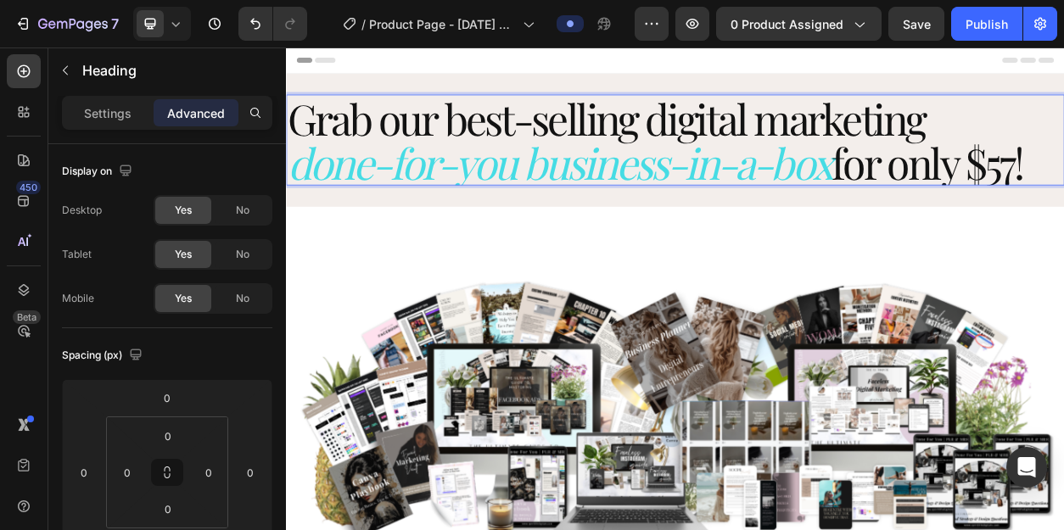
click at [1063, 202] on p "Grab our best-selling digital marketing done-for-you business-in-a-box for only…" at bounding box center [795, 168] width 1015 height 115
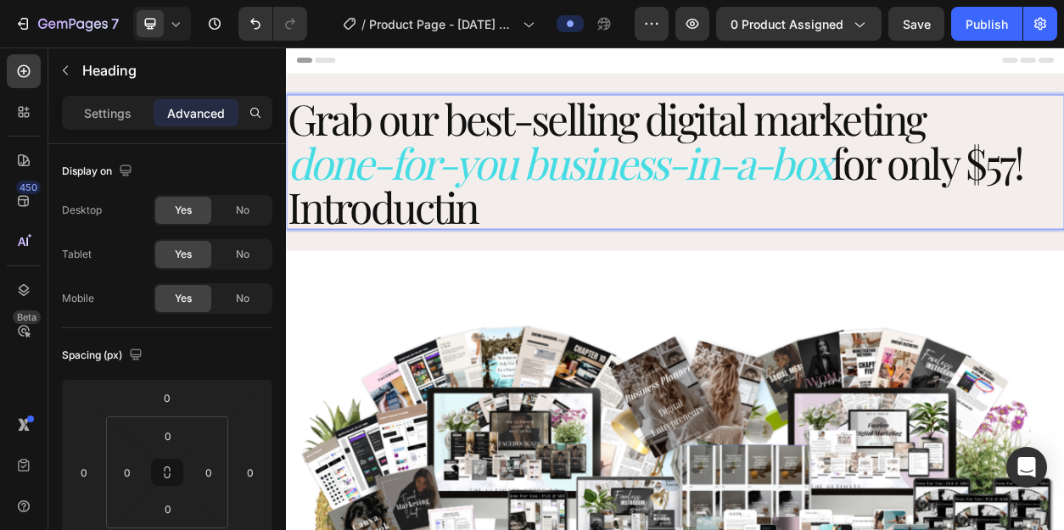
scroll to position [7, 0]
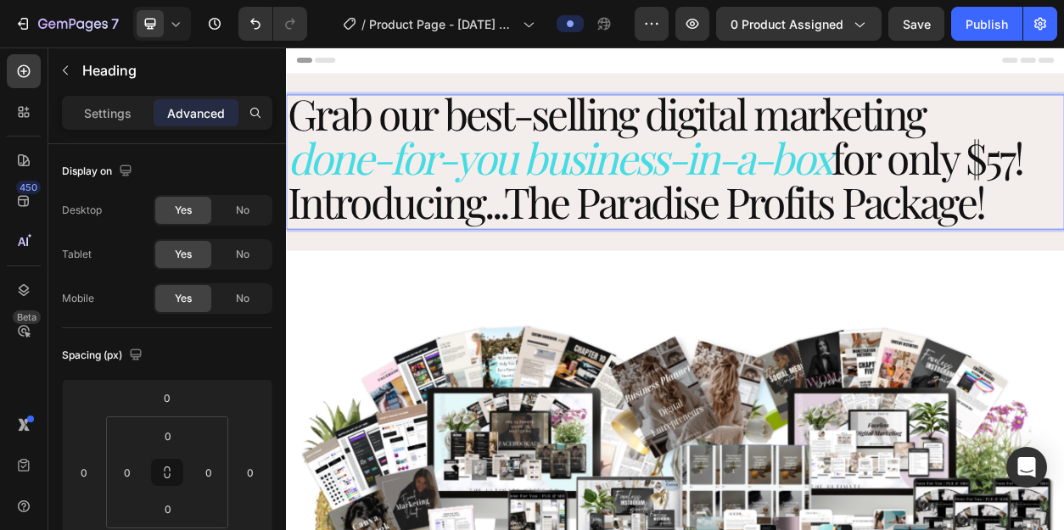
click at [1063, 193] on p "Grab our best-selling digital marketing done-for-you business-in-a-box for only…" at bounding box center [795, 191] width 1015 height 173
click at [1063, 254] on p "Grab our best-selling digital marketing done-for-you business-in-a-box for only…" at bounding box center [795, 191] width 1015 height 173
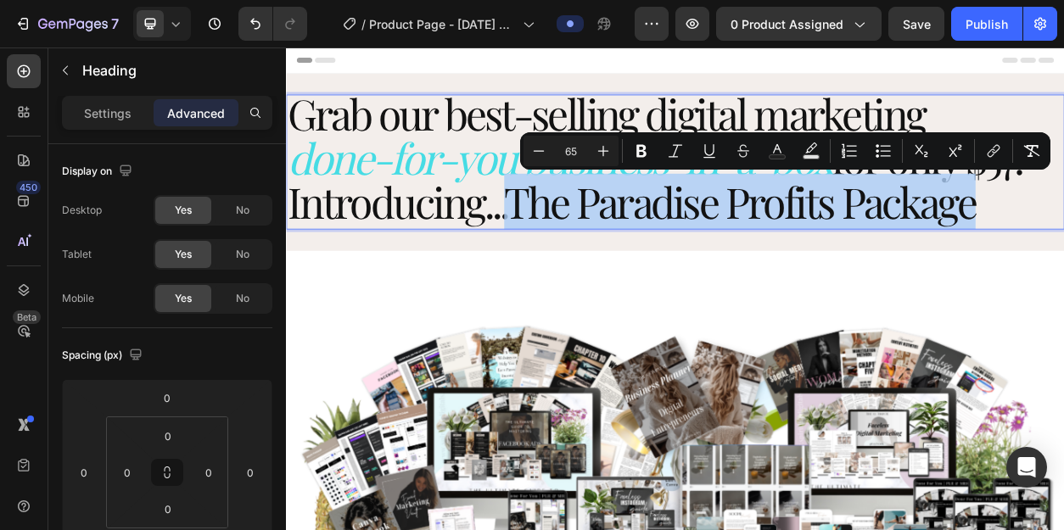
drag, startPoint x: 1206, startPoint y: 255, endPoint x: 577, endPoint y: 270, distance: 628.8
click at [577, 270] on p "Grab our best-selling digital marketing done-for-you business-in-a-box for only…" at bounding box center [795, 191] width 1015 height 173
click at [616, 265] on span "Introducing...The Paradise Profits Package" at bounding box center [738, 249] width 900 height 73
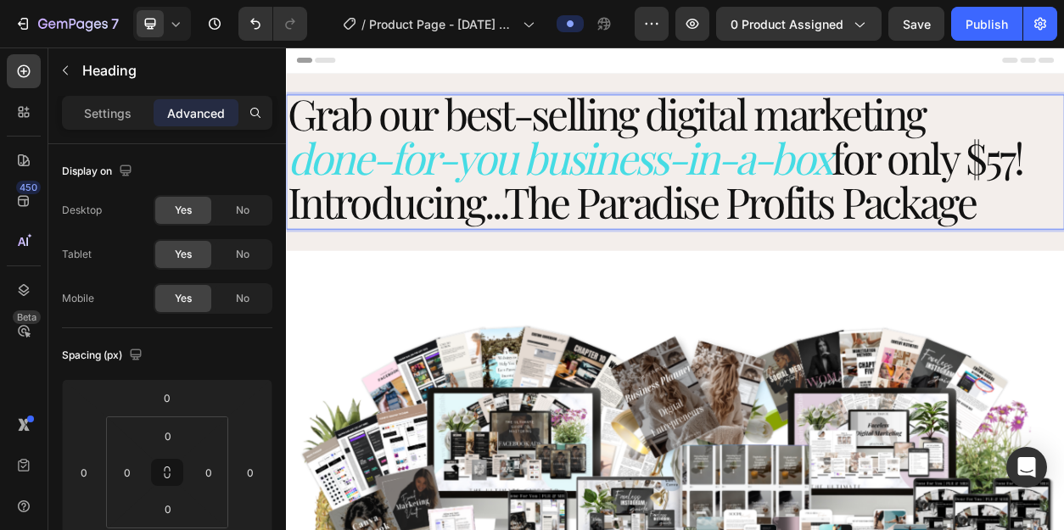
click at [1063, 261] on p "Grab our best-selling digital marketing done-for-you business-in-a-box for only…" at bounding box center [795, 191] width 1015 height 173
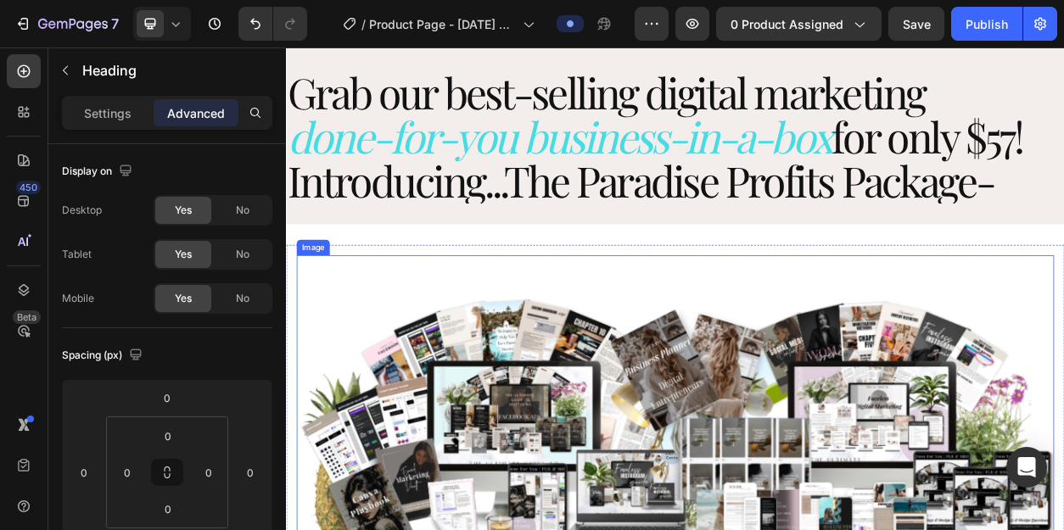
scroll to position [8, 0]
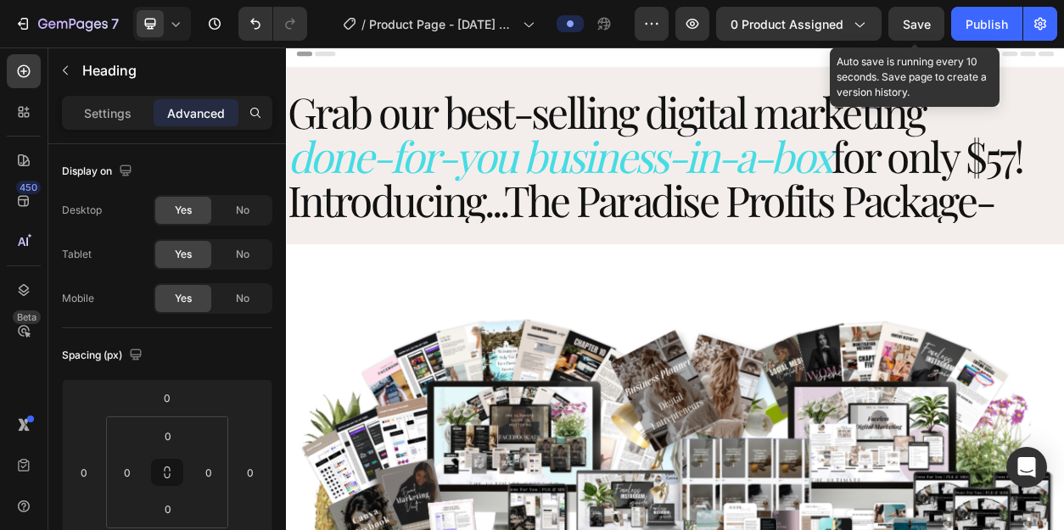
click at [910, 30] on span "Save" at bounding box center [917, 24] width 28 height 14
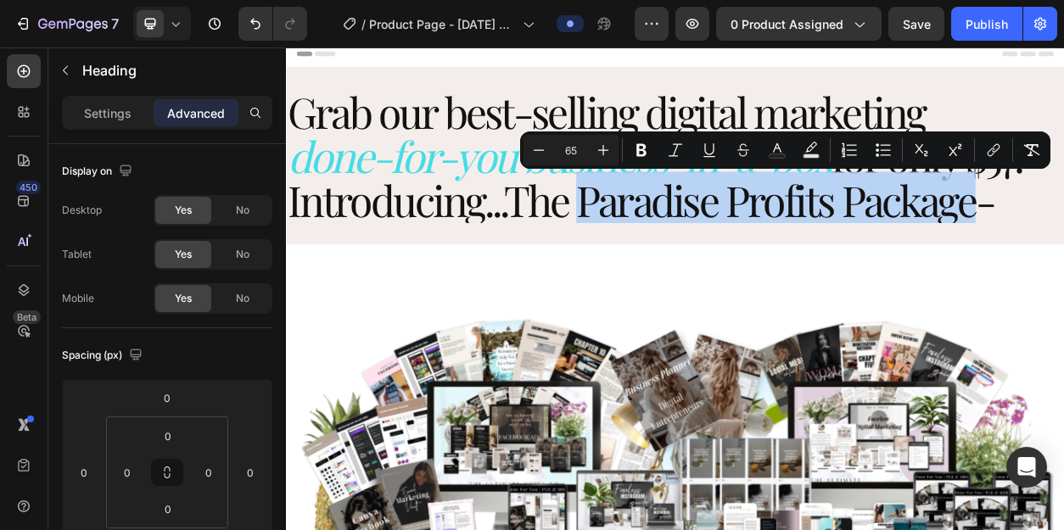
drag, startPoint x: 670, startPoint y: 255, endPoint x: 1184, endPoint y: 261, distance: 514.2
click at [1063, 261] on span "Introducing...The Paradise Profits Package-" at bounding box center [750, 246] width 924 height 73
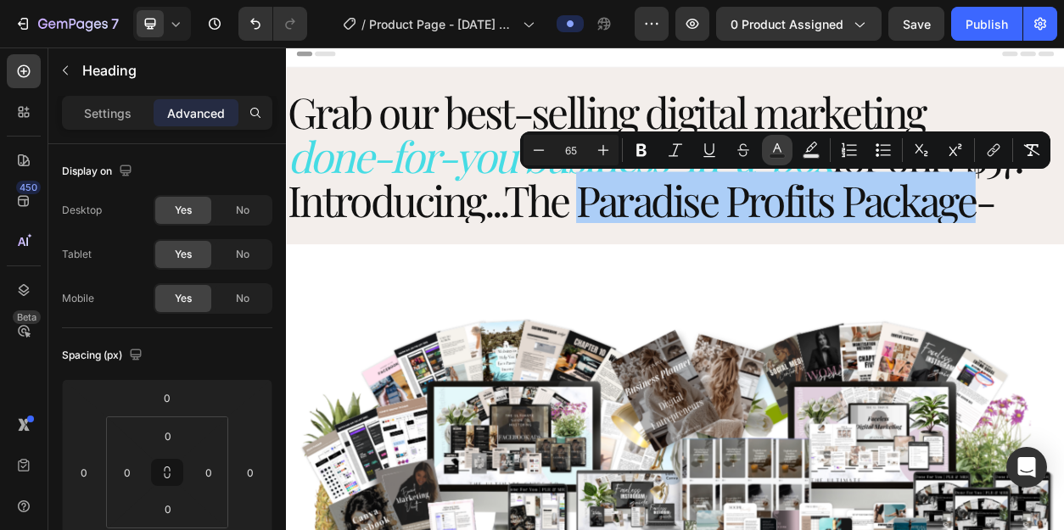
click at [778, 153] on icon "Editor contextual toolbar" at bounding box center [777, 150] width 17 height 17
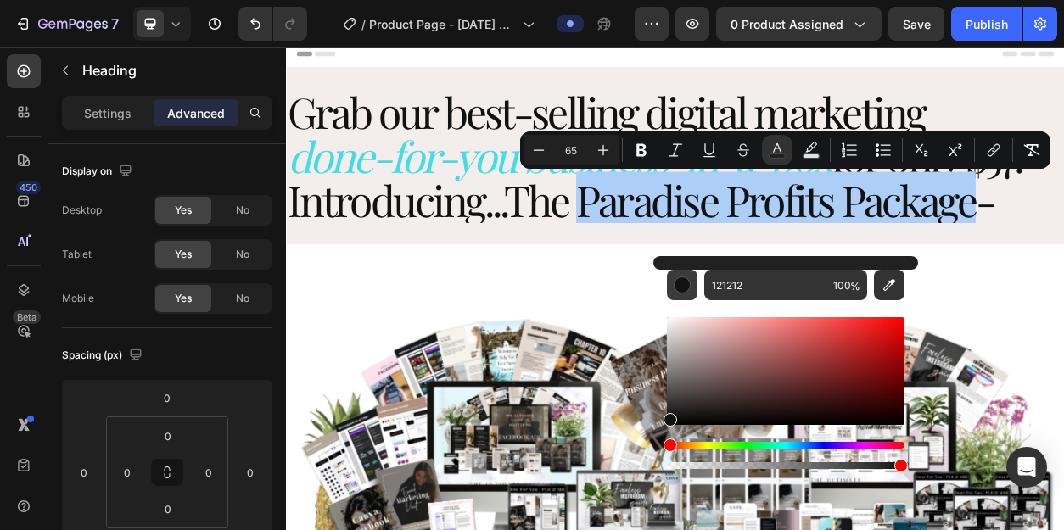
click at [680, 288] on div "Editor contextual toolbar" at bounding box center [682, 285] width 17 height 17
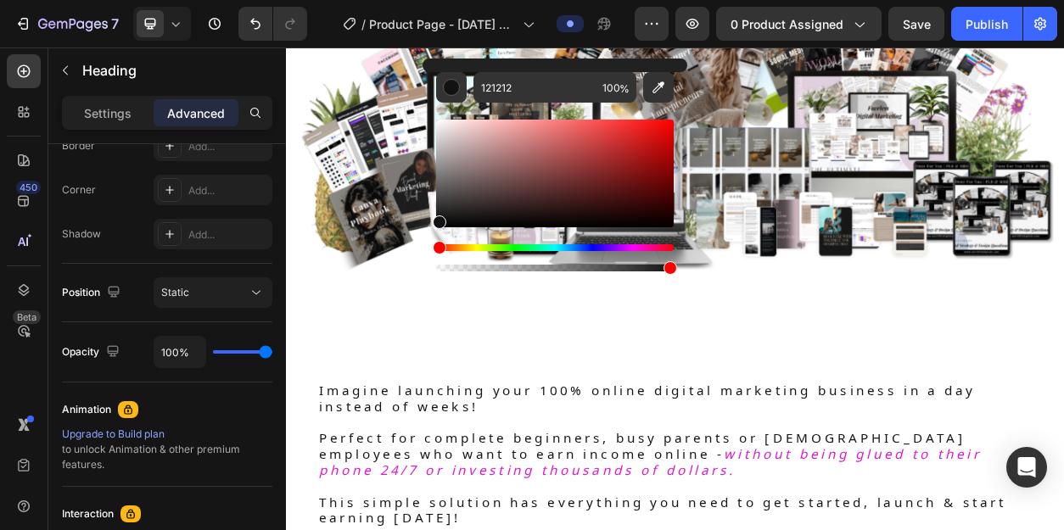
scroll to position [0, 0]
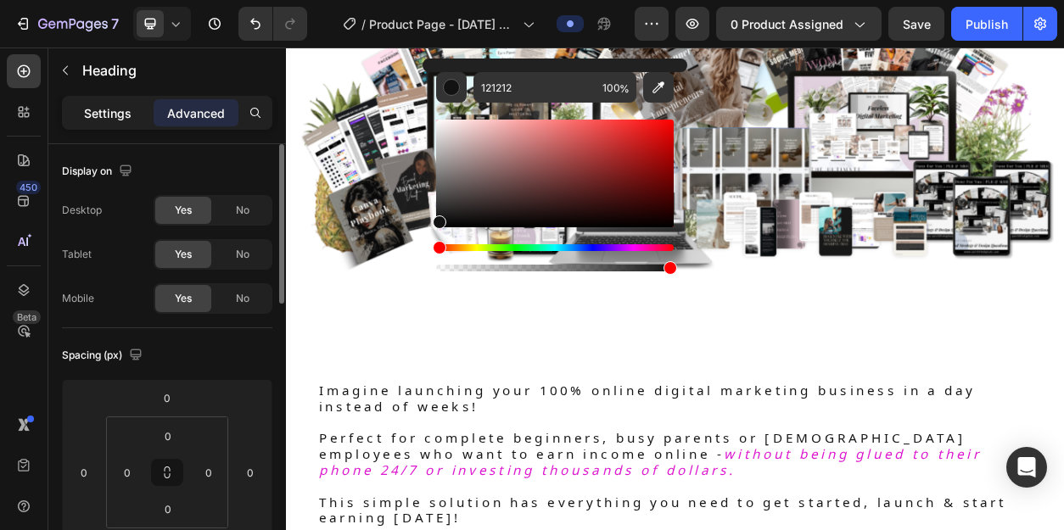
click at [111, 120] on p "Settings" at bounding box center [108, 113] width 48 height 18
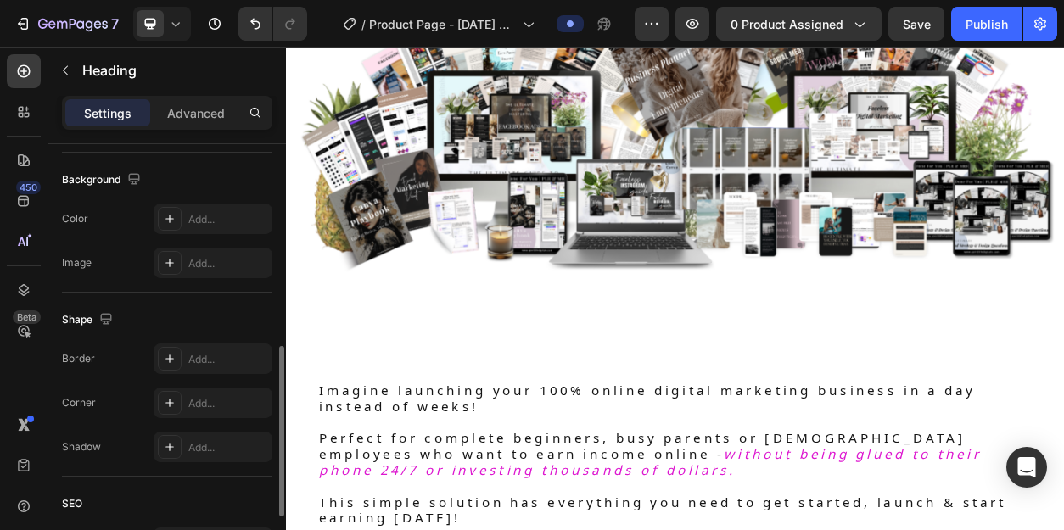
scroll to position [504, 0]
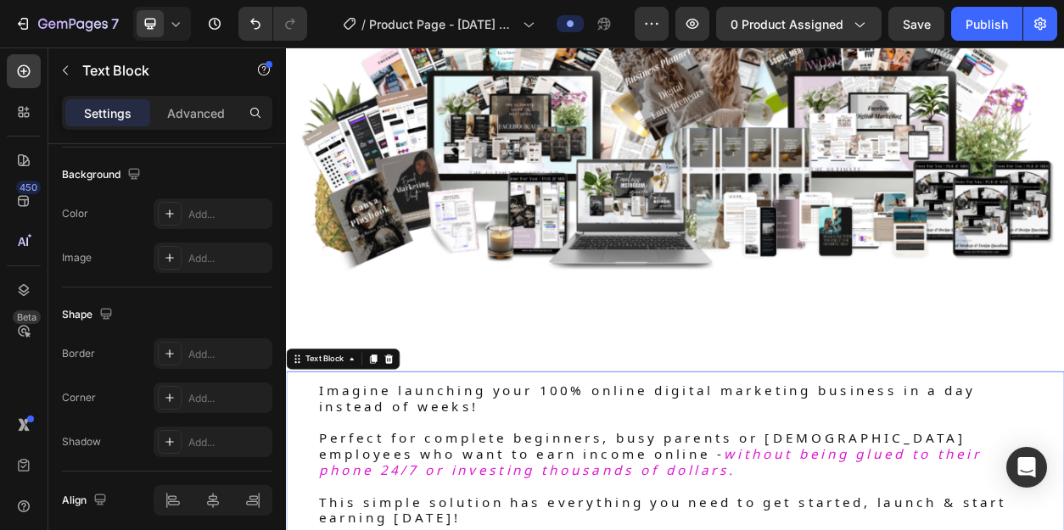
scroll to position [0, 0]
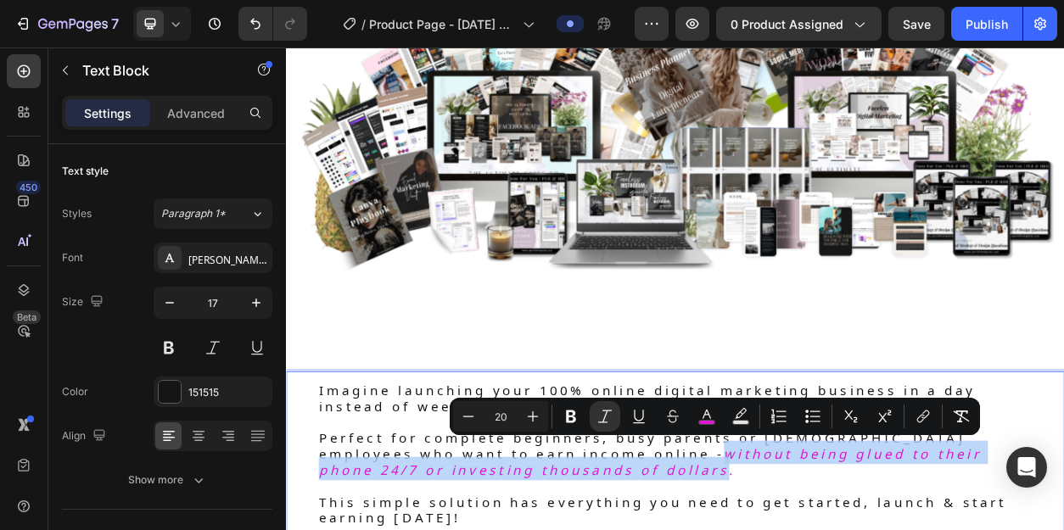
drag, startPoint x: 685, startPoint y: 576, endPoint x: 698, endPoint y: 602, distance: 28.5
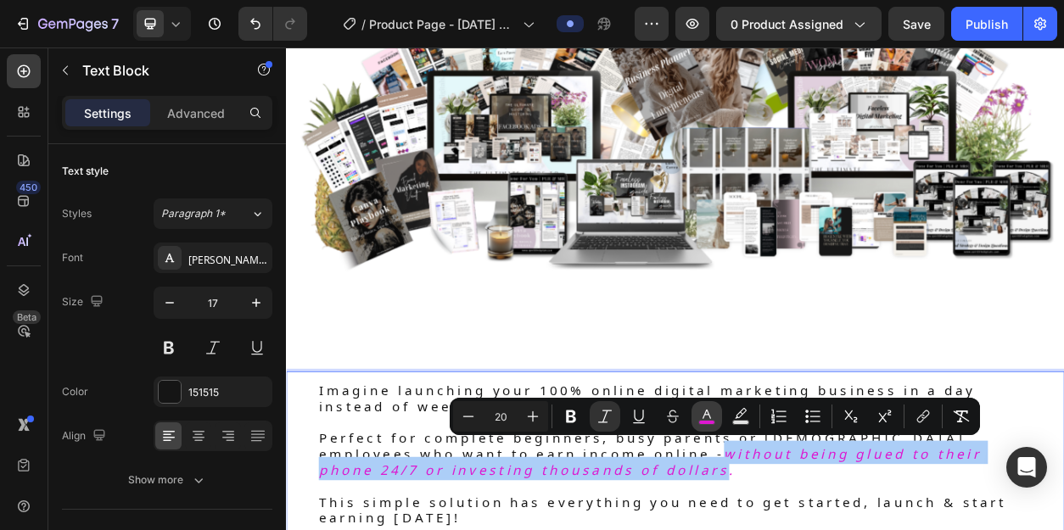
click at [709, 421] on rect "Editor contextual toolbar" at bounding box center [707, 423] width 16 height 4
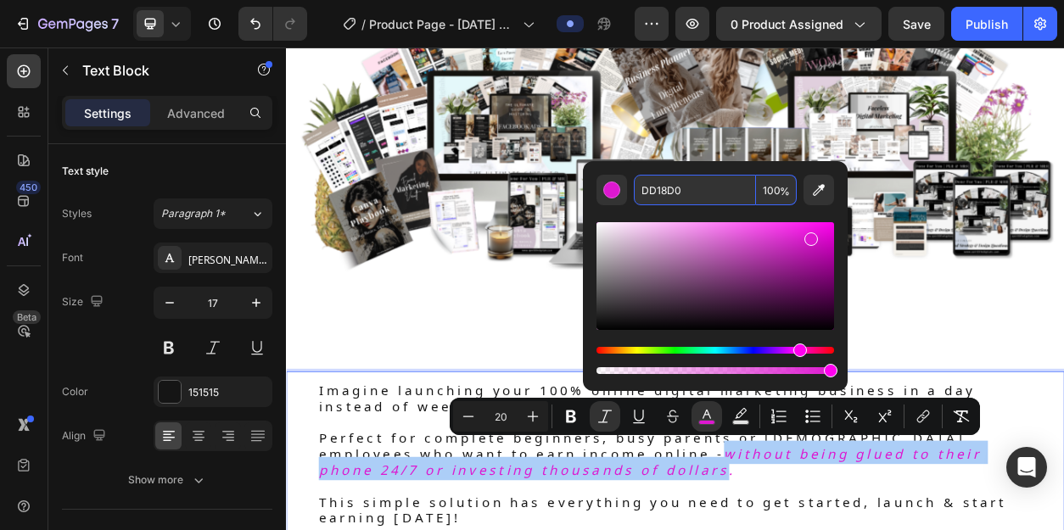
click at [672, 186] on input "DD18D0" at bounding box center [695, 190] width 122 height 31
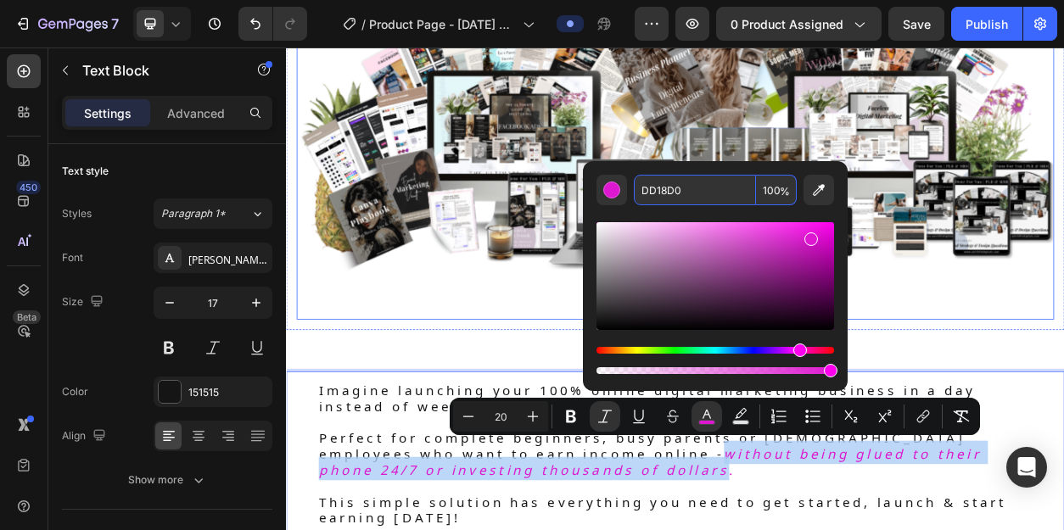
click at [613, 362] on img at bounding box center [794, 172] width 991 height 465
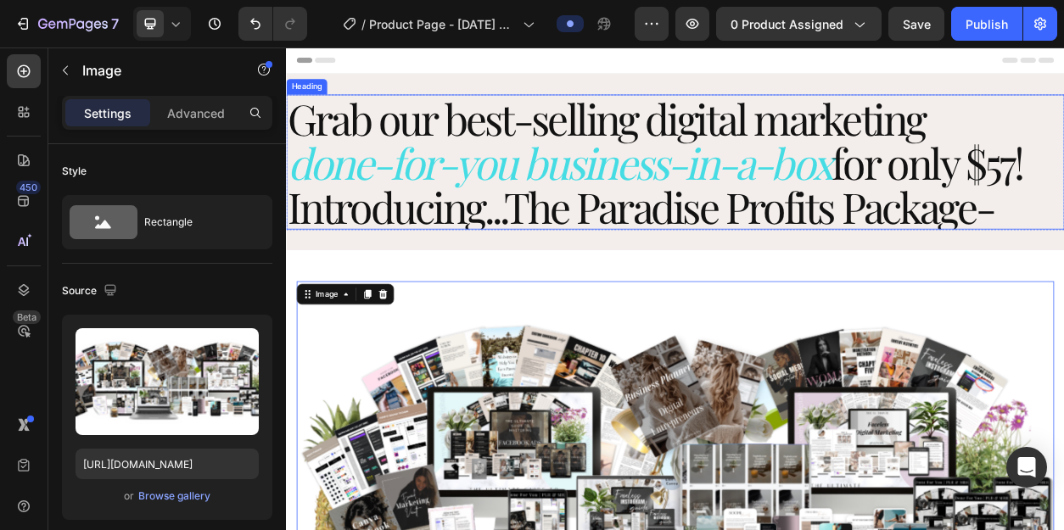
click at [976, 251] on span "Introducing...The Paradise Profits Package-" at bounding box center [750, 255] width 924 height 73
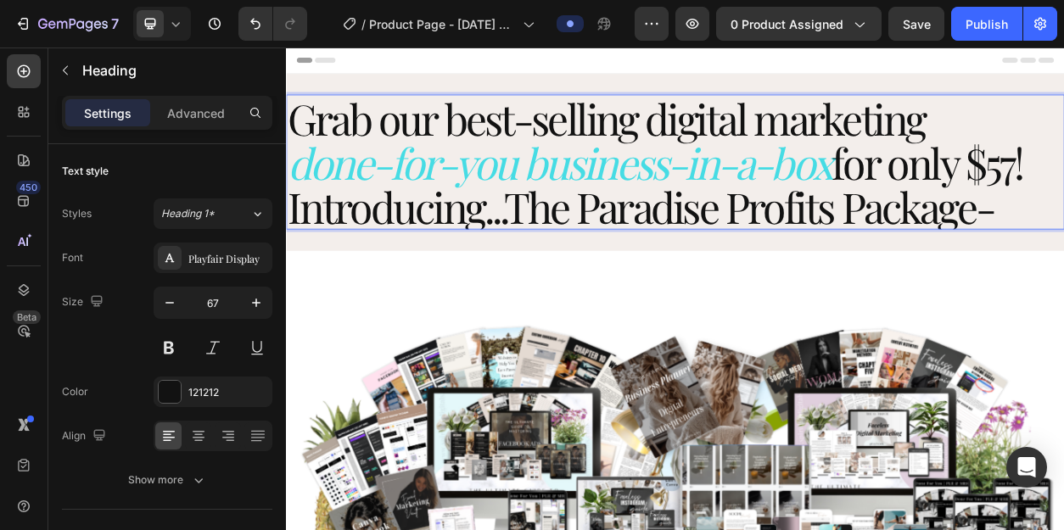
click at [669, 262] on span "Introducing...The Paradise Profits Package-" at bounding box center [750, 255] width 924 height 73
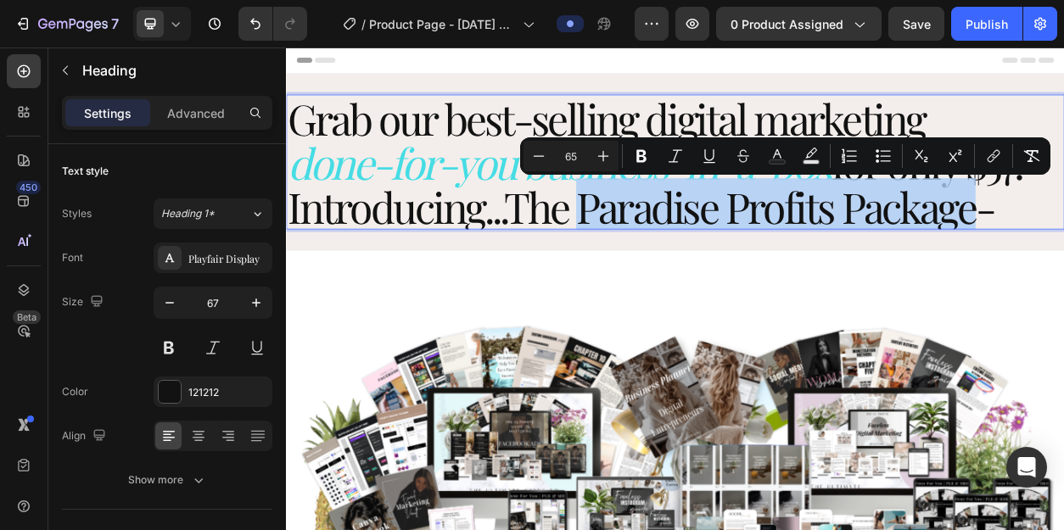
drag, startPoint x: 669, startPoint y: 262, endPoint x: 1183, endPoint y: 274, distance: 514.3
click at [1063, 274] on span "Introducing...The Paradise Profits Package-" at bounding box center [750, 255] width 924 height 73
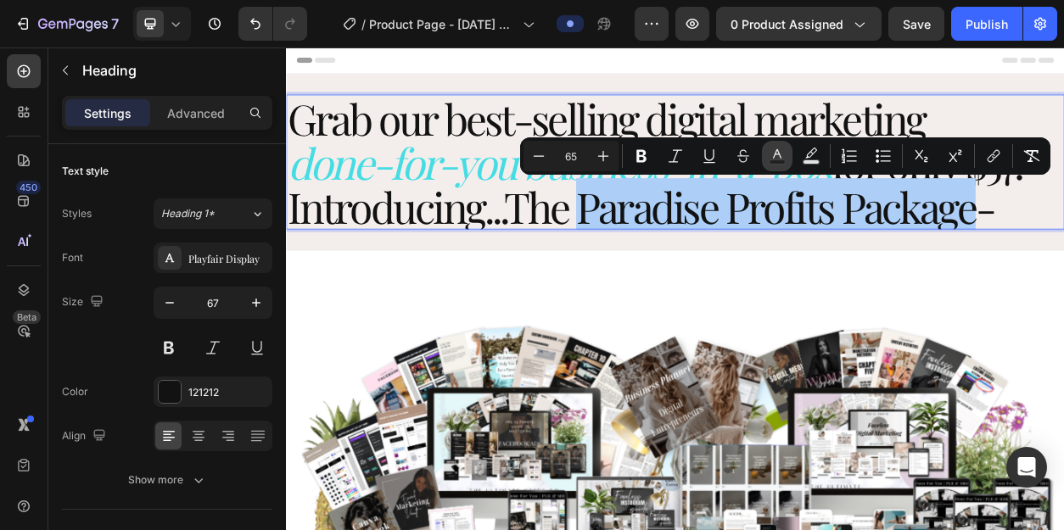
click at [781, 162] on rect "Editor contextual toolbar" at bounding box center [777, 162] width 16 height 4
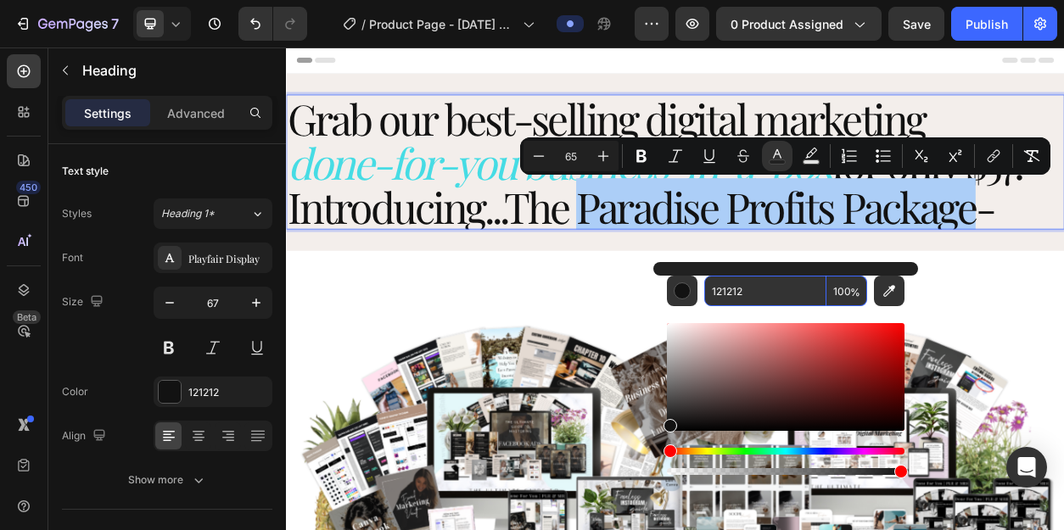
click at [769, 292] on input "121212" at bounding box center [765, 291] width 122 height 31
paste input "DD18D0"
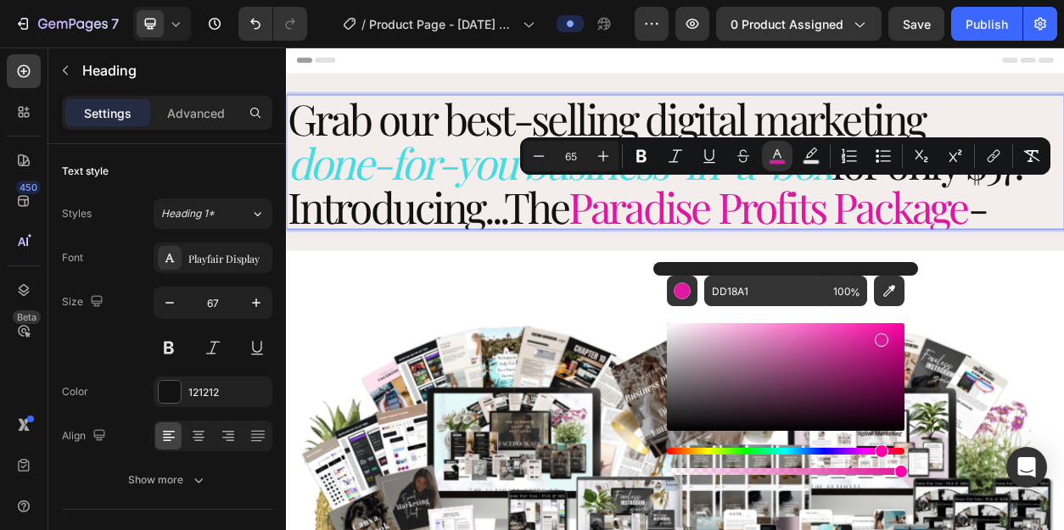
type input "DD1898"
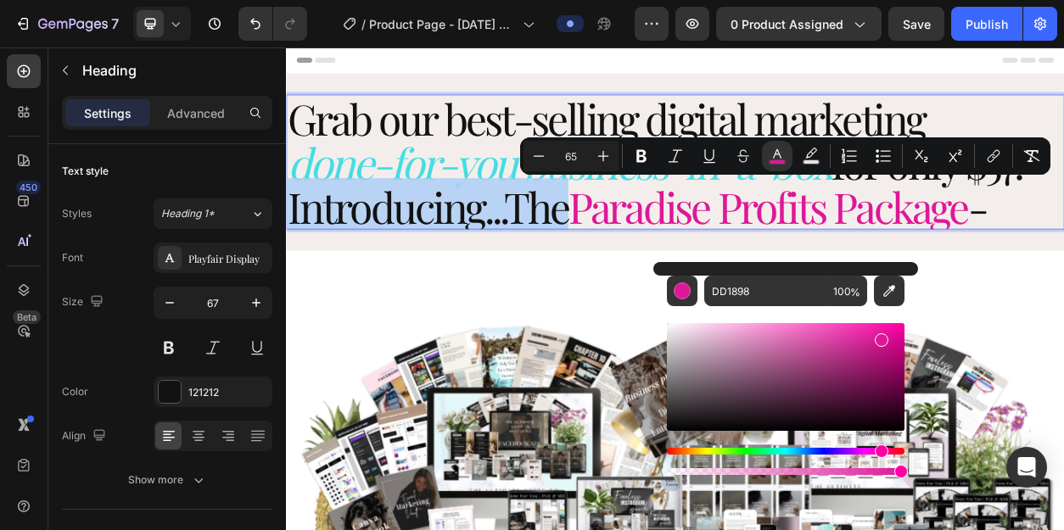
drag, startPoint x: 870, startPoint y: 452, endPoint x: 879, endPoint y: 451, distance: 8.5
click at [879, 451] on div "Hue" at bounding box center [882, 452] width 14 height 14
click at [924, 64] on div "Header" at bounding box center [794, 65] width 991 height 34
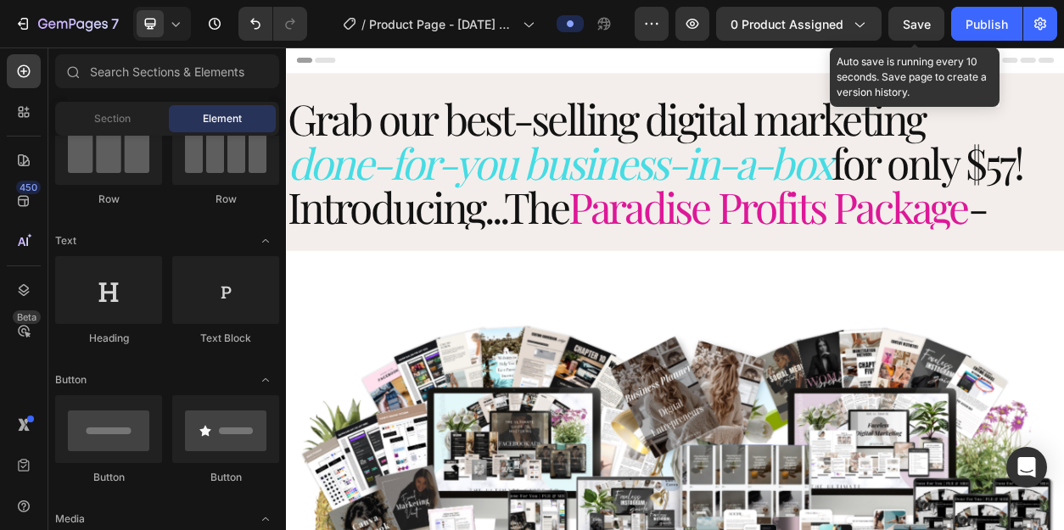
click at [911, 20] on span "Save" at bounding box center [917, 24] width 28 height 14
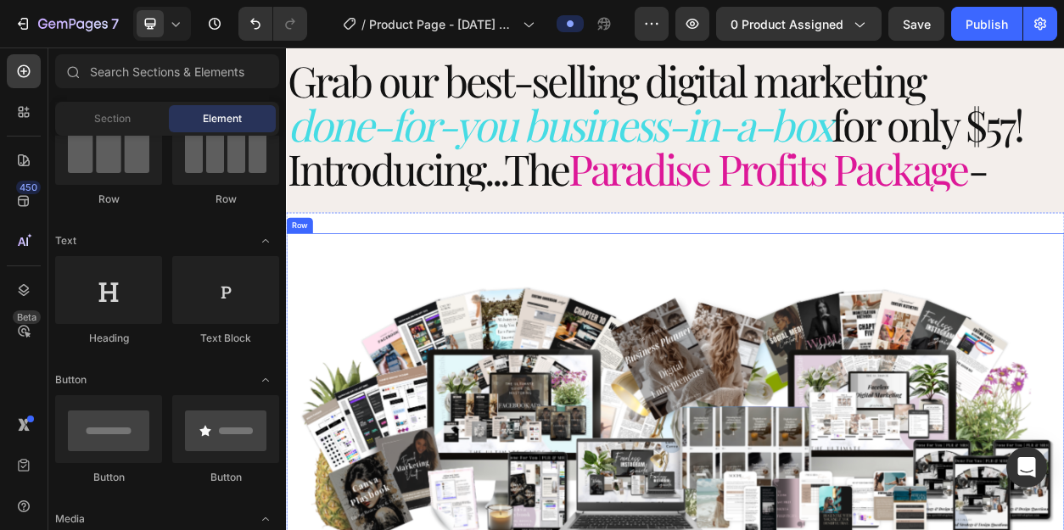
scroll to position [26, 0]
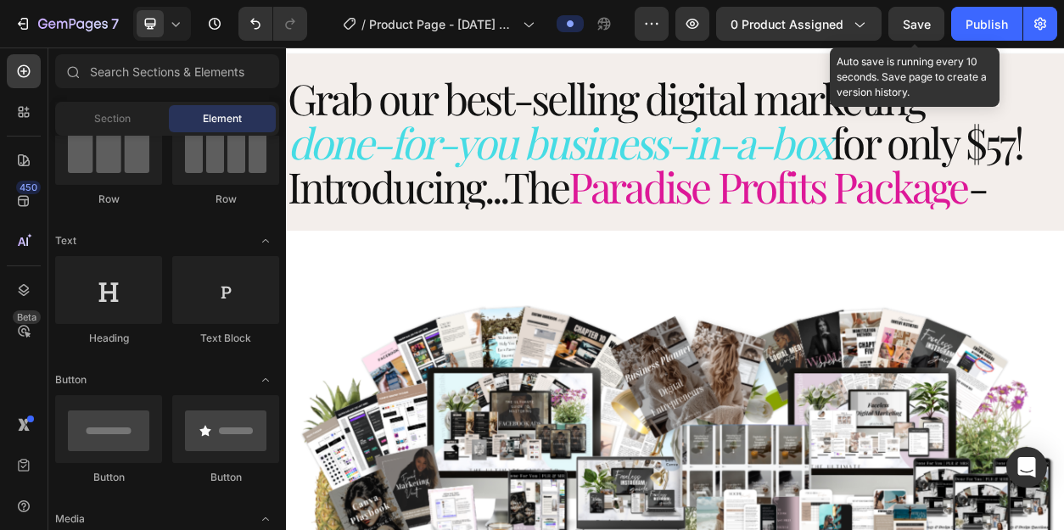
click at [927, 26] on span "Save" at bounding box center [917, 24] width 28 height 14
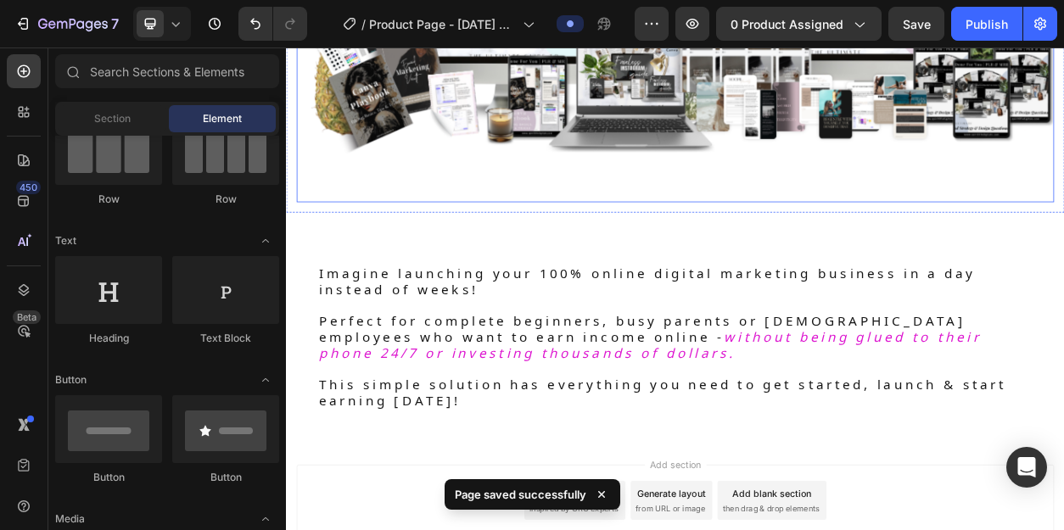
scroll to position [568, 0]
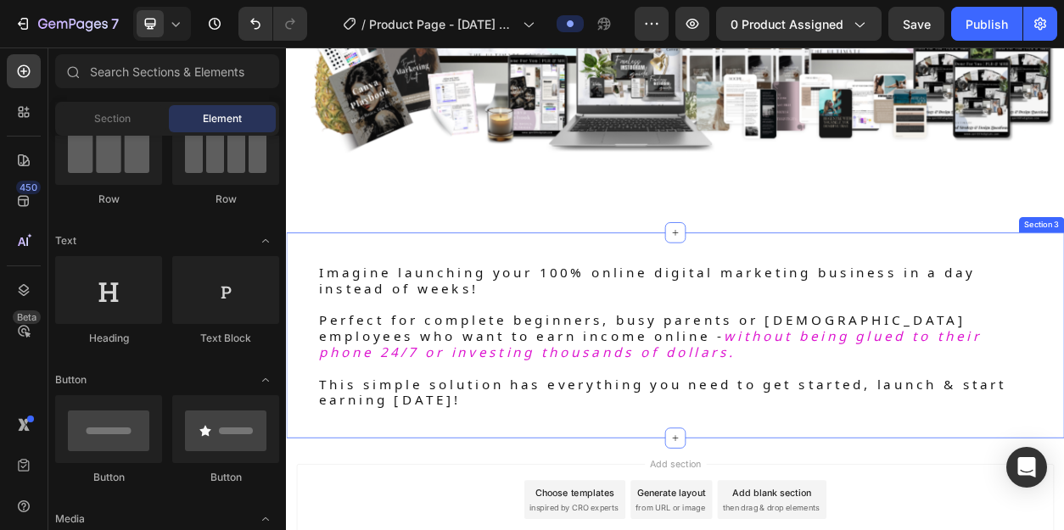
click at [946, 299] on div "Imagine launching your 100% online digital marketing business in a day instead …" at bounding box center [795, 424] width 1018 height 269
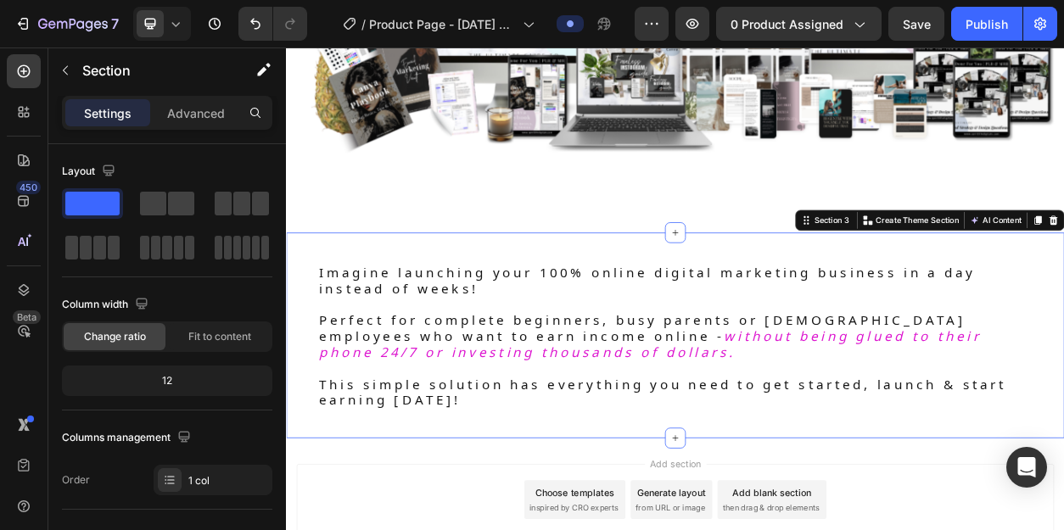
click at [641, 299] on div "Imagine launching your 100% online digital marketing business in a day instead …" at bounding box center [795, 424] width 1018 height 269
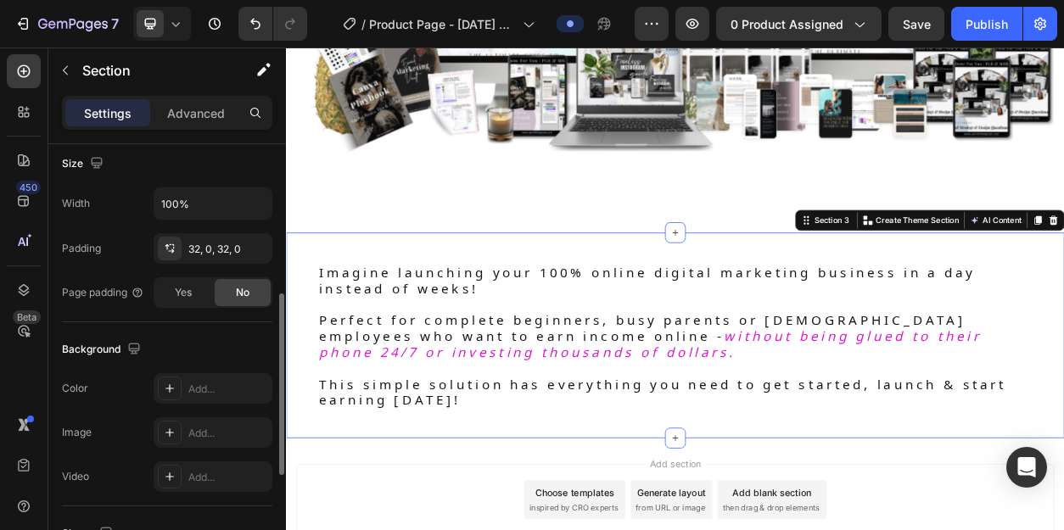
scroll to position [392, 0]
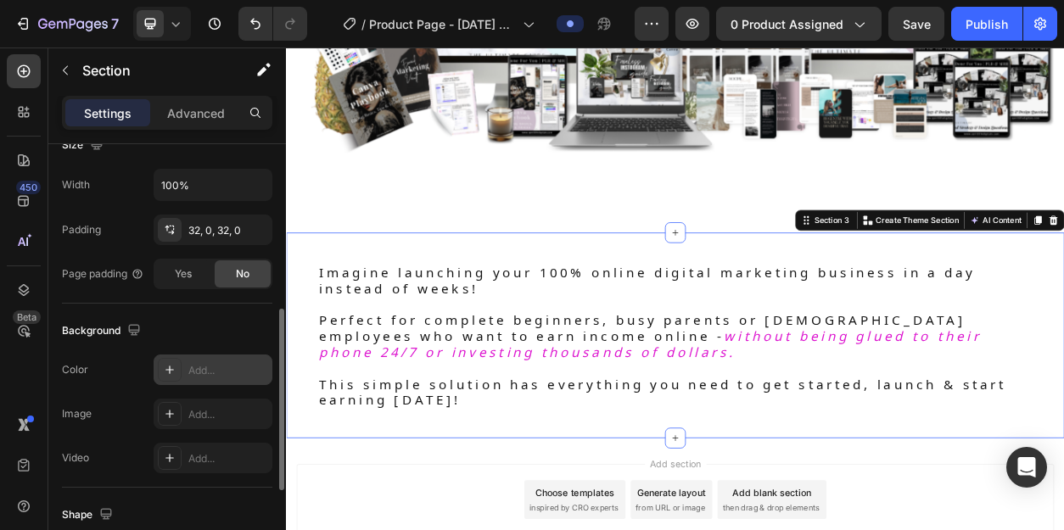
click at [171, 373] on icon at bounding box center [170, 370] width 14 height 14
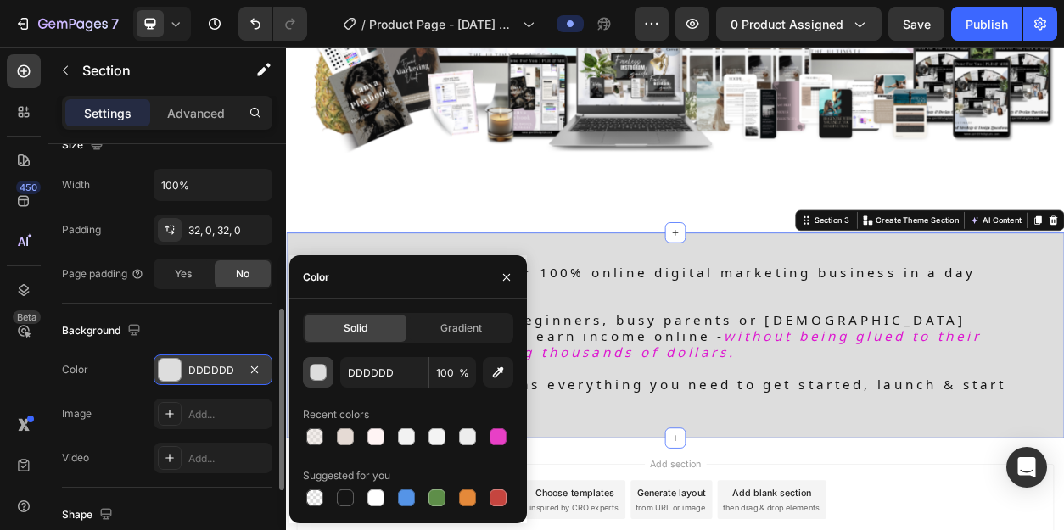
click at [320, 372] on div "button" at bounding box center [319, 373] width 17 height 17
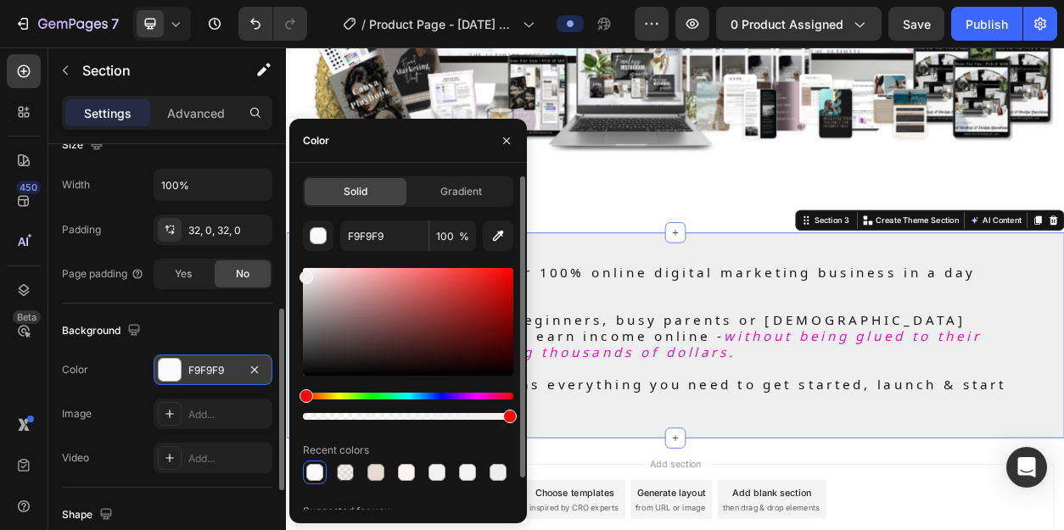
type input "EFEFEF"
drag, startPoint x: 304, startPoint y: 283, endPoint x: 293, endPoint y: 274, distance: 13.9
click at [293, 274] on div "Solid Gradient EFEFEF 100 % Recent colors Suggested for you" at bounding box center [408, 360] width 238 height 369
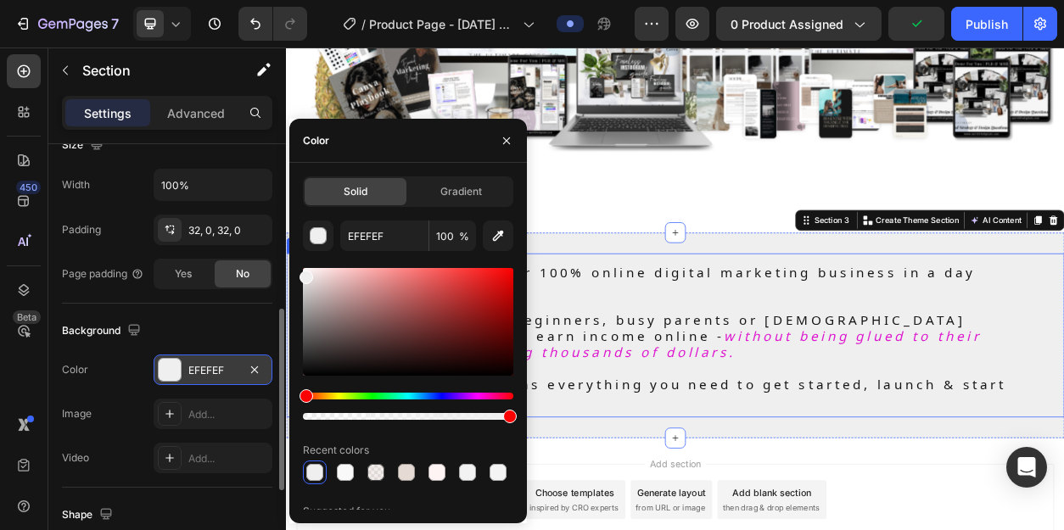
click at [815, 436] on p "Perfect for complete beginners, busy parents or [DEMOGRAPHIC_DATA] employees wh…" at bounding box center [794, 424] width 933 height 63
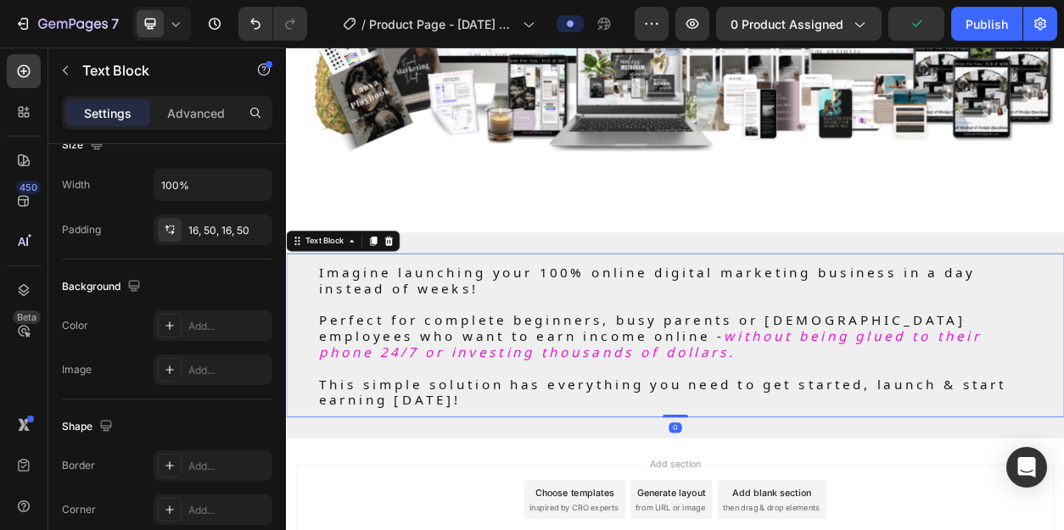
scroll to position [0, 0]
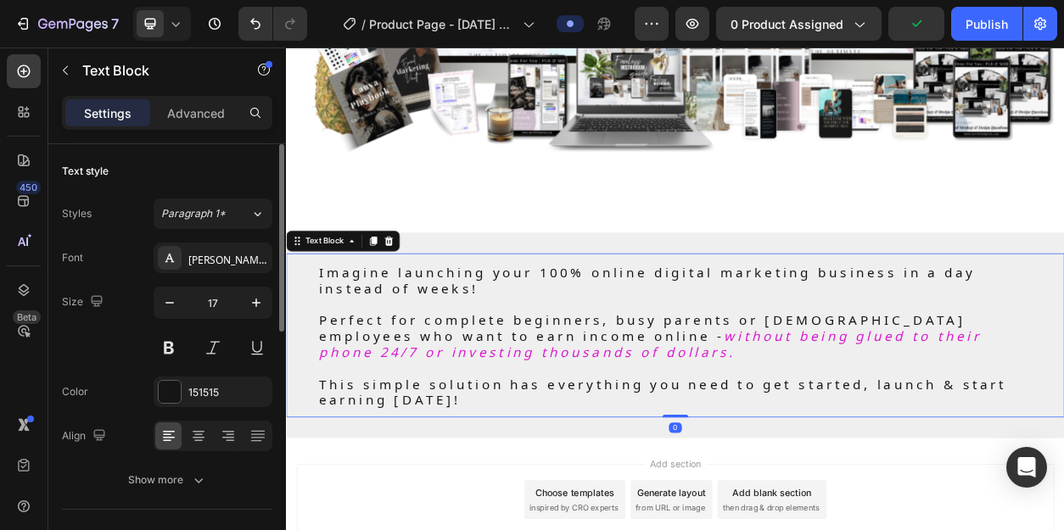
click at [874, 437] on icon at bounding box center [878, 444] width 8 height 31
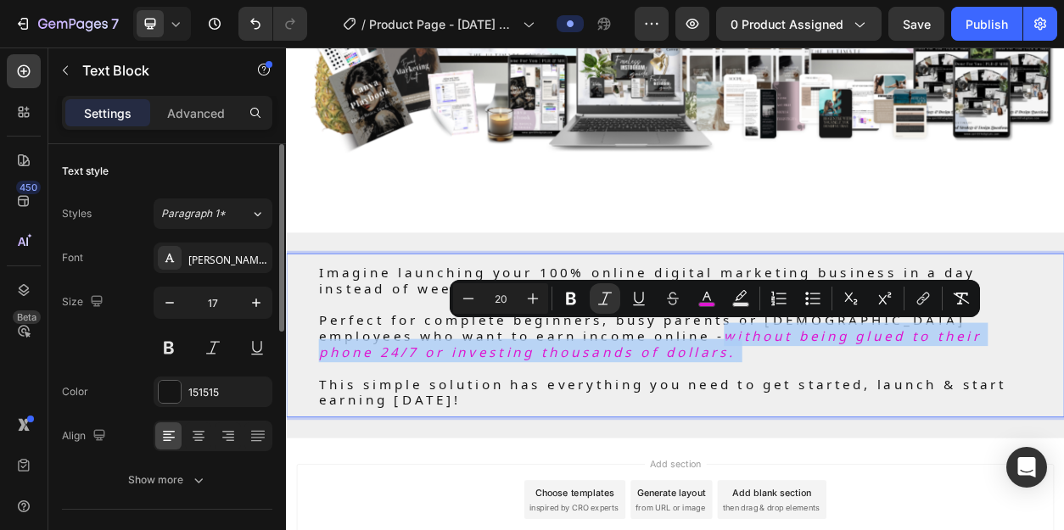
drag, startPoint x: 715, startPoint y: 441, endPoint x: 686, endPoint y: 425, distance: 33.0
click at [686, 425] on p "Perfect for complete beginners, busy parents or [DEMOGRAPHIC_DATA] employees wh…" at bounding box center [794, 424] width 933 height 63
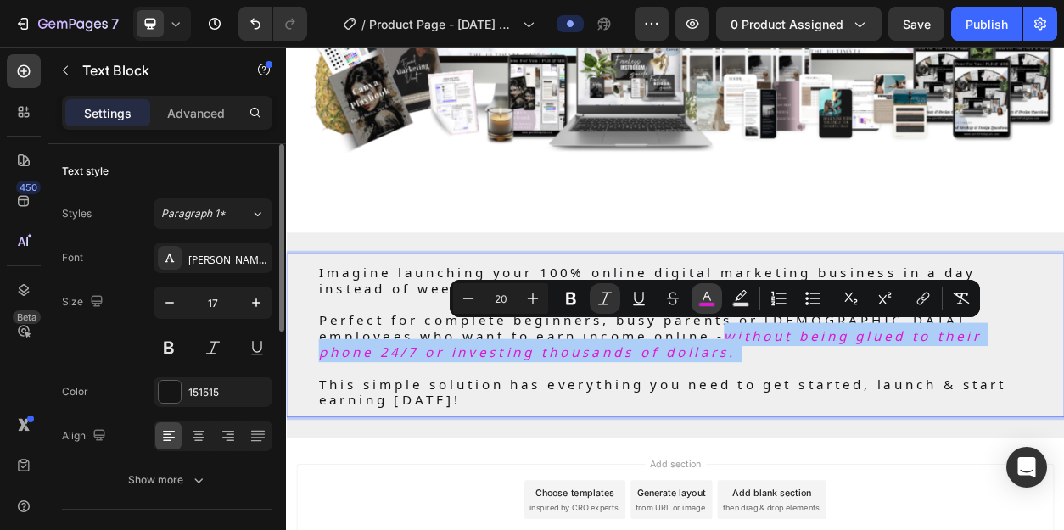
click at [709, 307] on button "color" at bounding box center [706, 298] width 31 height 31
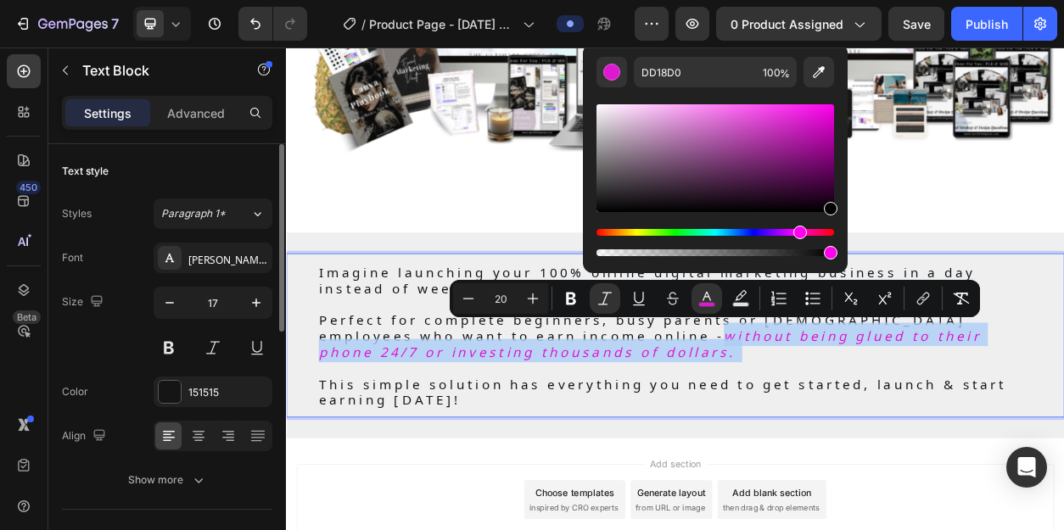
type input "000000"
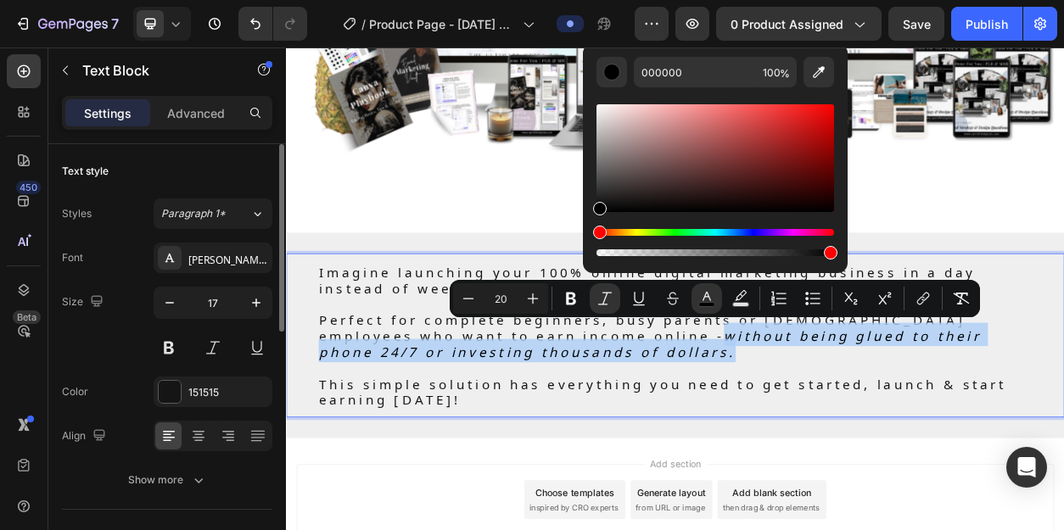
drag, startPoint x: 811, startPoint y: 121, endPoint x: 838, endPoint y: 230, distance: 111.9
click at [838, 230] on div "000000 100 %" at bounding box center [715, 151] width 265 height 216
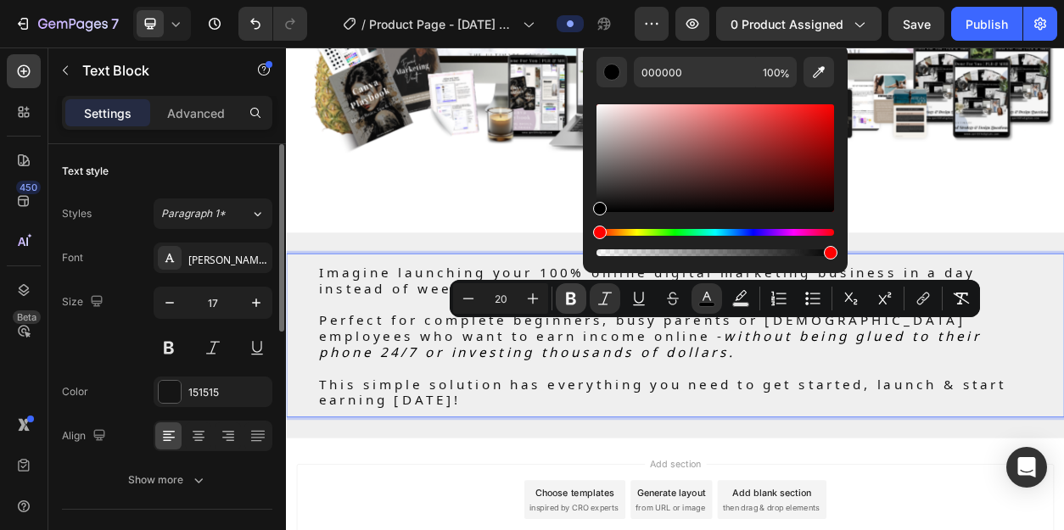
click at [568, 299] on icon "Editor contextual toolbar" at bounding box center [571, 299] width 10 height 13
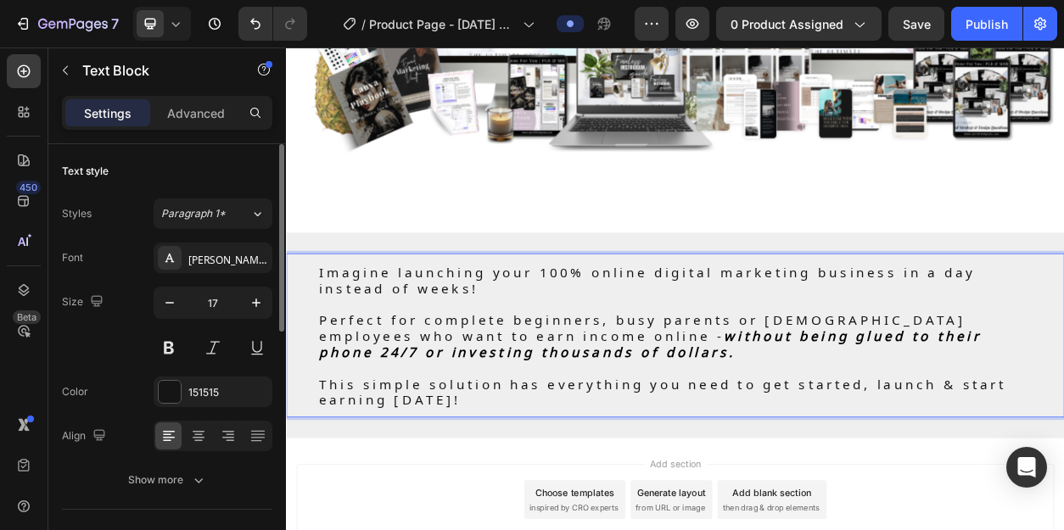
click at [1027, 422] on strong "without being glued to their phone 24/7 or investing thousands of dollars." at bounding box center [761, 434] width 867 height 52
click at [970, 430] on strong "without being glued to phone 24/7 or investing thousands of dollars." at bounding box center [772, 434] width 889 height 52
click at [1048, 429] on strong "without being glued to phone 24/7 or investing thousands of dollars." at bounding box center [772, 434] width 889 height 52
click at [965, 425] on strong "without being glued to 24/7 or investing thousands of dollars." at bounding box center [779, 434] width 903 height 52
click at [988, 422] on strong "without being glued to a 24/7 or investing thousands of dollars." at bounding box center [786, 434] width 916 height 52
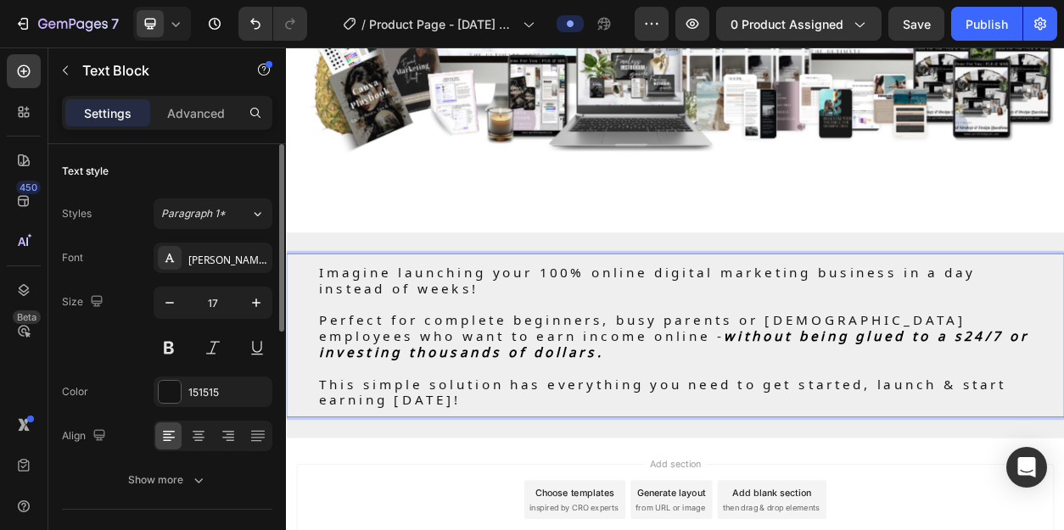
click at [998, 422] on strong "without being glued to a s24/7 or investing thousands of dollars." at bounding box center [792, 434] width 929 height 52
click at [1009, 422] on strong "without being glued to a sc24/7 or investing thousands of dollars." at bounding box center [782, 434] width 908 height 52
click at [1019, 424] on strong "without being glued to a scr24/7 or investing thousands of dollars." at bounding box center [787, 434] width 919 height 52
click at [1022, 424] on strong "without being glued to a scr24/7 or investing thousands of dollars." at bounding box center [787, 434] width 919 height 52
click at [1038, 422] on strong "without being glued to a scre24/7 or investing thousands of dollars." at bounding box center [794, 434] width 932 height 52
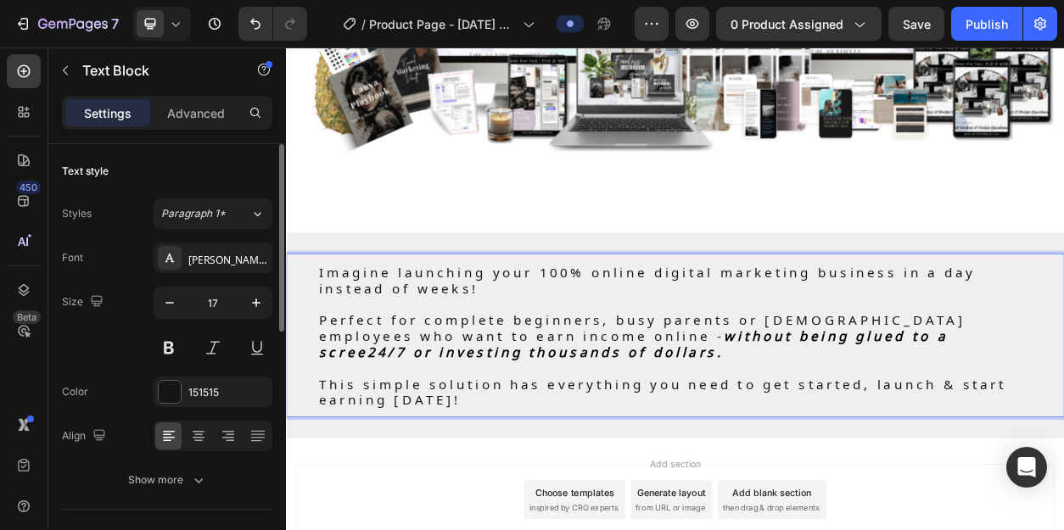
click at [1051, 424] on strong "without being glued to a scree24/7 or investing thousands of dollars." at bounding box center [739, 434] width 823 height 52
click at [1063, 424] on strong "without being glued to a screen24/7 or investing thousands of dollars." at bounding box center [739, 434] width 823 height 52
click at [920, 501] on p "This simple solution has everything you need to get started, launch & start ear…" at bounding box center [794, 498] width 933 height 42
click at [1063, 341] on span "Imagine launching your 100% online digital marketing business in a day instead …" at bounding box center [757, 351] width 859 height 52
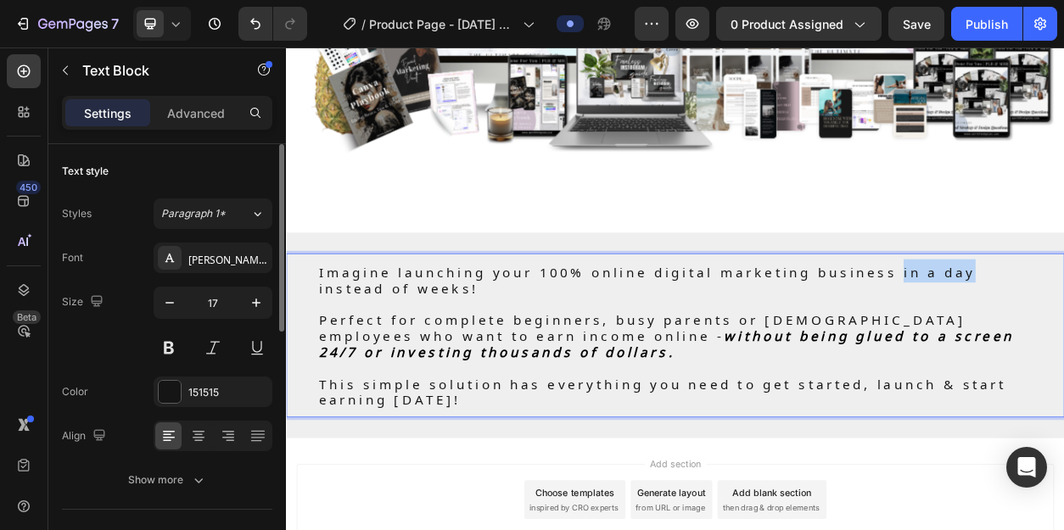
drag, startPoint x: 1105, startPoint y: 341, endPoint x: 1216, endPoint y: 342, distance: 111.1
click at [1063, 342] on p "Imagine launching your 100% online digital marketing business in a day instead …" at bounding box center [794, 352] width 933 height 42
click at [1063, 339] on span "Imagine launching your 100% online digital marketing business in a day instead …" at bounding box center [757, 351] width 859 height 52
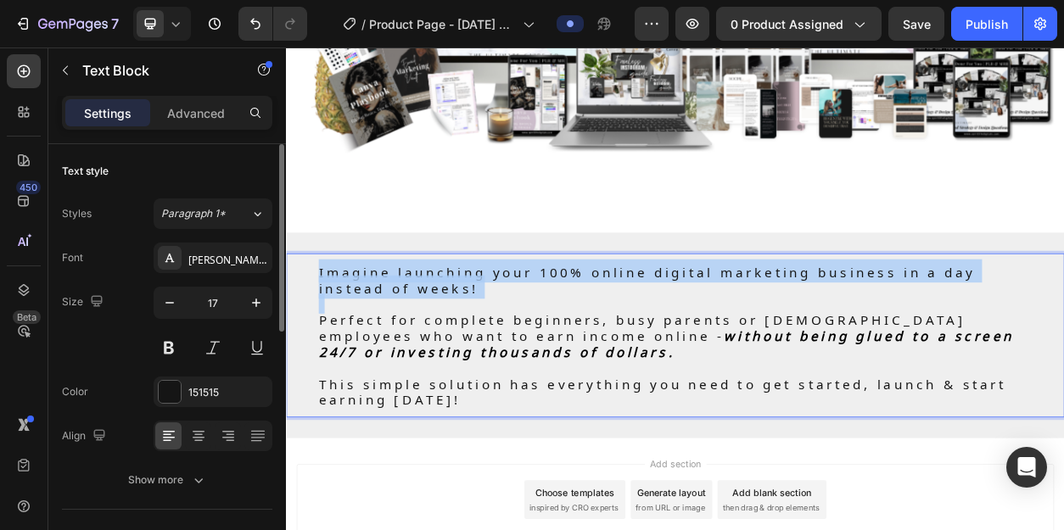
click at [1063, 339] on span "Imagine launching your 100% online digital marketing business in a day instead …" at bounding box center [757, 351] width 859 height 52
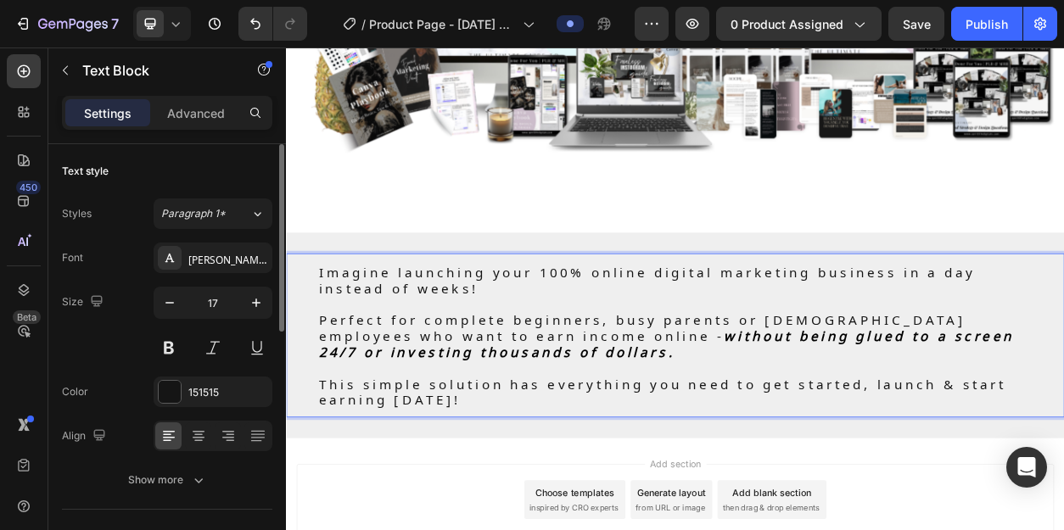
click at [1063, 387] on span "Perfect for complete beginners, busy parents or [DEMOGRAPHIC_DATA] employees wh…" at bounding box center [751, 413] width 847 height 52
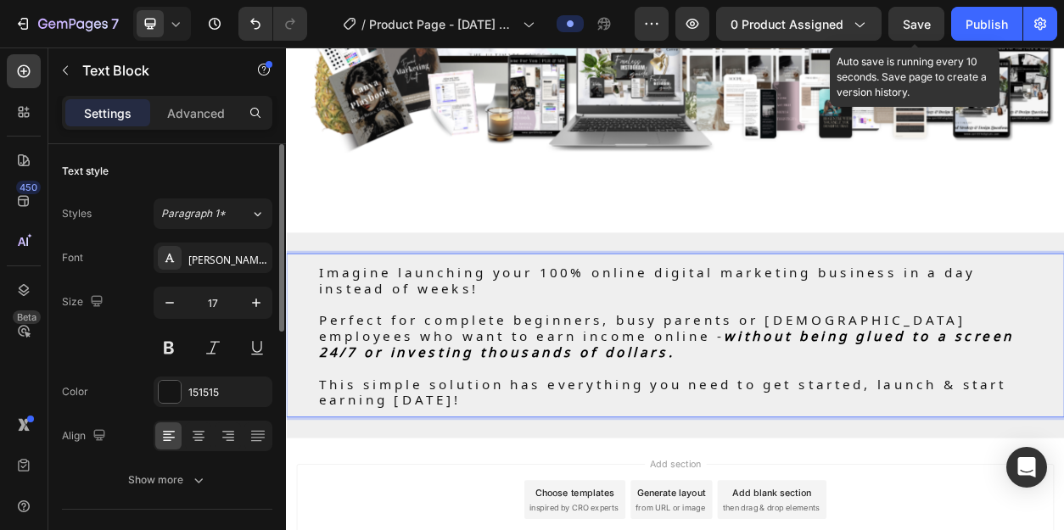
click at [920, 21] on span "Save" at bounding box center [917, 24] width 28 height 14
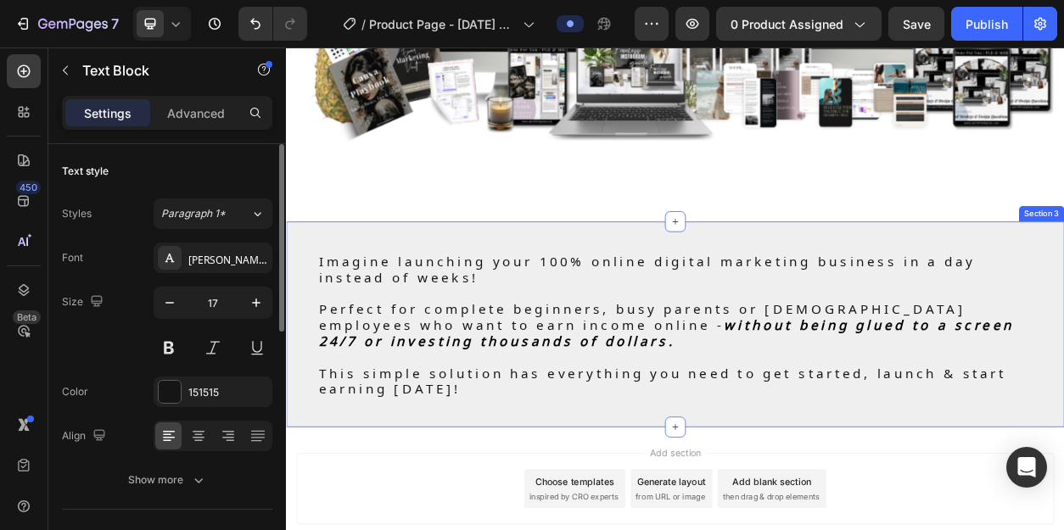
scroll to position [588, 0]
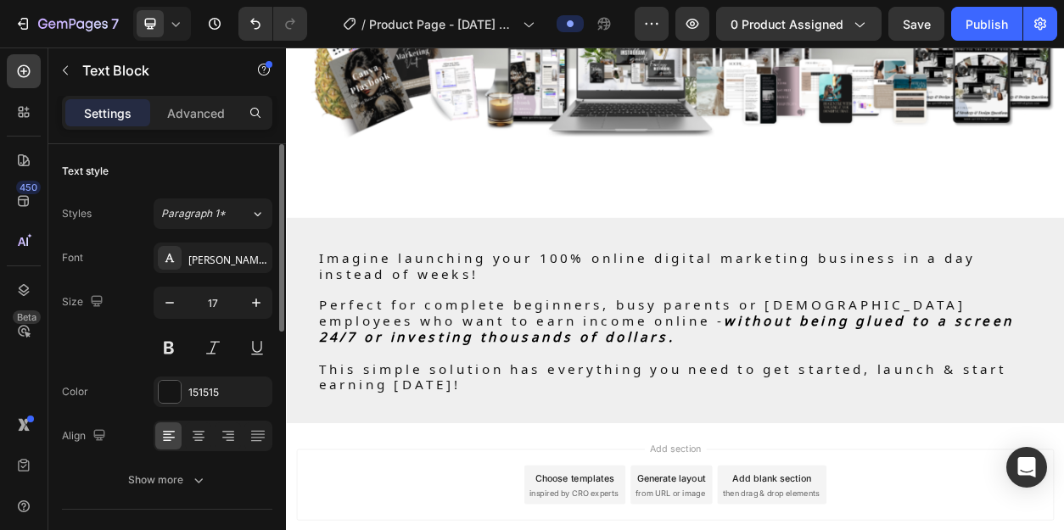
click at [710, 434] on div "Imagine launching your 100% online digital marketing business in a day instead …" at bounding box center [795, 405] width 1018 height 215
click at [710, 423] on strong "without being glued to a screen 24/7 or investing thousands of dollars." at bounding box center [782, 415] width 909 height 52
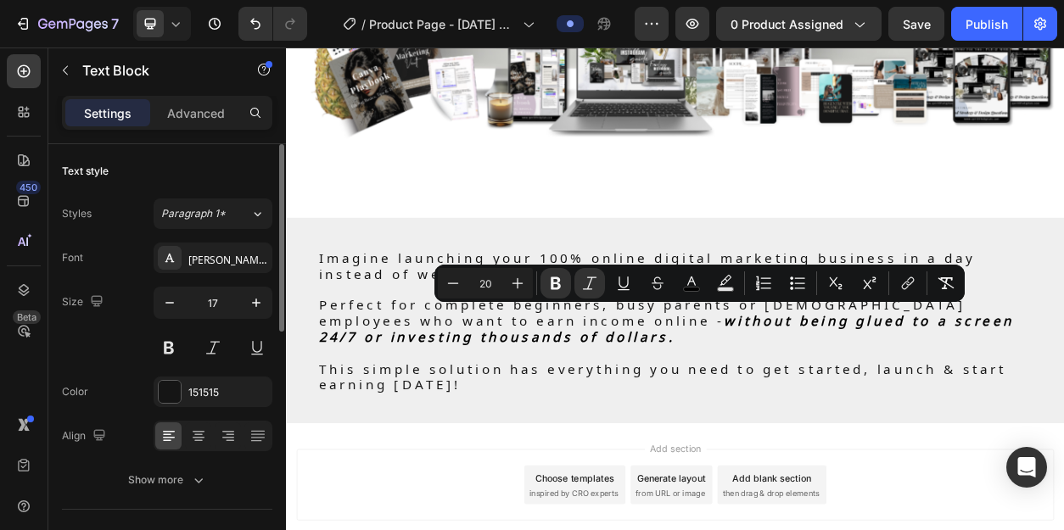
drag, startPoint x: 710, startPoint y: 423, endPoint x: 691, endPoint y: 401, distance: 29.5
click at [691, 401] on strong "without being glued to a screen 24/7 or investing thousands of dollars." at bounding box center [782, 415] width 909 height 52
click at [747, 421] on p "Perfect for complete beginners, busy parents or [DEMOGRAPHIC_DATA] employees wh…" at bounding box center [794, 404] width 933 height 63
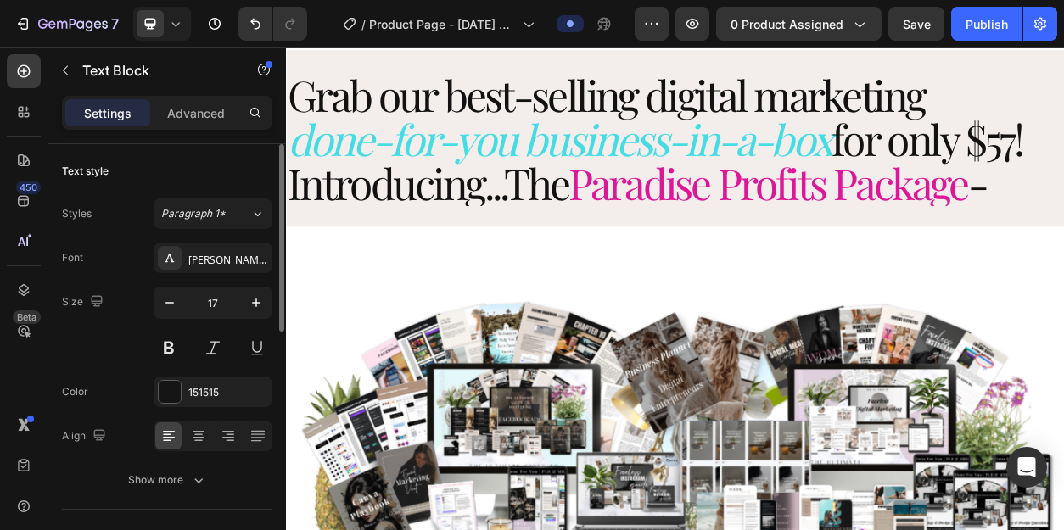
scroll to position [28, 0]
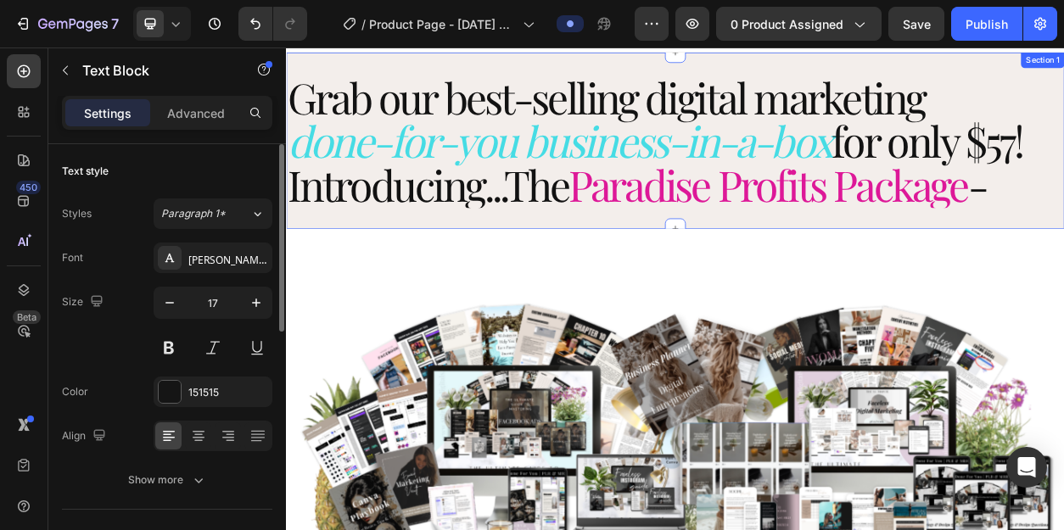
click at [887, 230] on span "Paradise Profits Package" at bounding box center [916, 227] width 523 height 73
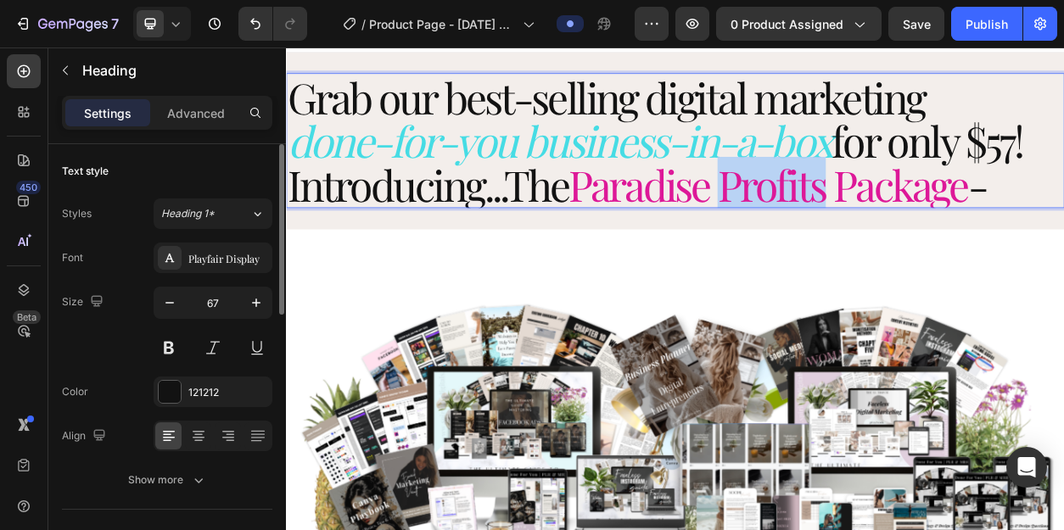
click at [887, 230] on span "Paradise Profits Package" at bounding box center [916, 227] width 523 height 73
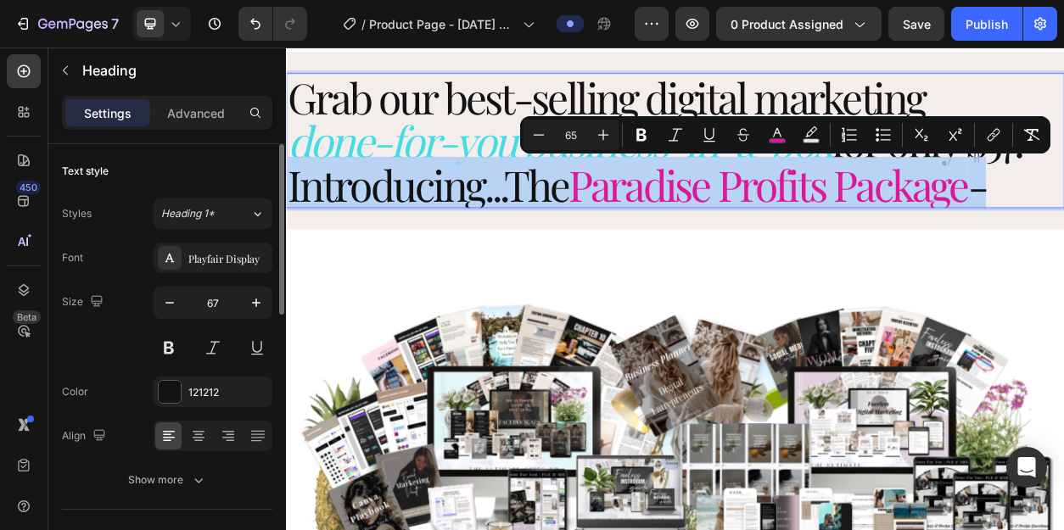
click at [887, 230] on span "Paradise Profits Package" at bounding box center [916, 227] width 523 height 73
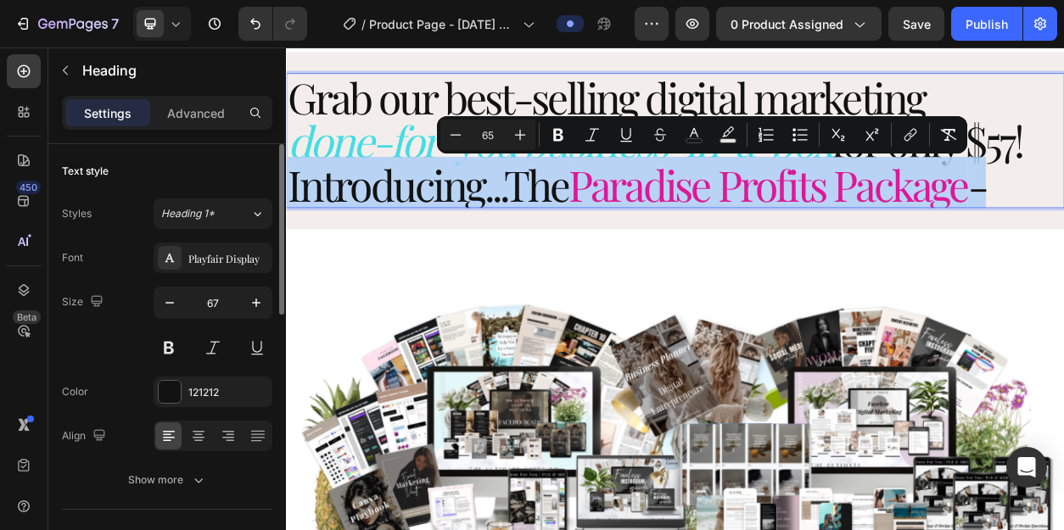
click at [887, 230] on span "Paradise Profits Package" at bounding box center [916, 227] width 523 height 73
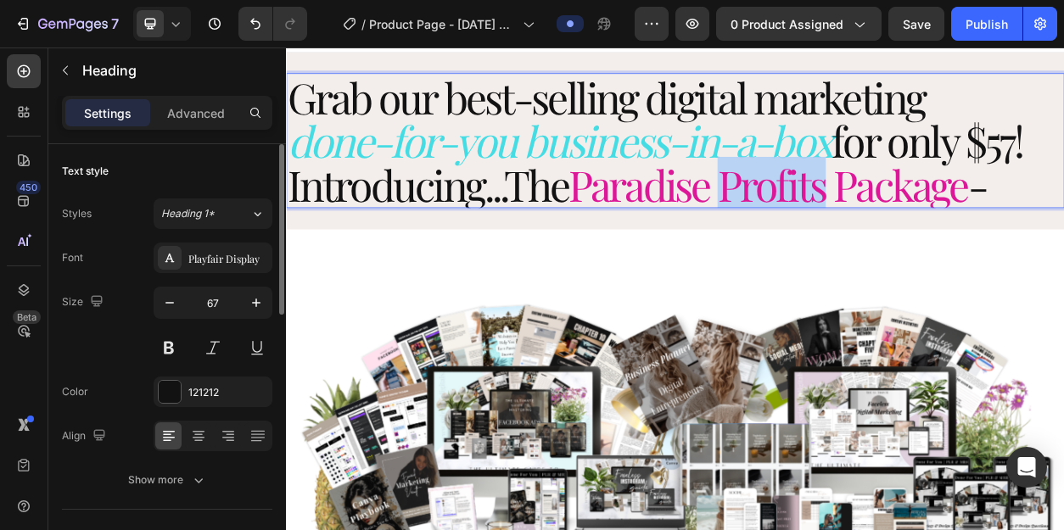
click at [887, 230] on span "Paradise Profits Package" at bounding box center [916, 227] width 523 height 73
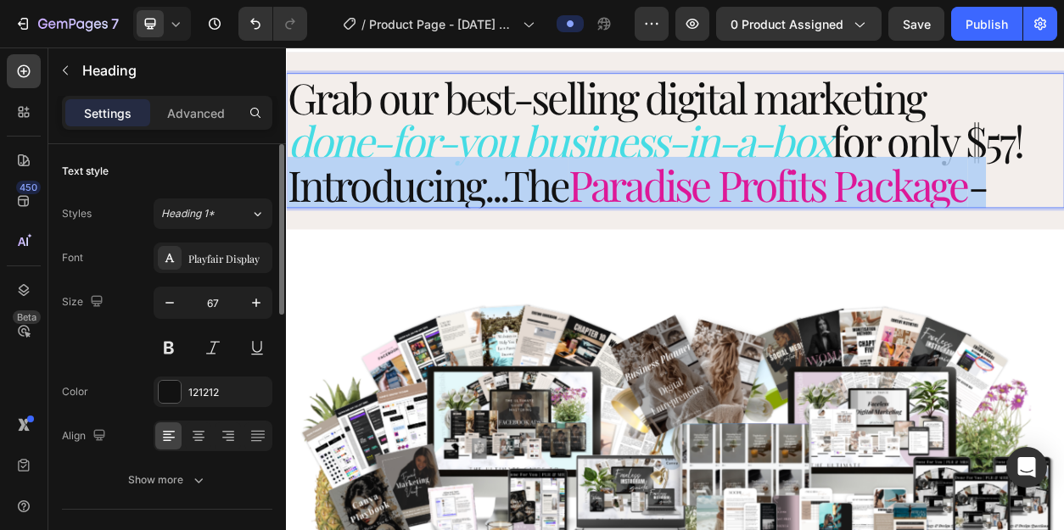
click at [887, 230] on span "Paradise Profits Package" at bounding box center [916, 227] width 523 height 73
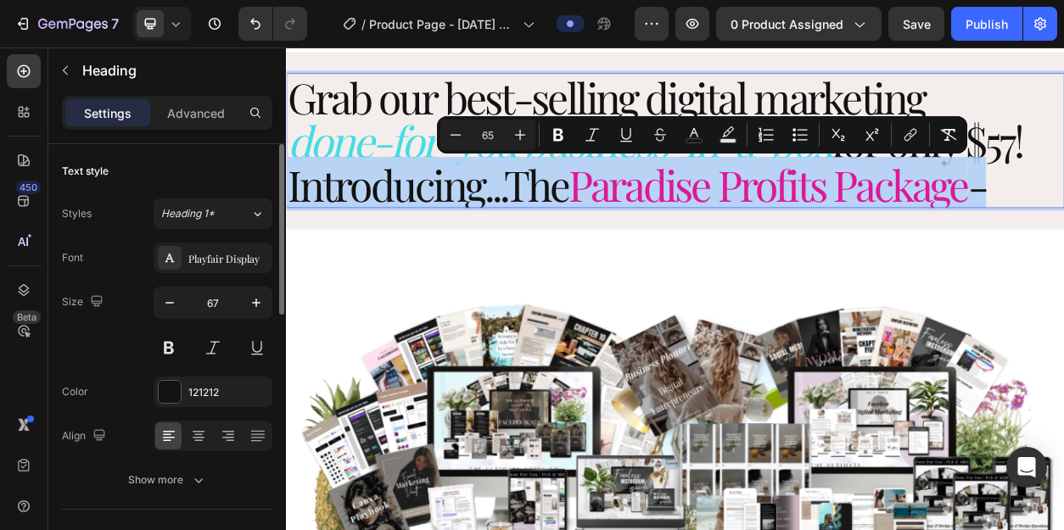
click at [887, 230] on span "Paradise Profits Package" at bounding box center [916, 227] width 523 height 73
click at [886, 230] on span "Paradise Profits Package" at bounding box center [916, 227] width 523 height 73
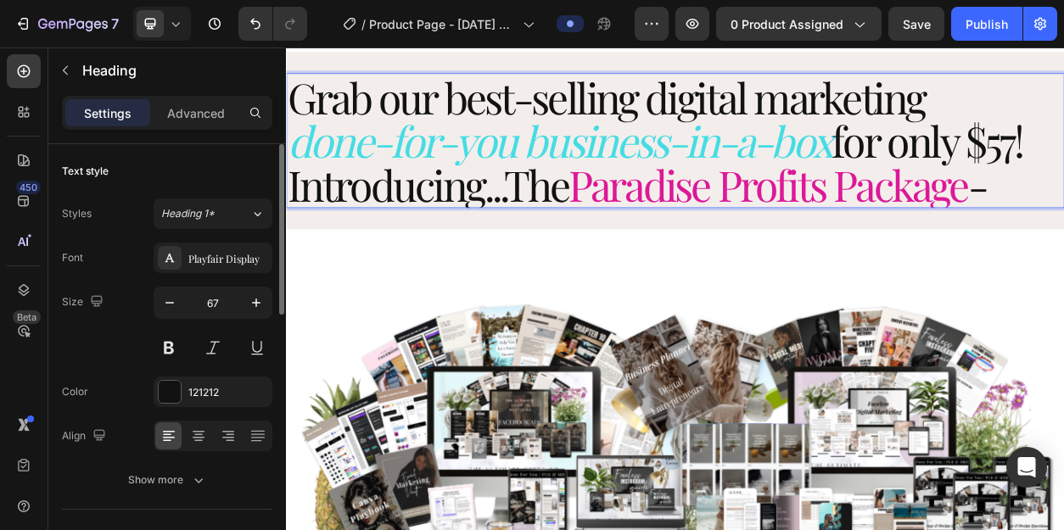
click at [882, 232] on span "Paradise Profits Package" at bounding box center [916, 227] width 523 height 73
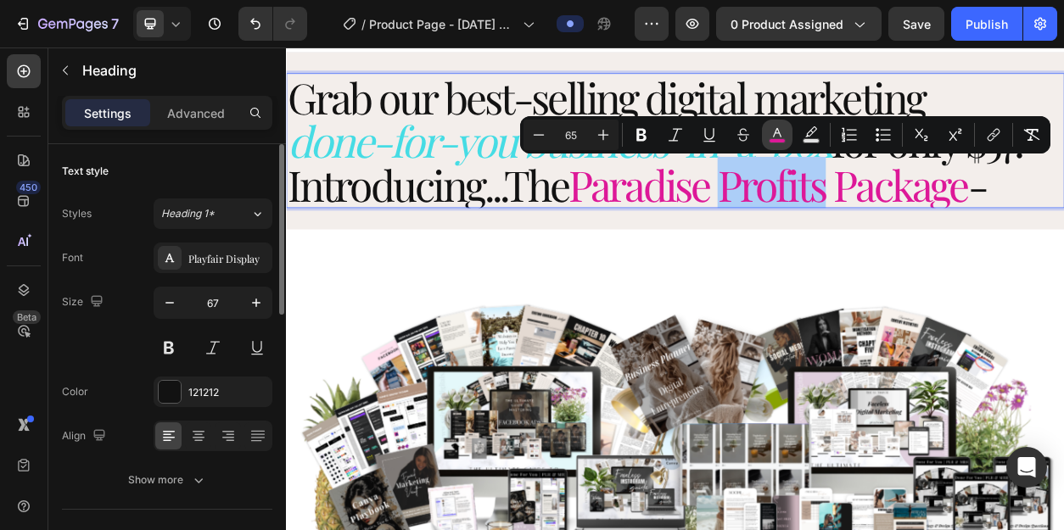
click at [773, 135] on icon "Editor contextual toolbar" at bounding box center [777, 134] width 17 height 17
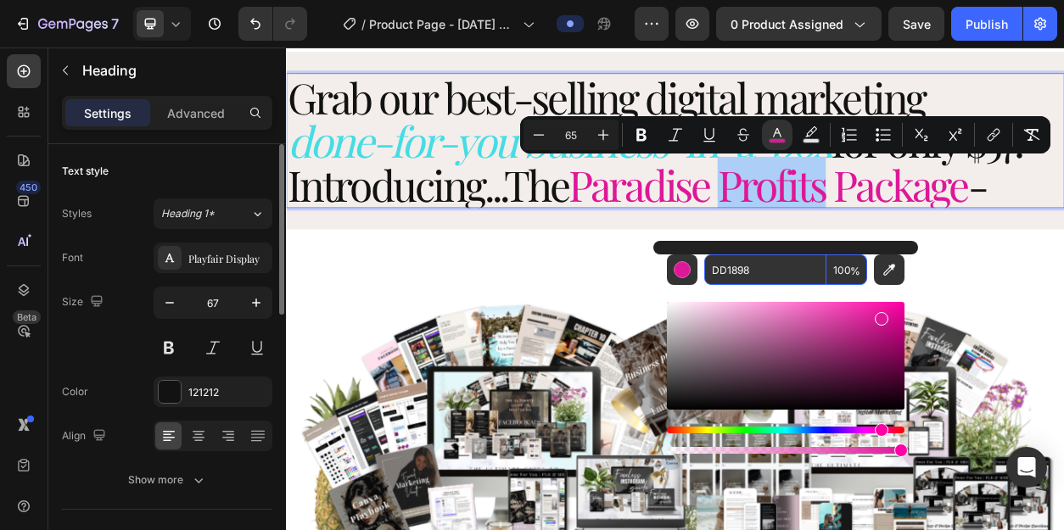
click at [746, 271] on input "DD1898" at bounding box center [765, 270] width 122 height 31
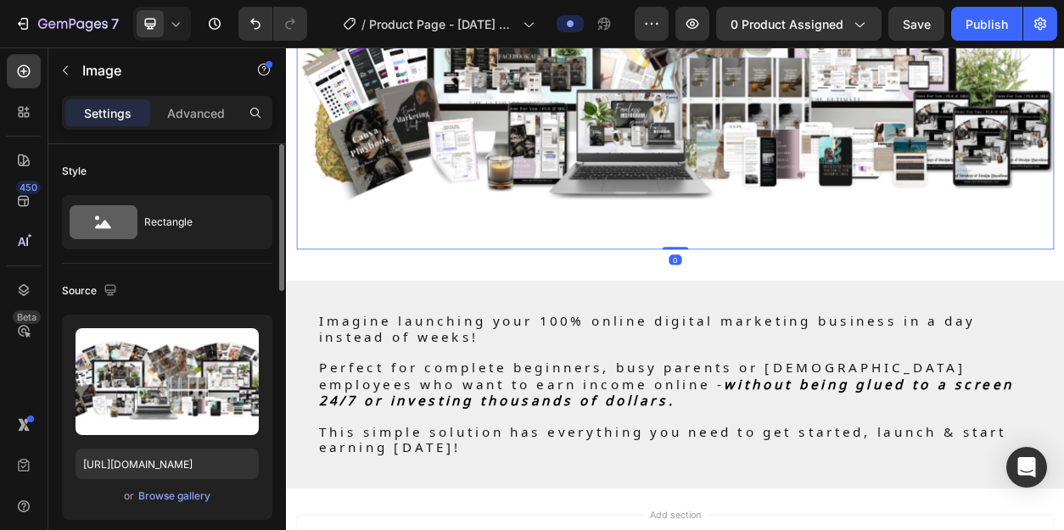
scroll to position [508, 0]
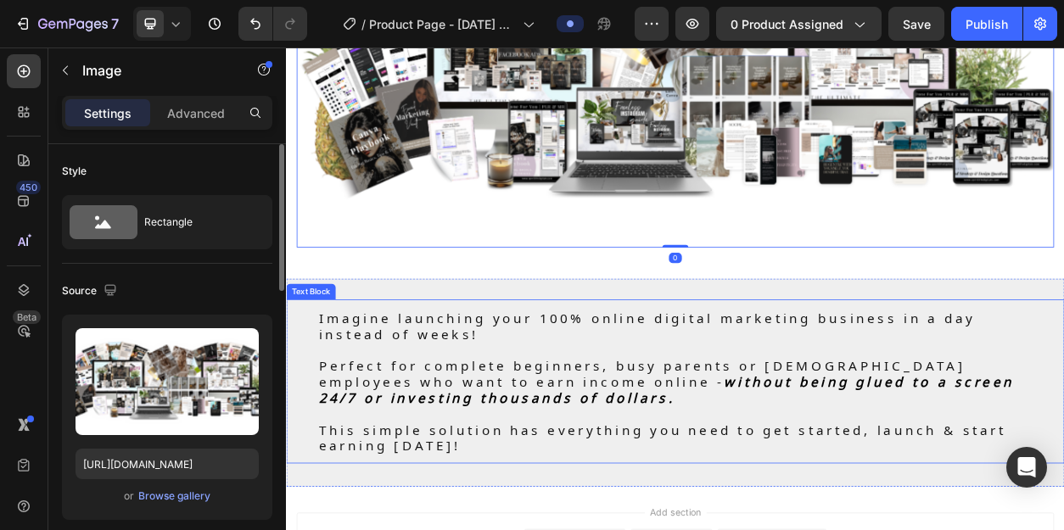
click at [845, 474] on strong "without being glued to a screen 24/7 or investing thousands of dollars." at bounding box center [782, 494] width 909 height 52
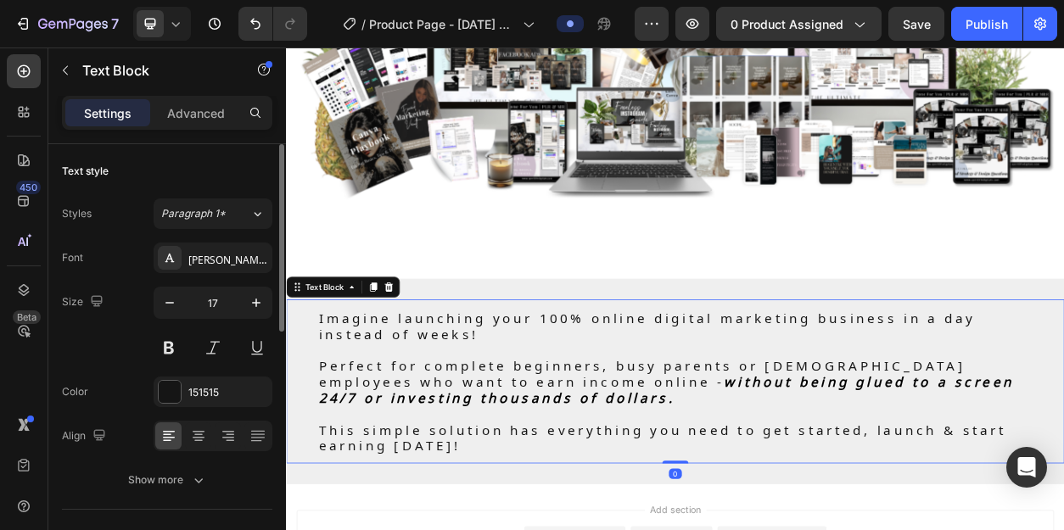
click at [731, 495] on strong "without being glued to a screen 24/7 or investing thousands of dollars." at bounding box center [782, 494] width 909 height 52
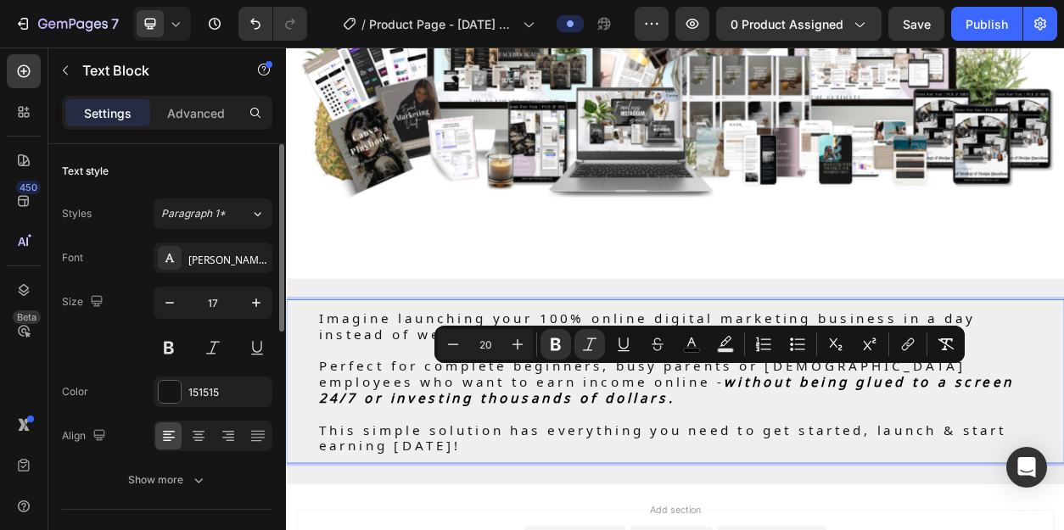
drag, startPoint x: 718, startPoint y: 495, endPoint x: 691, endPoint y: 489, distance: 28.0
click at [691, 489] on p "Perfect for complete beginners, busy parents or [DEMOGRAPHIC_DATA] employees wh…" at bounding box center [794, 484] width 933 height 63
click at [560, 347] on icon "Editor contextual toolbar" at bounding box center [555, 344] width 17 height 17
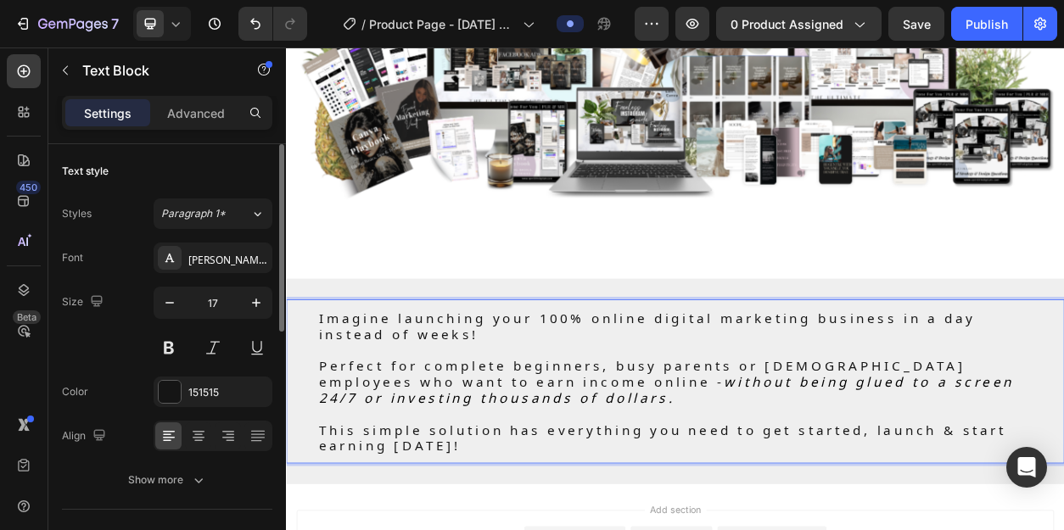
click at [719, 499] on p "Perfect for complete beginners, busy parents or [DEMOGRAPHIC_DATA] employees wh…" at bounding box center [794, 484] width 933 height 63
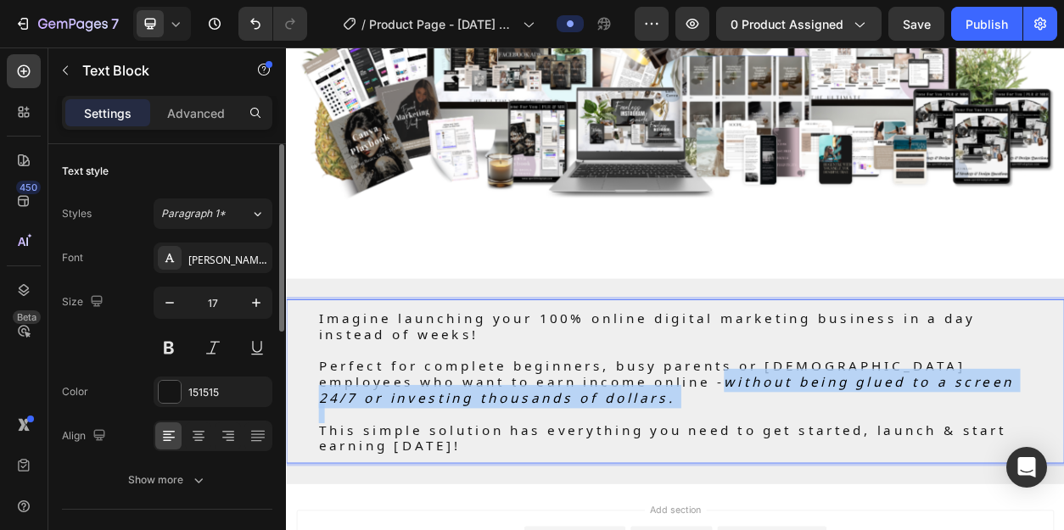
drag, startPoint x: 719, startPoint y: 499, endPoint x: 688, endPoint y: 484, distance: 34.9
click at [688, 484] on p "Perfect for complete beginners, busy parents or [DEMOGRAPHIC_DATA] employees wh…" at bounding box center [794, 484] width 933 height 63
click at [723, 481] on icon "without being glued to a screen 24/7 or investing thousands of dollars." at bounding box center [782, 494] width 909 height 52
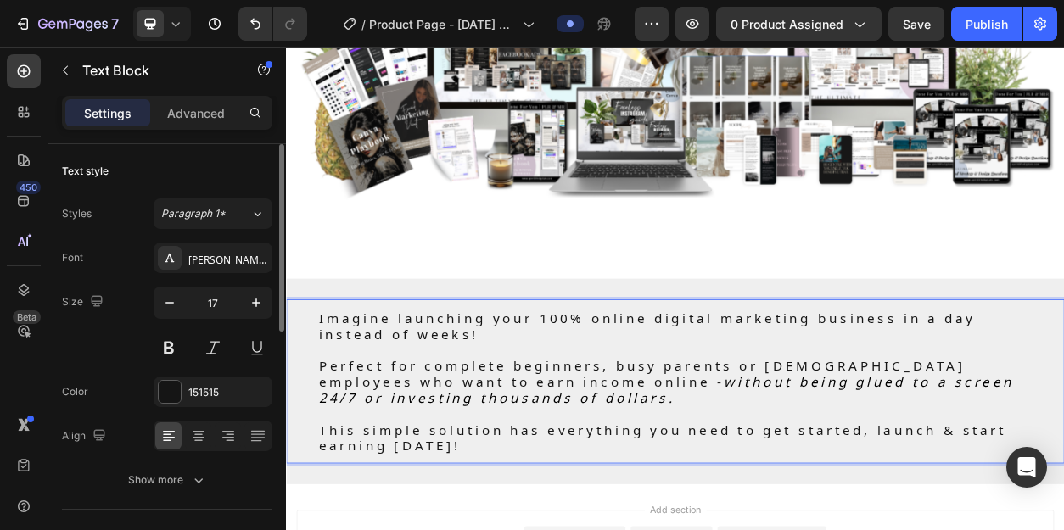
click at [723, 506] on p "Perfect for complete beginners, busy parents or [DEMOGRAPHIC_DATA] employees wh…" at bounding box center [794, 484] width 933 height 63
click at [708, 499] on icon "without being glued to a screen 24/7 or investing thousands of dollars." at bounding box center [782, 494] width 909 height 52
click at [689, 483] on icon "without being glued to a screen 24/7 or investing thousands of dollars." at bounding box center [782, 494] width 909 height 52
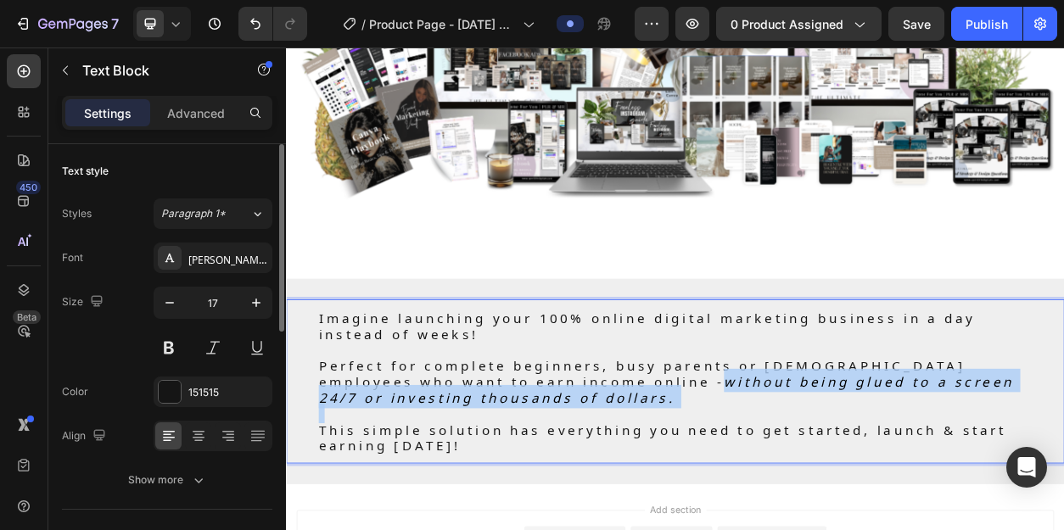
drag, startPoint x: 689, startPoint y: 483, endPoint x: 712, endPoint y: 506, distance: 33.0
click at [712, 506] on icon "without being glued to a screen 24/7 or investing thousands of dollars." at bounding box center [782, 494] width 909 height 52
click at [730, 468] on icon "without being glued to a screen 24/7 or investing thousands of dollars." at bounding box center [782, 494] width 909 height 52
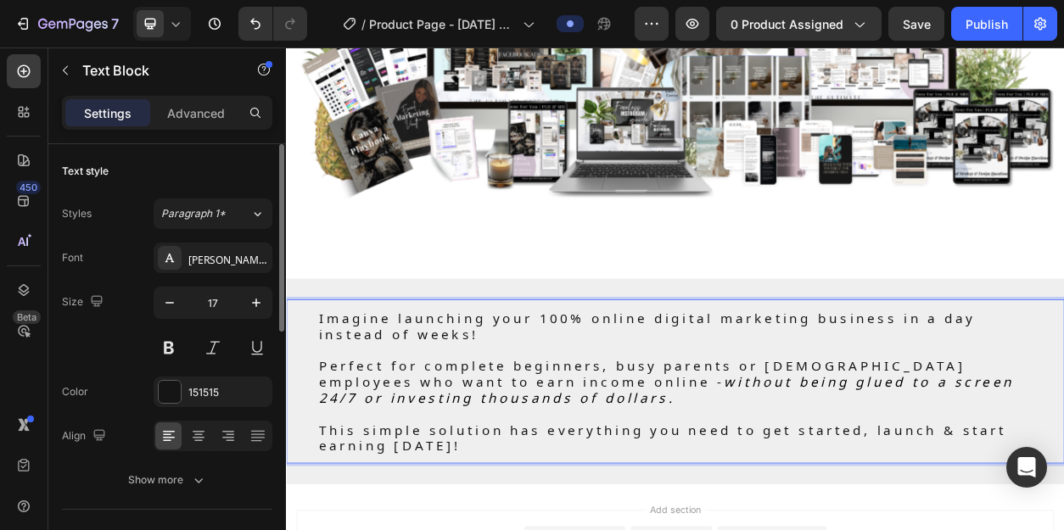
click at [730, 394] on span "Imagine launching your 100% online digital marketing business in a day instead …" at bounding box center [757, 411] width 859 height 52
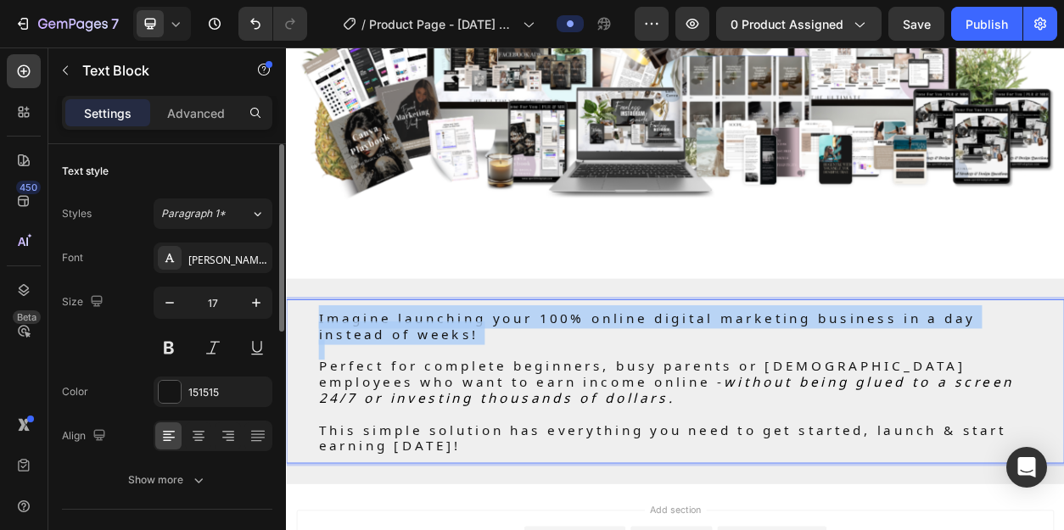
click at [730, 394] on span "Imagine launching your 100% online digital marketing business in a day instead …" at bounding box center [757, 411] width 859 height 52
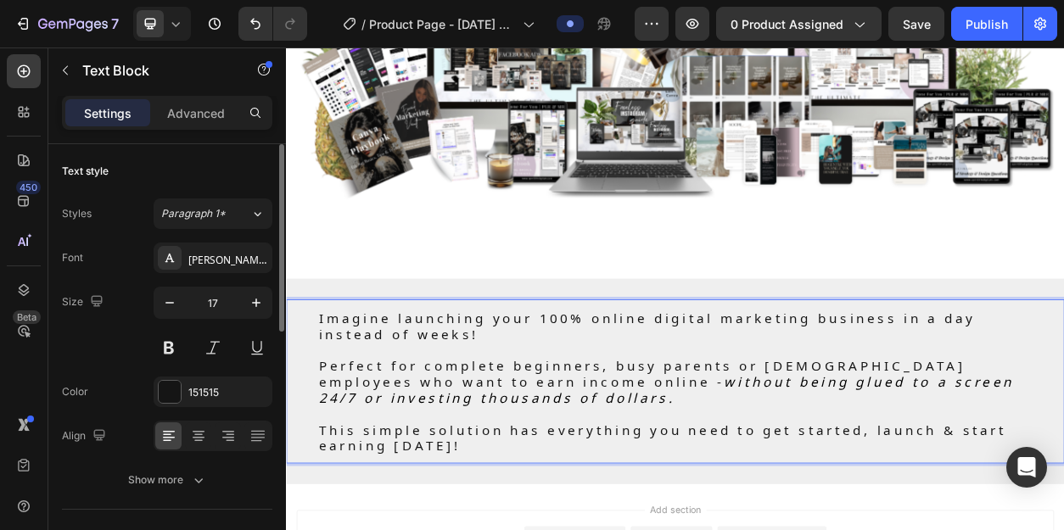
click at [748, 506] on p "Perfect for complete beginners, busy parents or [DEMOGRAPHIC_DATA] employees wh…" at bounding box center [794, 484] width 933 height 63
drag, startPoint x: 723, startPoint y: 495, endPoint x: 684, endPoint y: 483, distance: 41.0
click at [684, 483] on p "Perfect for complete beginners, busy parents or [DEMOGRAPHIC_DATA] employees wh…" at bounding box center [794, 484] width 933 height 63
click at [745, 484] on icon "without being glued to a screen 24/7 or investing thousands of dollars." at bounding box center [782, 494] width 909 height 52
click at [750, 517] on p "Rich Text Editor. Editing area: main" at bounding box center [794, 527] width 933 height 20
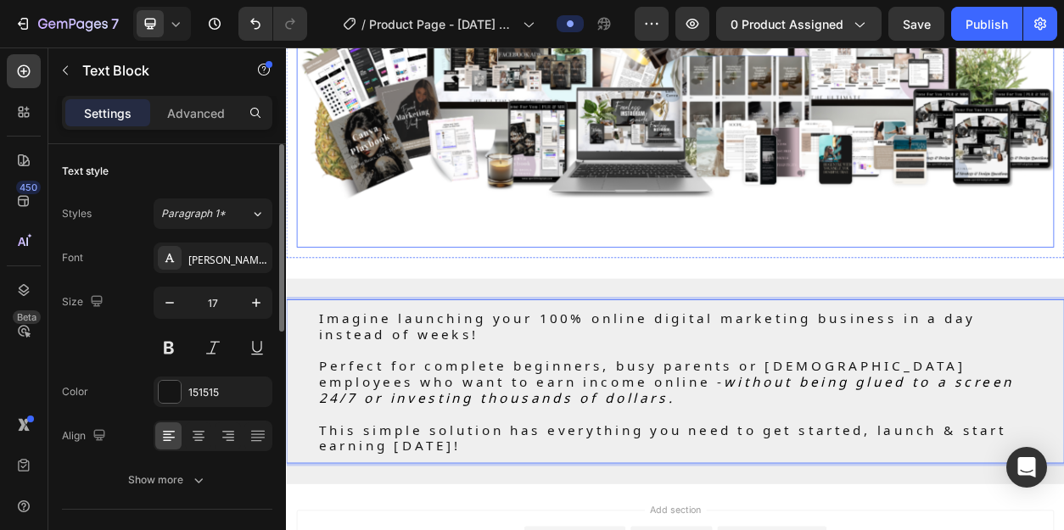
click at [820, 211] on img at bounding box center [794, 78] width 991 height 465
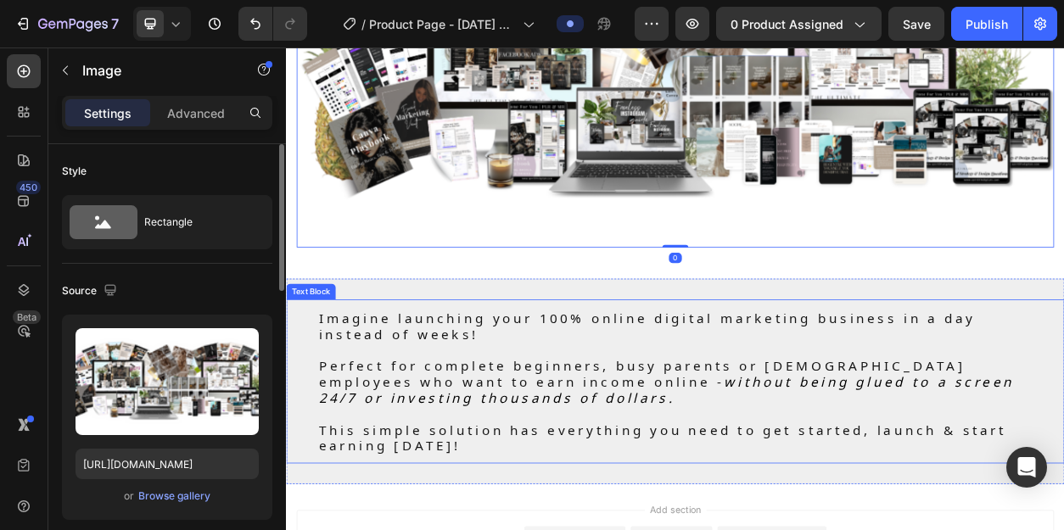
click at [695, 501] on icon "without being glued to a screen 24/7 or investing thousands of dollars." at bounding box center [782, 494] width 909 height 52
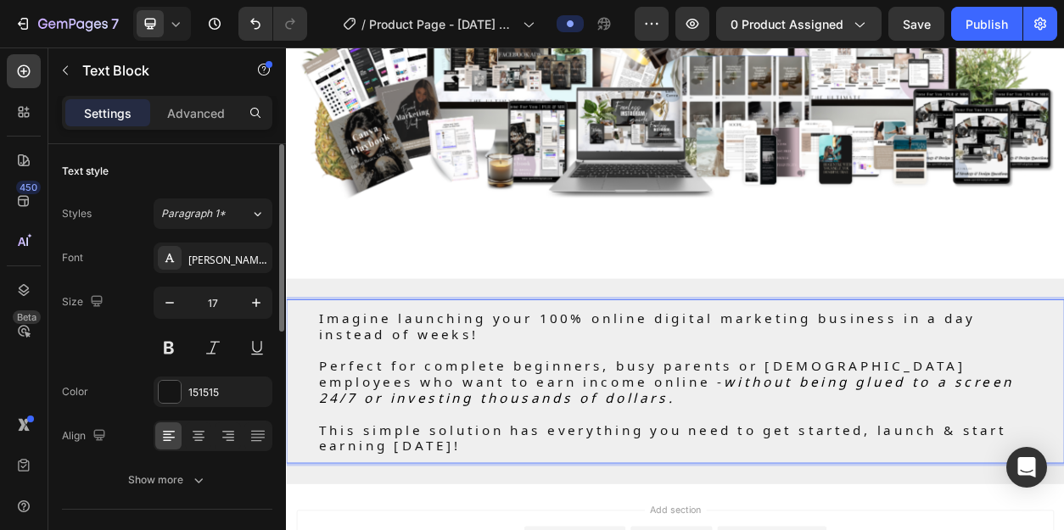
click at [713, 501] on icon "without being glued to a screen 24/7 or investing thousands of dollars." at bounding box center [782, 494] width 909 height 52
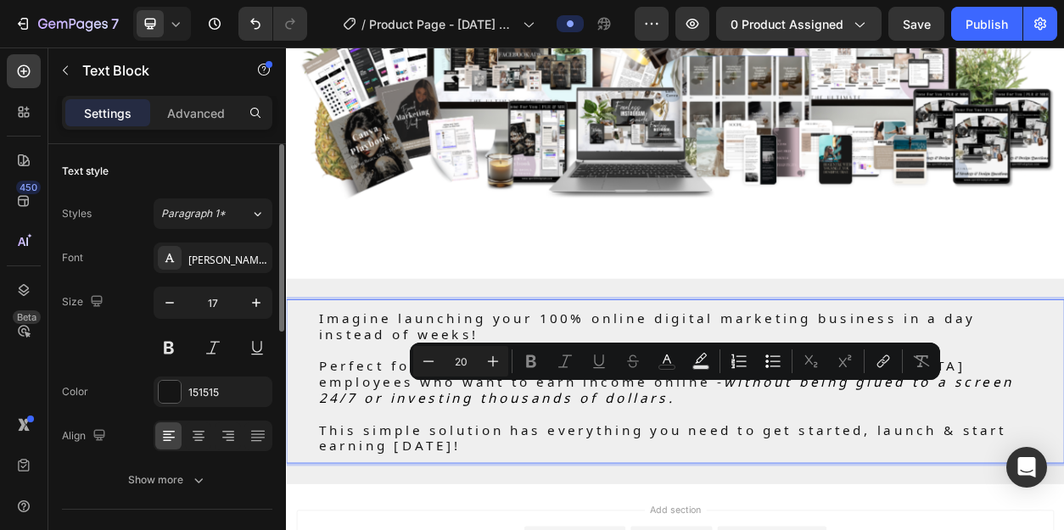
click at [719, 498] on p "Perfect for complete beginners, busy parents or [DEMOGRAPHIC_DATA] employees wh…" at bounding box center [794, 484] width 933 height 63
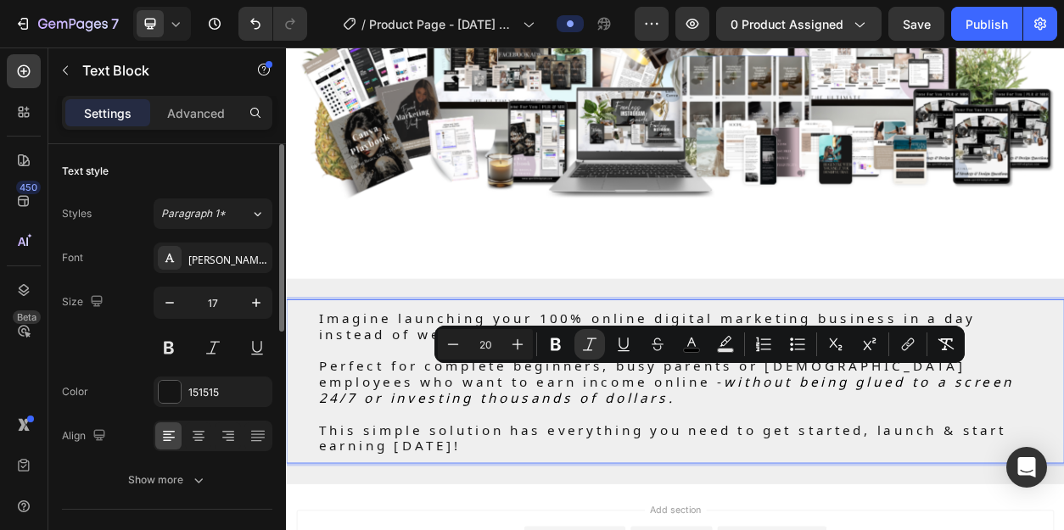
drag, startPoint x: 718, startPoint y: 504, endPoint x: 689, endPoint y: 484, distance: 34.8
click at [689, 484] on p "Perfect for complete beginners, busy parents or [DEMOGRAPHIC_DATA] employees wh…" at bounding box center [794, 484] width 933 height 63
click at [699, 347] on icon "Editor contextual toolbar" at bounding box center [691, 344] width 17 height 17
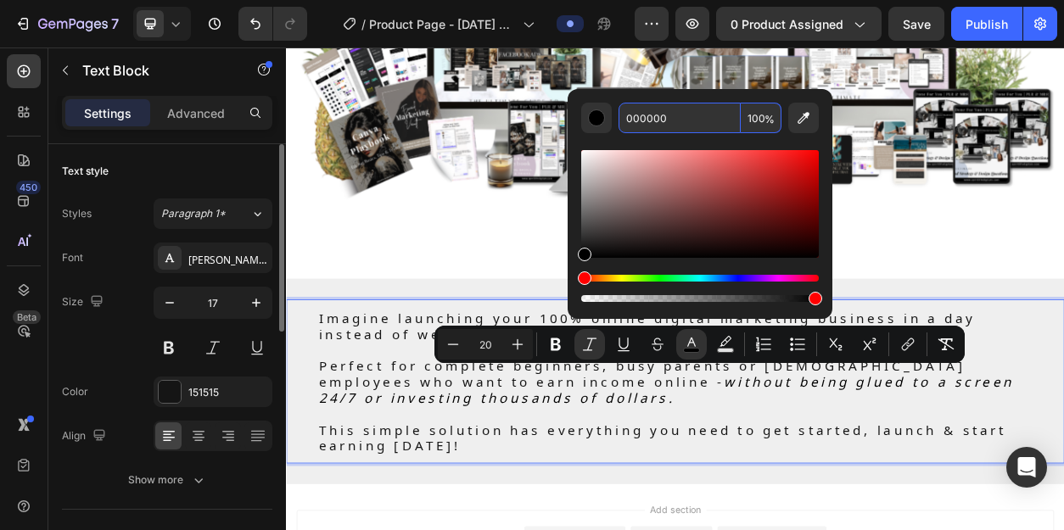
click at [687, 120] on input "000000" at bounding box center [679, 118] width 122 height 31
paste input "DD1898"
type input "DD1898"
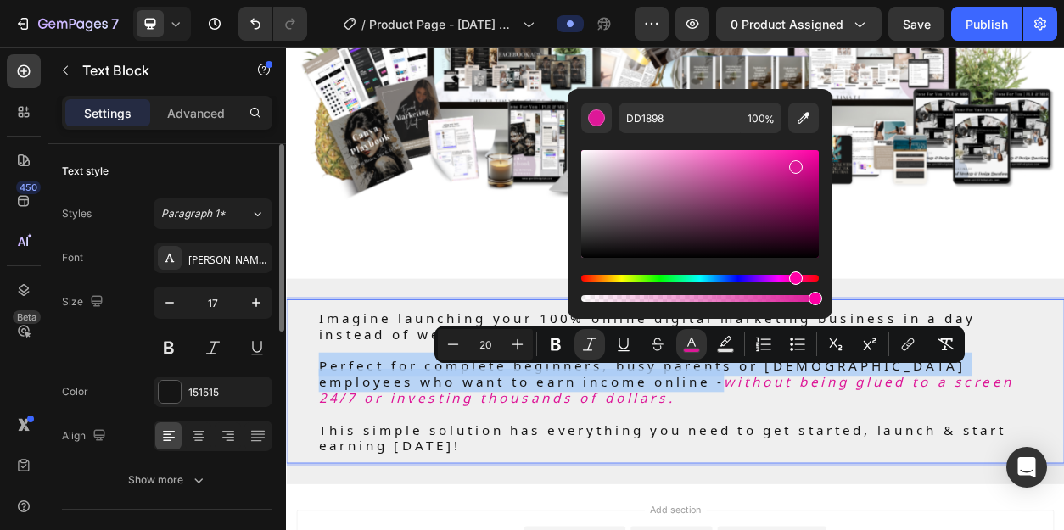
click at [812, 507] on p "Perfect for complete beginners, busy parents or [DEMOGRAPHIC_DATA] employees wh…" at bounding box center [794, 484] width 933 height 63
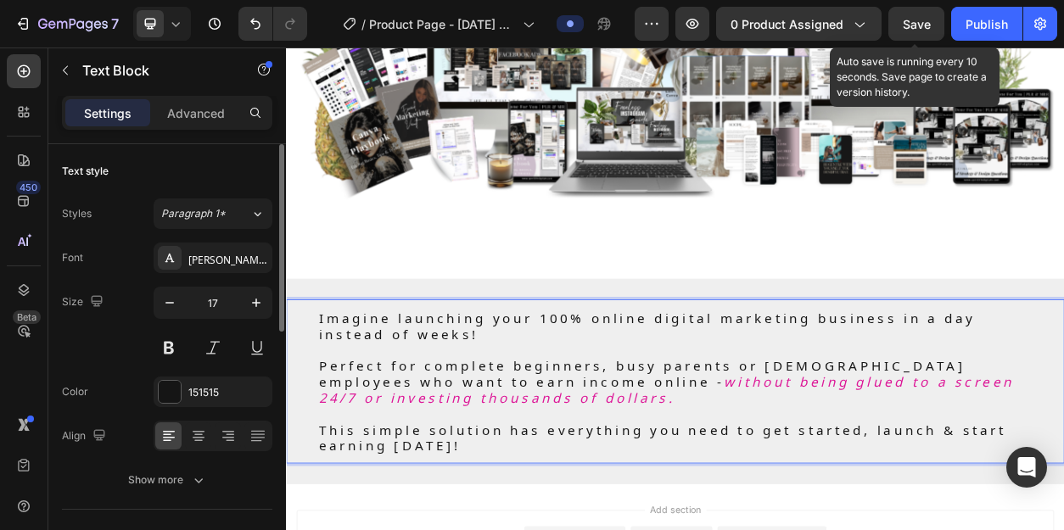
click at [921, 24] on span "Save" at bounding box center [917, 24] width 28 height 14
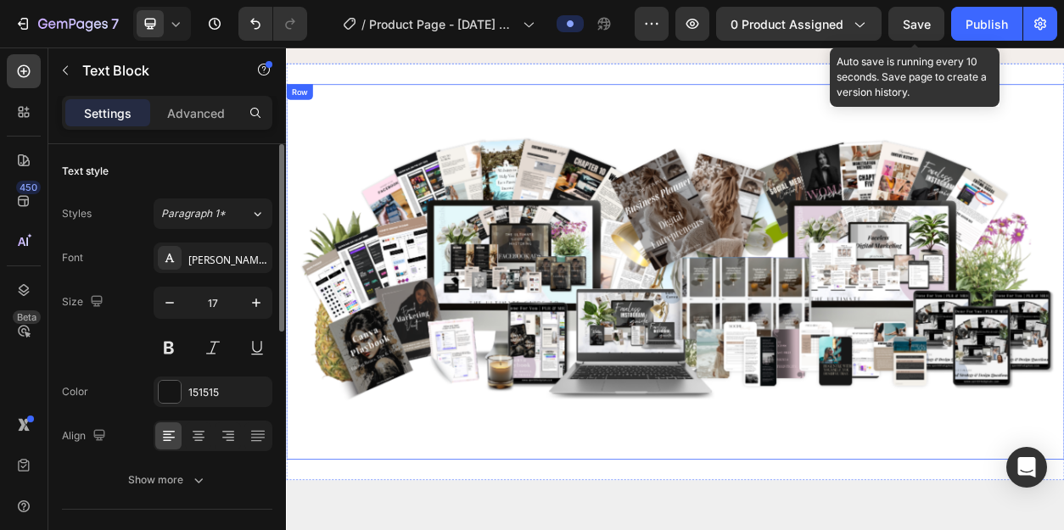
scroll to position [0, 0]
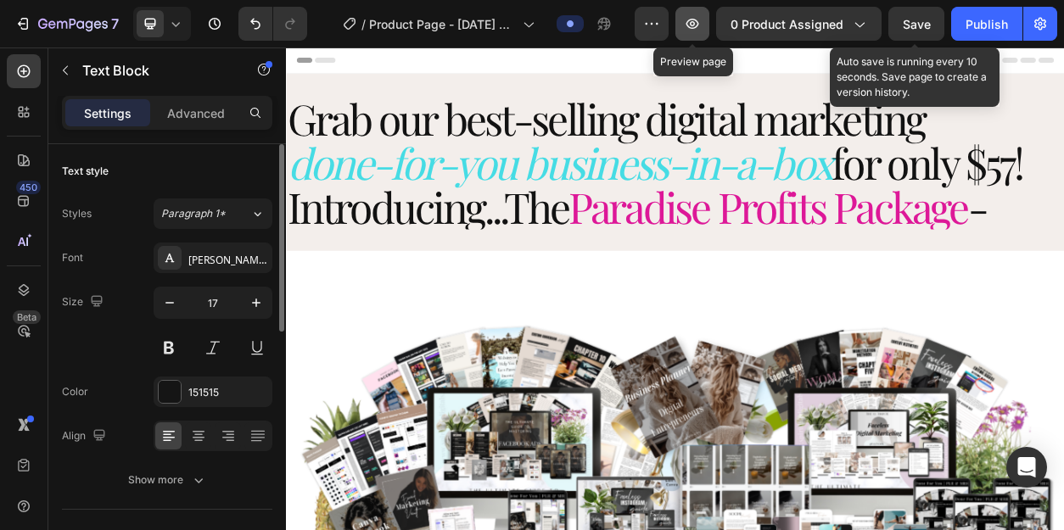
click at [698, 26] on icon "button" at bounding box center [692, 24] width 13 height 10
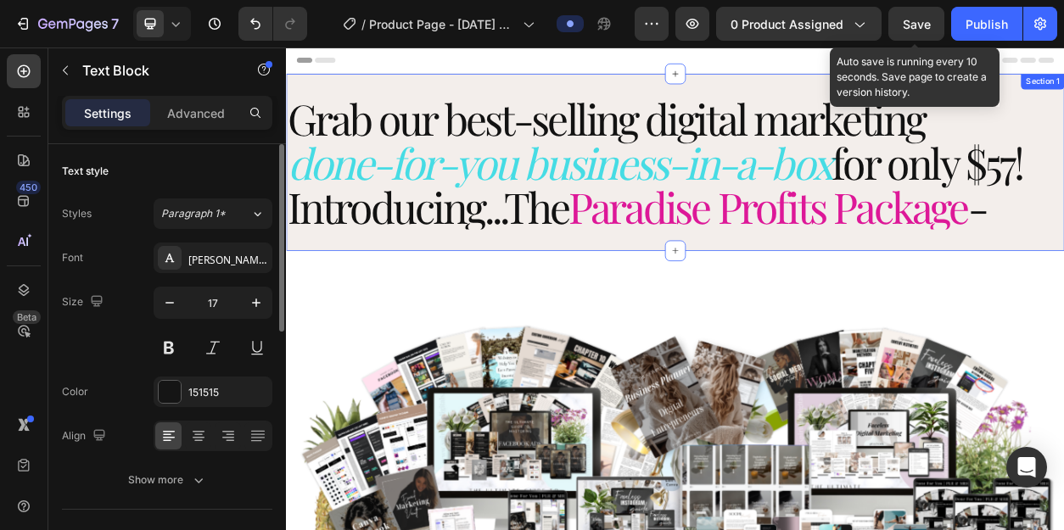
click at [616, 95] on div "Grab our best-selling digital marketing done-for-you business-in-a-box for only…" at bounding box center [795, 198] width 1018 height 232
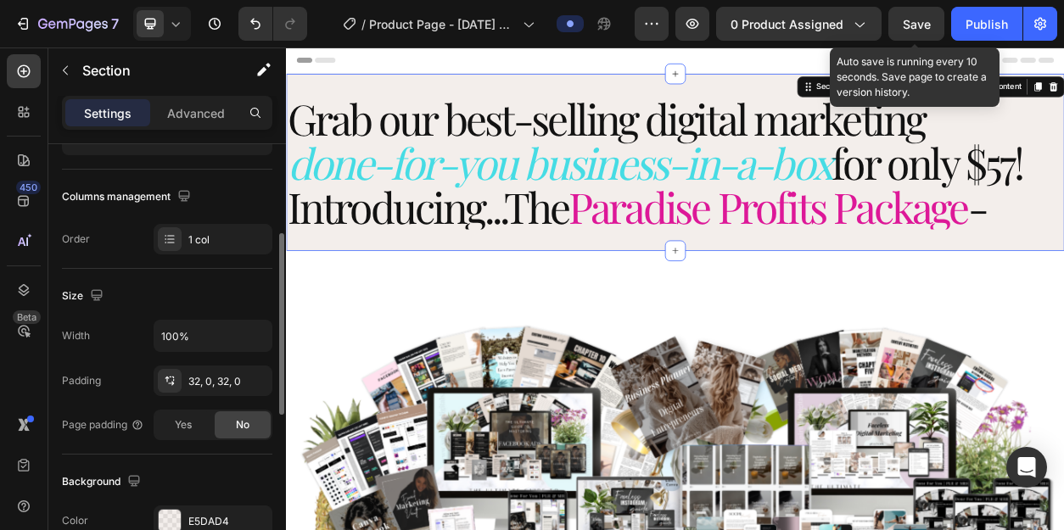
scroll to position [244, 0]
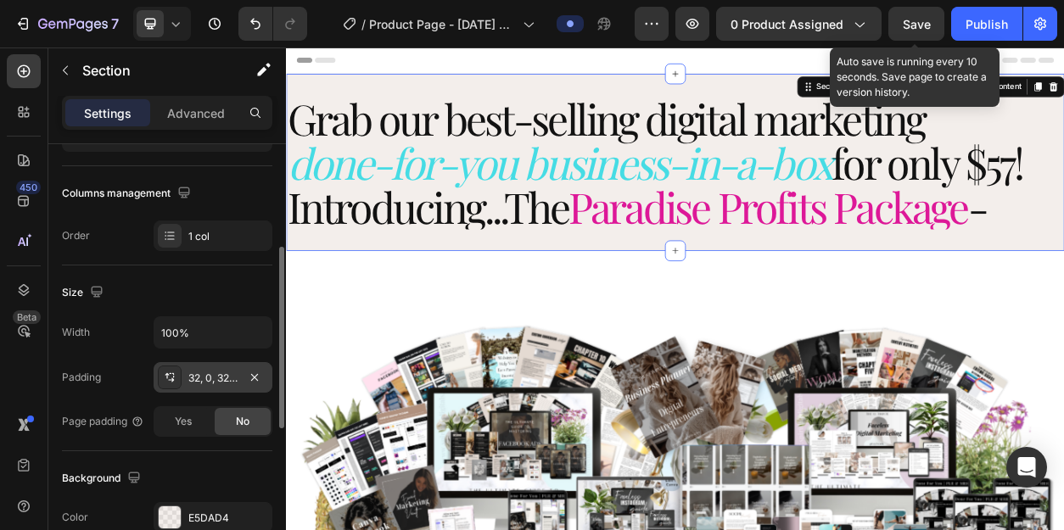
click at [205, 381] on div "32, 0, 32, 0" at bounding box center [212, 378] width 49 height 15
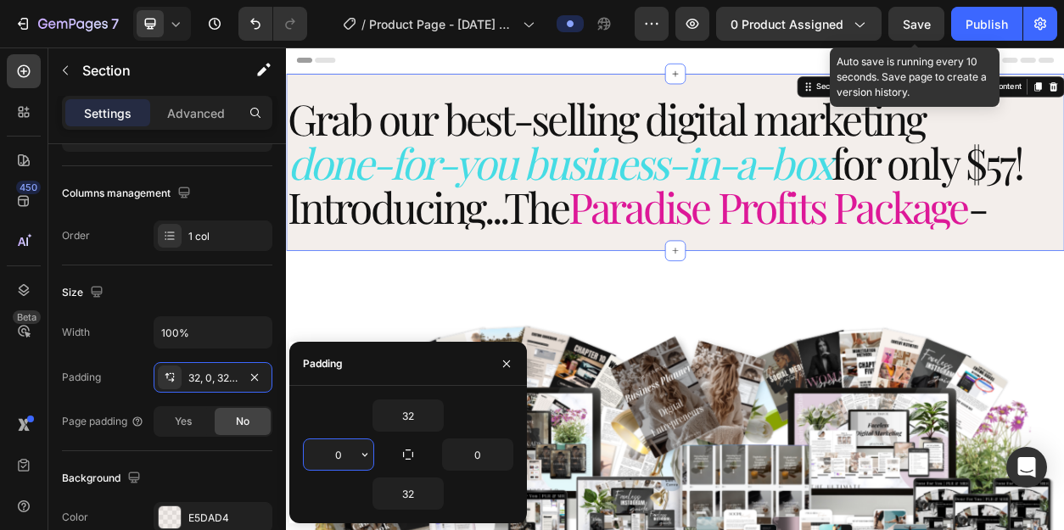
click at [346, 456] on input "0" at bounding box center [339, 454] width 70 height 31
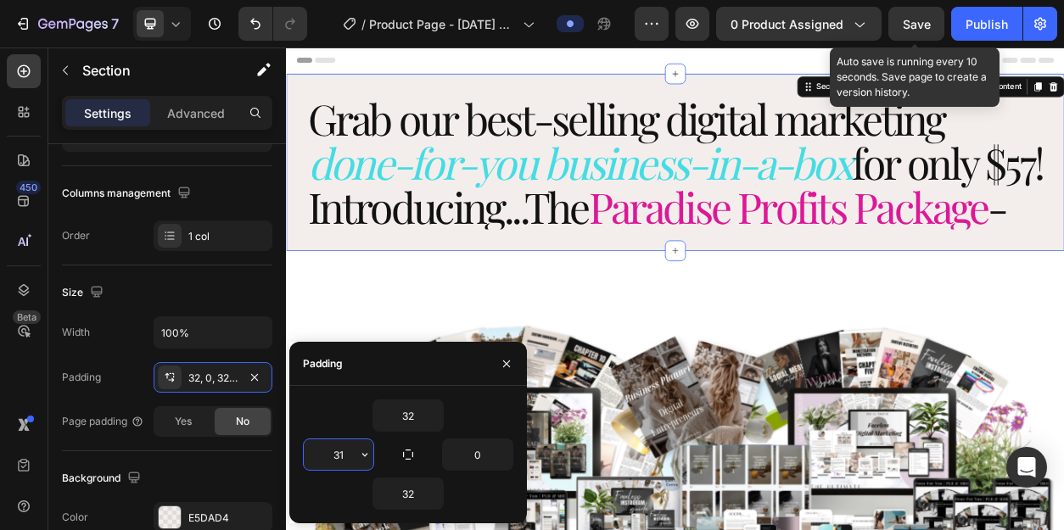
type input "3"
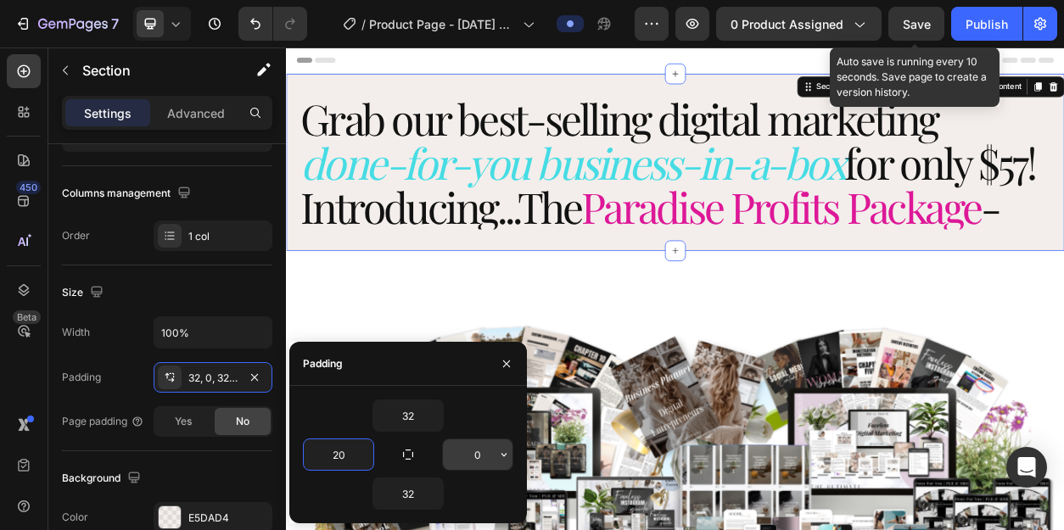
type input "20"
click at [483, 462] on input "0" at bounding box center [478, 454] width 70 height 31
type input "20"
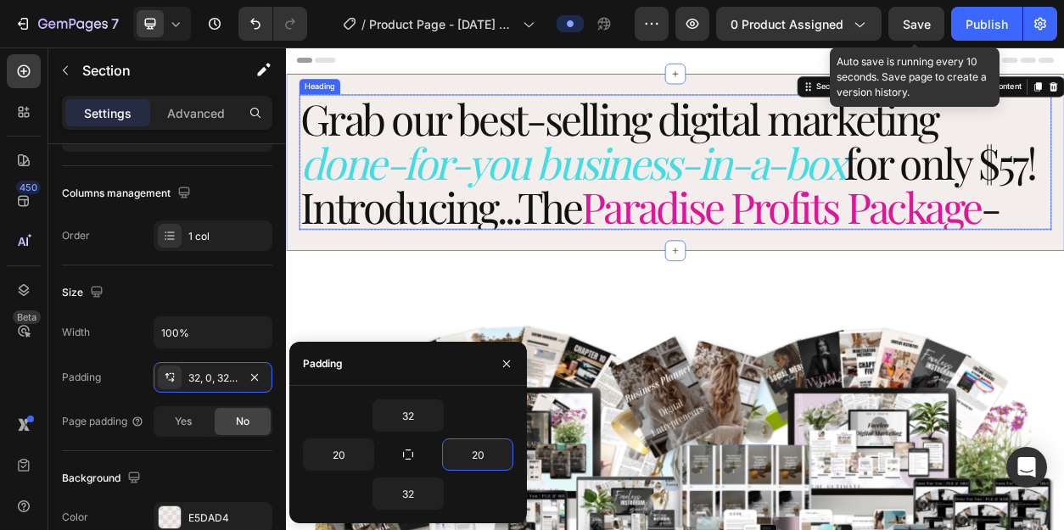
click at [502, 266] on h2 "Grab our best-selling digital marketing done-for-you business-in-a-box for only…" at bounding box center [795, 197] width 984 height 176
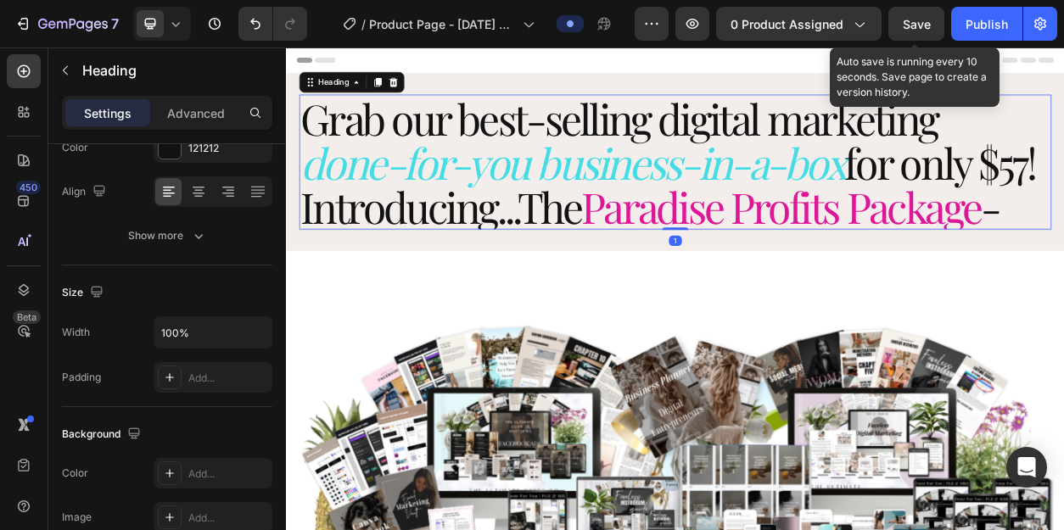
scroll to position [0, 0]
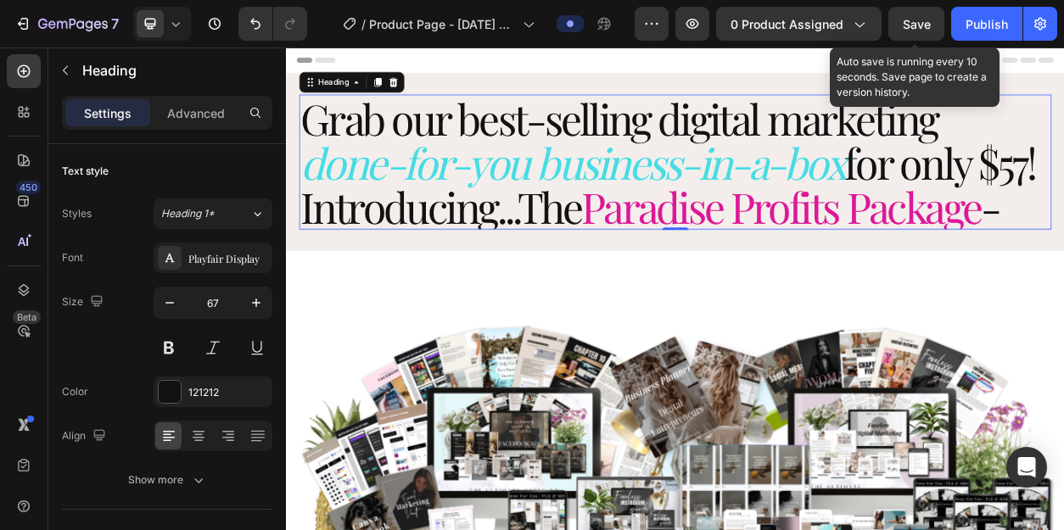
click at [471, 255] on h2 "Grab our best-selling digital marketing done-for-you business-in-a-box for only…" at bounding box center [795, 197] width 984 height 176
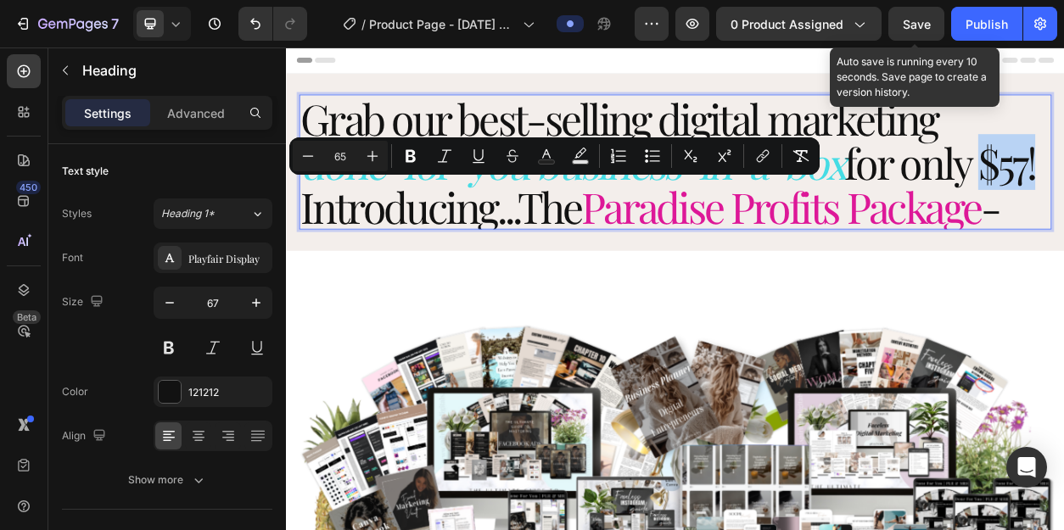
drag, startPoint x: 397, startPoint y: 253, endPoint x: 311, endPoint y: 253, distance: 86.5
click at [311, 253] on p "Grab our best-selling digital marketing done-for-you business-in-a-box for only…" at bounding box center [795, 197] width 981 height 173
click at [310, 160] on icon "Editor contextual toolbar" at bounding box center [307, 156] width 17 height 17
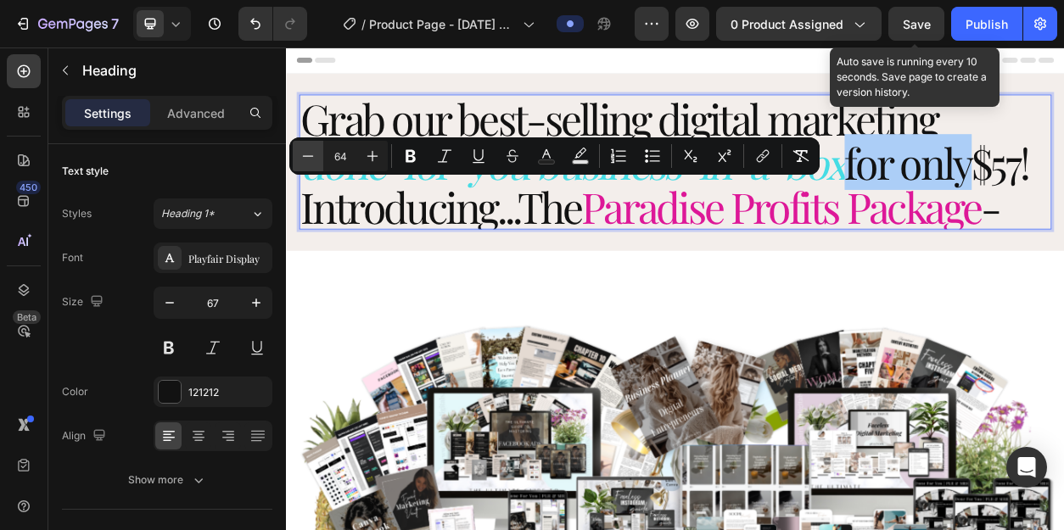
click at [310, 160] on icon "Editor contextual toolbar" at bounding box center [307, 156] width 17 height 17
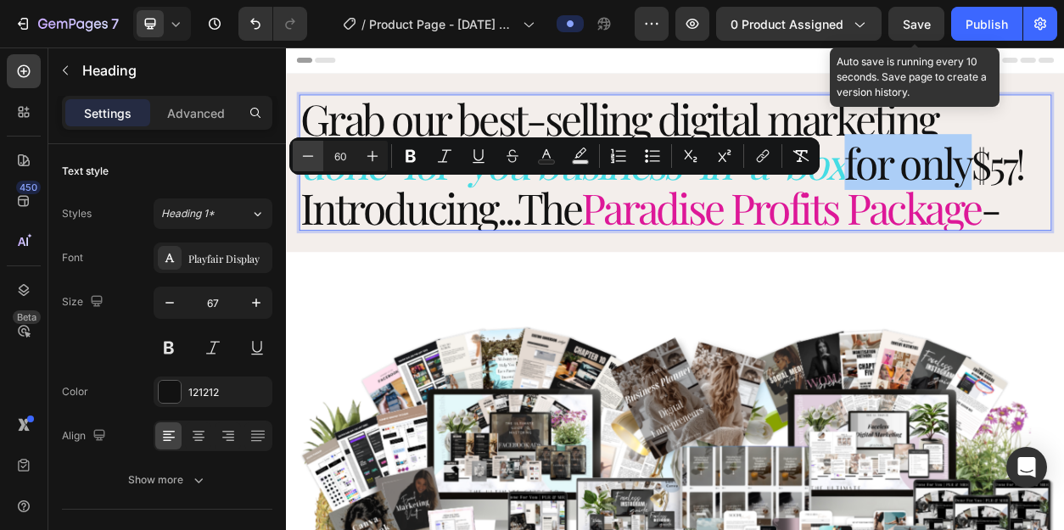
click at [310, 160] on icon "Editor contextual toolbar" at bounding box center [307, 156] width 17 height 17
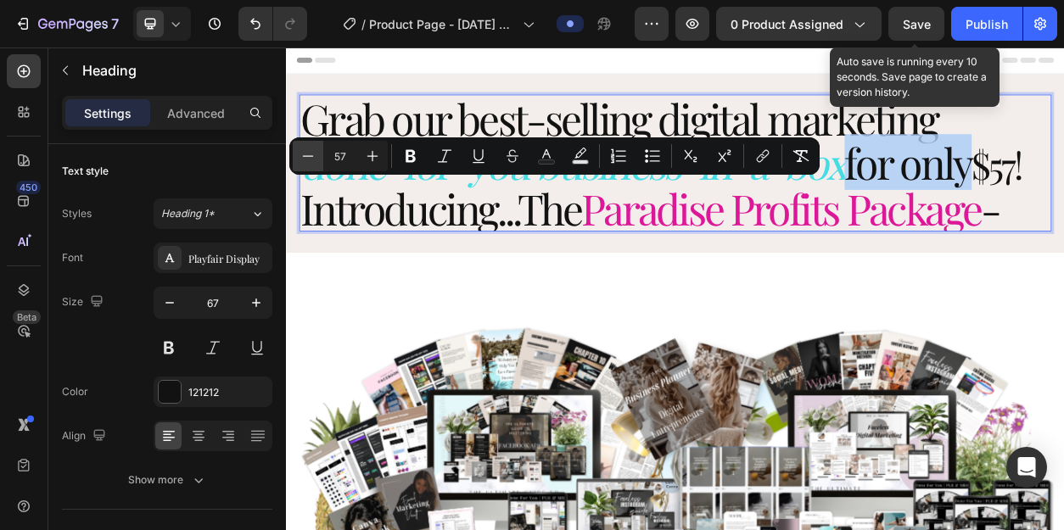
type input "56"
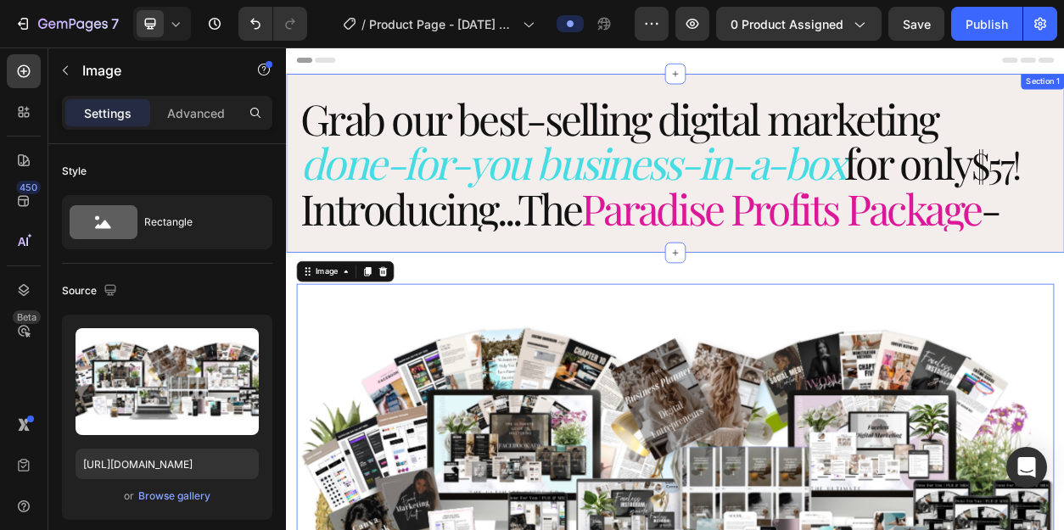
click at [900, 300] on div "⁠⁠⁠⁠⁠⁠⁠ Grab our best-selling digital marketing done-for-you business-in-a-box …" at bounding box center [795, 199] width 1018 height 234
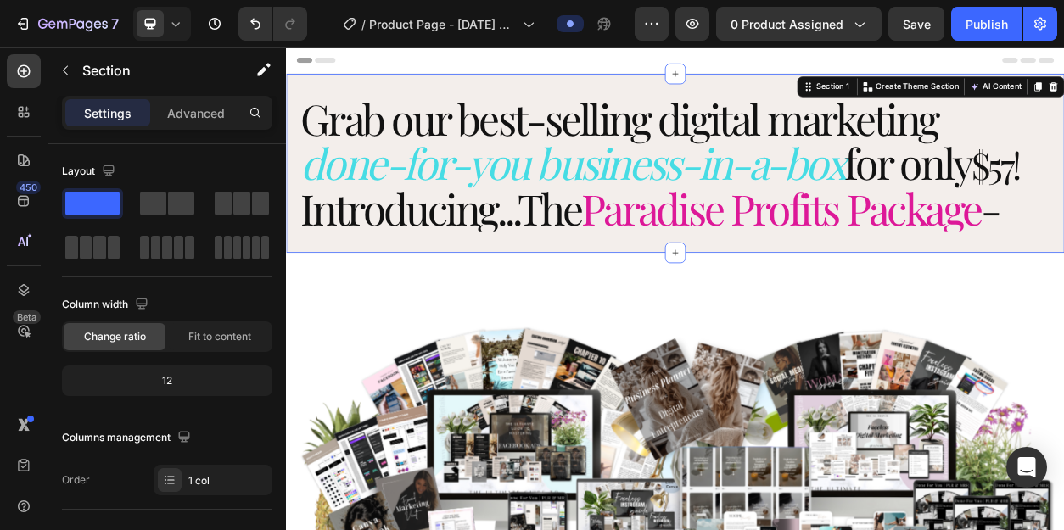
click at [858, 299] on div "⁠⁠⁠⁠⁠⁠⁠ Grab our best-selling digital marketing done-for-you business-in-a-box …" at bounding box center [795, 199] width 1018 height 234
click at [857, 309] on div "⁠⁠⁠⁠⁠⁠⁠ Grab our best-selling digital marketing done-for-you business-in-a-box …" at bounding box center [795, 199] width 1018 height 234
click at [816, 289] on div "⁠⁠⁠⁠⁠⁠⁠ Grab our best-selling digital marketing done-for-you business-in-a-box …" at bounding box center [795, 199] width 1018 height 234
drag, startPoint x: 742, startPoint y: 306, endPoint x: 742, endPoint y: 319, distance: 12.7
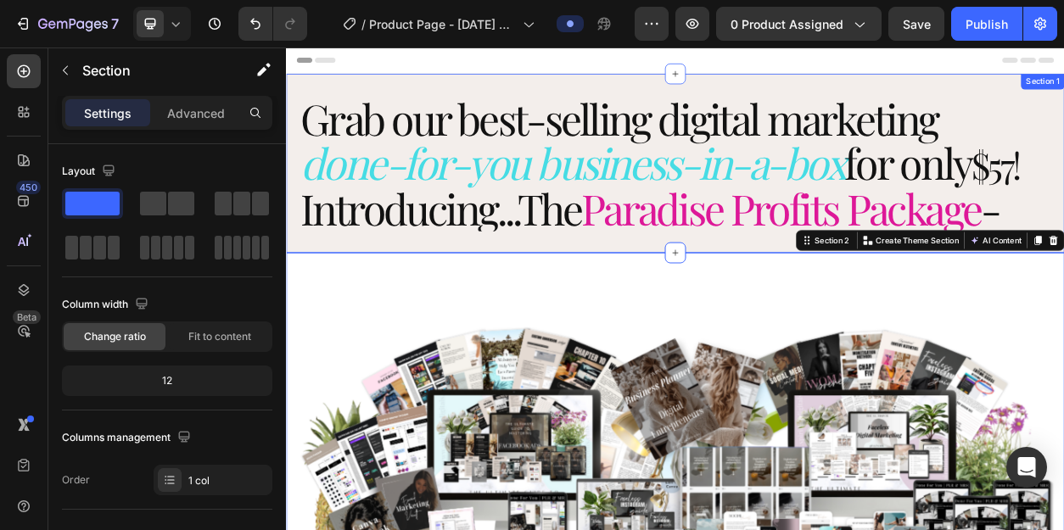
click at [742, 294] on div "⁠⁠⁠⁠⁠⁠⁠ Grab our best-selling digital marketing done-for-you business-in-a-box …" at bounding box center [795, 199] width 1018 height 234
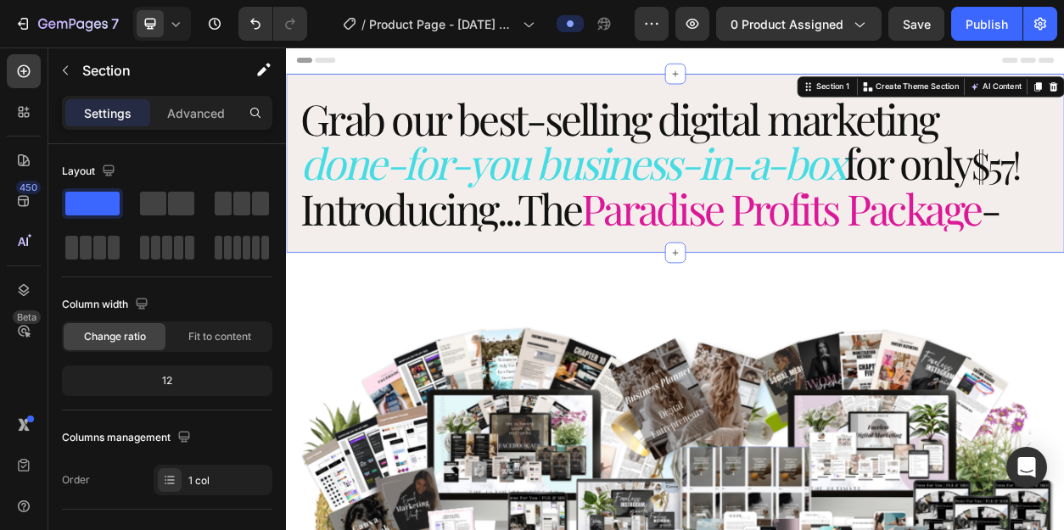
click at [742, 299] on div "⁠⁠⁠⁠⁠⁠⁠ Grab our best-selling digital marketing done-for-you business-in-a-box …" at bounding box center [795, 199] width 1018 height 234
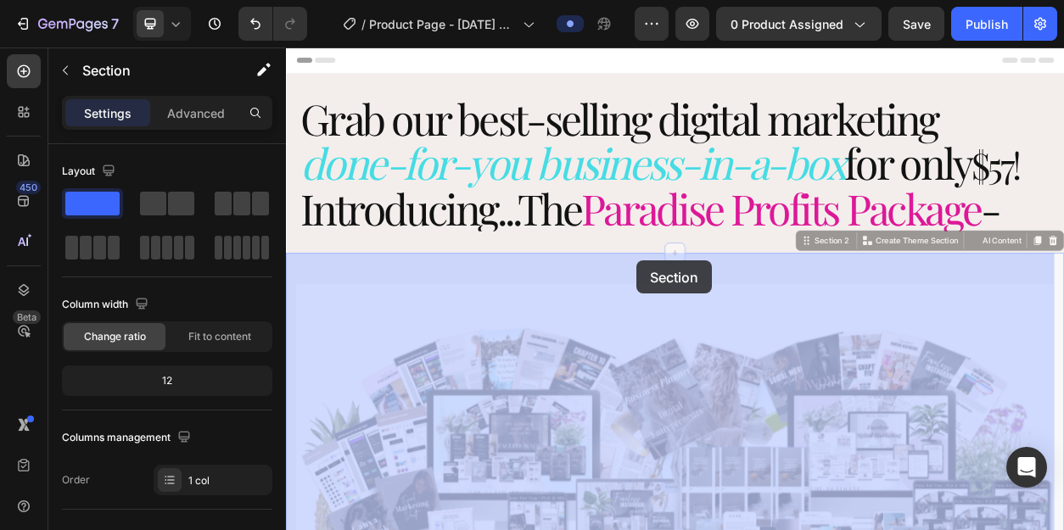
drag, startPoint x: 744, startPoint y: 316, endPoint x: 744, endPoint y: 327, distance: 10.2
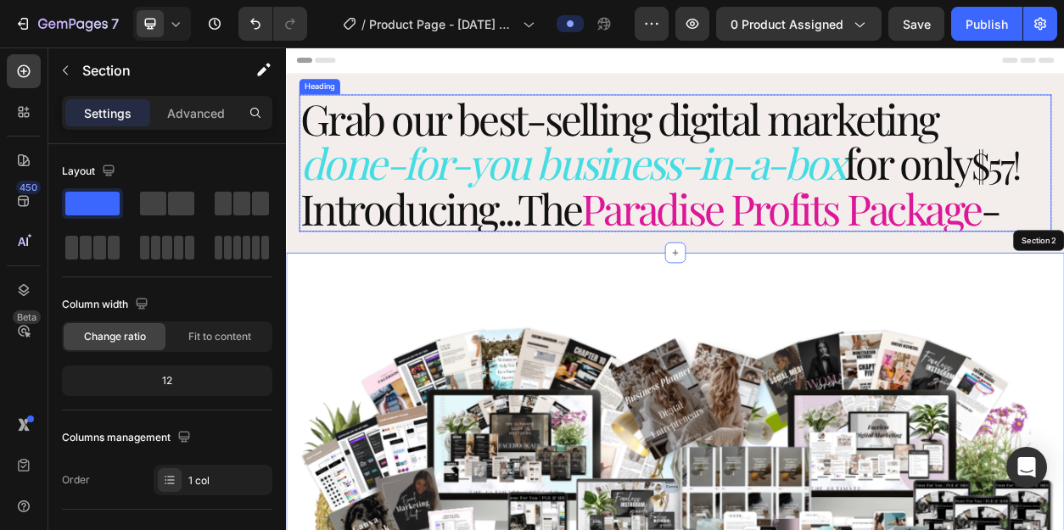
click at [827, 272] on span "Paradise Profits Package" at bounding box center [933, 257] width 523 height 73
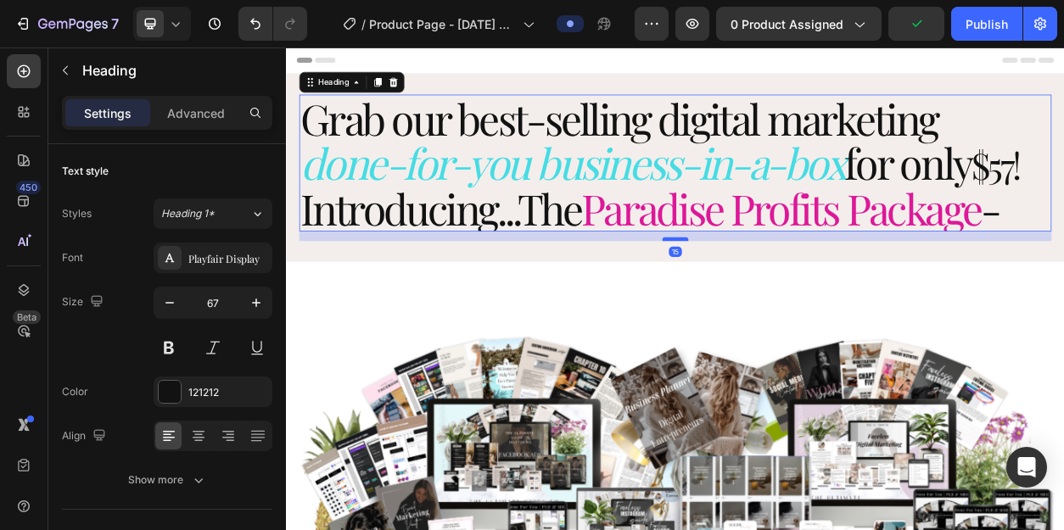
drag, startPoint x: 794, startPoint y: 284, endPoint x: 794, endPoint y: 296, distance: 11.9
click at [794, 296] on div at bounding box center [795, 298] width 34 height 5
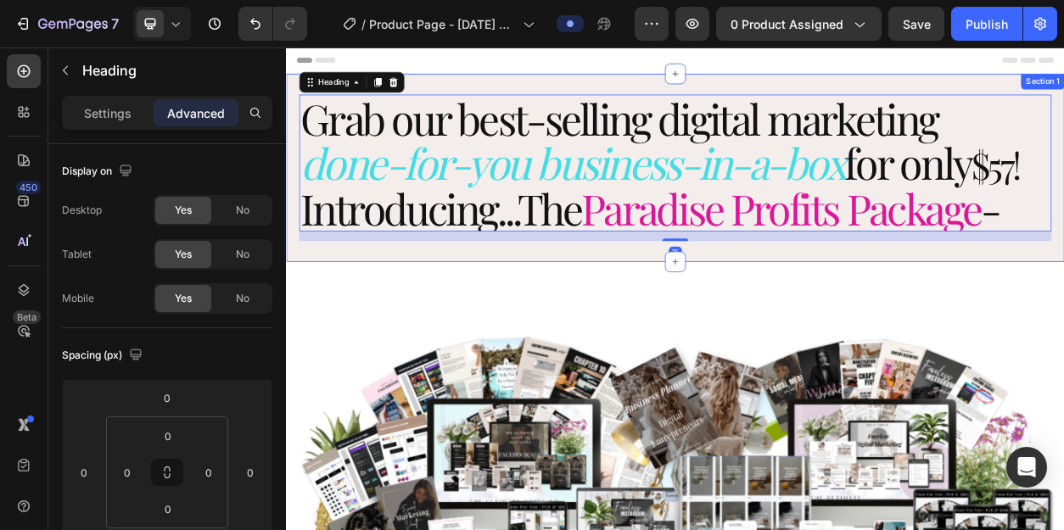
click at [785, 109] on div "⁠⁠⁠⁠⁠⁠⁠ Grab our best-selling digital marketing done-for-you business-in-a-box …" at bounding box center [795, 205] width 1018 height 246
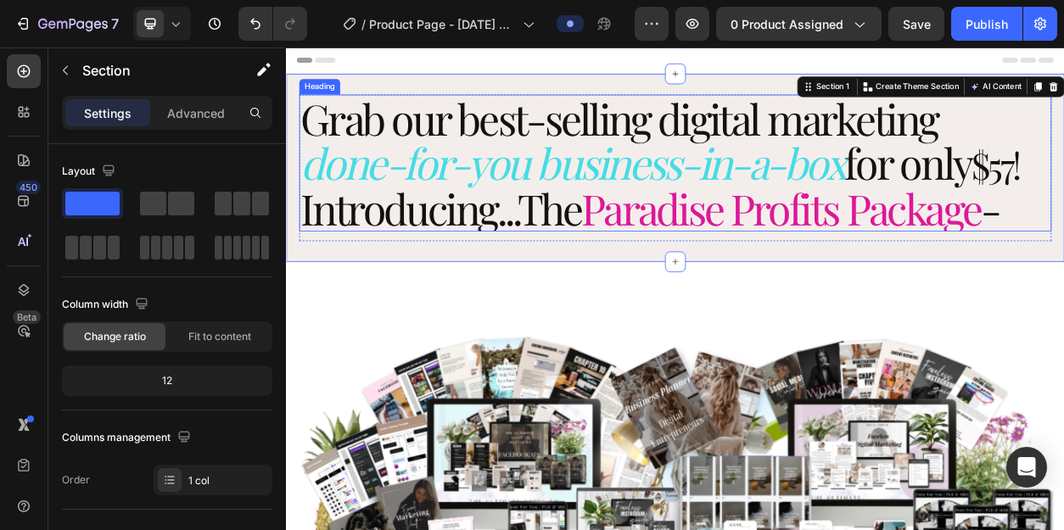
click at [782, 123] on span "Grab our best-selling digital marketing" at bounding box center [726, 140] width 843 height 73
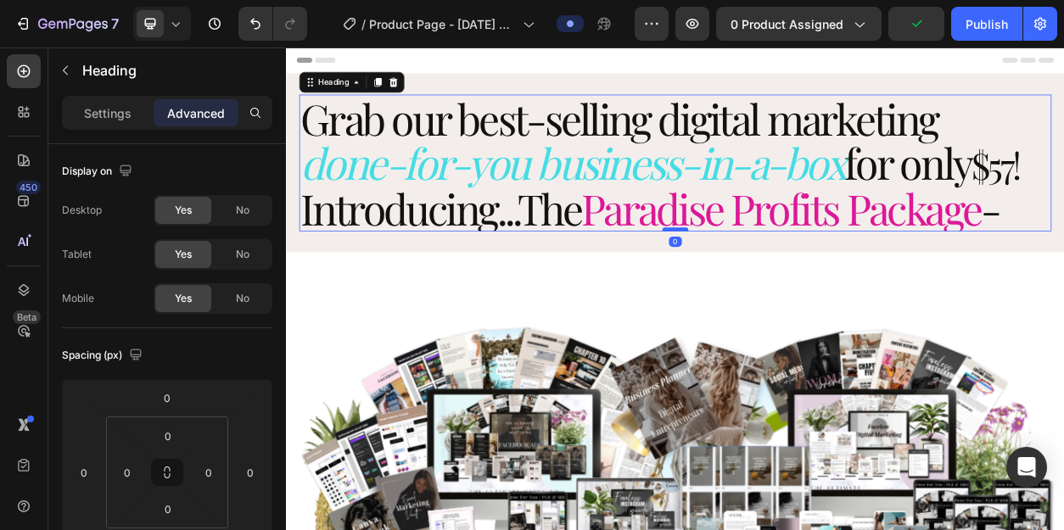
drag, startPoint x: 795, startPoint y: 297, endPoint x: 795, endPoint y: 283, distance: 13.6
click at [795, 283] on div at bounding box center [795, 285] width 34 height 5
type input "0"
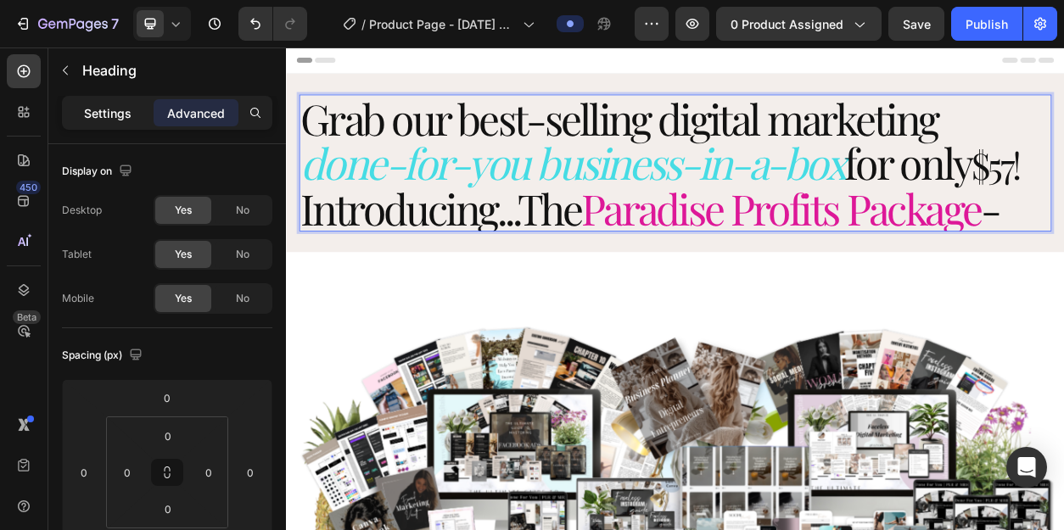
click at [109, 116] on p "Settings" at bounding box center [108, 113] width 48 height 18
